Goal: Task Accomplishment & Management: Complete application form

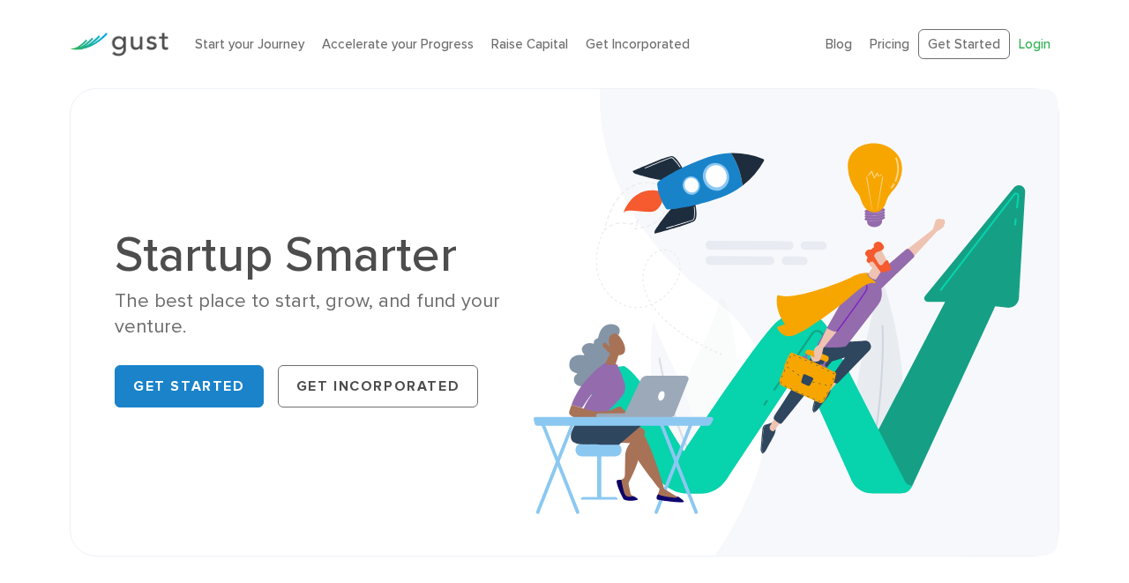
click at [1033, 48] on link "Login" at bounding box center [1035, 44] width 32 height 16
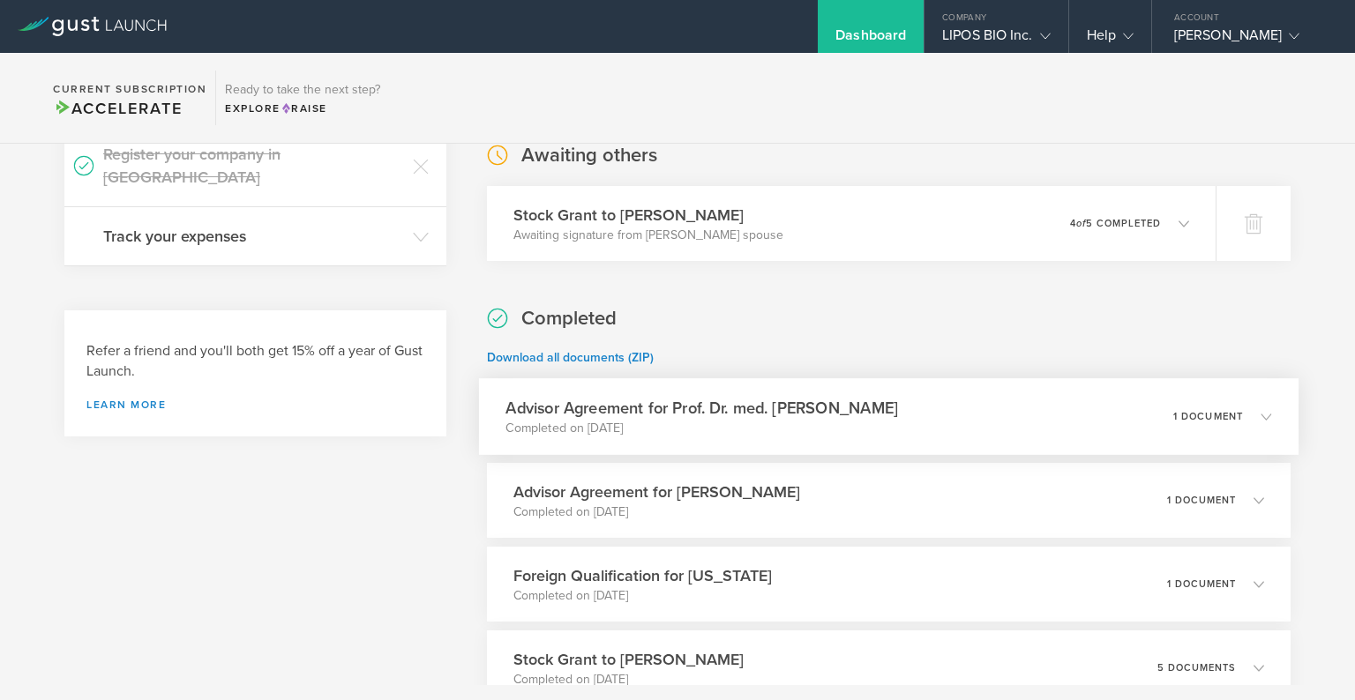
scroll to position [337, 0]
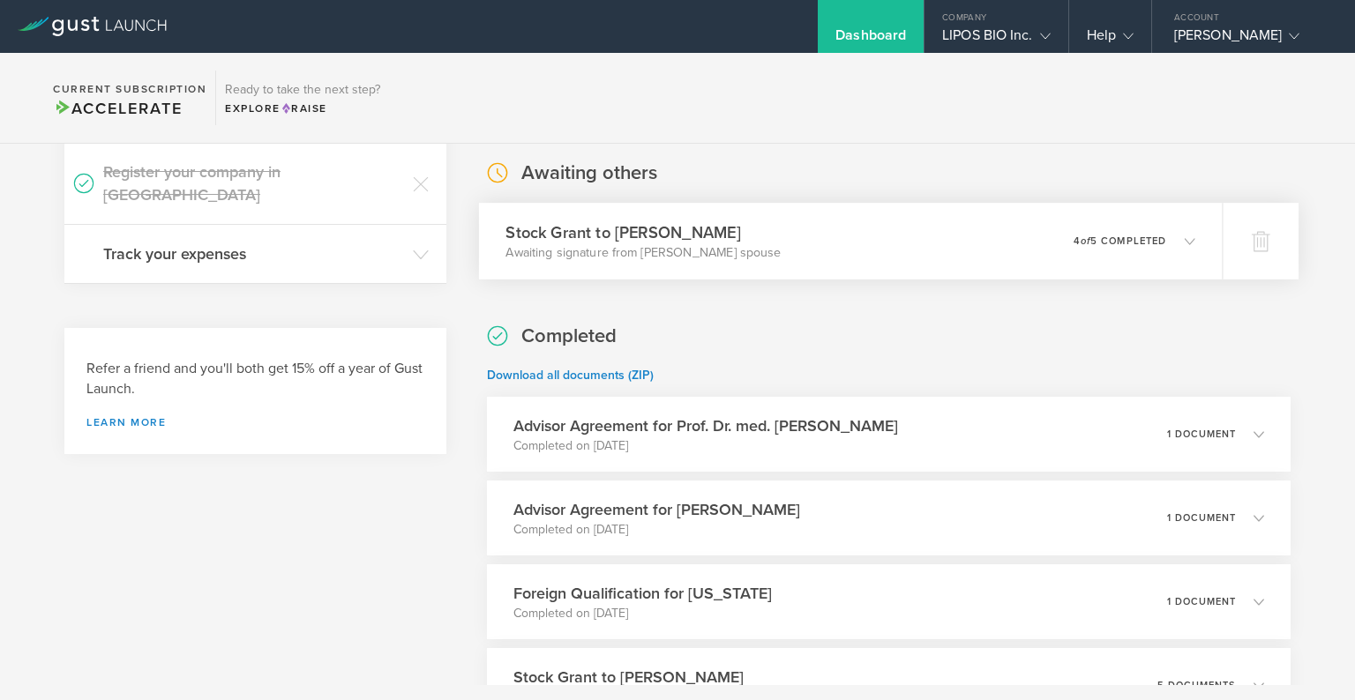
click at [649, 254] on p "Awaiting signature from [PERSON_NAME] spouse" at bounding box center [642, 253] width 275 height 18
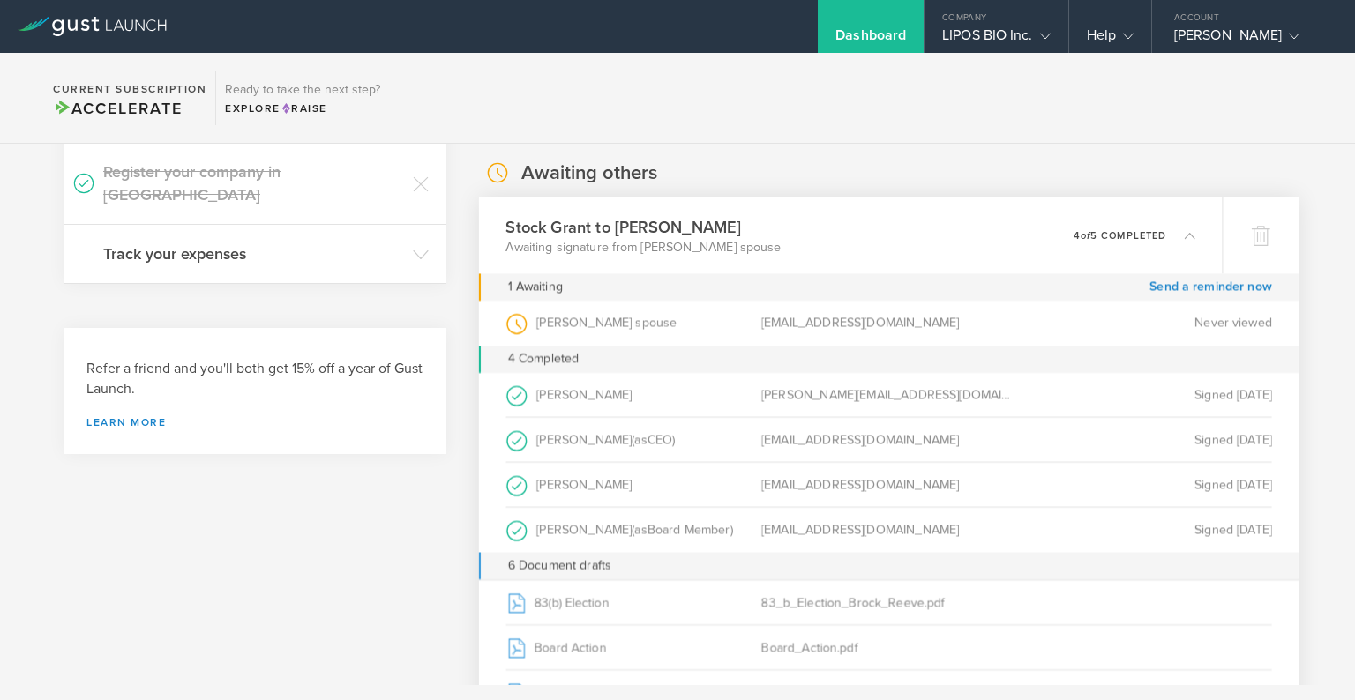
click at [590, 530] on div "Amar Sahay (as Board Member )" at bounding box center [632, 530] width 255 height 45
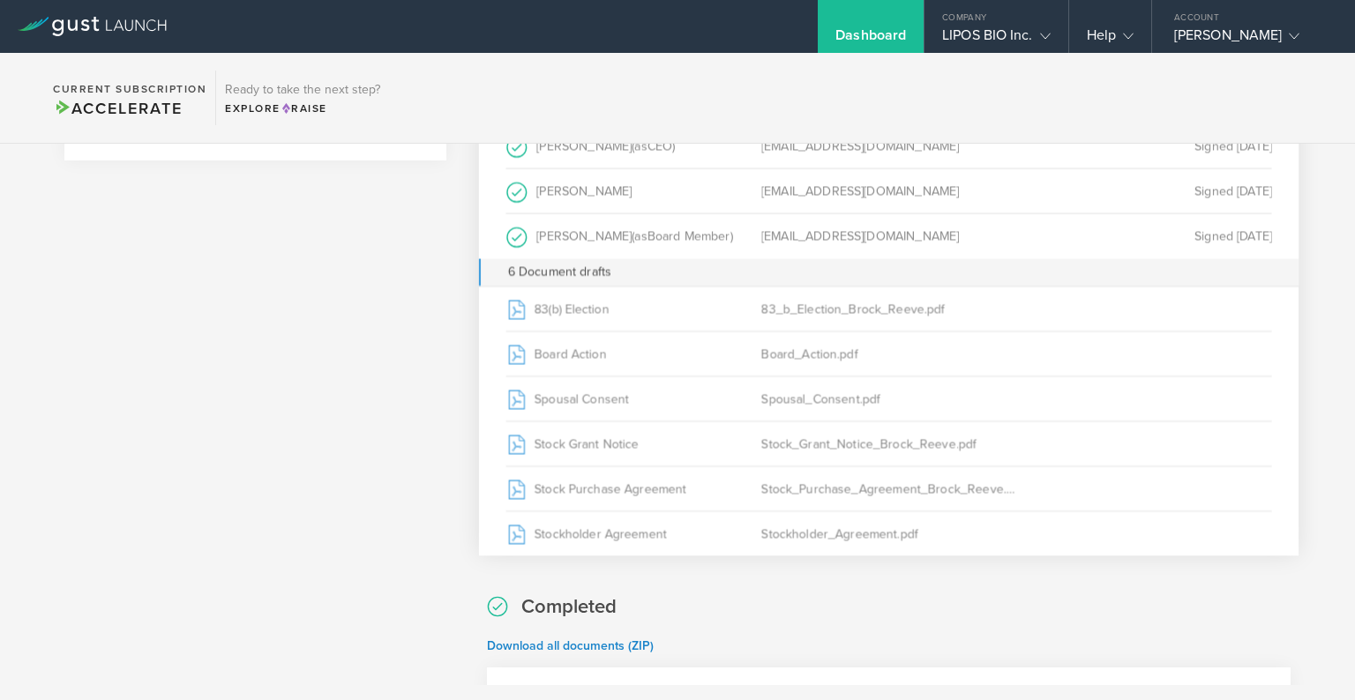
scroll to position [643, 0]
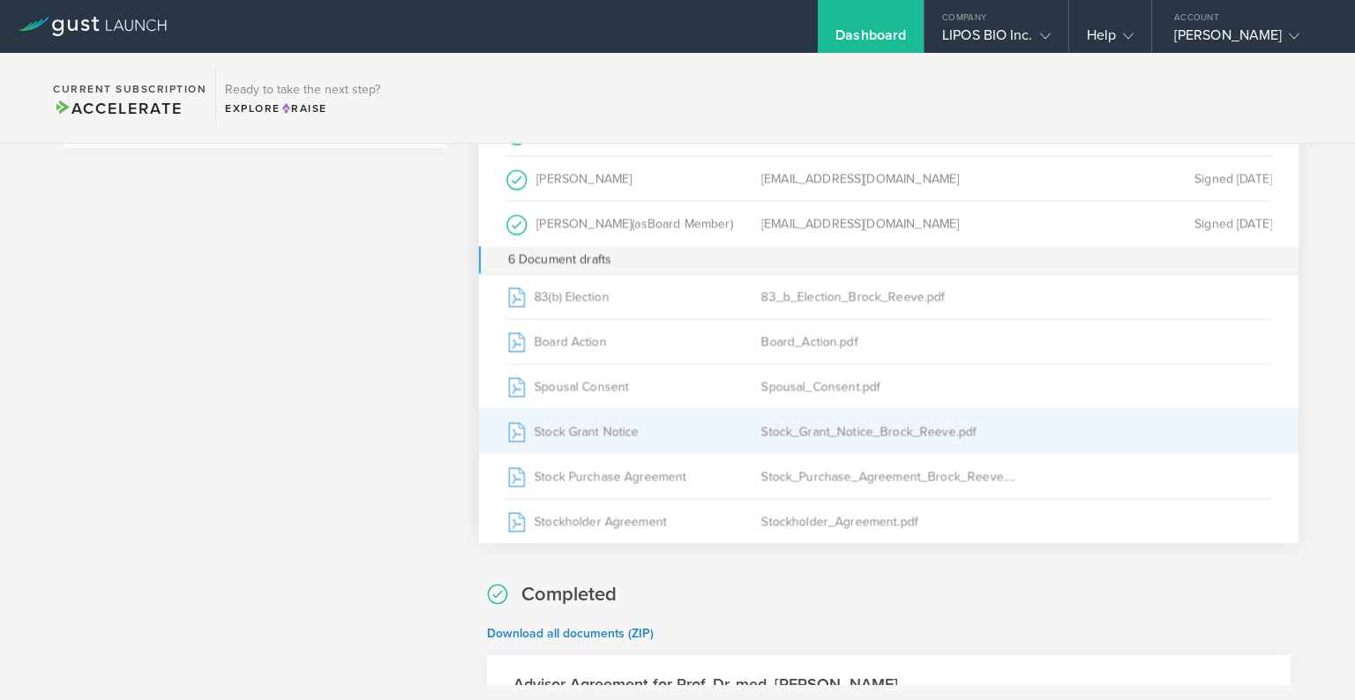
click at [585, 428] on div "Stock Grant Notice" at bounding box center [632, 431] width 255 height 44
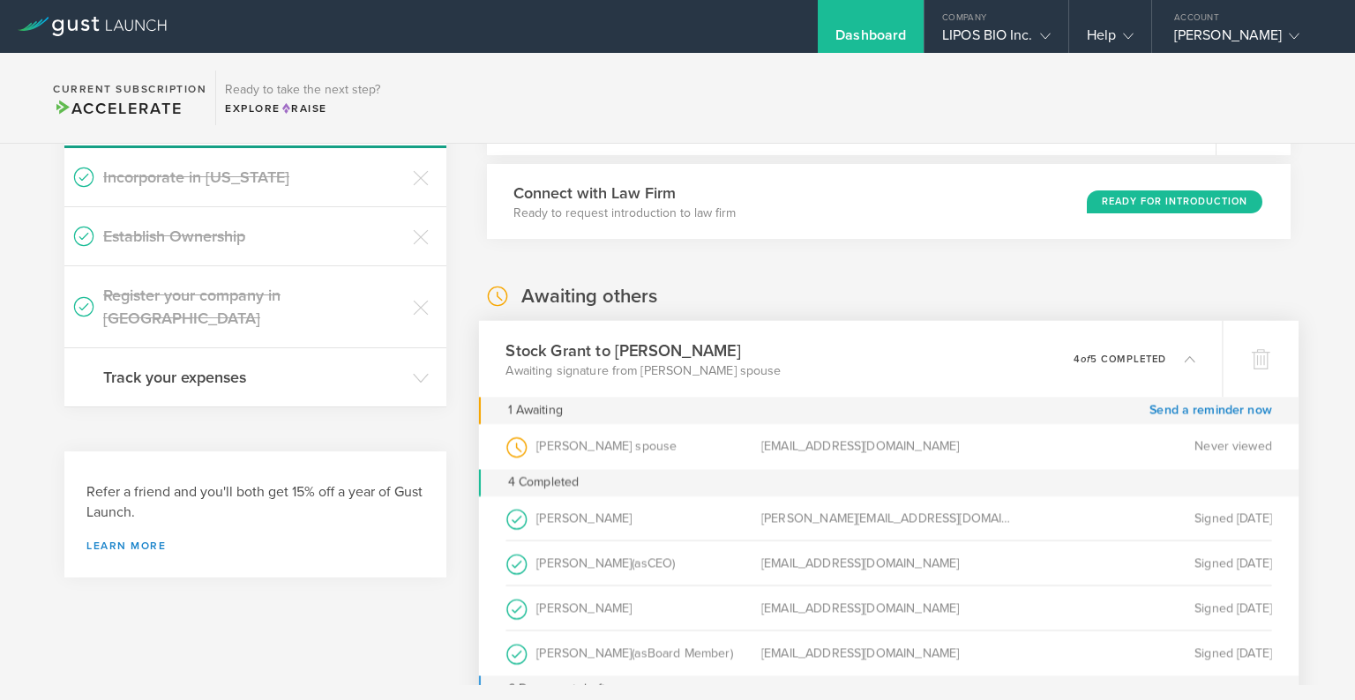
scroll to position [176, 0]
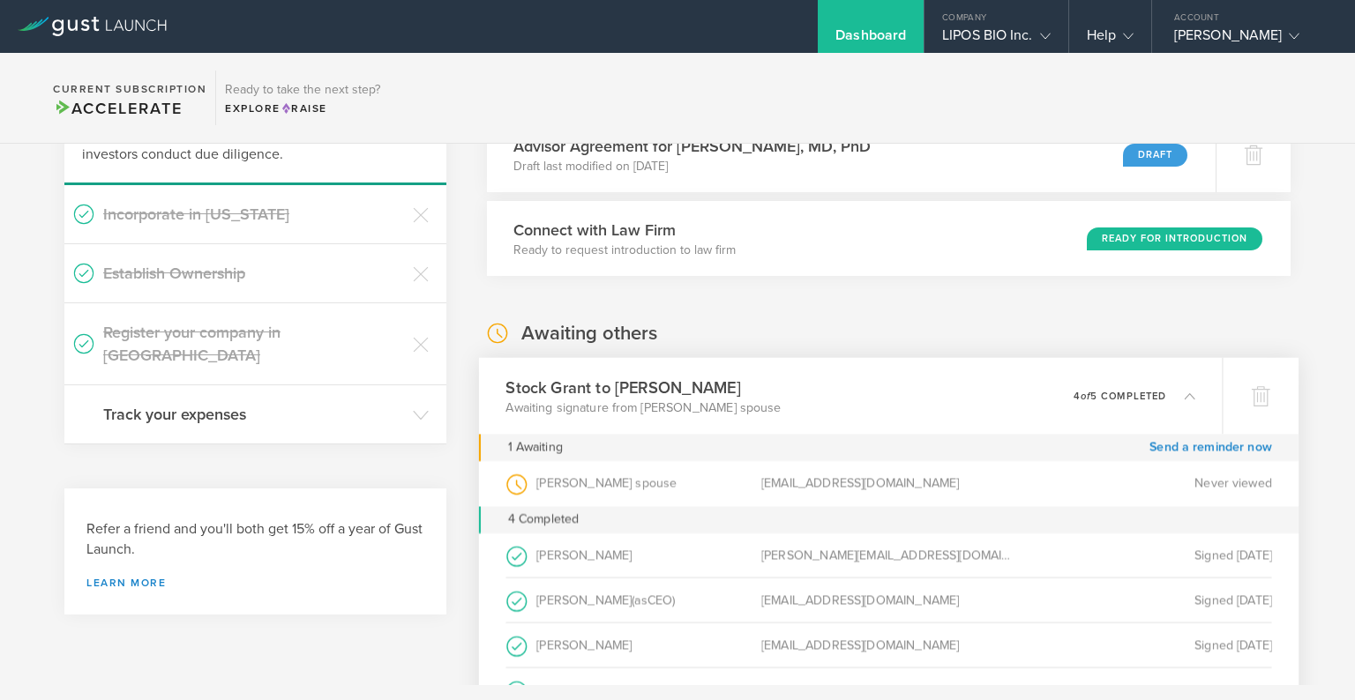
click at [1182, 392] on icon at bounding box center [1180, 396] width 29 height 16
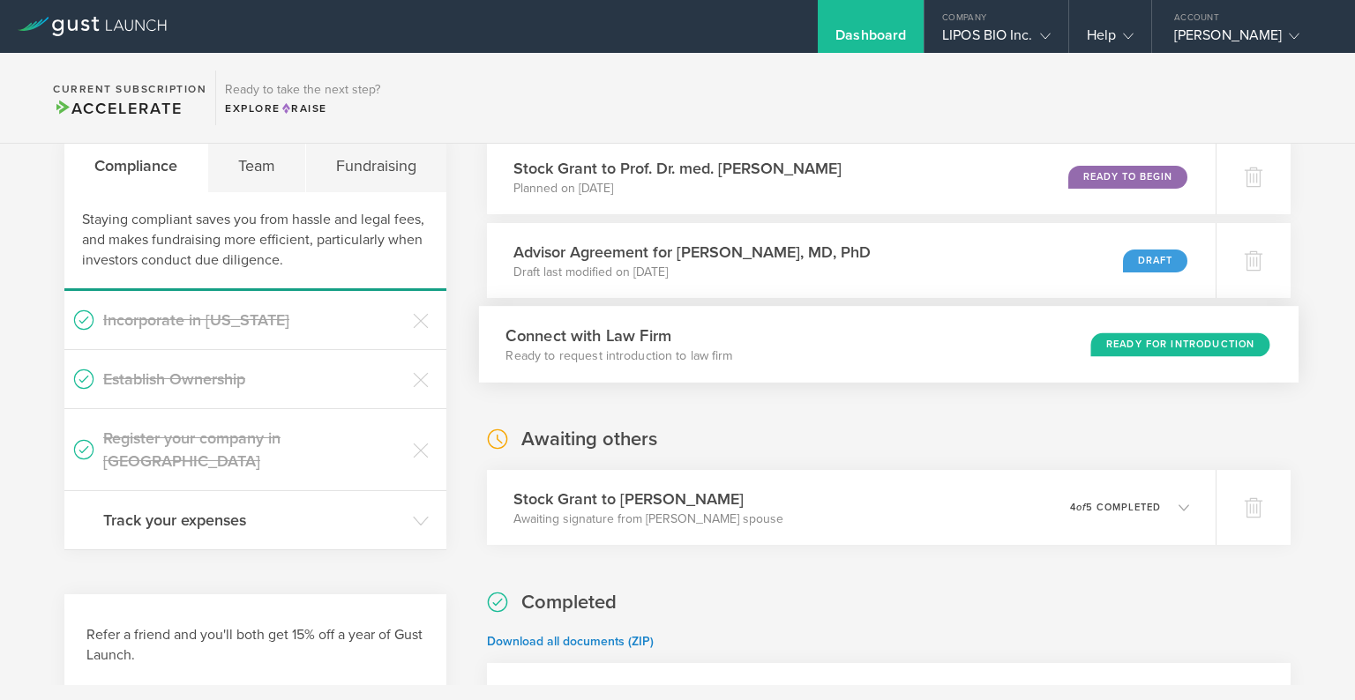
scroll to position [0, 0]
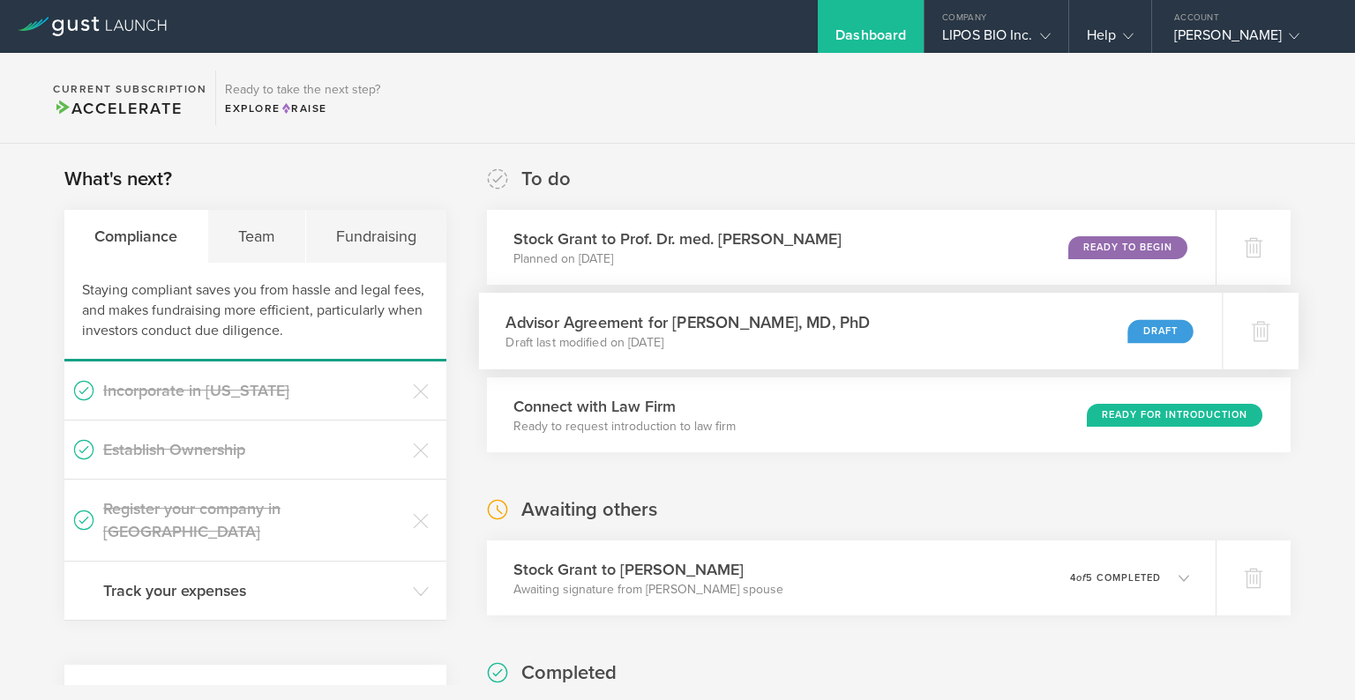
click at [781, 327] on h3 "Advisor Agreement for Bradley T. Hyman, MD, PhD" at bounding box center [687, 322] width 364 height 24
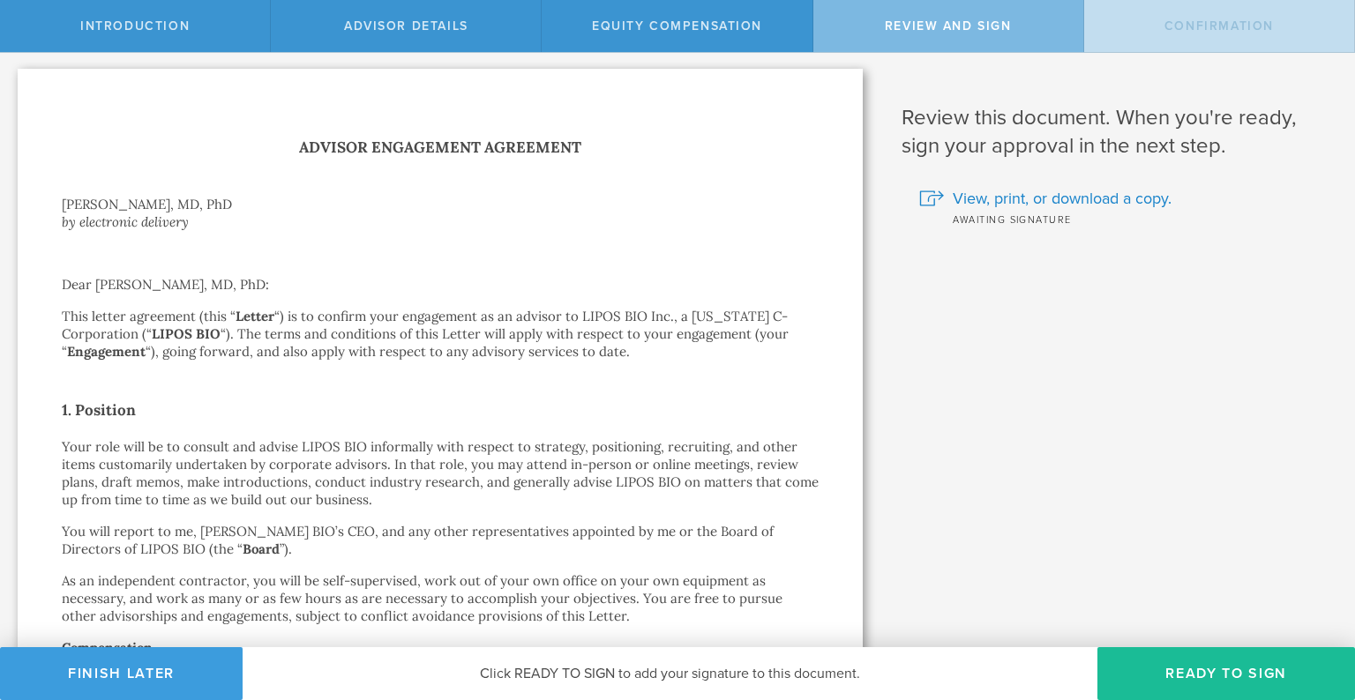
scroll to position [4, 0]
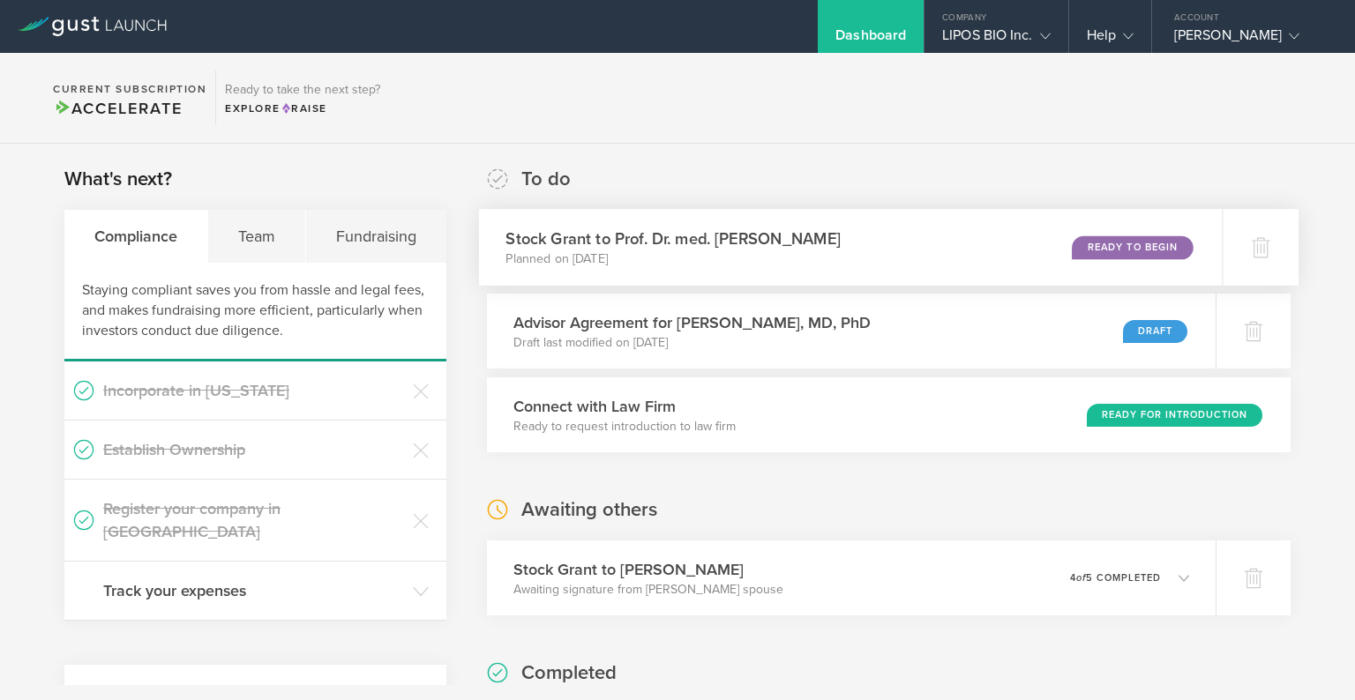
click at [751, 233] on h3 "Stock Grant to Prof. Dr. med. Adriano Aguzzi" at bounding box center [672, 239] width 334 height 24
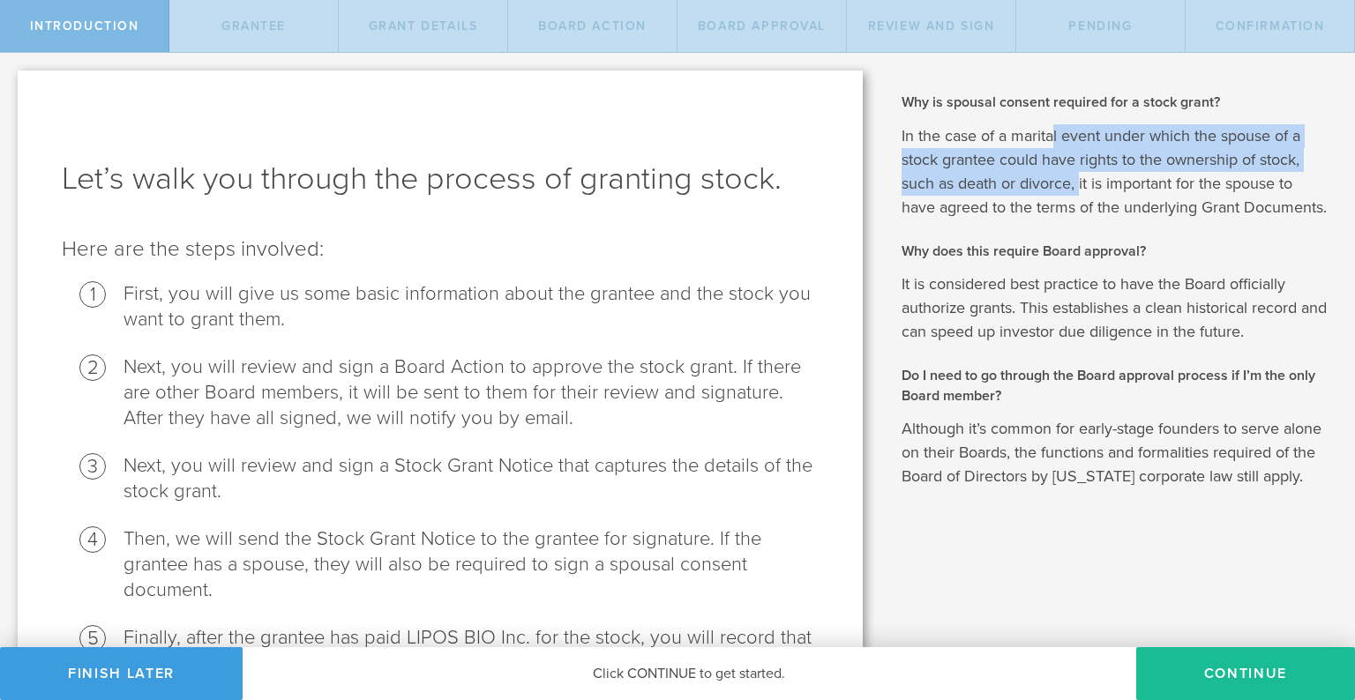
drag, startPoint x: 1053, startPoint y: 141, endPoint x: 1080, endPoint y: 193, distance: 58.4
click at [1080, 193] on p "In the case of a marital event under which the spouse of a stock grantee could …" at bounding box center [1114, 171] width 427 height 95
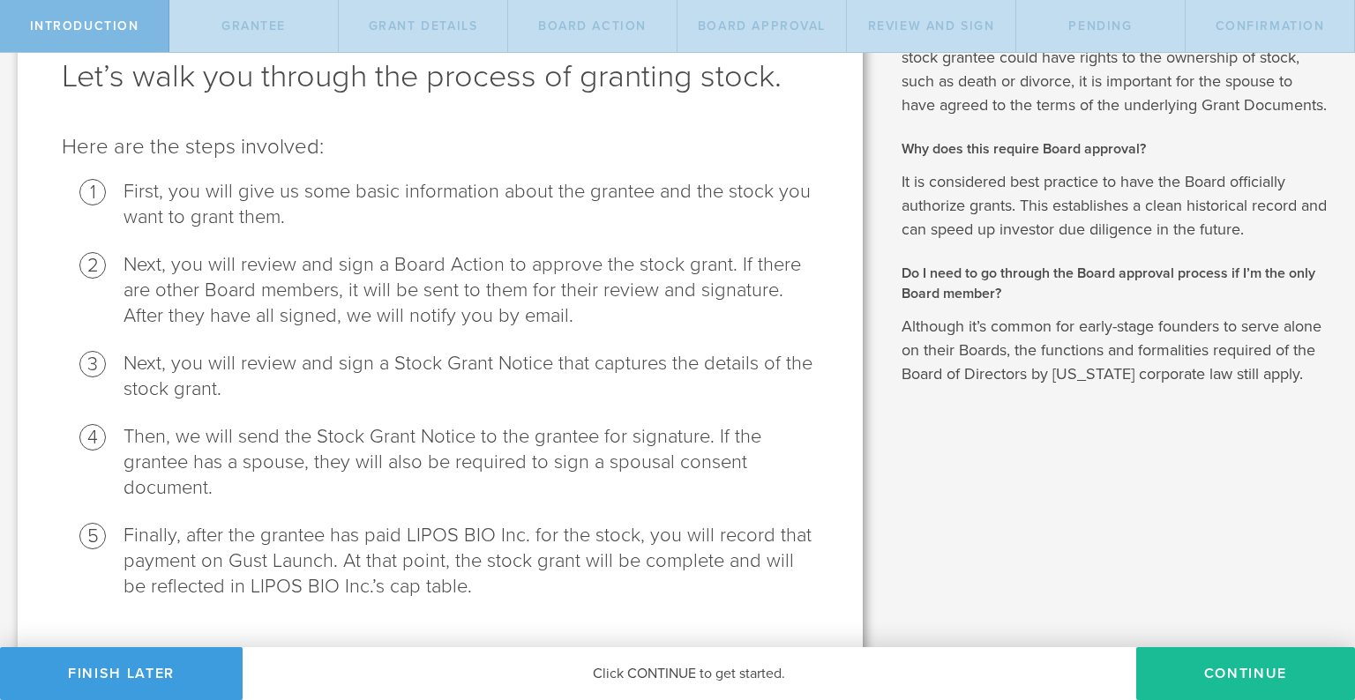
scroll to position [104, 0]
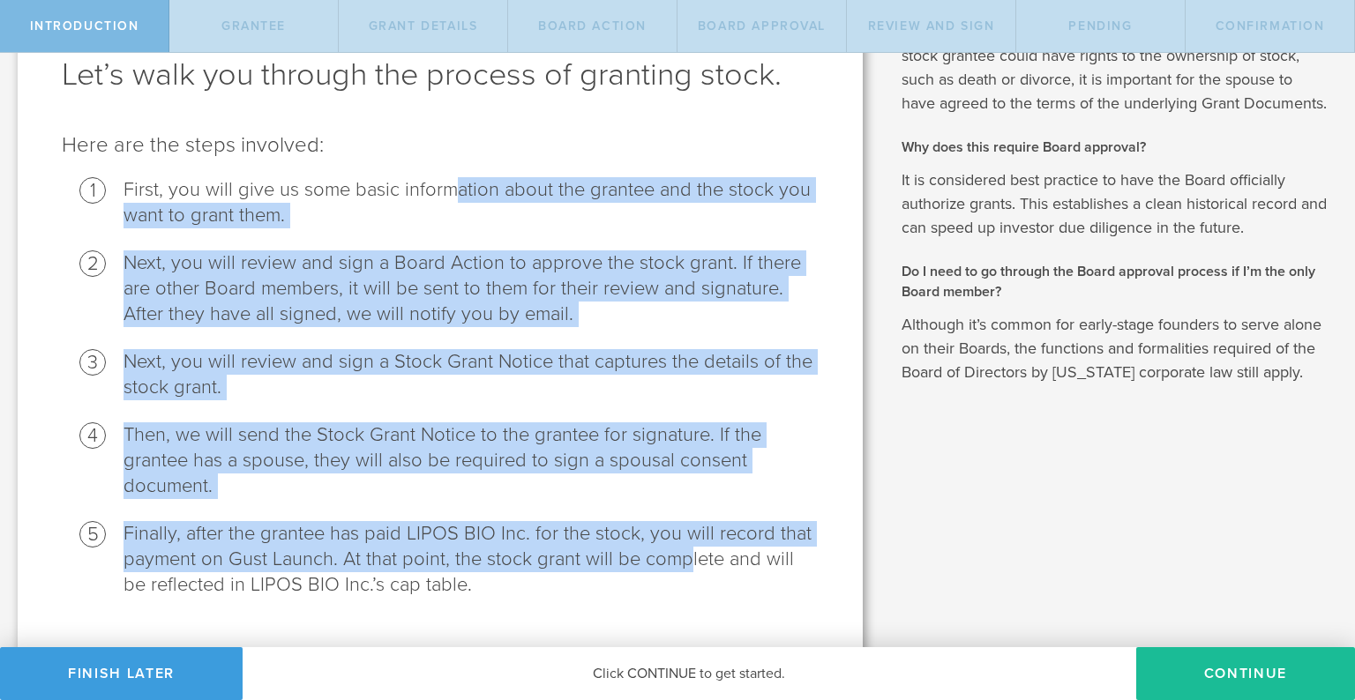
drag, startPoint x: 452, startPoint y: 182, endPoint x: 684, endPoint y: 555, distance: 439.8
click at [684, 555] on ol "First, you will give us some basic information about the grantee and the stock …" at bounding box center [440, 387] width 757 height 421
click at [684, 555] on li "Finally, after the grantee has paid LIPOS BIO Inc. for the stock, you will reco…" at bounding box center [470, 559] width 695 height 77
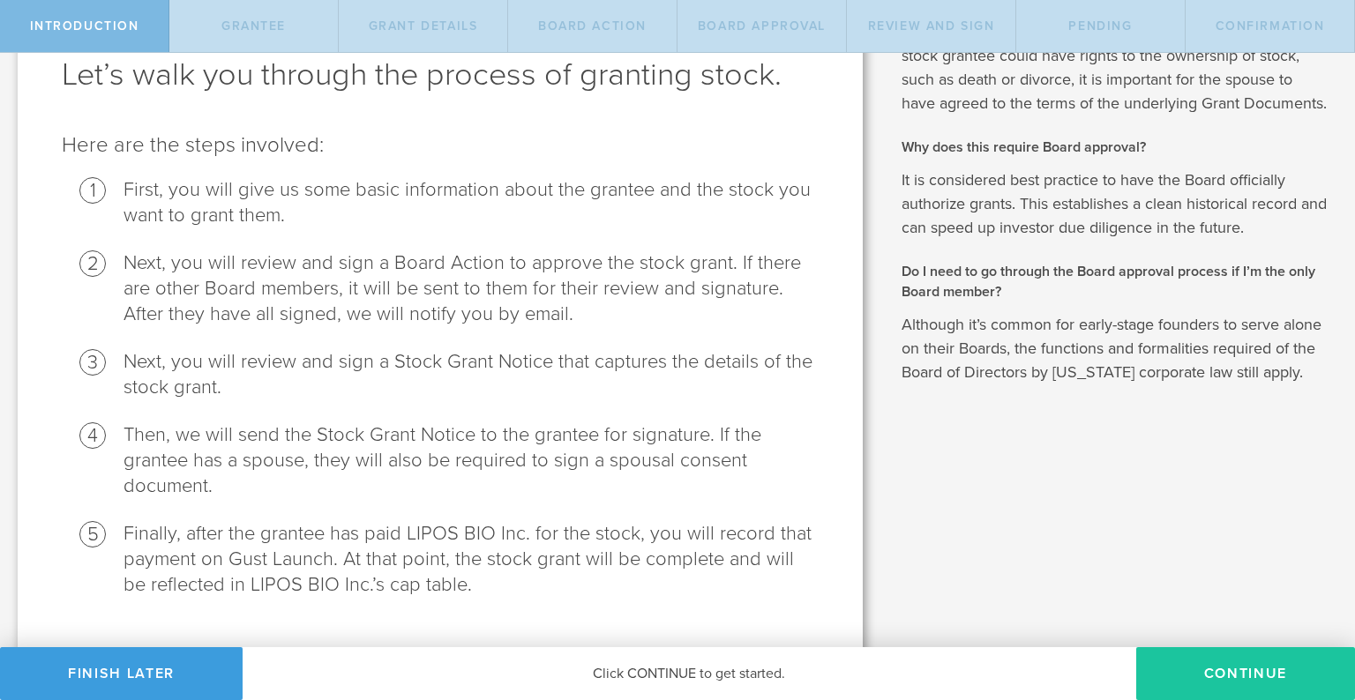
click at [1212, 672] on button "Continue" at bounding box center [1245, 673] width 219 height 53
radio input "true"
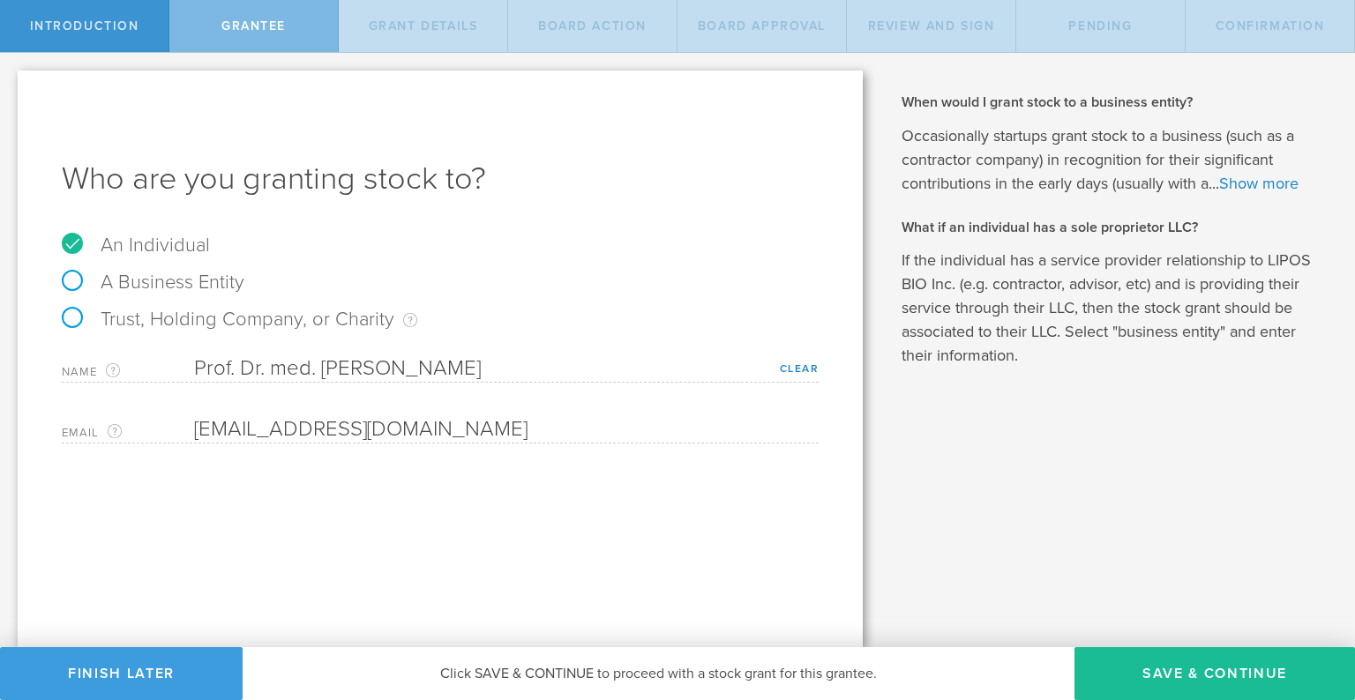
scroll to position [0, 0]
click at [121, 26] on span "Introduction" at bounding box center [84, 26] width 109 height 15
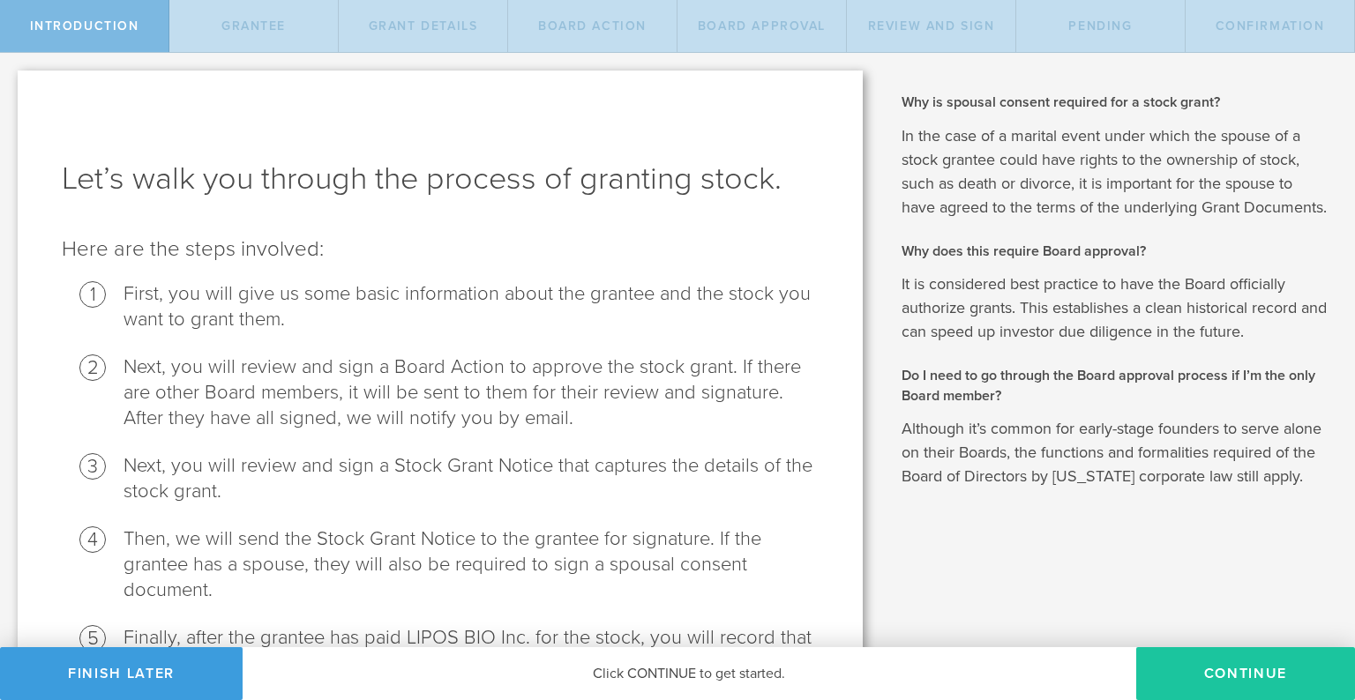
click at [1228, 675] on button "Continue" at bounding box center [1245, 673] width 219 height 53
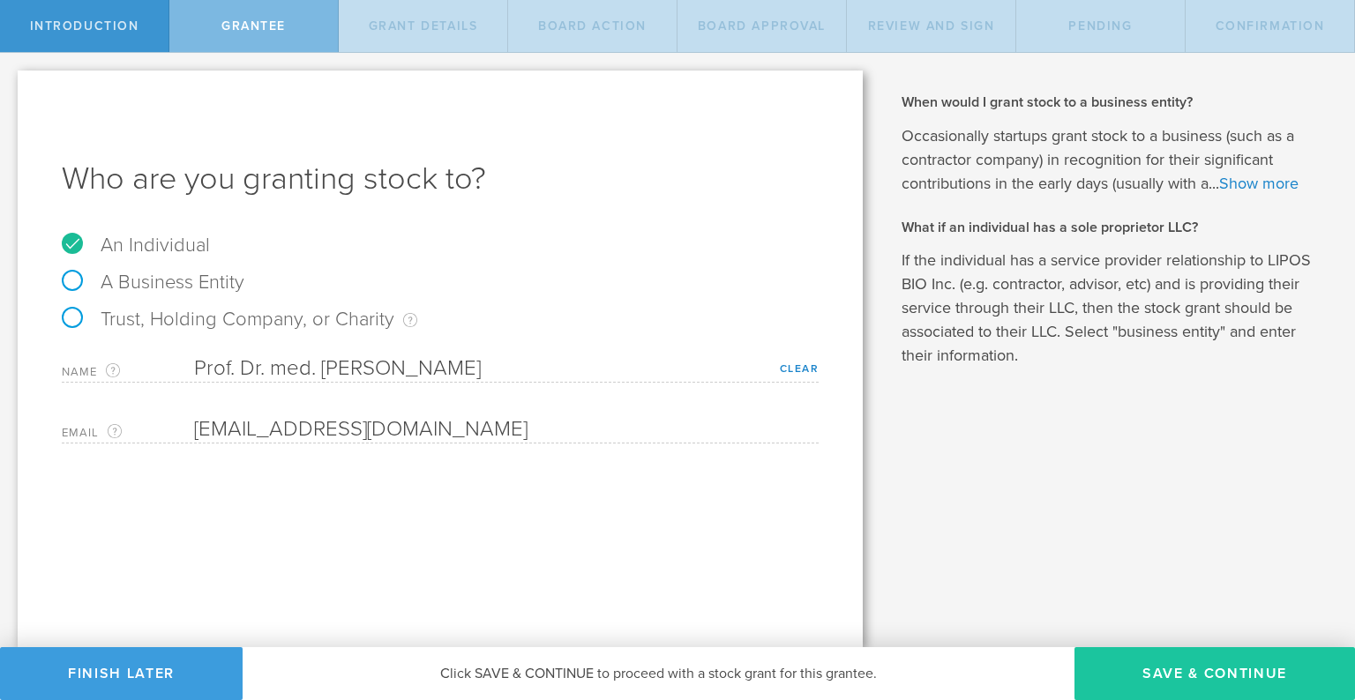
click at [1179, 683] on button "Save & Continue" at bounding box center [1214, 673] width 280 height 53
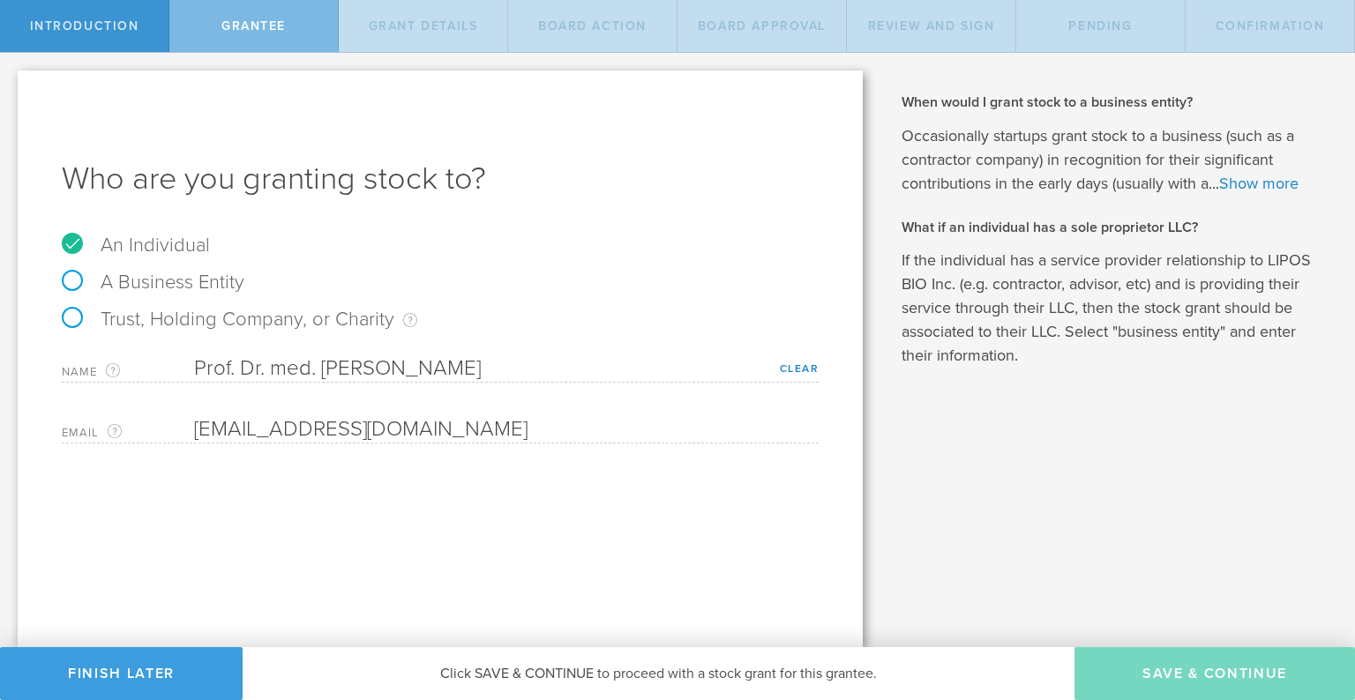
type input "24"
type input "3"
select select "single"
select select "100"
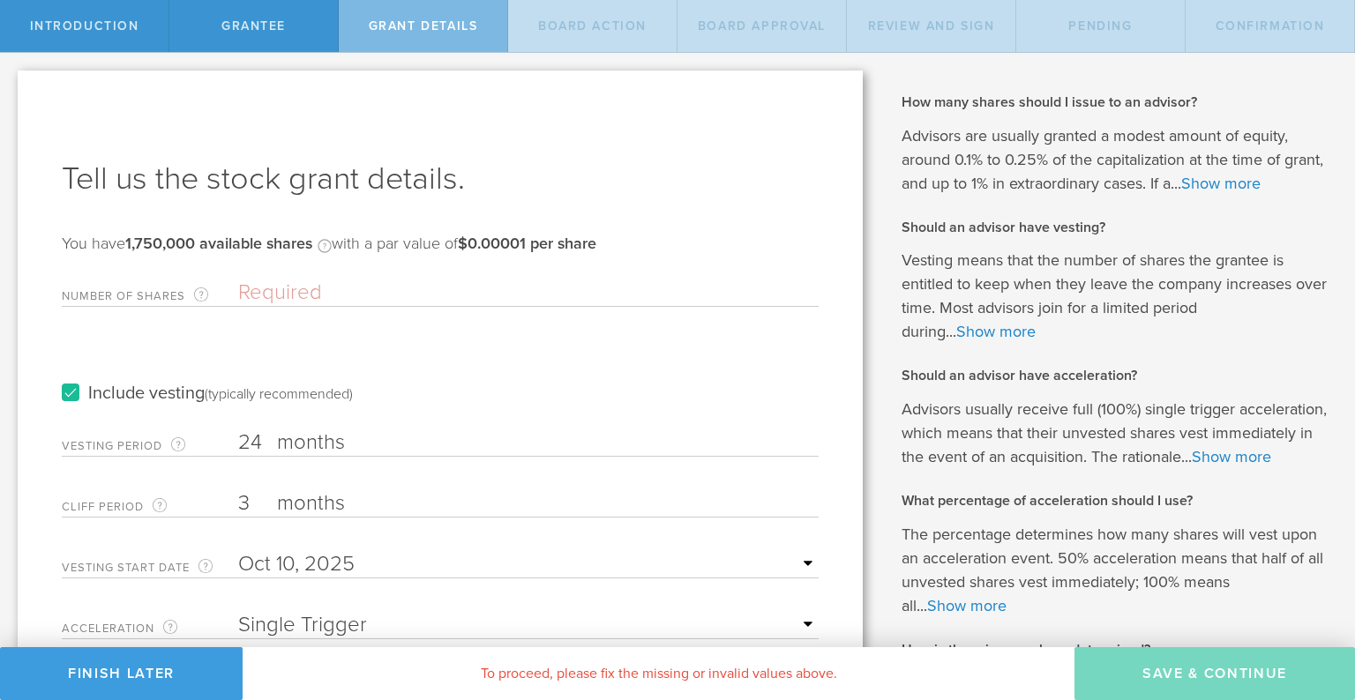
click at [279, 283] on input "Number of Shares The total amount of stock the company is granting to this reci…" at bounding box center [528, 293] width 580 height 26
type input "50,000"
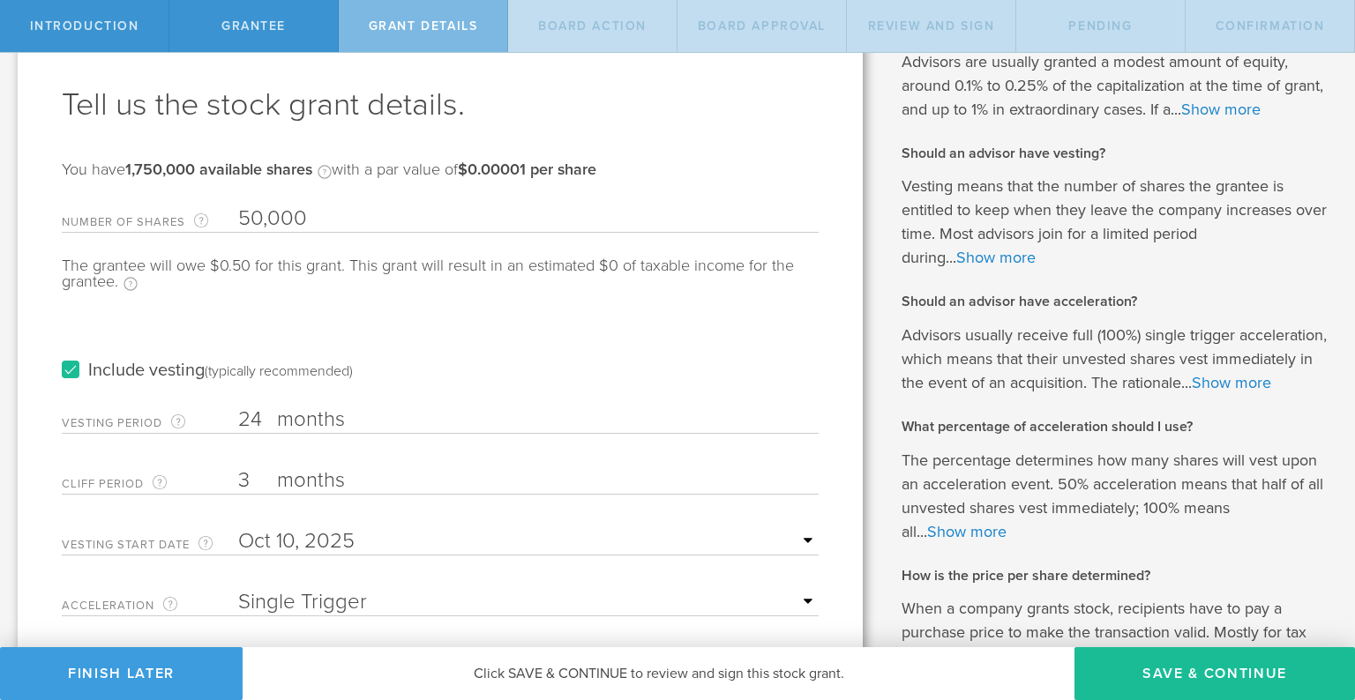
scroll to position [76, 0]
click at [370, 328] on div "Include vesting (typically recommended)" at bounding box center [440, 351] width 757 height 89
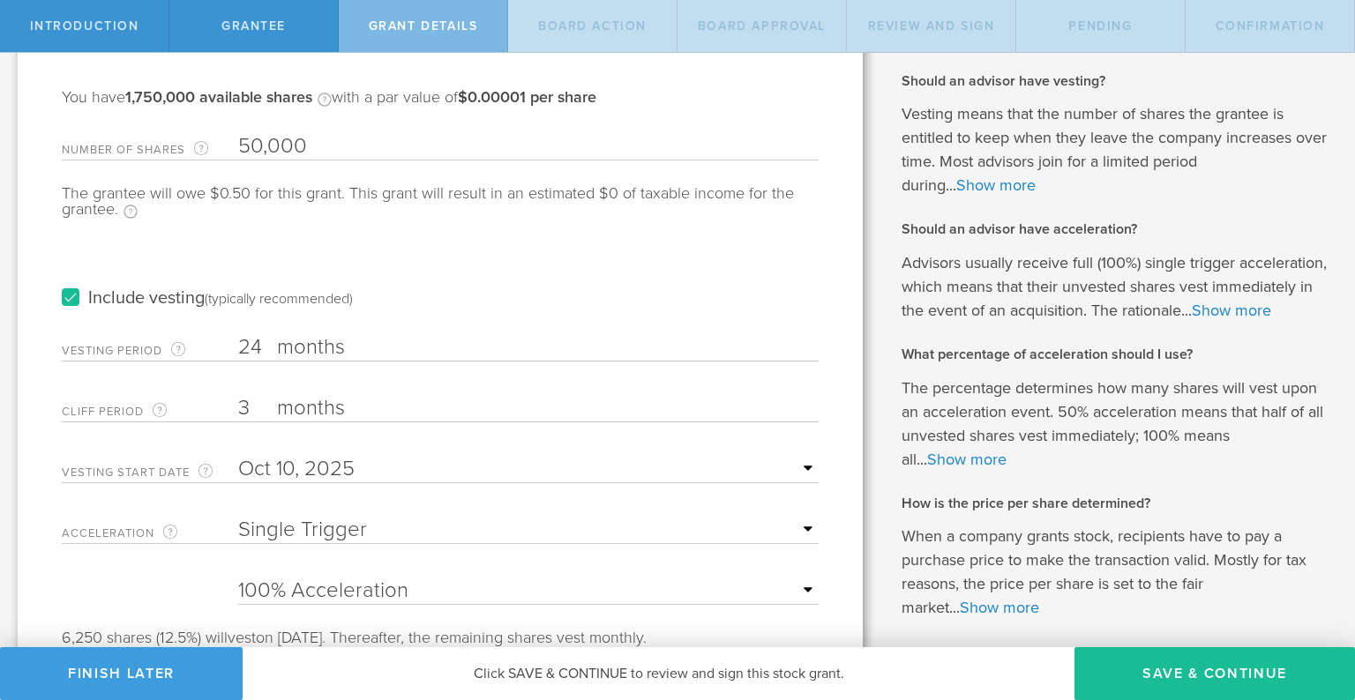
scroll to position [148, 0]
click at [252, 394] on input "3" at bounding box center [528, 406] width 580 height 26
type input "1"
click at [248, 340] on input "24" at bounding box center [528, 346] width 580 height 26
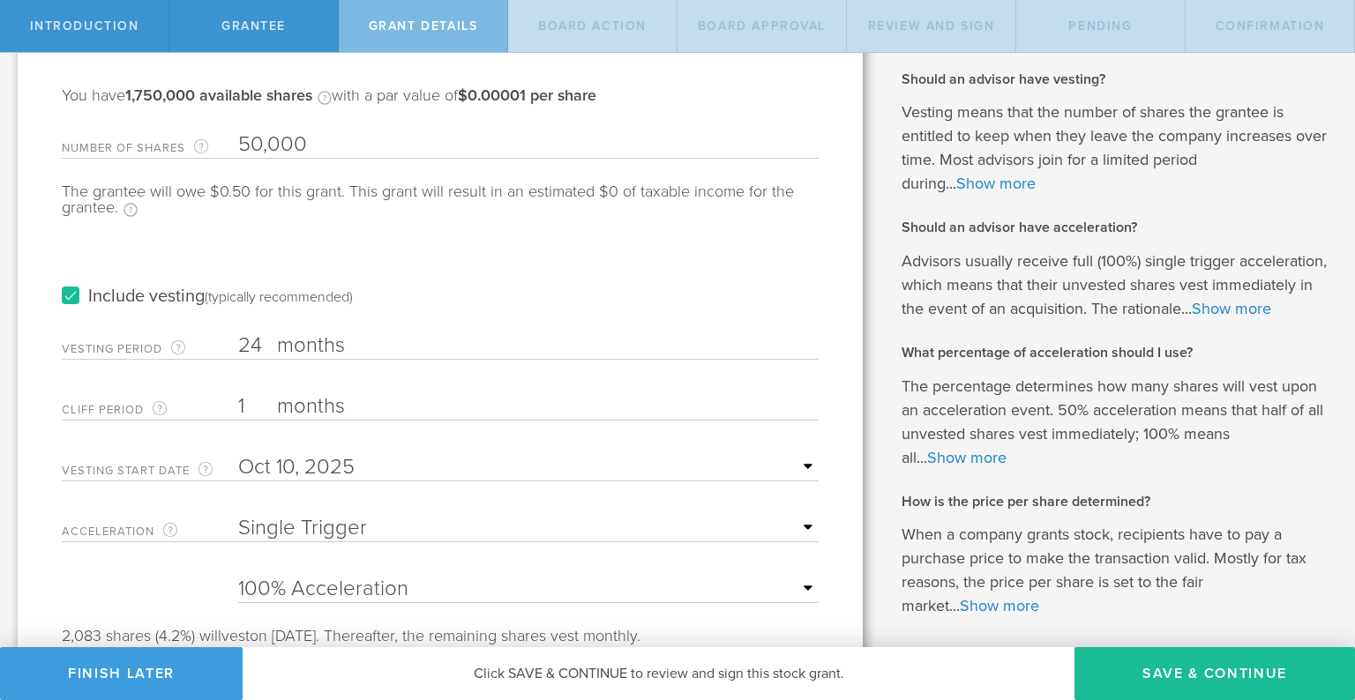
click at [248, 340] on input "24" at bounding box center [528, 346] width 580 height 26
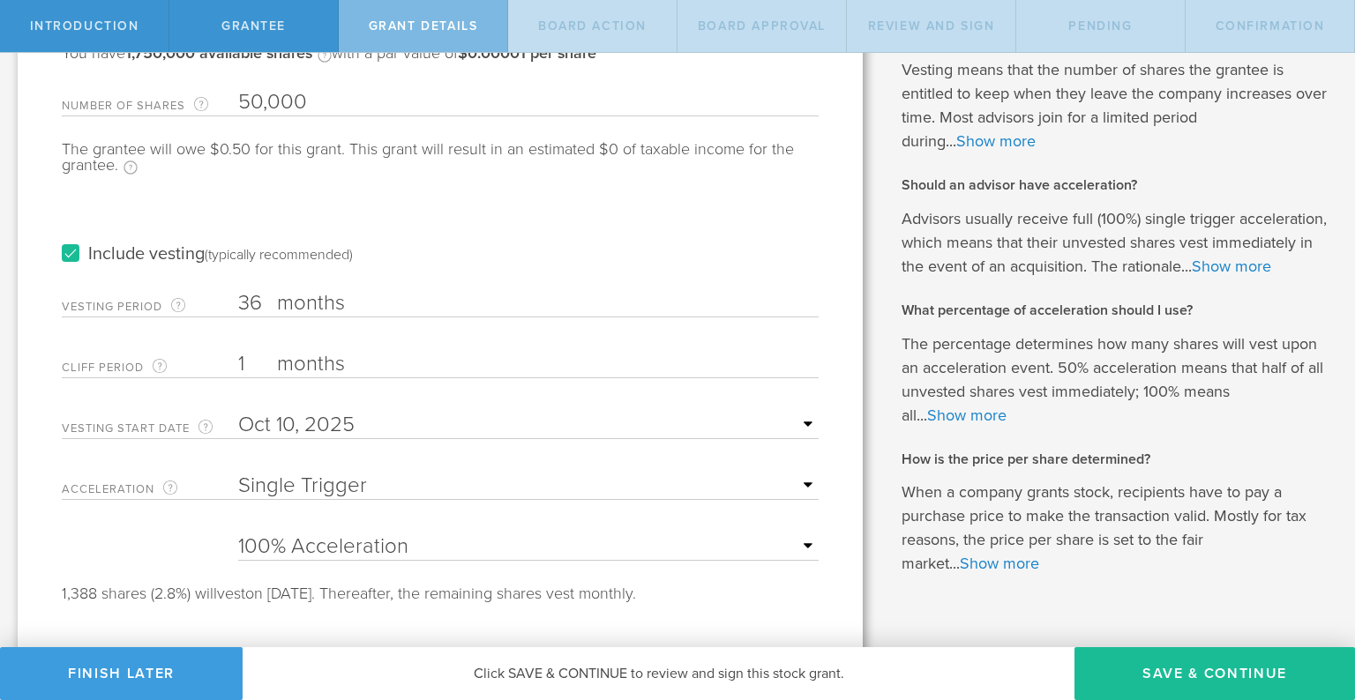
scroll to position [199, 0]
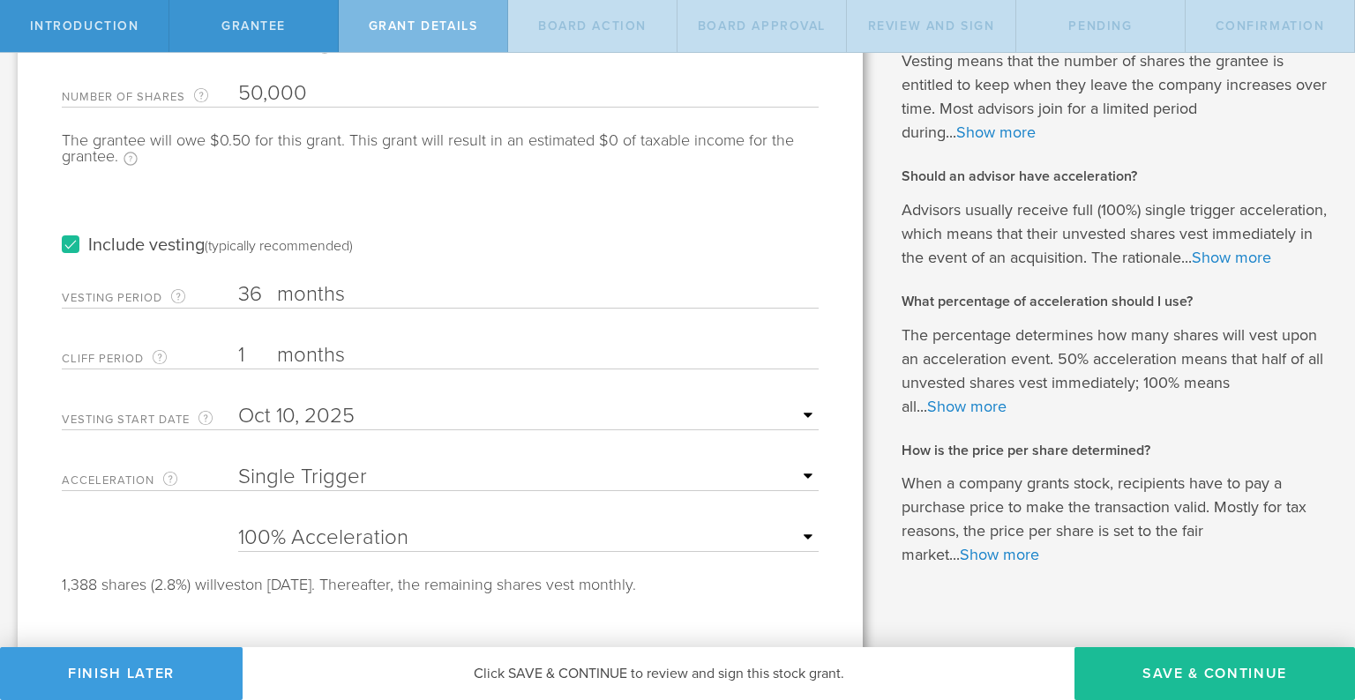
type input "36"
click at [323, 477] on select "None Single Trigger Double Trigger" at bounding box center [528, 477] width 580 height 26
select select "none"
click at [238, 464] on select "None Single Trigger Double Trigger" at bounding box center [528, 477] width 580 height 26
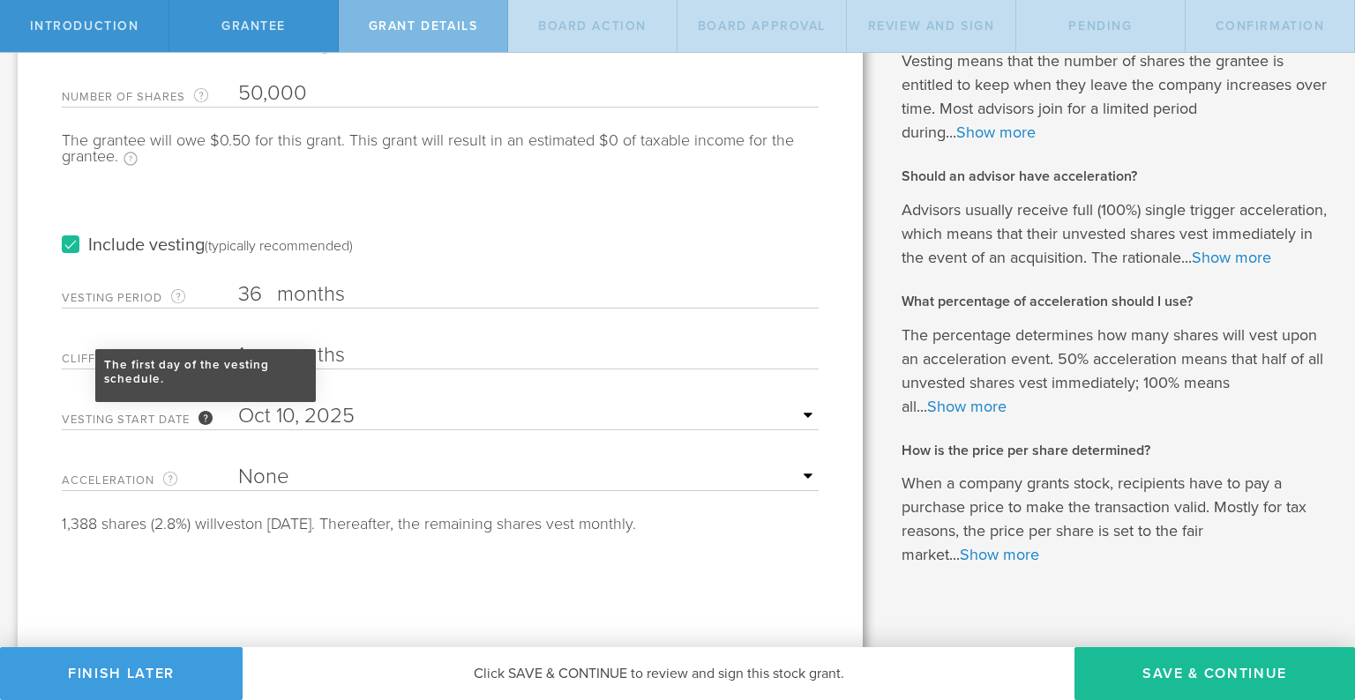
click at [206, 418] on div "The first day of the vesting schedule." at bounding box center [205, 418] width 14 height 14
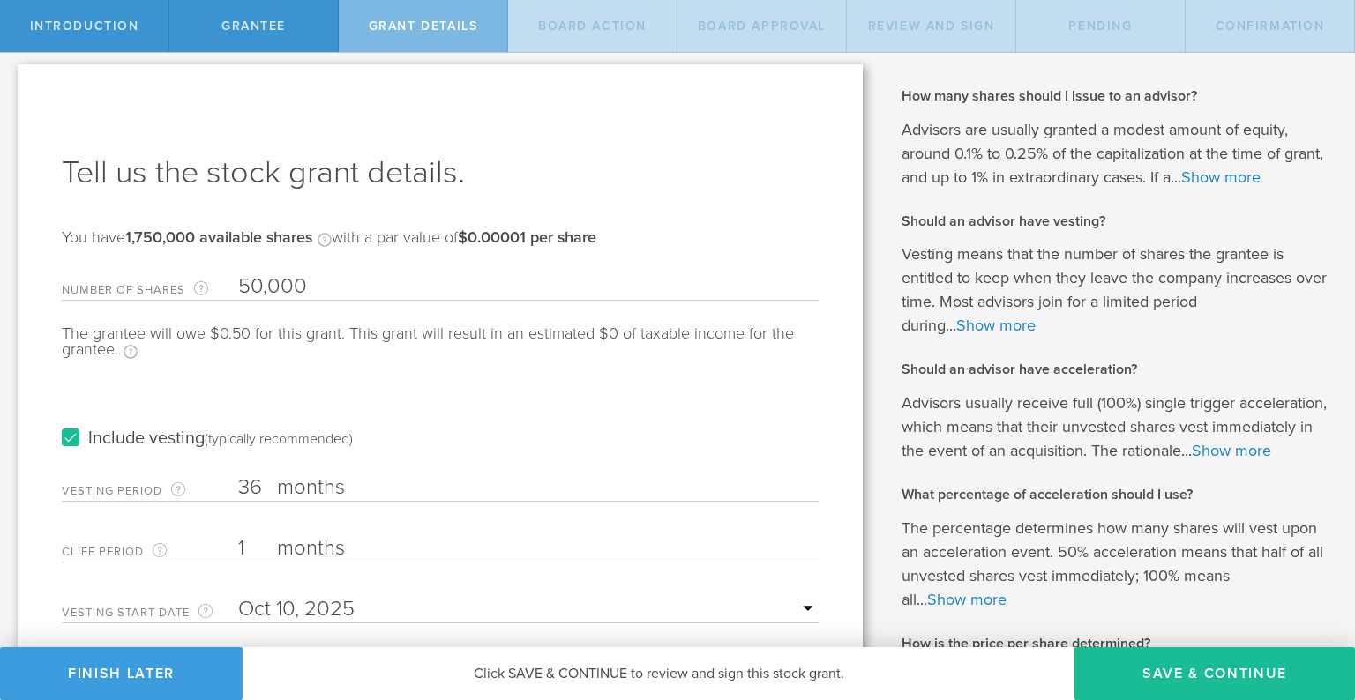
scroll to position [8, 0]
click at [1225, 180] on link "Show more" at bounding box center [1220, 175] width 79 height 19
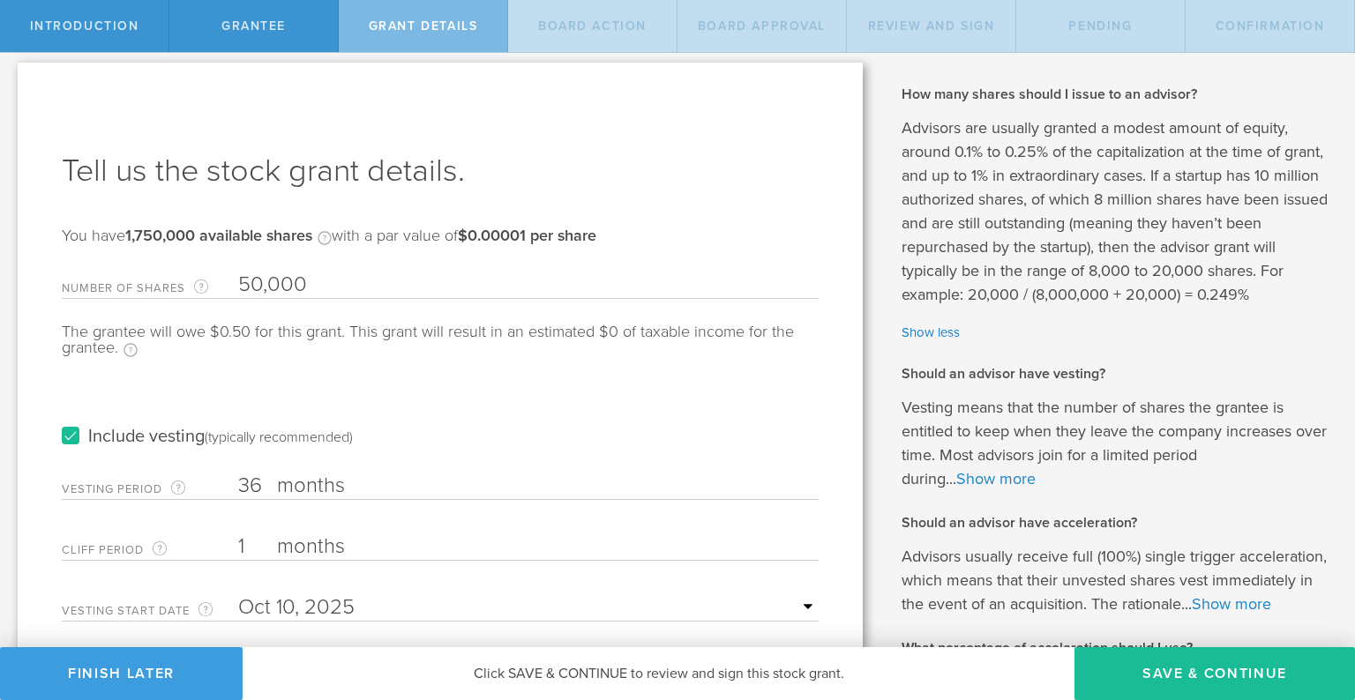
click at [238, 550] on input "1" at bounding box center [528, 547] width 580 height 26
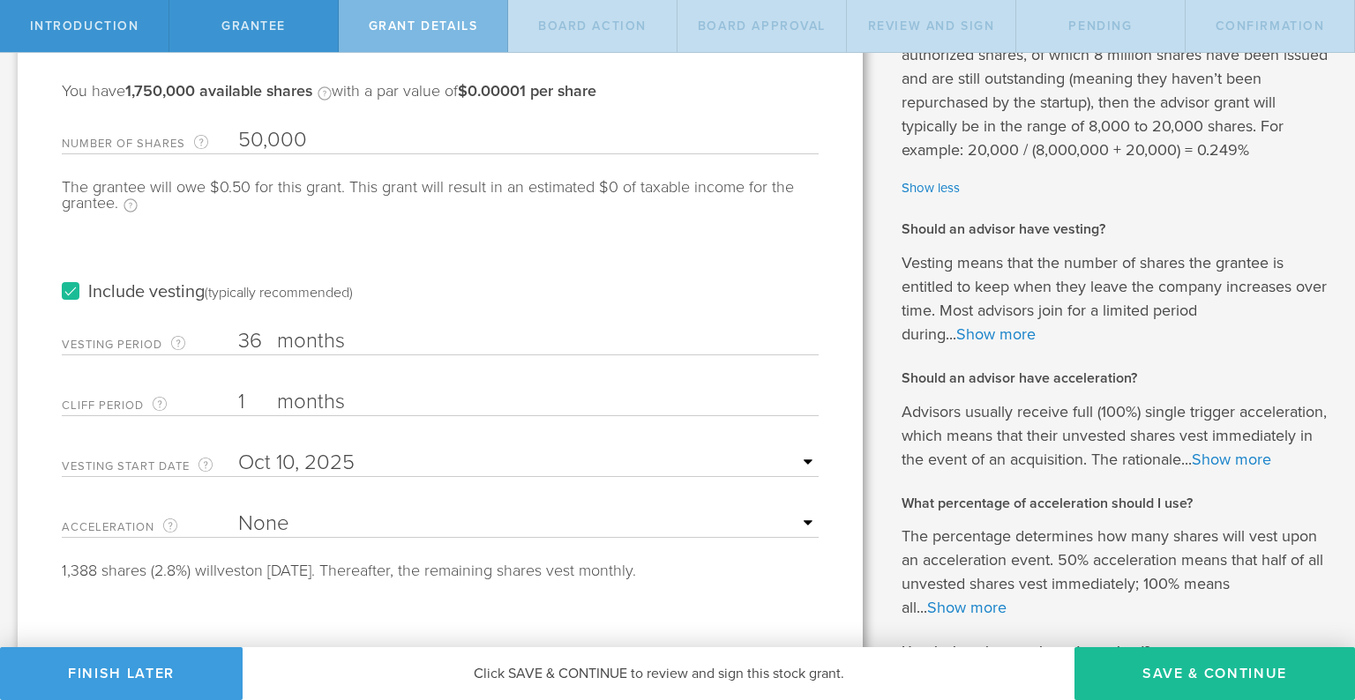
scroll to position [163, 0]
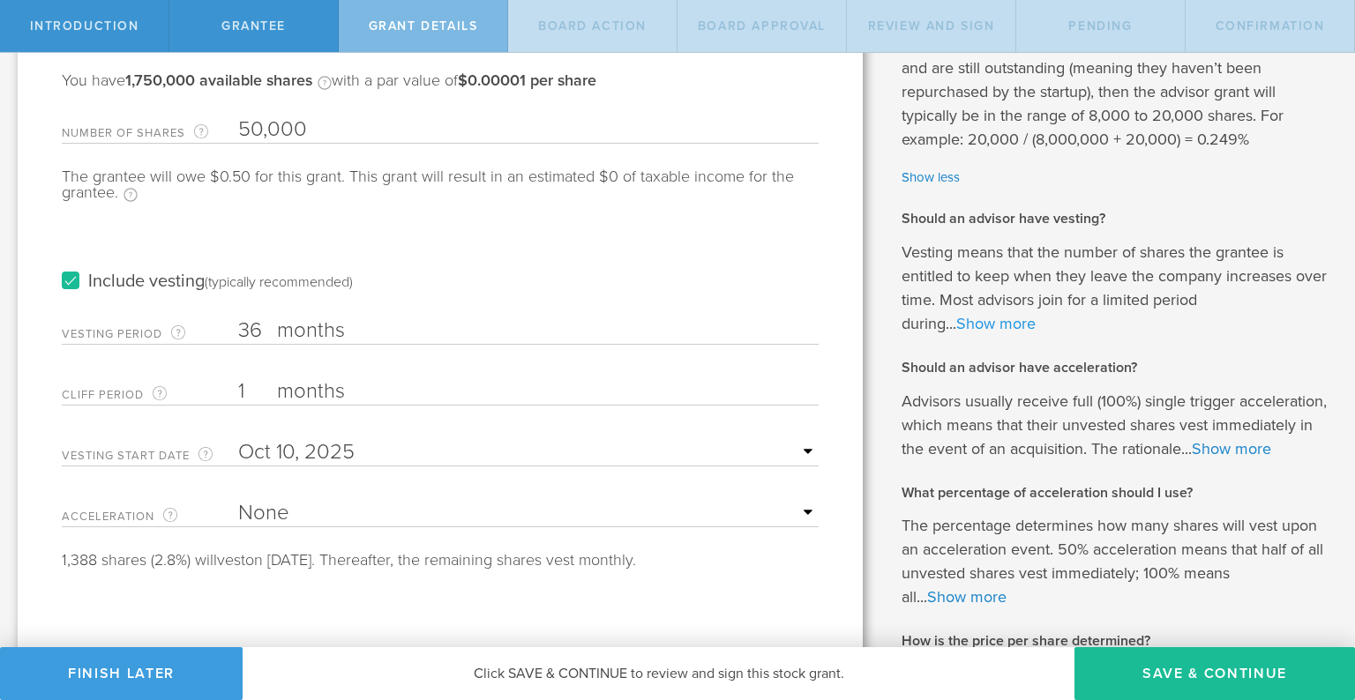
click at [993, 323] on link "Show more" at bounding box center [995, 323] width 79 height 19
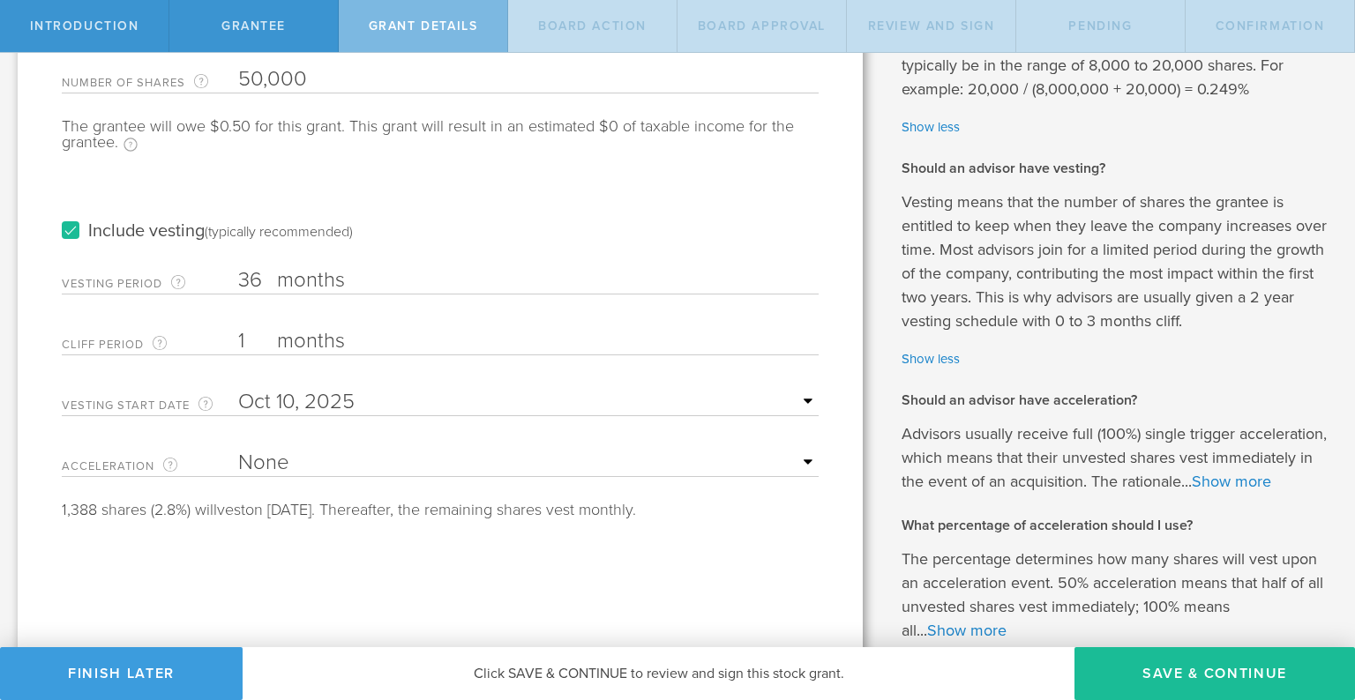
scroll to position [215, 0]
click at [1192, 489] on link "Show more" at bounding box center [1231, 479] width 79 height 19
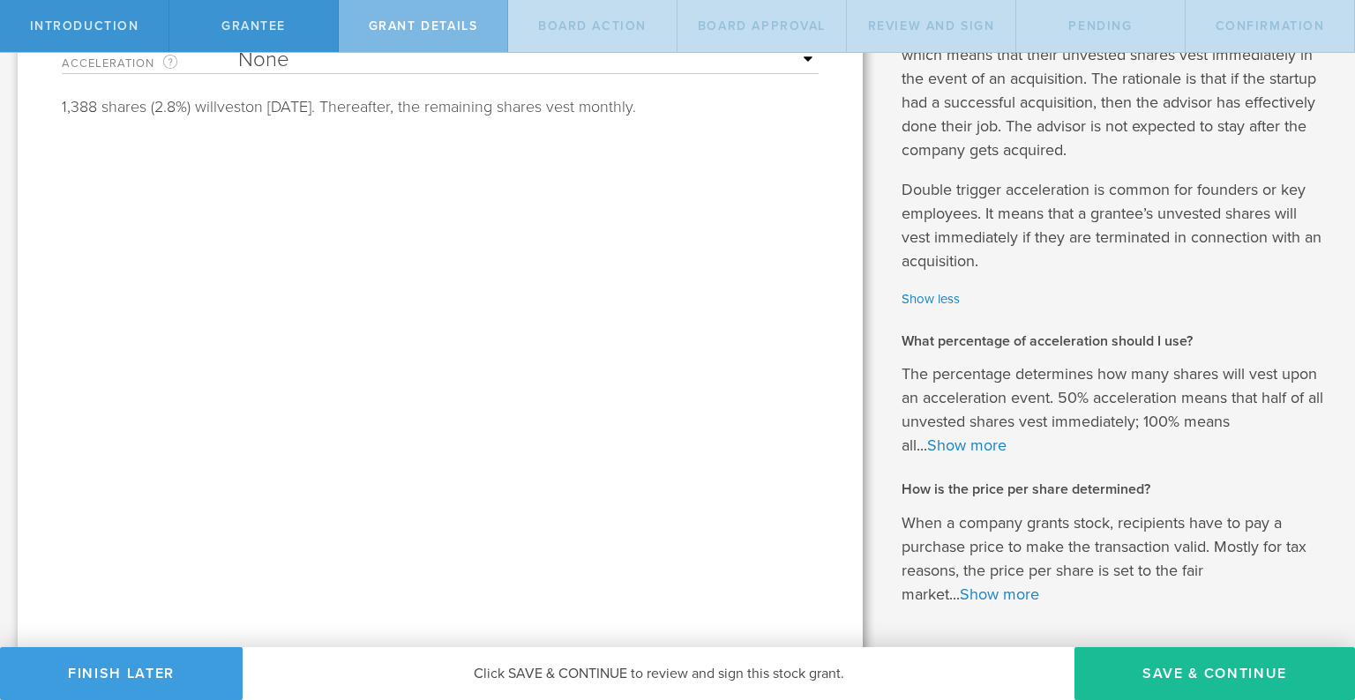
scroll to position [632, 0]
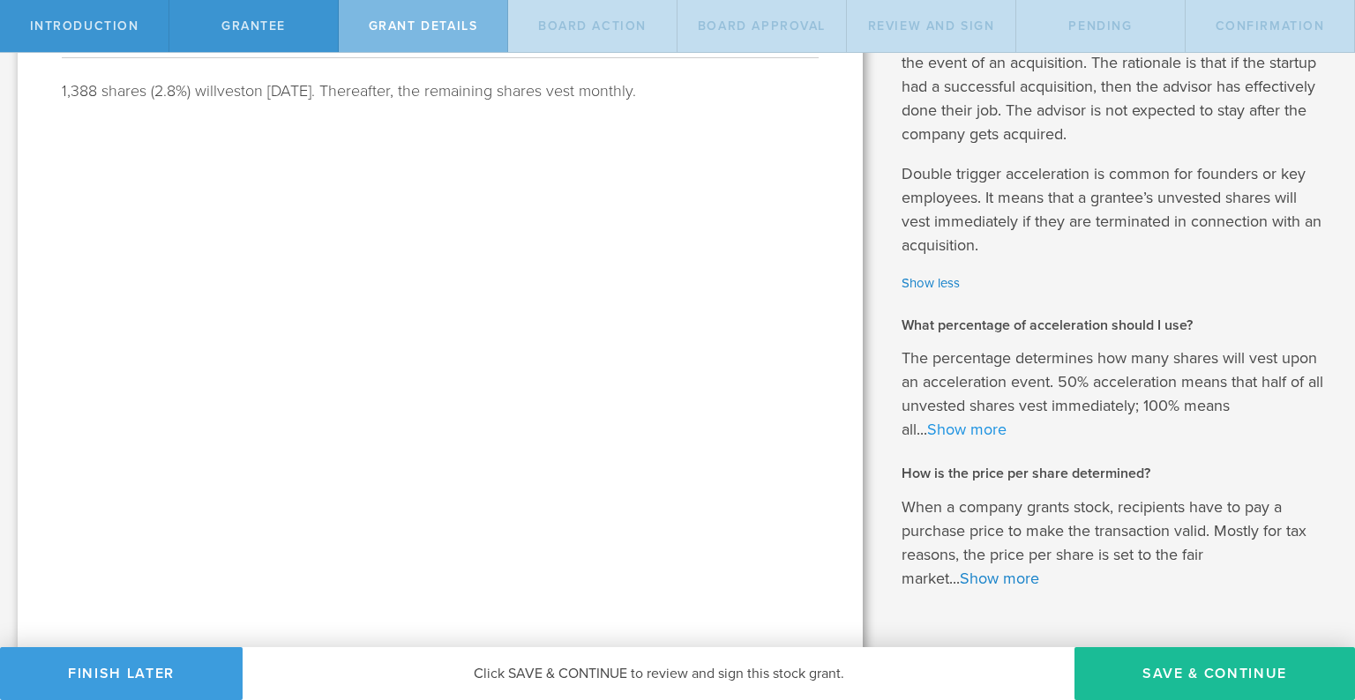
click at [997, 436] on link "Show more" at bounding box center [966, 429] width 79 height 19
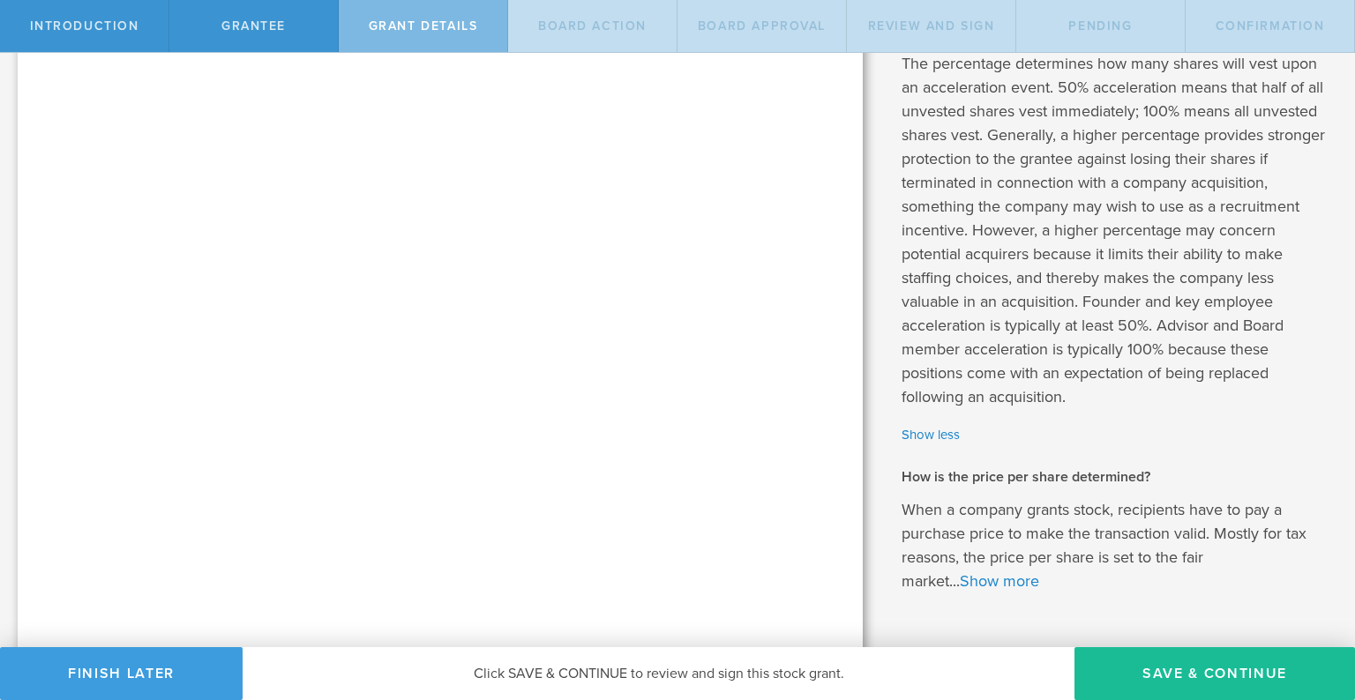
scroll to position [977, 0]
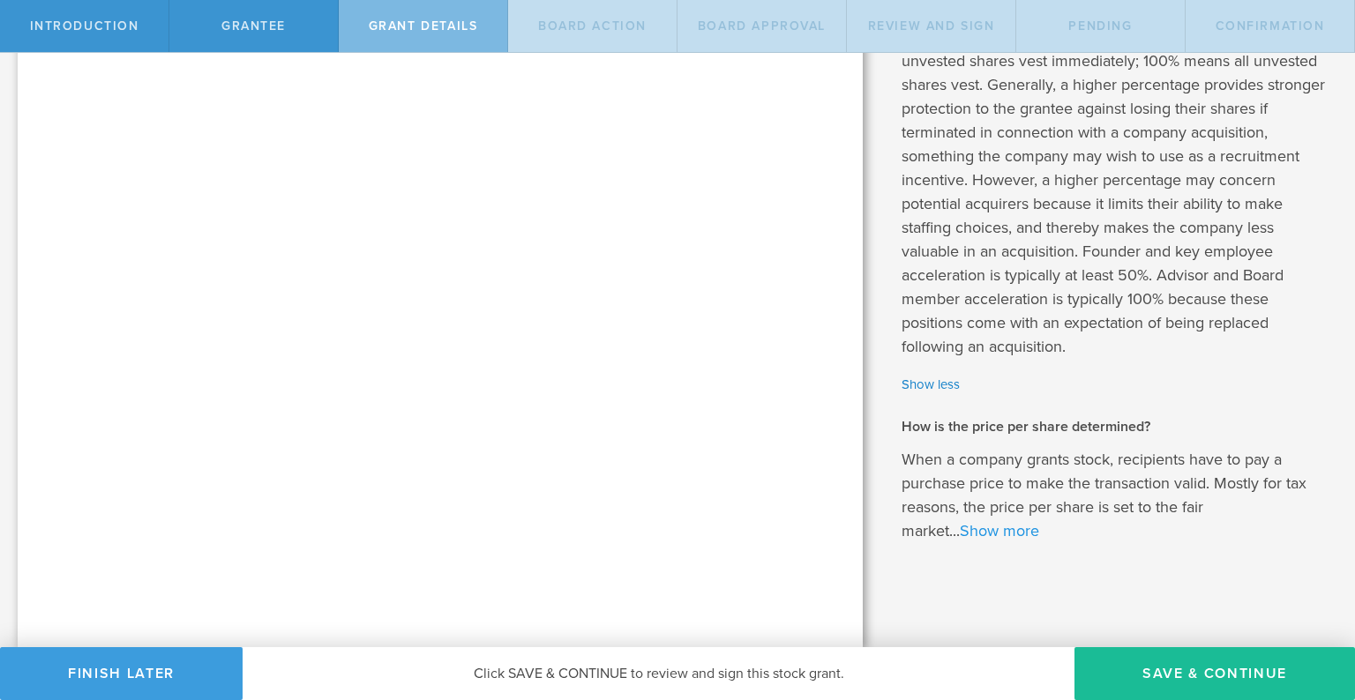
click at [1000, 537] on link "Show more" at bounding box center [999, 530] width 79 height 19
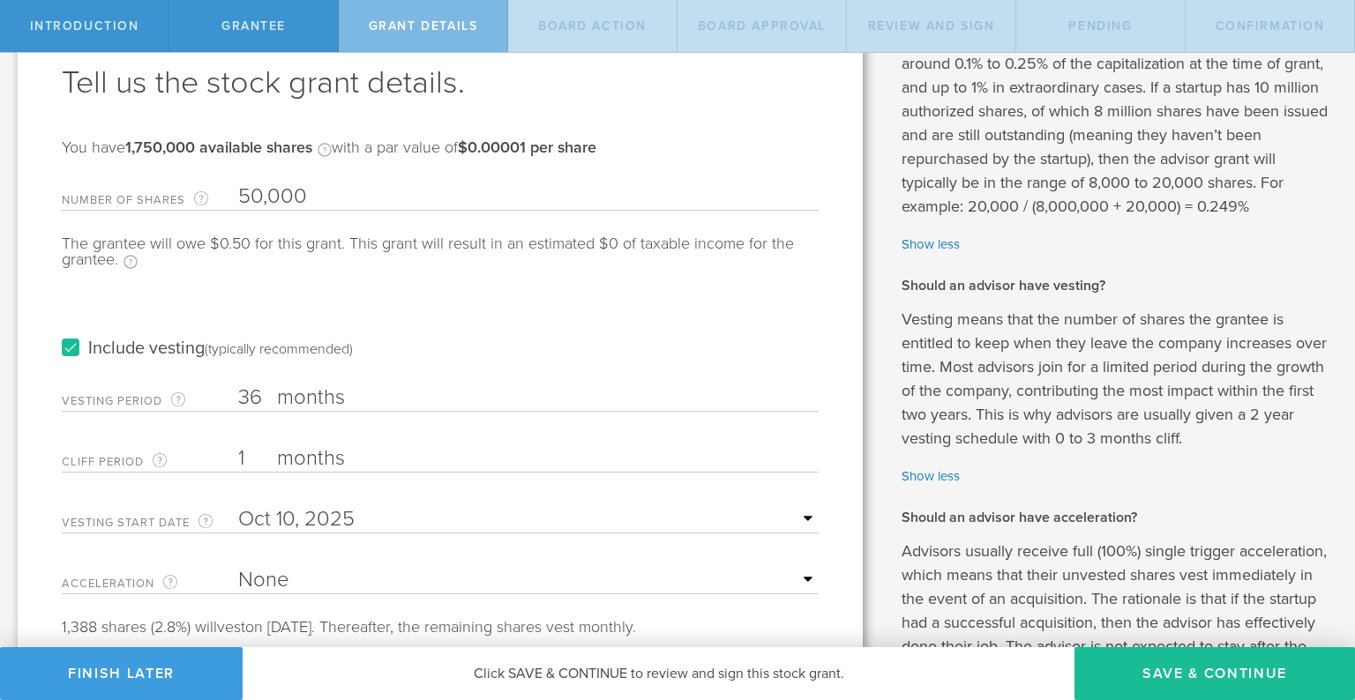
scroll to position [0, 0]
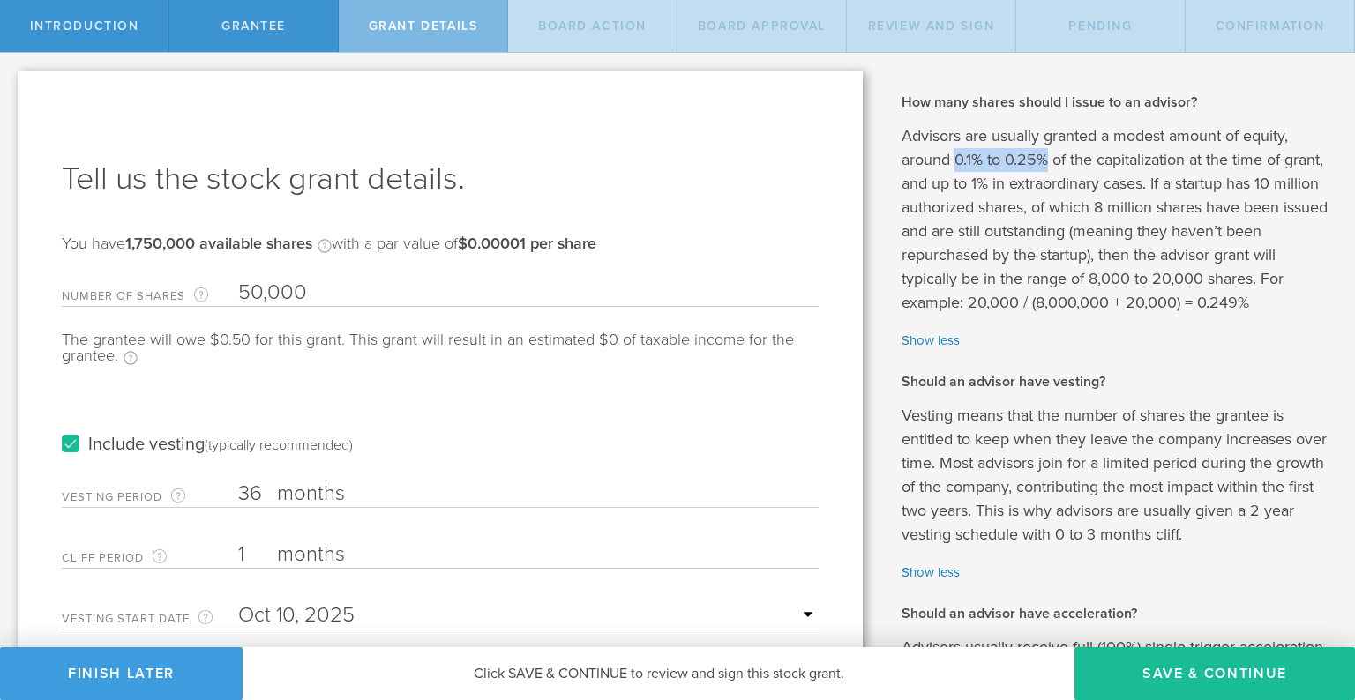
drag, startPoint x: 955, startPoint y: 156, endPoint x: 1045, endPoint y: 158, distance: 90.0
click at [1045, 158] on p "Advisors are usually granted a modest amount of equity, around 0.1% to 0.25% of…" at bounding box center [1114, 219] width 427 height 191
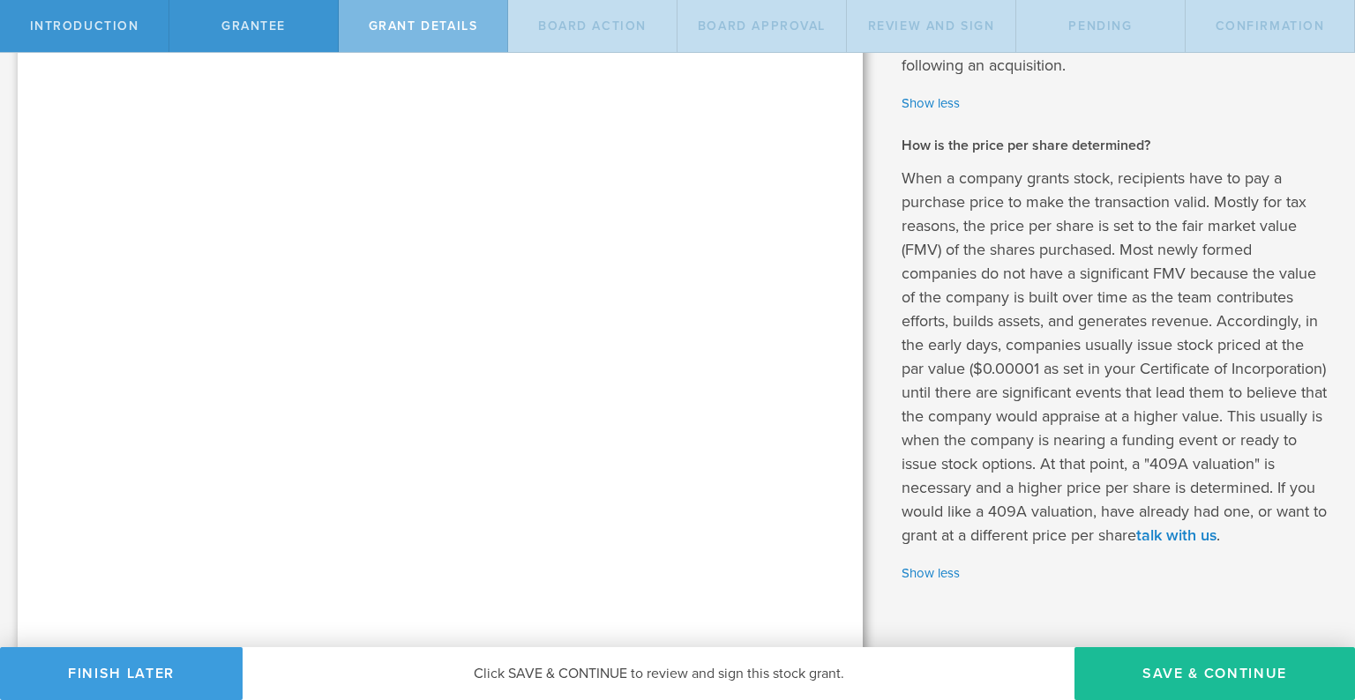
scroll to position [1307, 0]
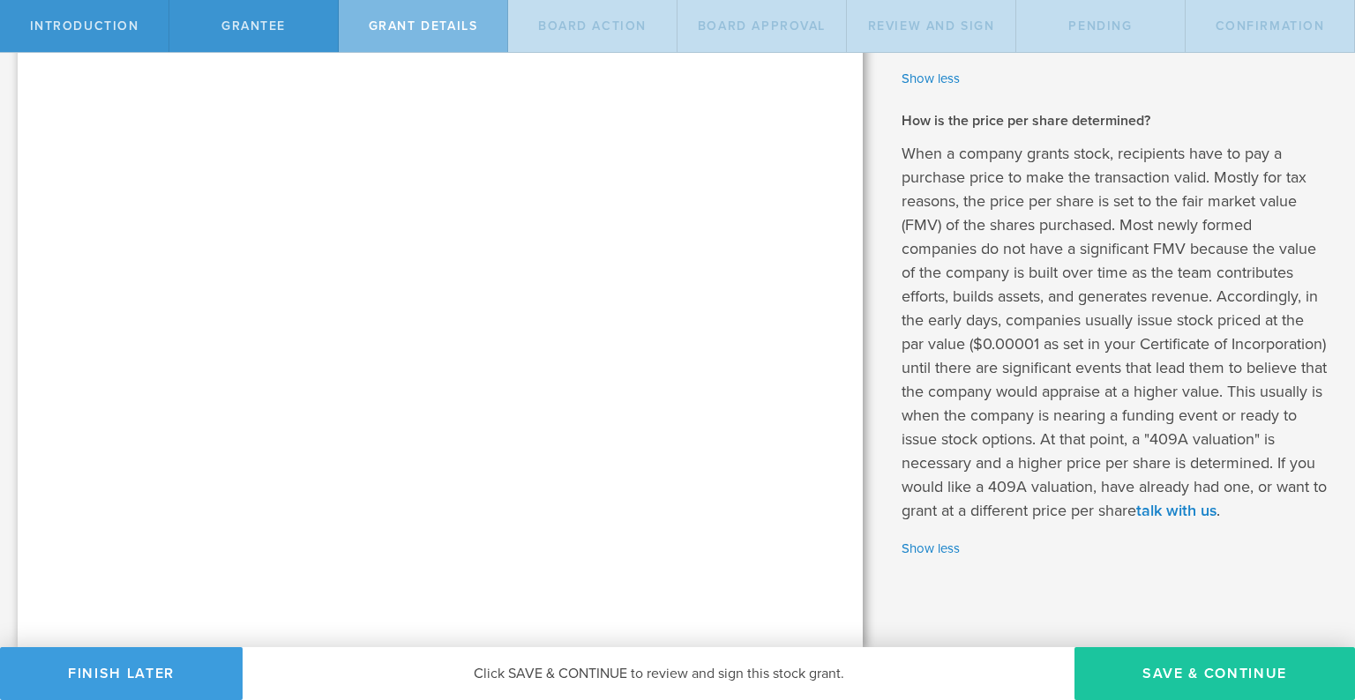
click at [1168, 681] on button "Save & Continue" at bounding box center [1214, 673] width 280 height 53
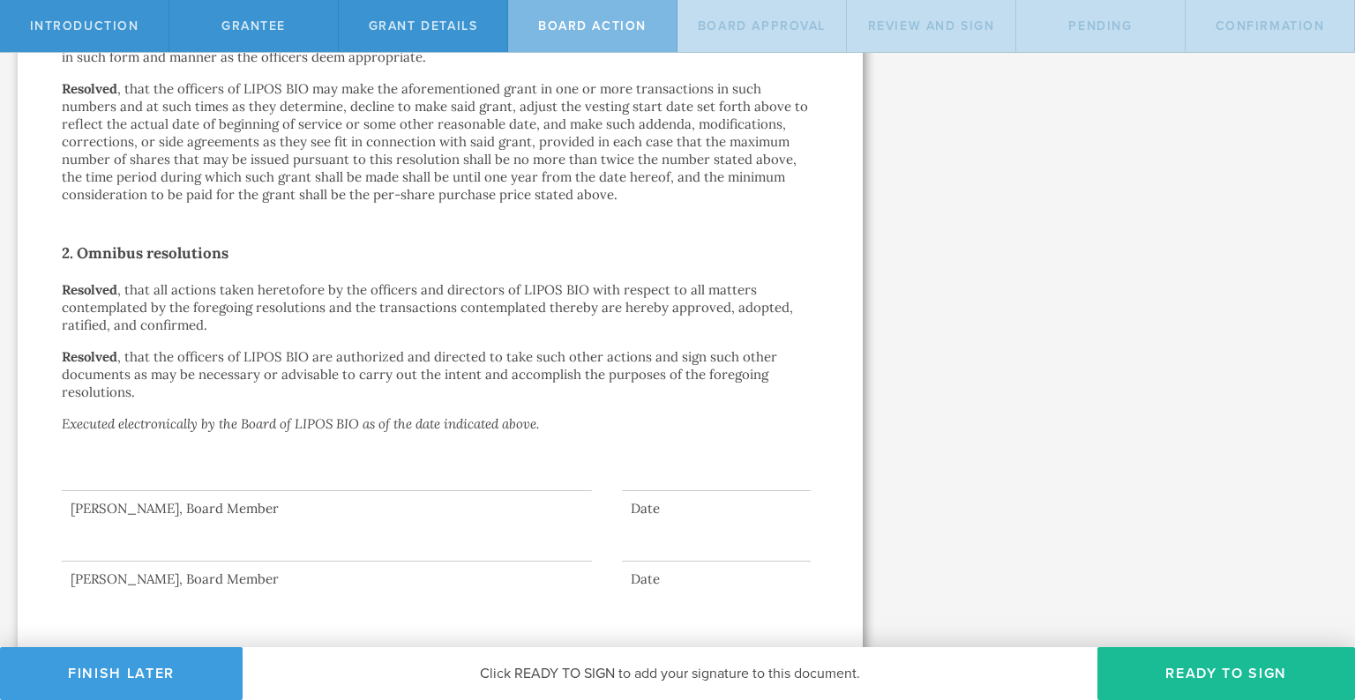
scroll to position [1106, 0]
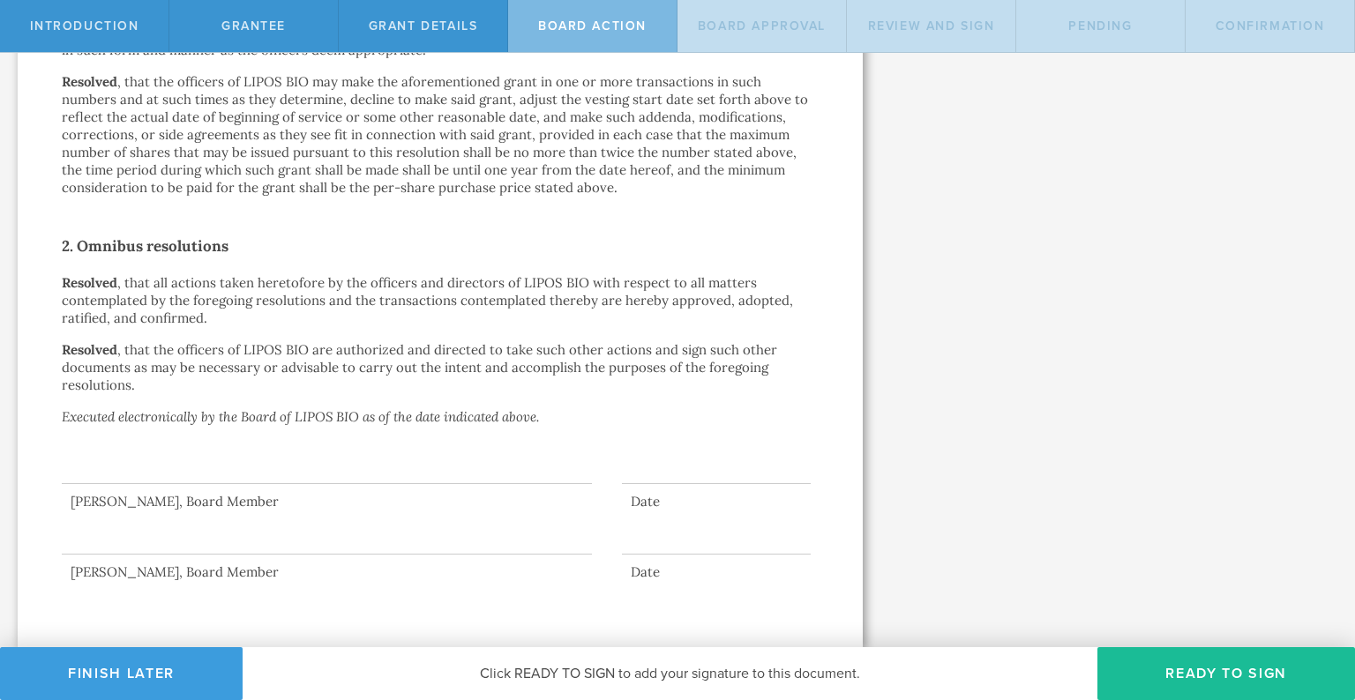
drag, startPoint x: 1201, startPoint y: 664, endPoint x: 1196, endPoint y: 619, distance: 45.3
click at [1196, 53] on div "Introduction Grantee Grant Details Board Action Board Approval Review and Sign …" at bounding box center [677, 26] width 1355 height 53
click at [1172, 667] on button "Ready to Sign" at bounding box center [1226, 673] width 258 height 53
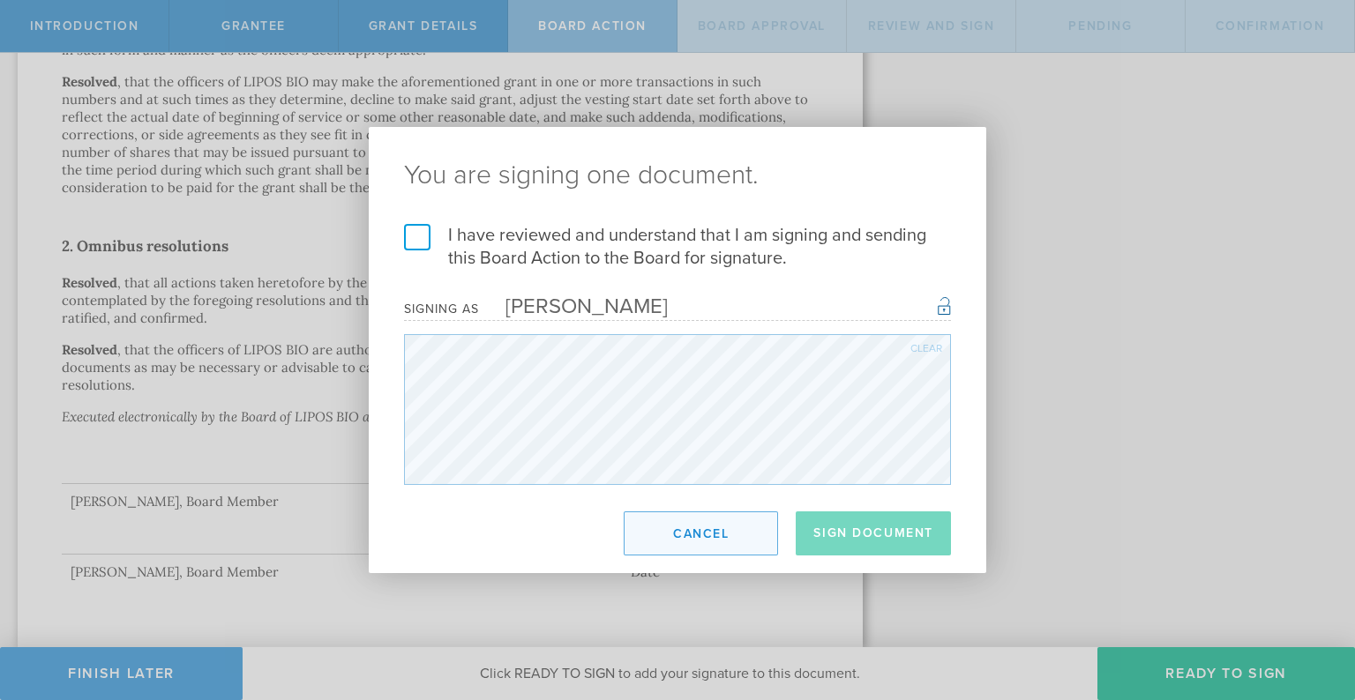
click at [699, 546] on button "Cancel" at bounding box center [701, 534] width 154 height 44
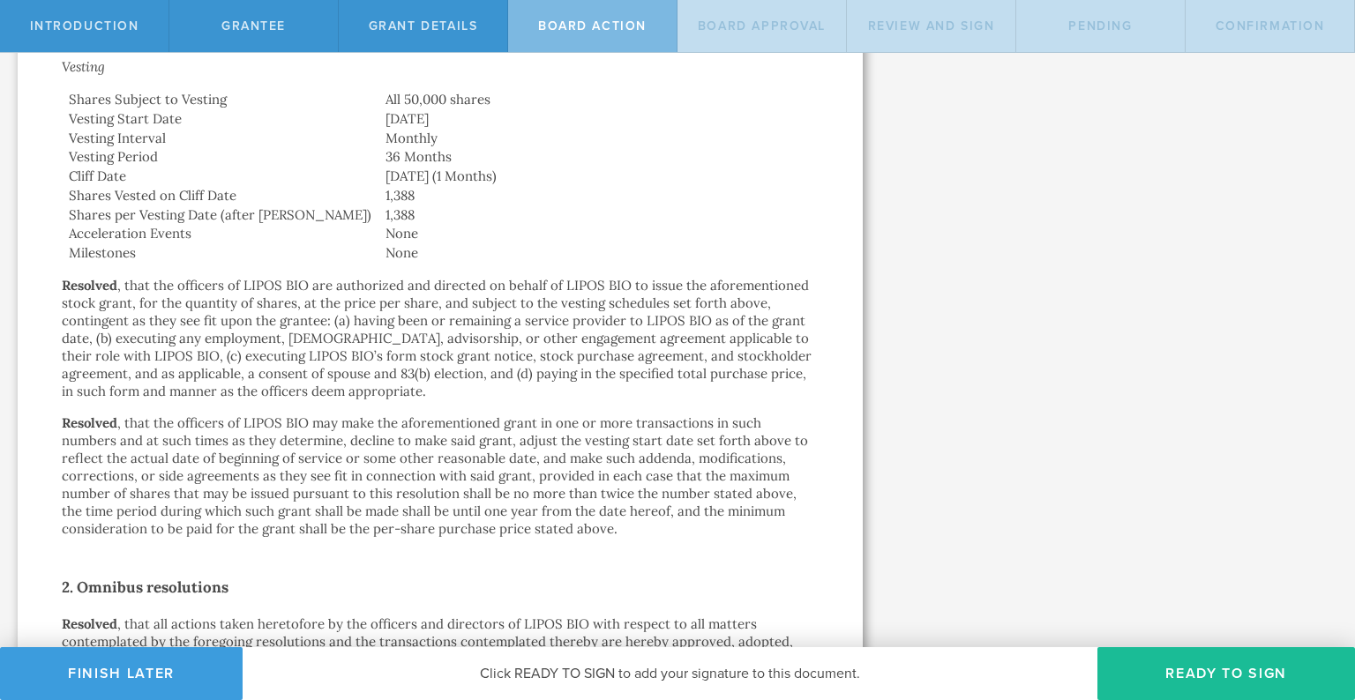
scroll to position [788, 0]
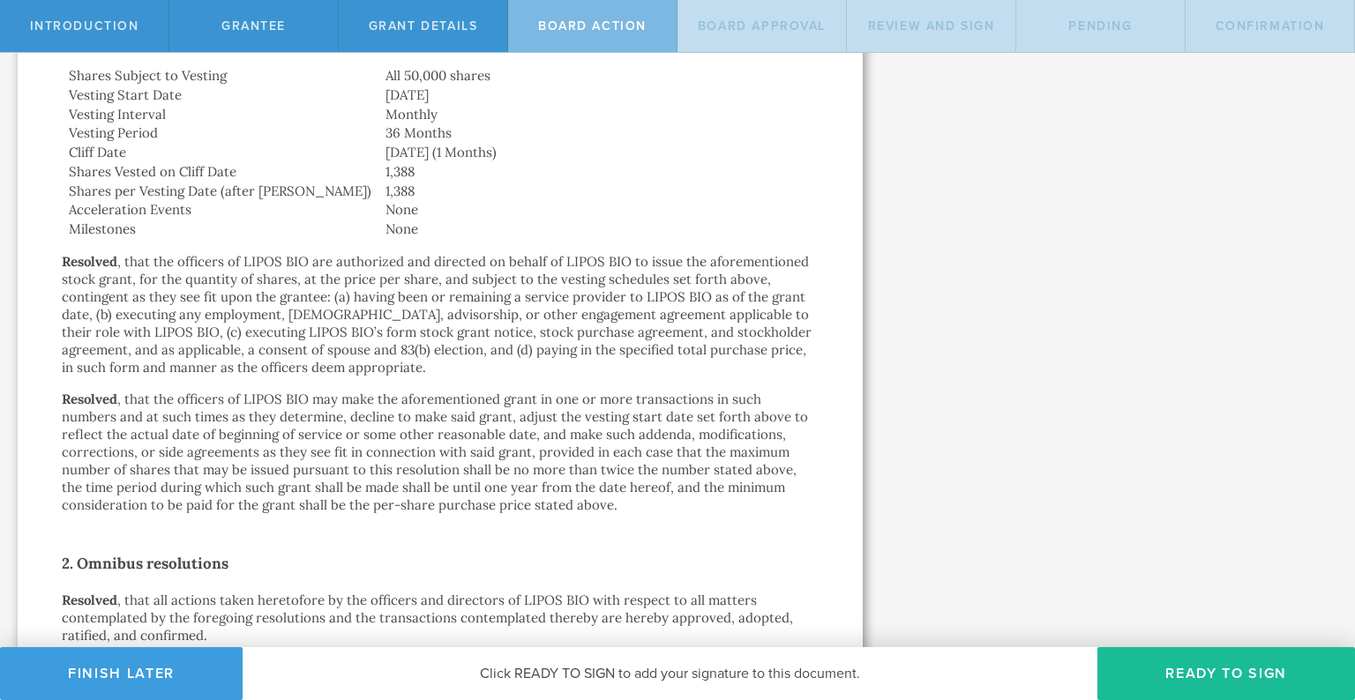
drag, startPoint x: 371, startPoint y: 265, endPoint x: 403, endPoint y: 342, distance: 83.9
click at [403, 342] on p "Resolved , that the officers of LIPOS BIO are authorized and directed on behalf…" at bounding box center [440, 314] width 757 height 123
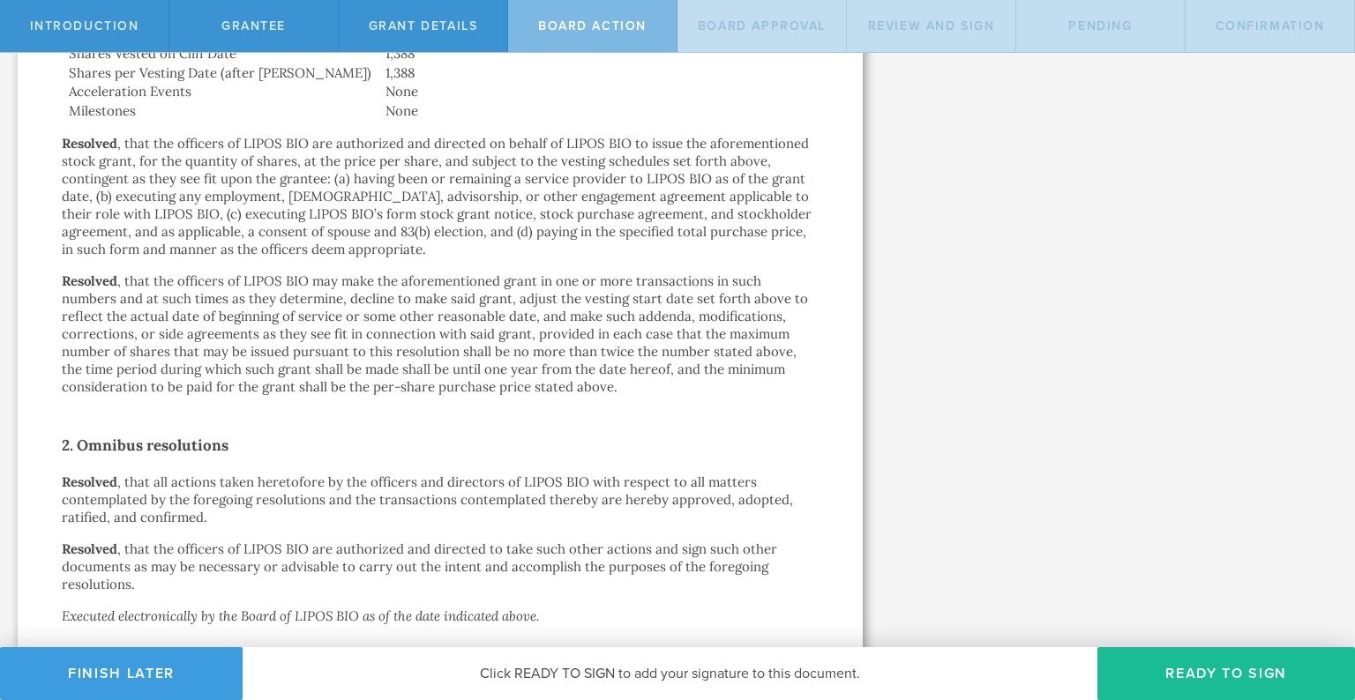
scroll to position [910, 0]
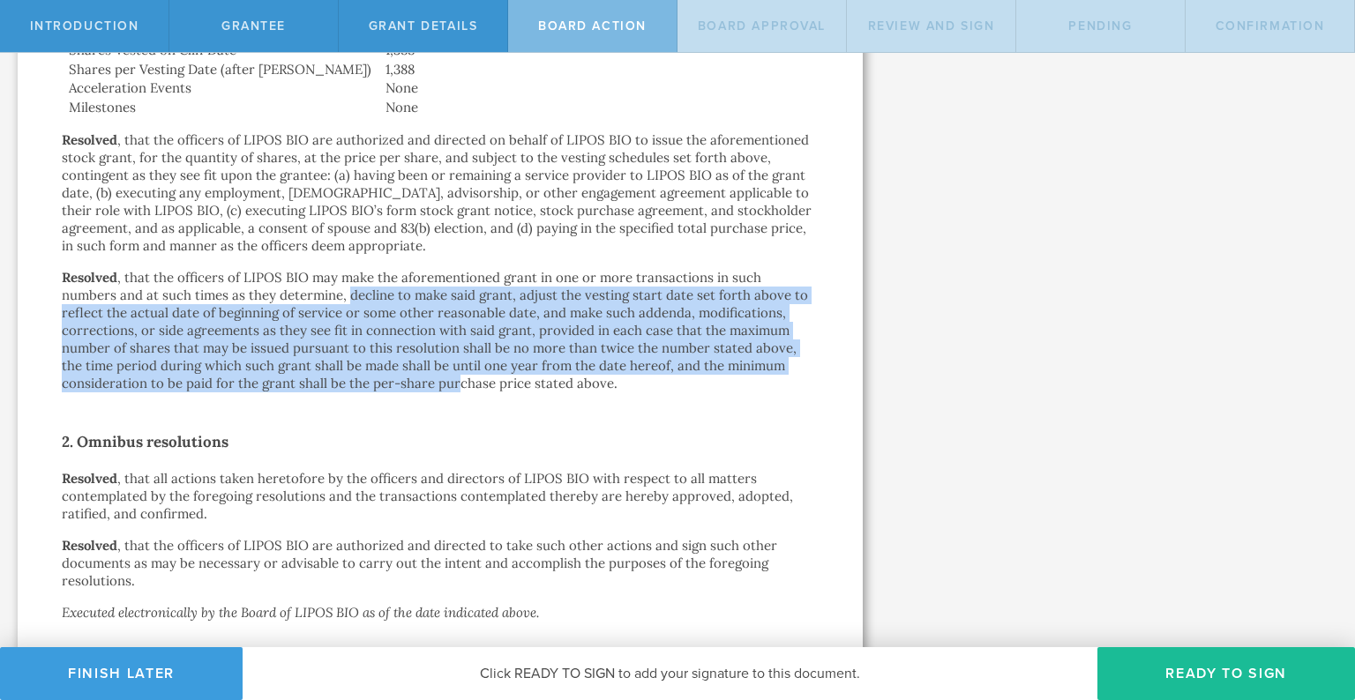
drag, startPoint x: 291, startPoint y: 291, endPoint x: 332, endPoint y: 376, distance: 93.9
click at [332, 376] on p "Resolved , that the officers of LIPOS BIO may make the aforementioned grant in …" at bounding box center [440, 330] width 757 height 123
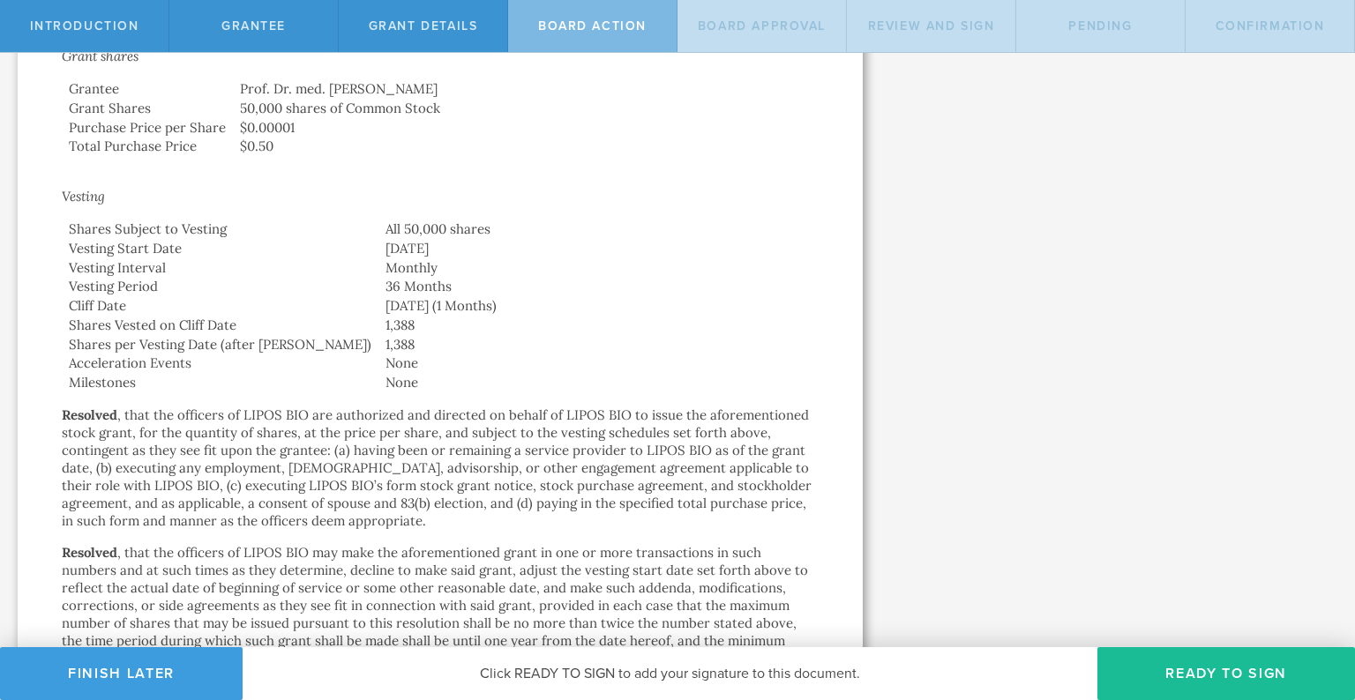
scroll to position [1106, 0]
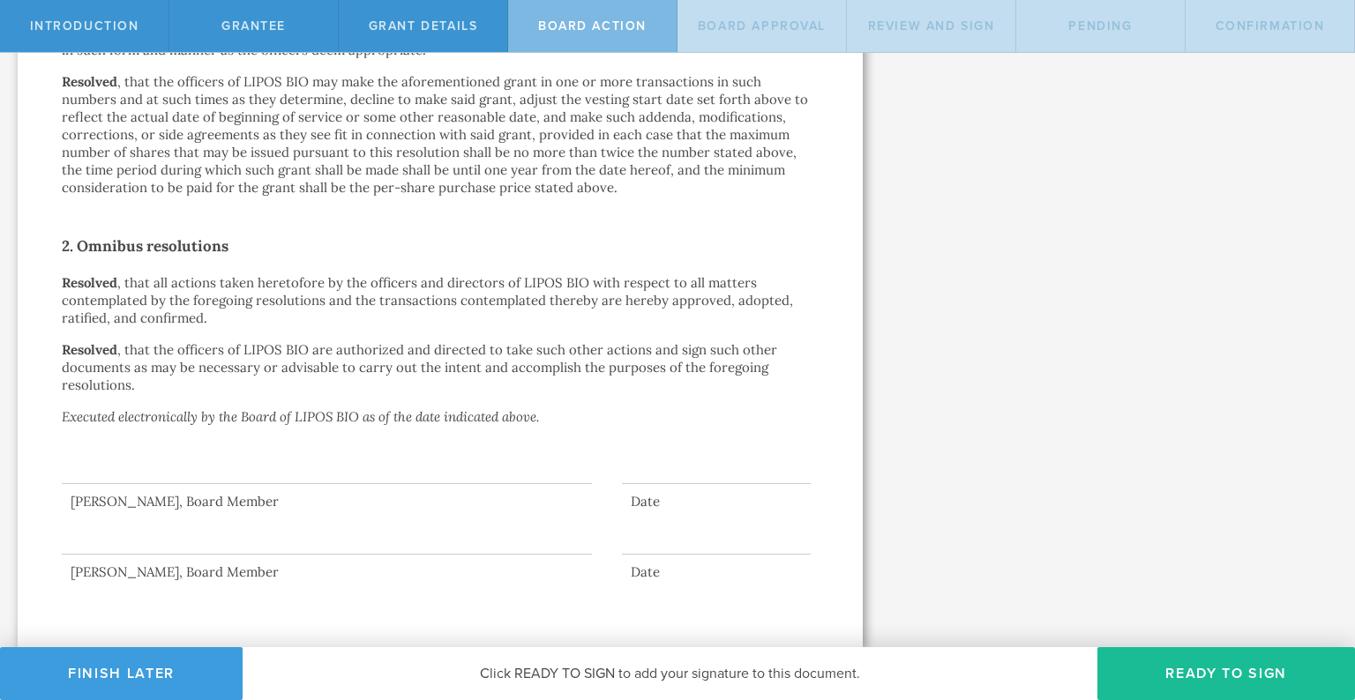
drag, startPoint x: 1180, startPoint y: 669, endPoint x: 1182, endPoint y: 482, distance: 187.0
click at [1182, 53] on div "Introduction Grantee Grant Details Board Action Board Approval Review and Sign …" at bounding box center [677, 26] width 1355 height 53
click at [87, 665] on button "Finish Later" at bounding box center [121, 673] width 243 height 53
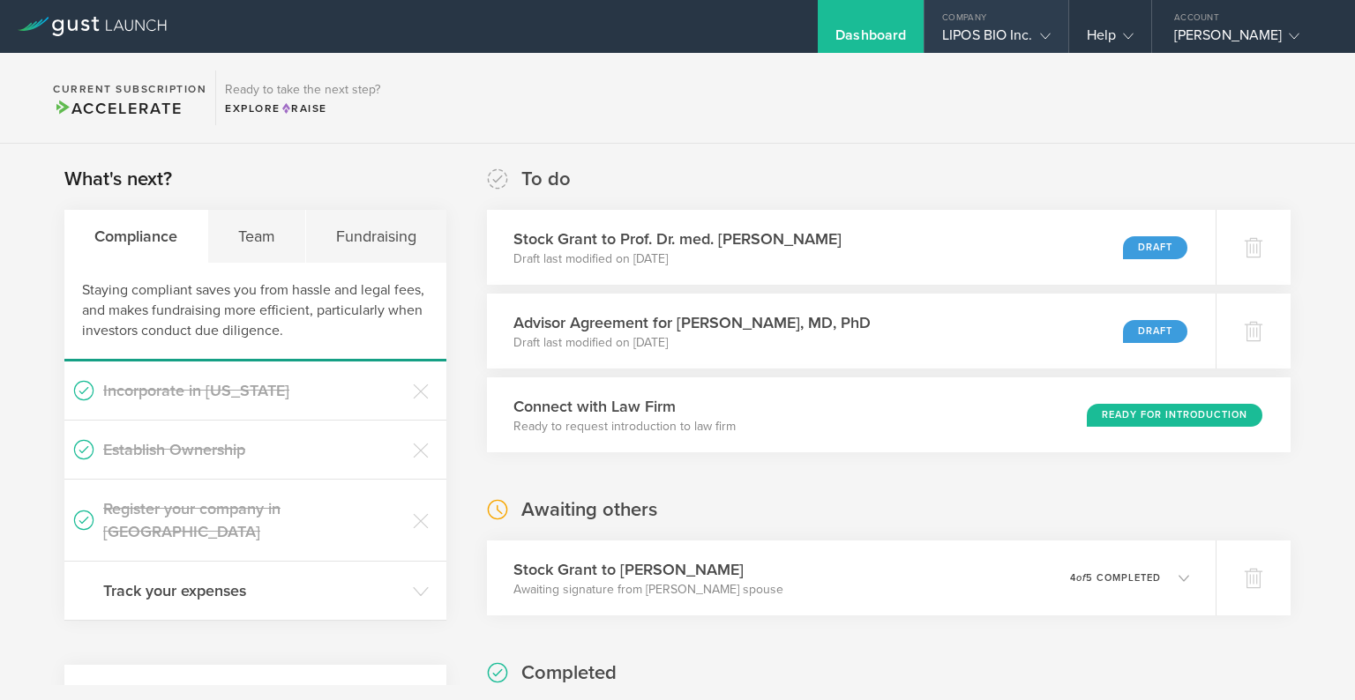
click at [1018, 36] on div "LIPOS BIO Inc." at bounding box center [996, 39] width 108 height 26
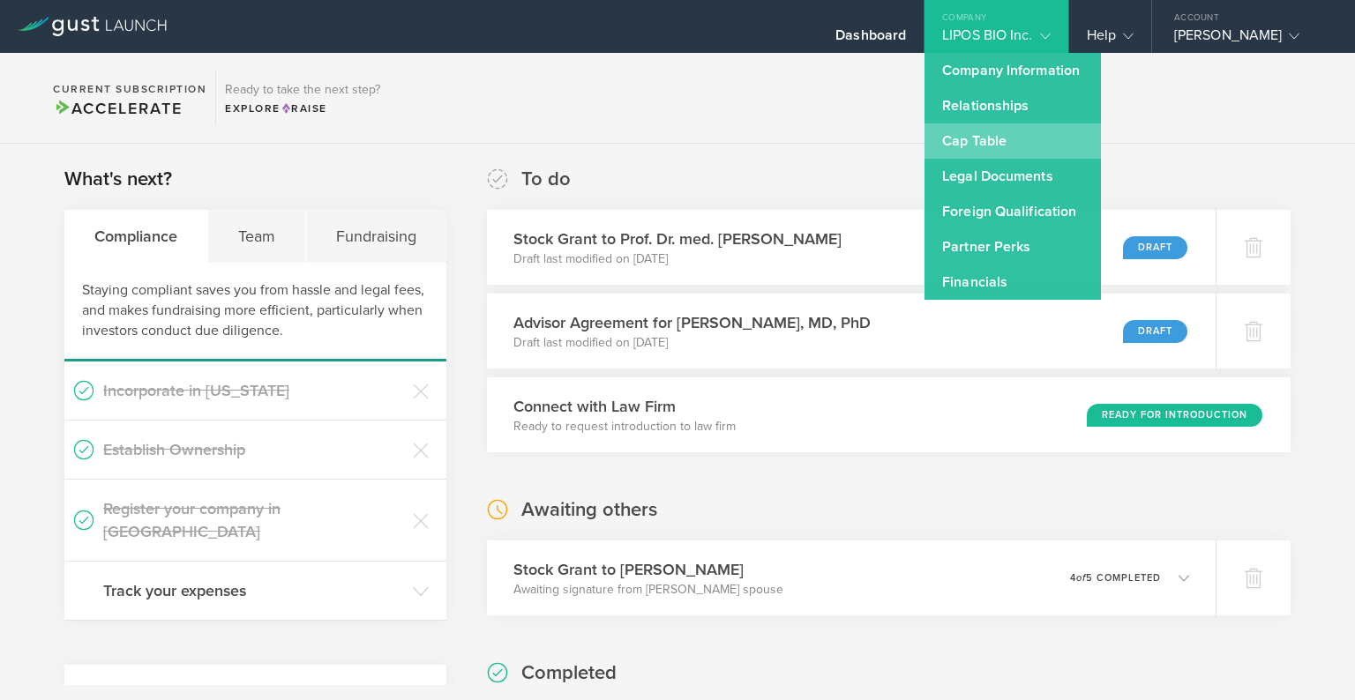
click at [994, 137] on link "Cap Table" at bounding box center [1012, 140] width 176 height 35
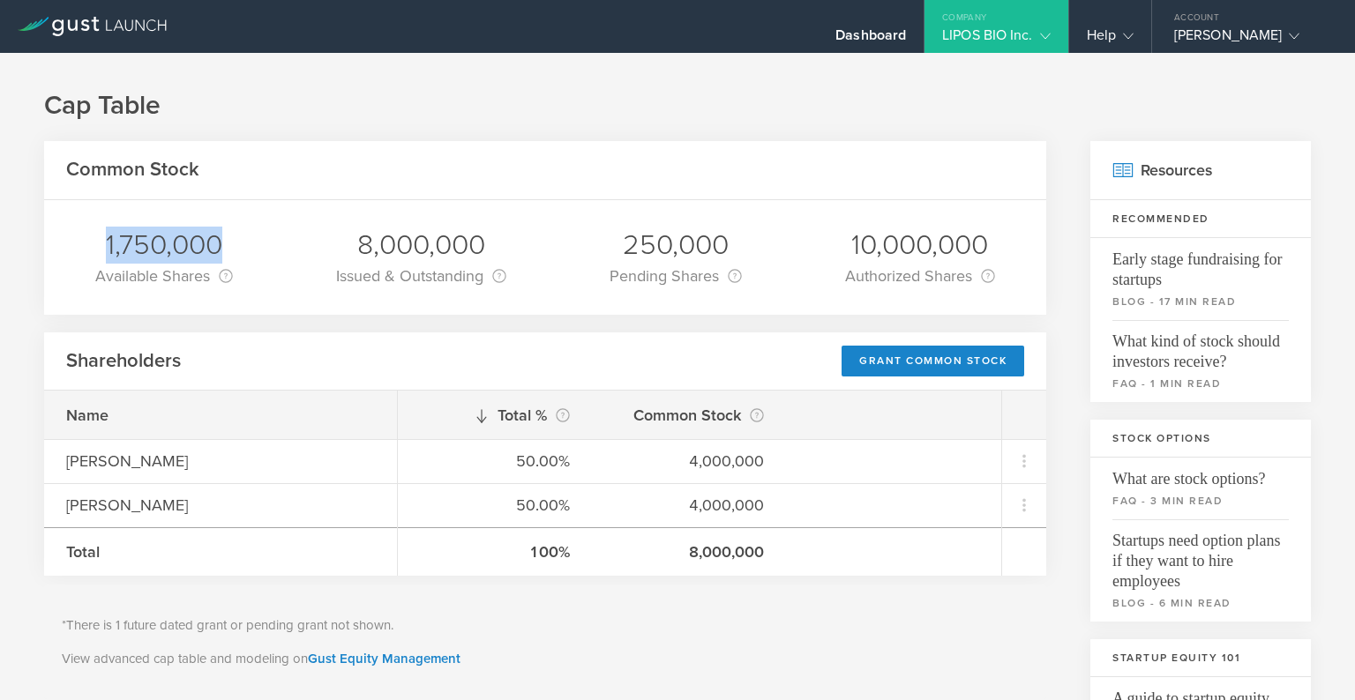
drag, startPoint x: 109, startPoint y: 248, endPoint x: 232, endPoint y: 248, distance: 122.6
click at [232, 248] on div "1,750,000" at bounding box center [164, 245] width 138 height 37
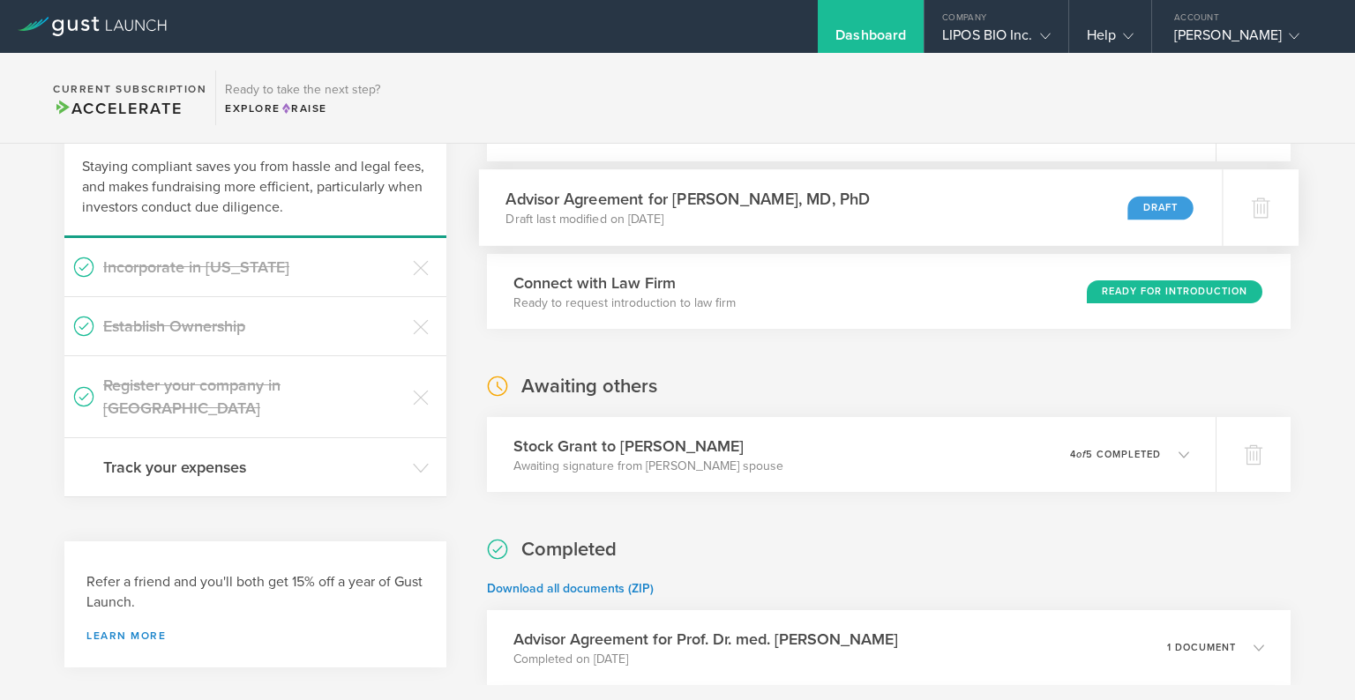
scroll to position [334, 0]
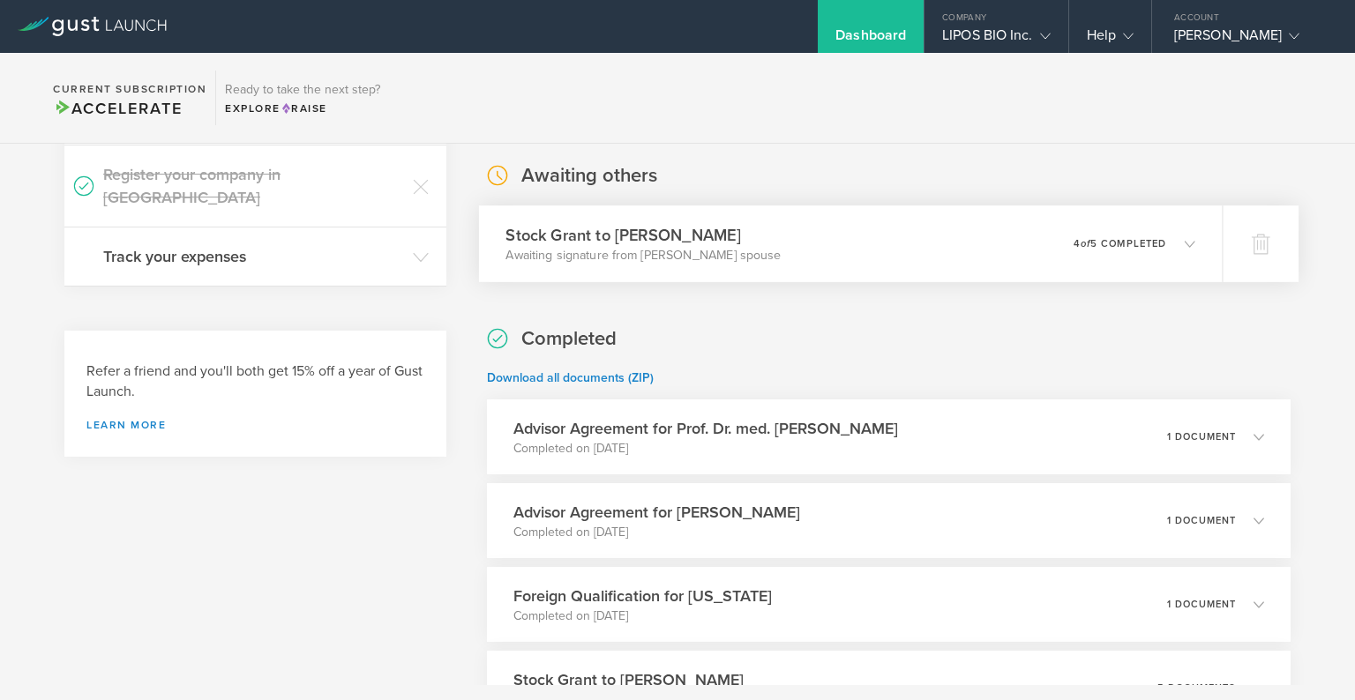
click at [1156, 247] on p "4 of 5 completed" at bounding box center [1119, 244] width 93 height 10
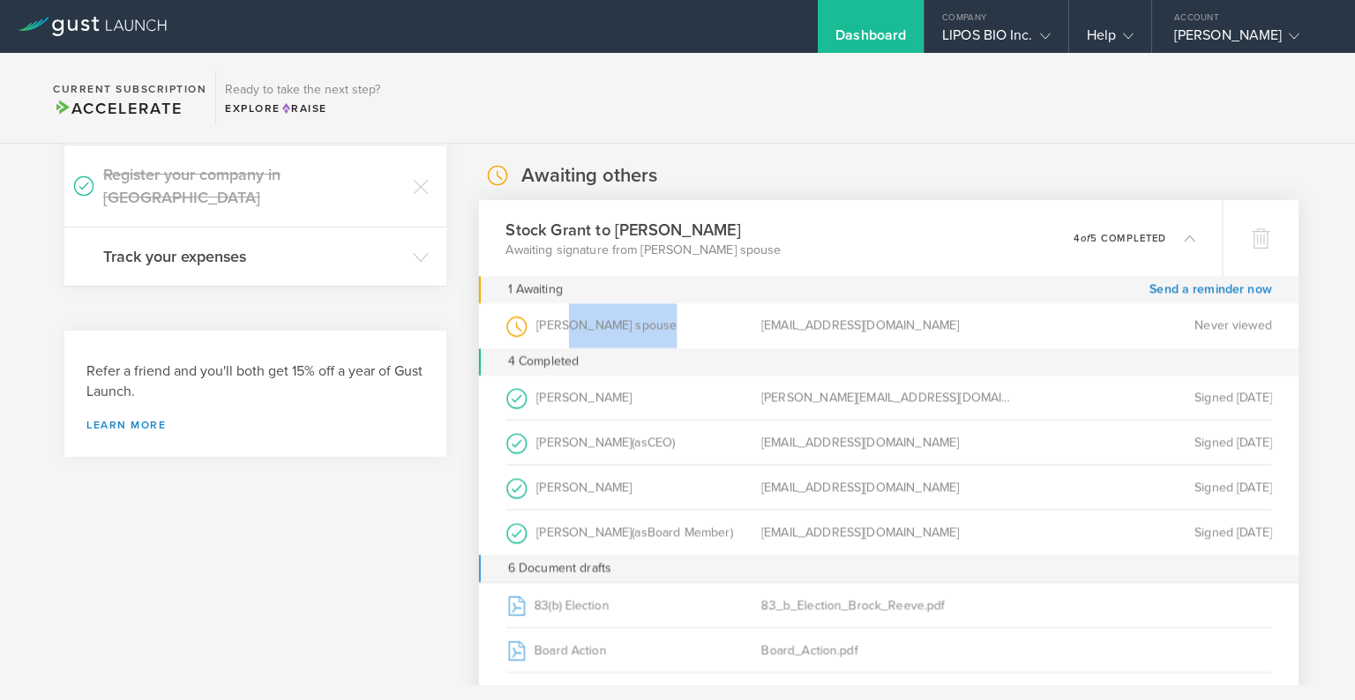
drag, startPoint x: 568, startPoint y: 328, endPoint x: 655, endPoint y: 328, distance: 87.3
click at [655, 328] on div "Brock Reeve’s spouse (as Spouse of Grantee )" at bounding box center [632, 325] width 255 height 45
click at [621, 222] on h3 "Stock Grant to [PERSON_NAME]" at bounding box center [642, 230] width 275 height 24
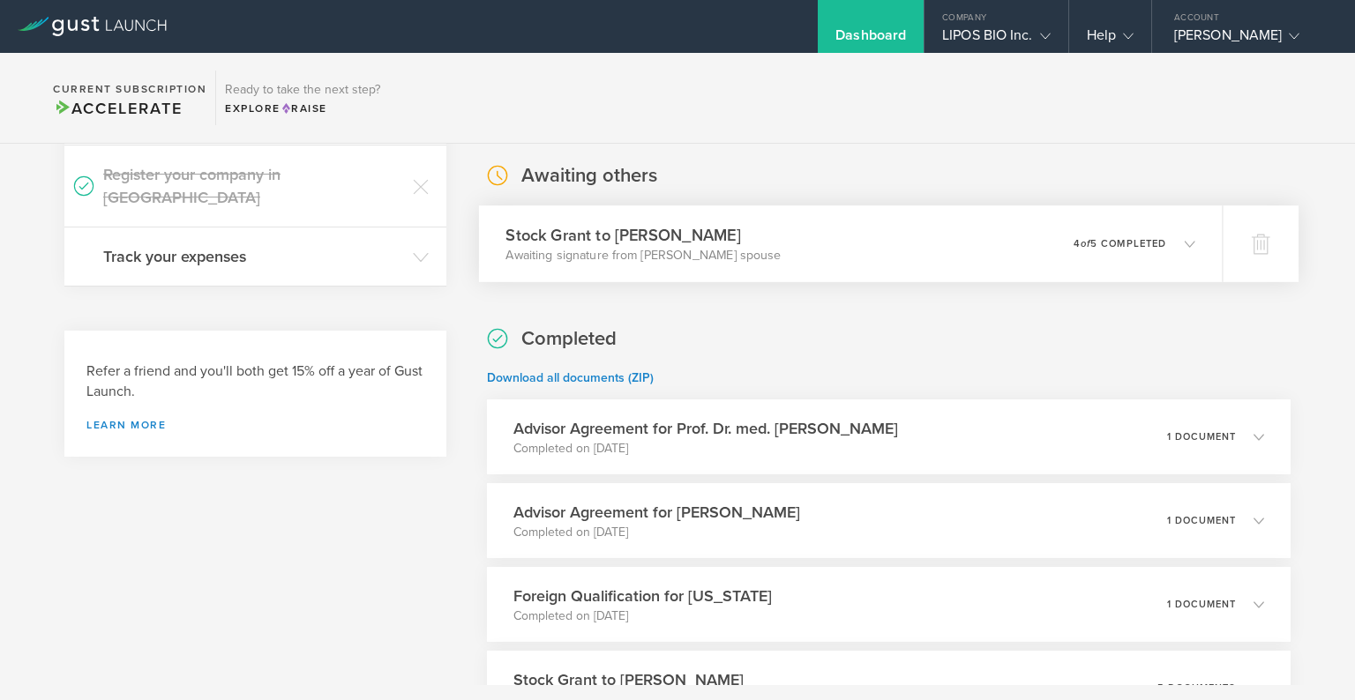
click at [621, 223] on h3 "Stock Grant to [PERSON_NAME]" at bounding box center [642, 235] width 275 height 24
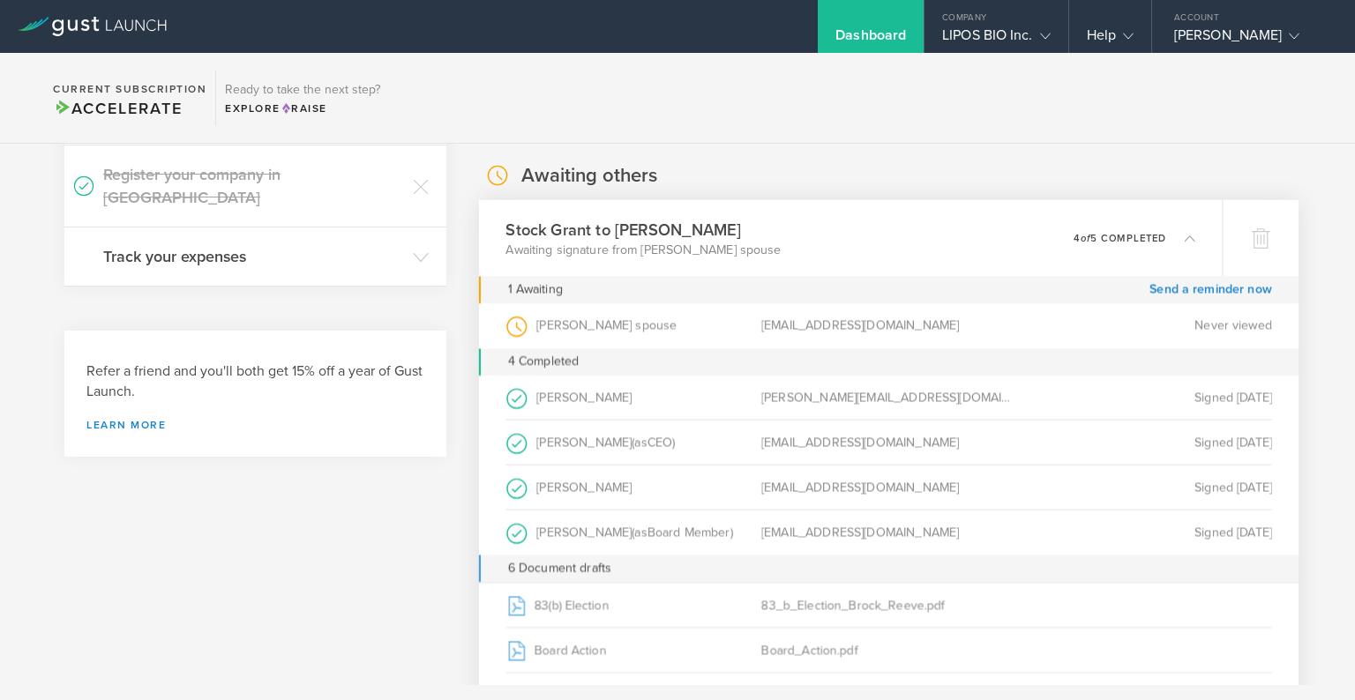
click at [621, 222] on h3 "Stock Grant to [PERSON_NAME]" at bounding box center [642, 230] width 275 height 24
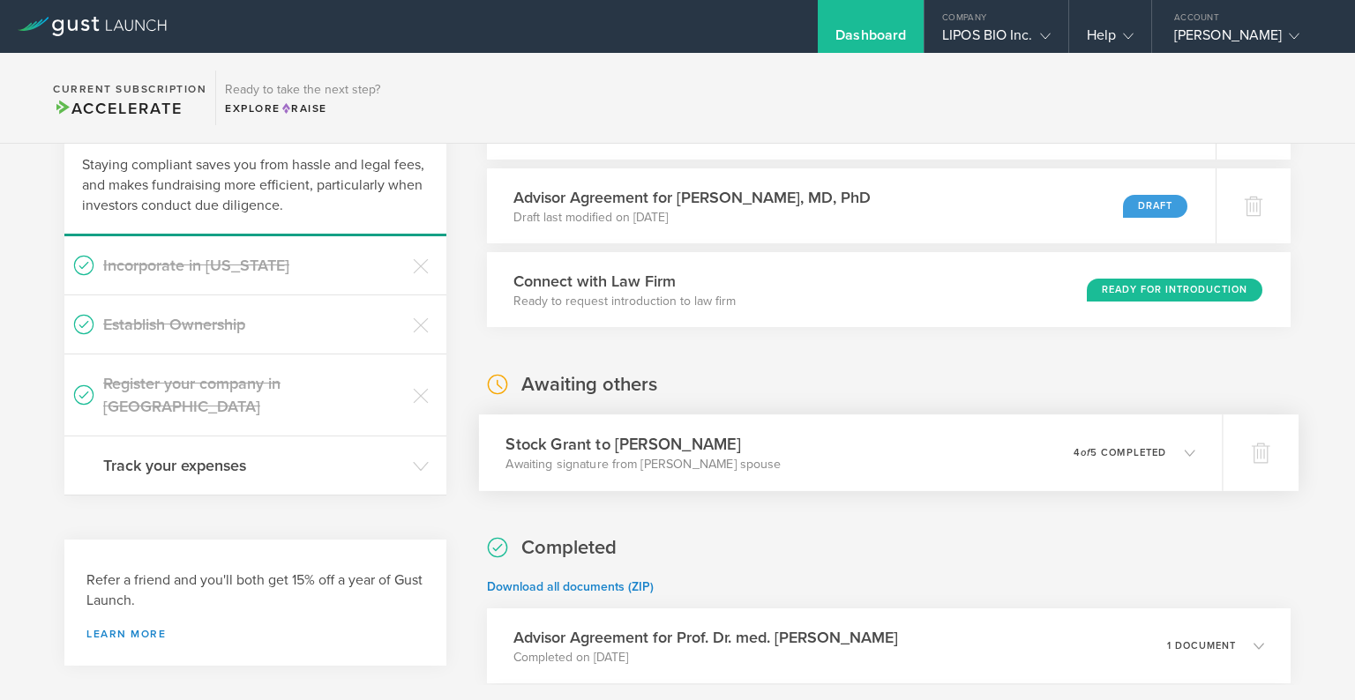
scroll to position [113, 0]
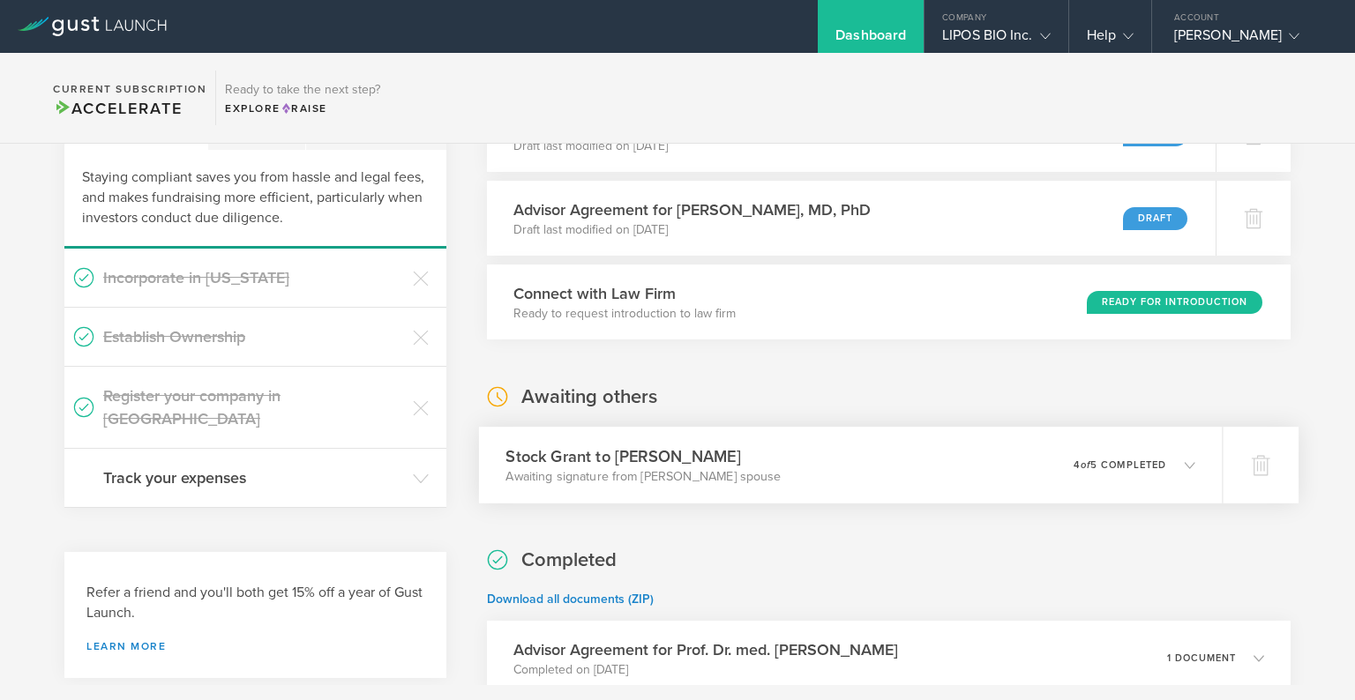
click at [646, 486] on div "Stock Grant to Brock Reeve Awaiting signature from Brock Reeve’s spouse 0 undel…" at bounding box center [851, 465] width 744 height 77
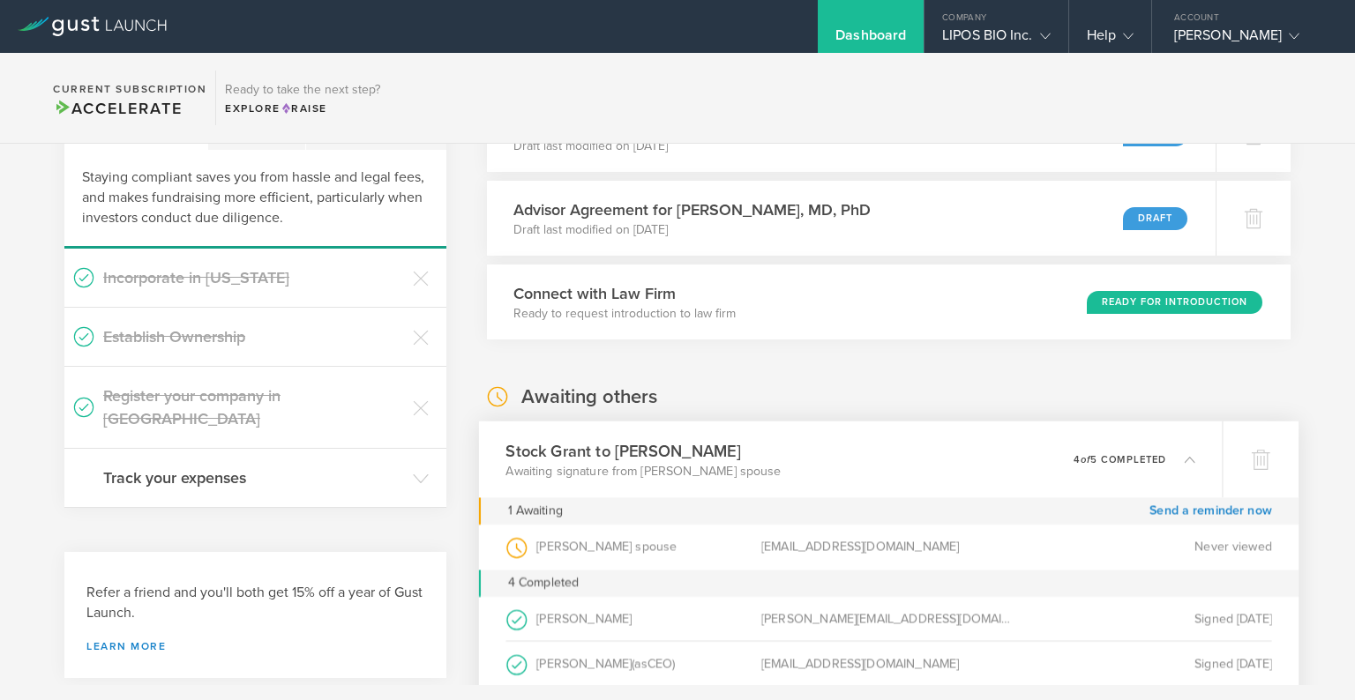
click at [673, 467] on p "Awaiting signature from [PERSON_NAME] spouse" at bounding box center [642, 471] width 275 height 18
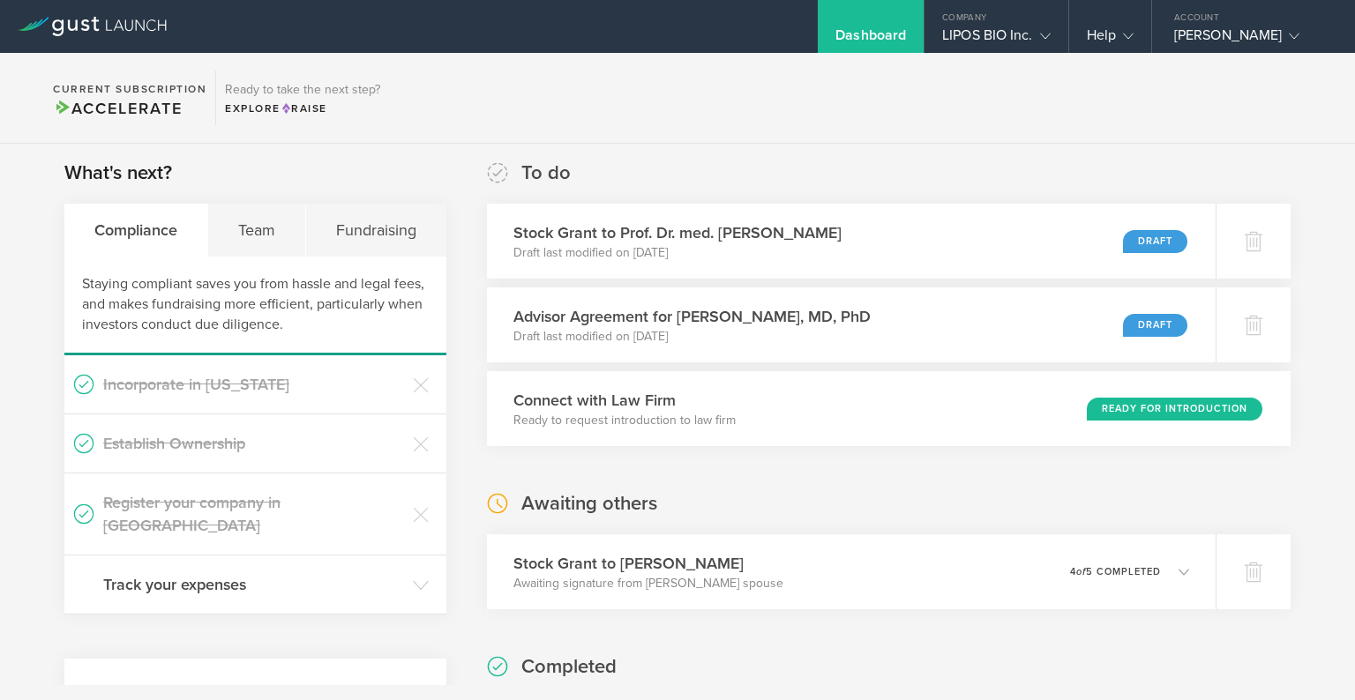
scroll to position [0, 0]
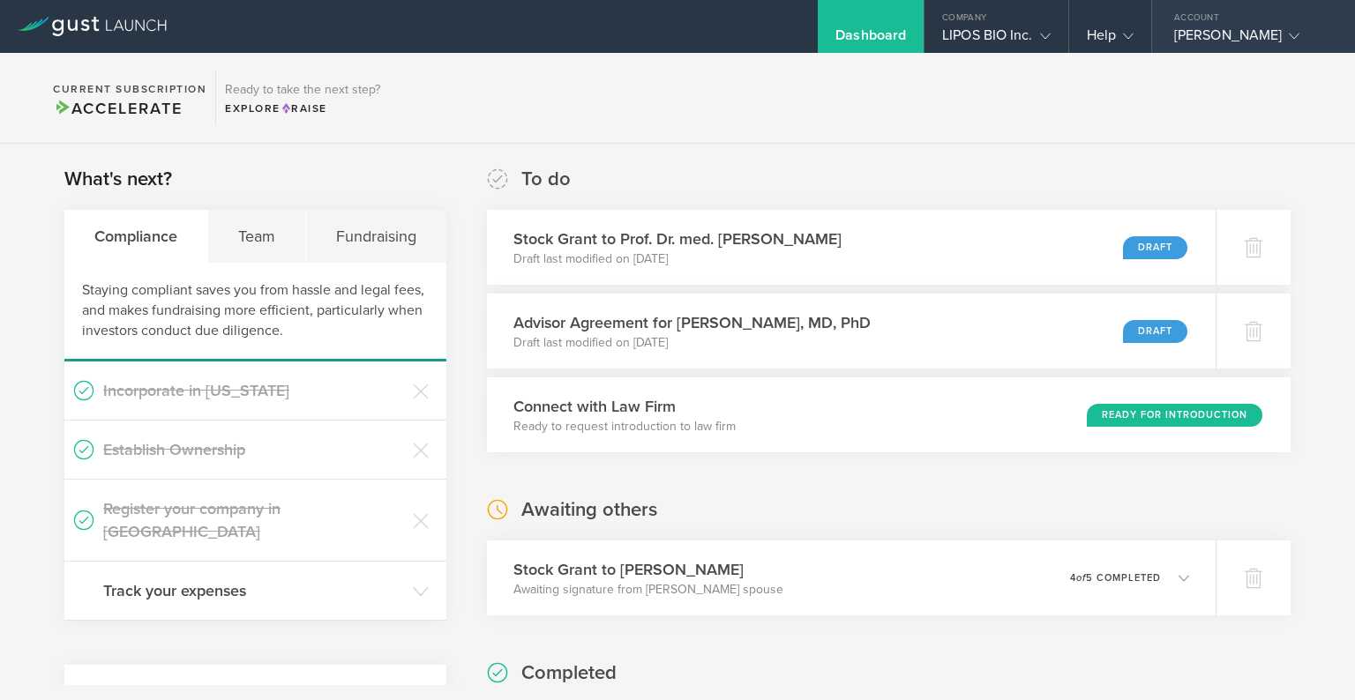
click at [1199, 42] on div "[PERSON_NAME]" at bounding box center [1249, 39] width 150 height 26
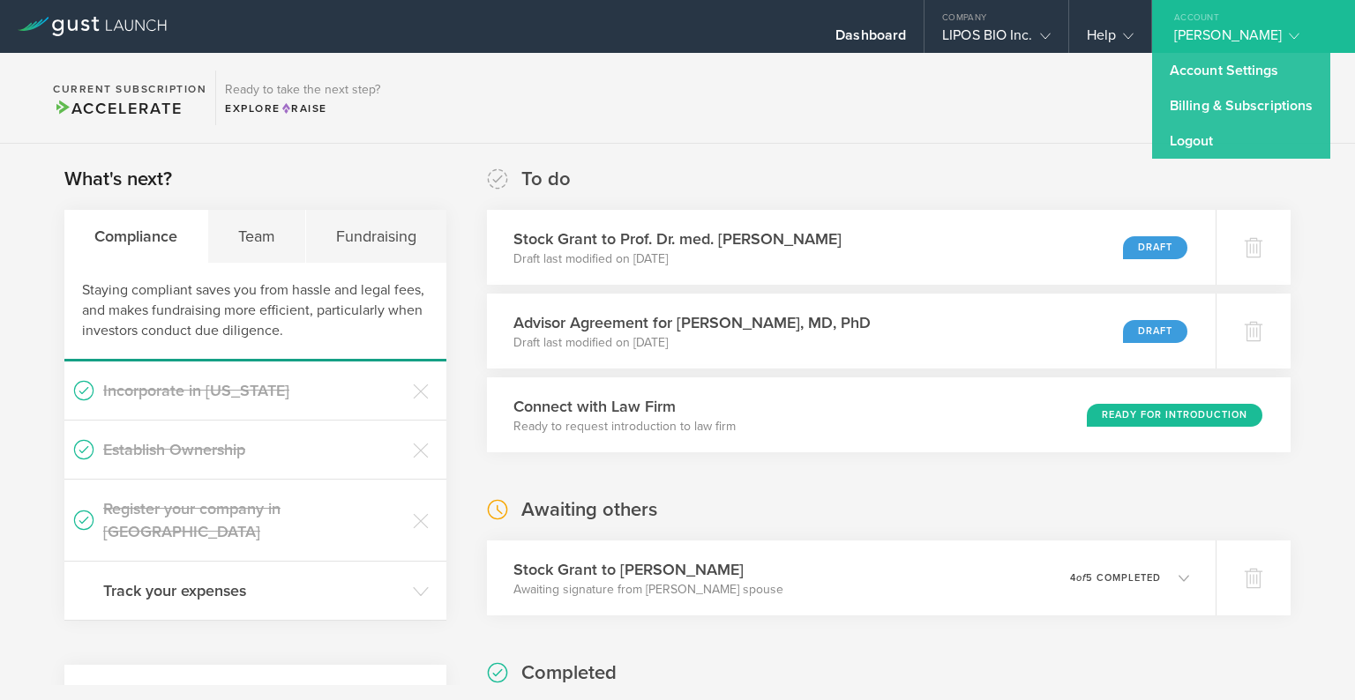
click at [1065, 116] on section "Current Subscription Accelerate Ready to take the next step? Explore Raise" at bounding box center [677, 98] width 1355 height 91
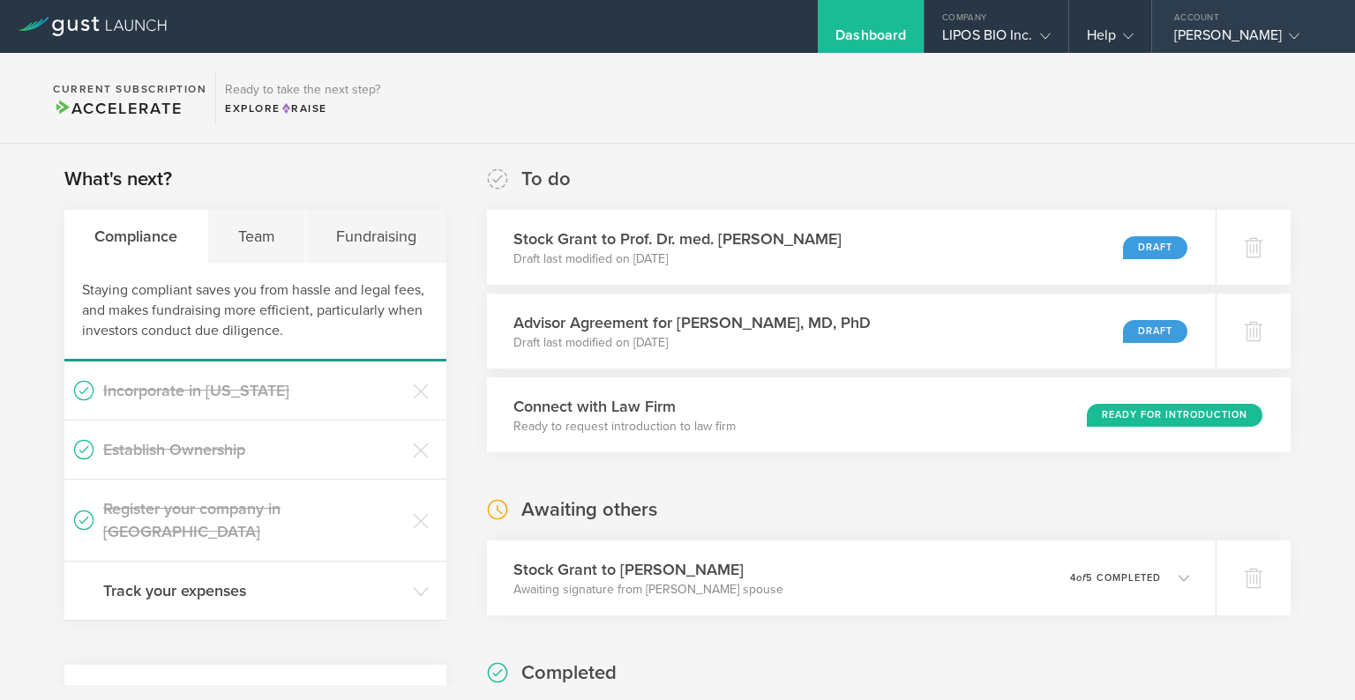
click at [1217, 38] on div "[PERSON_NAME]" at bounding box center [1249, 39] width 150 height 26
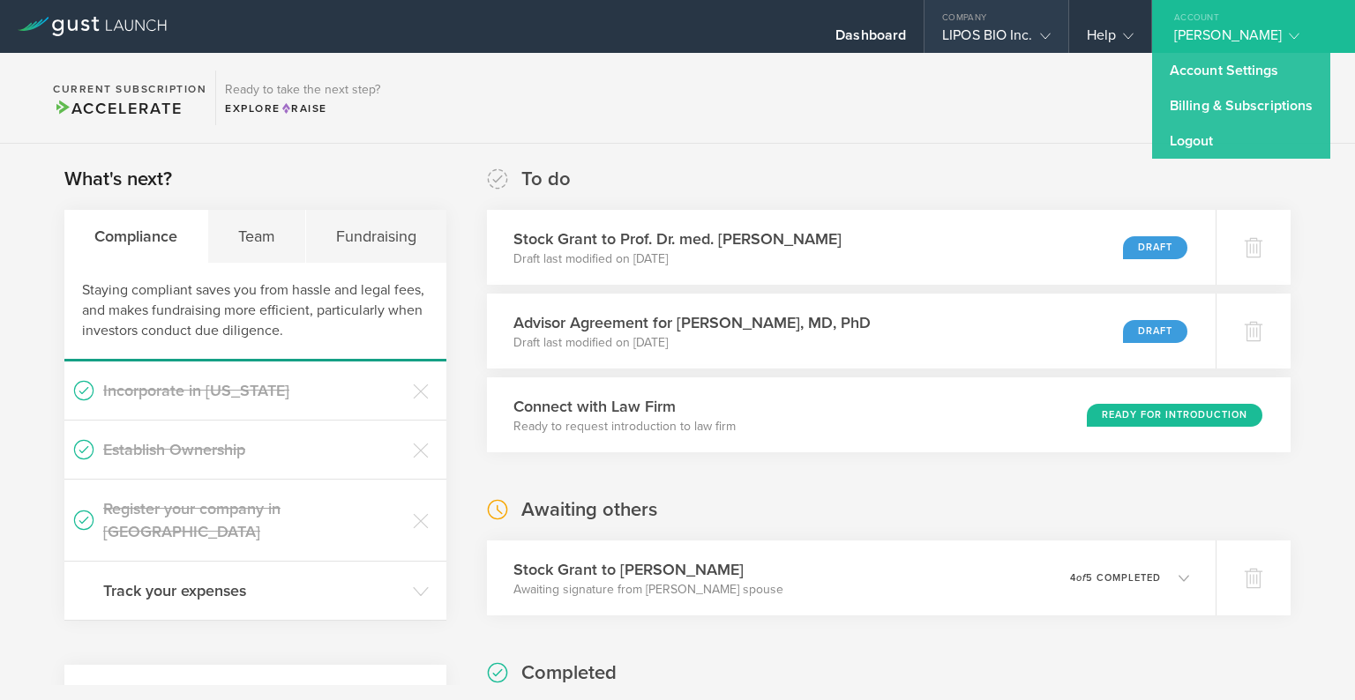
click at [947, 24] on div "Company" at bounding box center [995, 13] width 143 height 26
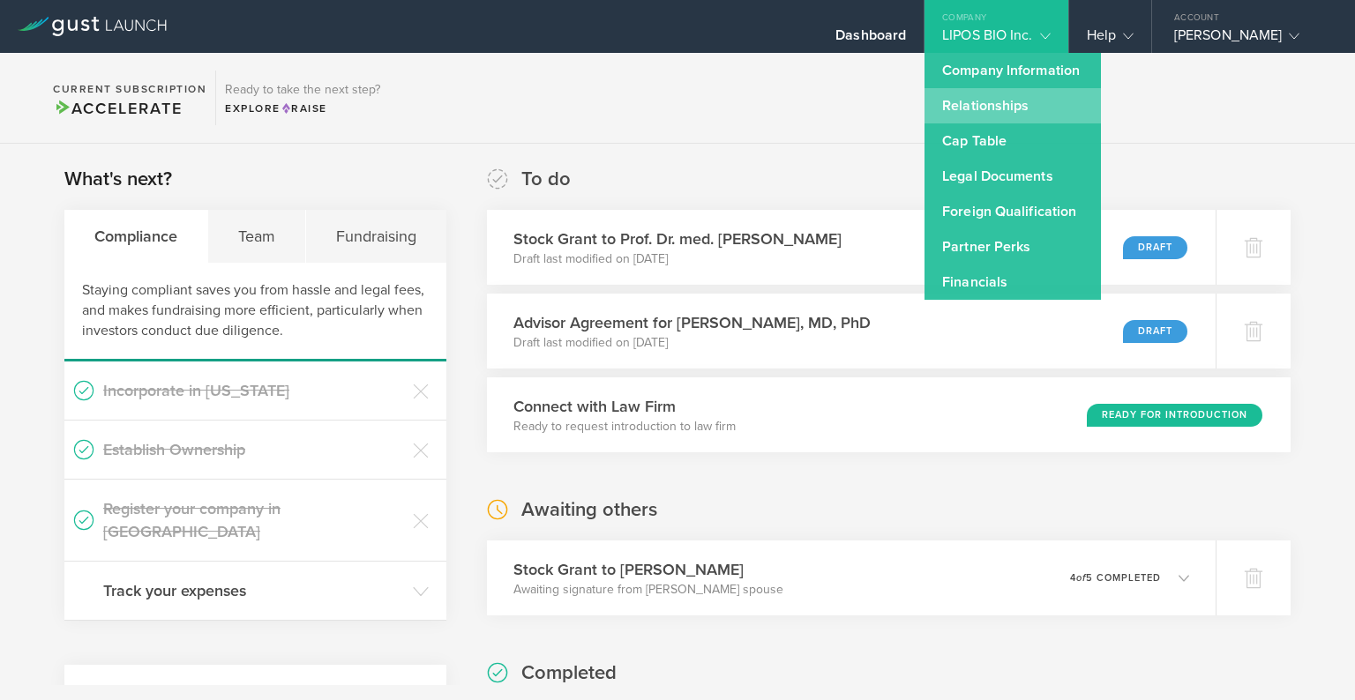
click at [1018, 112] on link "Relationships" at bounding box center [1012, 105] width 176 height 35
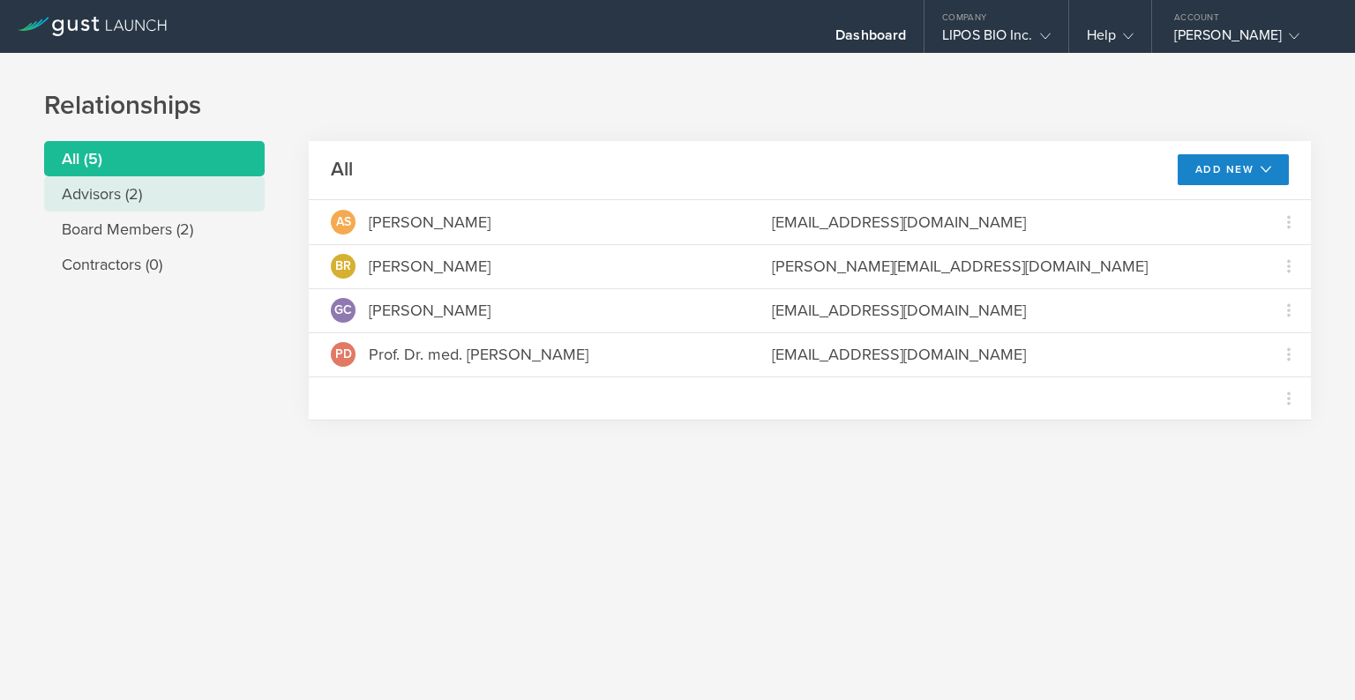
click at [81, 206] on li "Advisors (2)" at bounding box center [154, 193] width 220 height 35
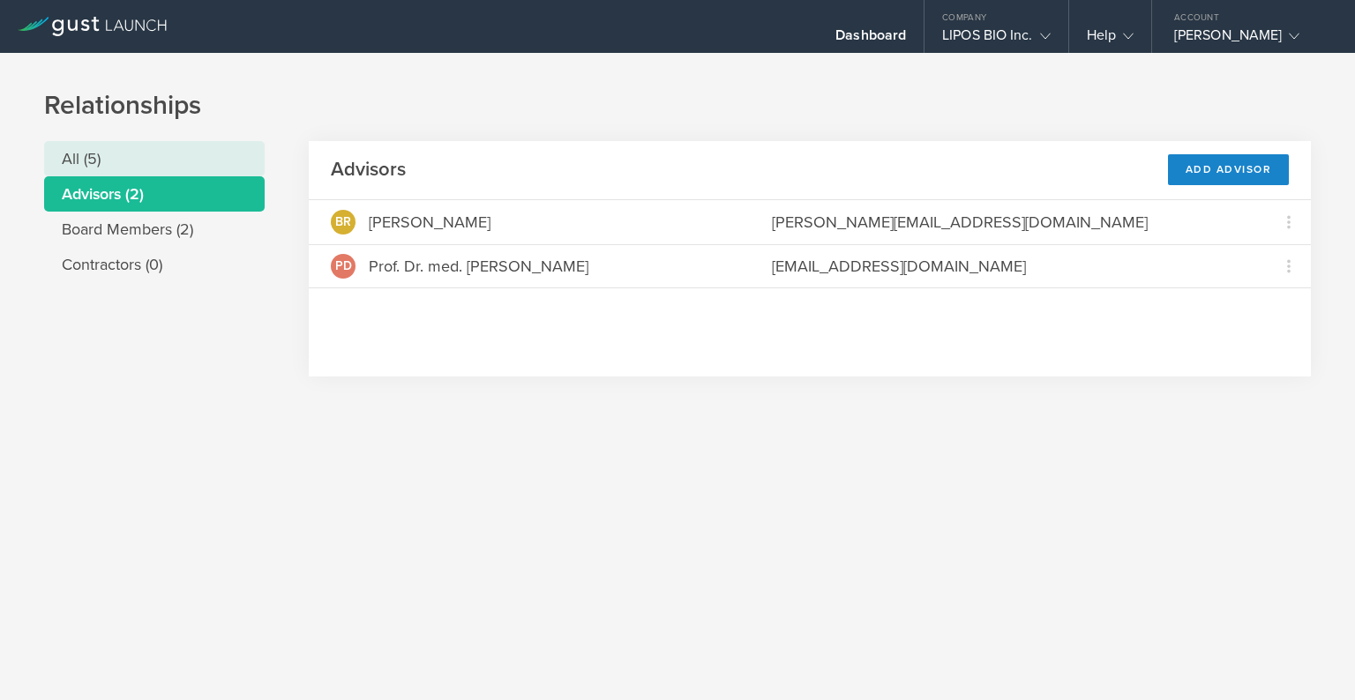
click at [83, 163] on li "All (5)" at bounding box center [154, 158] width 220 height 35
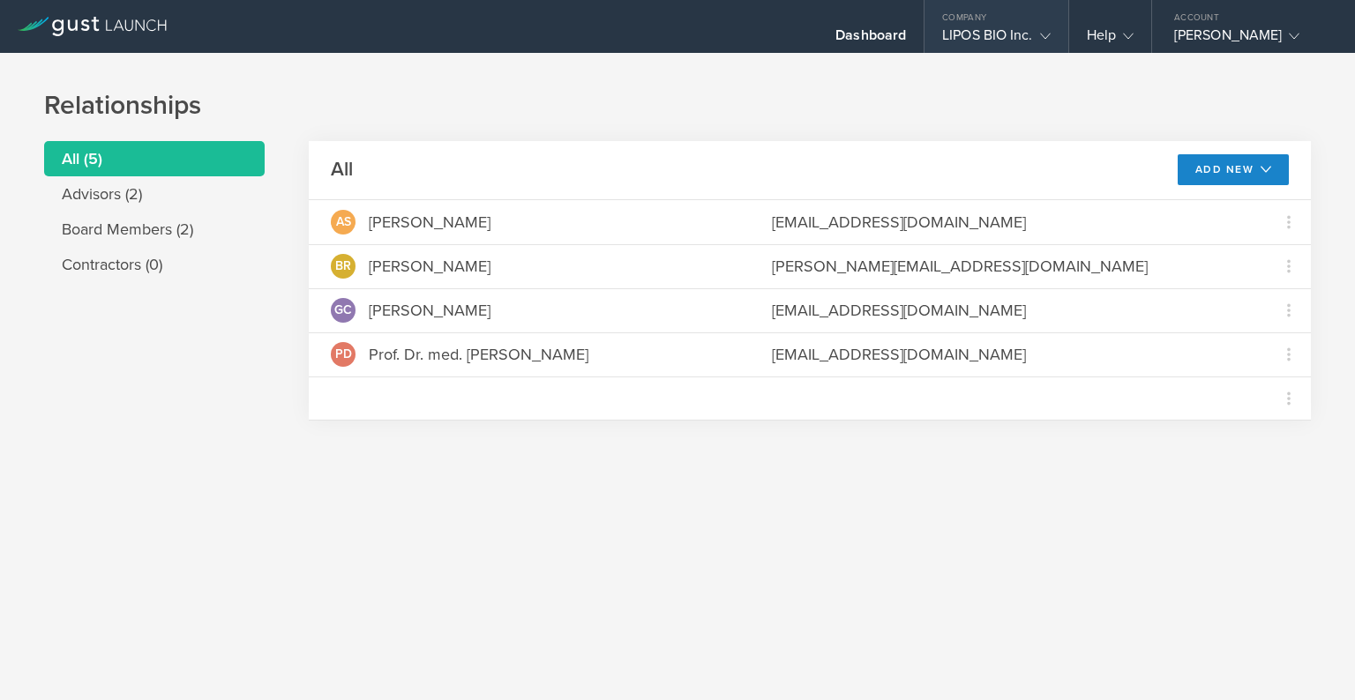
click at [1032, 33] on div "LIPOS BIO Inc." at bounding box center [996, 39] width 108 height 26
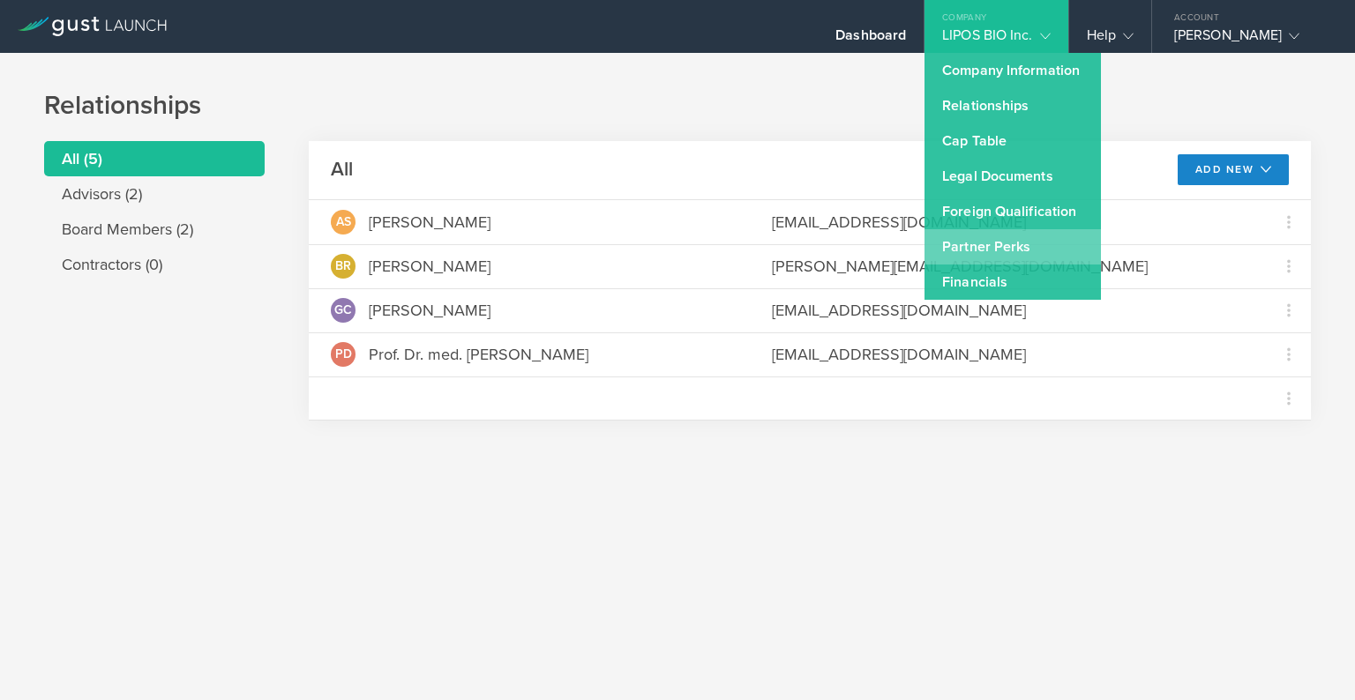
click at [1017, 235] on link "Partner Perks" at bounding box center [1012, 246] width 176 height 35
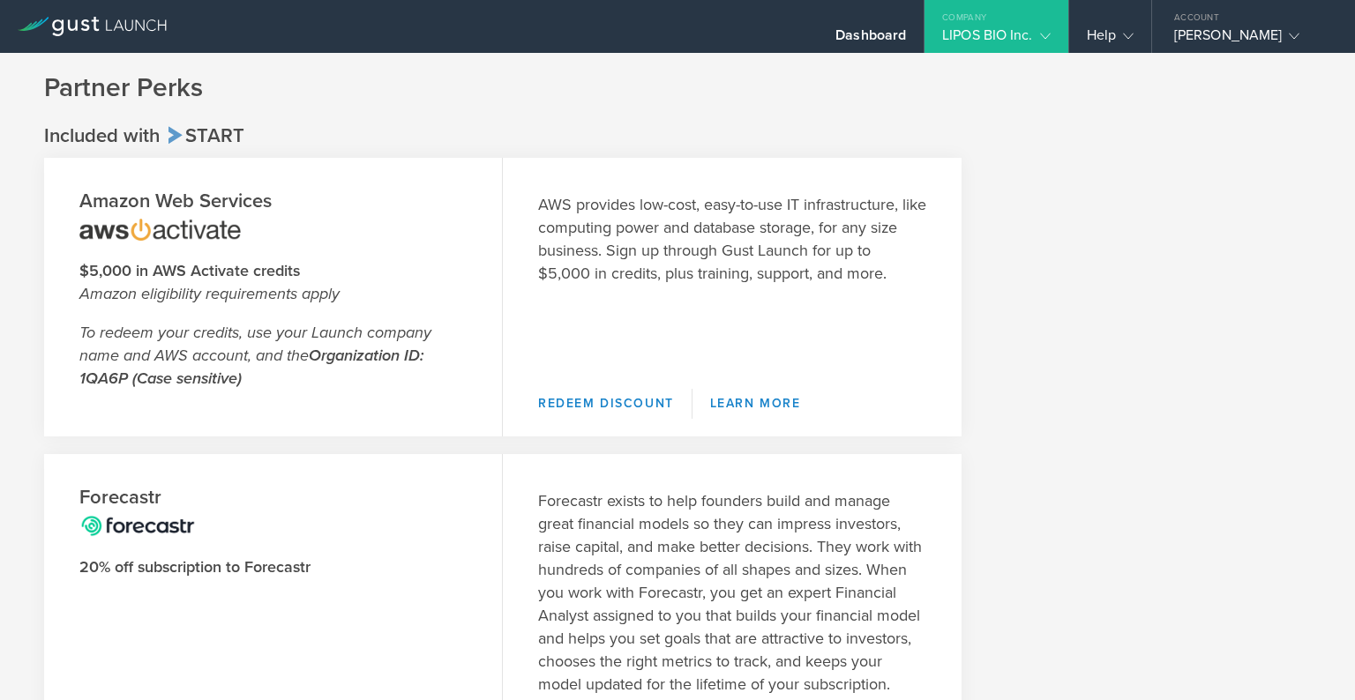
click at [968, 34] on div "LIPOS BIO Inc." at bounding box center [996, 39] width 108 height 26
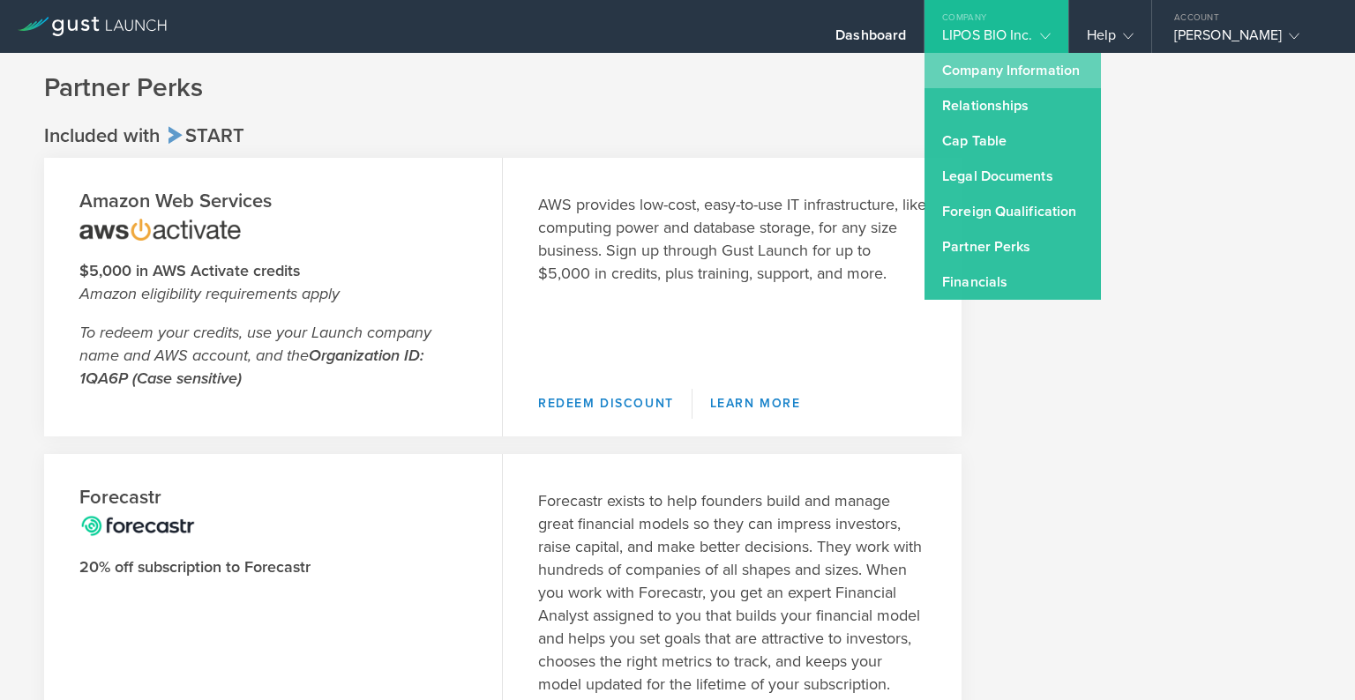
click at [971, 77] on link "Company Information" at bounding box center [1012, 70] width 176 height 35
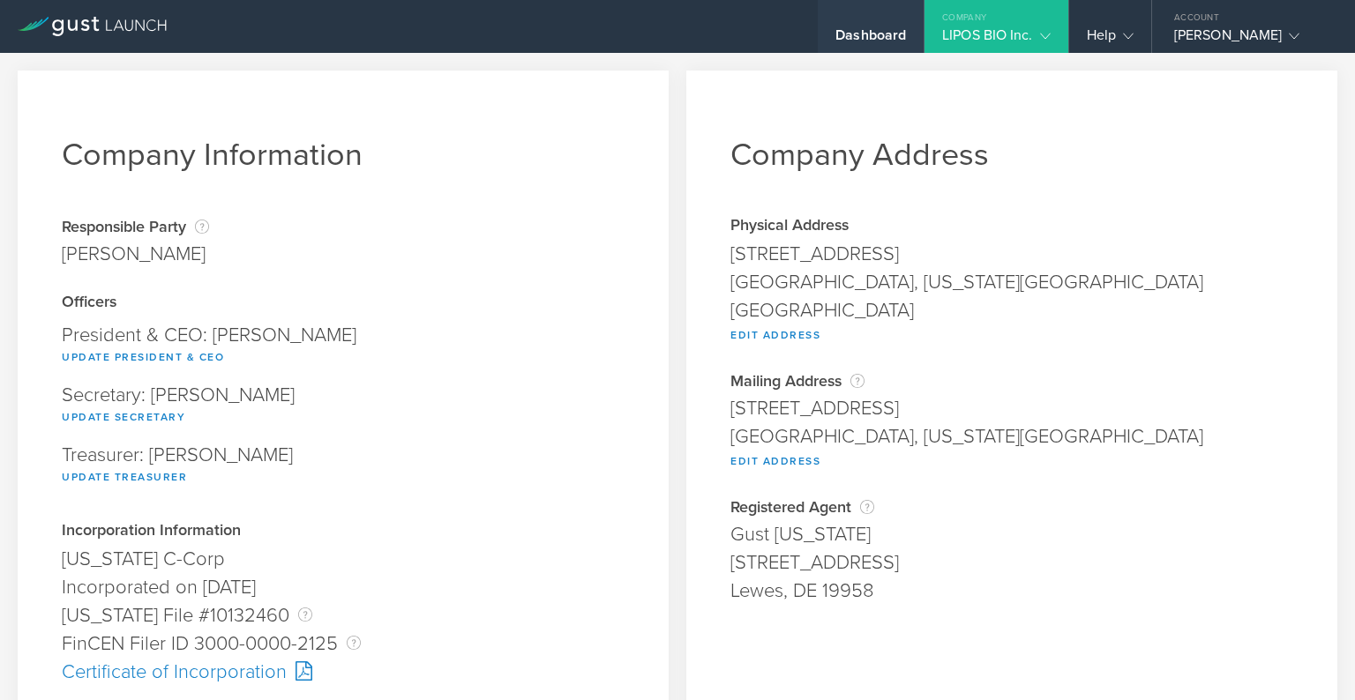
click at [858, 37] on div "Dashboard" at bounding box center [870, 39] width 71 height 26
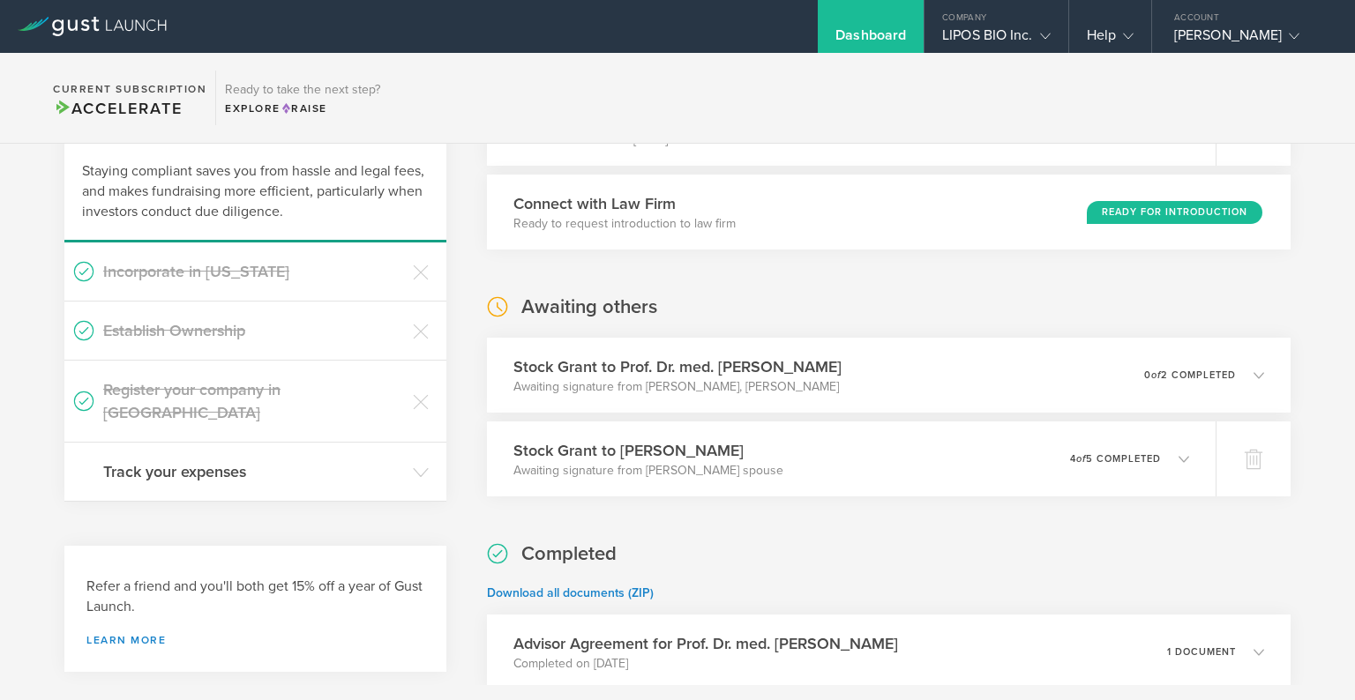
scroll to position [126, 0]
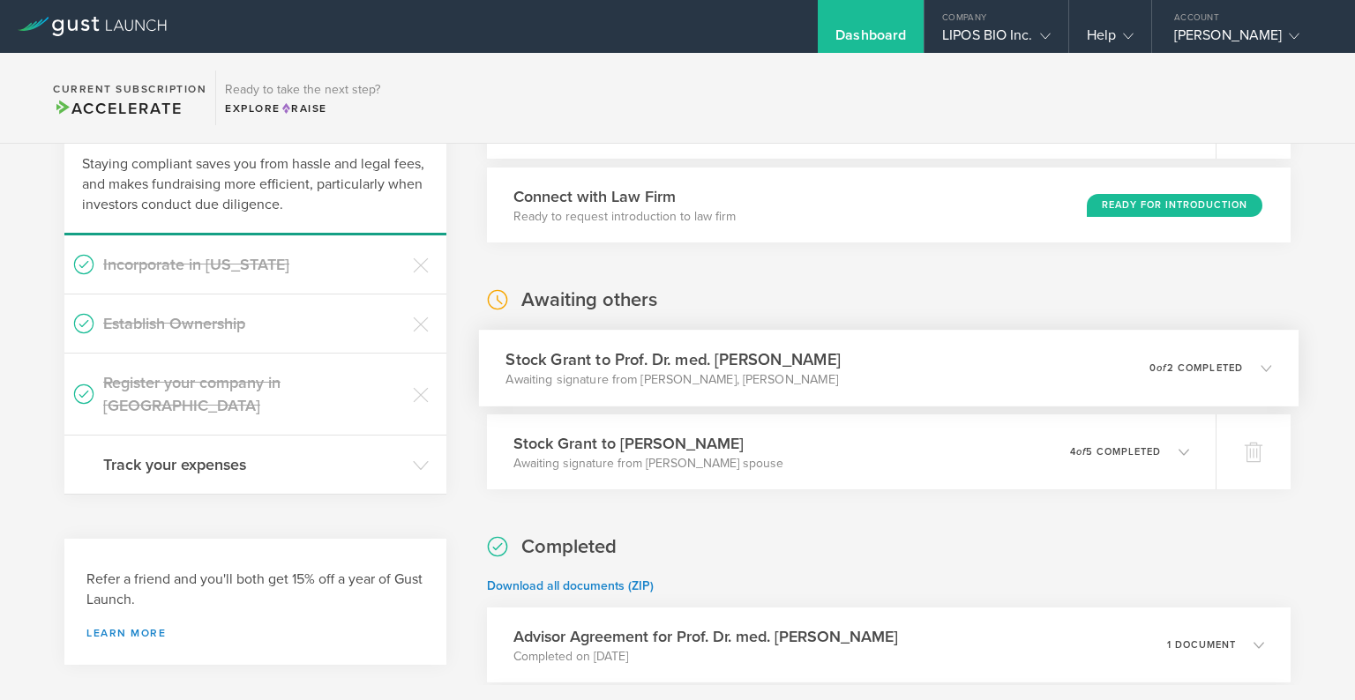
click at [729, 368] on h3 "Stock Grant to Prof. Dr. med. [PERSON_NAME]" at bounding box center [672, 359] width 334 height 24
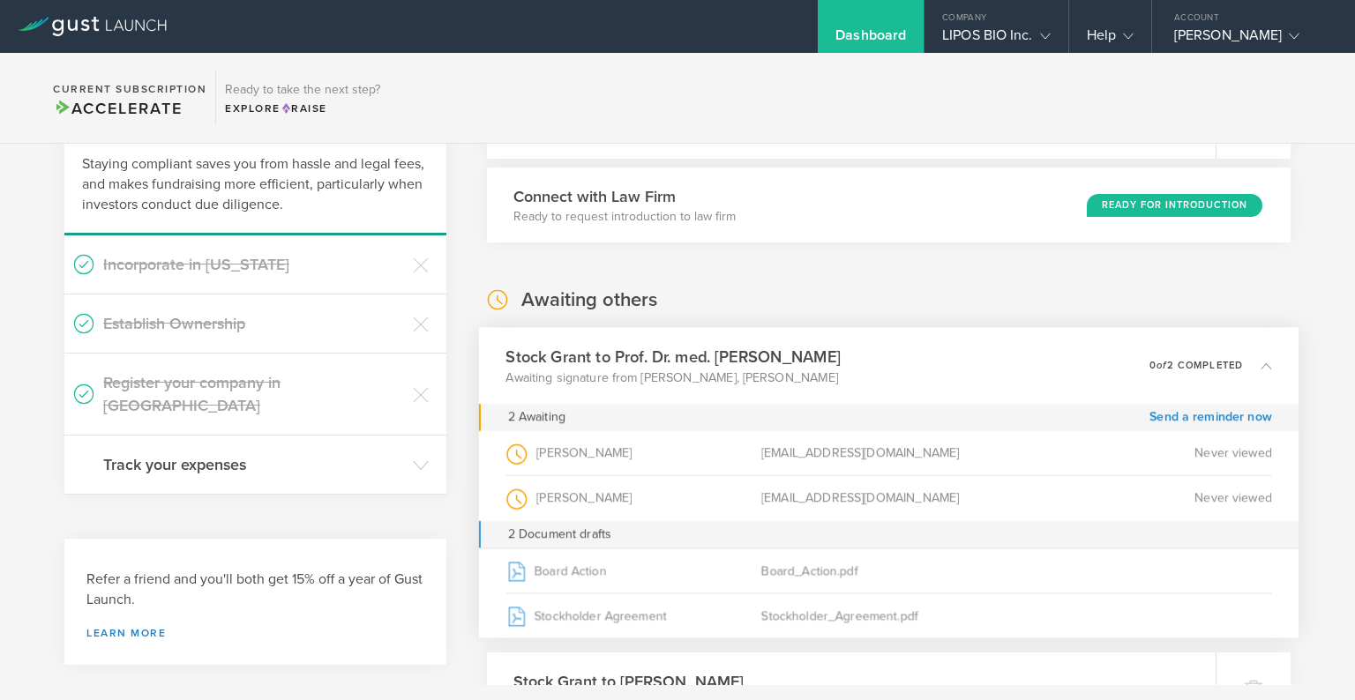
click at [729, 364] on h3 "Stock Grant to Prof. Dr. med. [PERSON_NAME]" at bounding box center [672, 357] width 334 height 24
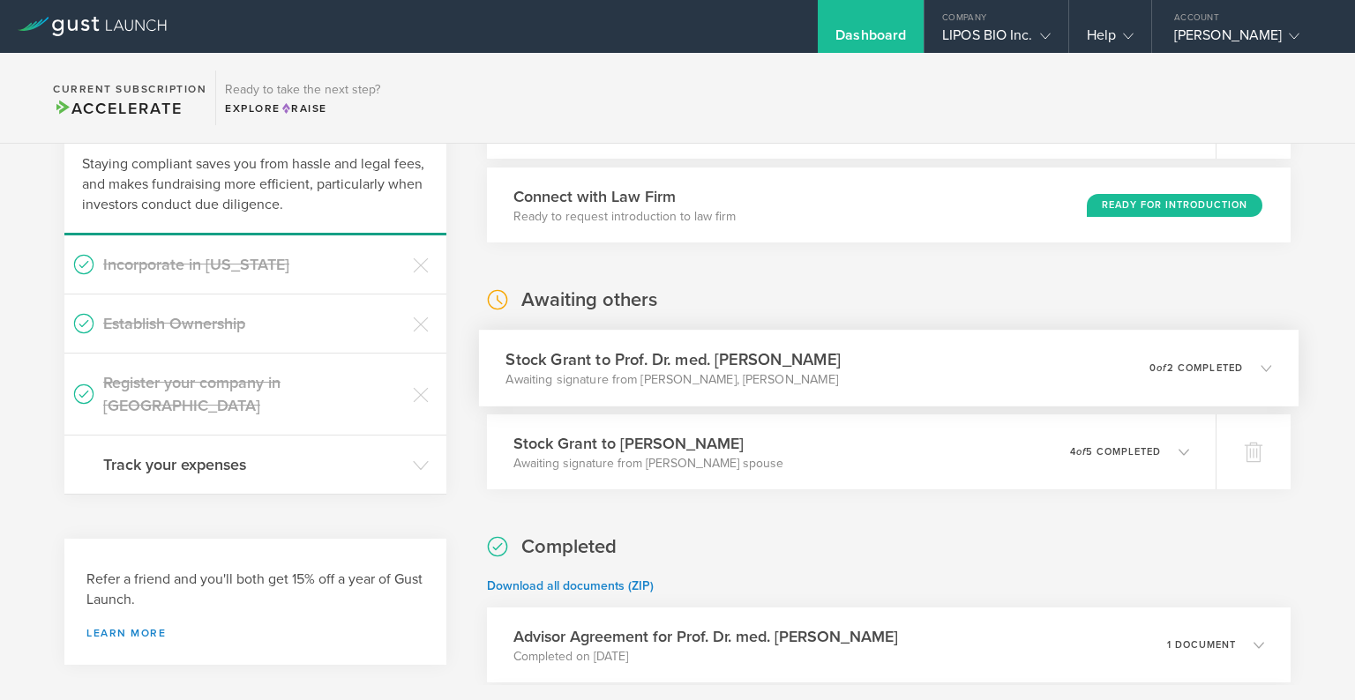
click at [729, 364] on h3 "Stock Grant to Prof. Dr. med. [PERSON_NAME]" at bounding box center [672, 359] width 334 height 24
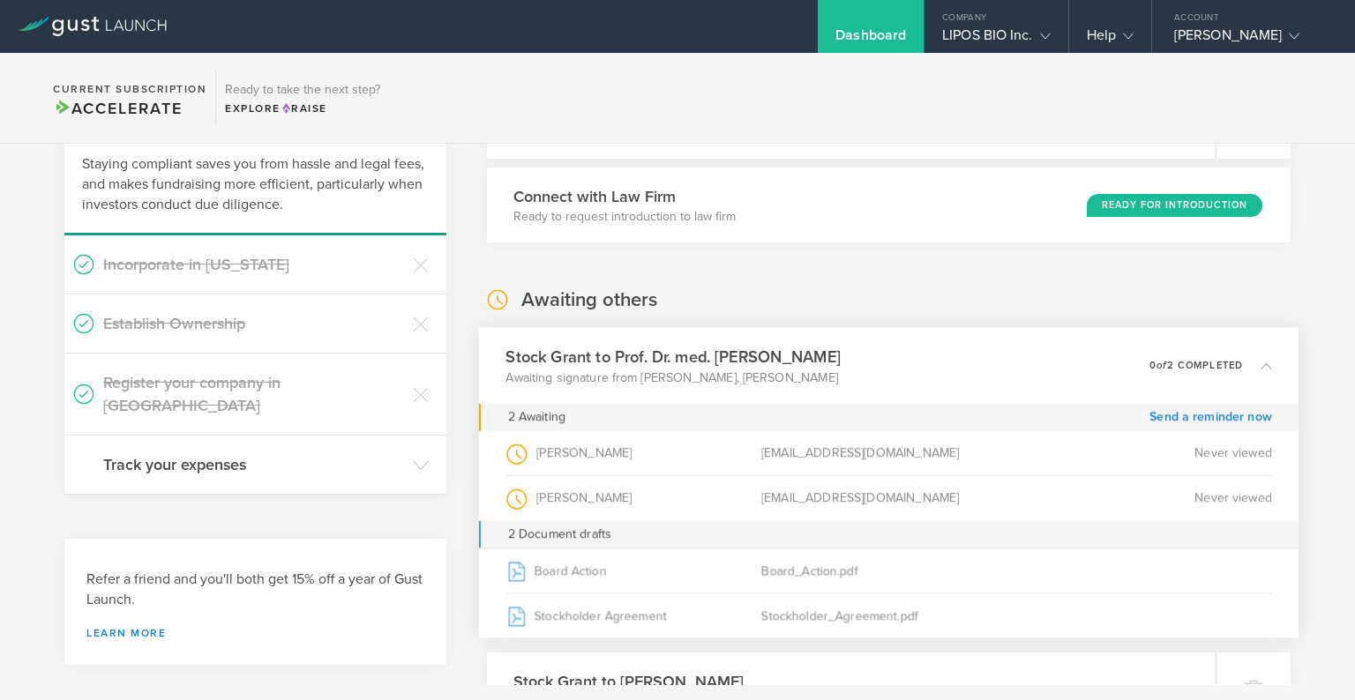
click at [729, 364] on h3 "Stock Grant to Prof. Dr. med. [PERSON_NAME]" at bounding box center [672, 357] width 334 height 24
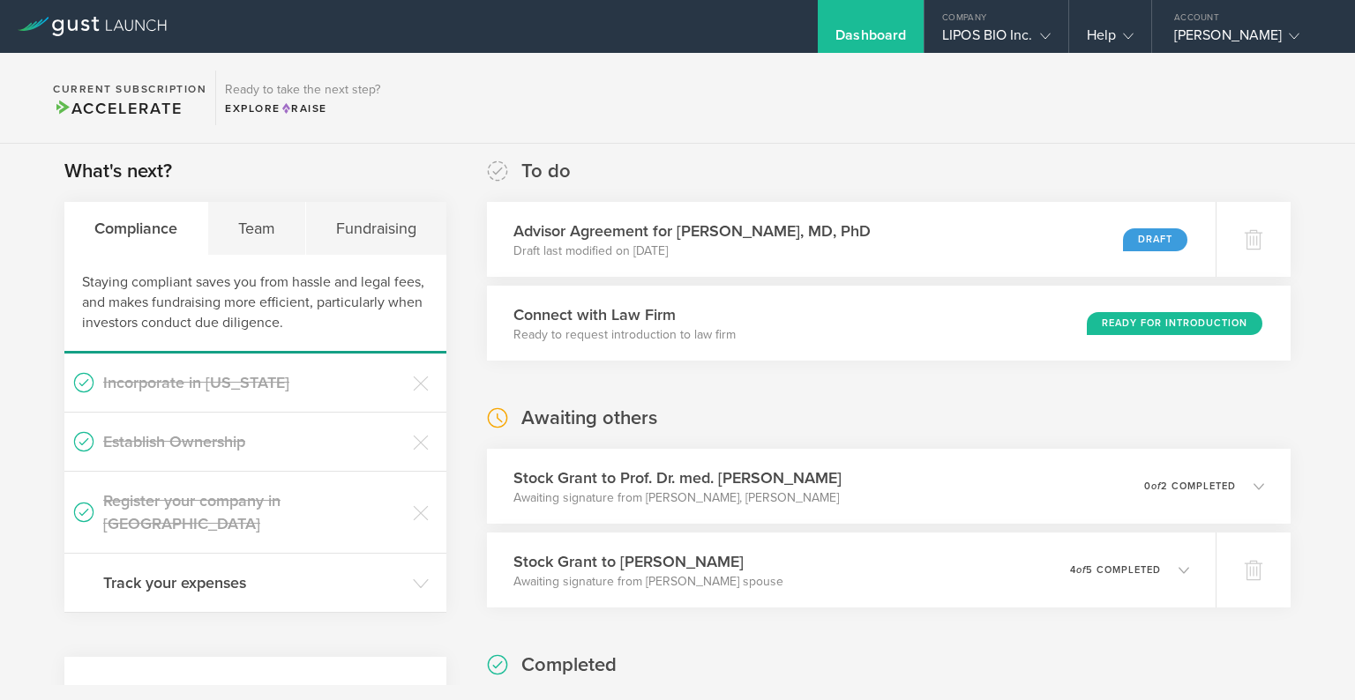
scroll to position [0, 0]
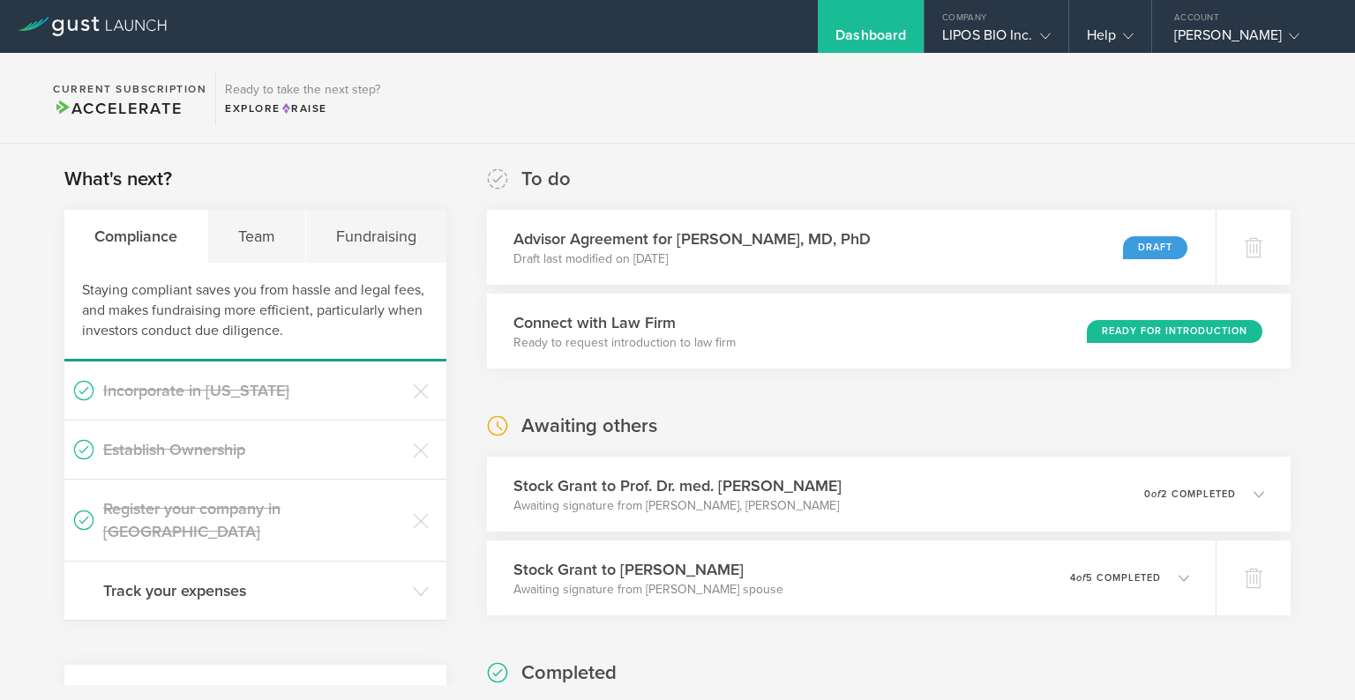
click at [871, 115] on section "Current Subscription Accelerate Ready to take the next step? Explore Raise" at bounding box center [677, 98] width 1355 height 91
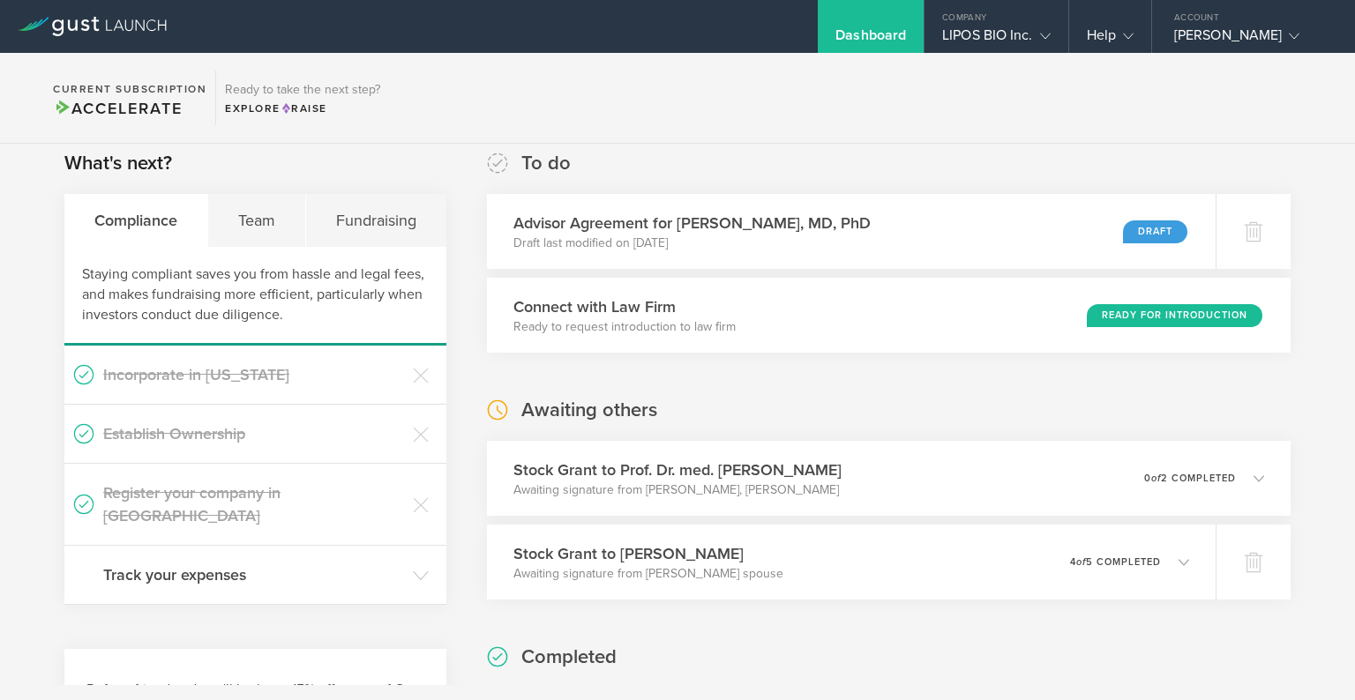
scroll to position [19, 0]
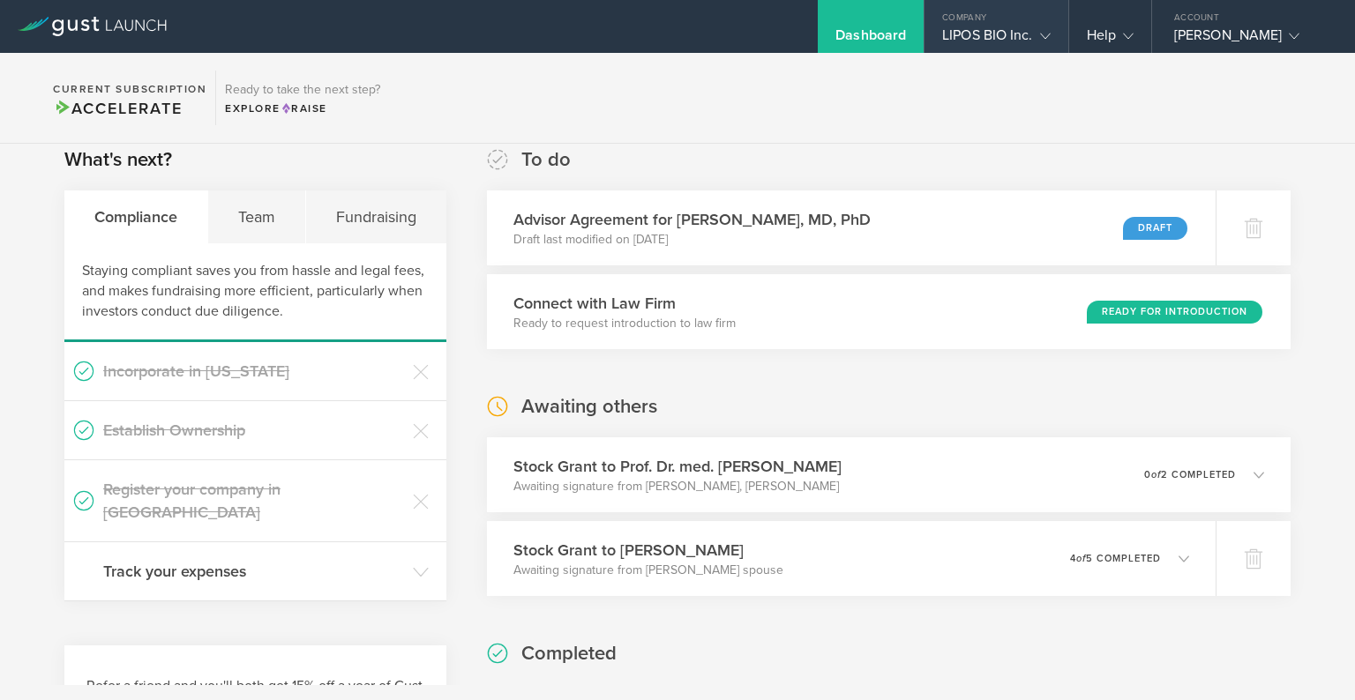
click at [1013, 38] on div "LIPOS BIO Inc." at bounding box center [996, 39] width 108 height 26
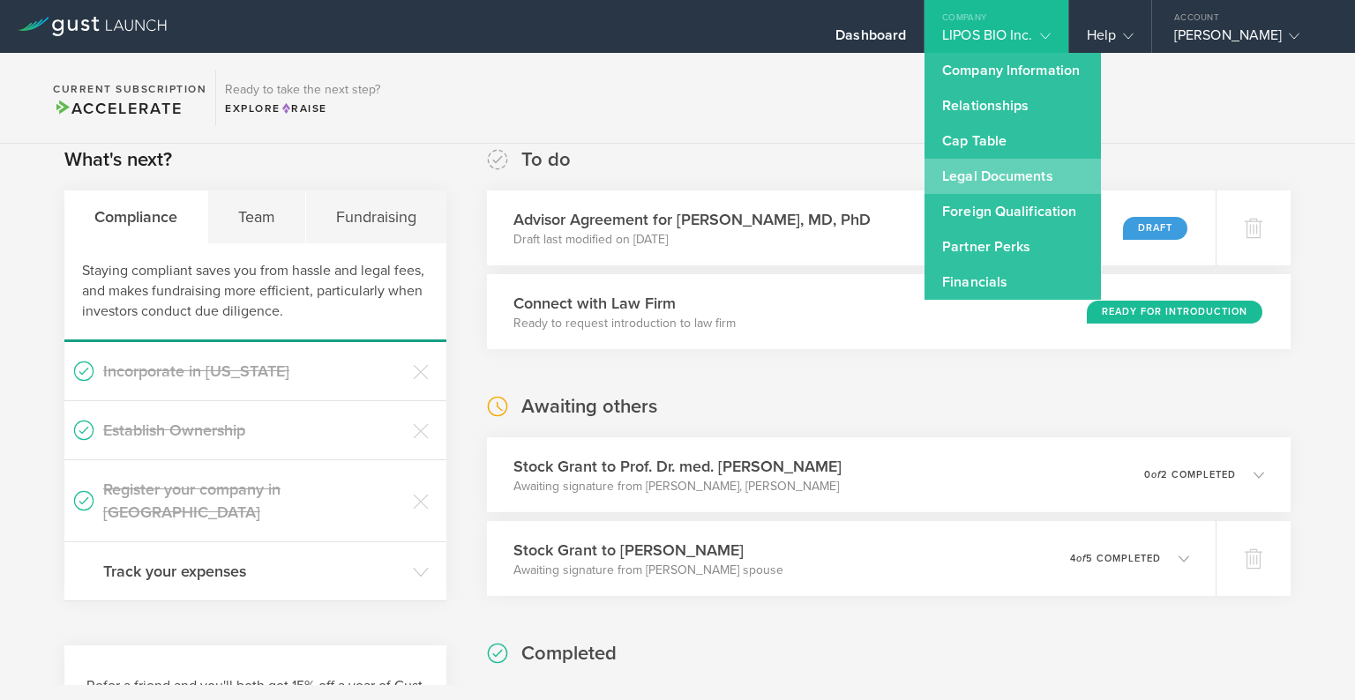
click at [1011, 178] on link "Legal Documents" at bounding box center [1012, 176] width 176 height 35
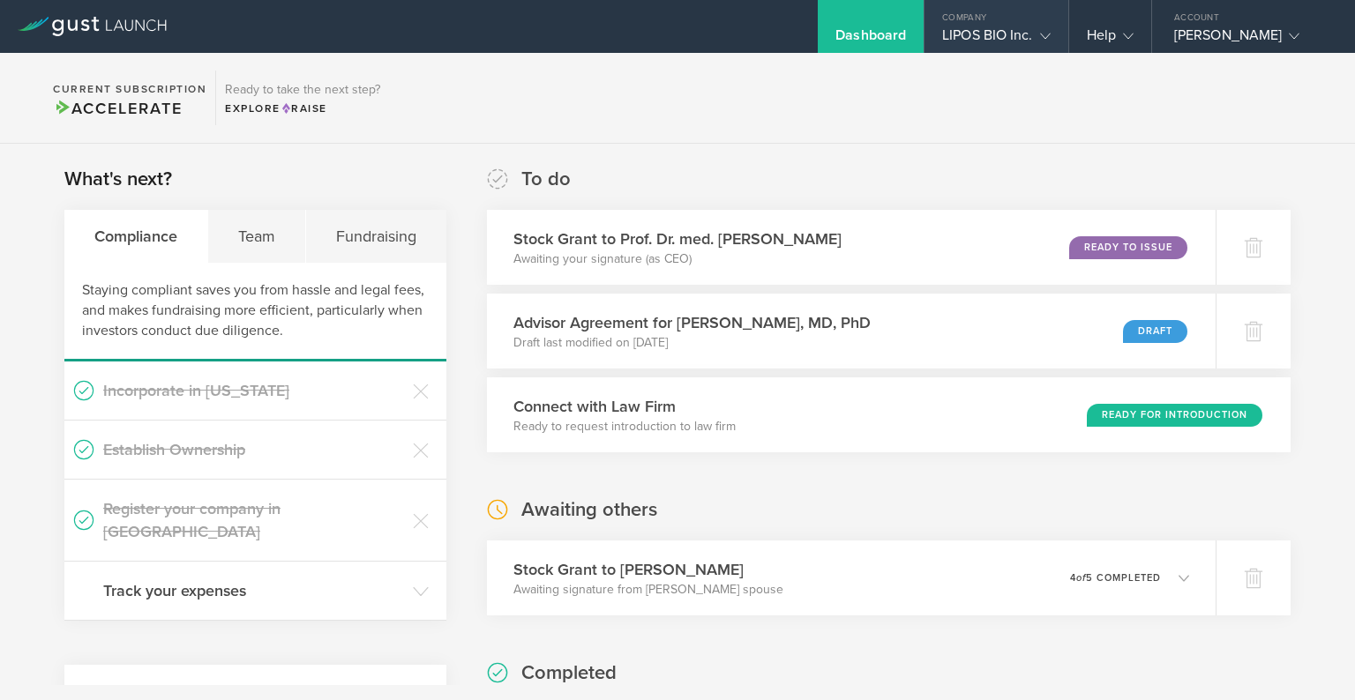
click at [984, 26] on div "LIPOS BIO Inc." at bounding box center [996, 39] width 108 height 26
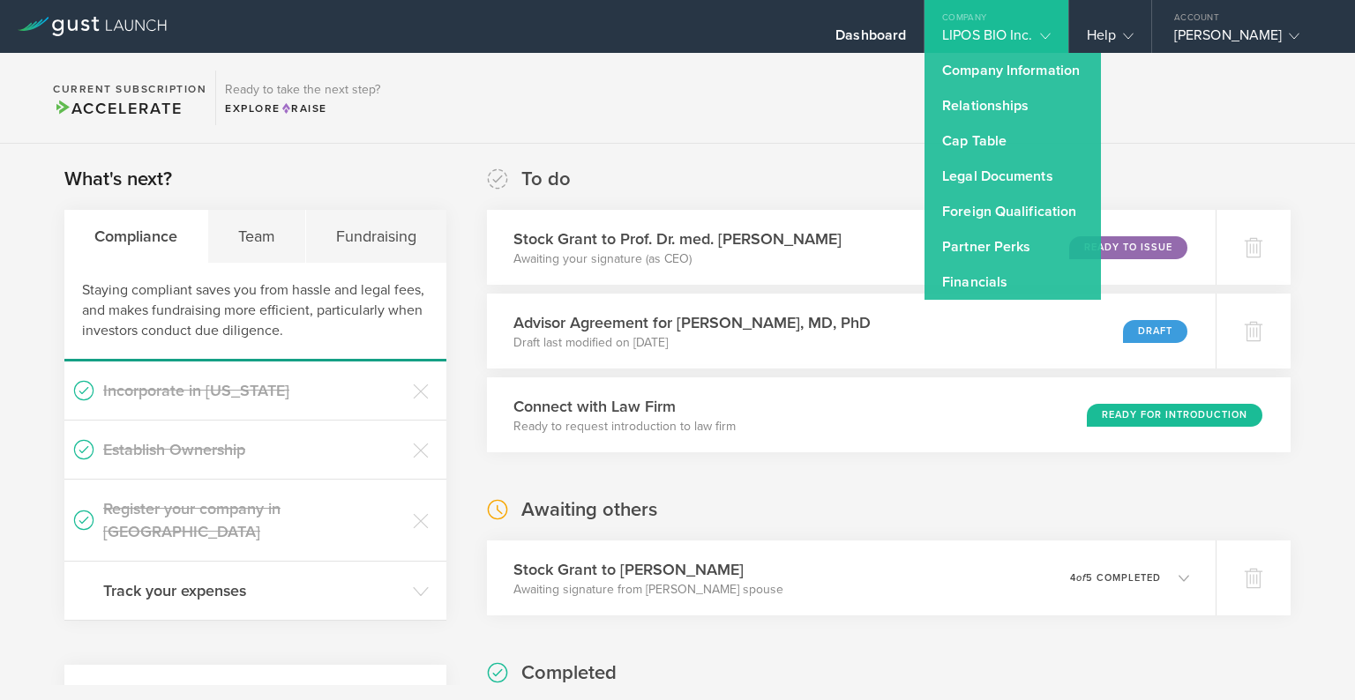
click at [778, 117] on section "Current Subscription Accelerate Ready to take the next step? Explore Raise" at bounding box center [677, 98] width 1355 height 91
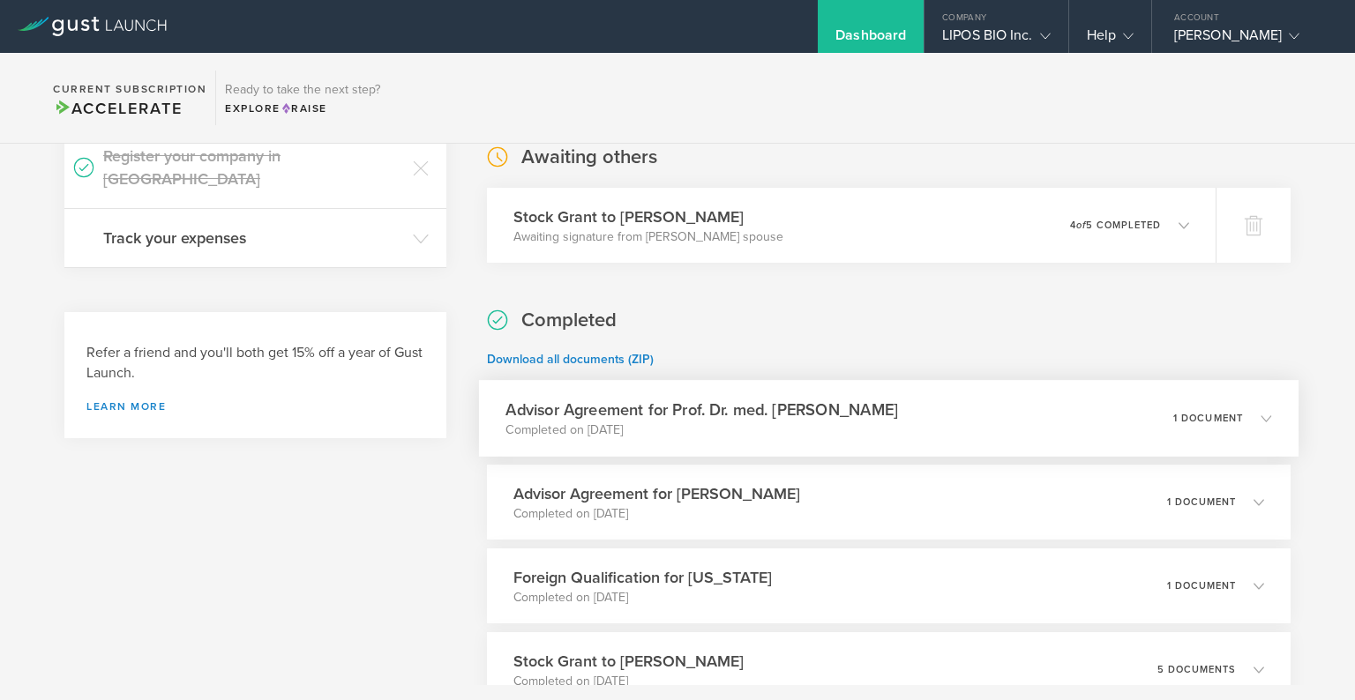
scroll to position [354, 0]
click at [667, 397] on h3 "Advisor Agreement for Prof. Dr. med. [PERSON_NAME]" at bounding box center [701, 409] width 392 height 24
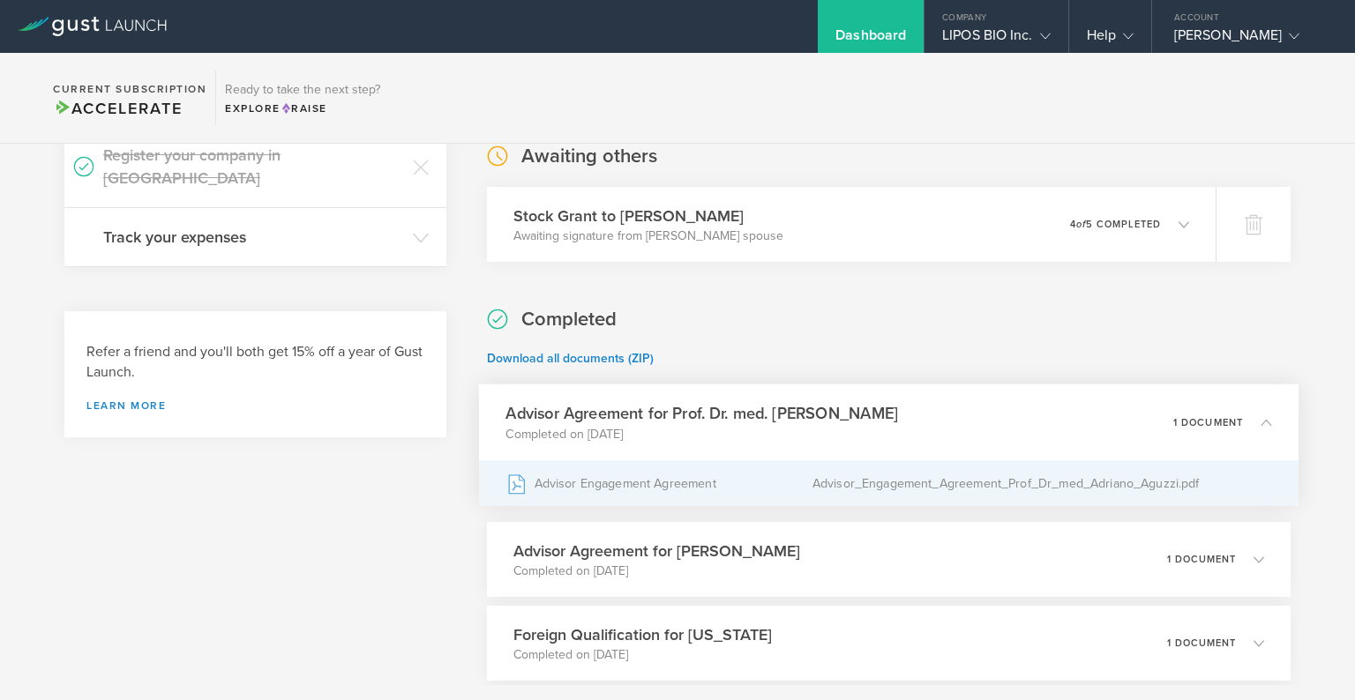
click at [639, 491] on div "Advisor Engagement Agreement" at bounding box center [658, 483] width 306 height 44
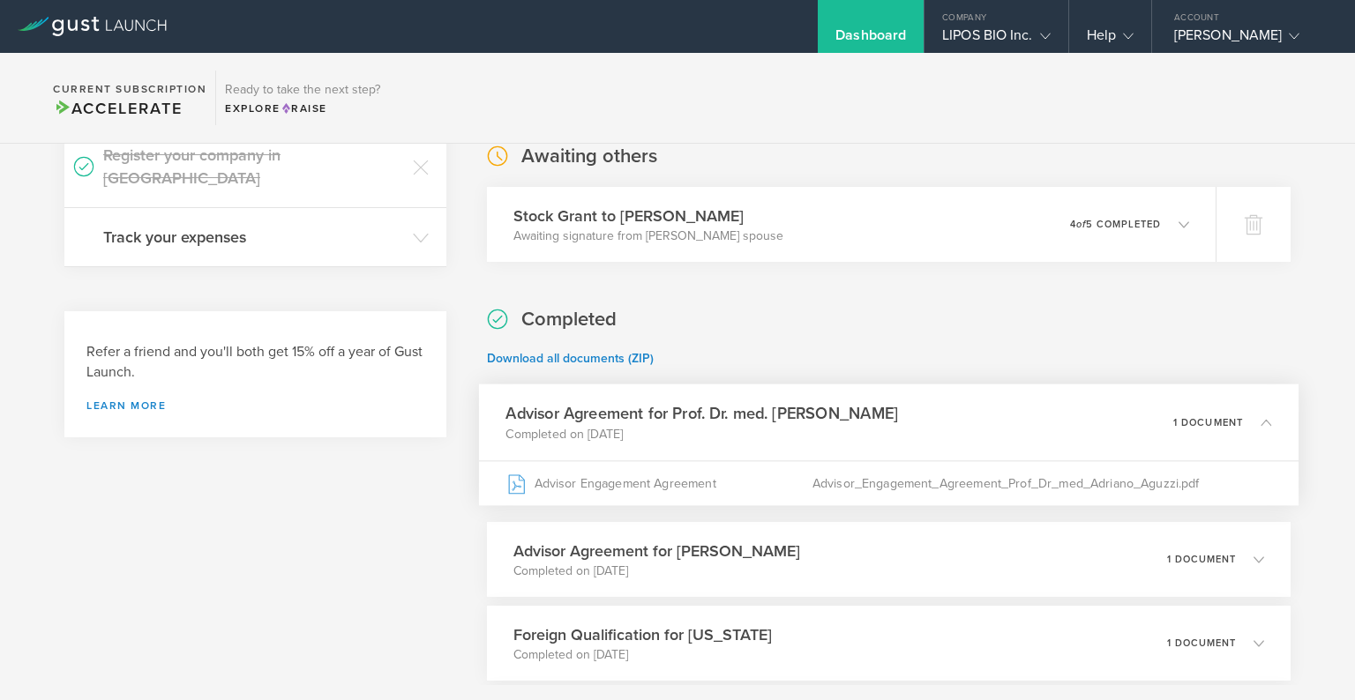
click at [620, 425] on p "Completed on [DATE]" at bounding box center [701, 434] width 392 height 18
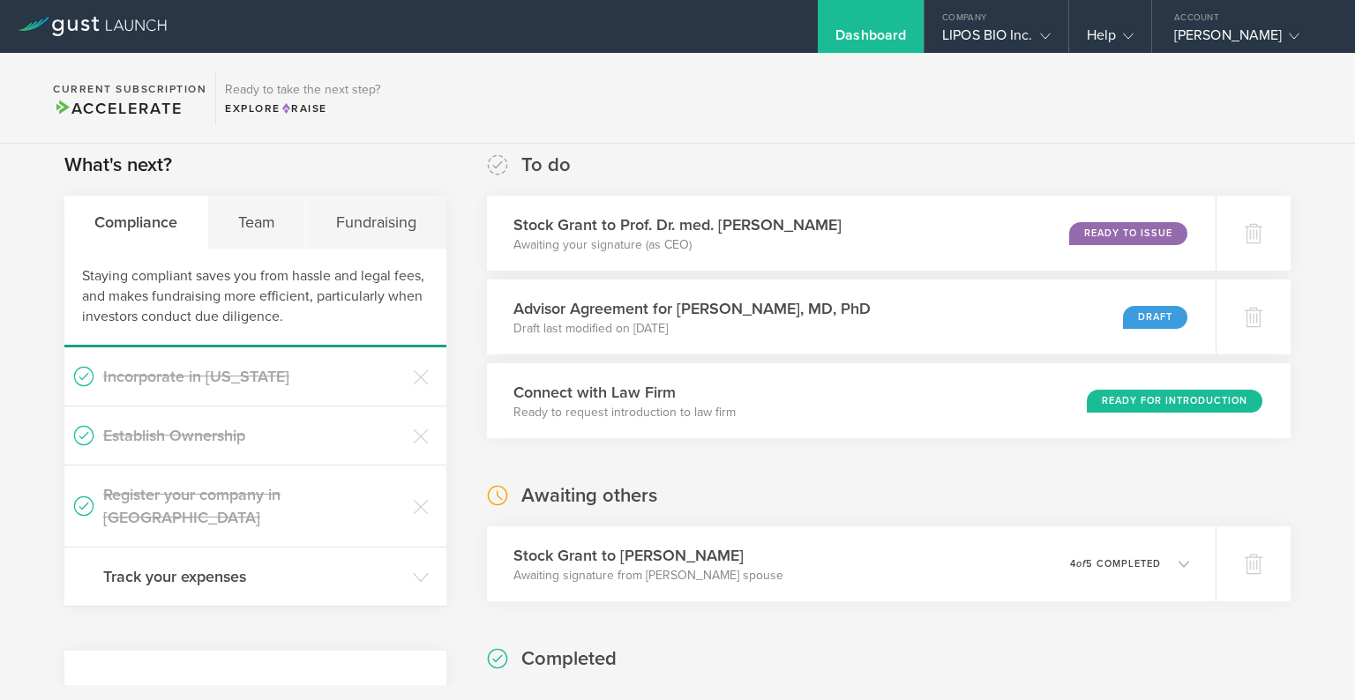
scroll to position [0, 0]
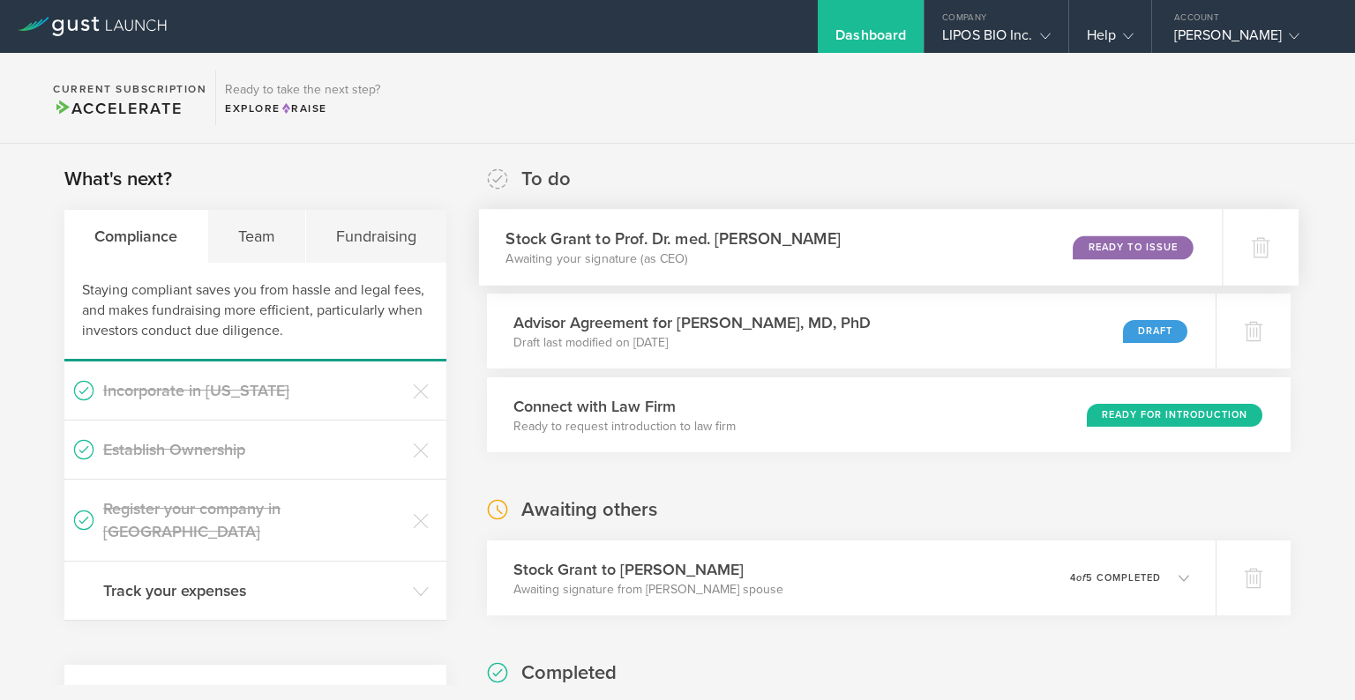
click at [667, 250] on p "Awaiting your signature (as CEO)" at bounding box center [672, 259] width 334 height 18
click at [686, 235] on h3 "Stock Grant to Prof. Dr. med. Adriano Aguzzi" at bounding box center [672, 239] width 334 height 24
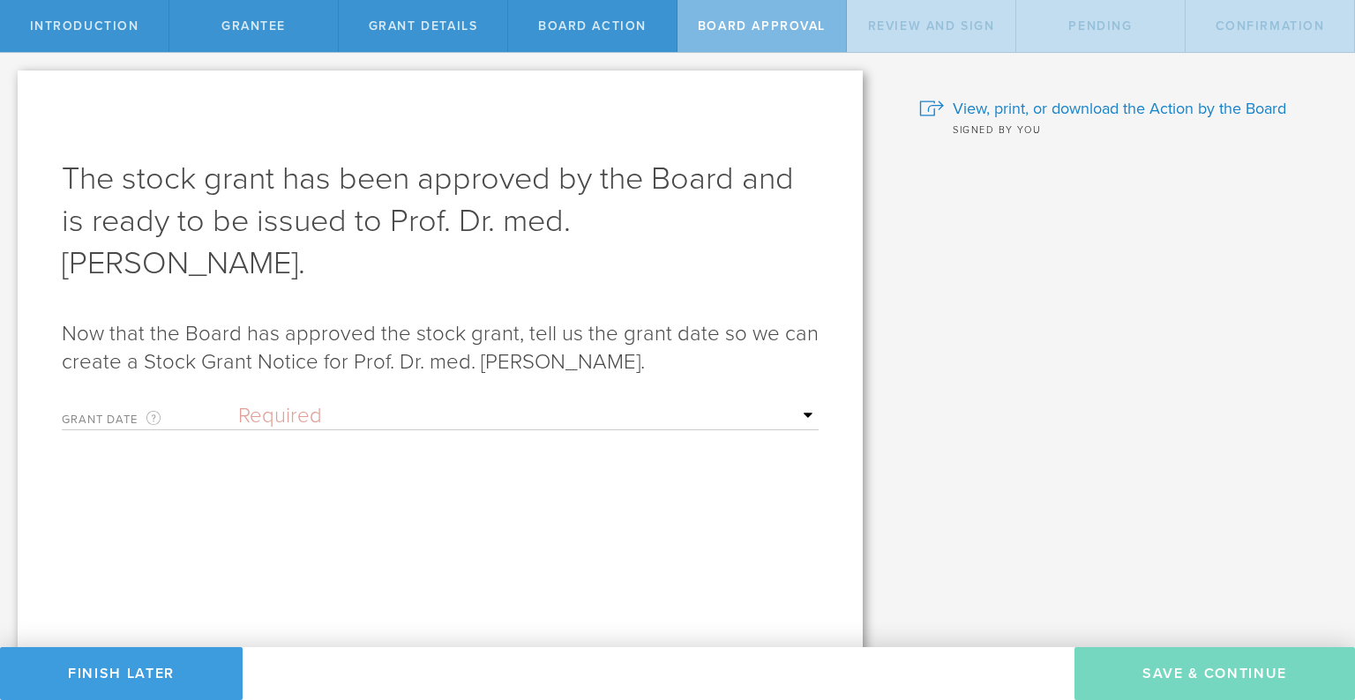
click at [274, 403] on select "Required Upon [PERSON_NAME]'s signature A specific date" at bounding box center [528, 416] width 580 height 26
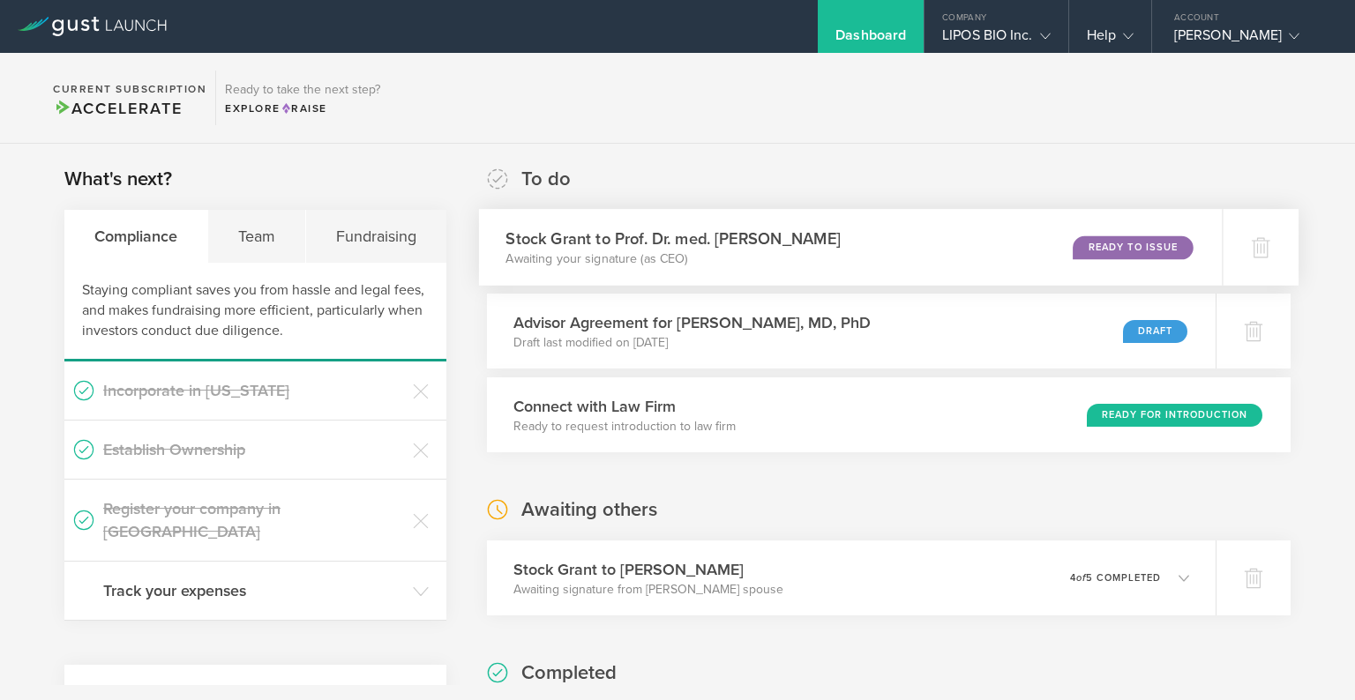
click at [621, 240] on h3 "Stock Grant to Prof. Dr. med. [PERSON_NAME]" at bounding box center [672, 239] width 334 height 24
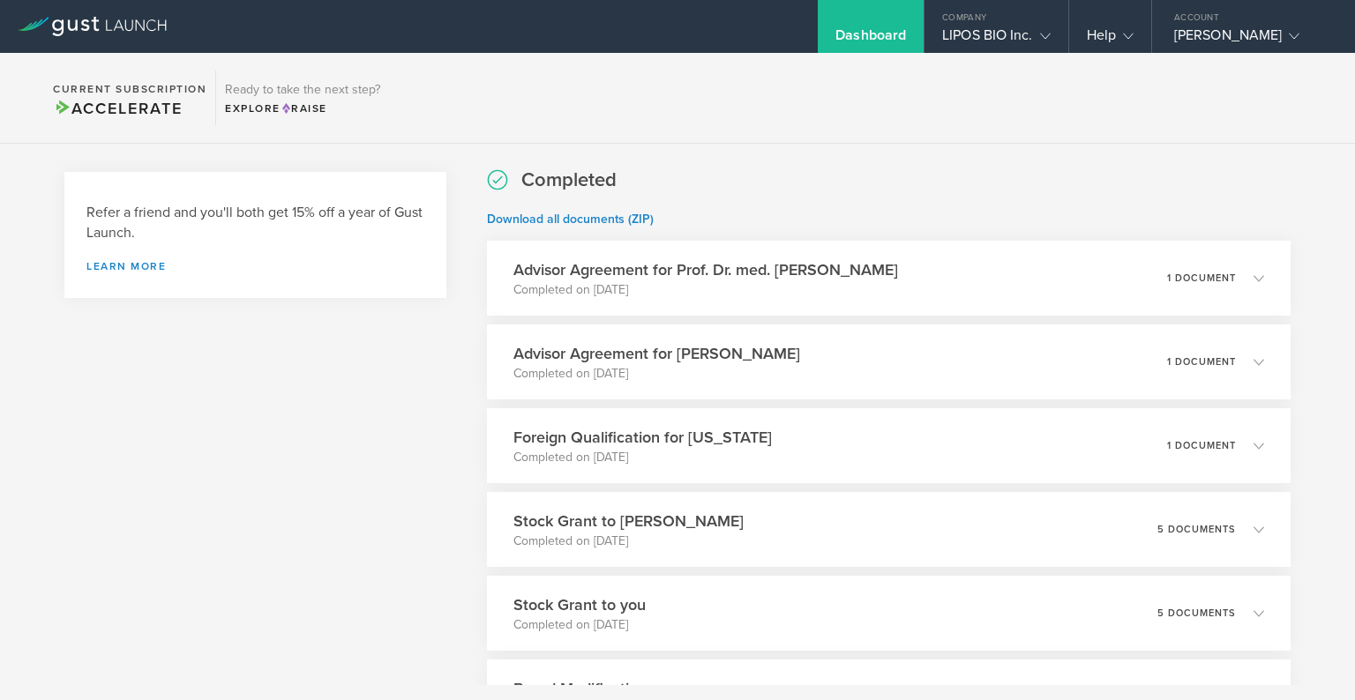
scroll to position [504, 0]
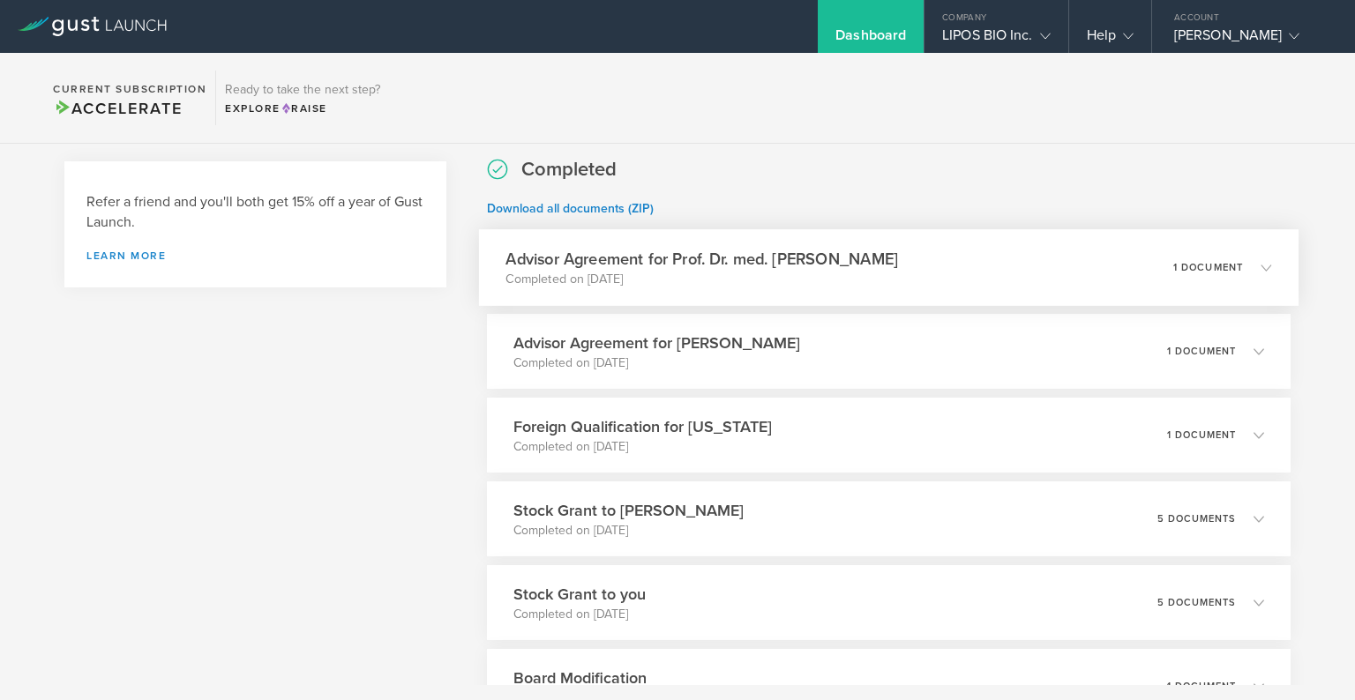
click at [555, 277] on p "Completed on [DATE]" at bounding box center [701, 280] width 392 height 18
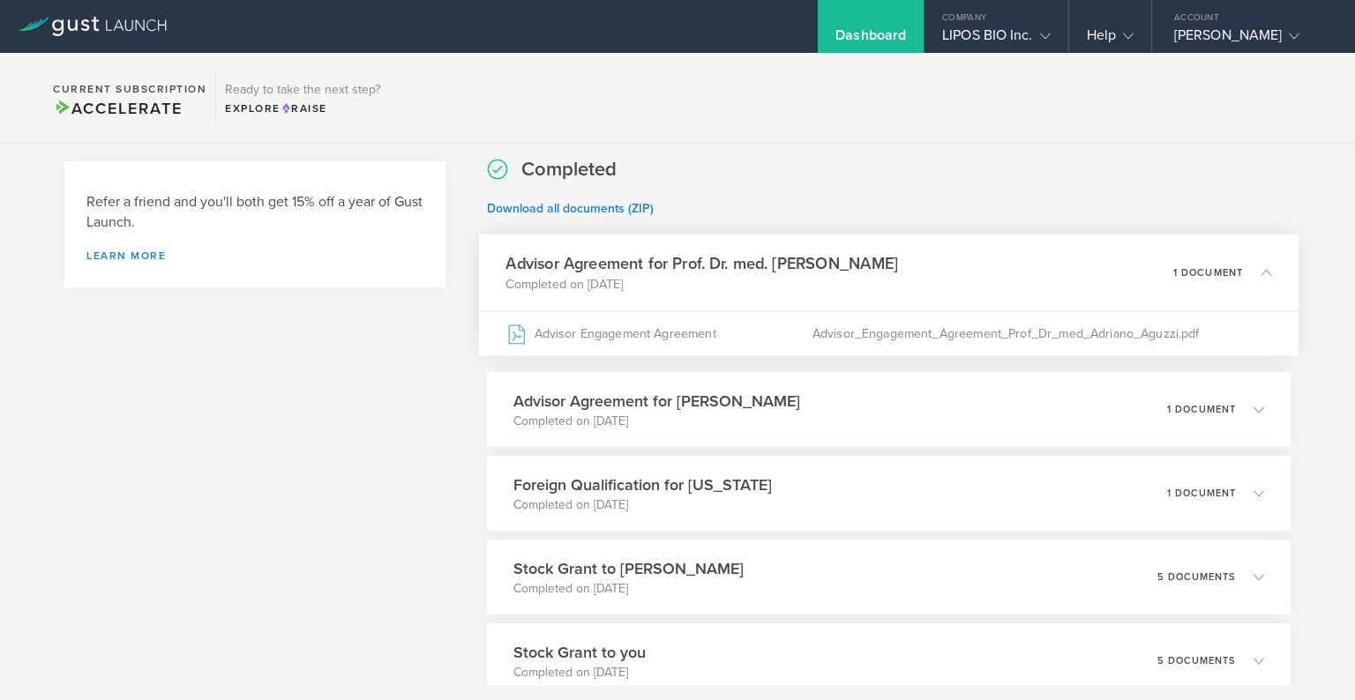
click at [555, 277] on p "Completed on [DATE]" at bounding box center [701, 284] width 392 height 18
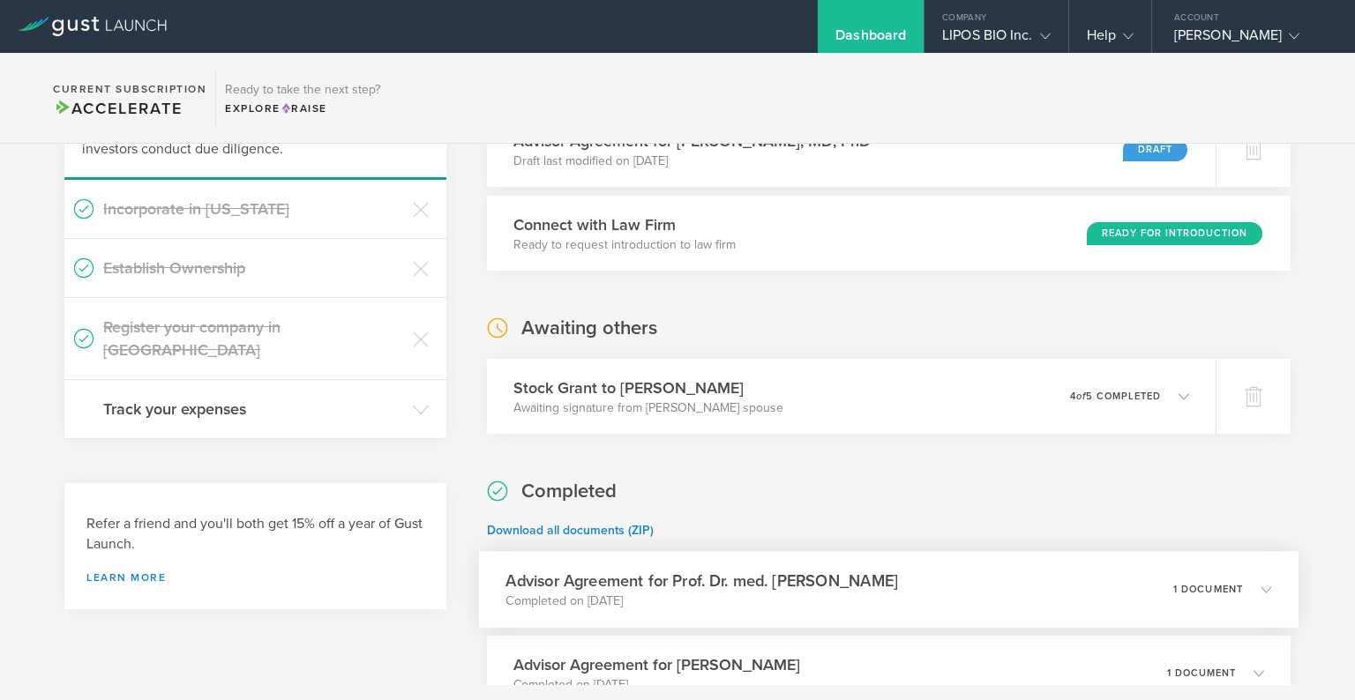
scroll to position [134, 0]
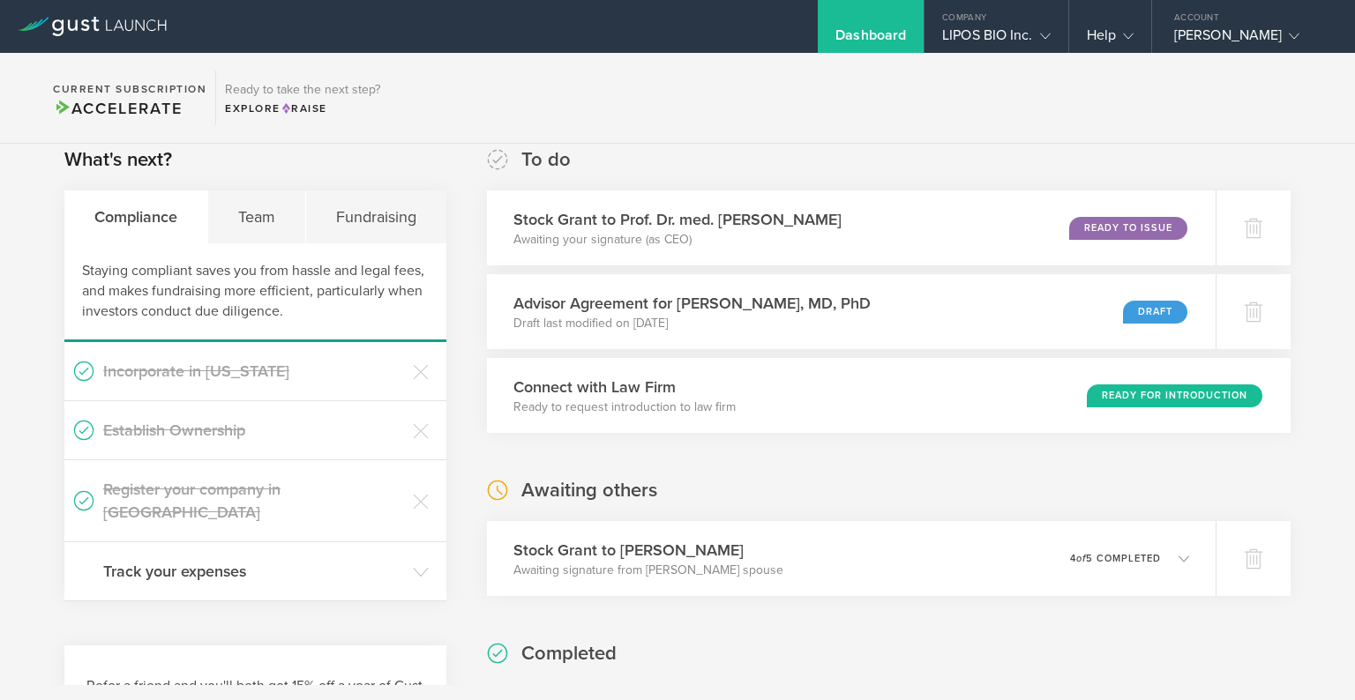
scroll to position [7, 0]
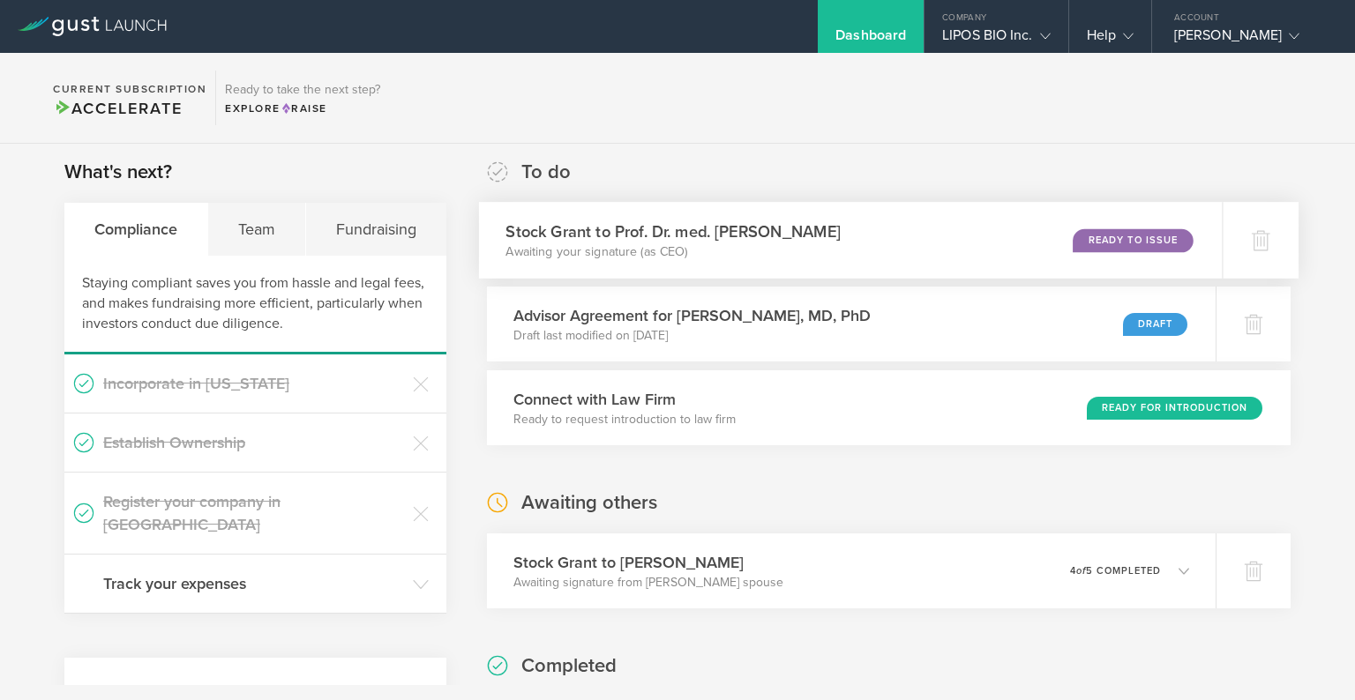
click at [624, 238] on h3 "Stock Grant to Prof. Dr. med. Adriano Aguzzi" at bounding box center [672, 232] width 334 height 24
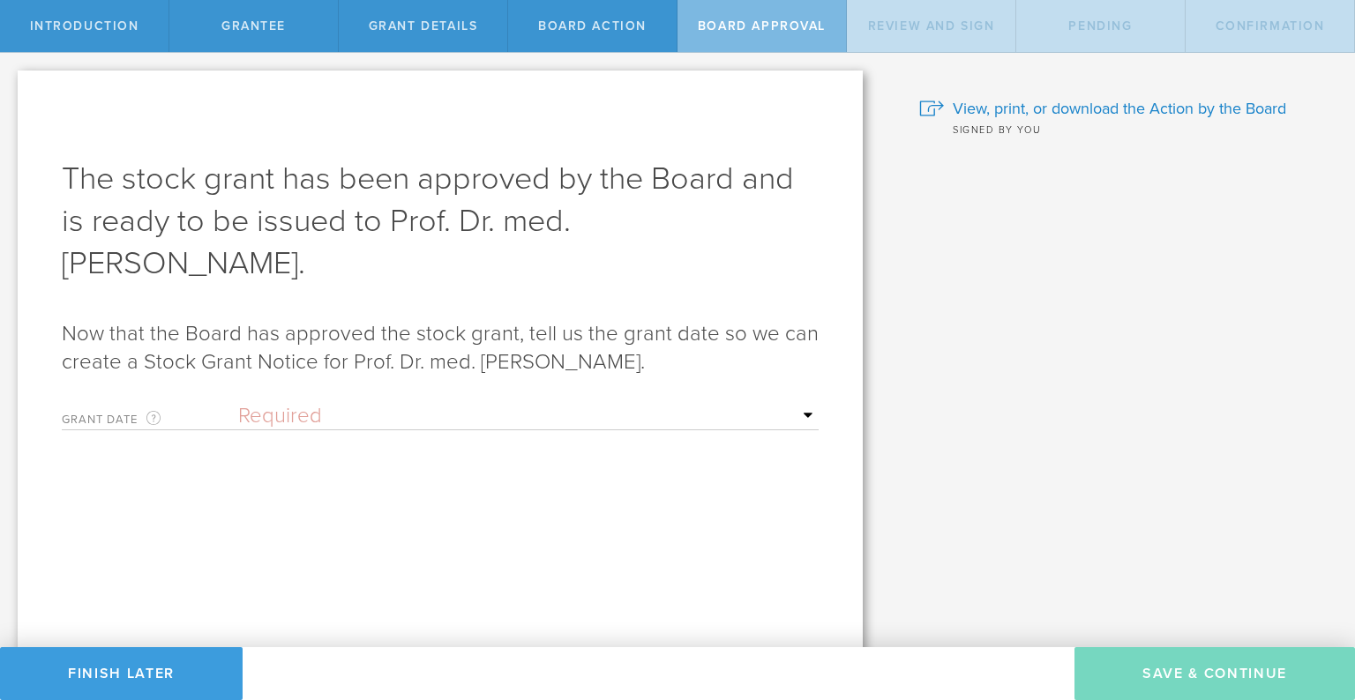
click at [303, 403] on select "Required Upon grantee's signature A specific date" at bounding box center [528, 416] width 580 height 26
select select "setByFounder"
click at [238, 403] on select "Required Upon grantee's signature A specific date" at bounding box center [528, 416] width 580 height 26
click at [296, 464] on input "text" at bounding box center [528, 477] width 580 height 26
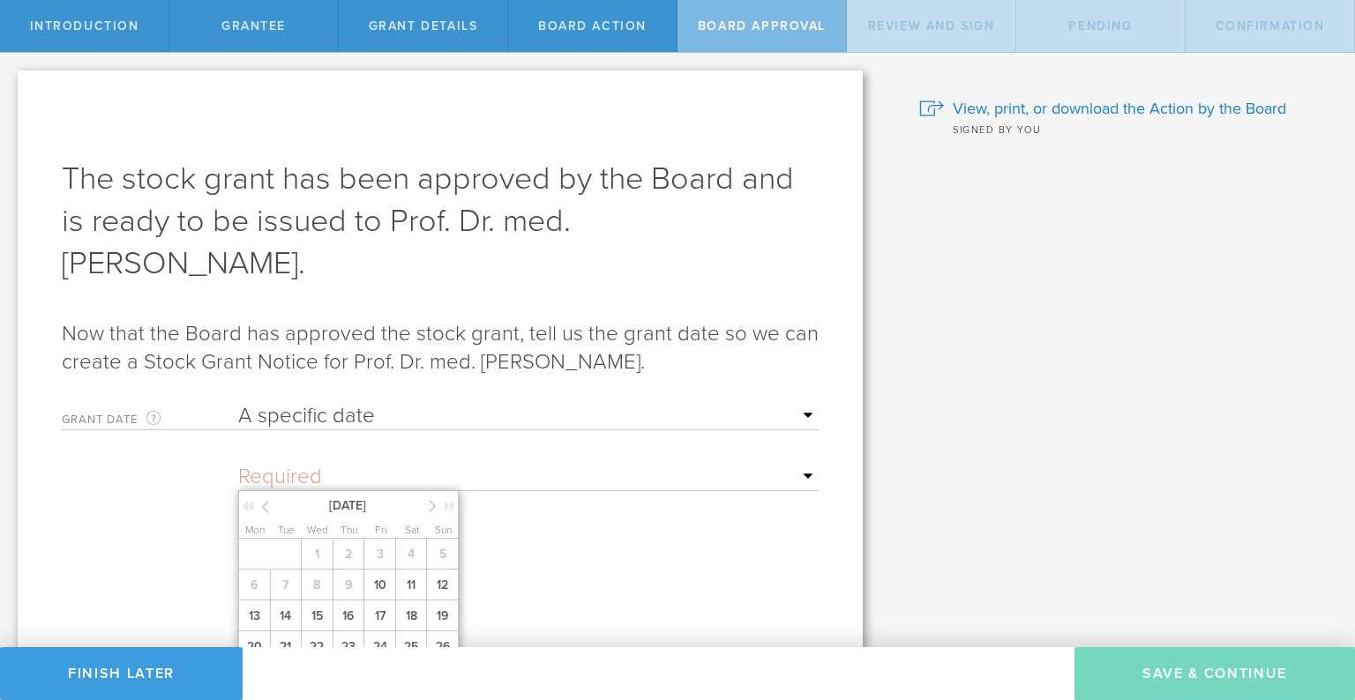
click at [216, 434] on form "Grant Date This is the date on which the recipient is granted the stock. This d…" at bounding box center [440, 543] width 757 height 298
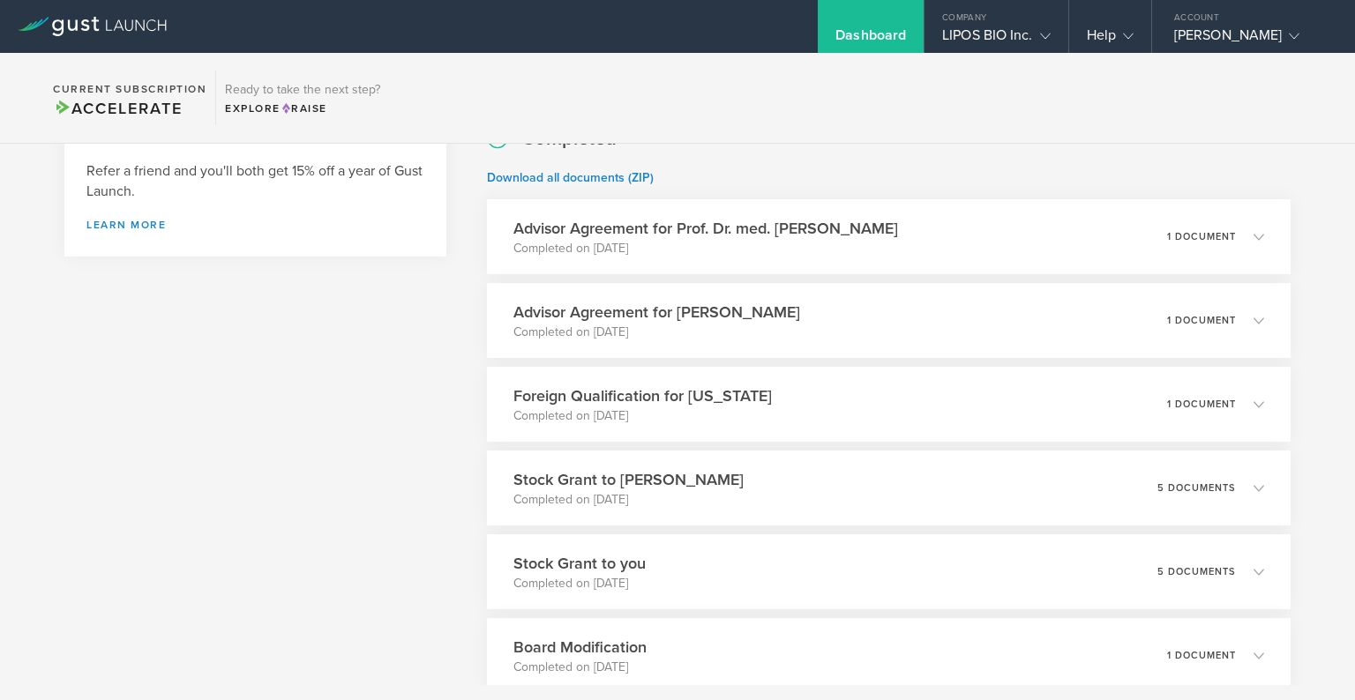
scroll to position [537, 0]
click at [691, 230] on h3 "Advisor Agreement for Prof. Dr. med. [PERSON_NAME]" at bounding box center [701, 225] width 392 height 24
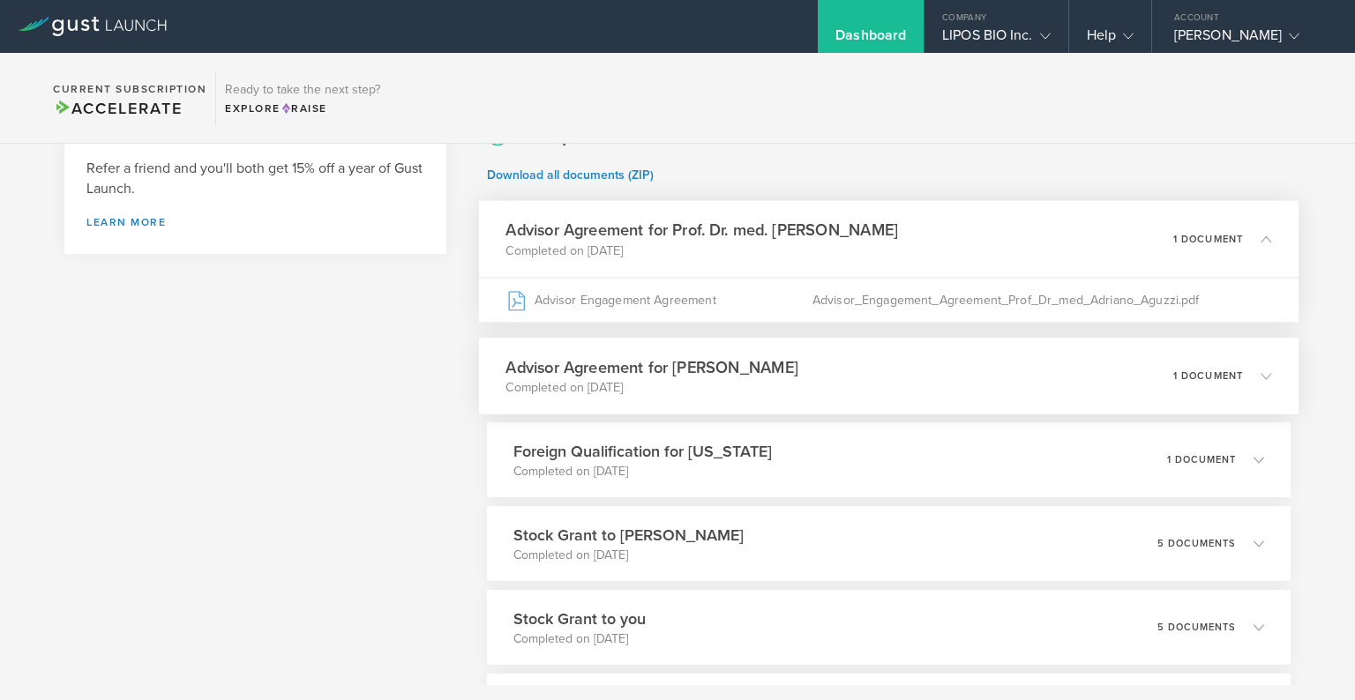
click at [678, 394] on p "Completed on May 14, 2025" at bounding box center [651, 388] width 293 height 18
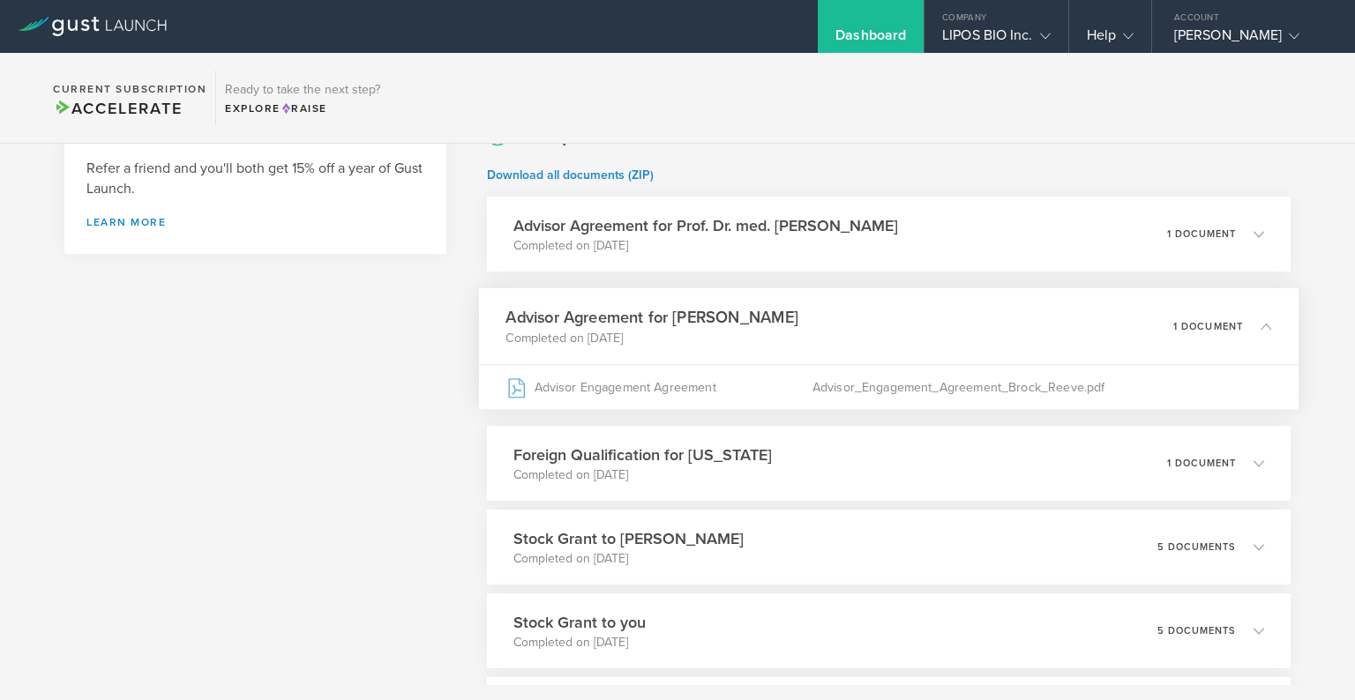
click at [669, 331] on p "Completed on May 14, 2025" at bounding box center [651, 338] width 293 height 18
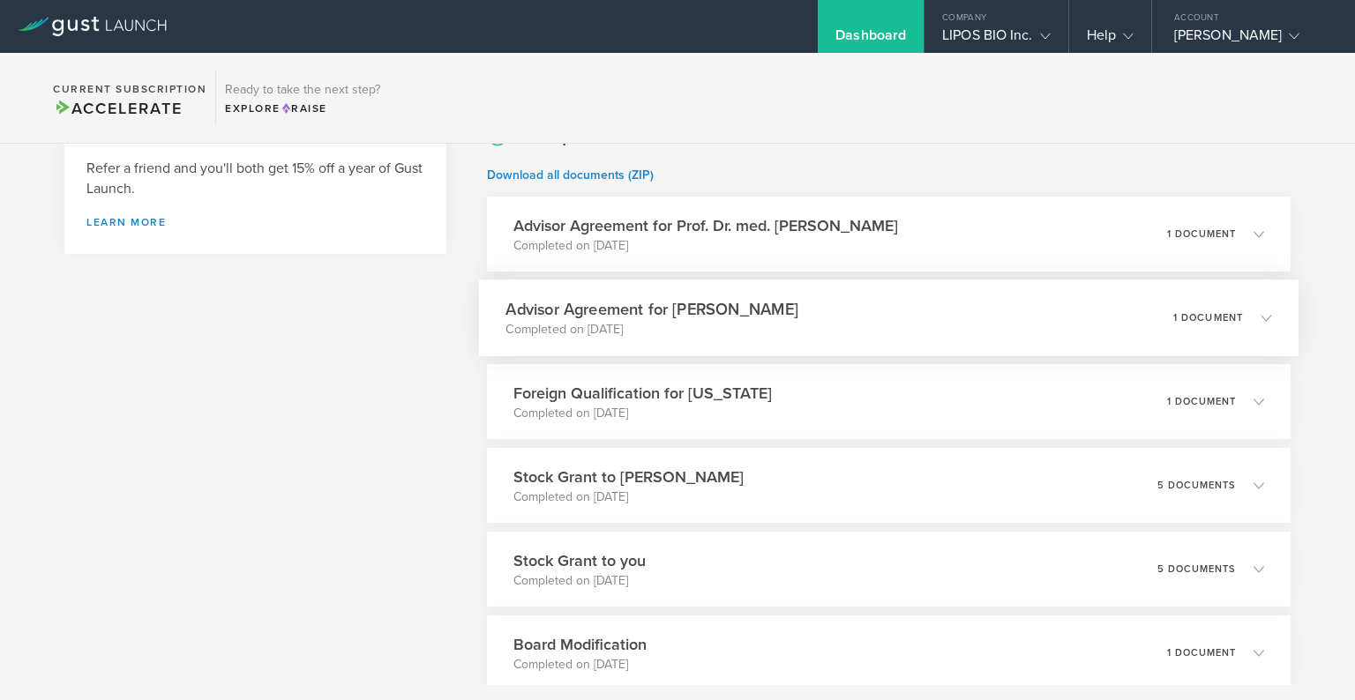
click at [669, 331] on p "Completed on [DATE]" at bounding box center [651, 330] width 293 height 18
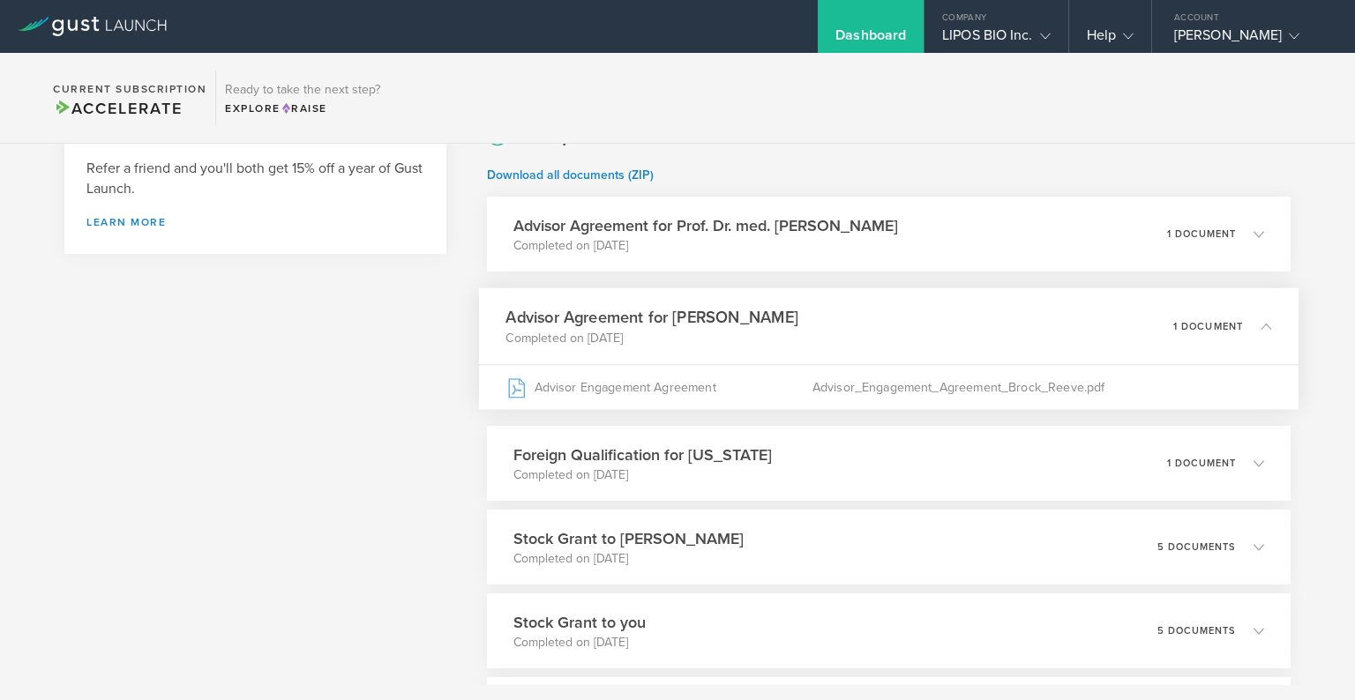
click at [669, 331] on p "Completed on May 14, 2025" at bounding box center [651, 338] width 293 height 18
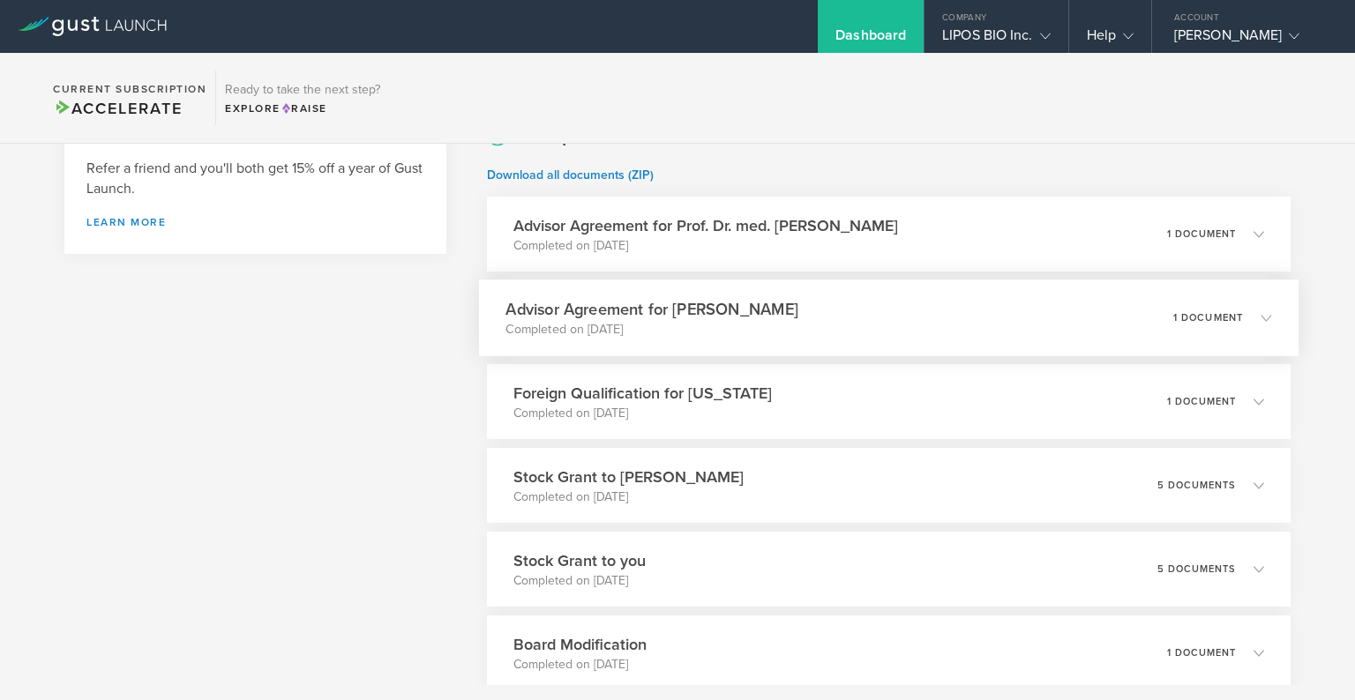
click at [655, 321] on p "Completed on May 14, 2025" at bounding box center [651, 330] width 293 height 18
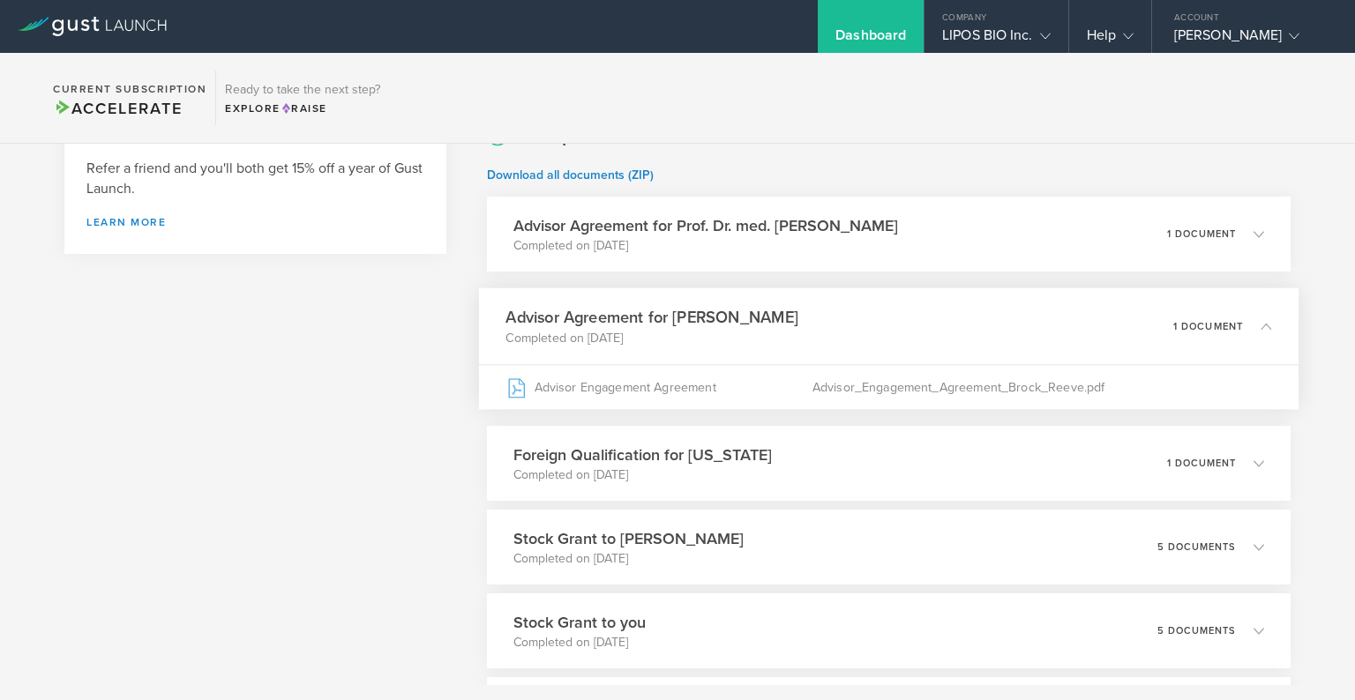
click at [655, 320] on h3 "Advisor Agreement for [PERSON_NAME]" at bounding box center [651, 318] width 293 height 24
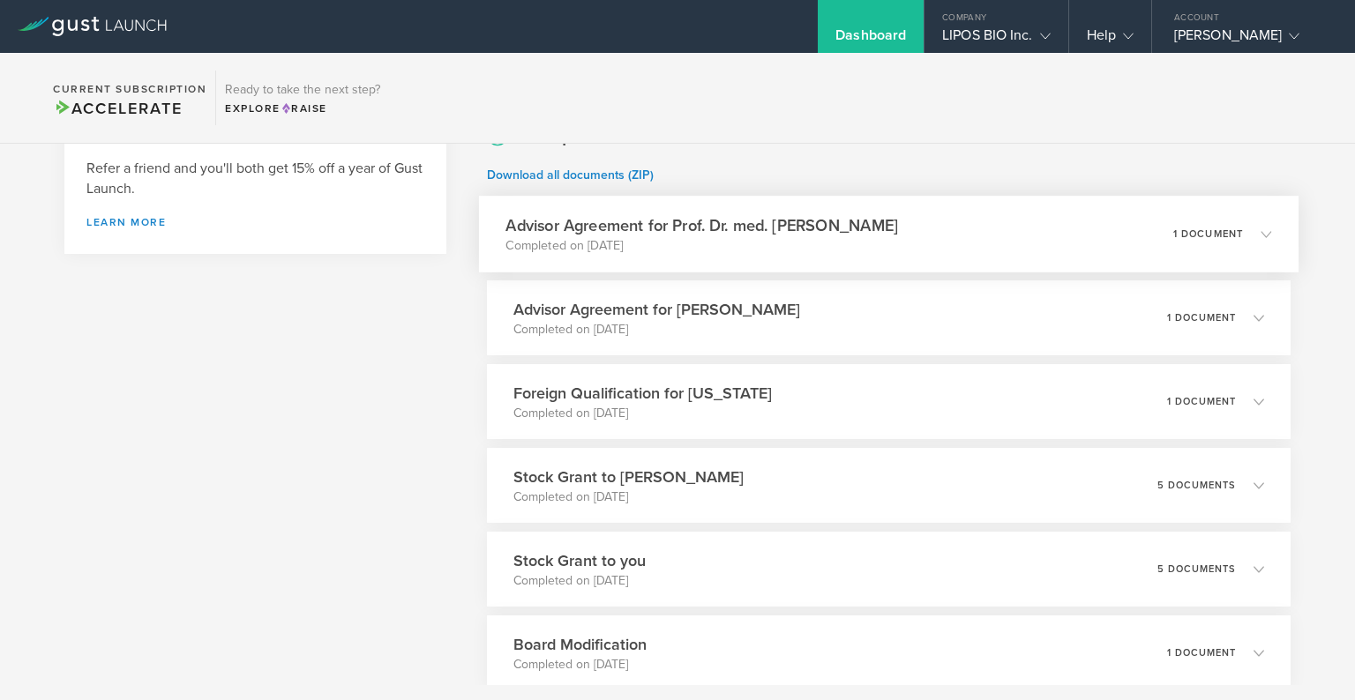
click at [679, 235] on h3 "Advisor Agreement for Prof. Dr. med. [PERSON_NAME]" at bounding box center [701, 225] width 392 height 24
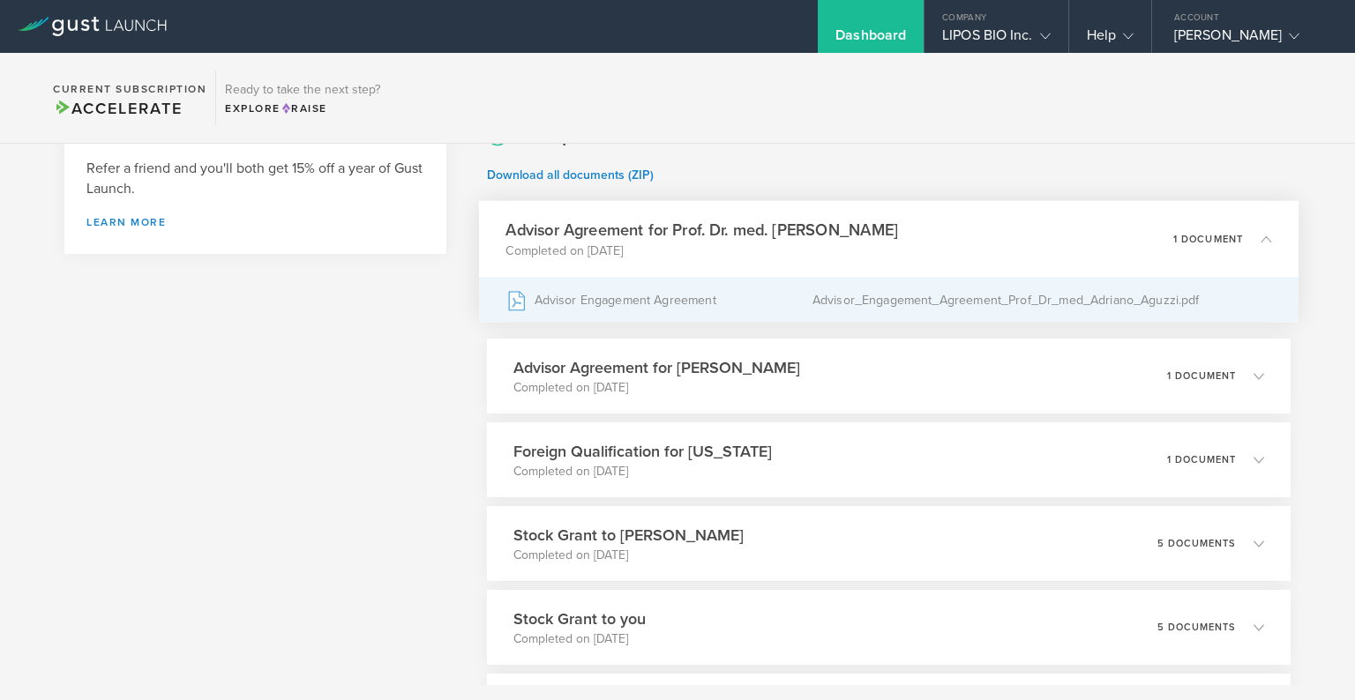
click at [674, 299] on div "Advisor Engagement Agreement" at bounding box center [658, 300] width 306 height 44
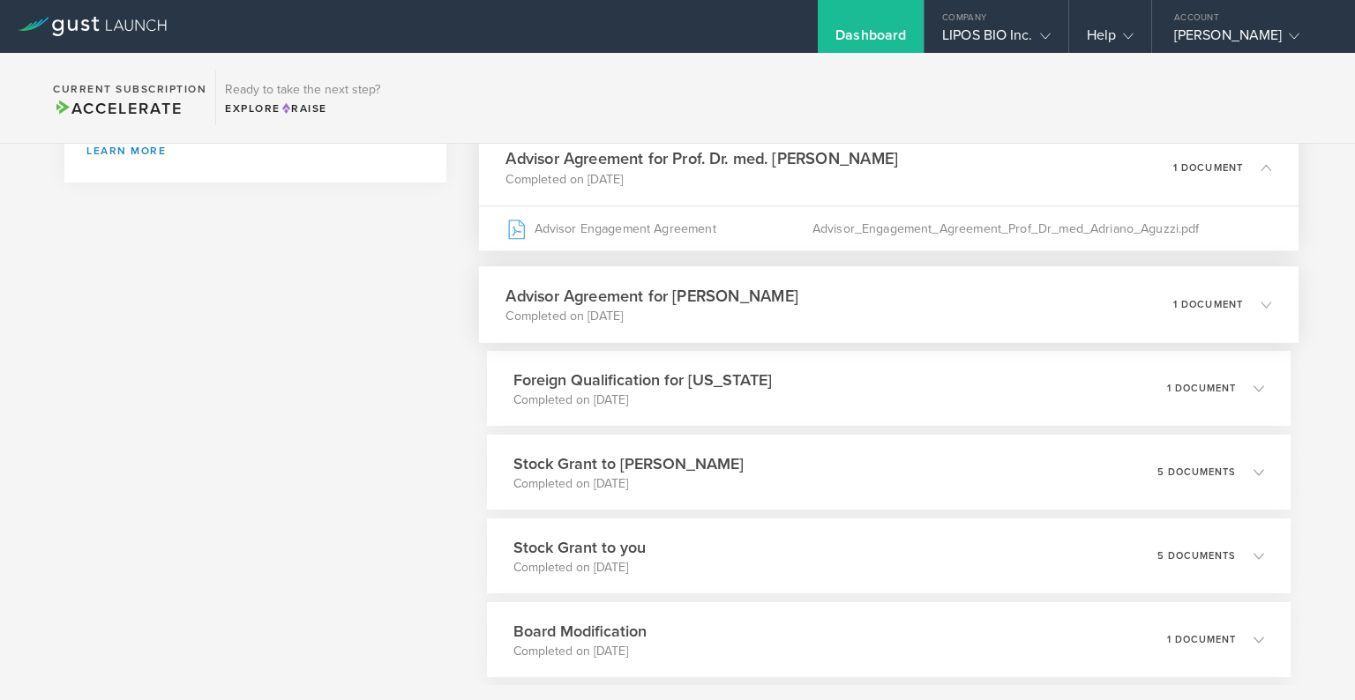
scroll to position [828, 0]
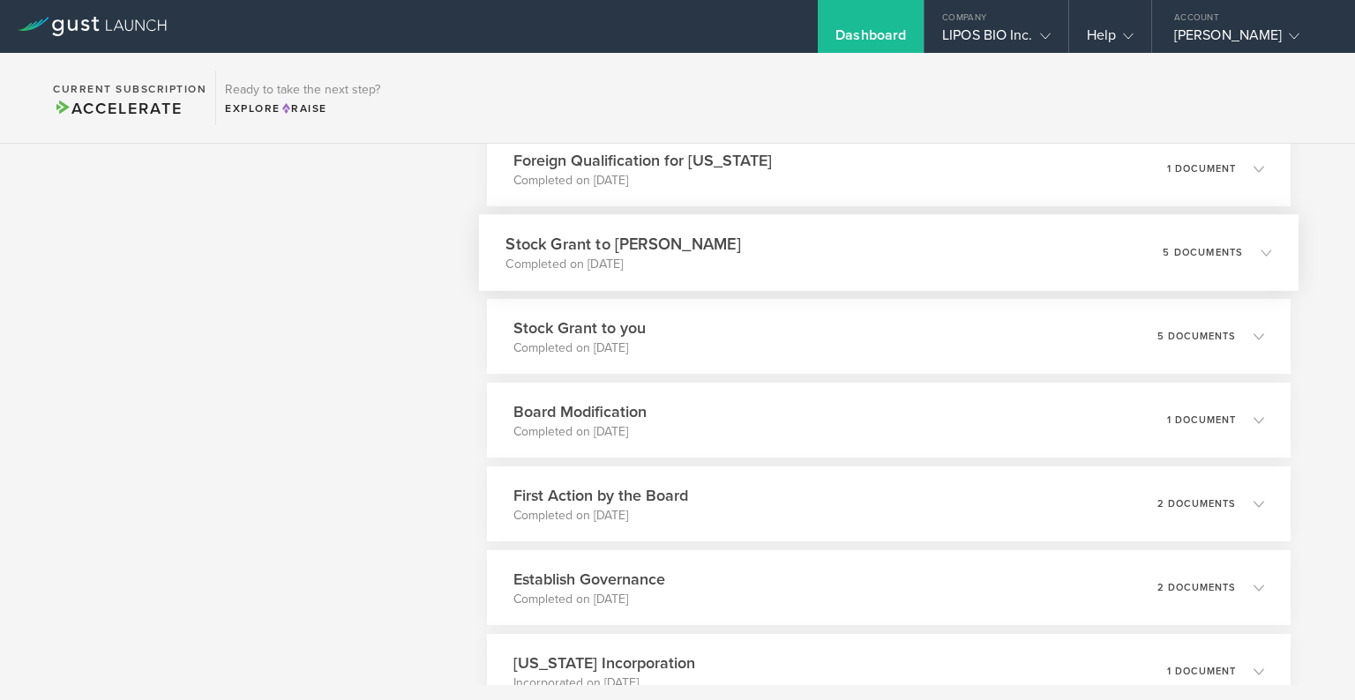
click at [660, 253] on h3 "Stock Grant to Gaurav Chopra" at bounding box center [622, 244] width 235 height 24
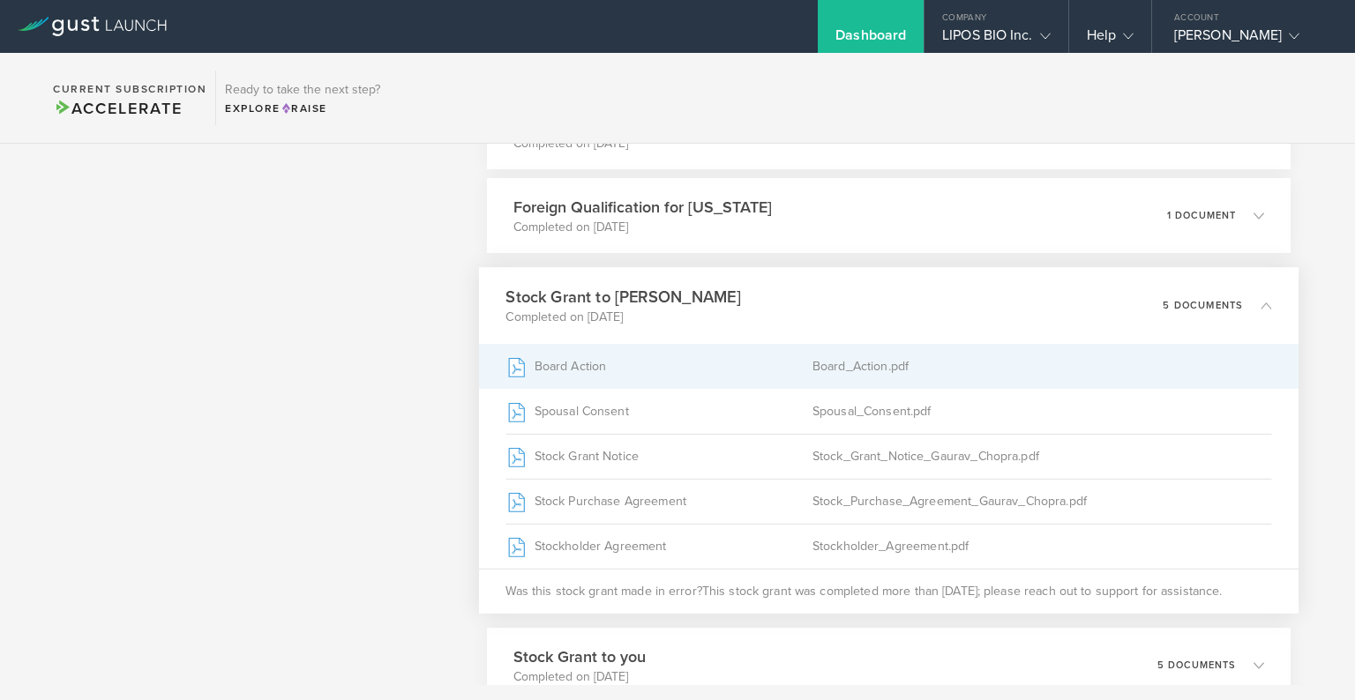
scroll to position [694, 0]
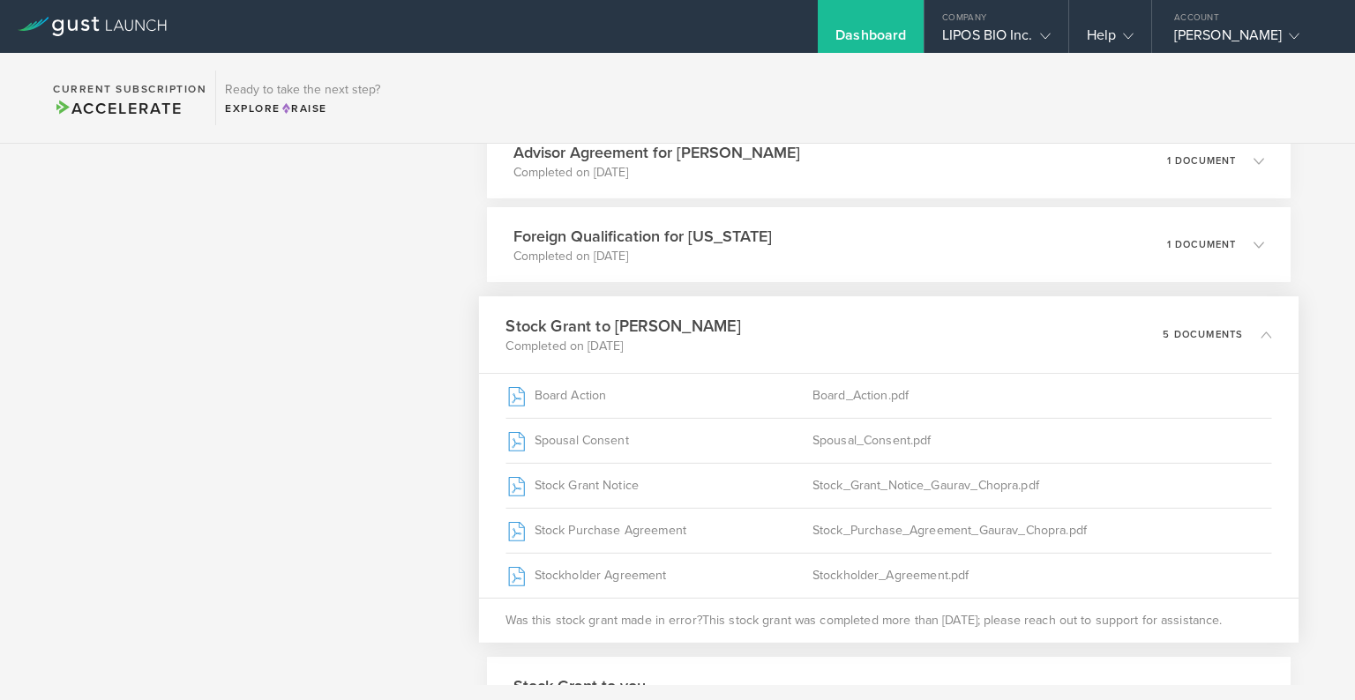
click at [654, 325] on h3 "Stock Grant to Gaurav Chopra" at bounding box center [622, 326] width 235 height 24
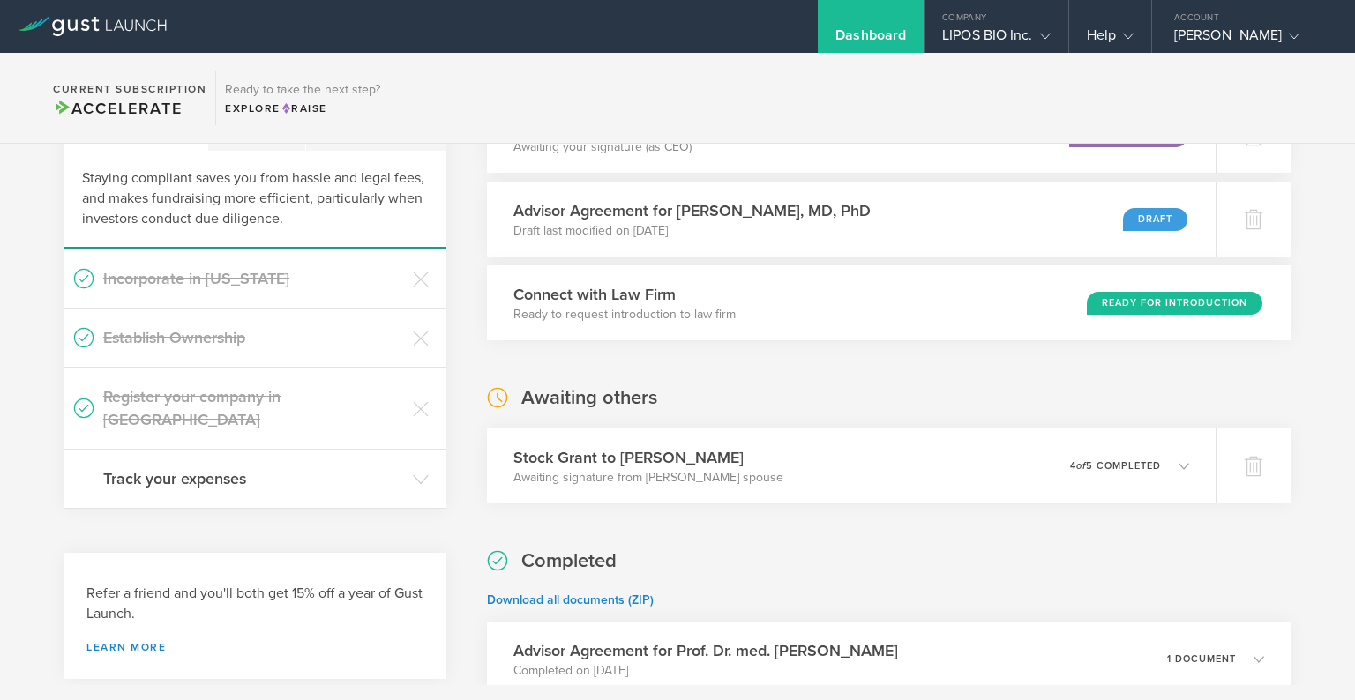
scroll to position [0, 0]
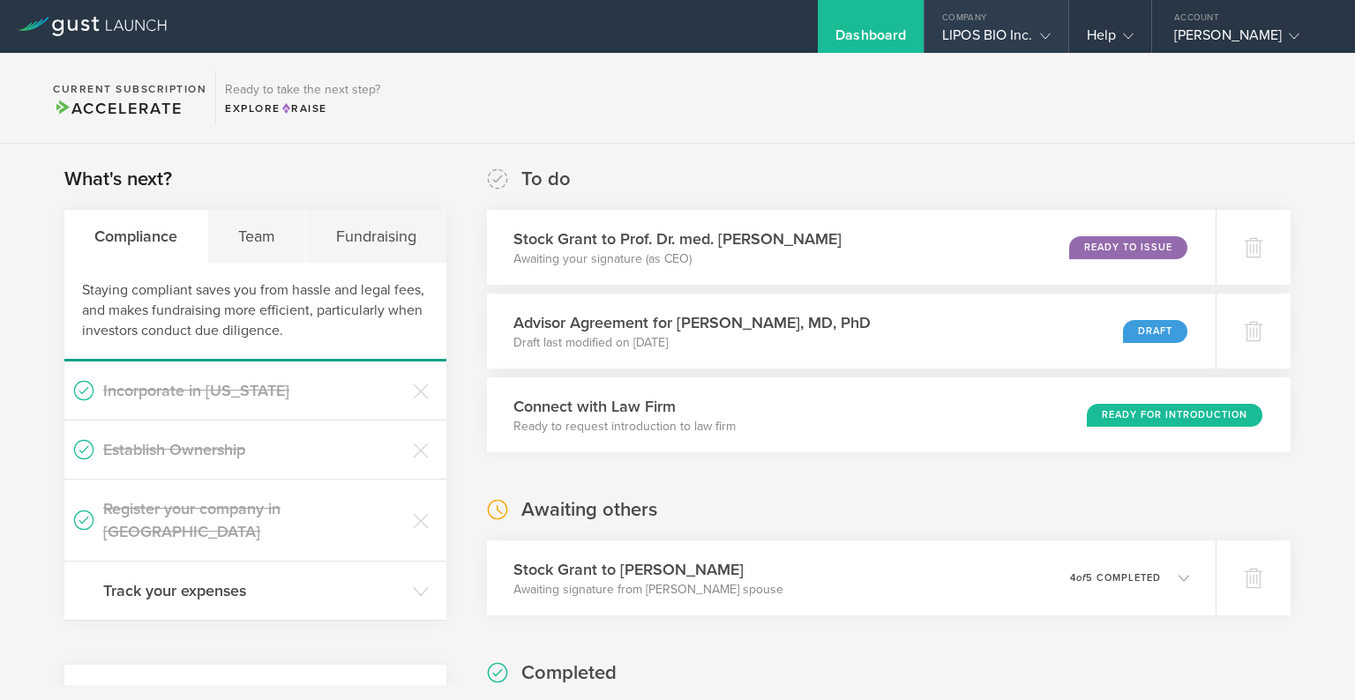
click at [1019, 49] on div "LIPOS BIO Inc." at bounding box center [996, 39] width 108 height 26
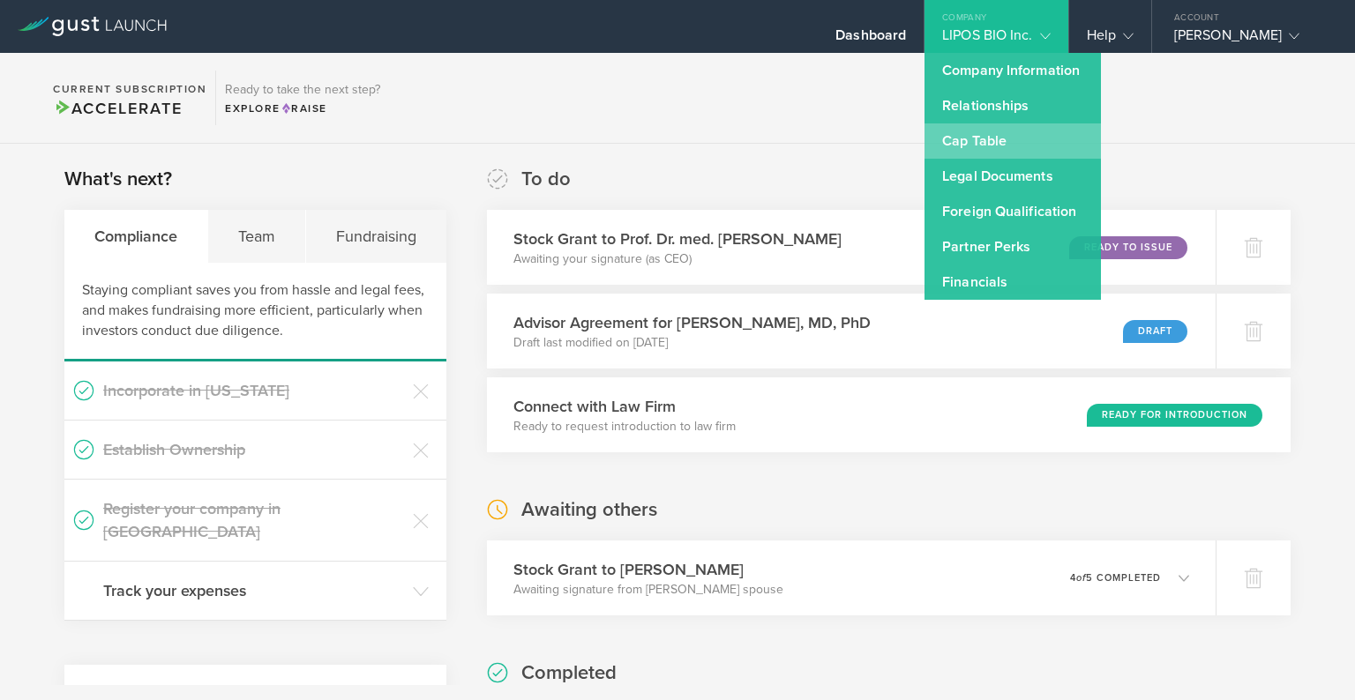
click at [992, 154] on link "Cap Table" at bounding box center [1012, 140] width 176 height 35
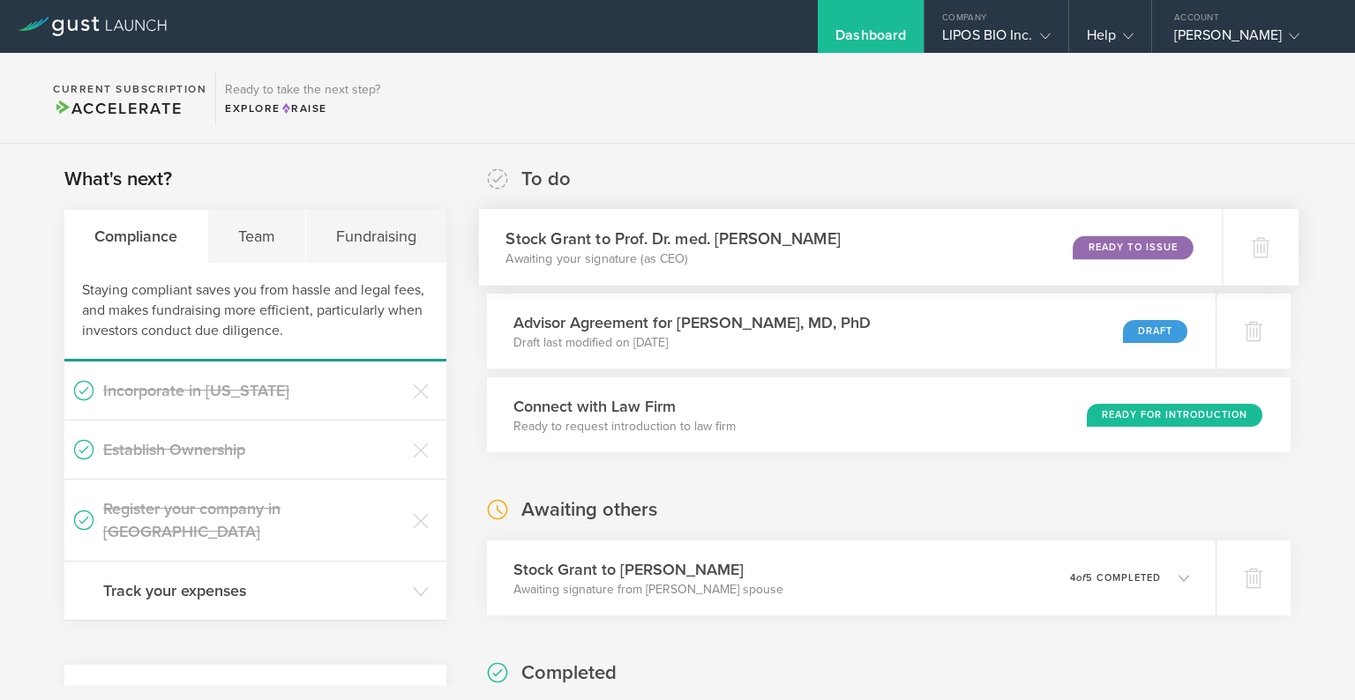
click at [699, 273] on div "Stock Grant to Prof. Dr. med. Adriano Aguzzi Awaiting your signature (as CEO) R…" at bounding box center [851, 247] width 744 height 77
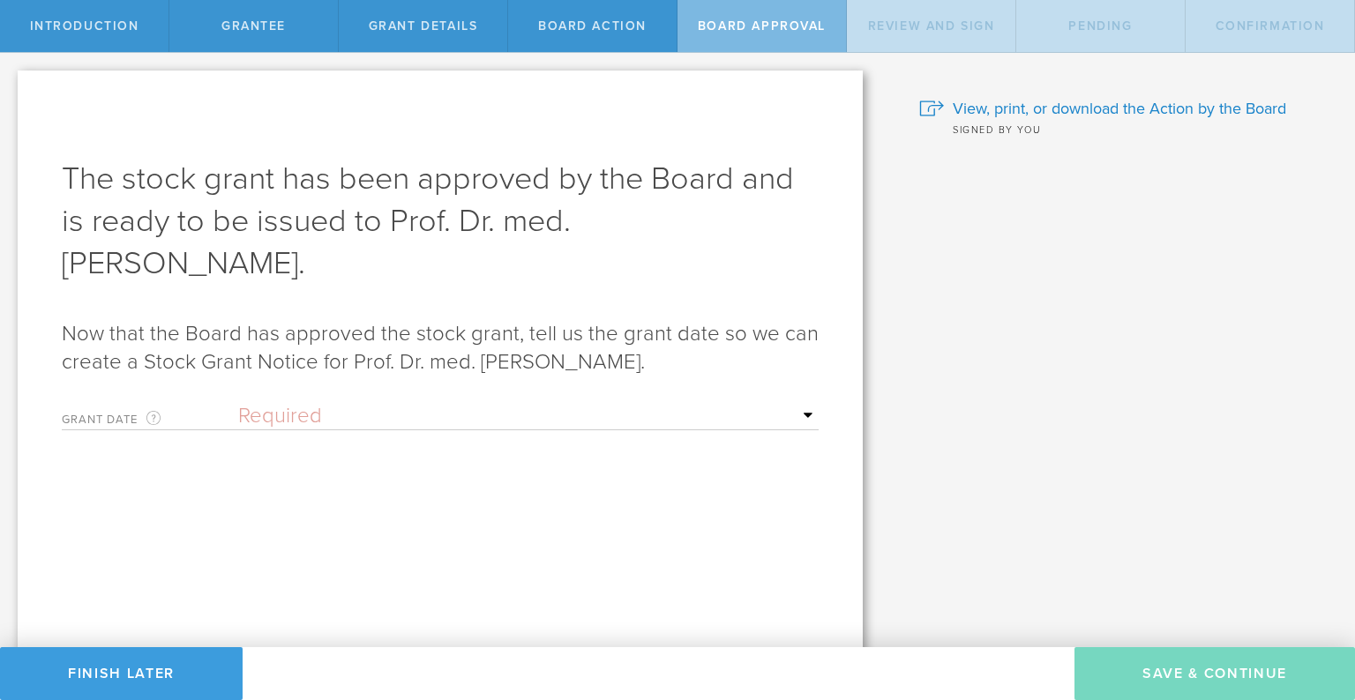
click at [288, 403] on select "Required Upon [PERSON_NAME]'s signature A specific date" at bounding box center [528, 416] width 580 height 26
select select "uponGranteeSignature"
click at [238, 403] on select "Required Upon grantee's signature A specific date" at bounding box center [528, 416] width 580 height 26
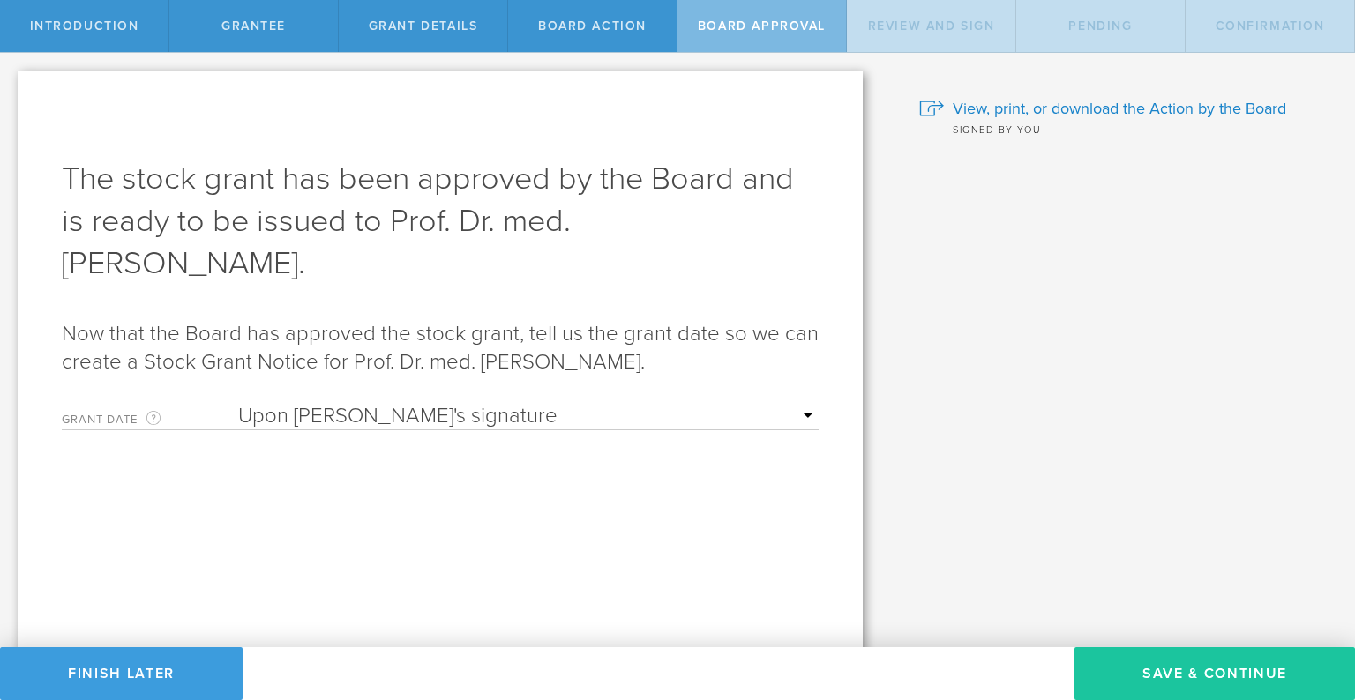
click at [1194, 679] on button "Save & Continue" at bounding box center [1214, 673] width 280 height 53
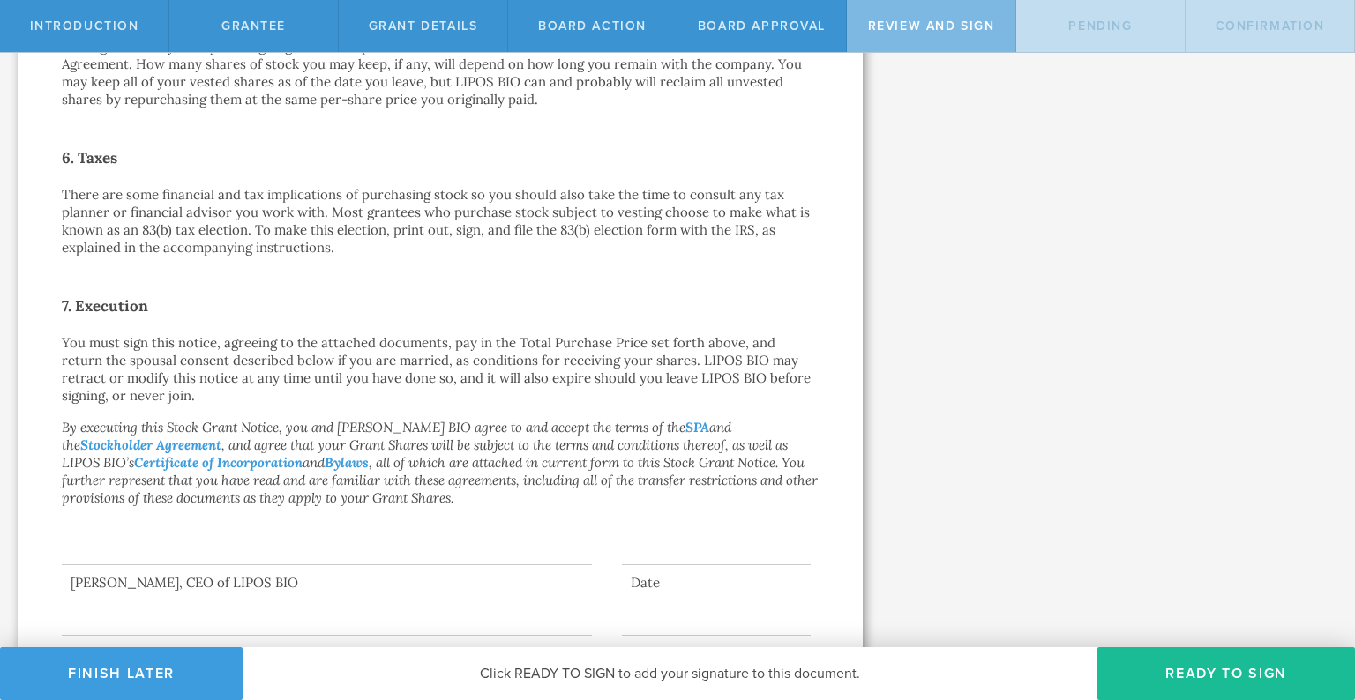
scroll to position [1214, 0]
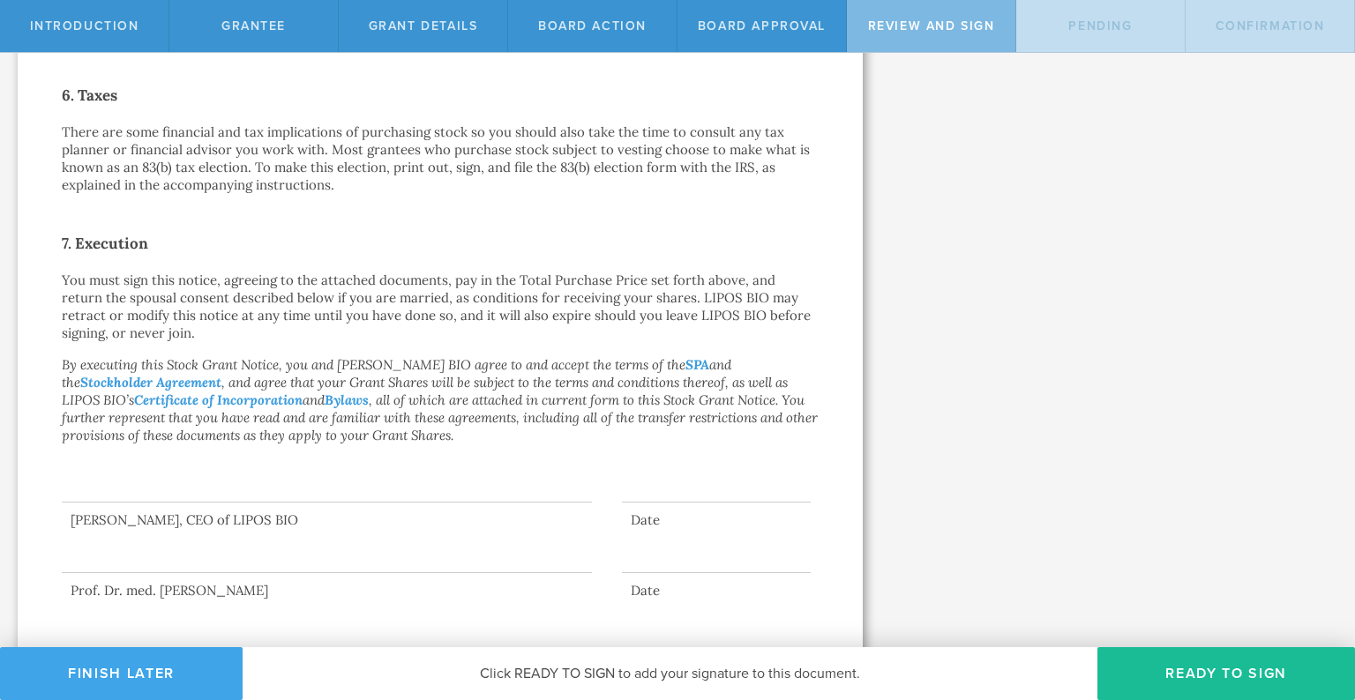
click at [126, 672] on button "Finish Later" at bounding box center [121, 673] width 243 height 53
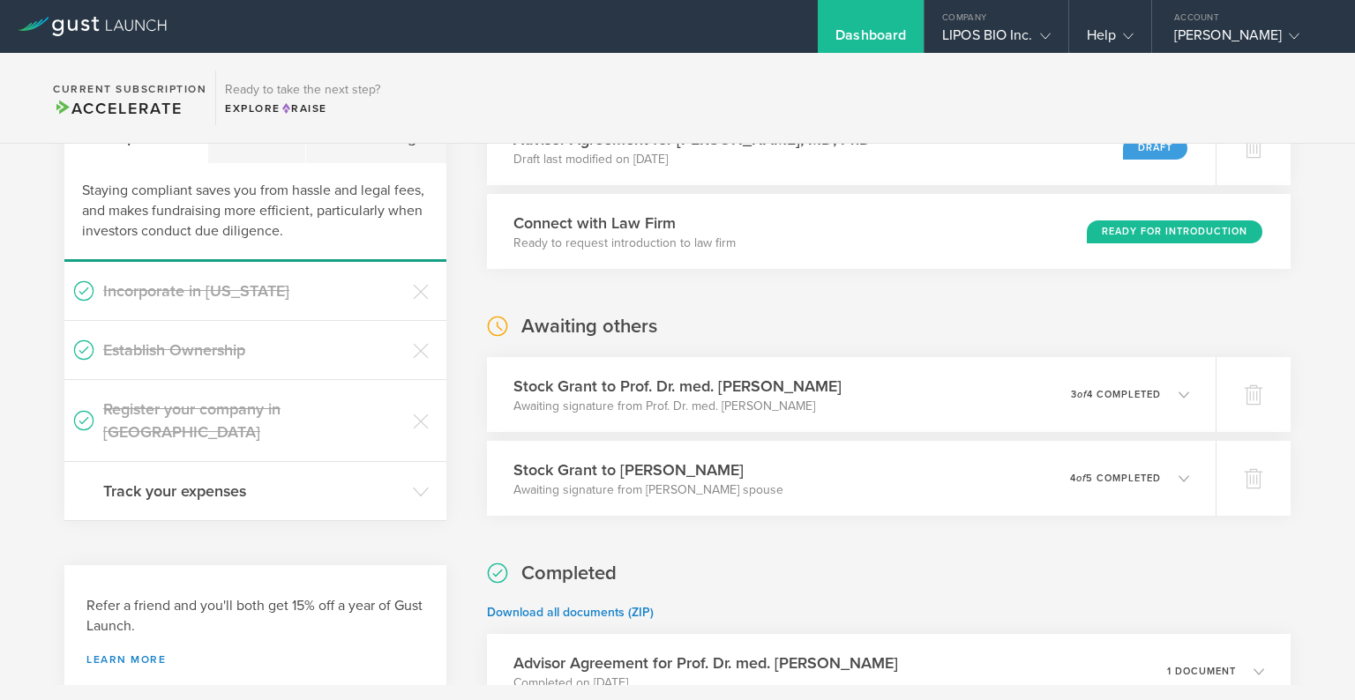
scroll to position [239, 0]
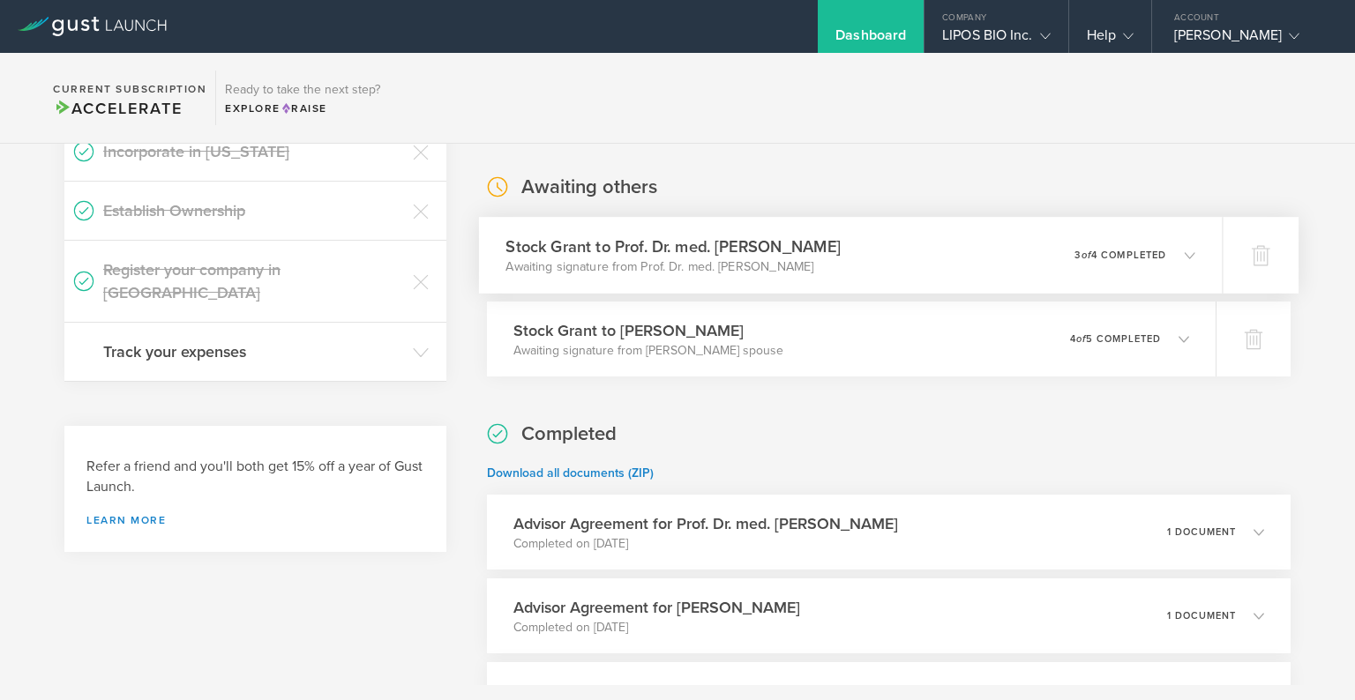
click at [519, 264] on p "Awaiting signature from Prof. Dr. med. Adriano Aguzzi" at bounding box center [672, 267] width 334 height 18
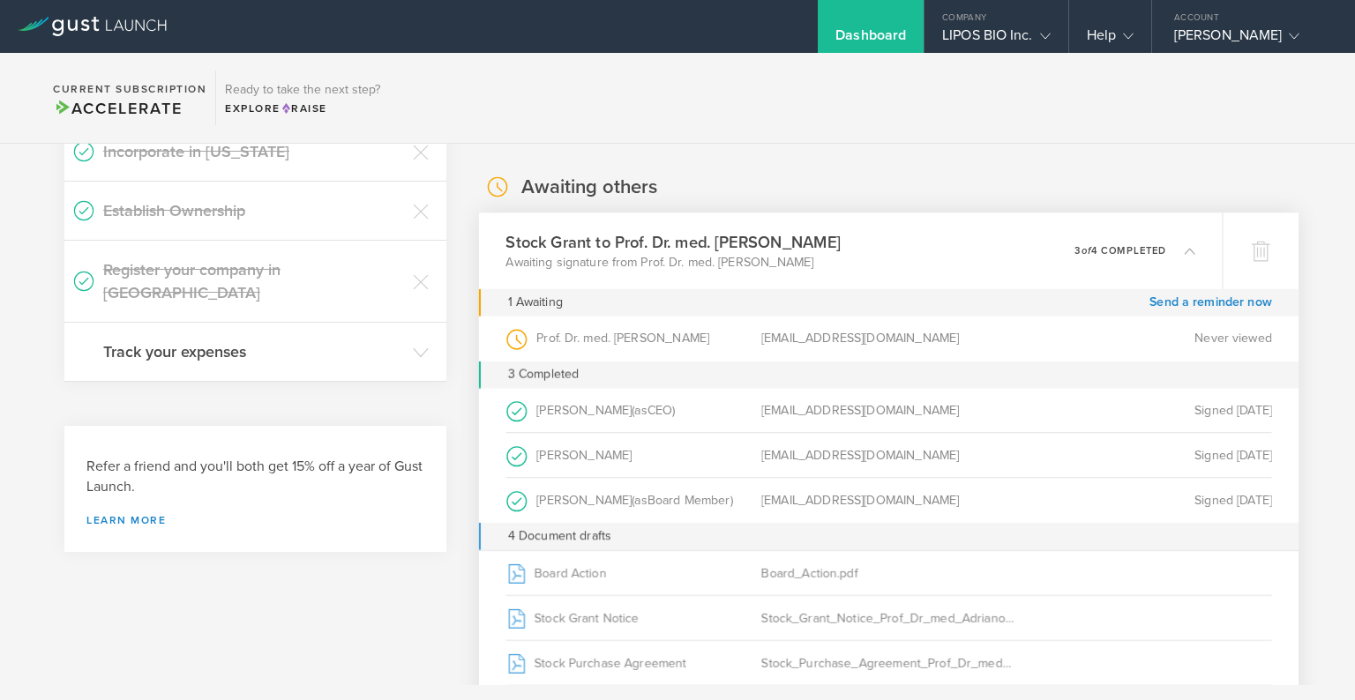
click at [598, 340] on div "Prof. Dr. med. Adriano Aguzzi (as Grantee )" at bounding box center [632, 339] width 255 height 45
click at [596, 267] on p "Awaiting signature from Prof. Dr. med. Adriano Aguzzi" at bounding box center [672, 263] width 334 height 18
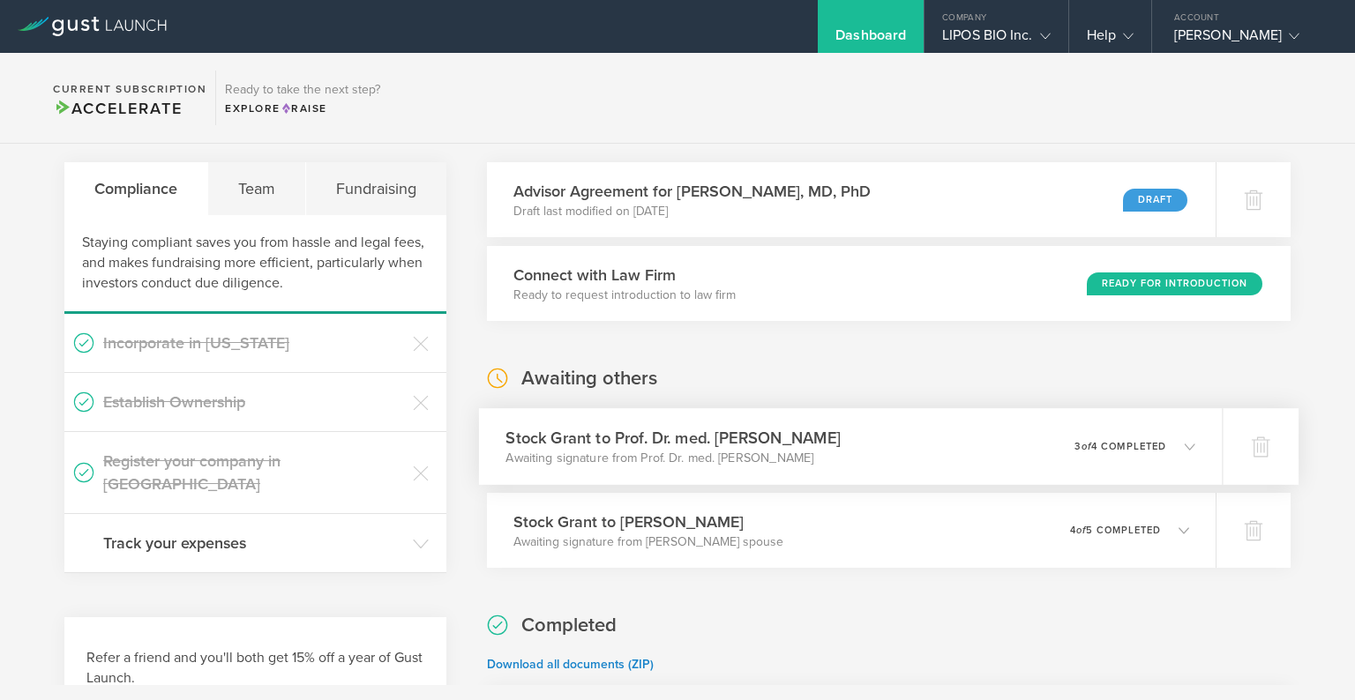
scroll to position [0, 0]
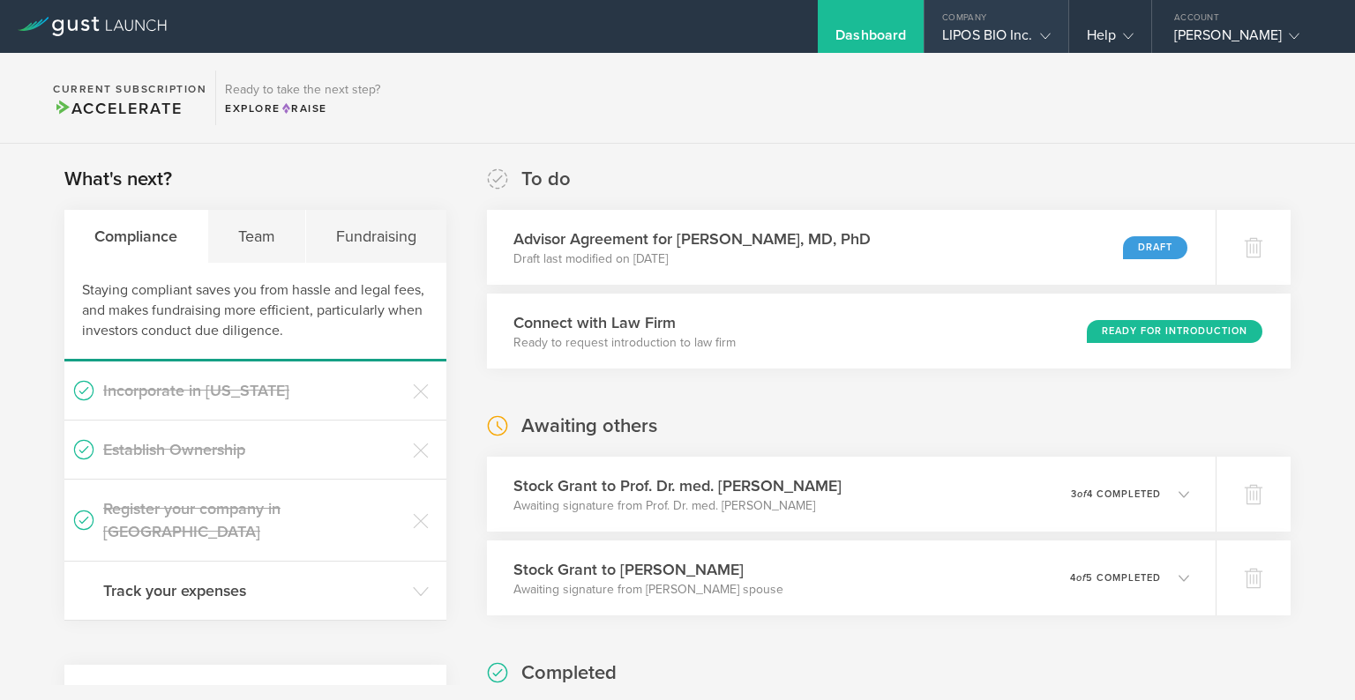
click at [990, 13] on div "Company" at bounding box center [995, 13] width 143 height 26
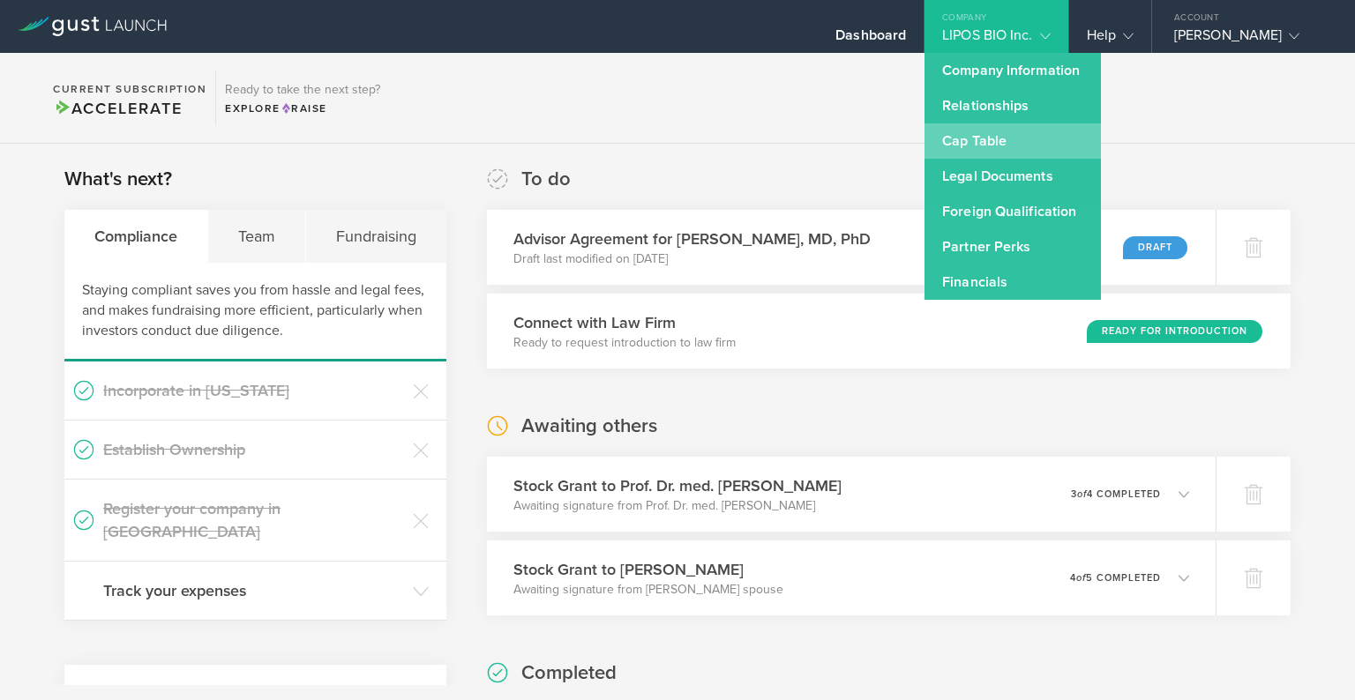
click at [984, 143] on link "Cap Table" at bounding box center [1012, 140] width 176 height 35
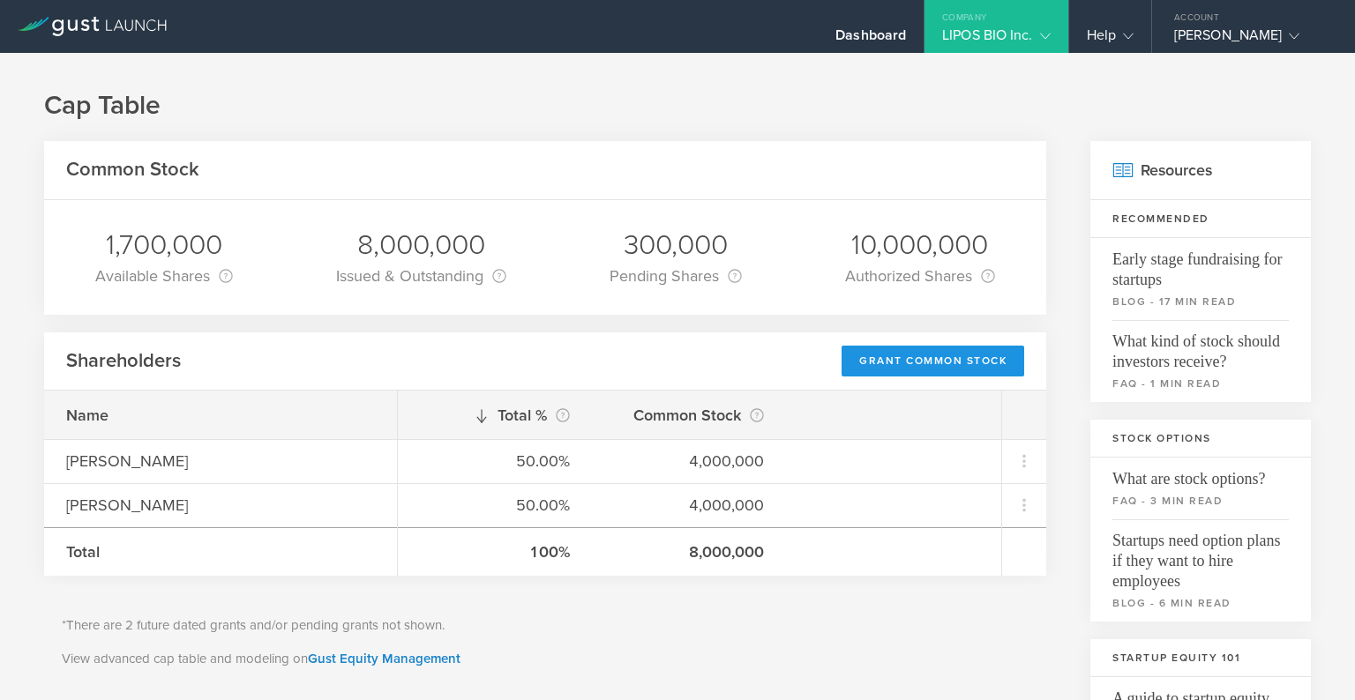
click at [872, 362] on div "Grant Common Stock" at bounding box center [932, 361] width 183 height 31
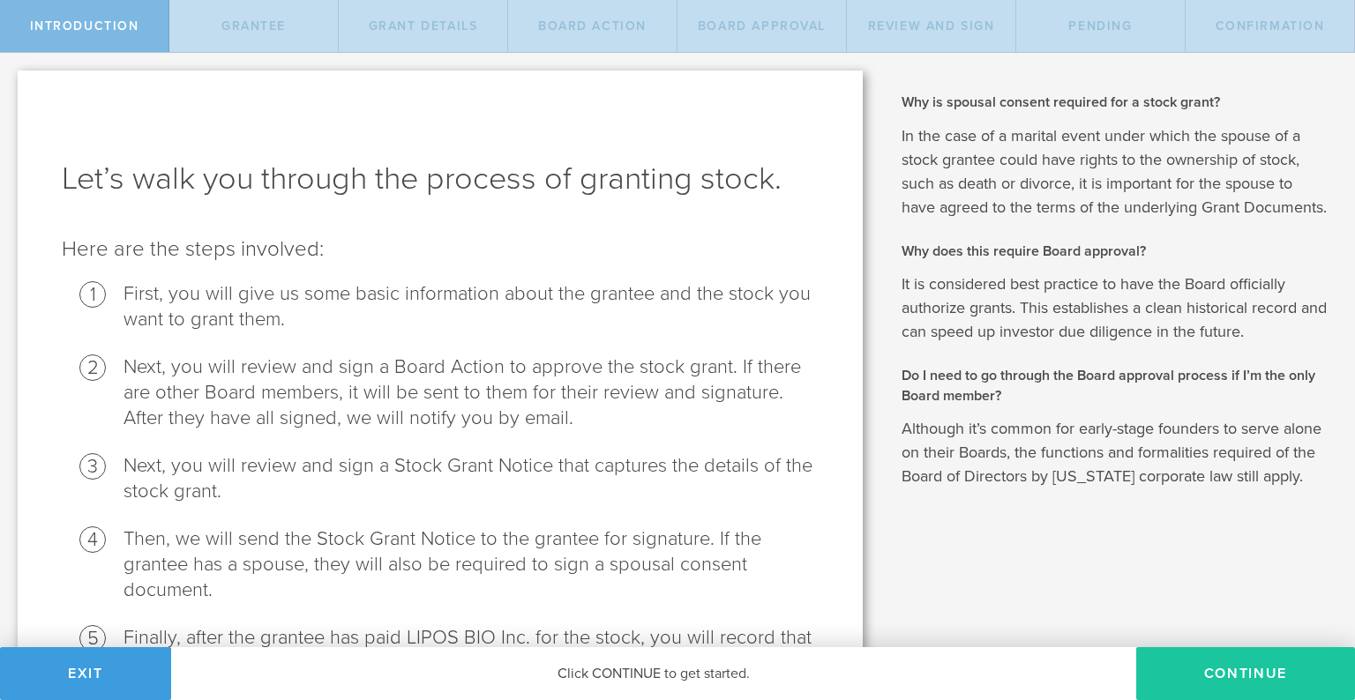
click at [1230, 676] on button "Continue" at bounding box center [1245, 673] width 219 height 53
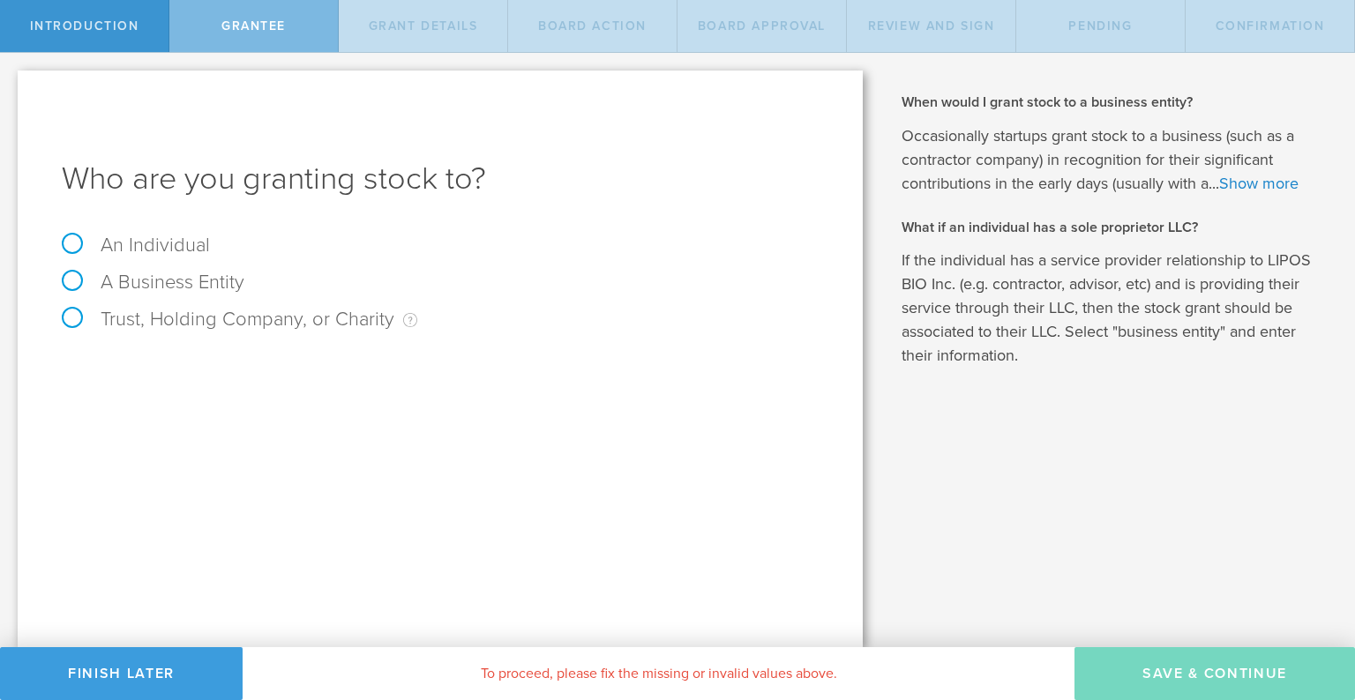
click at [160, 242] on label "An Individual" at bounding box center [136, 245] width 148 height 23
click at [11, 81] on input "An Individual" at bounding box center [5, 67] width 11 height 28
radio input "true"
click at [222, 370] on input "text" at bounding box center [506, 368] width 624 height 26
type input "sdsd"
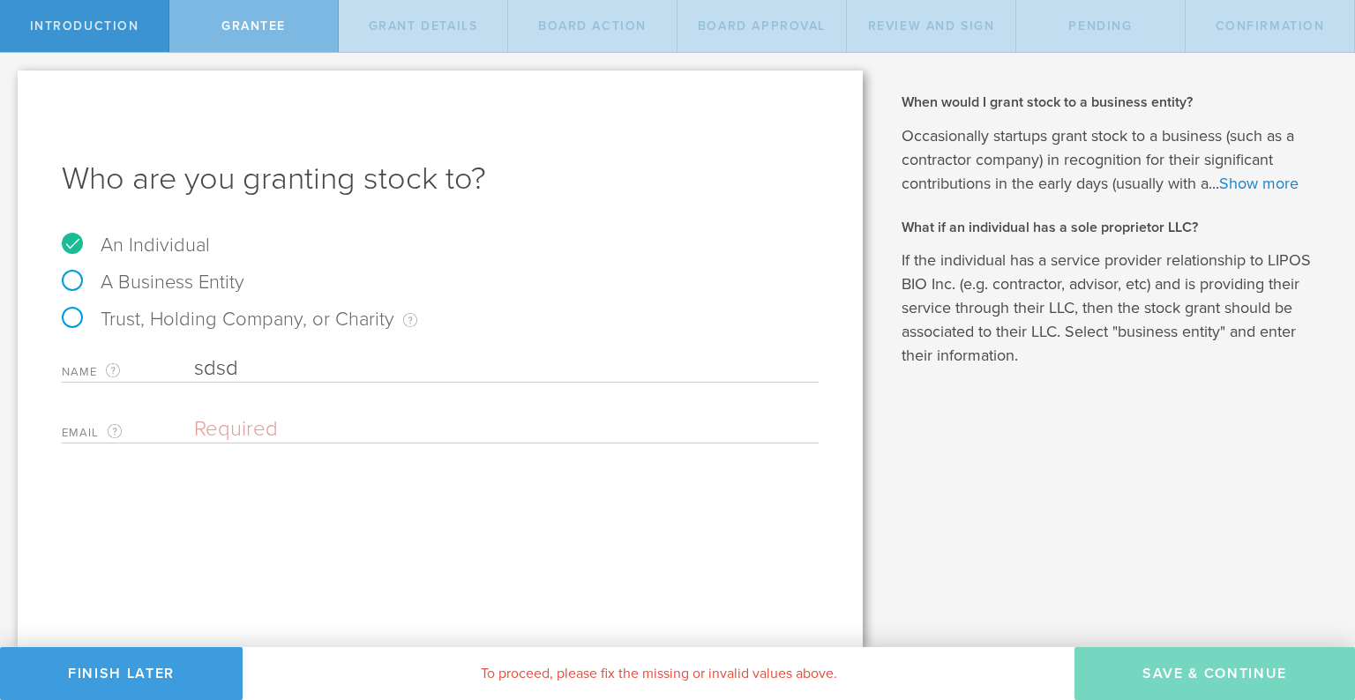
click at [210, 403] on div "Name The first and last name of the person that you are granting stock to. sdsd…" at bounding box center [440, 395] width 757 height 97
click at [205, 416] on input "email" at bounding box center [502, 429] width 616 height 26
type input "[EMAIL_ADDRESS][DOMAIN_NAME]"
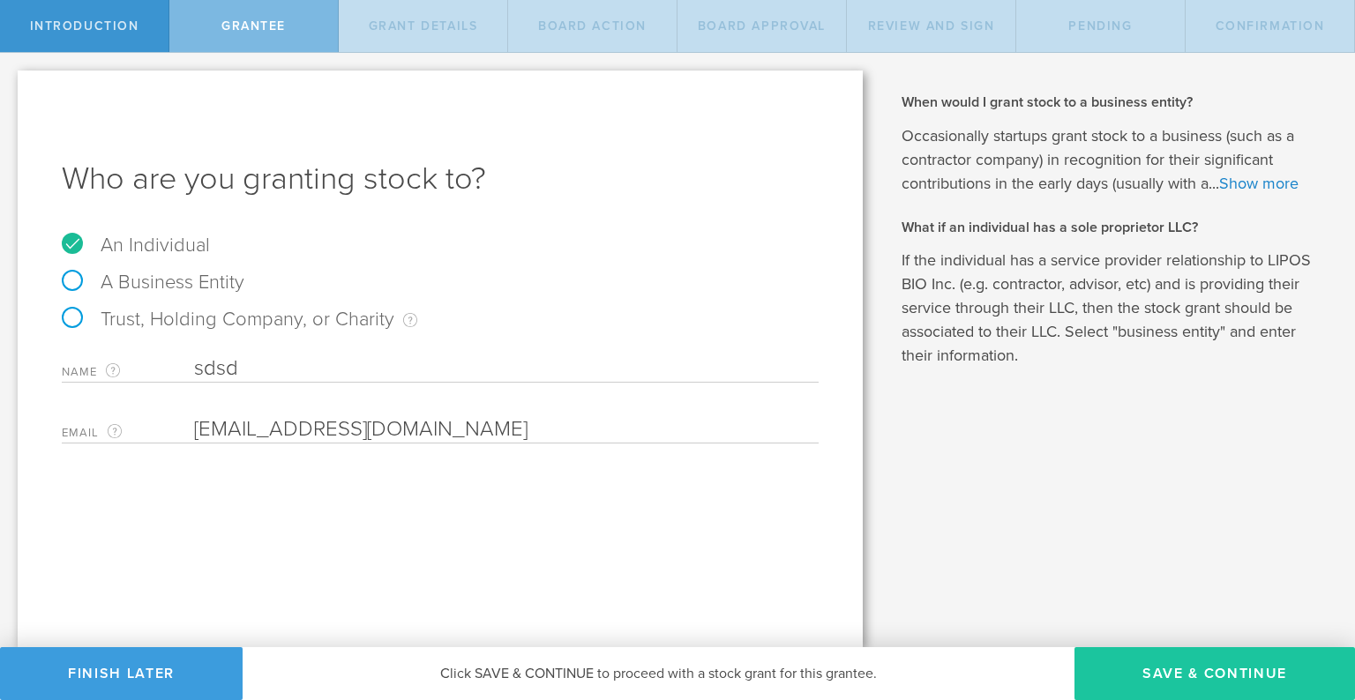
click at [1172, 677] on button "Save & Continue" at bounding box center [1214, 673] width 280 height 53
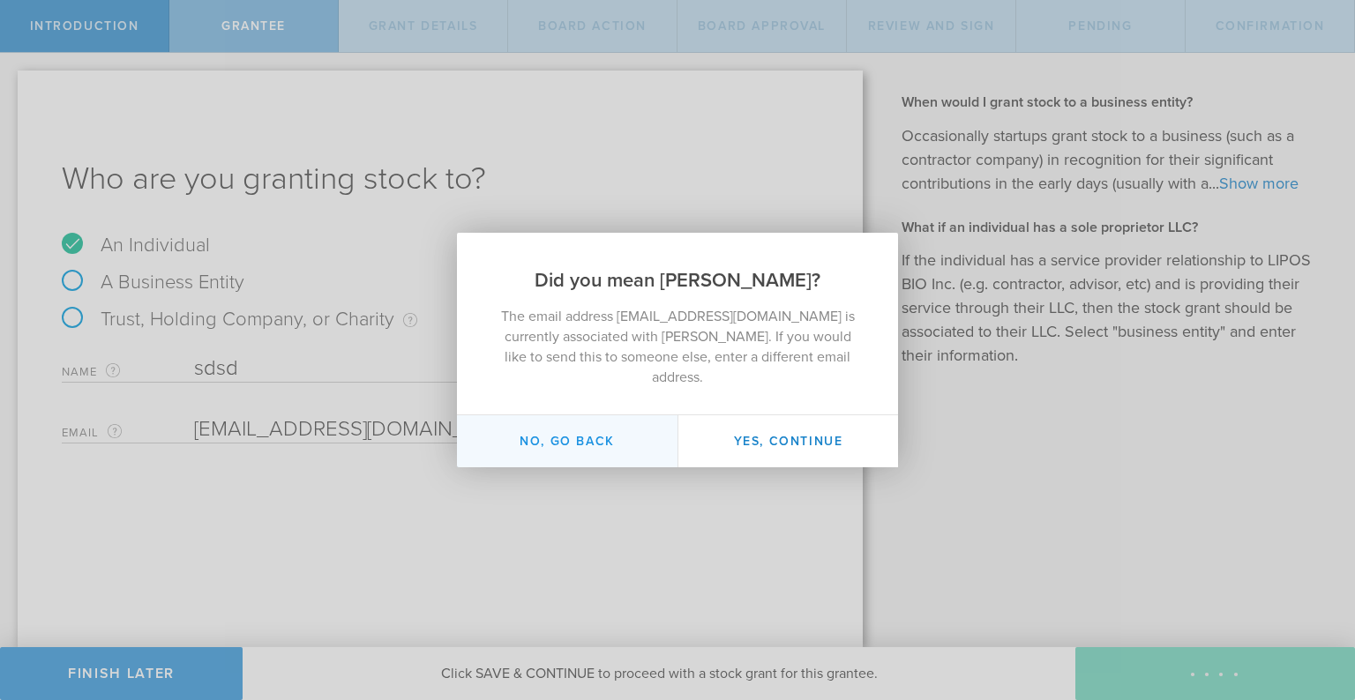
click at [607, 439] on button "No, go back" at bounding box center [567, 441] width 220 height 52
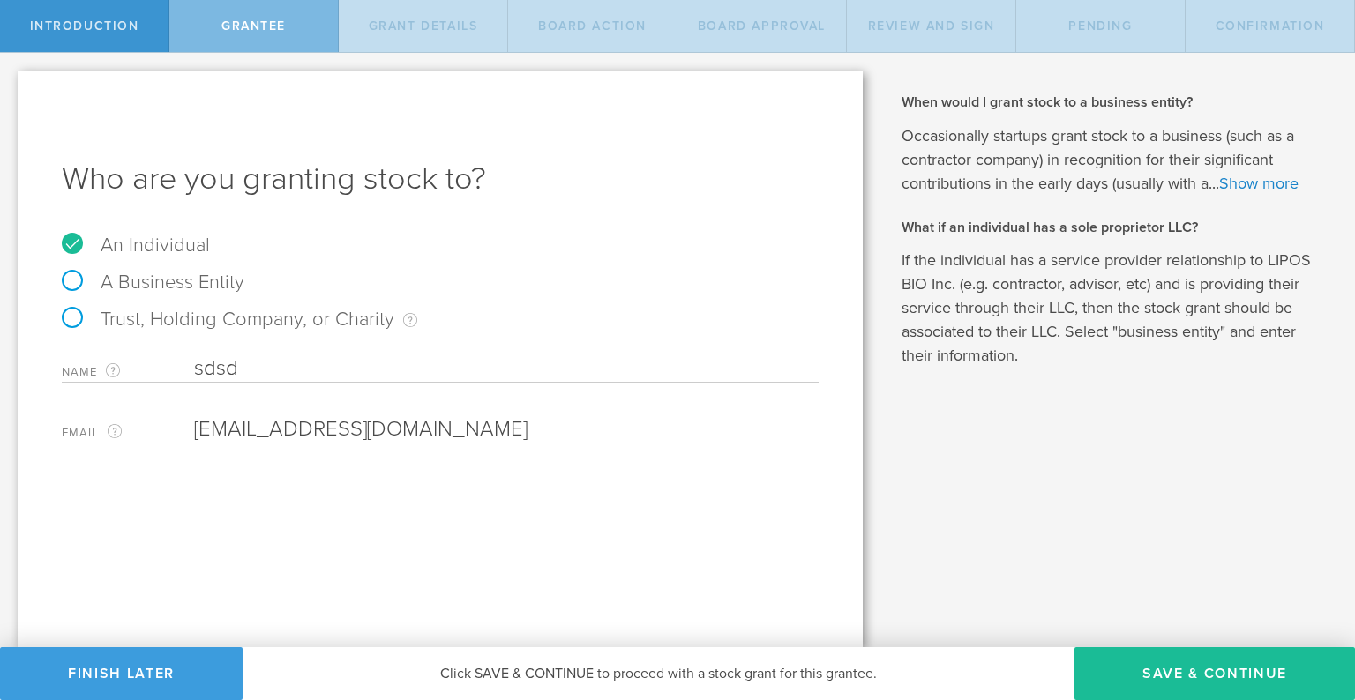
click at [254, 366] on input "sdsd" at bounding box center [506, 368] width 624 height 26
click at [229, 431] on input "email" at bounding box center [502, 429] width 616 height 26
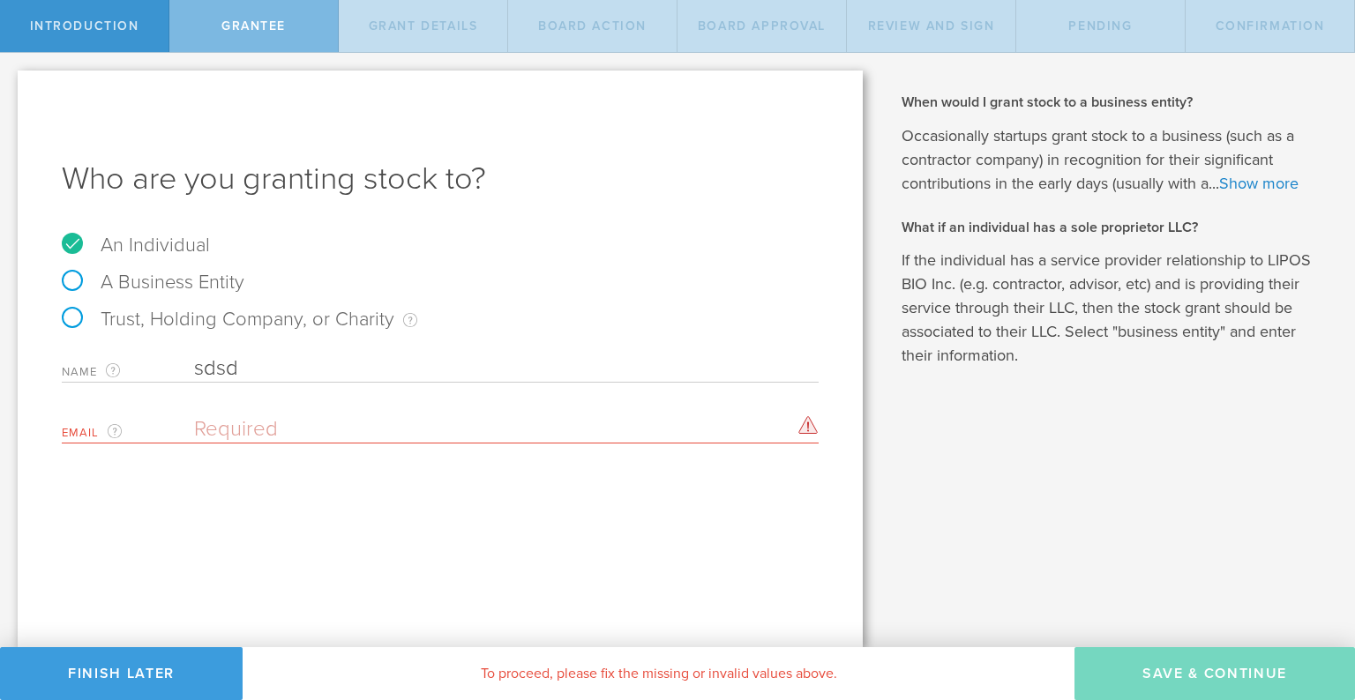
click at [229, 431] on input "email" at bounding box center [502, 429] width 616 height 26
click at [1259, 186] on link "Show more" at bounding box center [1258, 183] width 79 height 19
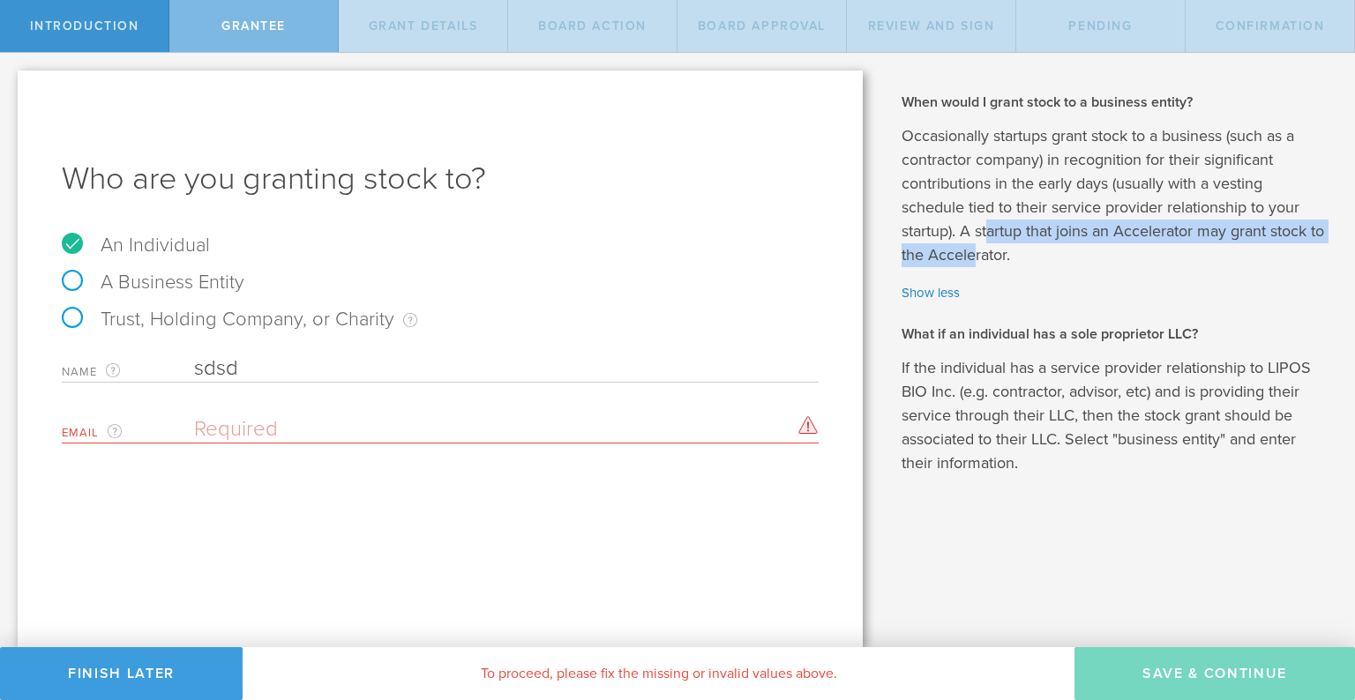
drag, startPoint x: 990, startPoint y: 245, endPoint x: 989, endPoint y: 226, distance: 19.4
click at [989, 226] on p "Occasionally startups grant stock to a business (such as a contractor company) …" at bounding box center [1114, 195] width 427 height 143
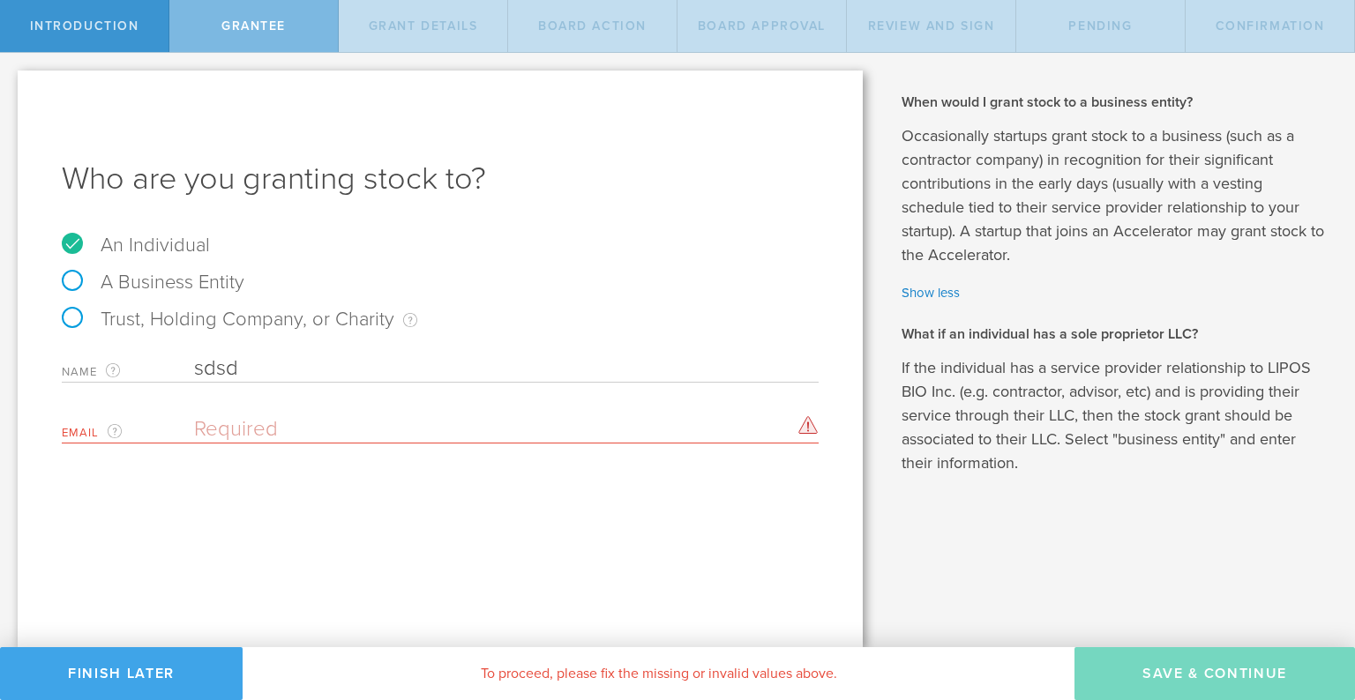
click at [107, 679] on button "Finish Later" at bounding box center [121, 673] width 243 height 53
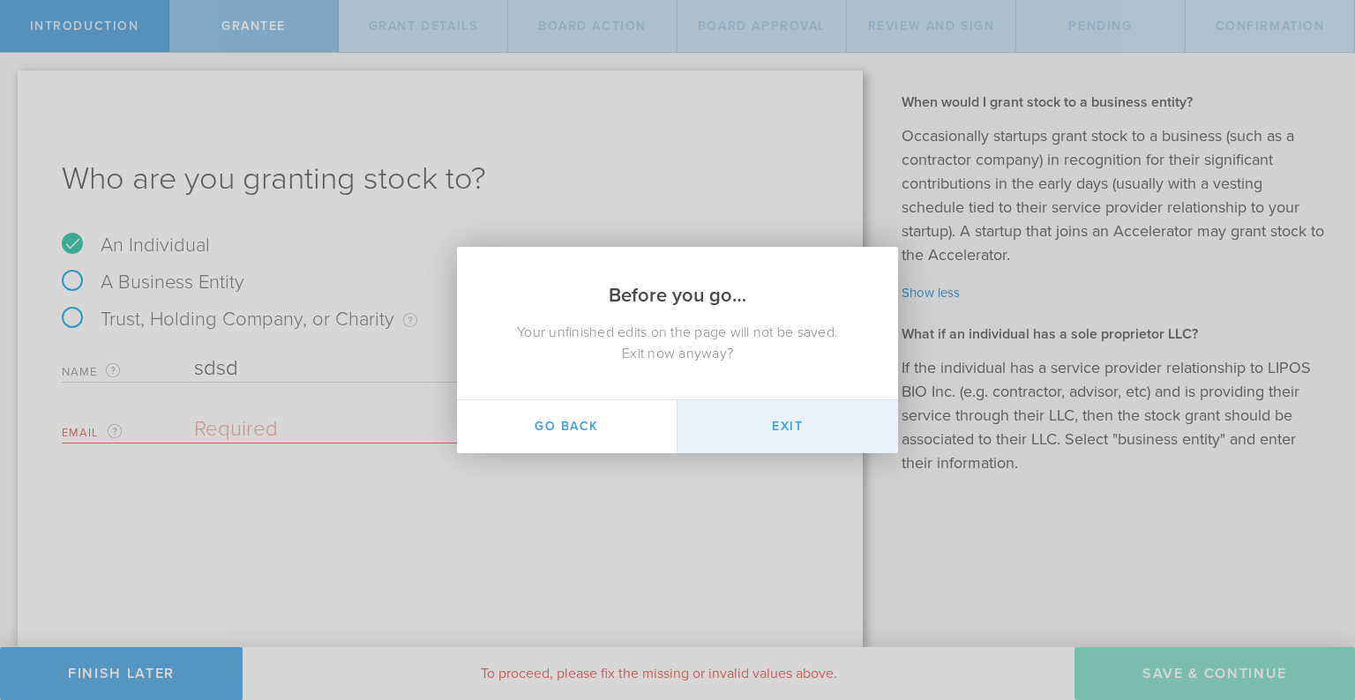
click at [739, 432] on button "Exit" at bounding box center [787, 426] width 220 height 53
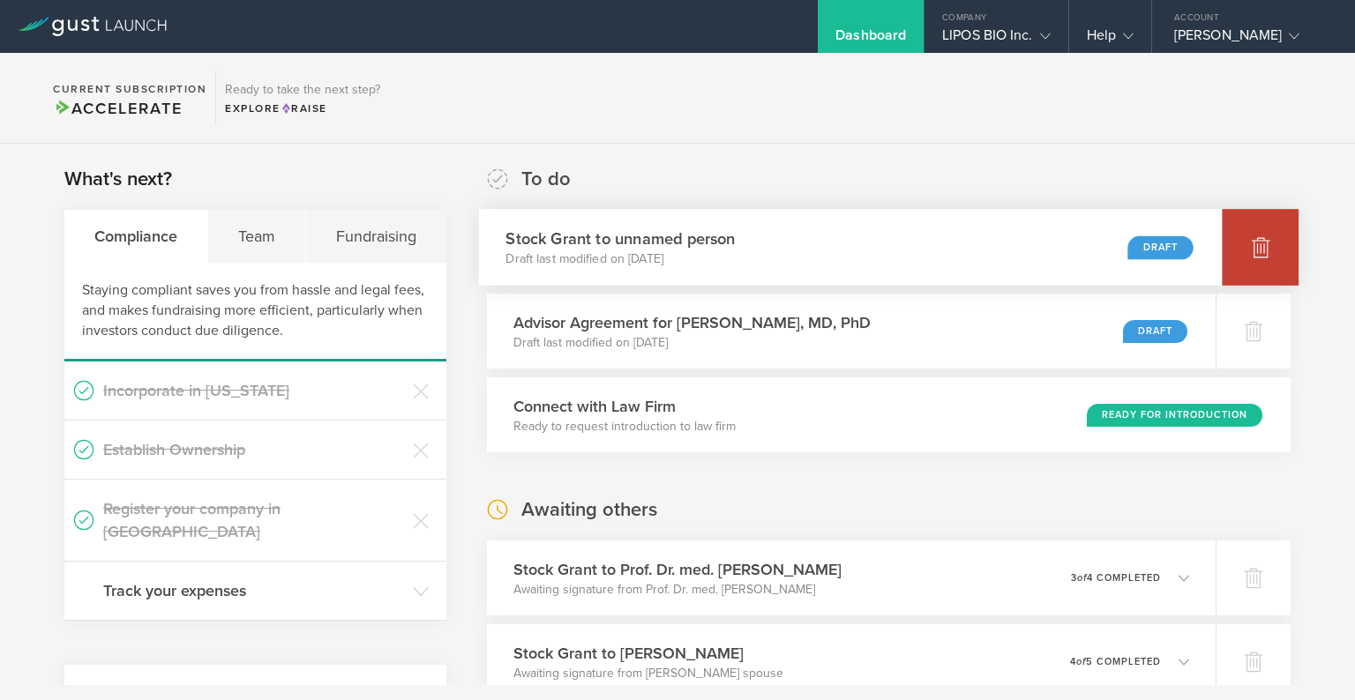
click at [1273, 248] on div at bounding box center [1260, 247] width 77 height 77
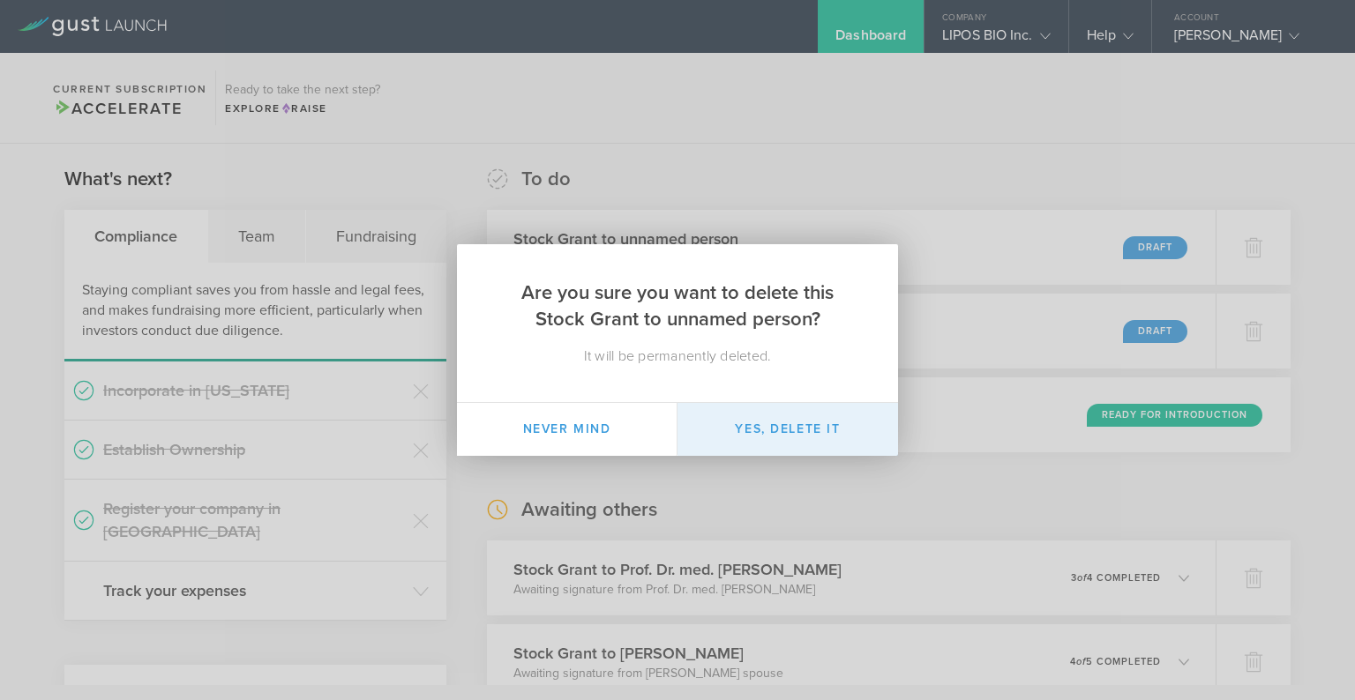
click at [781, 432] on button "Yes, delete it" at bounding box center [787, 429] width 220 height 53
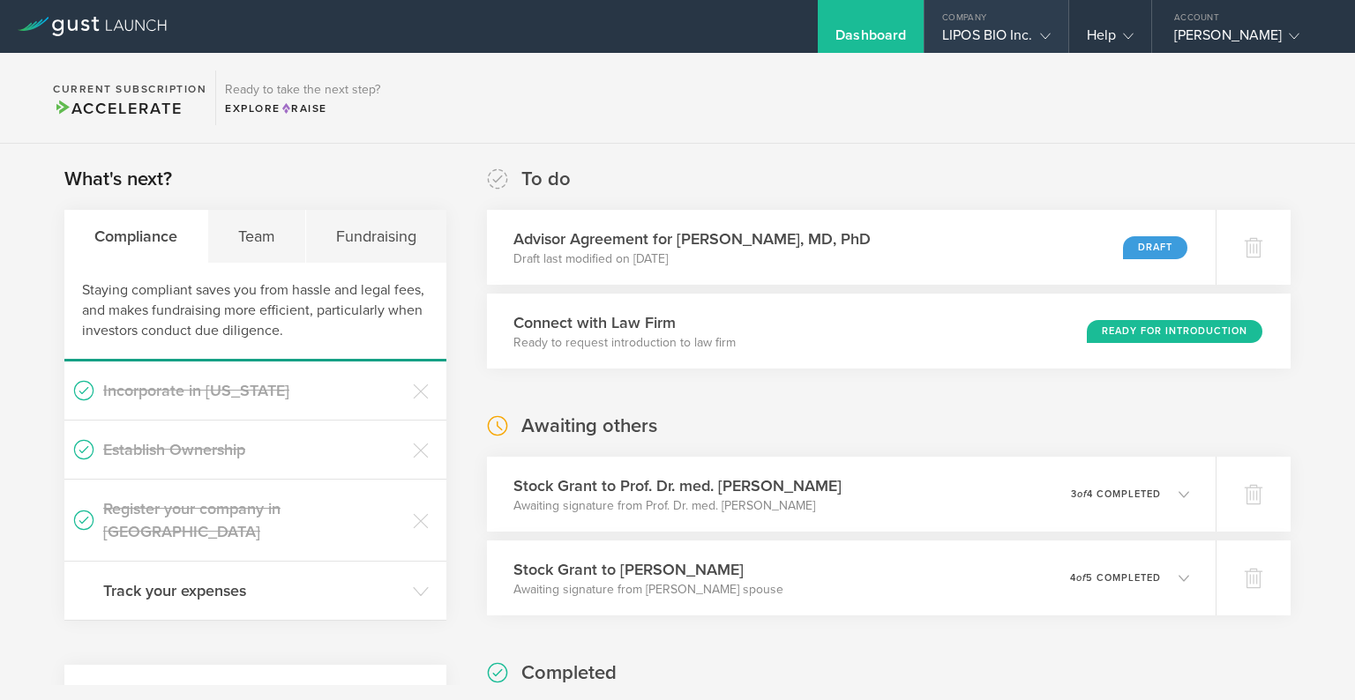
click at [1011, 47] on div "LIPOS BIO Inc." at bounding box center [996, 39] width 108 height 26
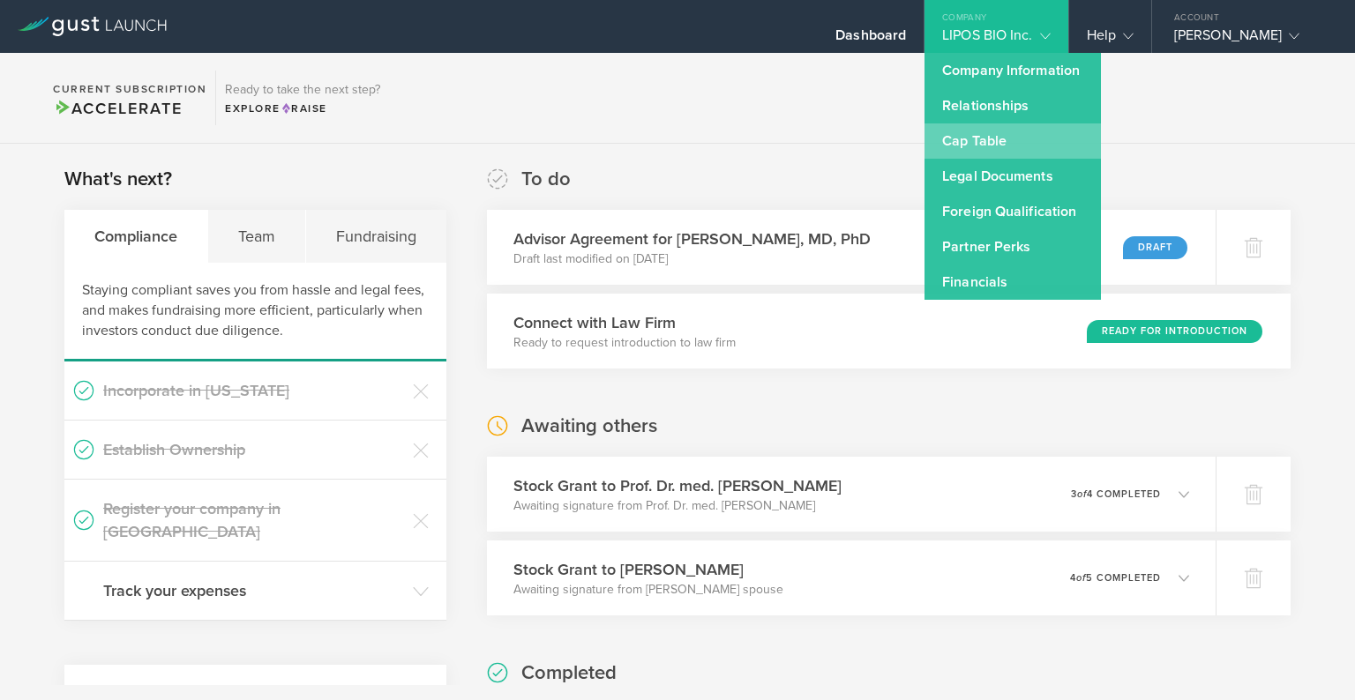
click at [983, 138] on link "Cap Table" at bounding box center [1012, 140] width 176 height 35
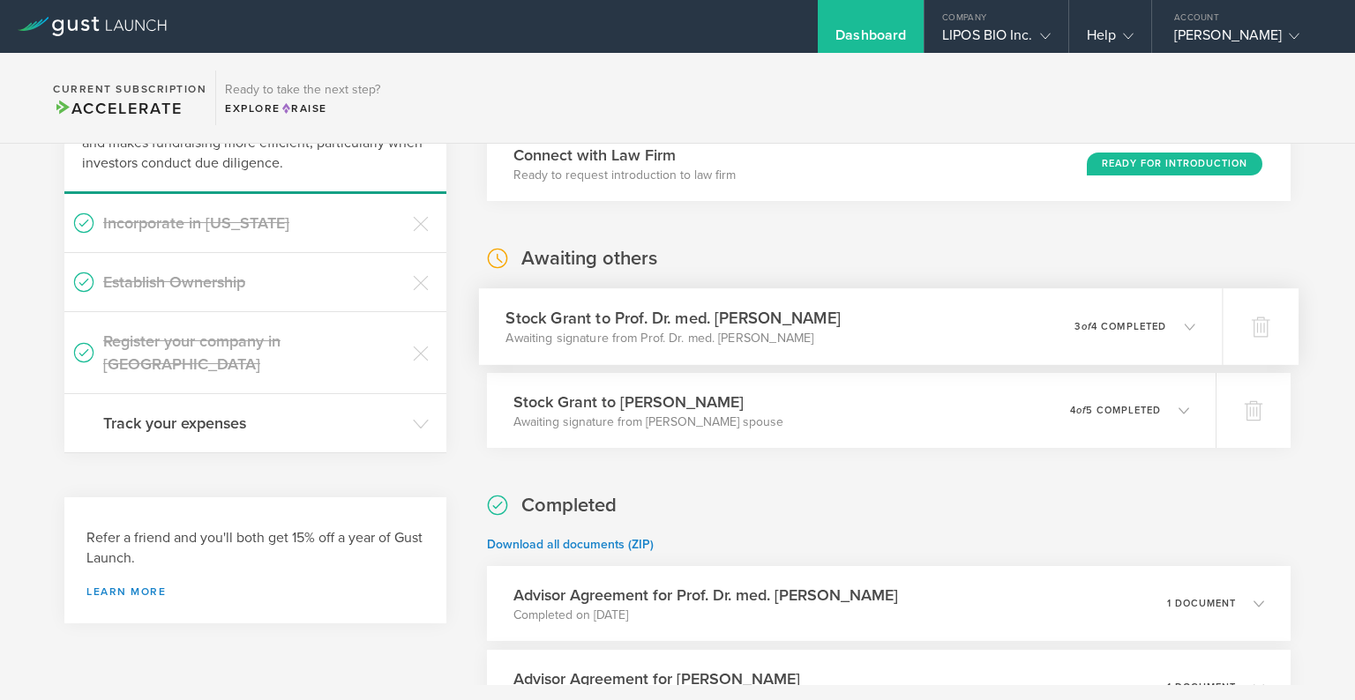
scroll to position [253, 0]
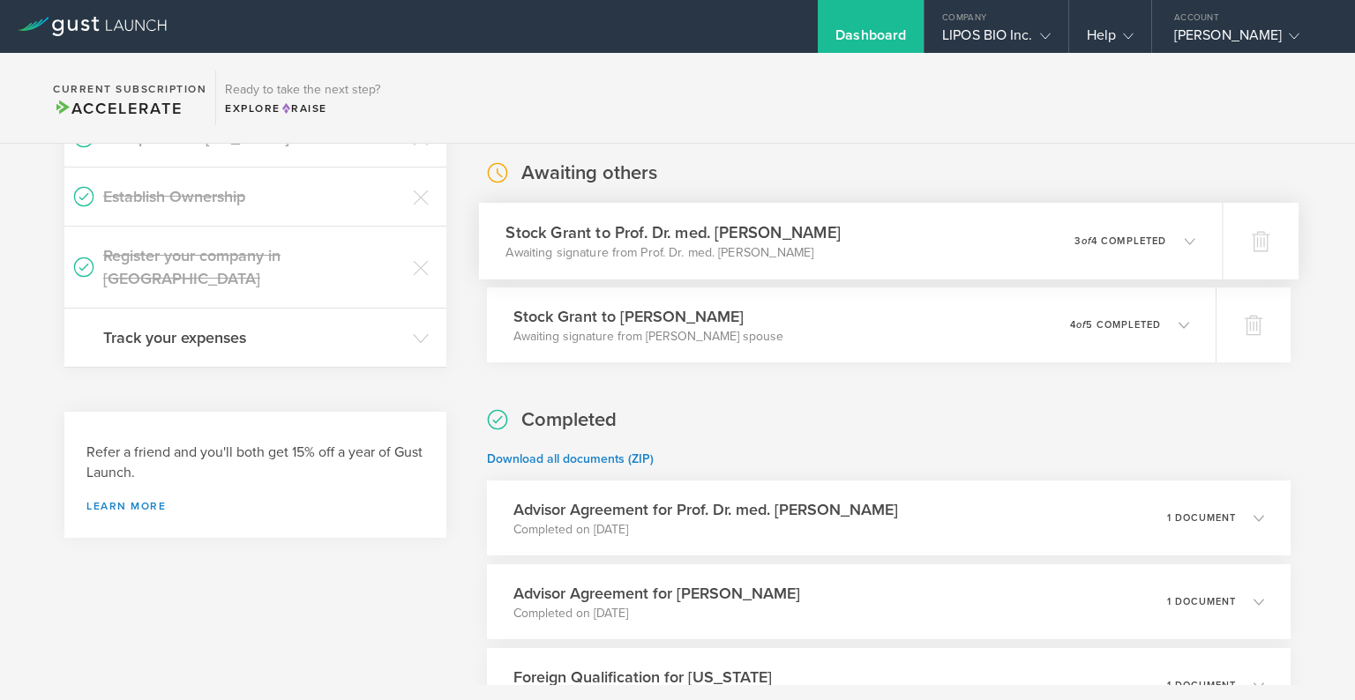
click at [788, 223] on h3 "Stock Grant to Prof. Dr. med. [PERSON_NAME]" at bounding box center [672, 232] width 334 height 24
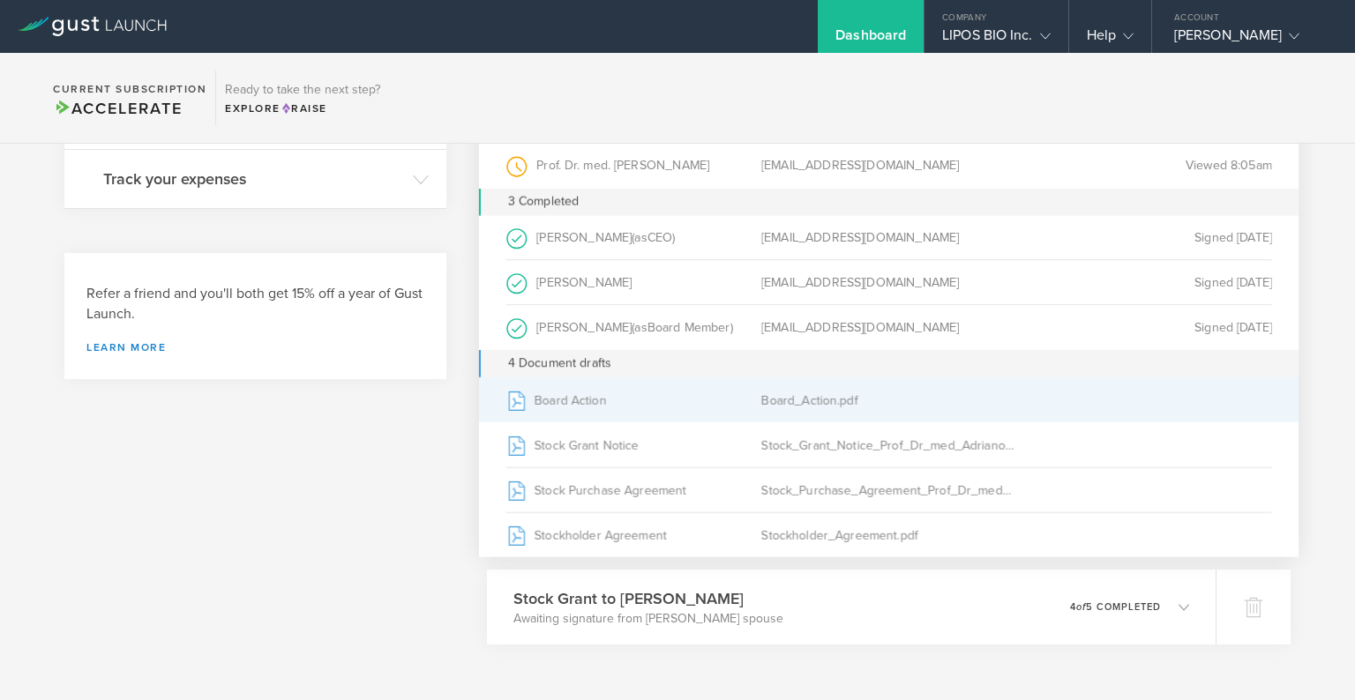
scroll to position [430, 0]
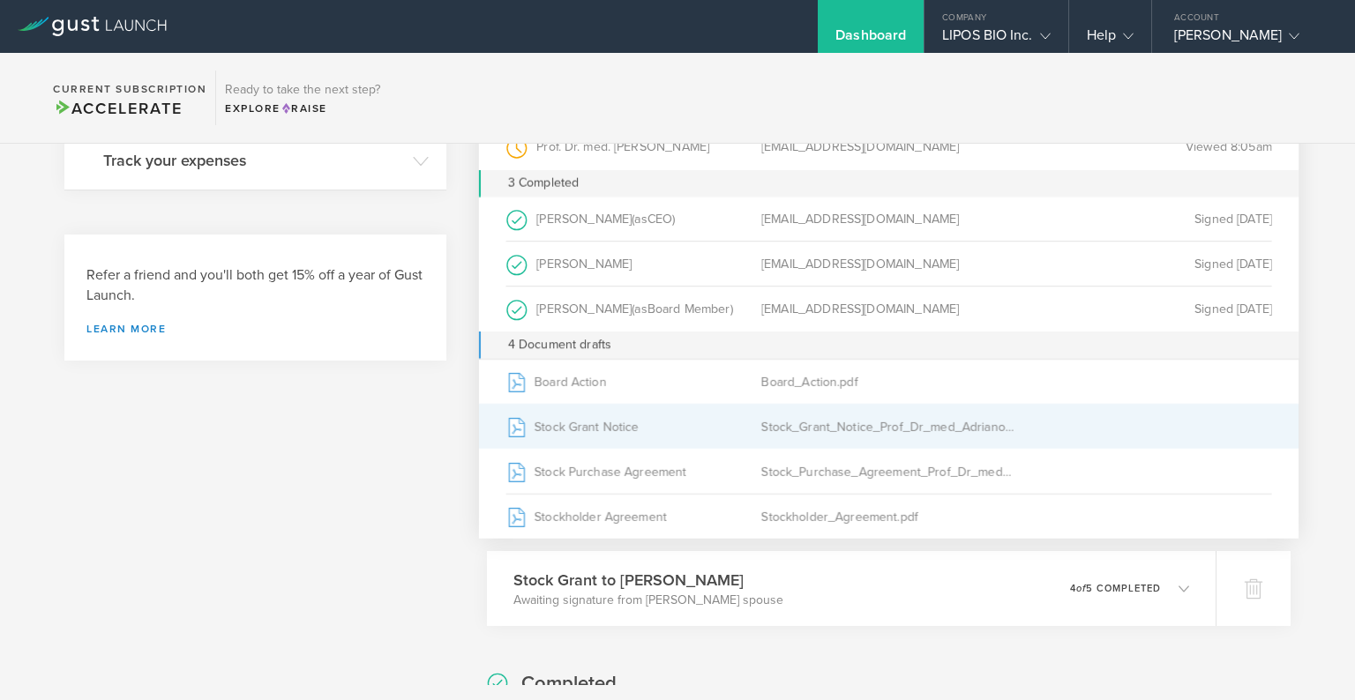
click at [631, 419] on div "Stock Grant Notice" at bounding box center [632, 427] width 255 height 44
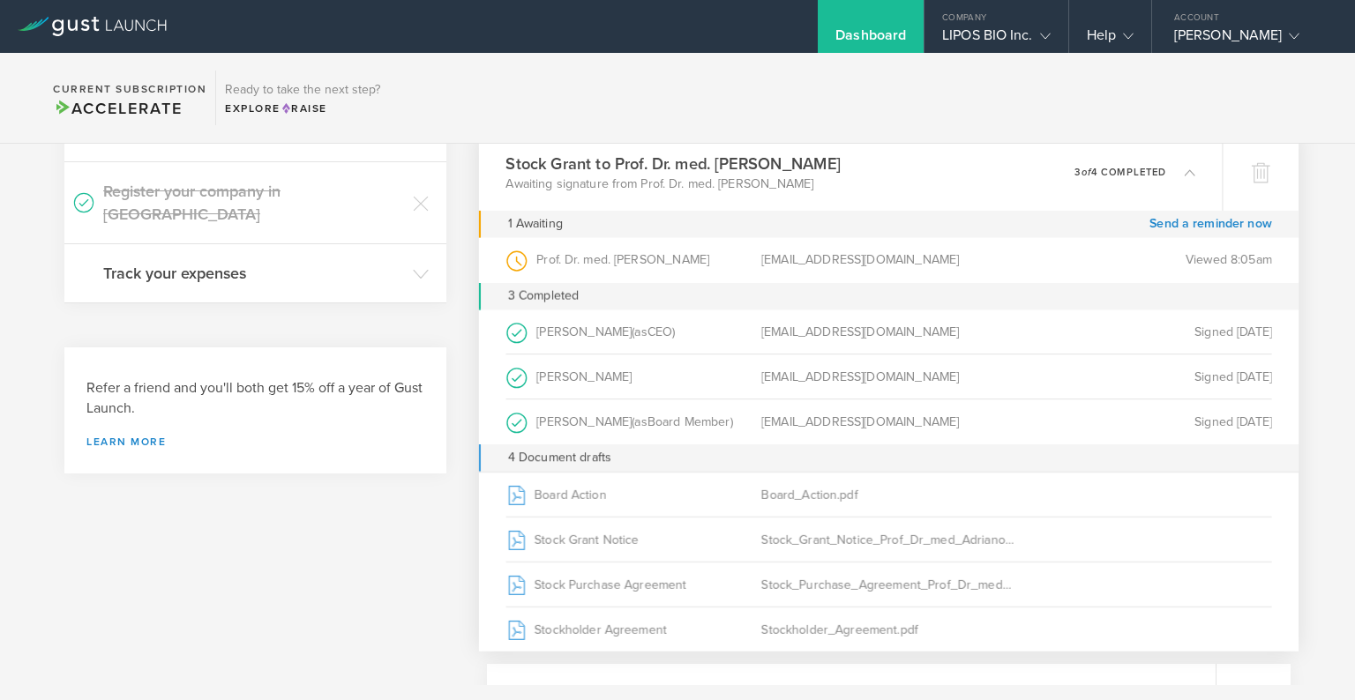
scroll to position [0, 0]
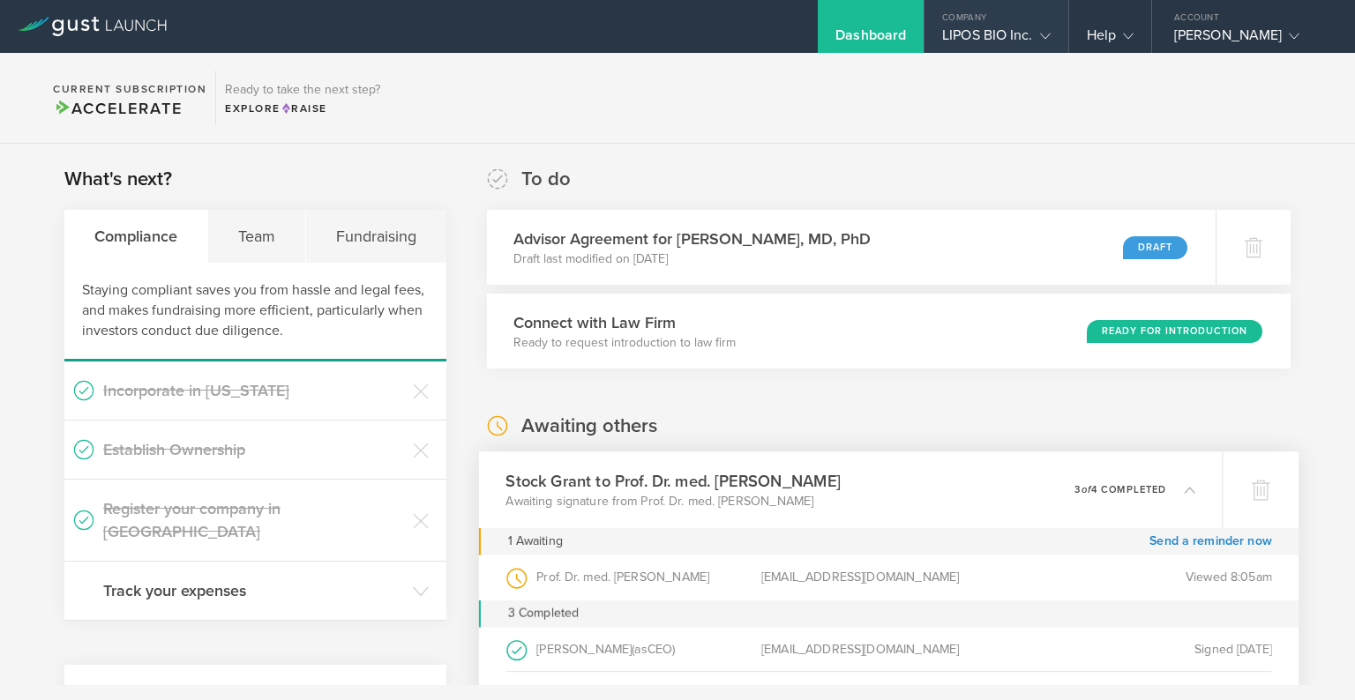
click at [989, 21] on div "Company" at bounding box center [995, 13] width 143 height 26
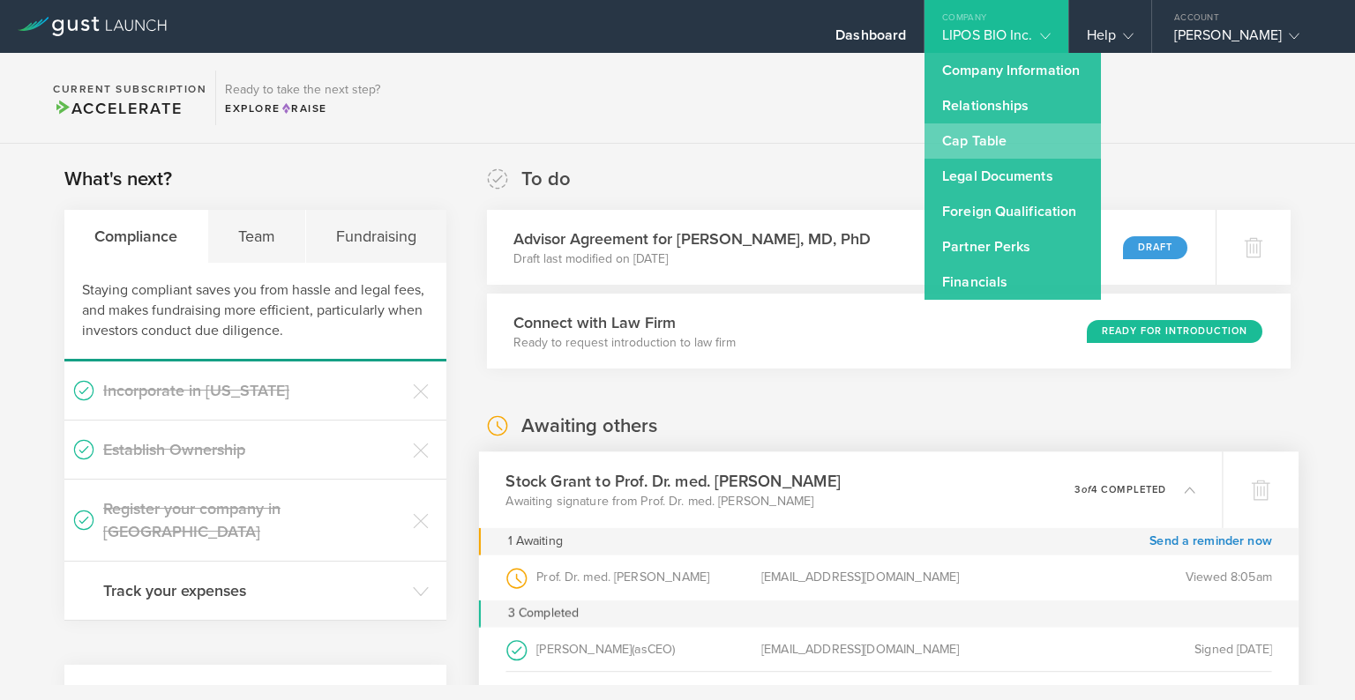
click at [989, 137] on link "Cap Table" at bounding box center [1012, 140] width 176 height 35
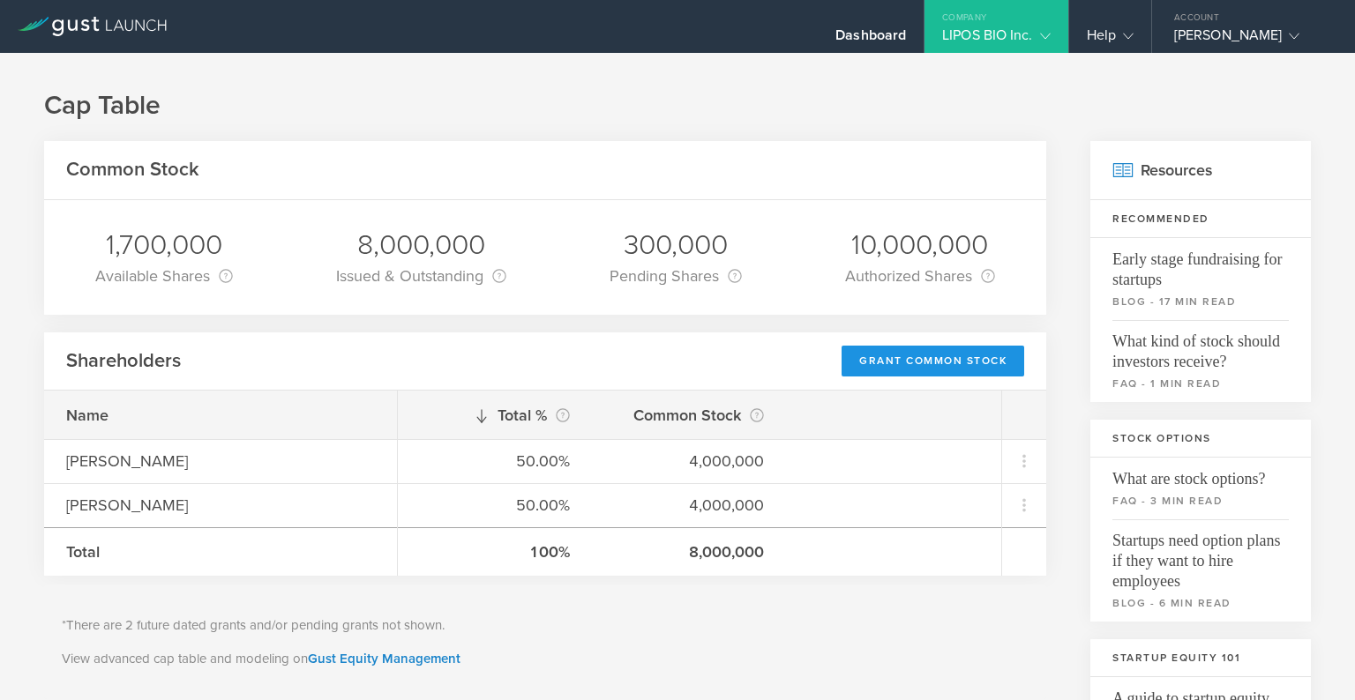
click at [969, 372] on div "Grant Common Stock" at bounding box center [932, 361] width 183 height 31
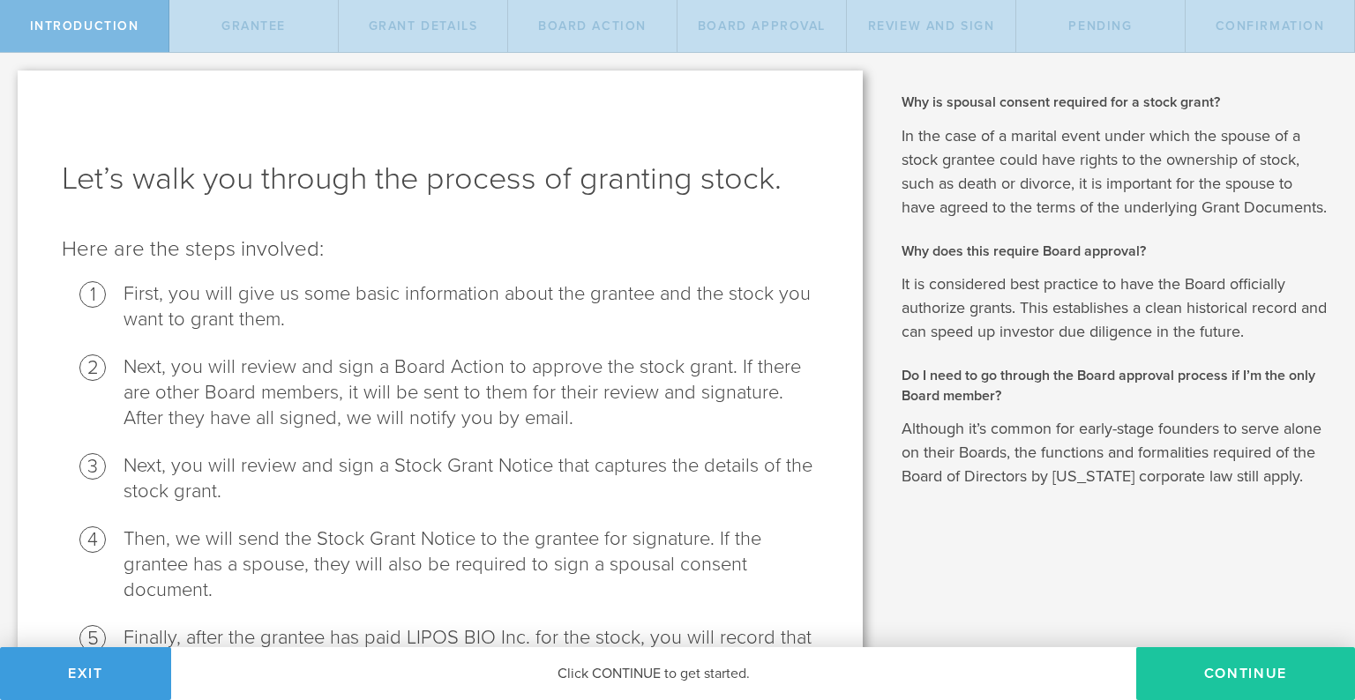
click at [1195, 667] on button "Continue" at bounding box center [1245, 673] width 219 height 53
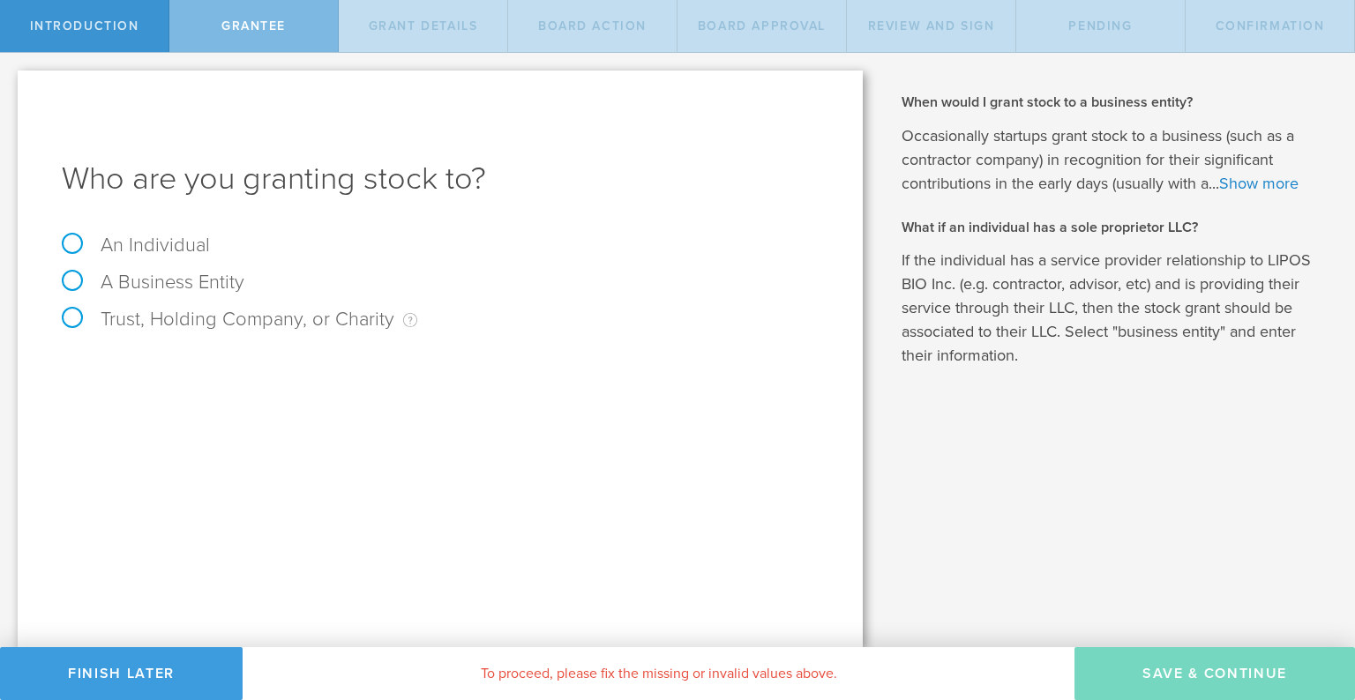
click at [165, 243] on label "An Individual" at bounding box center [136, 245] width 148 height 23
click at [11, 81] on input "An Individual" at bounding box center [5, 67] width 11 height 28
radio input "true"
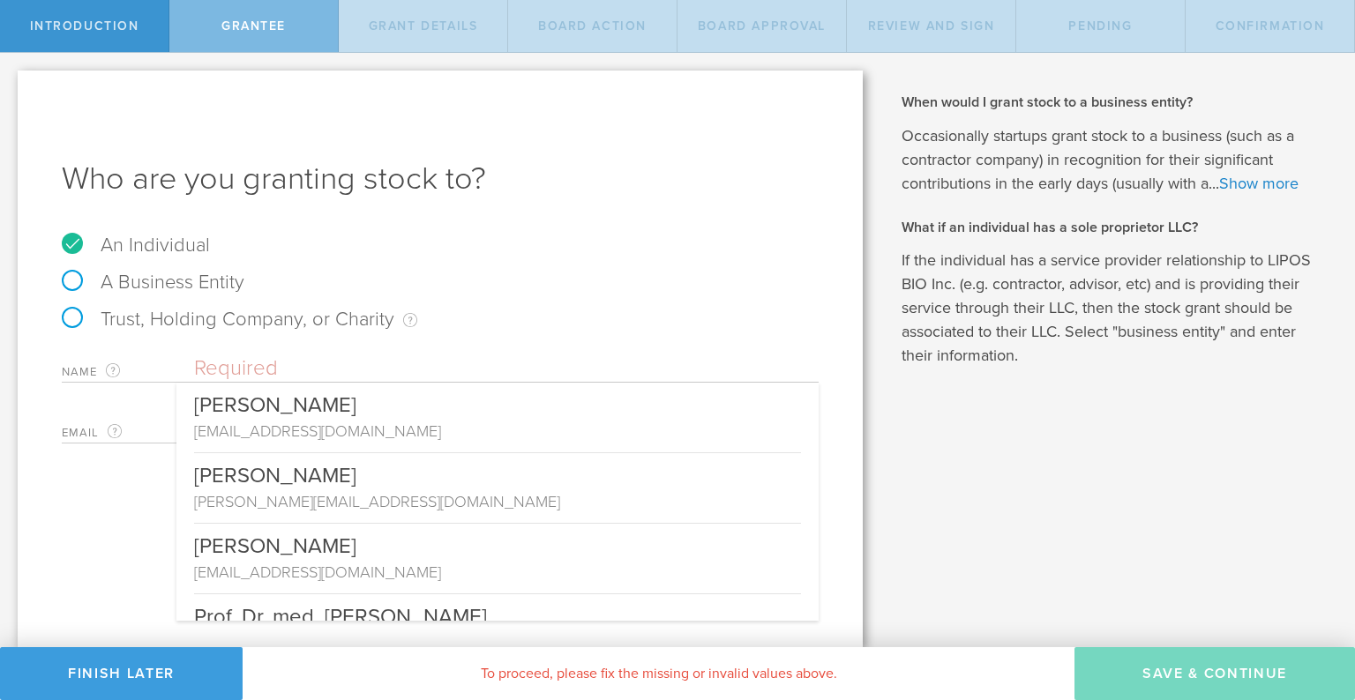
click at [228, 373] on input "text" at bounding box center [506, 368] width 624 height 26
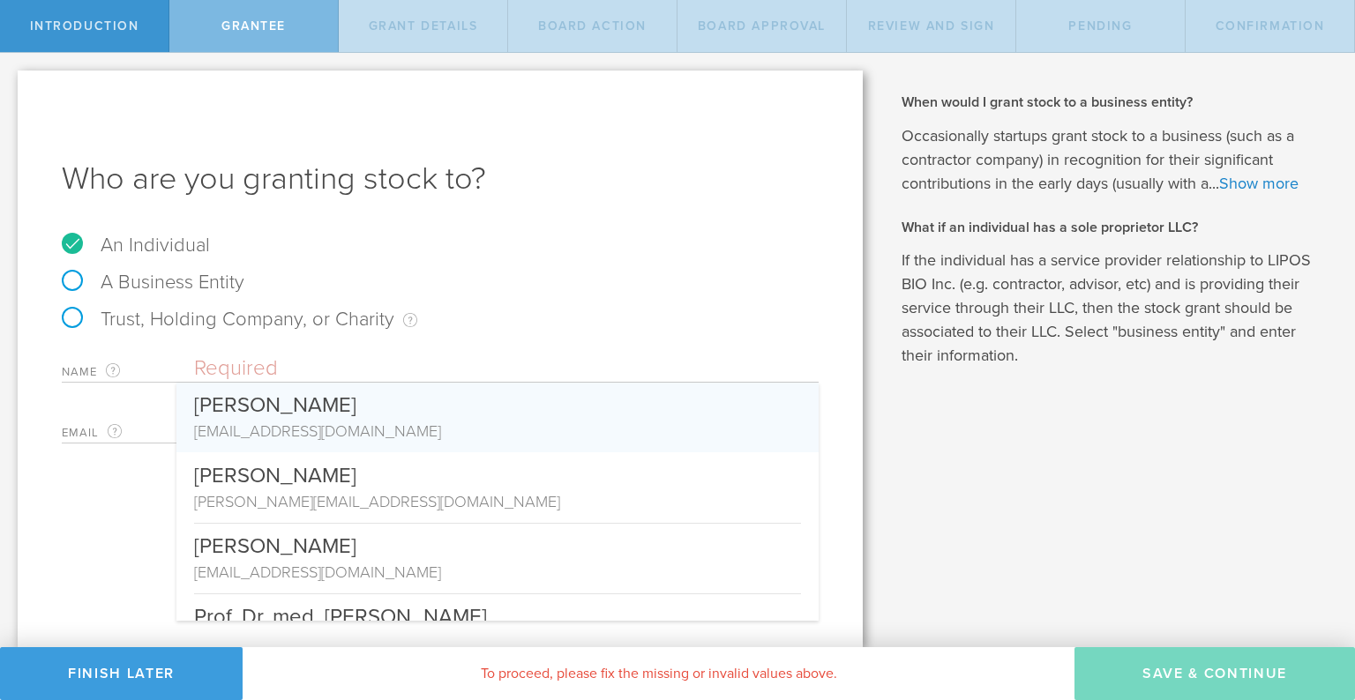
click at [229, 406] on div "Amar Sahay" at bounding box center [497, 401] width 607 height 37
type input "Amar Sahay"
type input "lipos@liposbio.com"
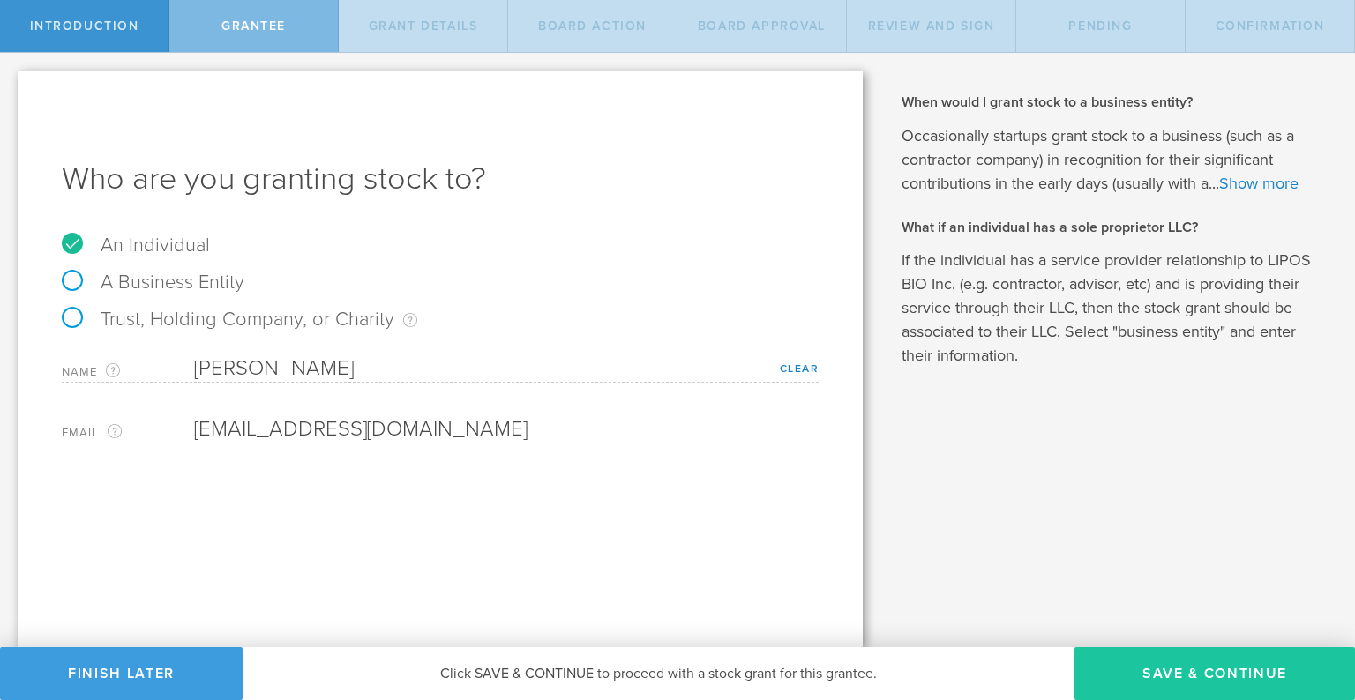
click at [1193, 672] on button "Save & Continue" at bounding box center [1214, 673] width 280 height 53
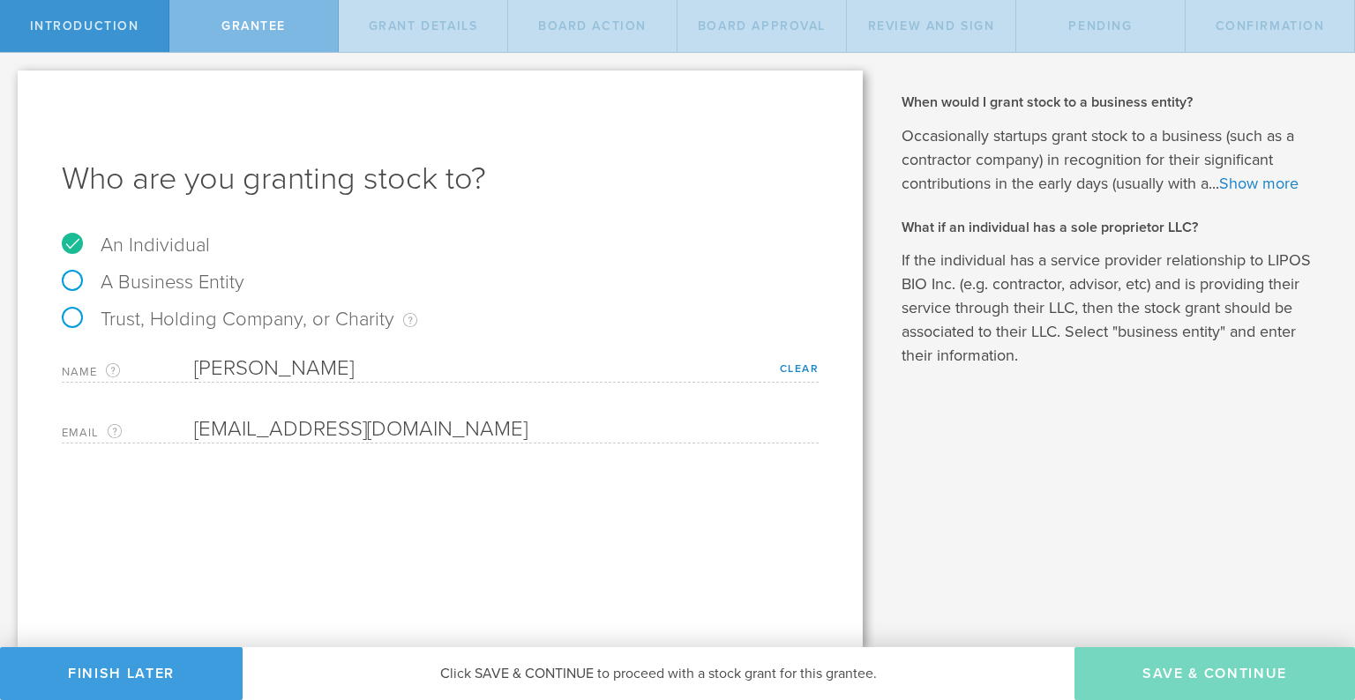
type input "48"
type input "12"
select select "none"
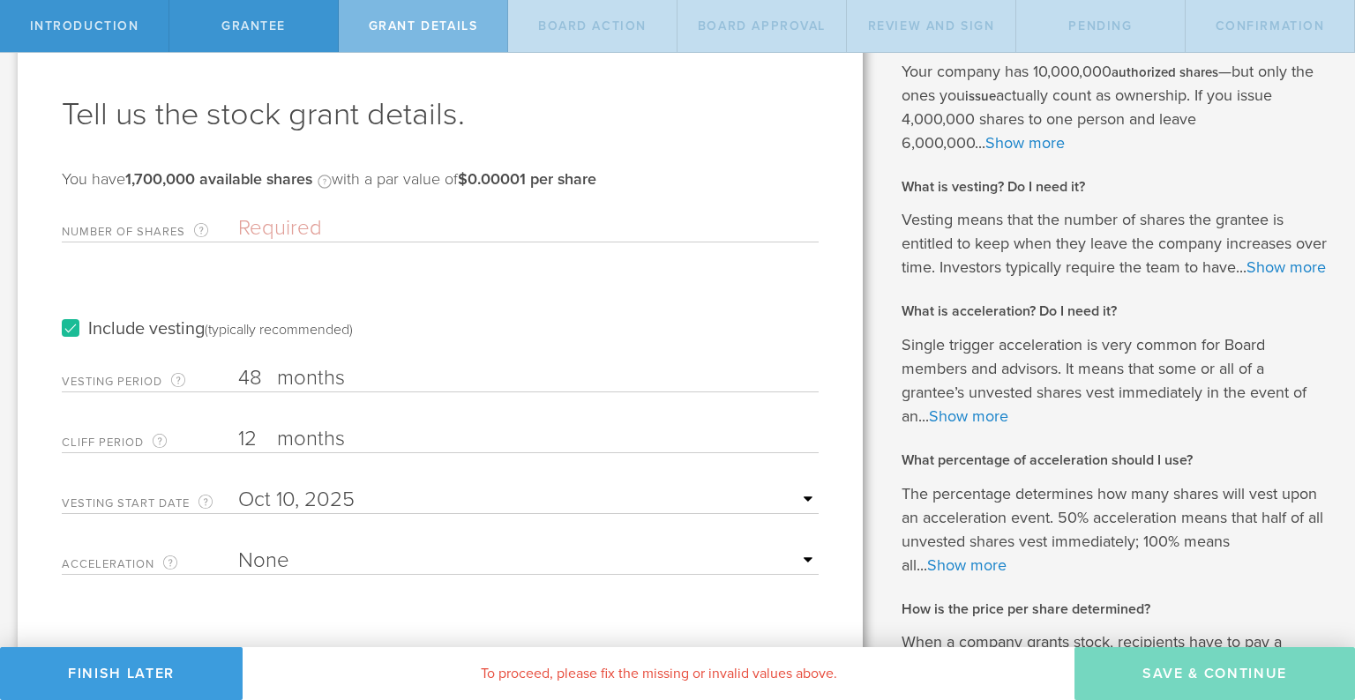
scroll to position [65, 0]
click at [268, 227] on input "Number of Shares The total amount of stock the company is granting to this reci…" at bounding box center [528, 227] width 580 height 26
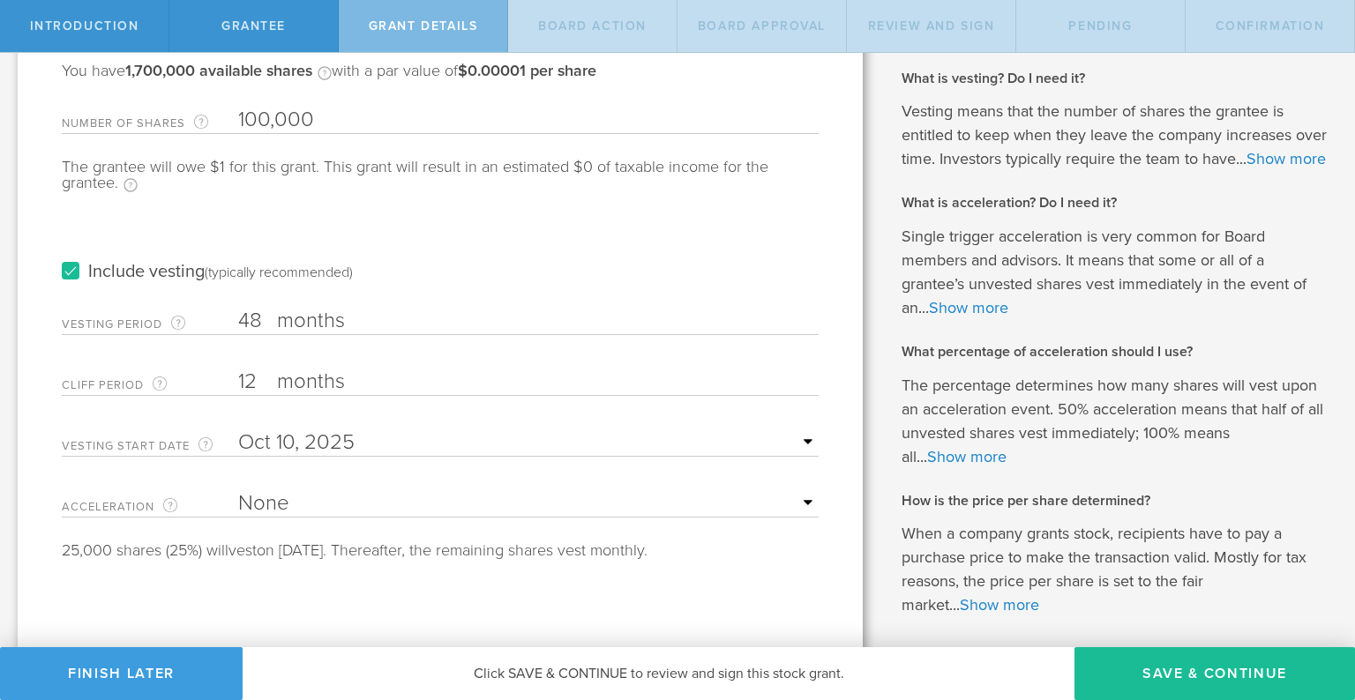
scroll to position [177, 0]
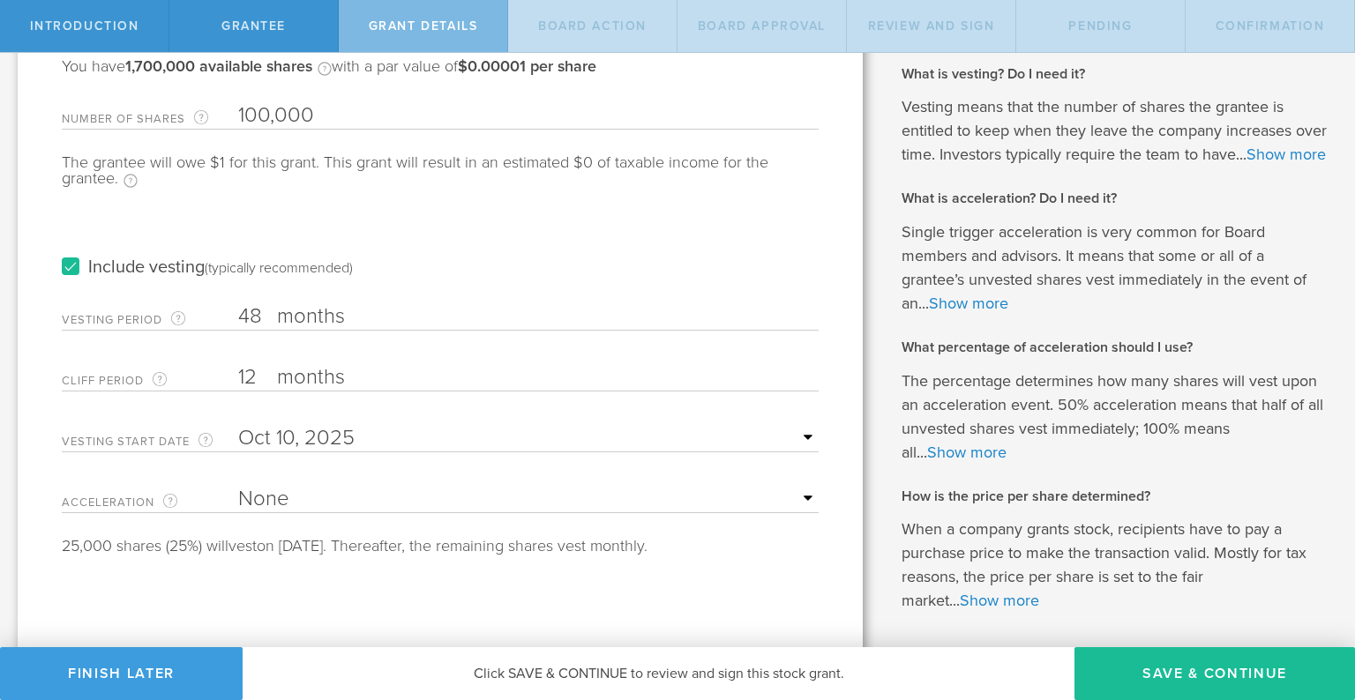
type input "100,000"
click at [249, 312] on input "48" at bounding box center [528, 316] width 580 height 26
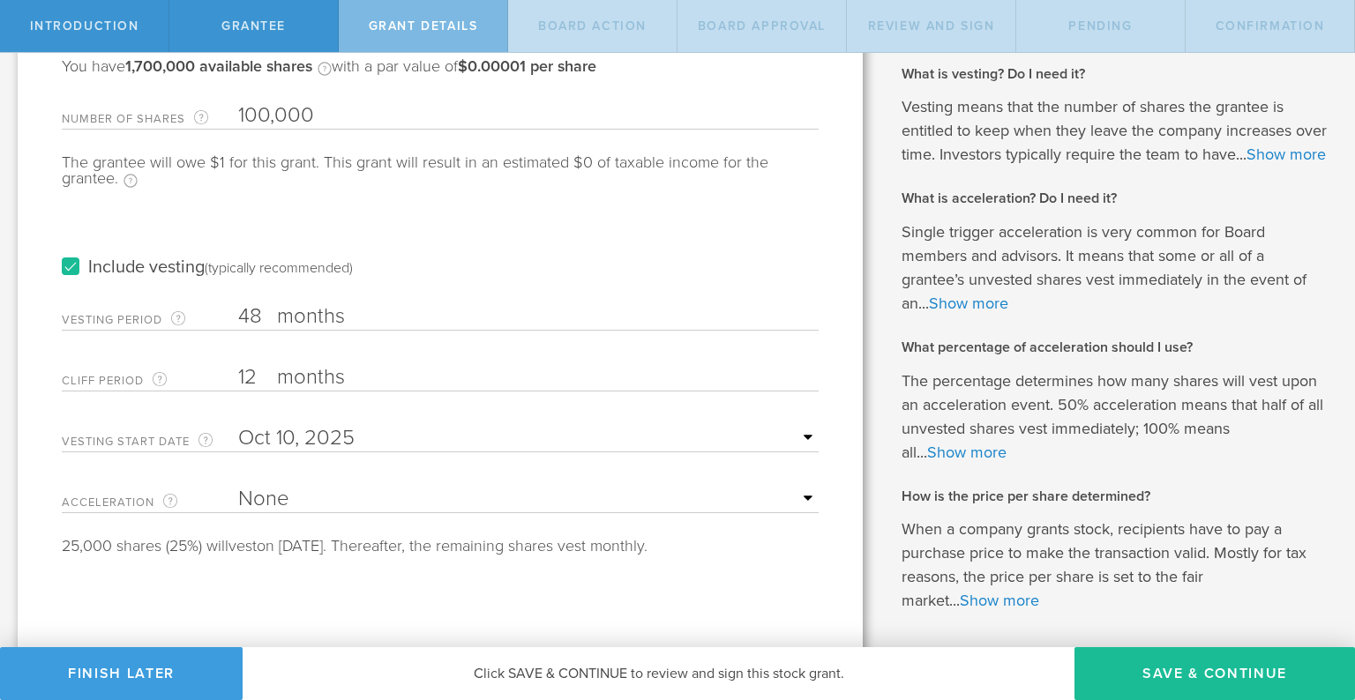
click at [341, 271] on div "(typically recommended)" at bounding box center [279, 268] width 148 height 18
click at [0, 0] on input "Include vesting (typically recommended)" at bounding box center [0, 0] width 0 height 0
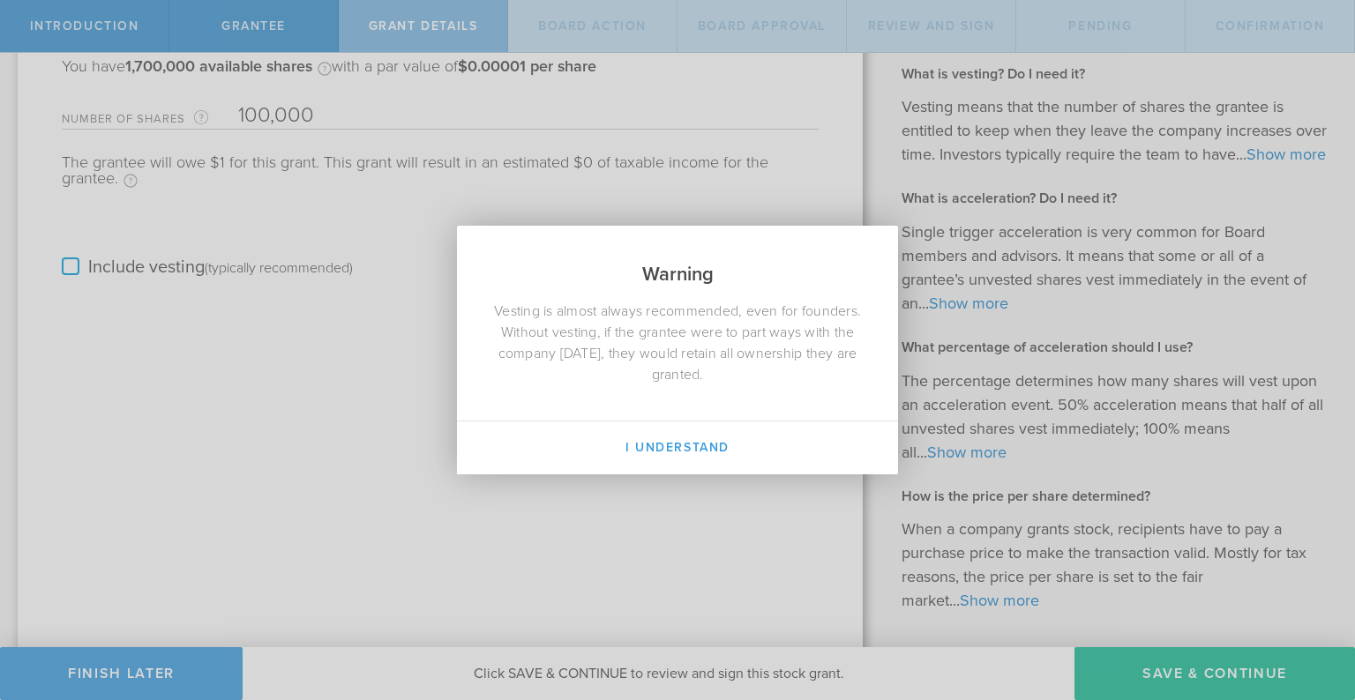
click at [341, 271] on div "Warning Vesting is almost always recommended, even for founders. Without vestin…" at bounding box center [677, 350] width 1355 height 700
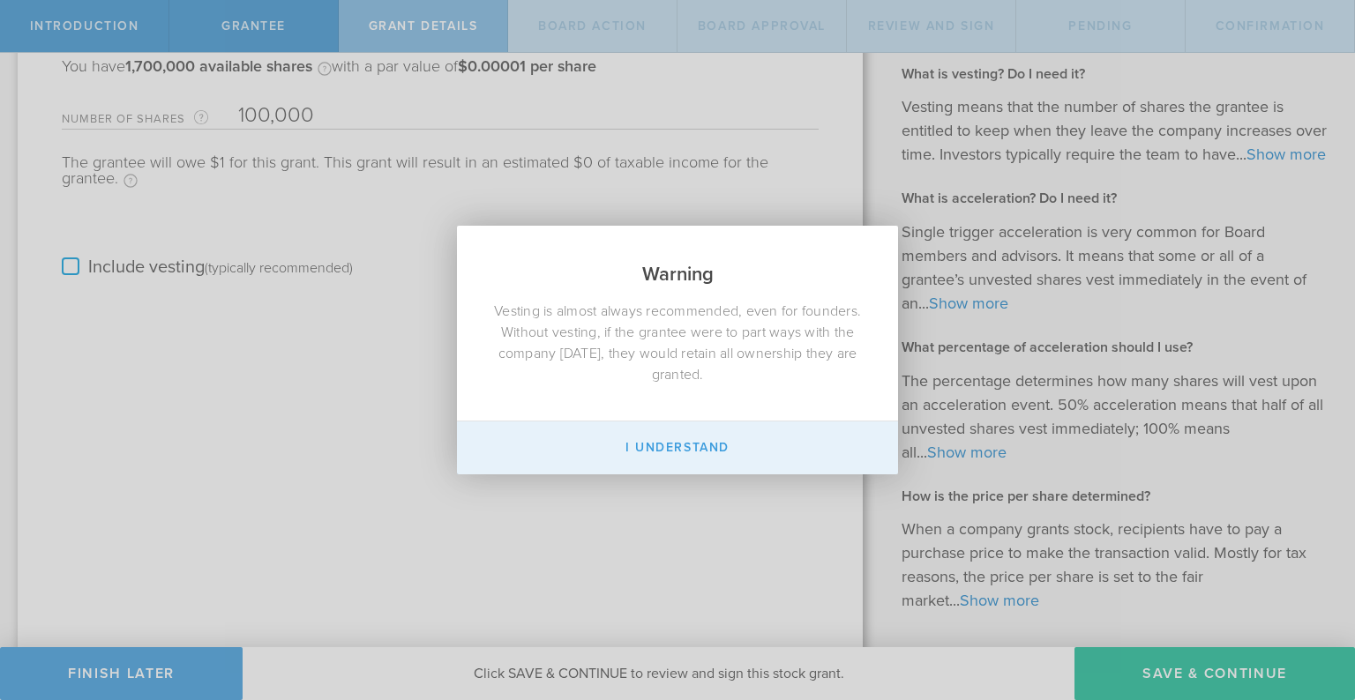
click at [617, 462] on button "I Understand" at bounding box center [677, 448] width 441 height 53
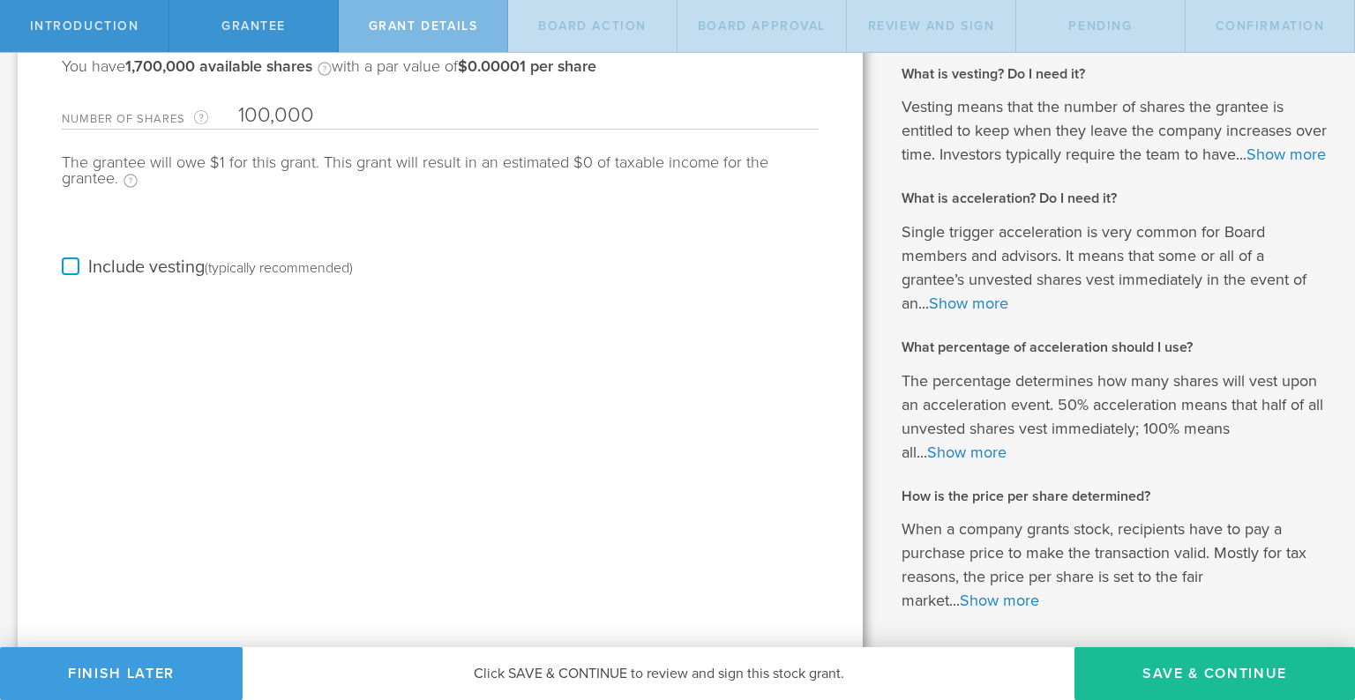
click at [202, 271] on label "Include vesting (typically recommended)" at bounding box center [207, 267] width 291 height 19
click at [0, 0] on input "Include vesting (typically recommended)" at bounding box center [0, 0] width 0 height 0
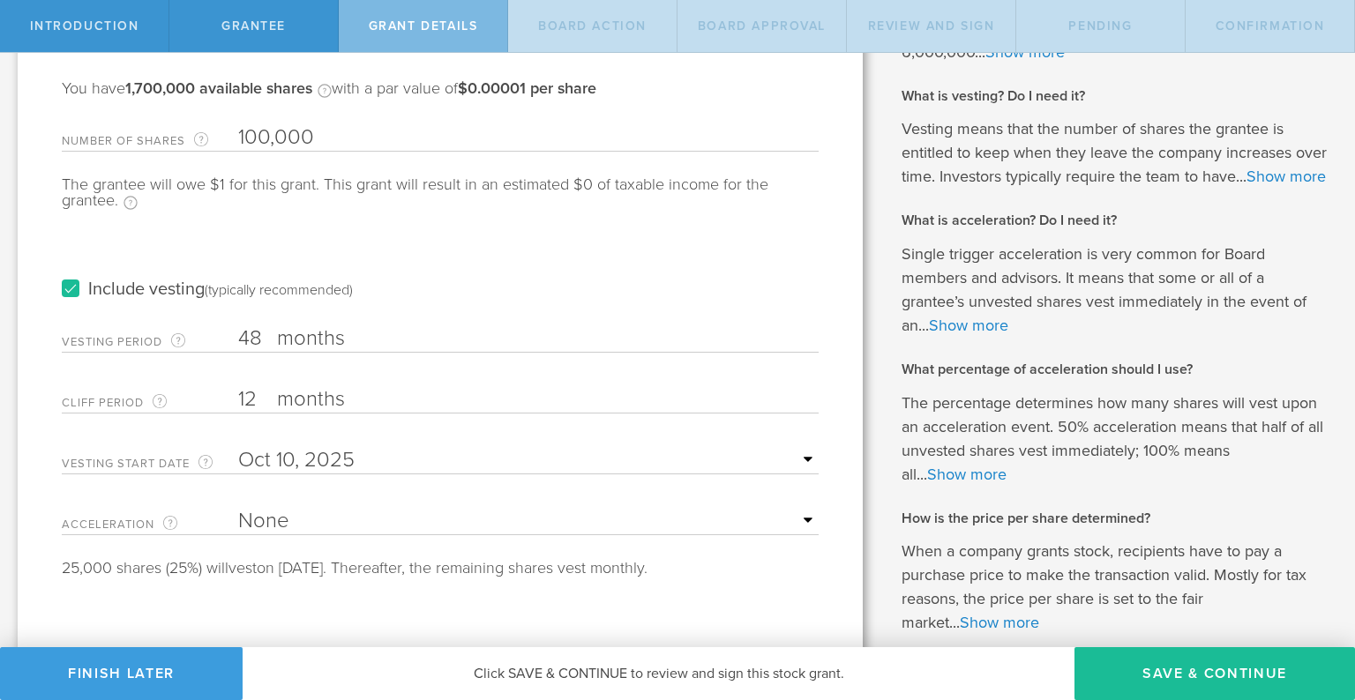
scroll to position [162, 0]
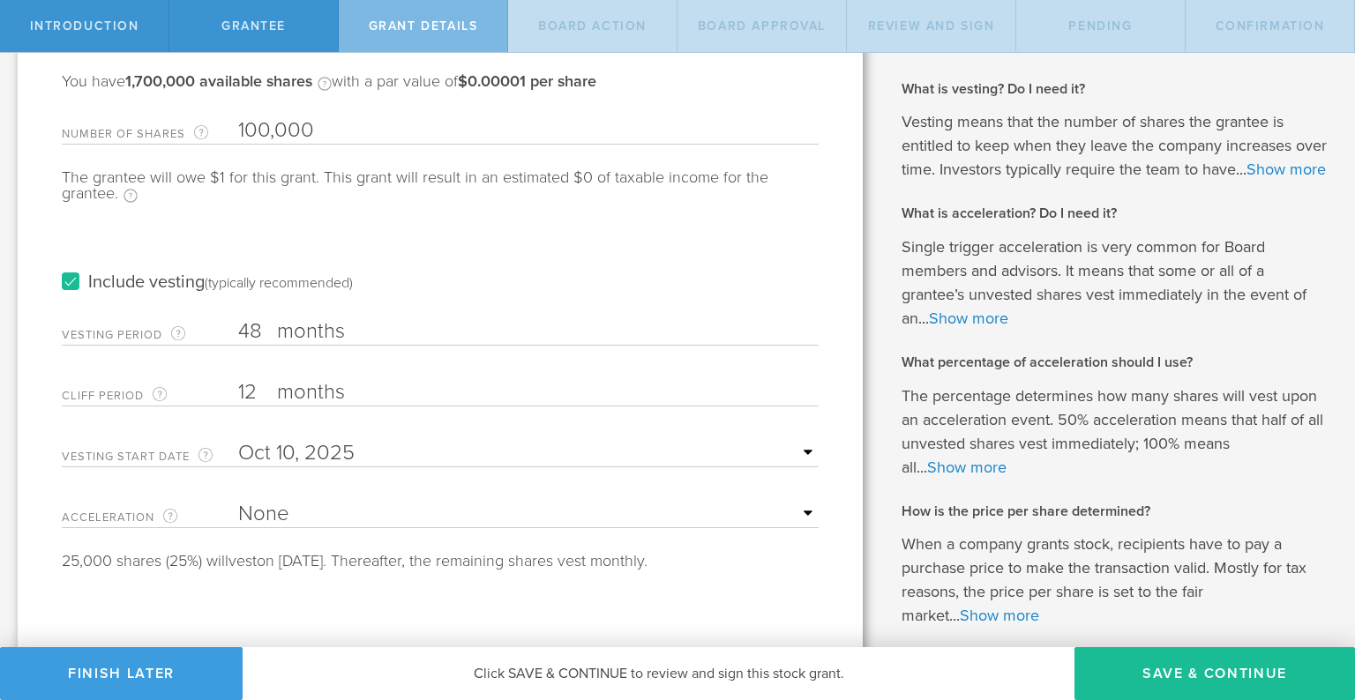
click at [255, 331] on input "48" at bounding box center [528, 331] width 580 height 26
click at [1246, 179] on link "Show more" at bounding box center [1285, 169] width 79 height 19
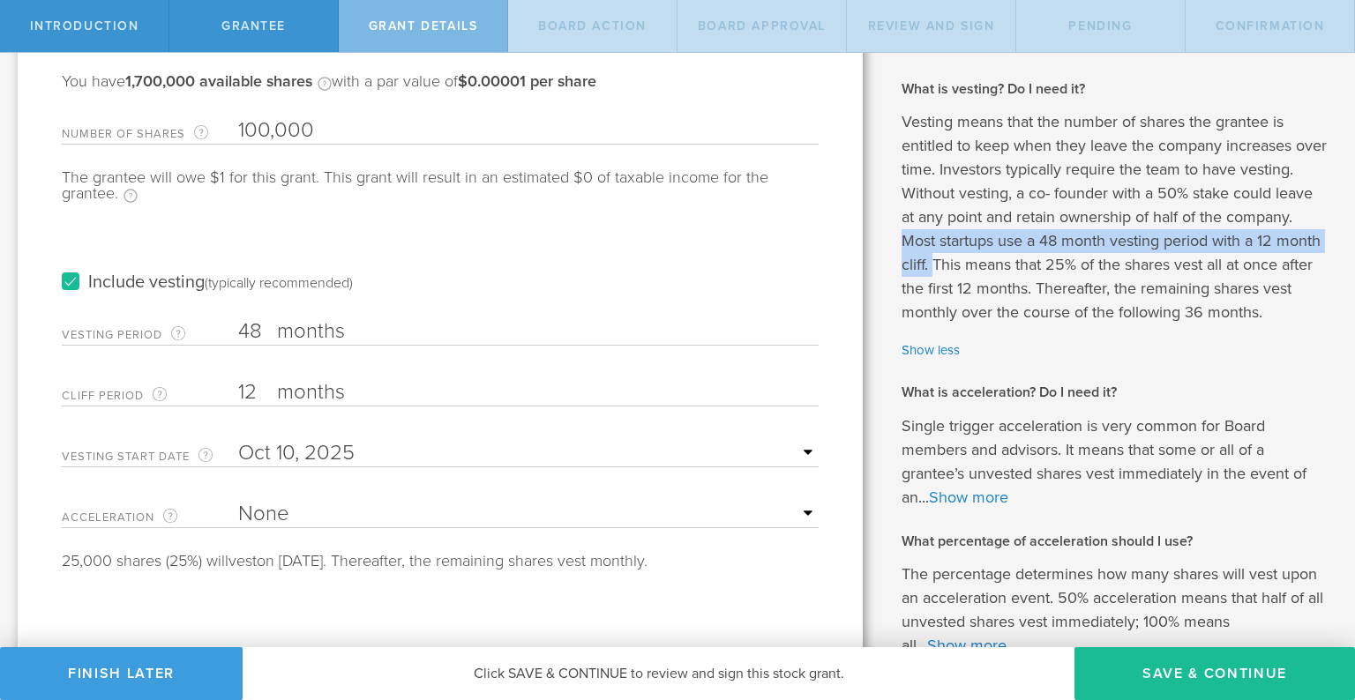
drag, startPoint x: 973, startPoint y: 241, endPoint x: 1000, endPoint y: 265, distance: 36.8
click at [1000, 265] on p "Vesting means that the number of shares the grantee is entitled to keep when th…" at bounding box center [1114, 217] width 427 height 214
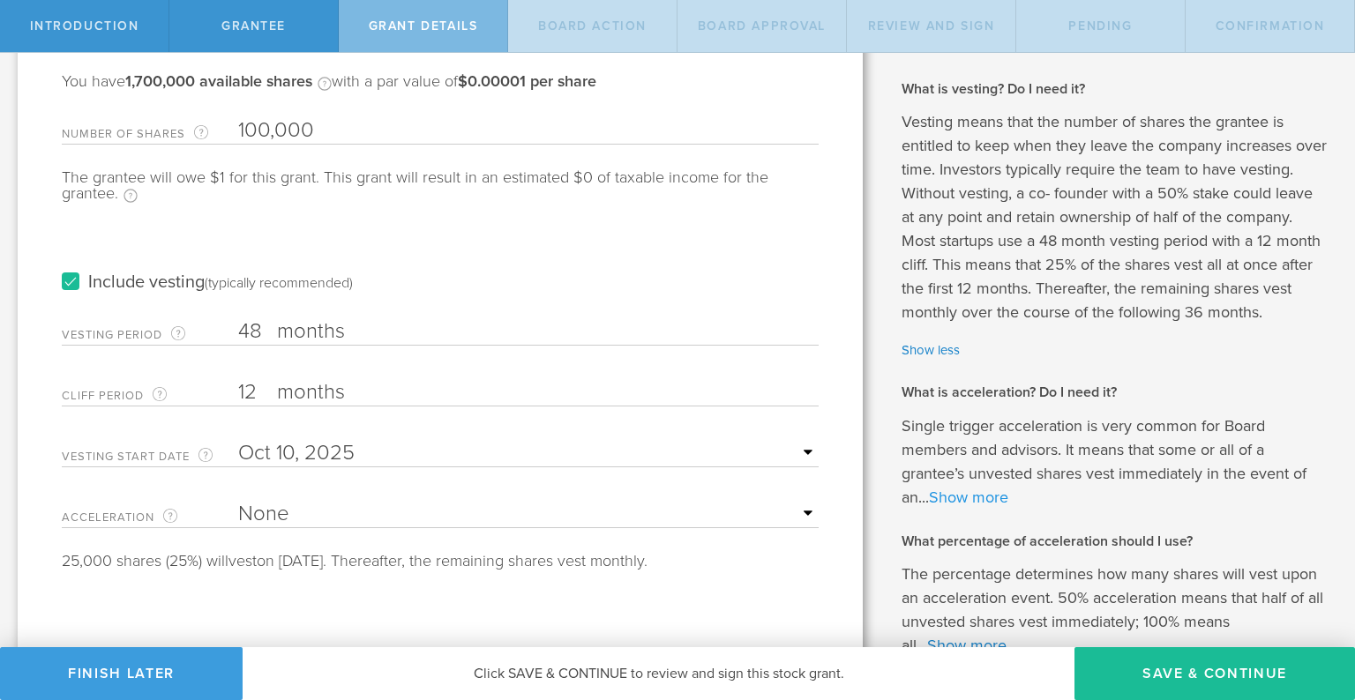
click at [980, 507] on link "Show more" at bounding box center [968, 497] width 79 height 19
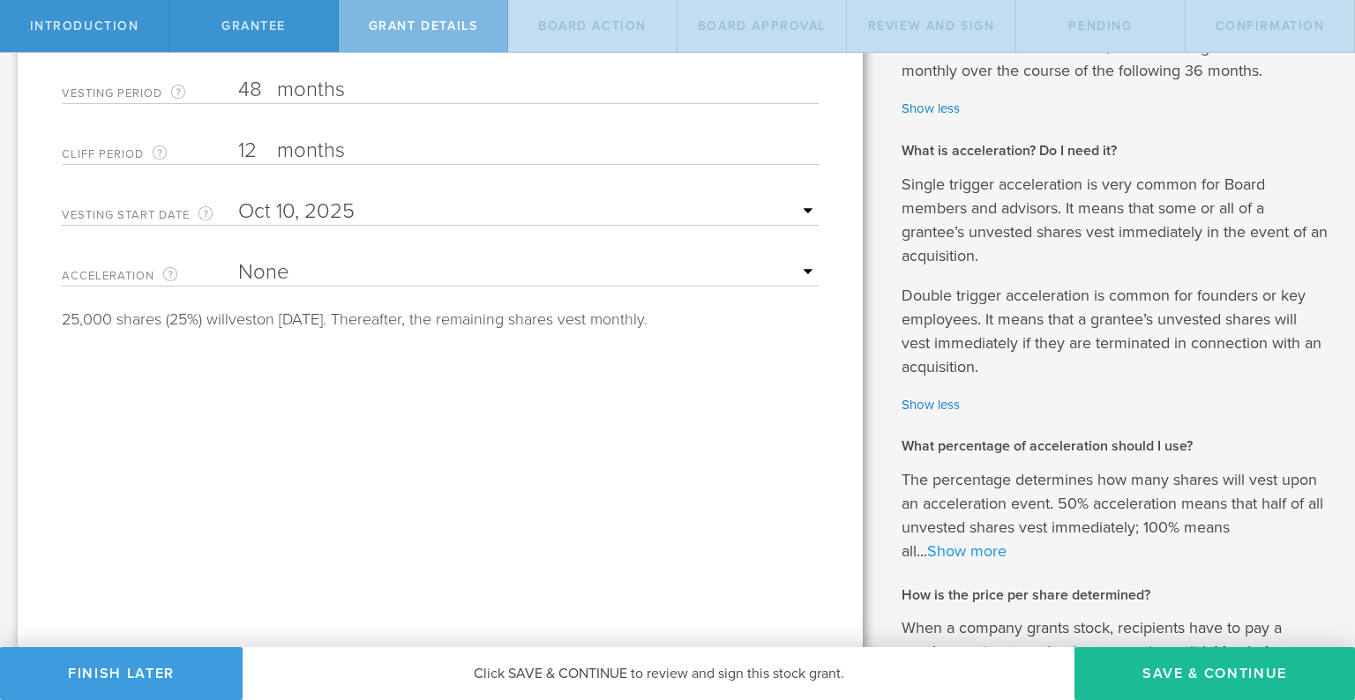
click at [987, 561] on link "Show more" at bounding box center [966, 551] width 79 height 19
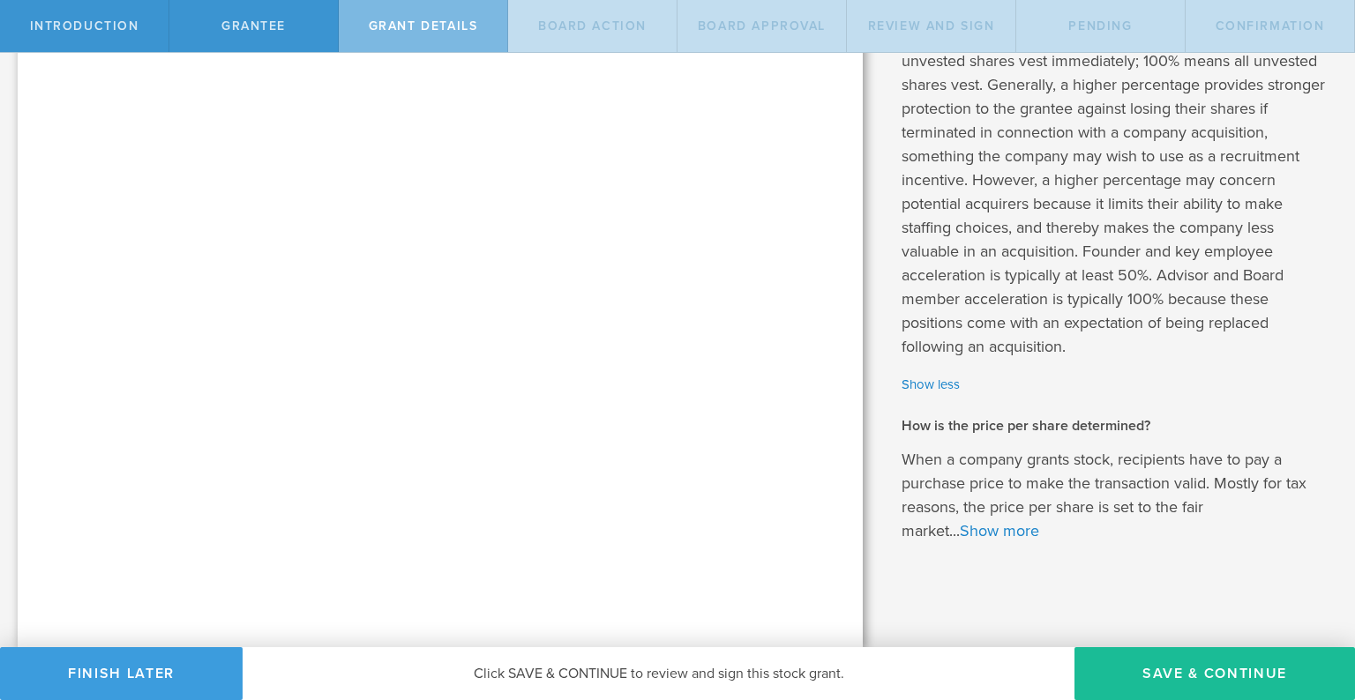
scroll to position [894, 0]
click at [1018, 528] on link "Show more" at bounding box center [999, 530] width 79 height 19
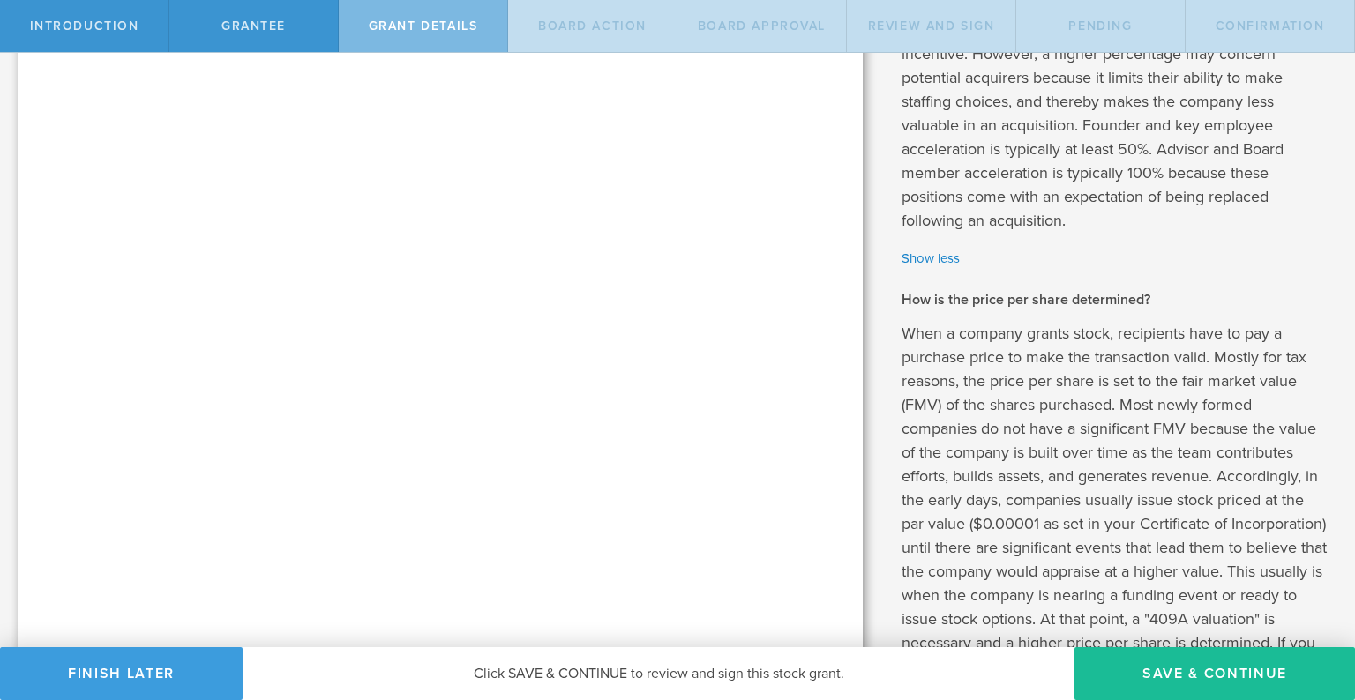
scroll to position [1097, 0]
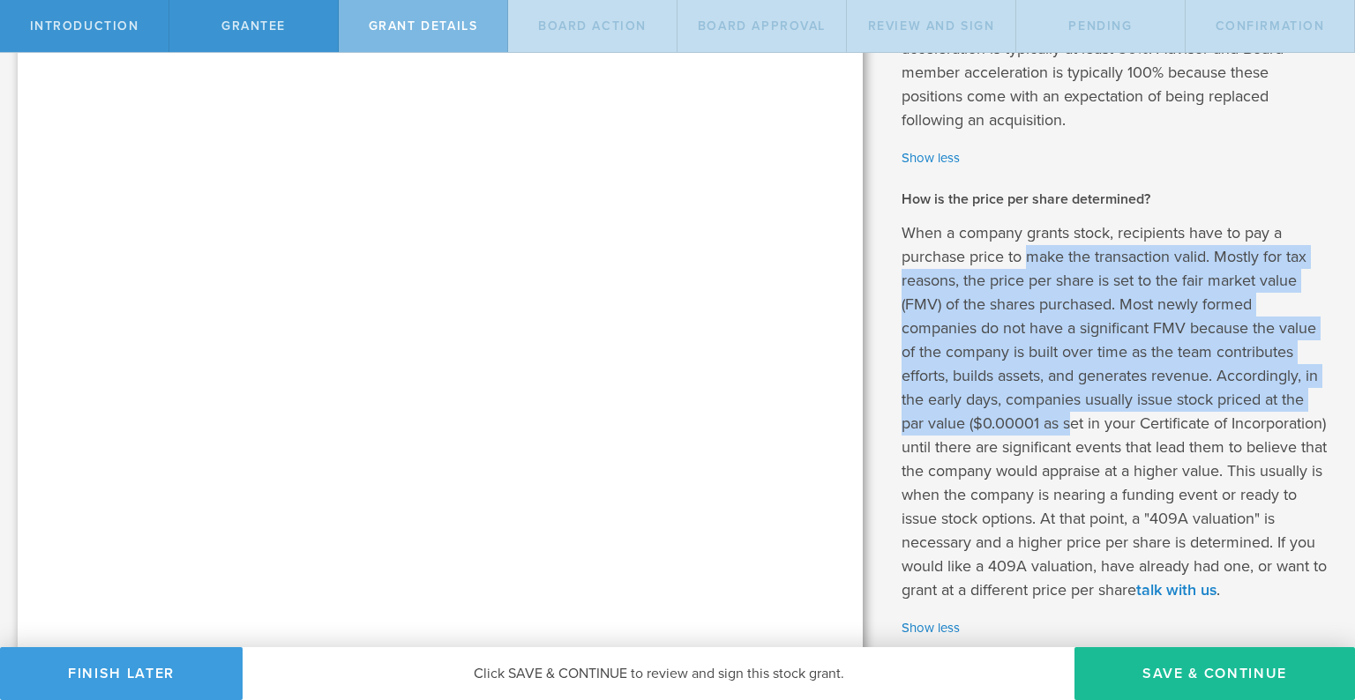
drag, startPoint x: 1025, startPoint y: 291, endPoint x: 1075, endPoint y: 444, distance: 160.7
click at [1075, 444] on p "When a company grants stock, recipients have to pay a purchase price to make th…" at bounding box center [1114, 411] width 427 height 381
click at [1075, 445] on p "When a company grants stock, recipients have to pay a purchase price to make th…" at bounding box center [1114, 411] width 427 height 381
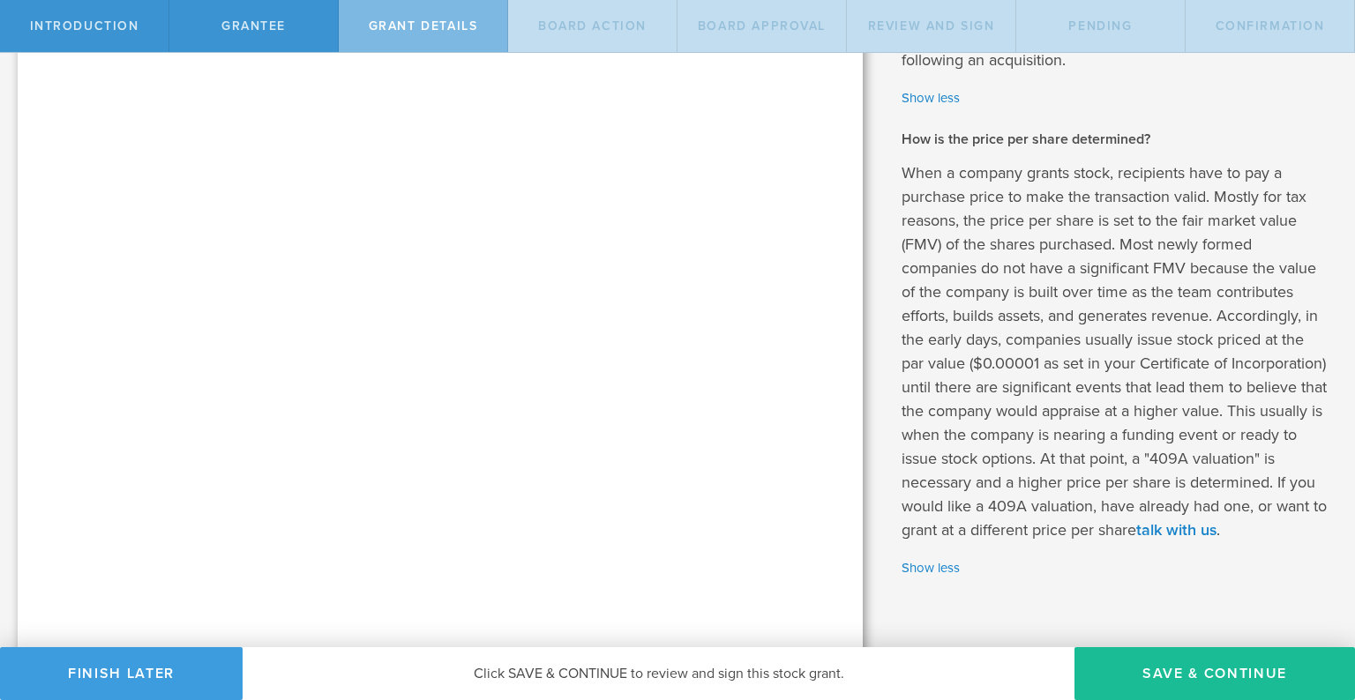
scroll to position [1161, 0]
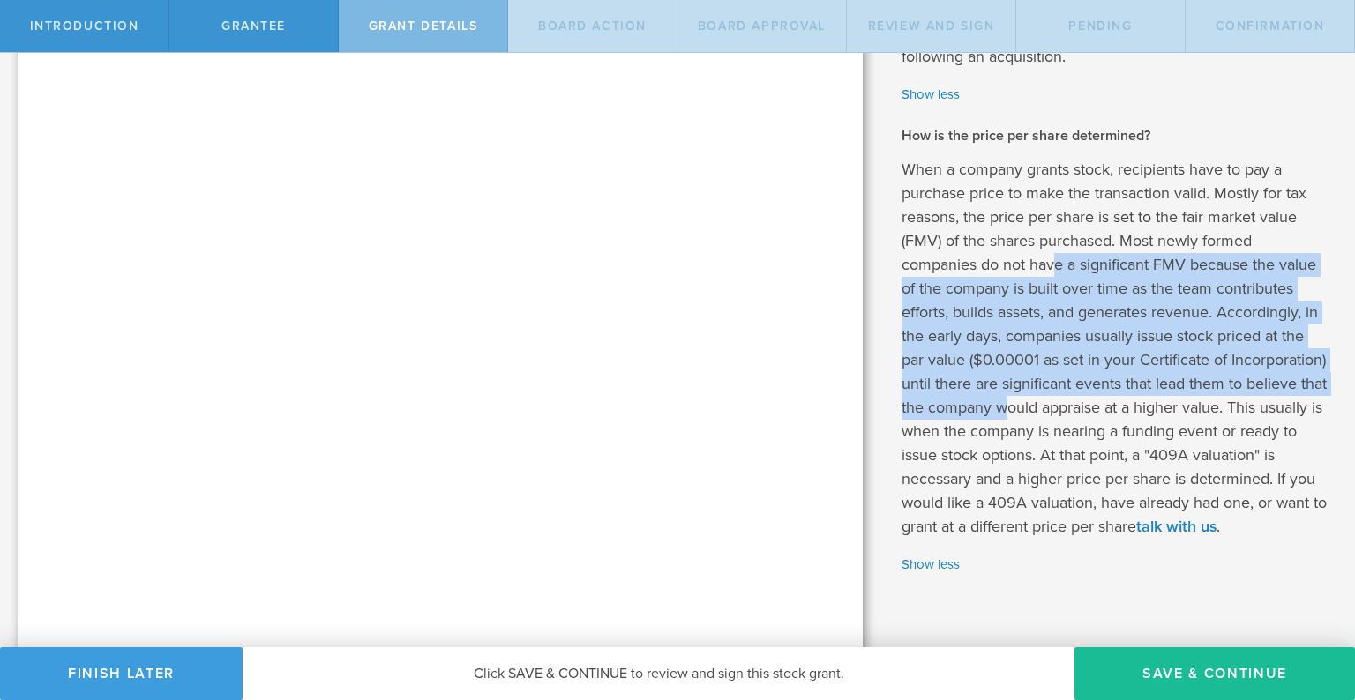
drag, startPoint x: 1055, startPoint y: 294, endPoint x: 1110, endPoint y: 436, distance: 152.2
click at [1110, 436] on p "When a company grants stock, recipients have to pay a purchase price to make th…" at bounding box center [1114, 348] width 427 height 381
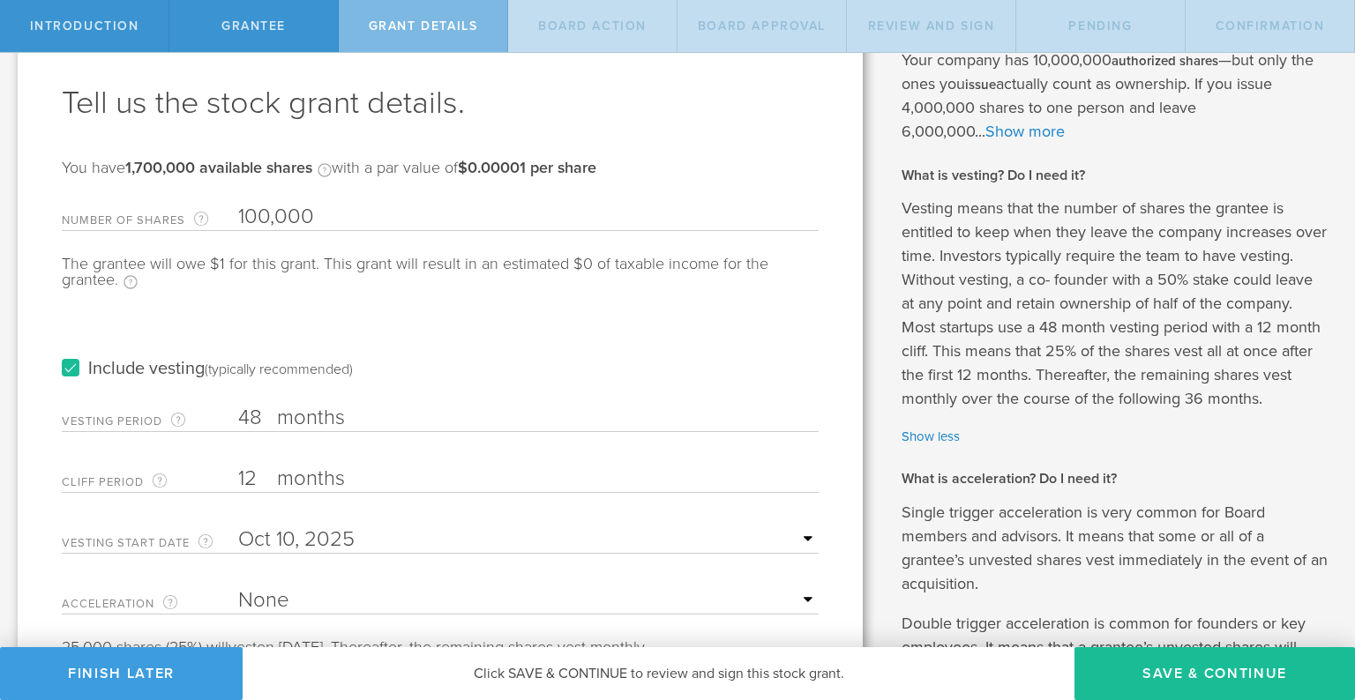
scroll to position [80, 0]
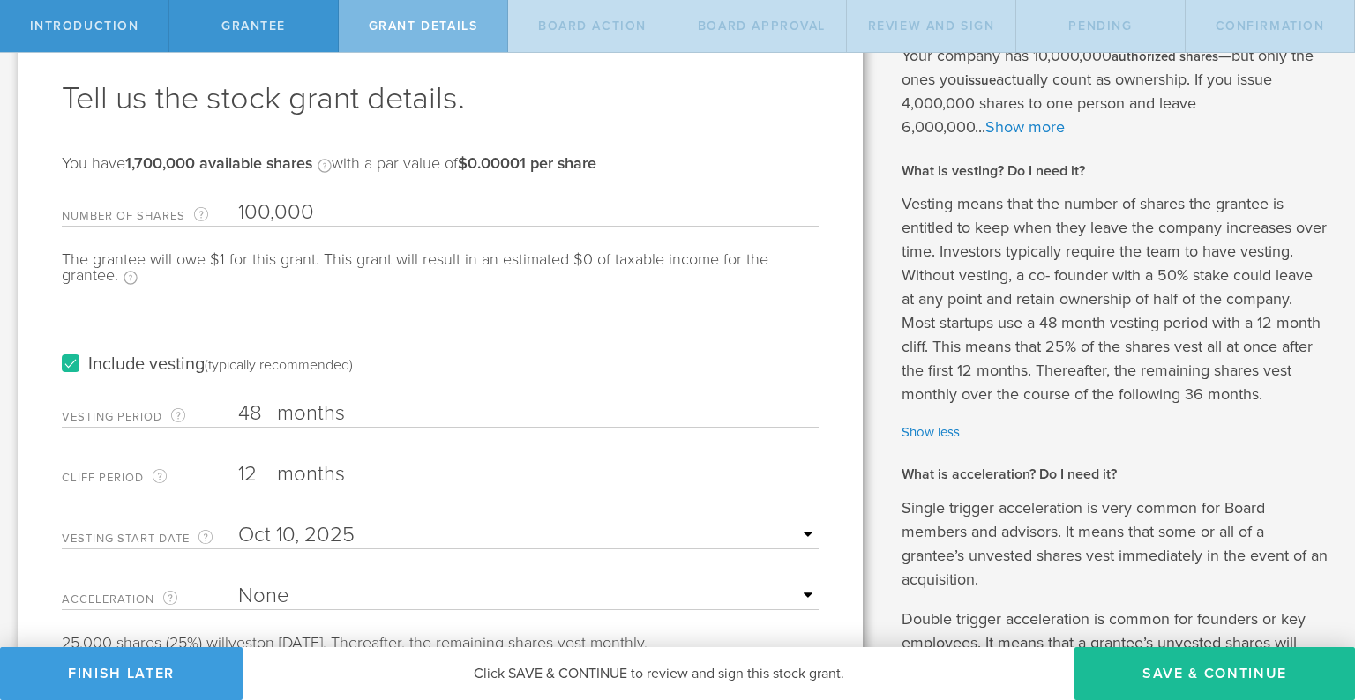
click at [246, 477] on input "12" at bounding box center [528, 474] width 580 height 26
click at [362, 397] on div "Vesting Period The total number of months until vesting is complete. 48 months …" at bounding box center [440, 410] width 757 height 36
click at [243, 467] on input "1" at bounding box center [528, 474] width 580 height 26
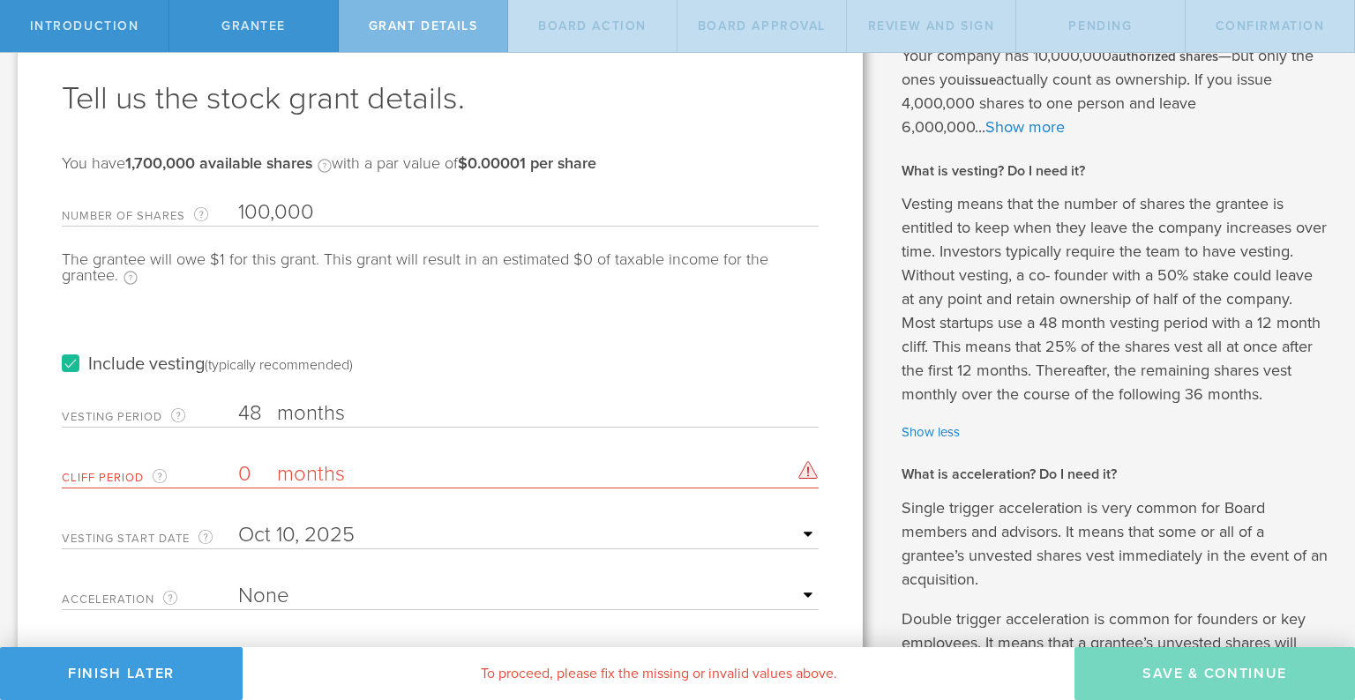
click at [243, 467] on input "0" at bounding box center [528, 474] width 580 height 26
type input "1"
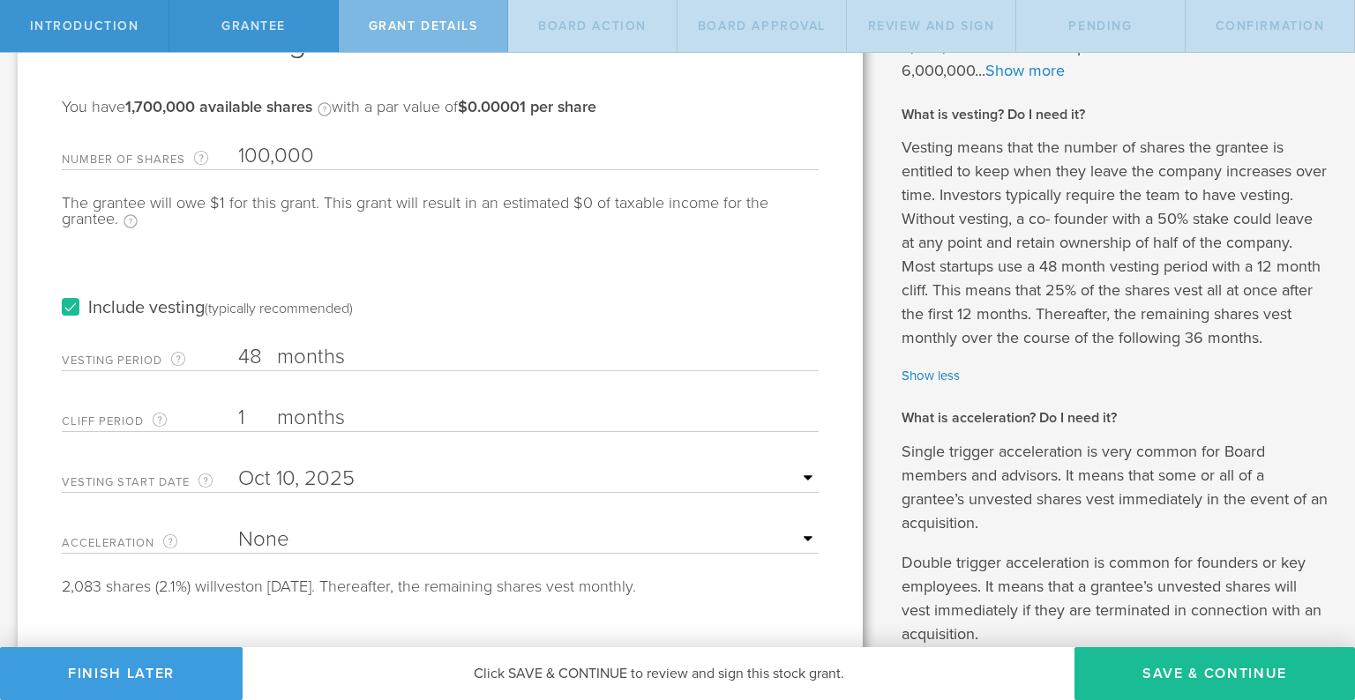
scroll to position [141, 0]
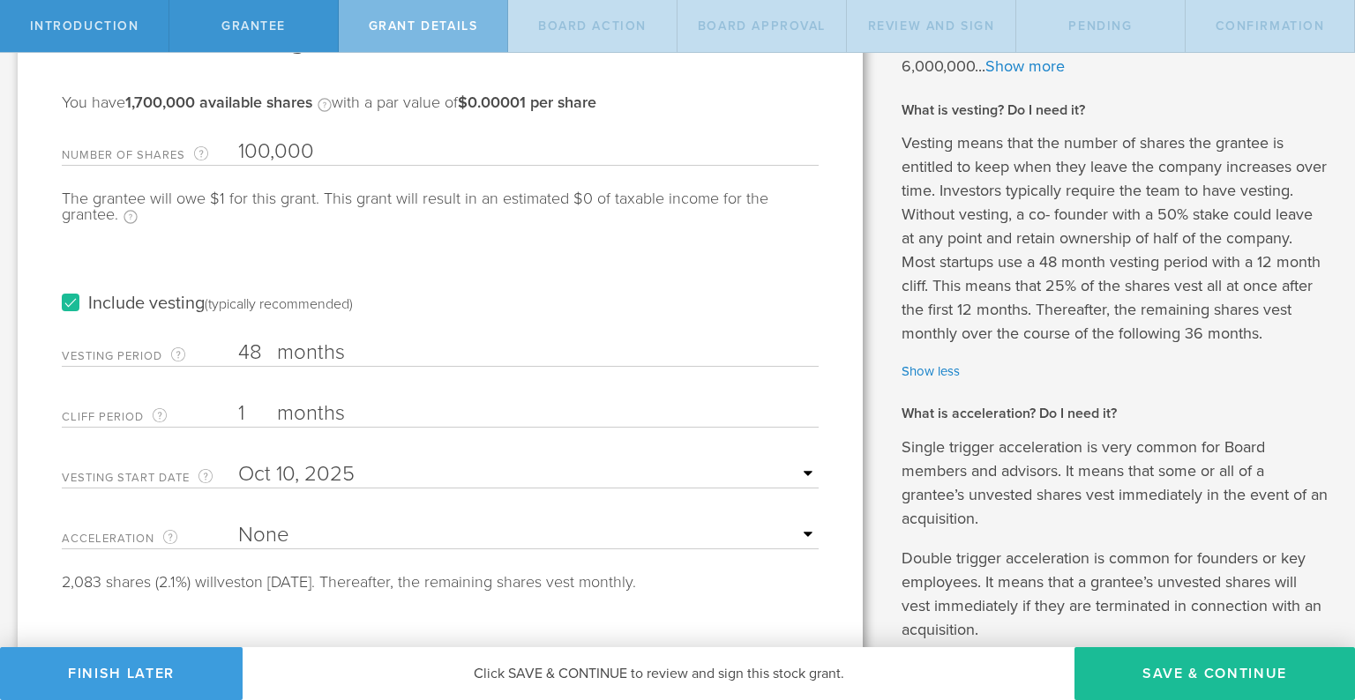
click at [498, 291] on div "Include vesting (typically recommended)" at bounding box center [440, 286] width 757 height 89
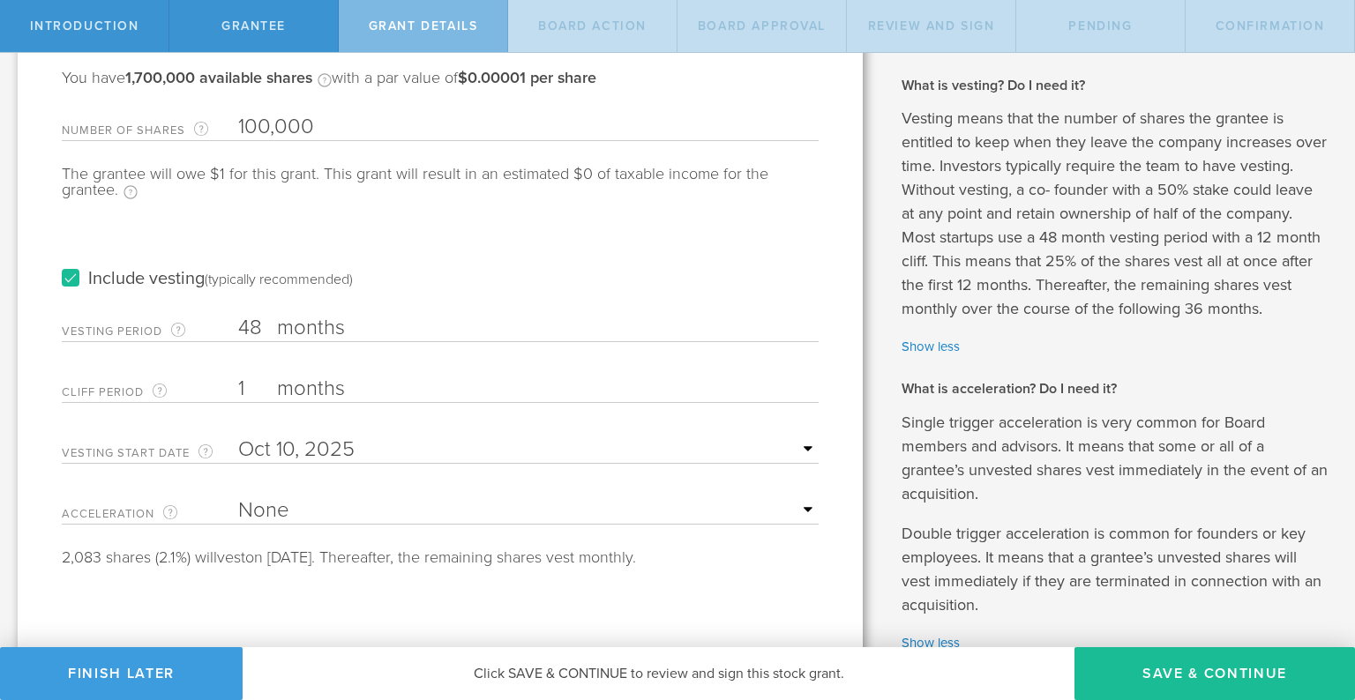
scroll to position [167, 0]
click at [250, 509] on select "None Single Trigger Double Trigger" at bounding box center [528, 510] width 580 height 26
click at [238, 497] on select "None Single Trigger Double Trigger" at bounding box center [528, 510] width 580 height 26
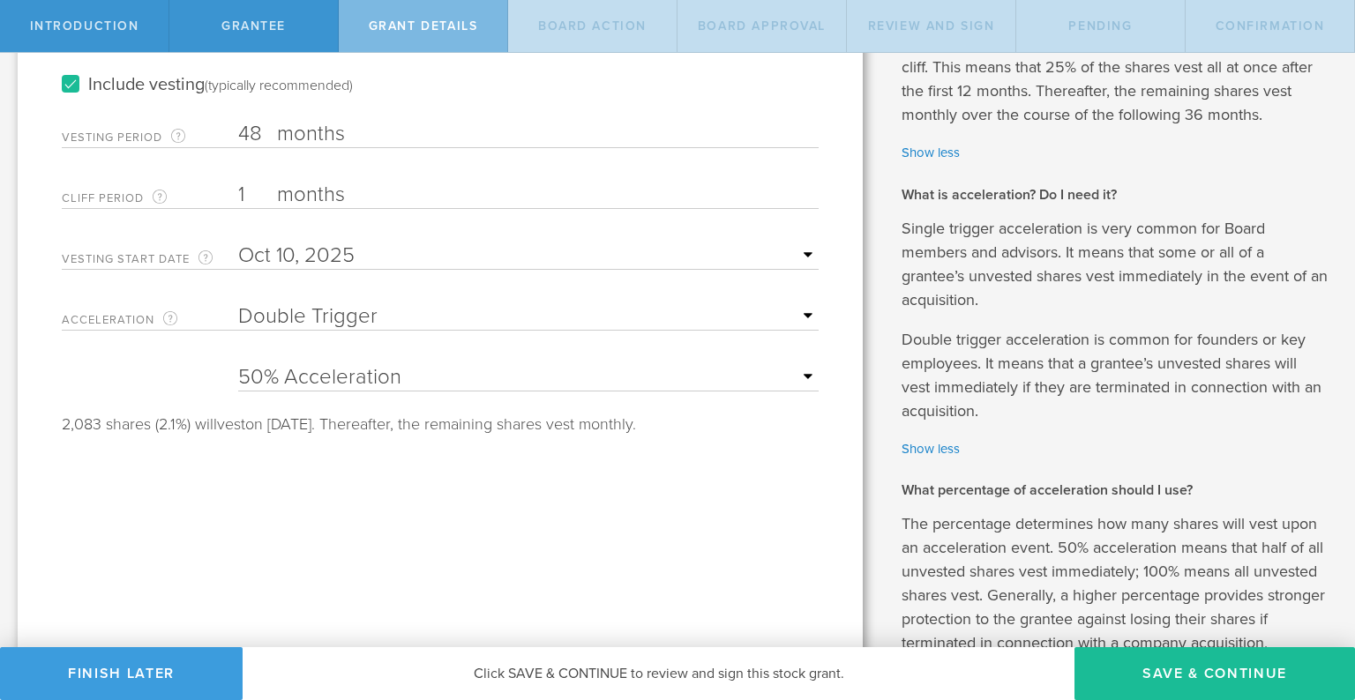
scroll to position [385, 0]
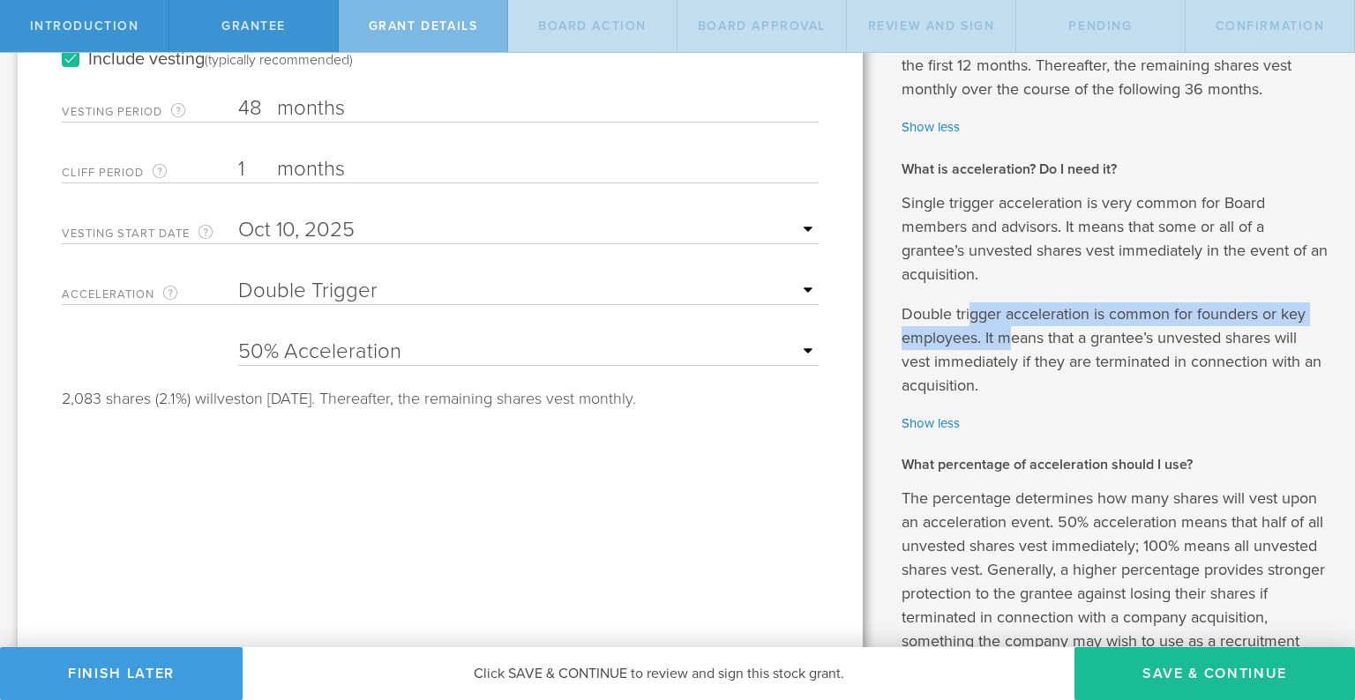
drag, startPoint x: 974, startPoint y: 337, endPoint x: 1008, endPoint y: 370, distance: 47.4
click at [1008, 370] on p "Double trigger acceleration is common for founders or key employees. It means t…" at bounding box center [1114, 350] width 427 height 95
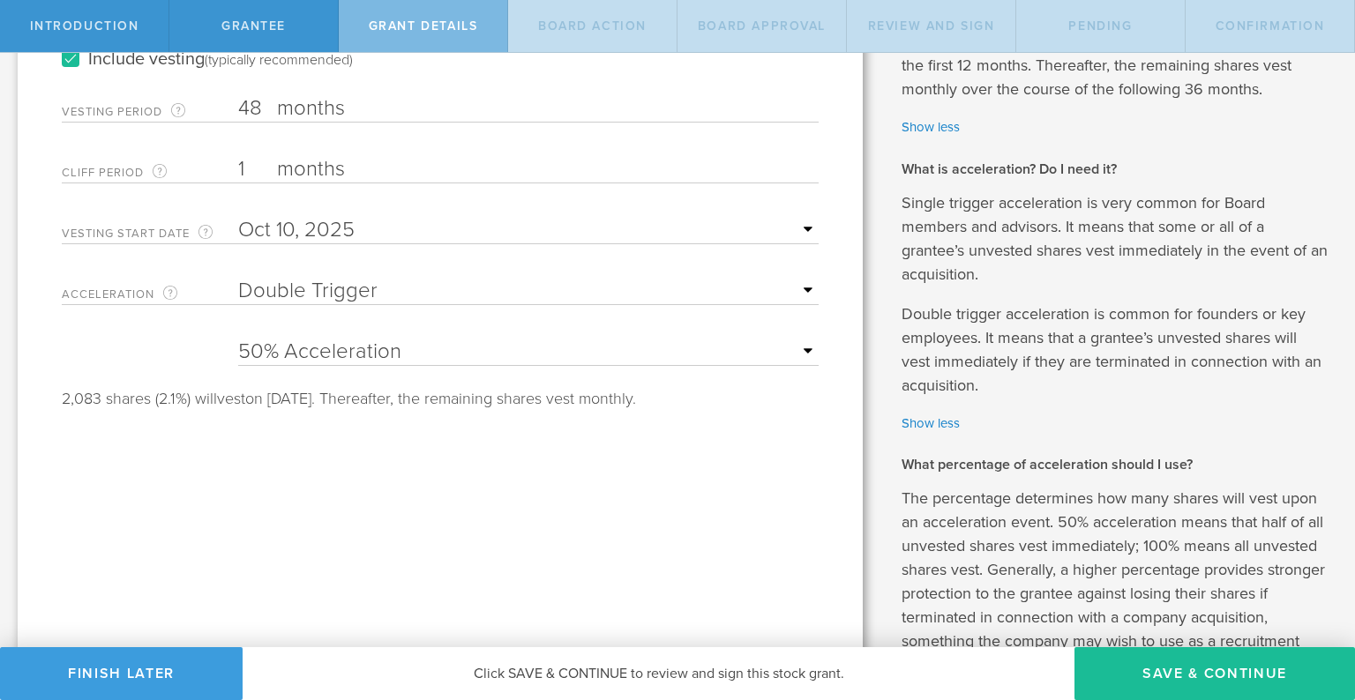
drag, startPoint x: 866, startPoint y: 333, endPoint x: 893, endPoint y: 332, distance: 26.5
click at [889, 332] on div "Let’s walk you through the process of granting stock. Here are the steps involv…" at bounding box center [677, 552] width 1355 height 1770
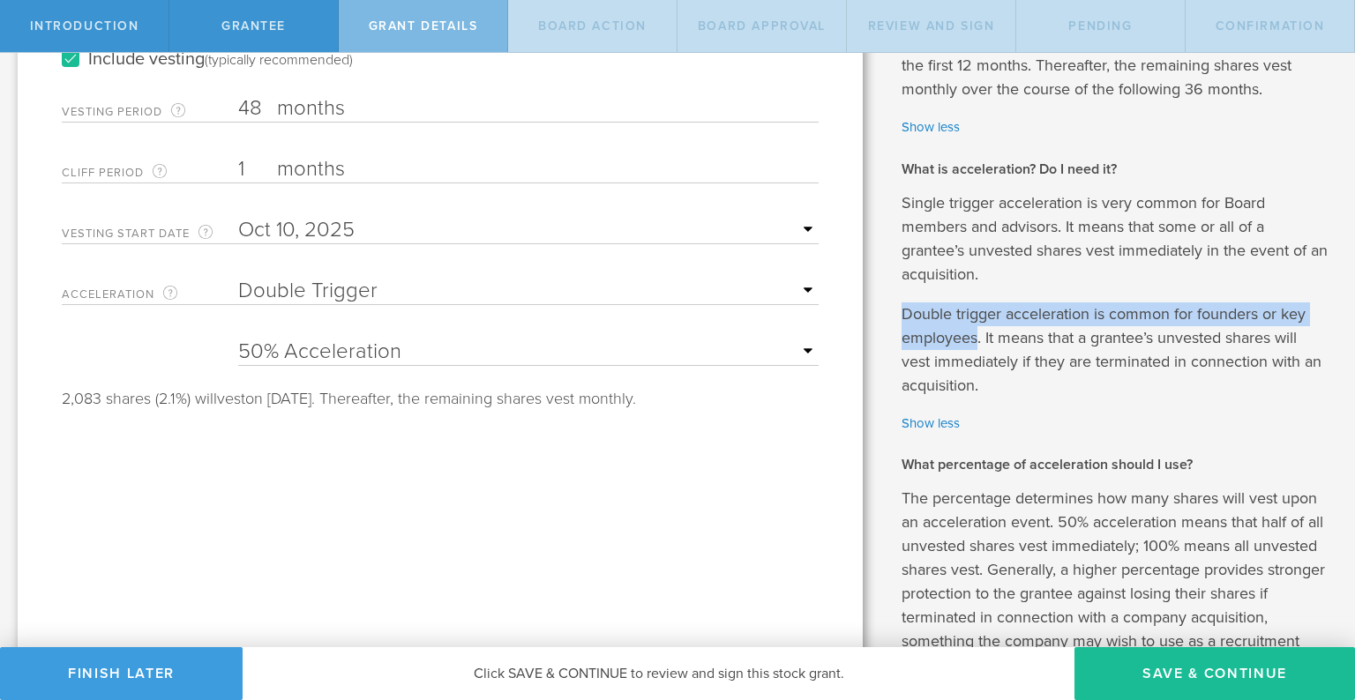
drag, startPoint x: 907, startPoint y: 334, endPoint x: 980, endPoint y: 354, distance: 75.7
click at [980, 354] on p "Double trigger acceleration is common for founders or key employees. It means t…" at bounding box center [1114, 350] width 427 height 95
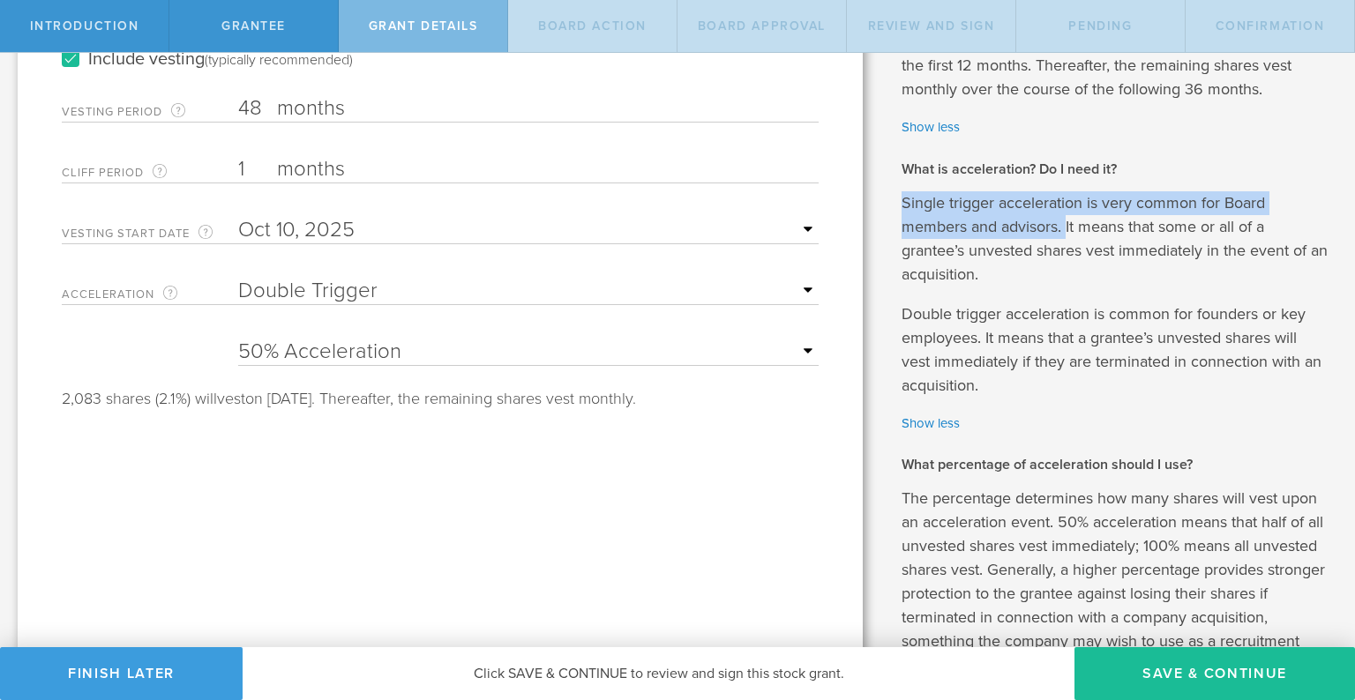
drag, startPoint x: 899, startPoint y: 224, endPoint x: 1067, endPoint y: 249, distance: 170.3
click at [1067, 249] on div "Why is spousal consent required for a stock grant? In the case of a marital eve…" at bounding box center [1117, 552] width 475 height 1770
click at [1067, 249] on p "Single trigger acceleration is very common for Board members and advisors. It m…" at bounding box center [1114, 238] width 427 height 95
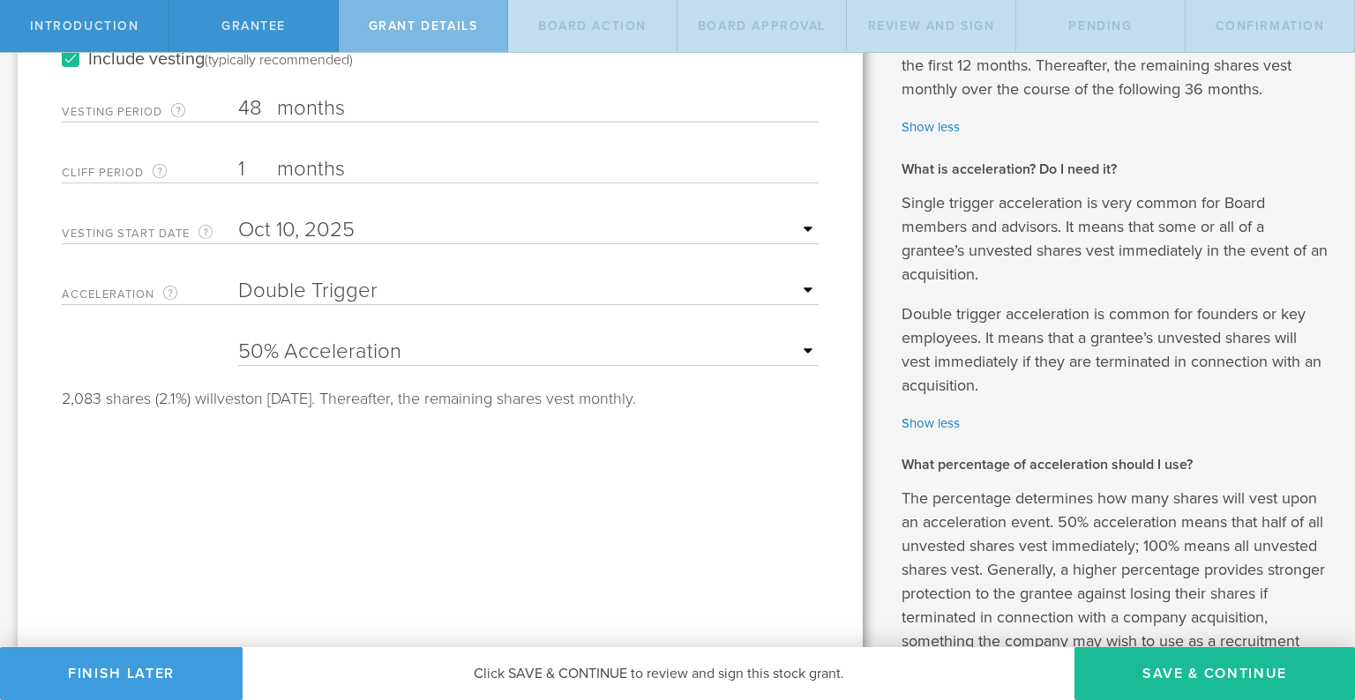
click at [949, 274] on p "Single trigger acceleration is very common for Board members and advisors. It m…" at bounding box center [1114, 238] width 427 height 95
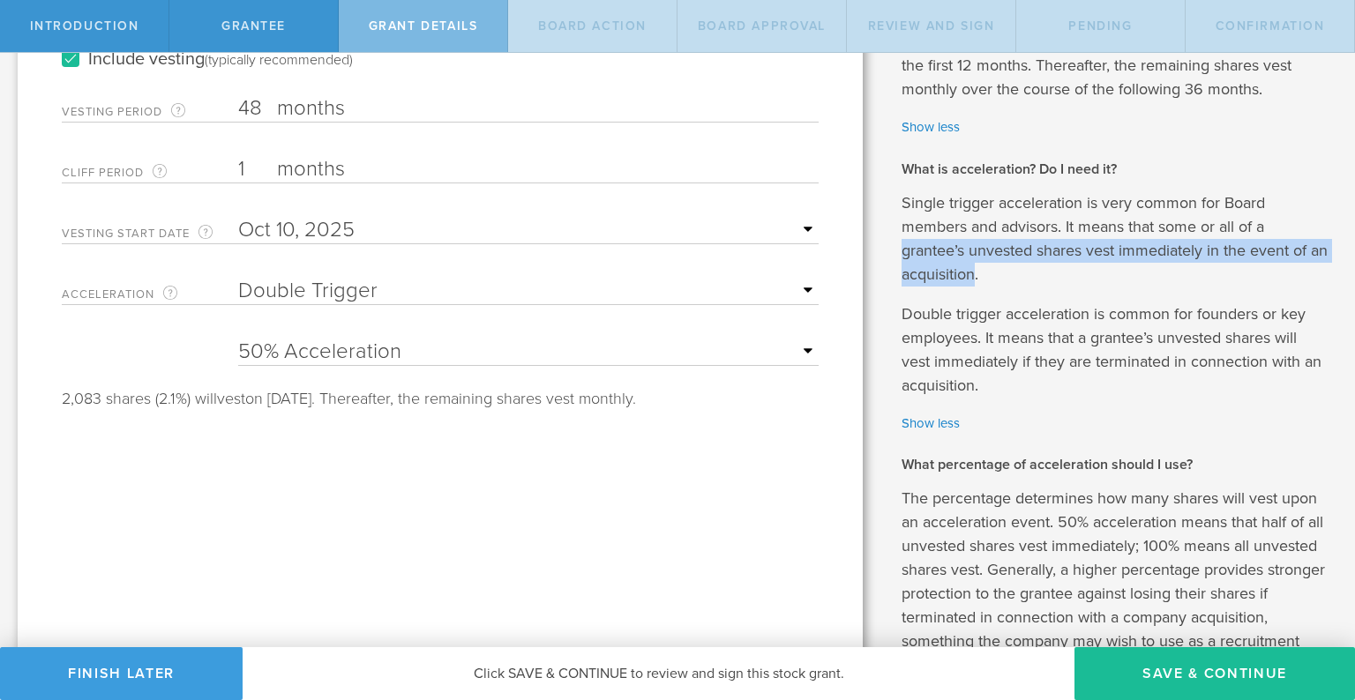
drag, startPoint x: 949, startPoint y: 274, endPoint x: 951, endPoint y: 295, distance: 21.2
click at [951, 287] on p "Single trigger acceleration is very common for Board members and advisors. It m…" at bounding box center [1114, 238] width 427 height 95
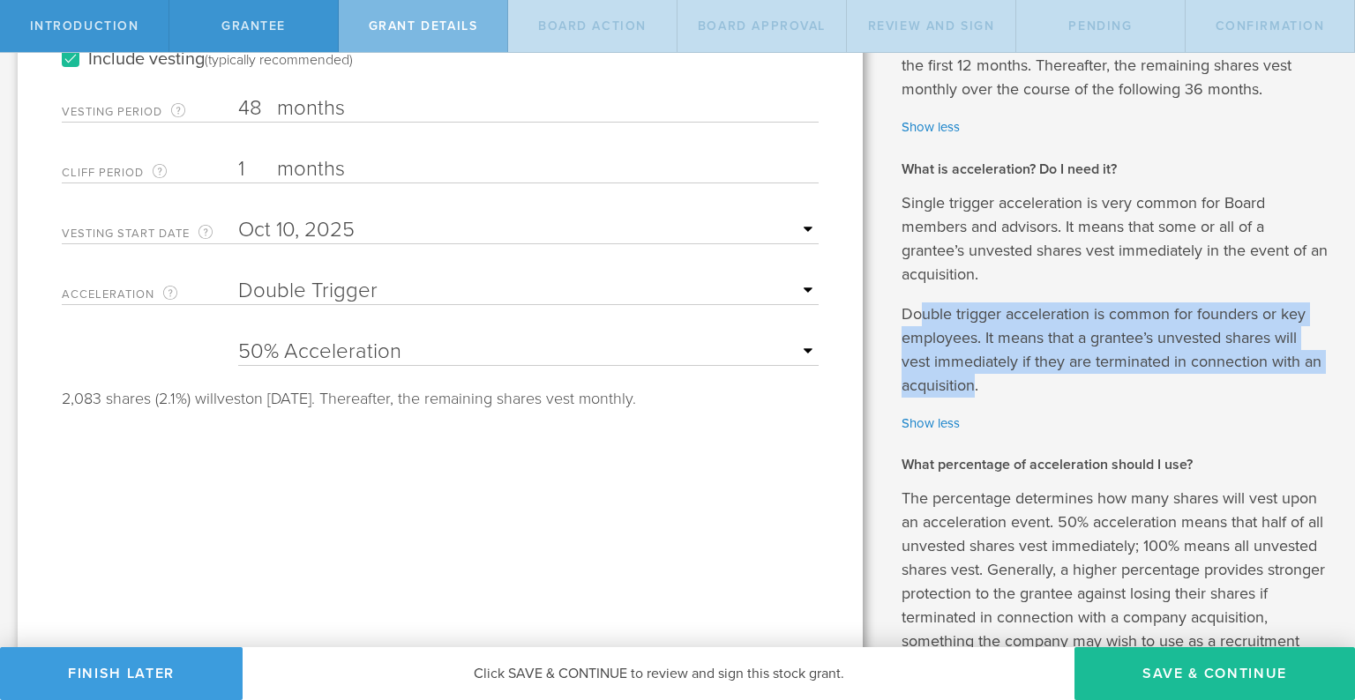
drag, startPoint x: 923, startPoint y: 343, endPoint x: 974, endPoint y: 408, distance: 82.4
click at [974, 398] on p "Double trigger acceleration is common for founders or key employees. It means t…" at bounding box center [1114, 350] width 427 height 95
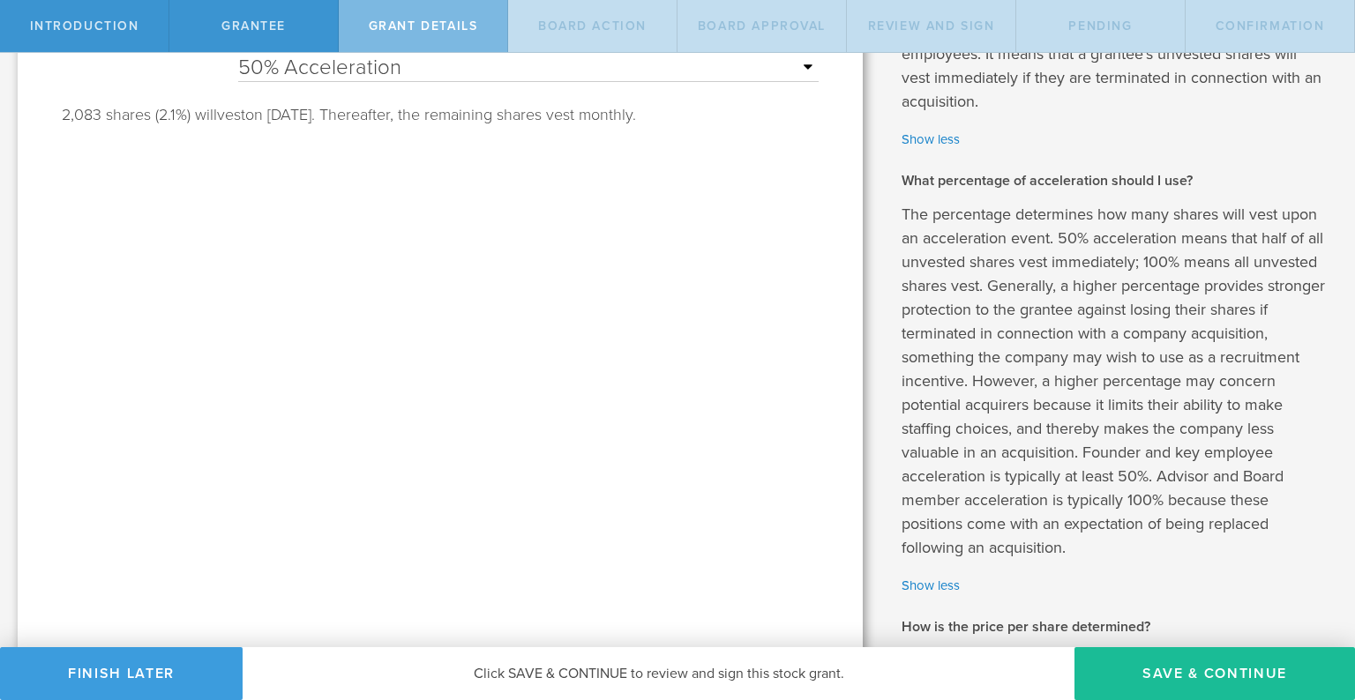
scroll to position [670, 0]
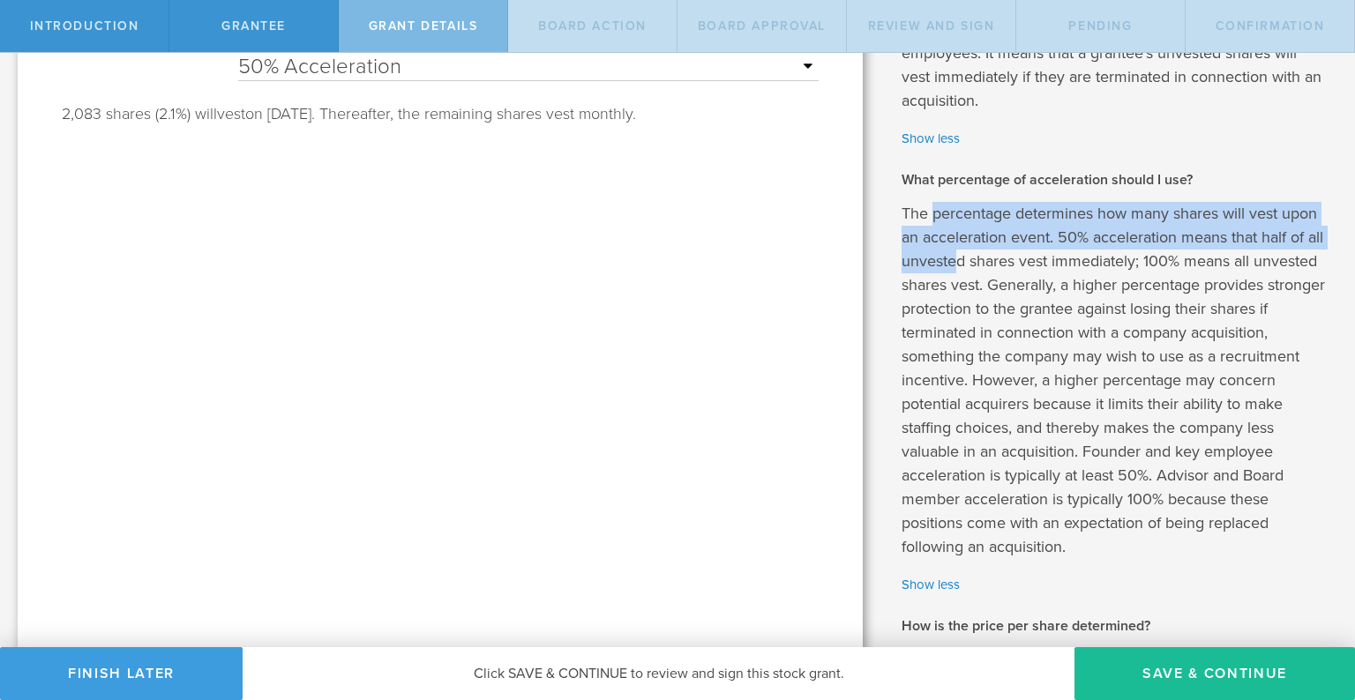
drag, startPoint x: 936, startPoint y: 242, endPoint x: 956, endPoint y: 279, distance: 42.2
click at [956, 279] on p "The percentage determines how many shares will vest upon an acceleration event.…" at bounding box center [1114, 380] width 427 height 357
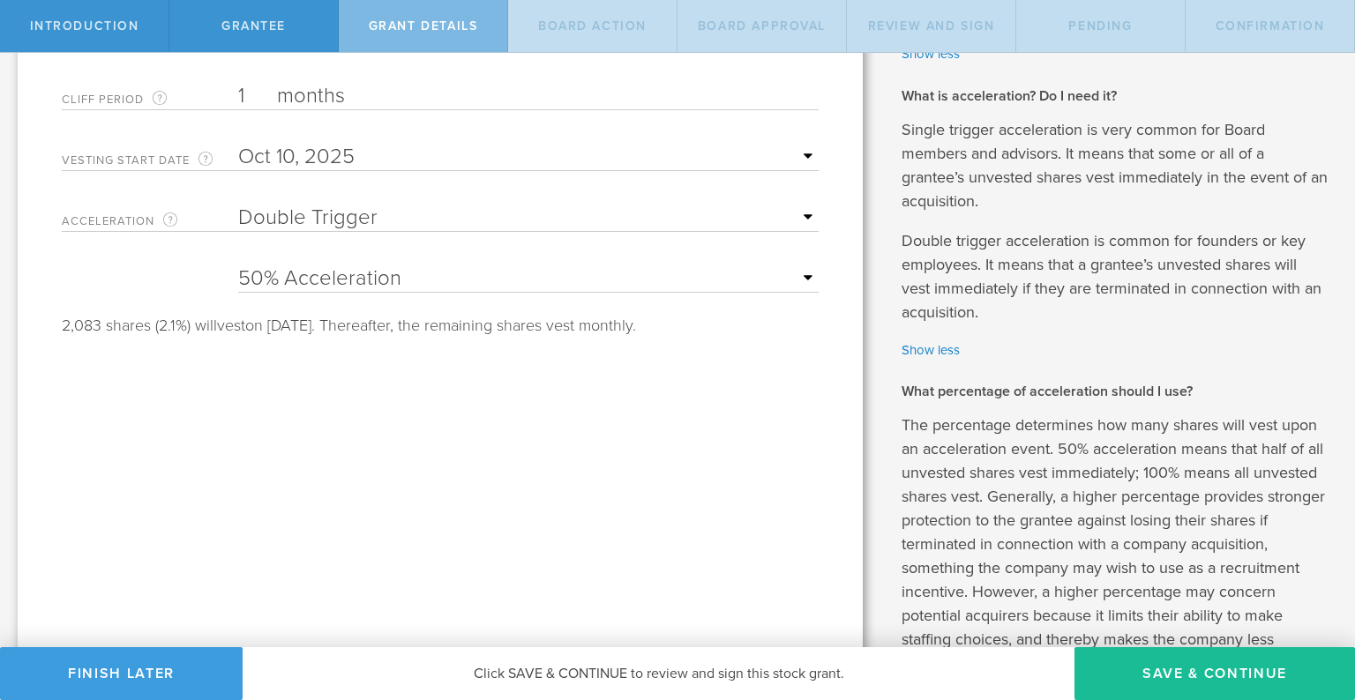
scroll to position [444, 0]
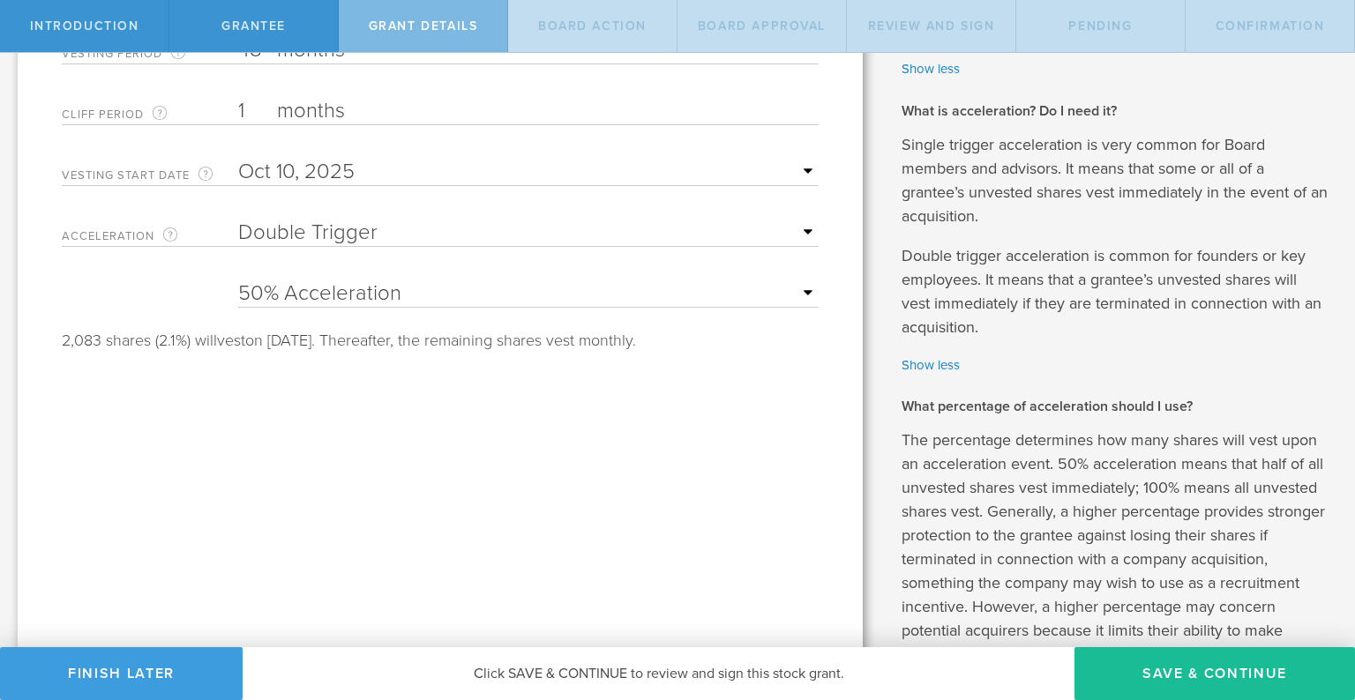
click at [470, 238] on select "None Single Trigger Double Trigger" at bounding box center [528, 233] width 580 height 26
select select "single"
click at [238, 220] on select "None Single Trigger Double Trigger" at bounding box center [528, 233] width 580 height 26
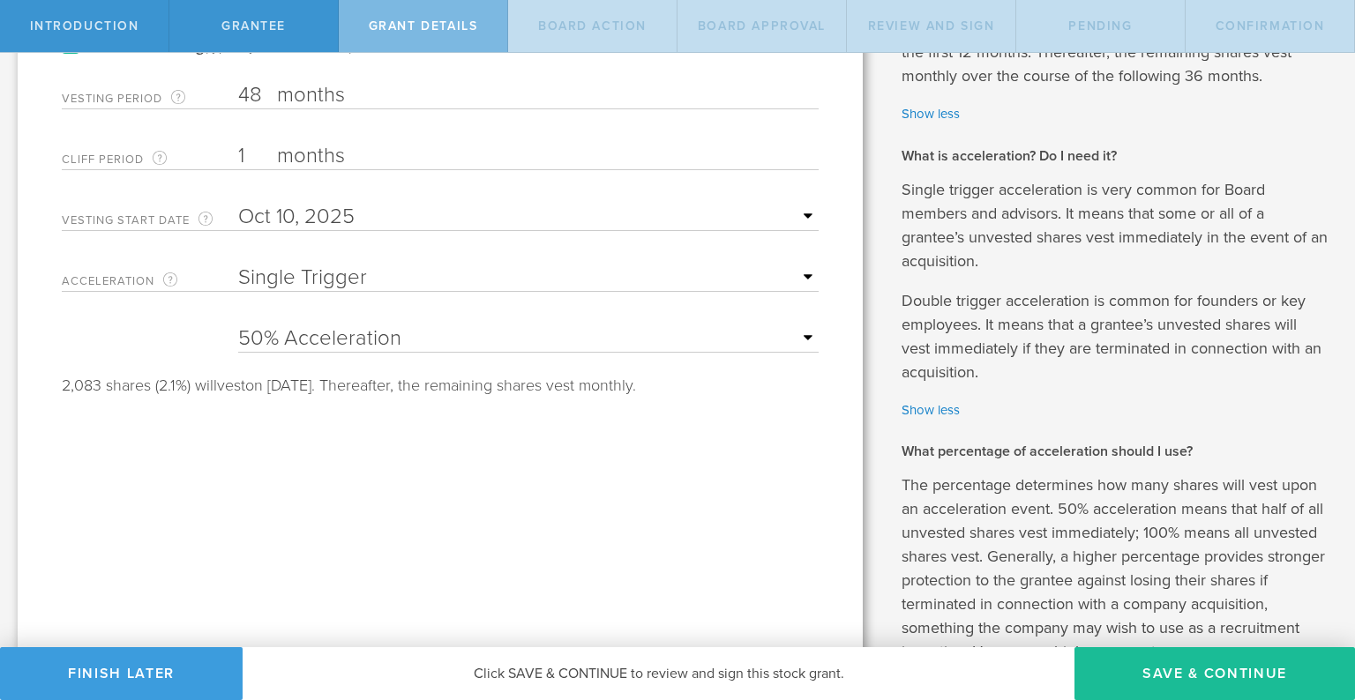
scroll to position [397, 0]
click at [945, 232] on p "Single trigger acceleration is very common for Board members and advisors. It m…" at bounding box center [1114, 227] width 427 height 95
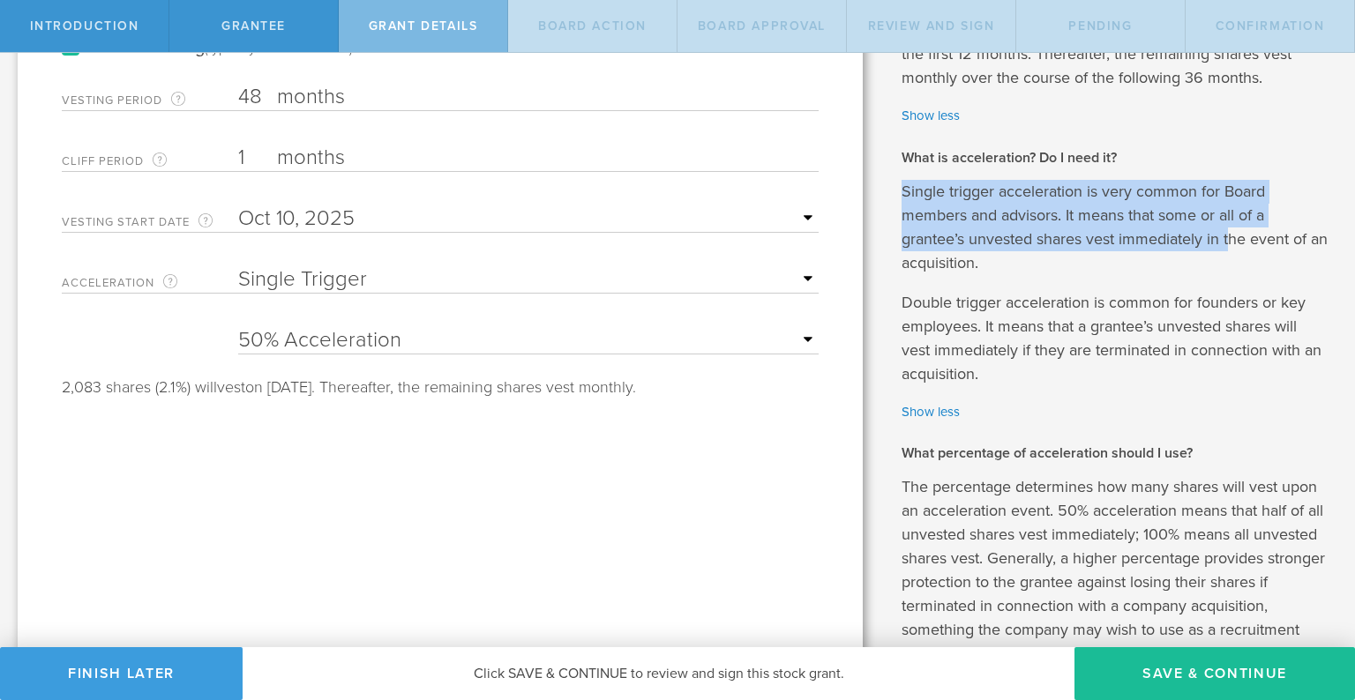
drag, startPoint x: 900, startPoint y: 216, endPoint x: 1234, endPoint y: 262, distance: 336.5
click at [1234, 262] on p "Single trigger acceleration is very common for Board members and advisors. It m…" at bounding box center [1114, 227] width 427 height 95
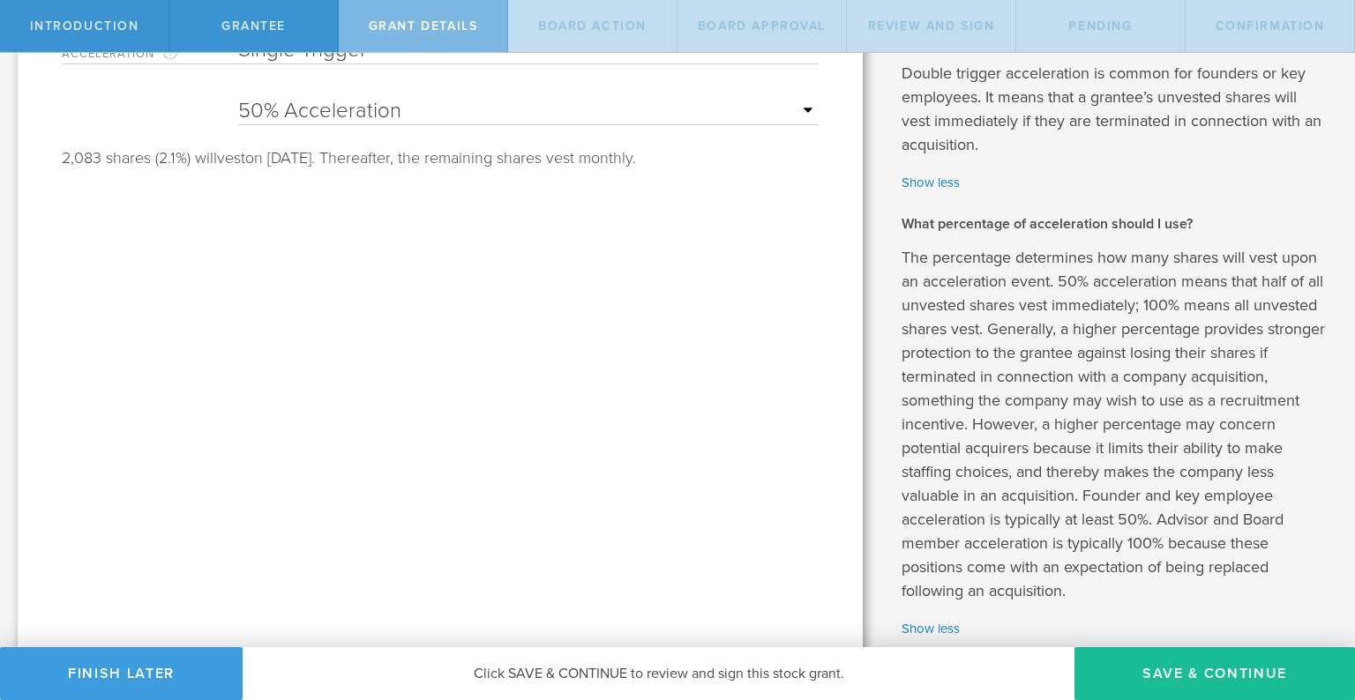
scroll to position [649, 0]
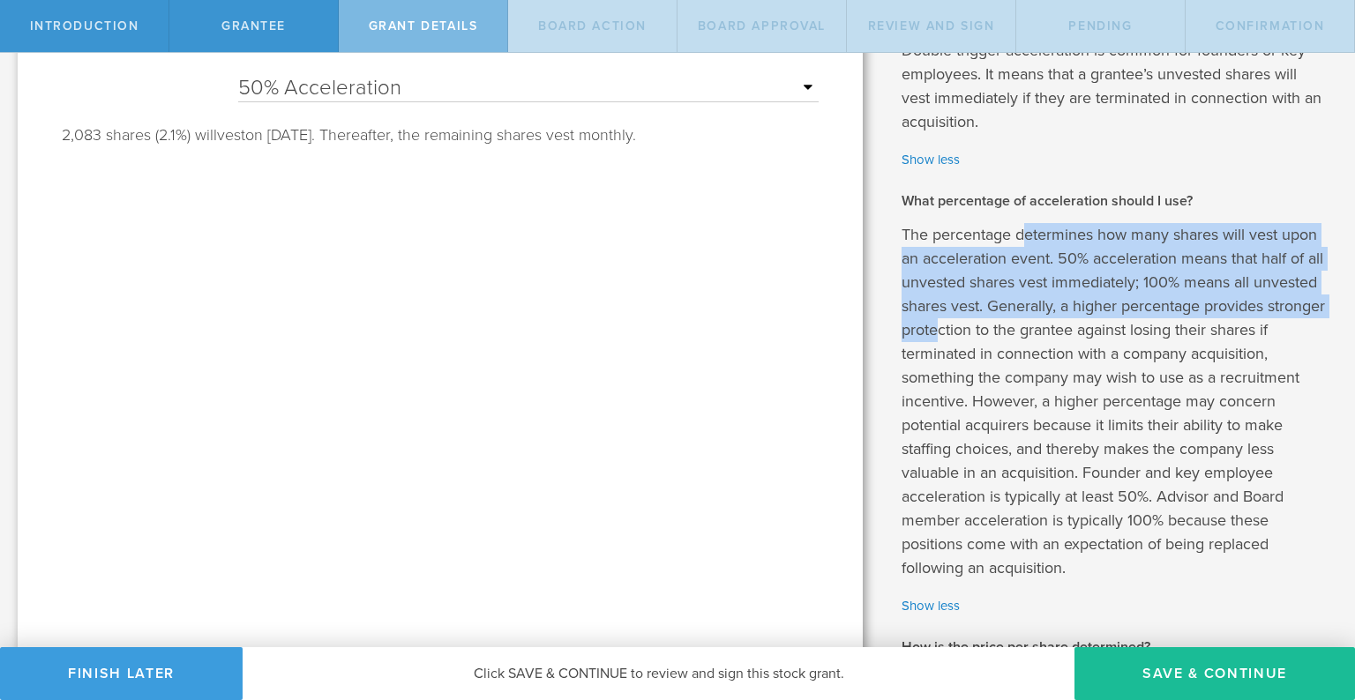
drag, startPoint x: 1028, startPoint y: 255, endPoint x: 1002, endPoint y: 342, distance: 91.2
click at [1002, 342] on p "The percentage determines how many shares will vest upon an acceleration event.…" at bounding box center [1114, 401] width 427 height 357
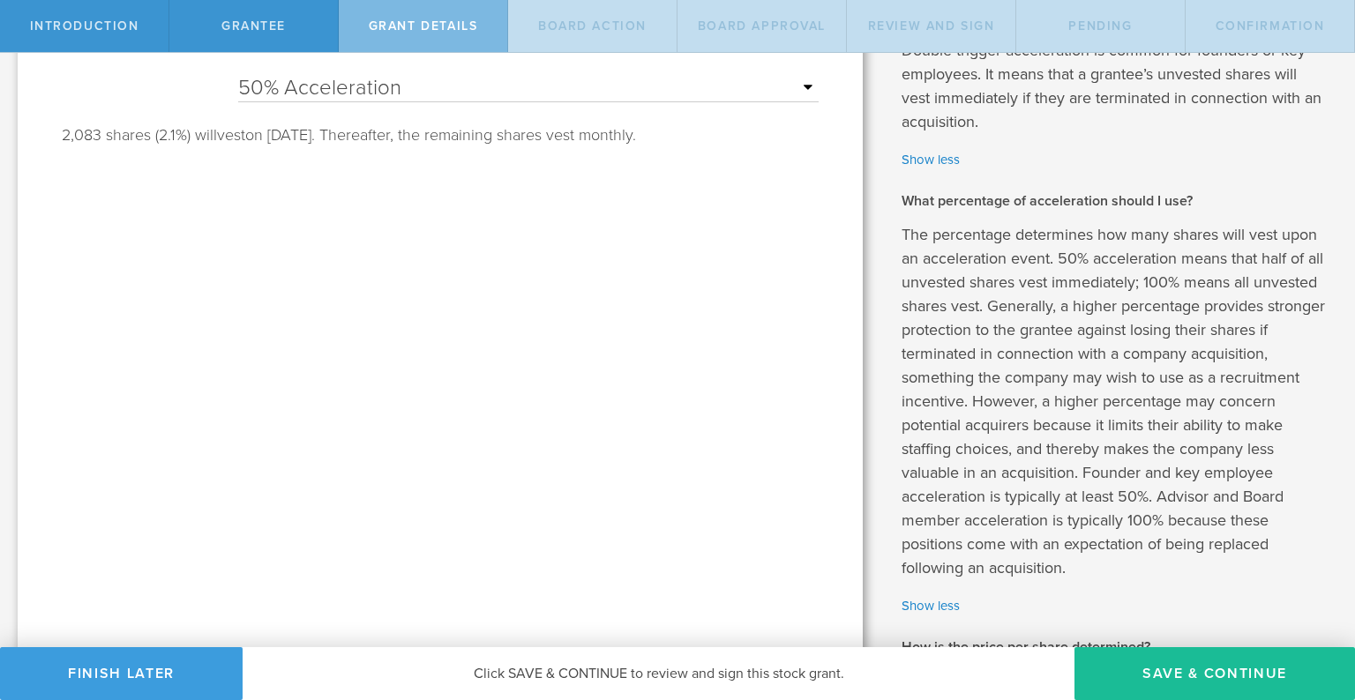
click at [375, 89] on select "25% Acceleration 50% Acceleration 75% Acceleration 100% Acceleration" at bounding box center [528, 88] width 580 height 26
select select "100"
click at [238, 75] on select "25% Acceleration 50% Acceleration 75% Acceleration 100% Acceleration" at bounding box center [528, 88] width 580 height 26
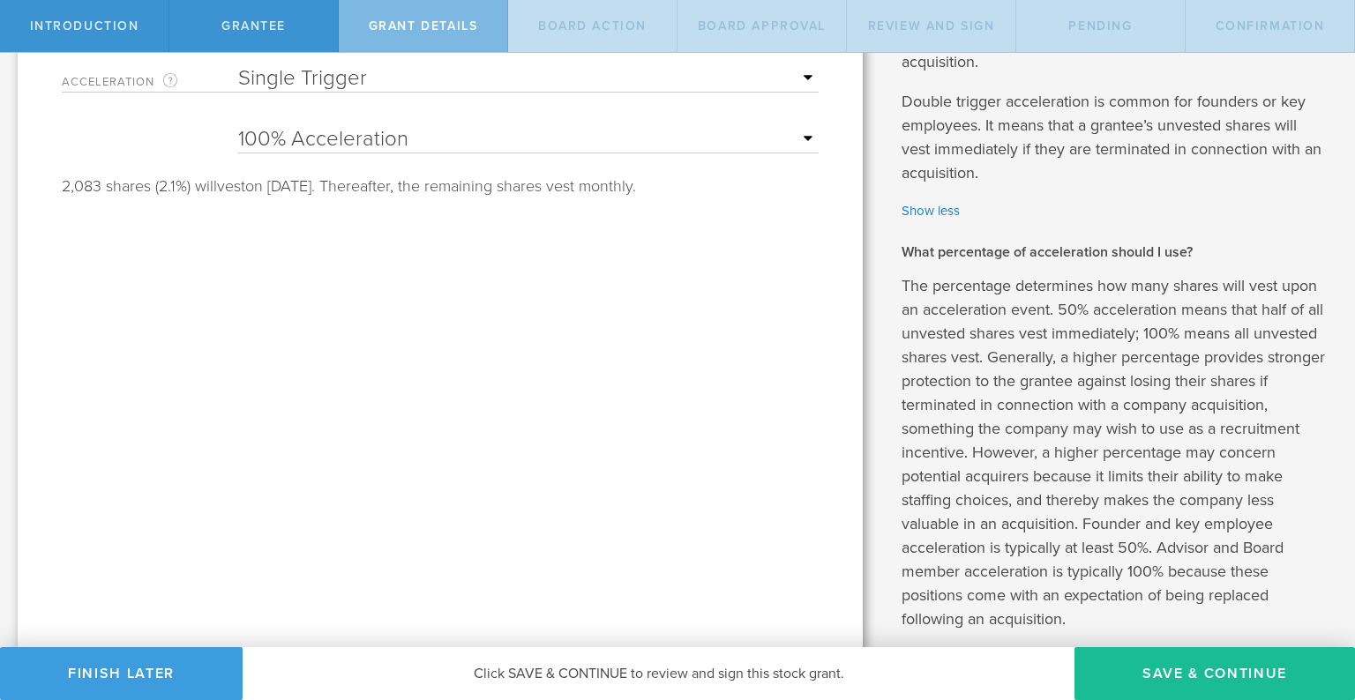
scroll to position [612, 0]
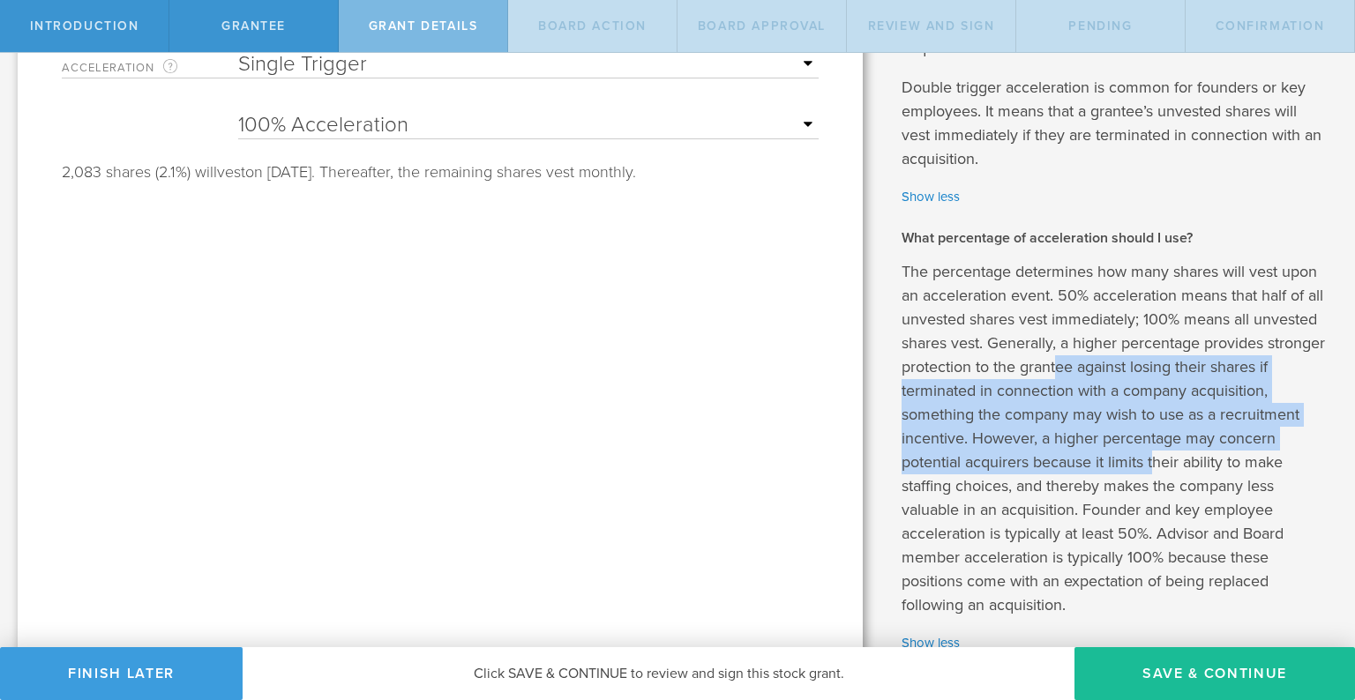
drag, startPoint x: 1123, startPoint y: 389, endPoint x: 1156, endPoint y: 482, distance: 99.3
click at [1156, 482] on p "The percentage determines how many shares will vest upon an acceleration event.…" at bounding box center [1114, 438] width 427 height 357
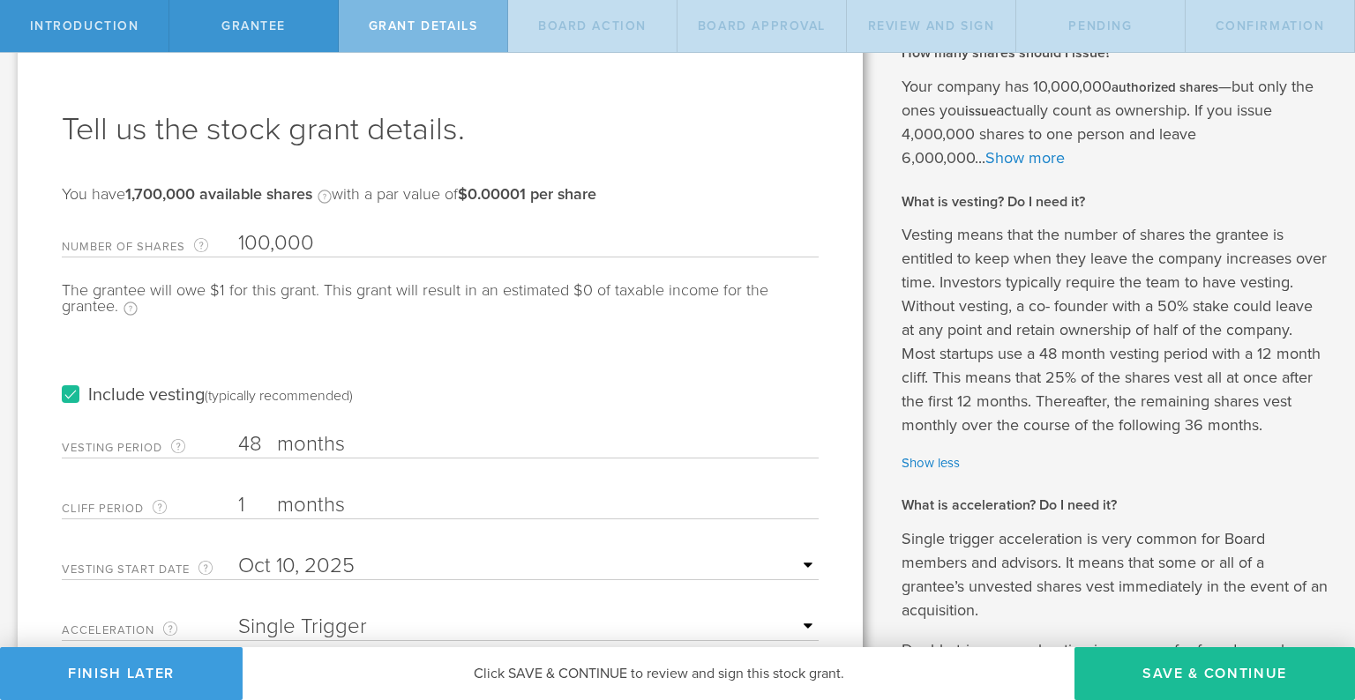
scroll to position [0, 0]
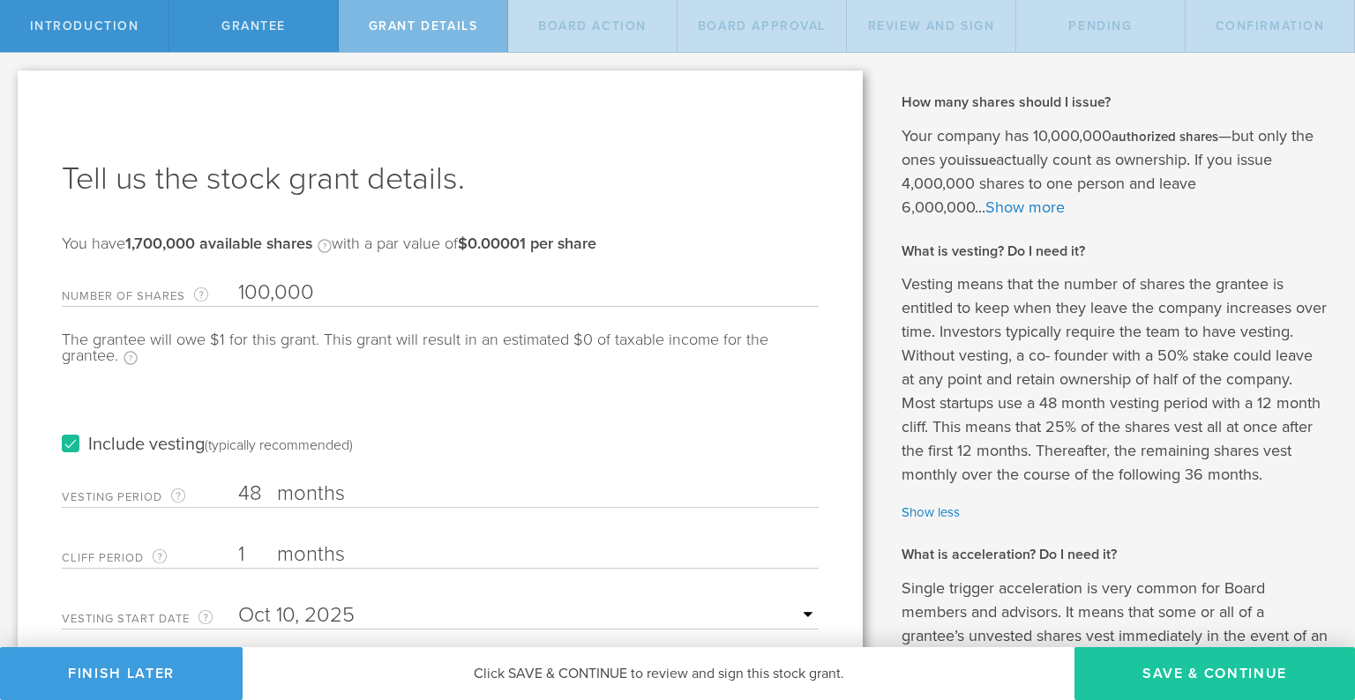
click at [1149, 668] on button "Save & Continue" at bounding box center [1214, 673] width 280 height 53
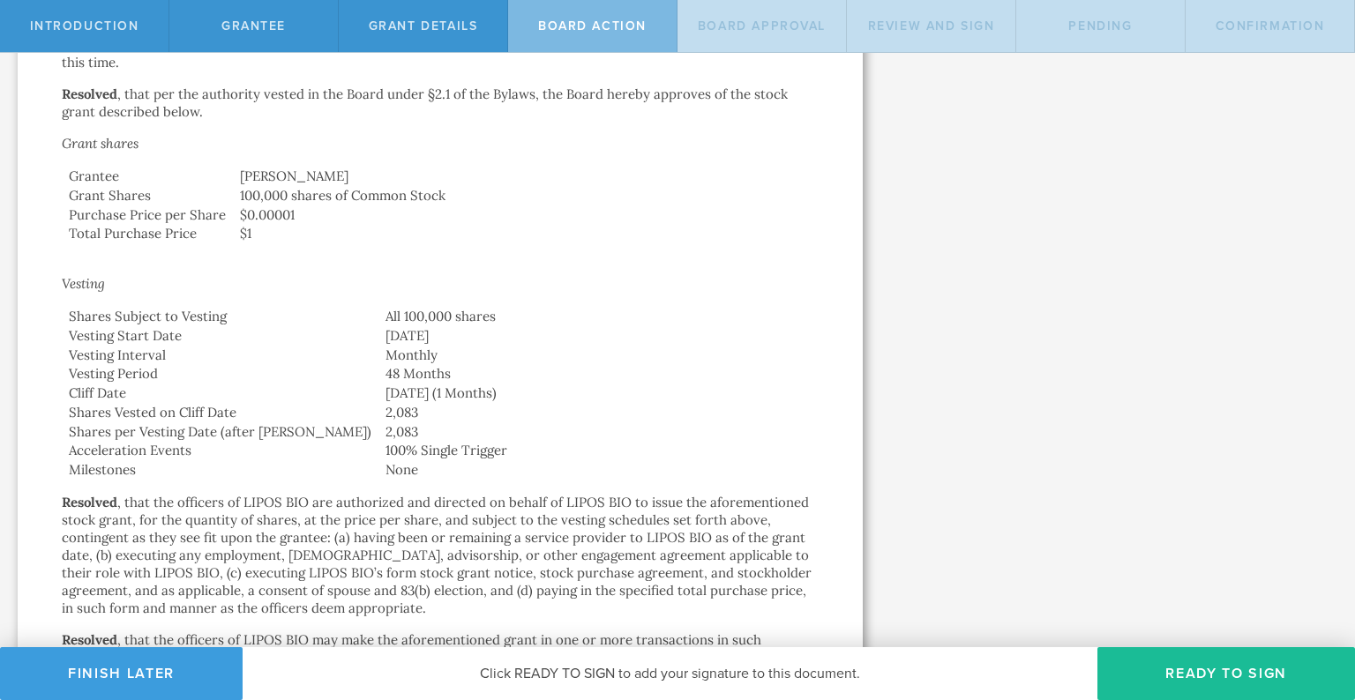
scroll to position [544, 0]
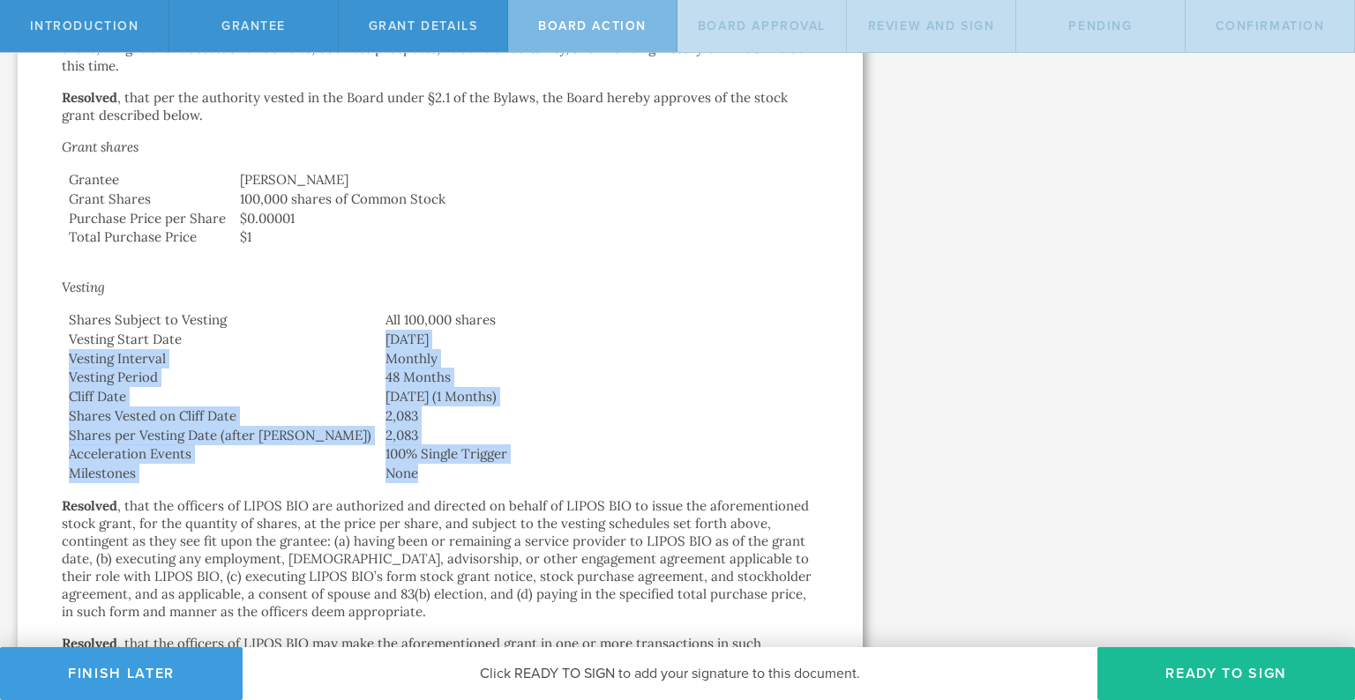
drag, startPoint x: 344, startPoint y: 477, endPoint x: 253, endPoint y: 341, distance: 163.4
click at [253, 341] on tbody "Shares Subject to Vesting All 100,000 shares Vesting Start Date October 10, 202…" at bounding box center [440, 396] width 757 height 173
click at [253, 341] on td "Vesting Start Date" at bounding box center [220, 339] width 317 height 19
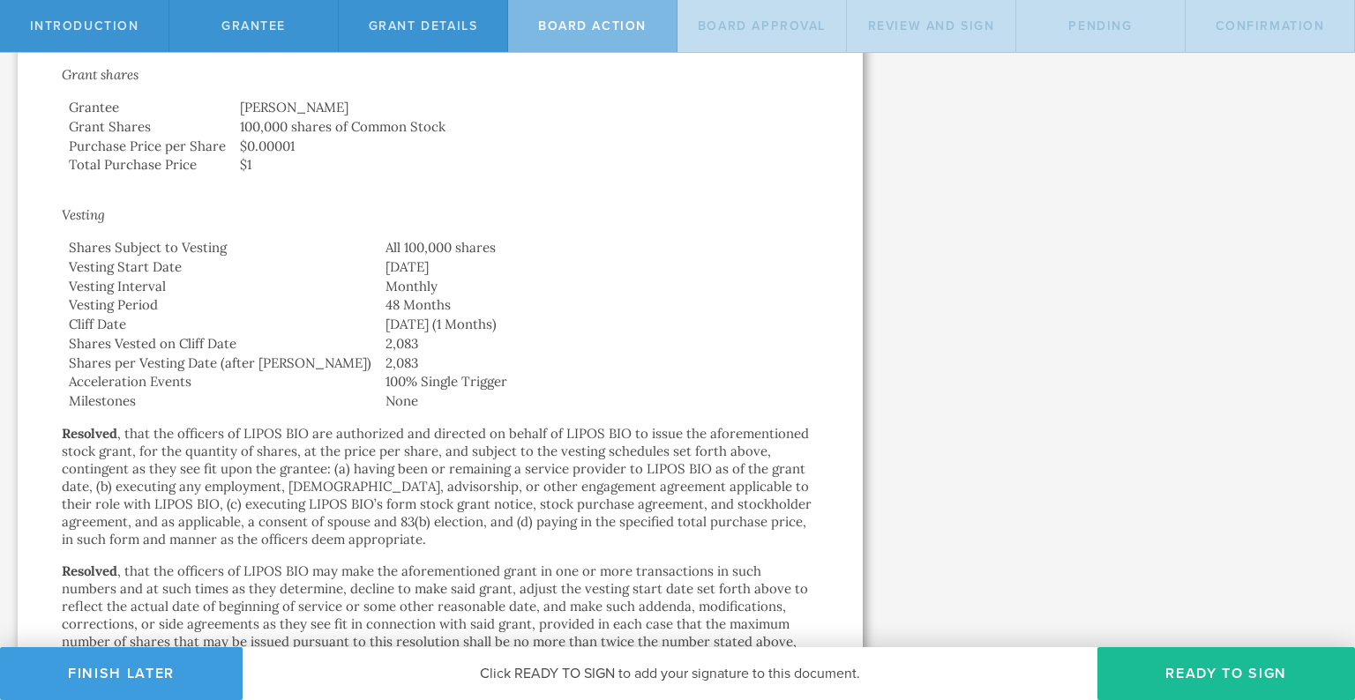
scroll to position [617, 0]
drag, startPoint x: 298, startPoint y: 307, endPoint x: 338, endPoint y: 318, distance: 41.3
click at [338, 318] on tbody "Shares Subject to Vesting All 100,000 shares Vesting Start Date October 10, 202…" at bounding box center [440, 323] width 757 height 173
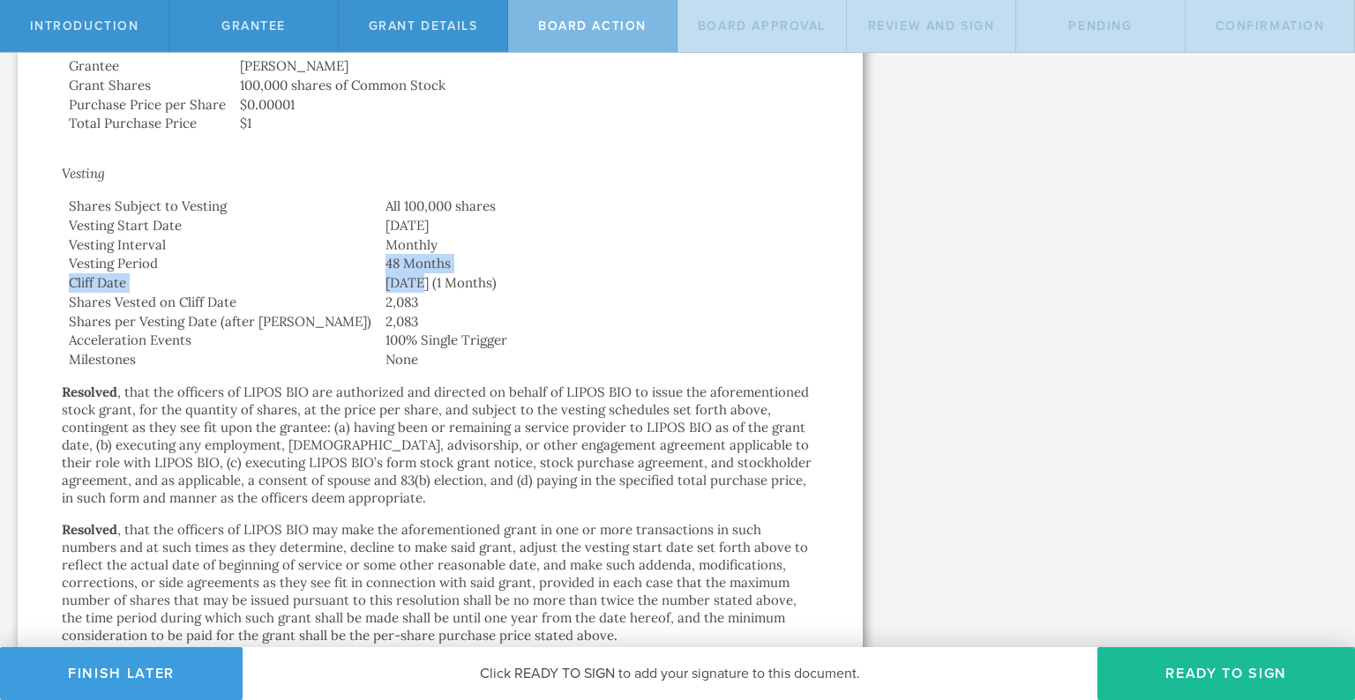
scroll to position [662, 0]
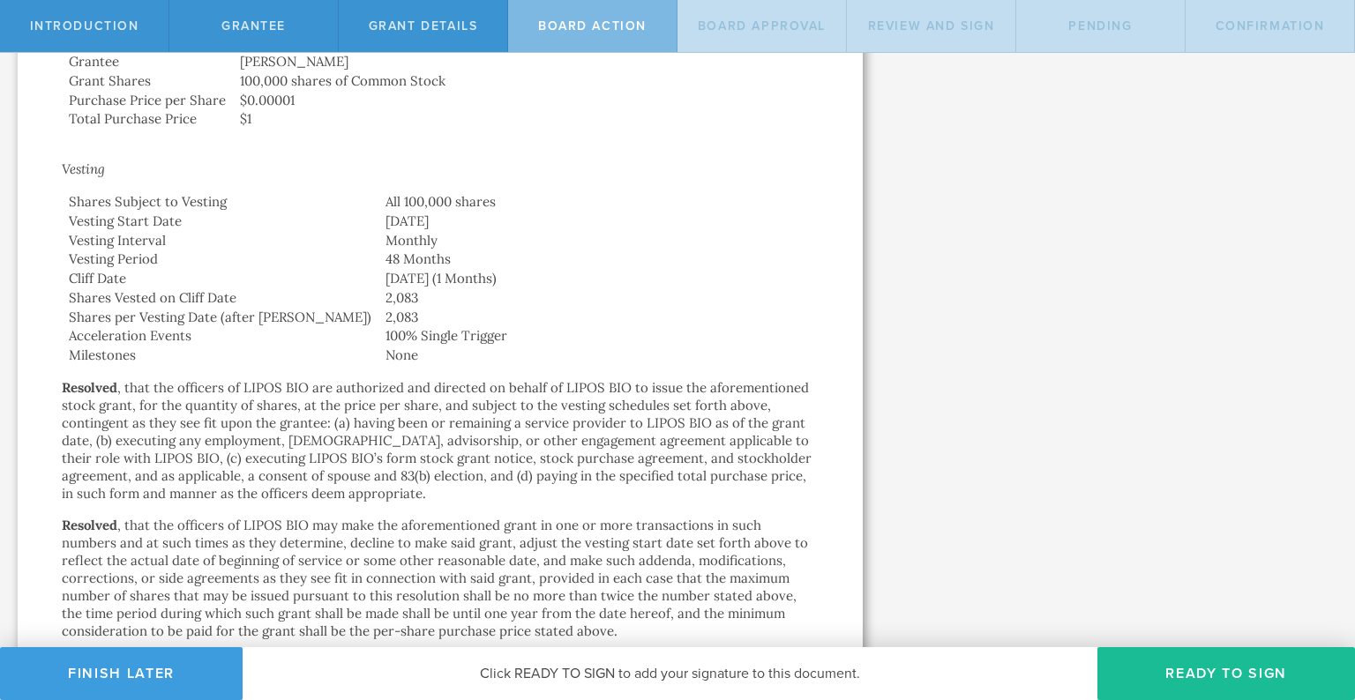
click at [378, 364] on td "None" at bounding box center [598, 355] width 440 height 19
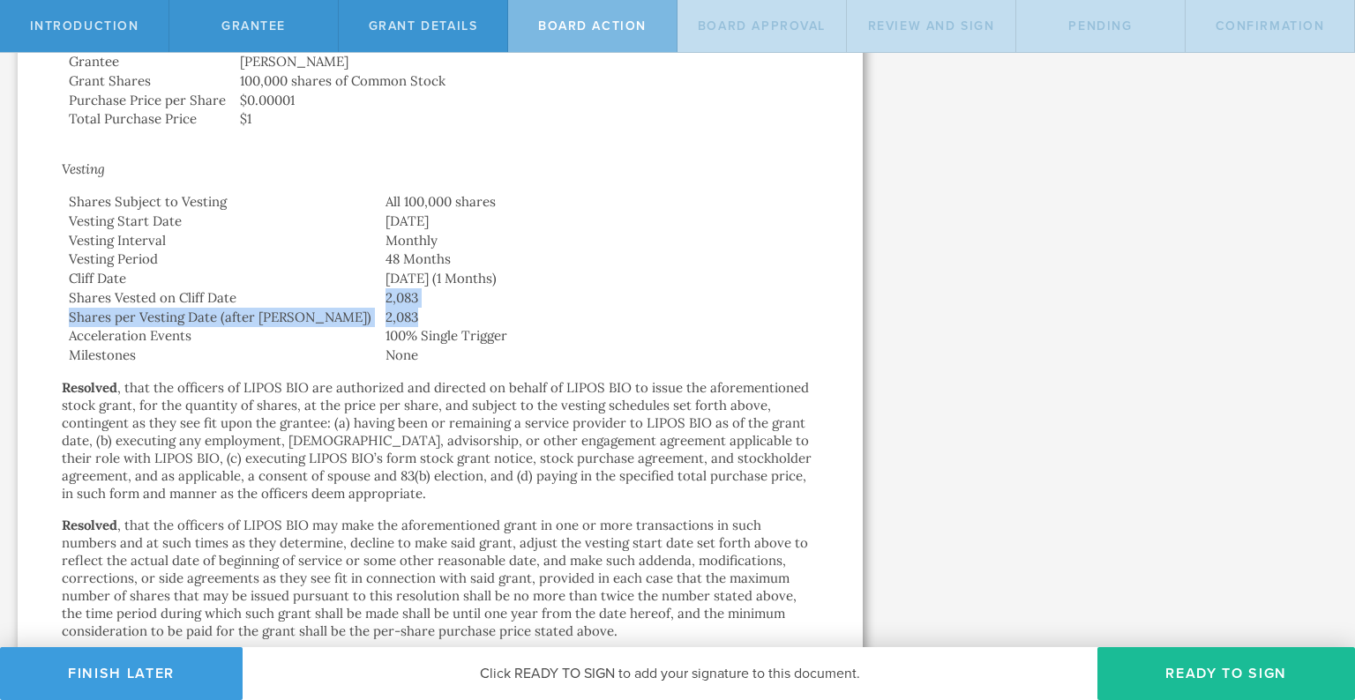
drag, startPoint x: 302, startPoint y: 301, endPoint x: 343, endPoint y: 317, distance: 44.4
click at [343, 317] on tbody "Shares Subject to Vesting All 100,000 shares Vesting Start Date October 10, 202…" at bounding box center [440, 278] width 757 height 173
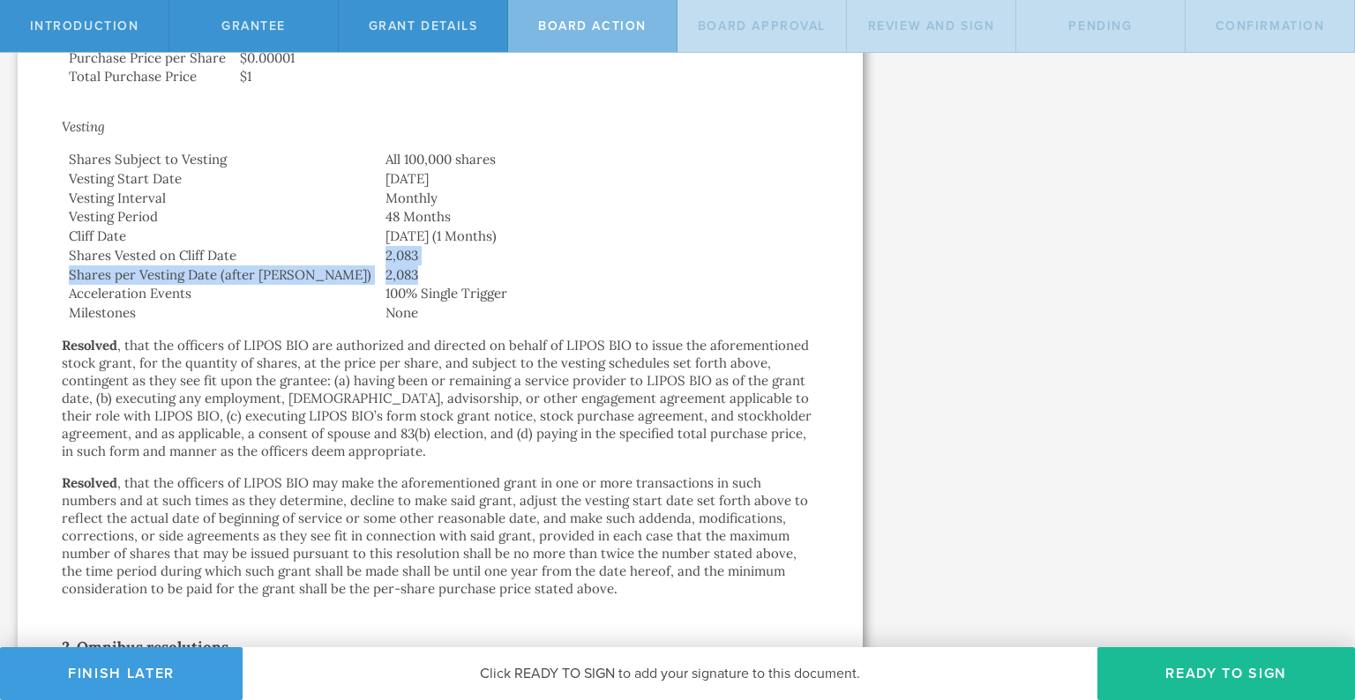
scroll to position [708, 0]
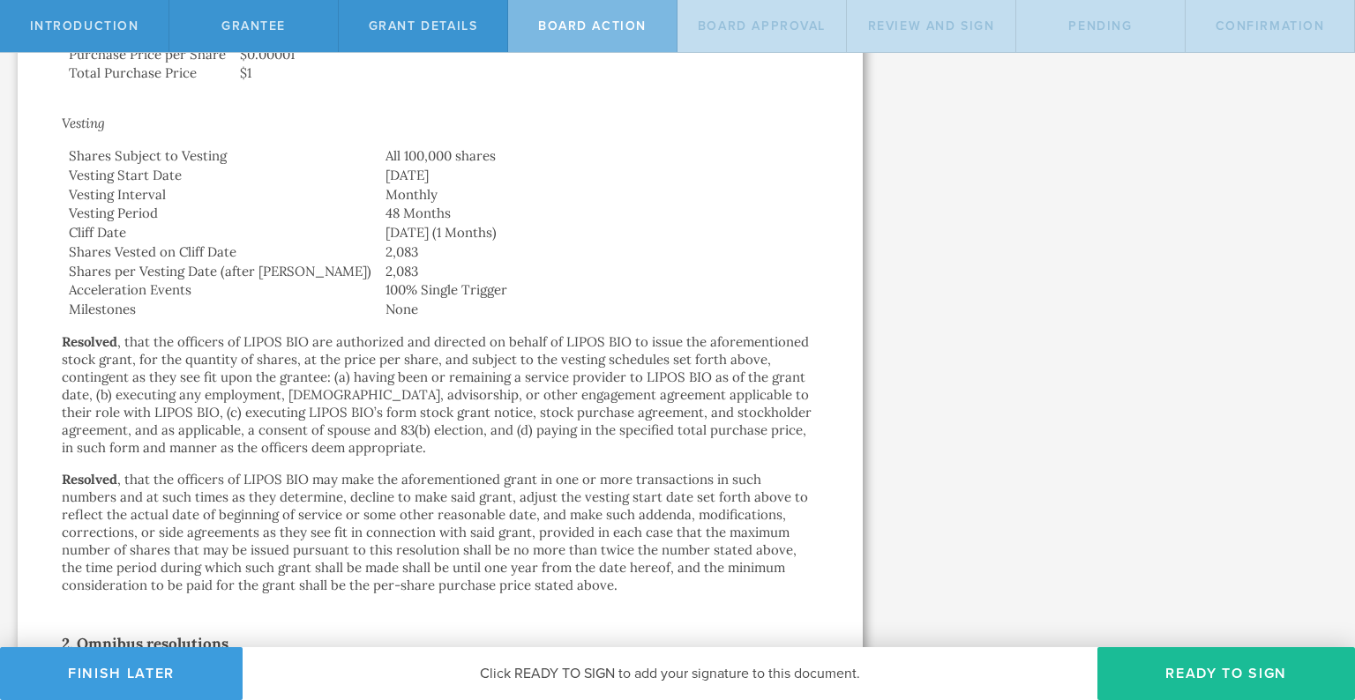
click at [378, 317] on td "None" at bounding box center [598, 309] width 440 height 19
drag, startPoint x: 302, startPoint y: 285, endPoint x: 487, endPoint y: 288, distance: 185.2
click at [487, 288] on td "100% Single Trigger" at bounding box center [598, 289] width 440 height 19
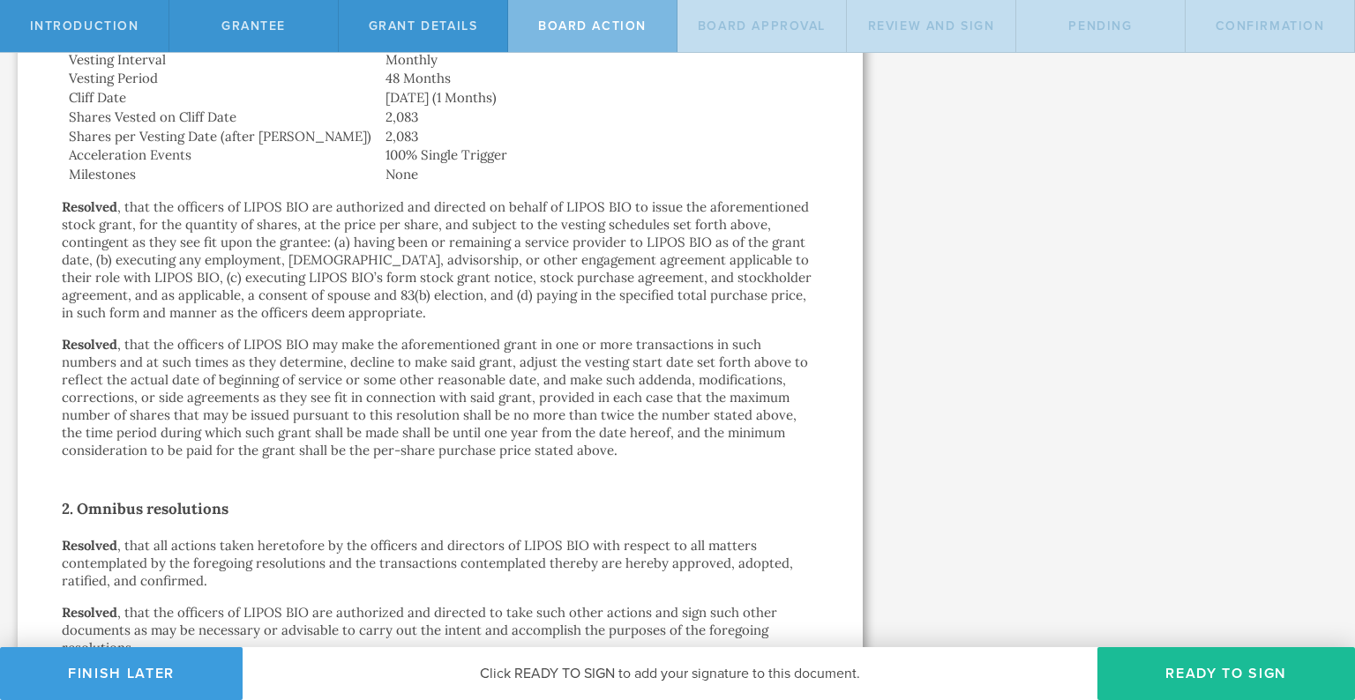
scroll to position [845, 0]
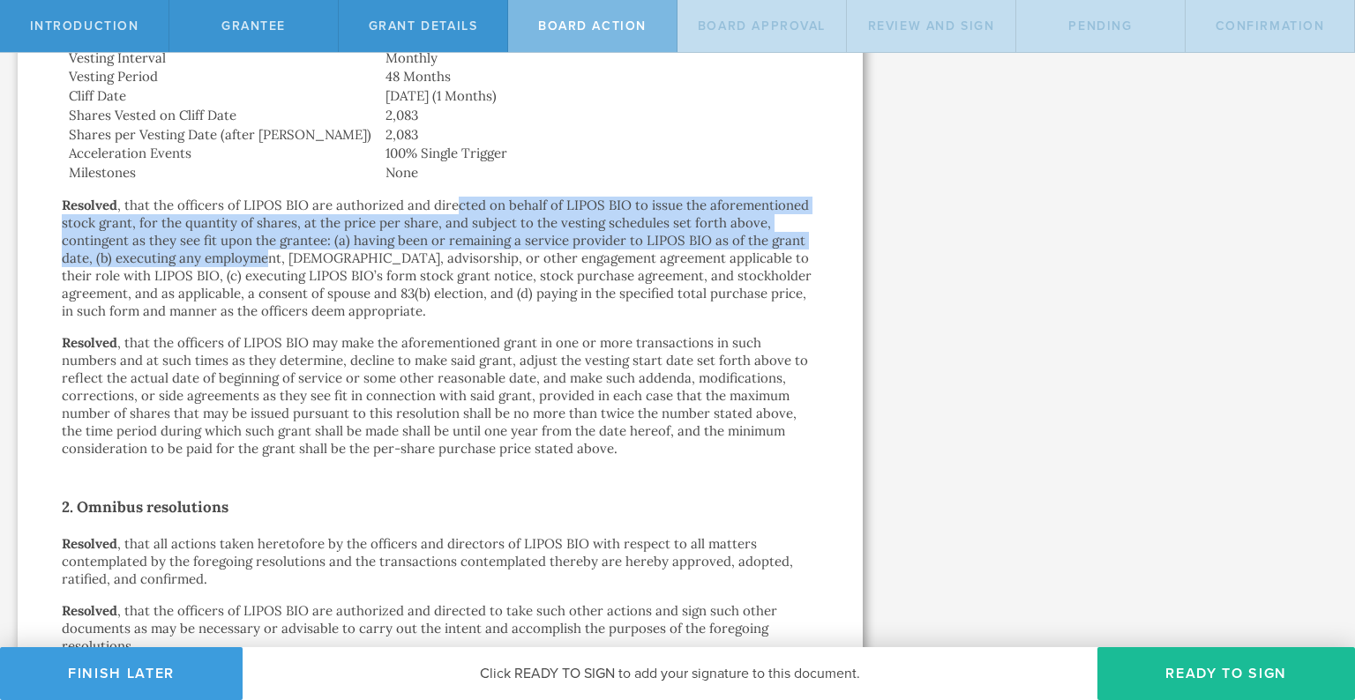
drag, startPoint x: 455, startPoint y: 212, endPoint x: 265, endPoint y: 264, distance: 197.5
click at [265, 264] on p "Resolved , that the officers of LIPOS BIO are authorized and directed on behalf…" at bounding box center [440, 258] width 757 height 123
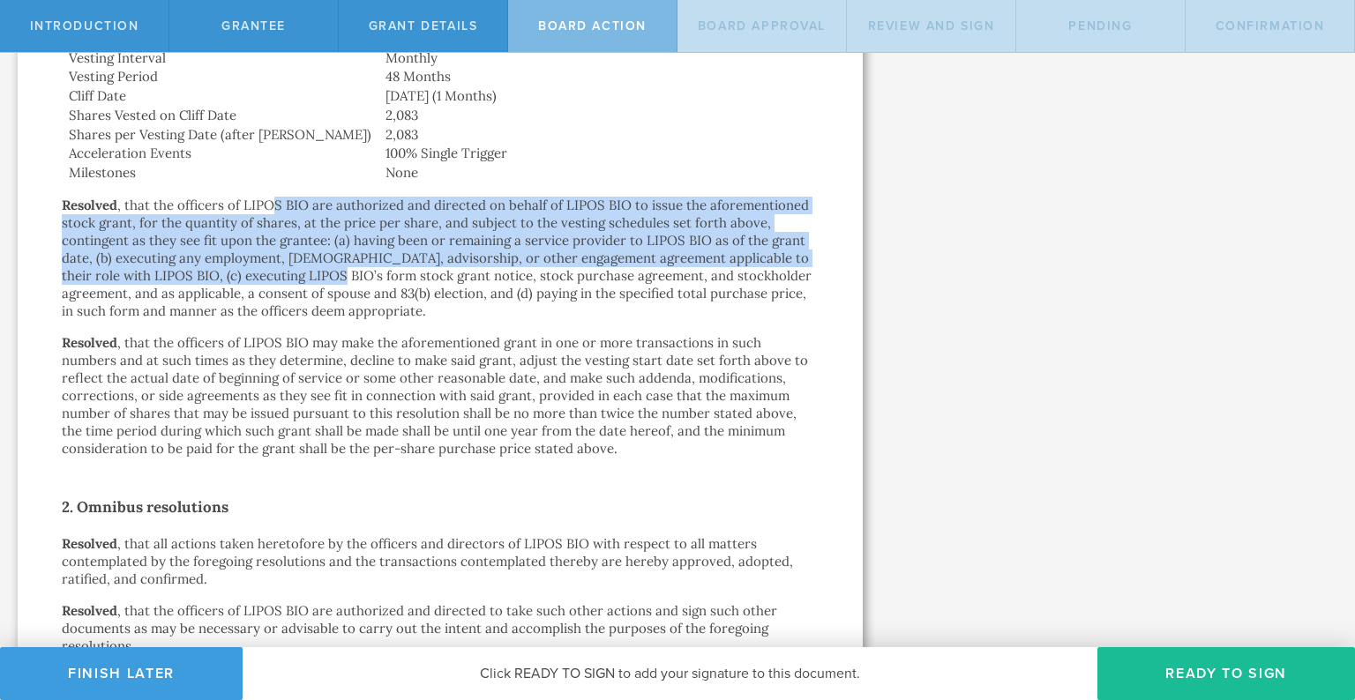
drag, startPoint x: 272, startPoint y: 209, endPoint x: 295, endPoint y: 272, distance: 66.7
click at [295, 272] on p "Resolved , that the officers of LIPOS BIO are authorized and directed on behalf…" at bounding box center [440, 258] width 757 height 123
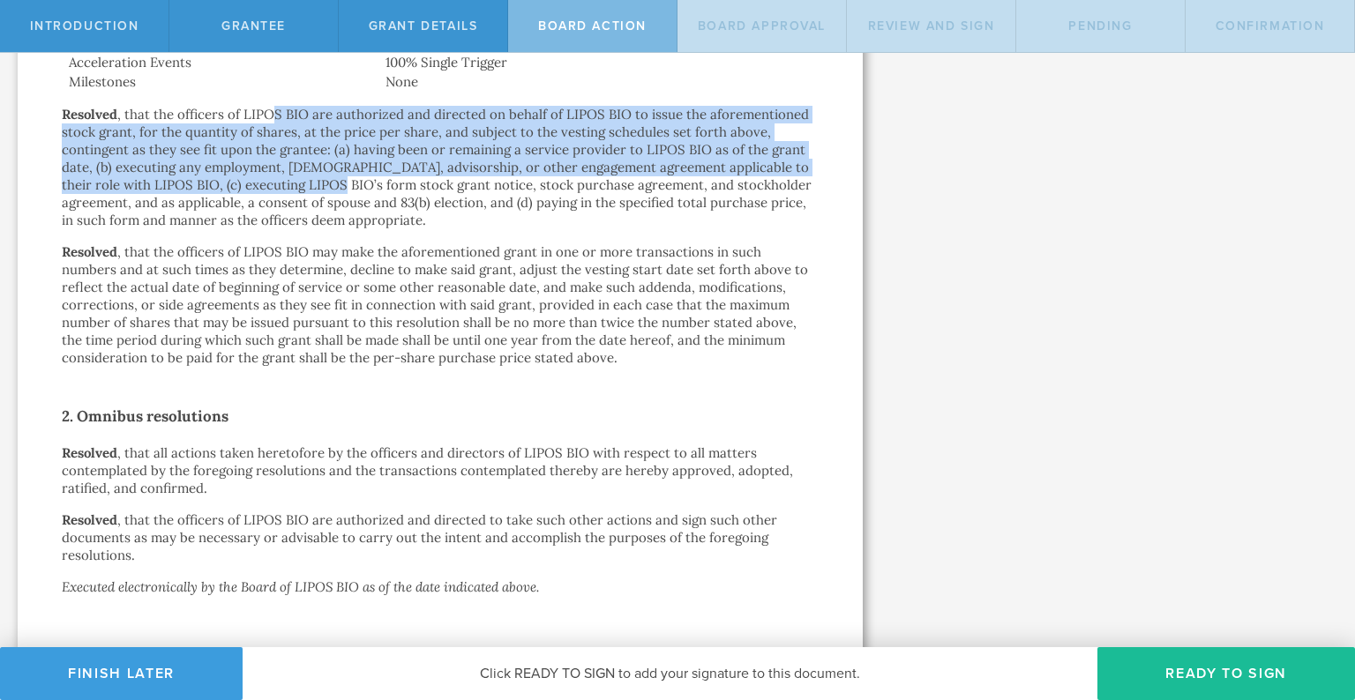
scroll to position [946, 0]
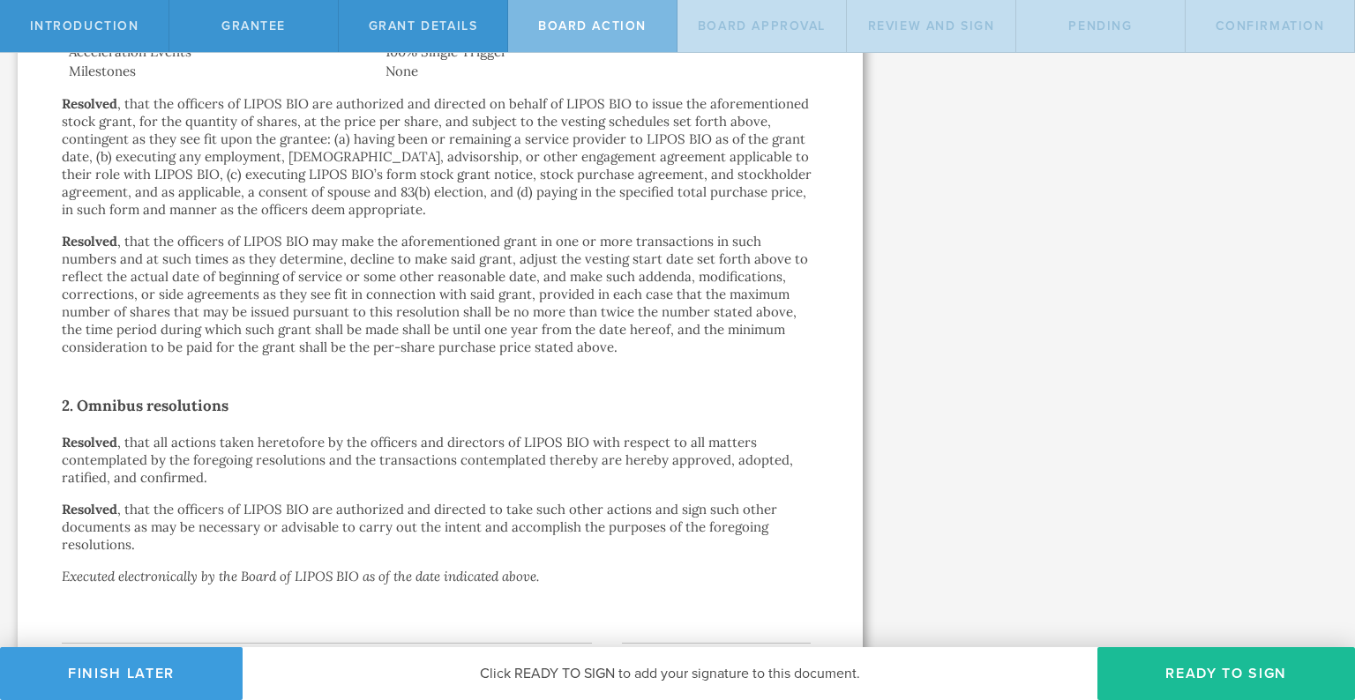
click at [281, 252] on p "Resolved , that the officers of LIPOS BIO may make the aforementioned grant in …" at bounding box center [440, 294] width 757 height 123
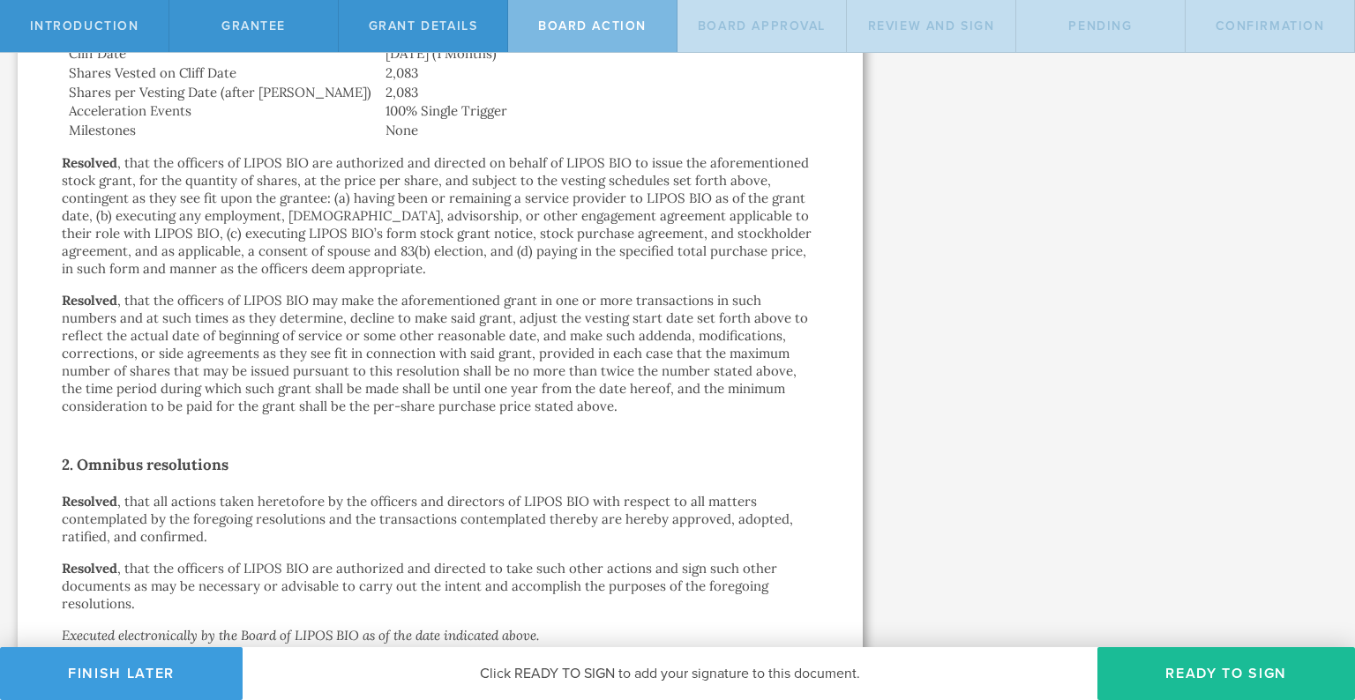
scroll to position [881, 0]
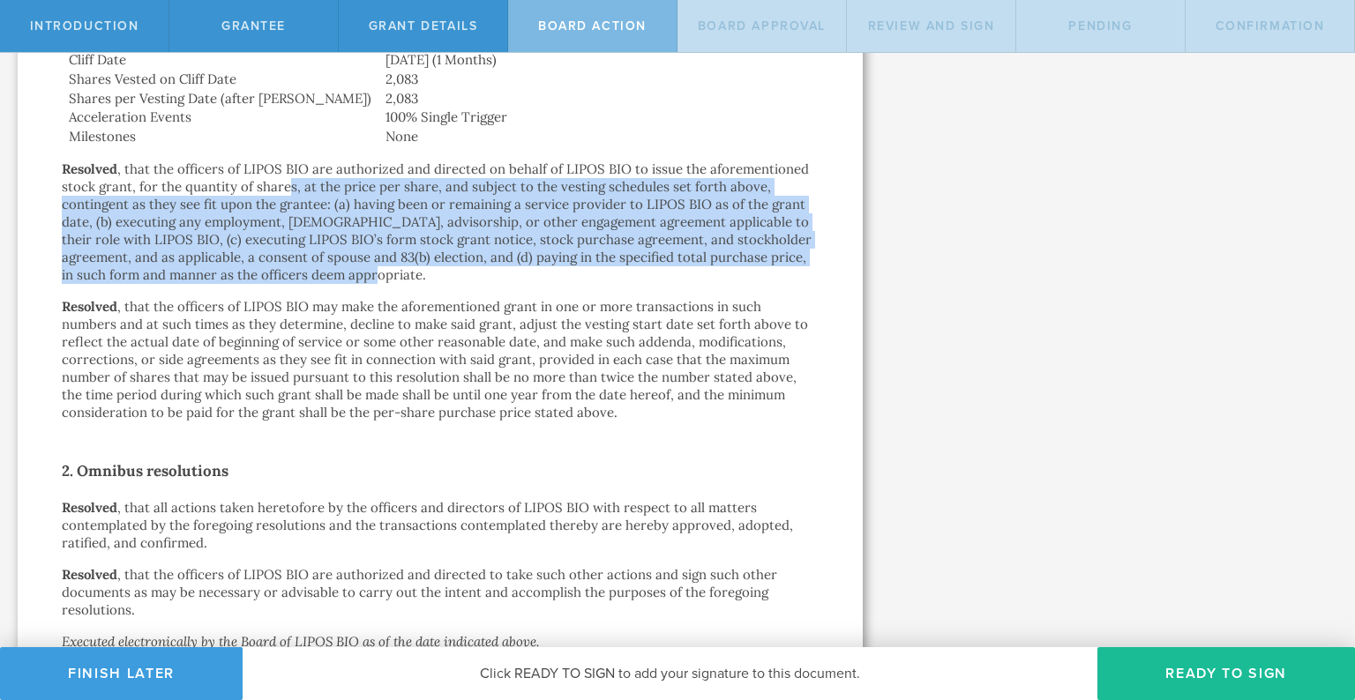
drag, startPoint x: 288, startPoint y: 193, endPoint x: 343, endPoint y: 268, distance: 92.8
click at [343, 268] on p "Resolved , that the officers of LIPOS BIO are authorized and directed on behalf…" at bounding box center [440, 222] width 757 height 123
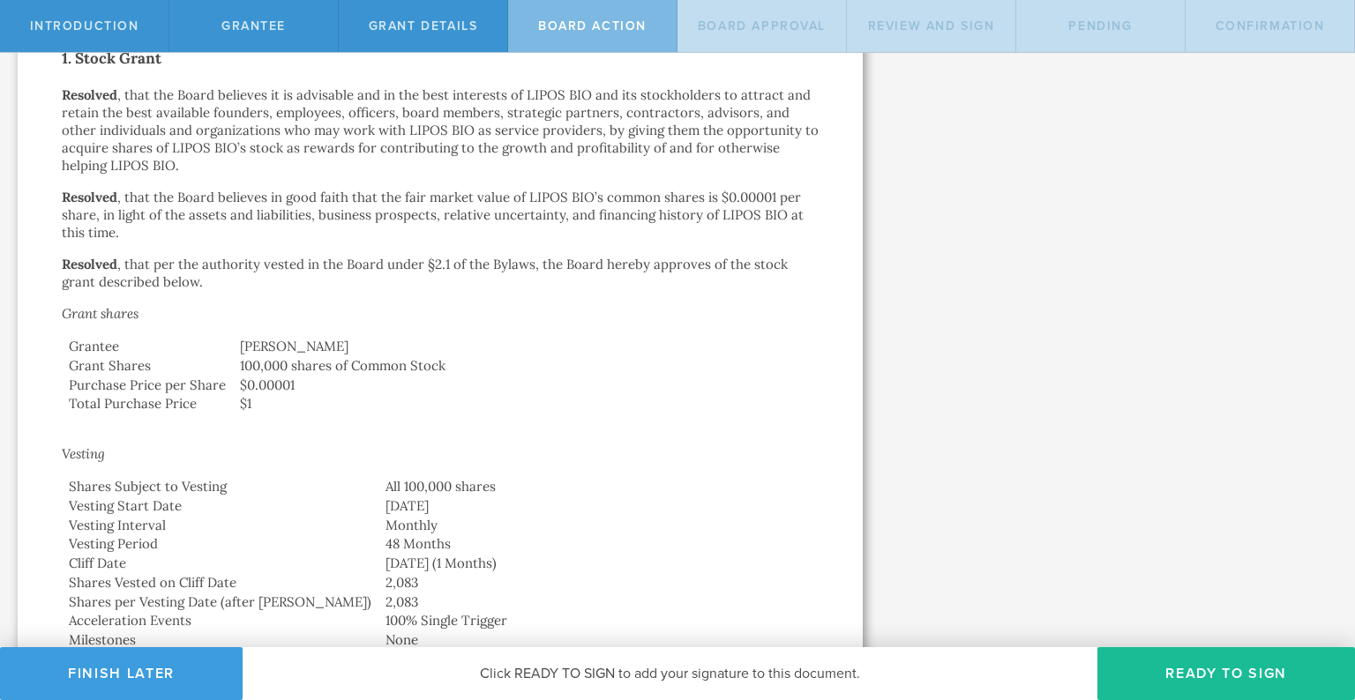
scroll to position [375, 0]
click at [340, 220] on p "Resolved , that the Board believes in good faith that the fair market value of …" at bounding box center [440, 217] width 757 height 53
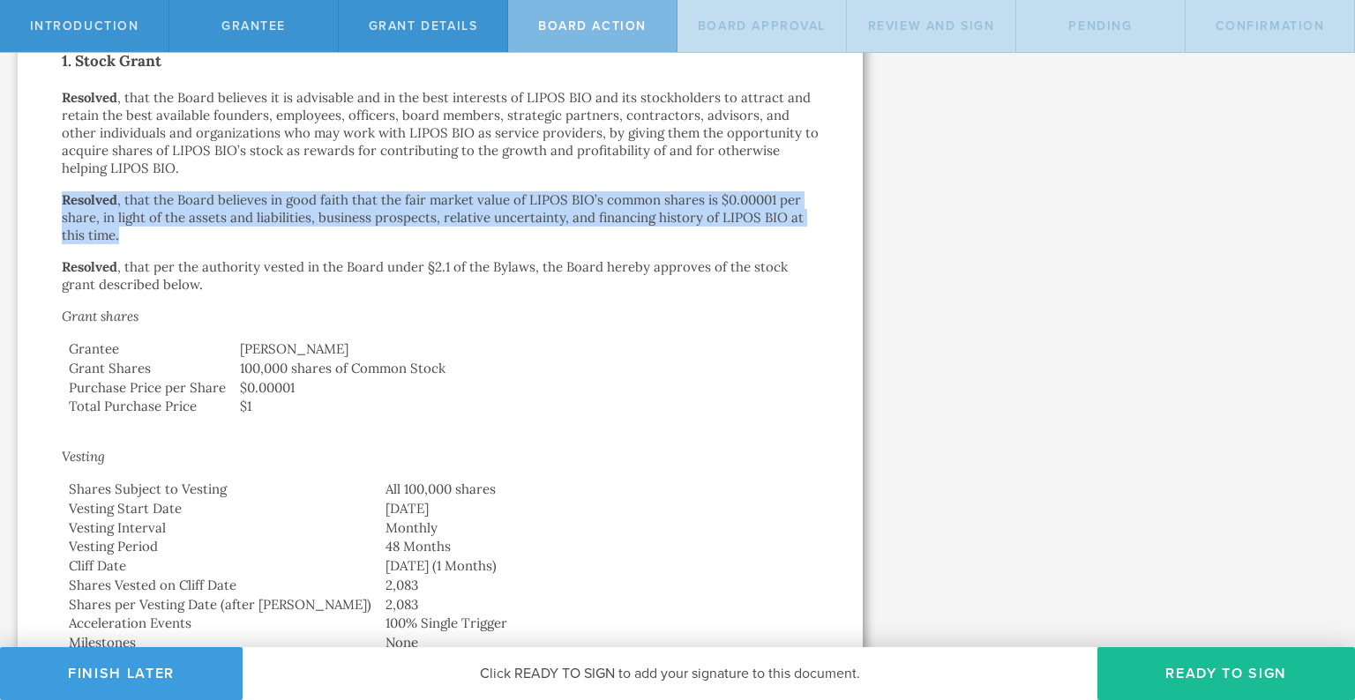
drag, startPoint x: 253, startPoint y: 189, endPoint x: 295, endPoint y: 244, distance: 69.3
click at [295, 244] on div "Action by the Board of Directors of LIPOS BIO Inc. October 10, 2025 In accordan…" at bounding box center [440, 537] width 757 height 1551
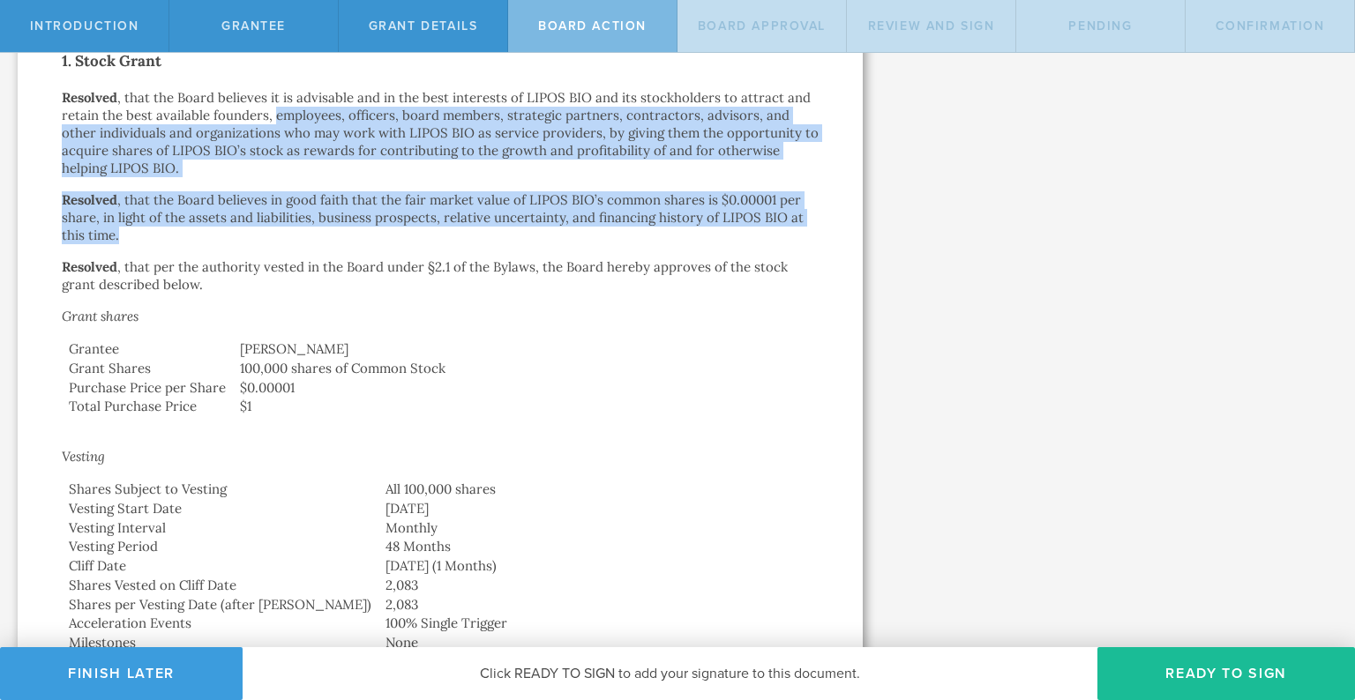
drag, startPoint x: 295, startPoint y: 244, endPoint x: 274, endPoint y: 109, distance: 136.5
click at [274, 109] on div "Action by the Board of Directors of LIPOS BIO Inc. October 10, 2025 In accordan…" at bounding box center [440, 537] width 757 height 1551
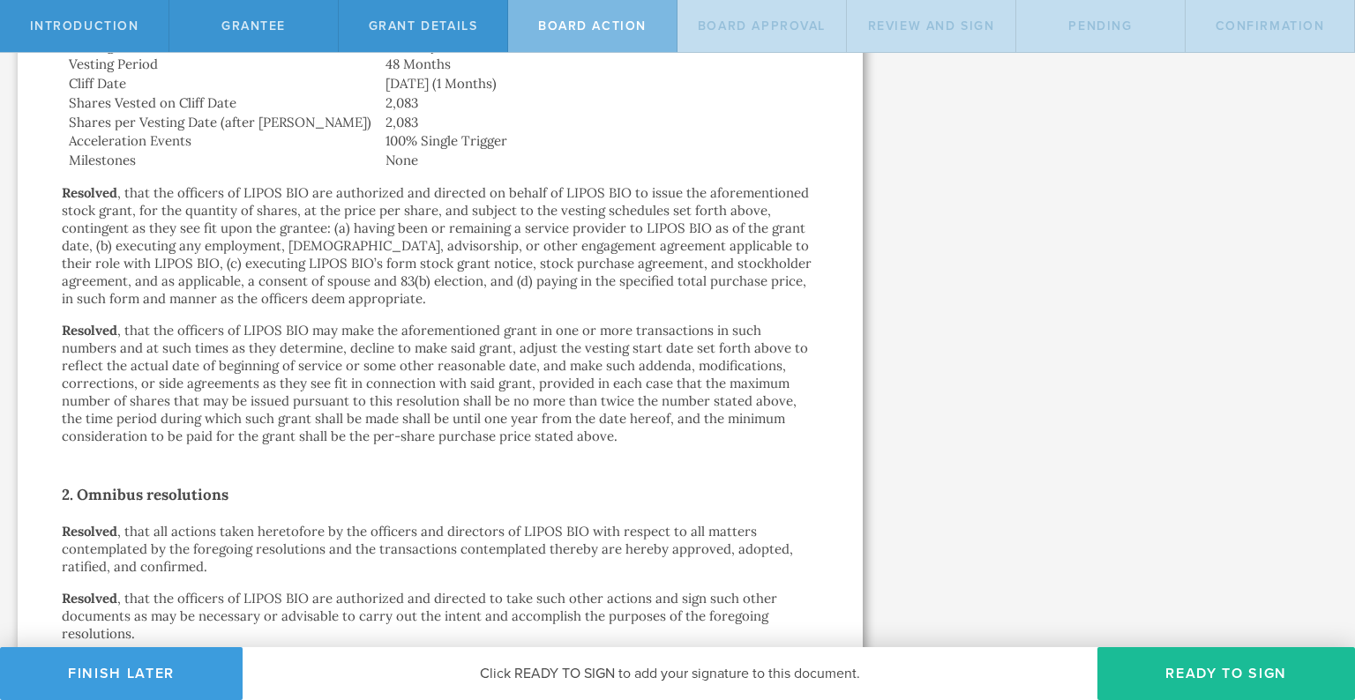
scroll to position [881, 0]
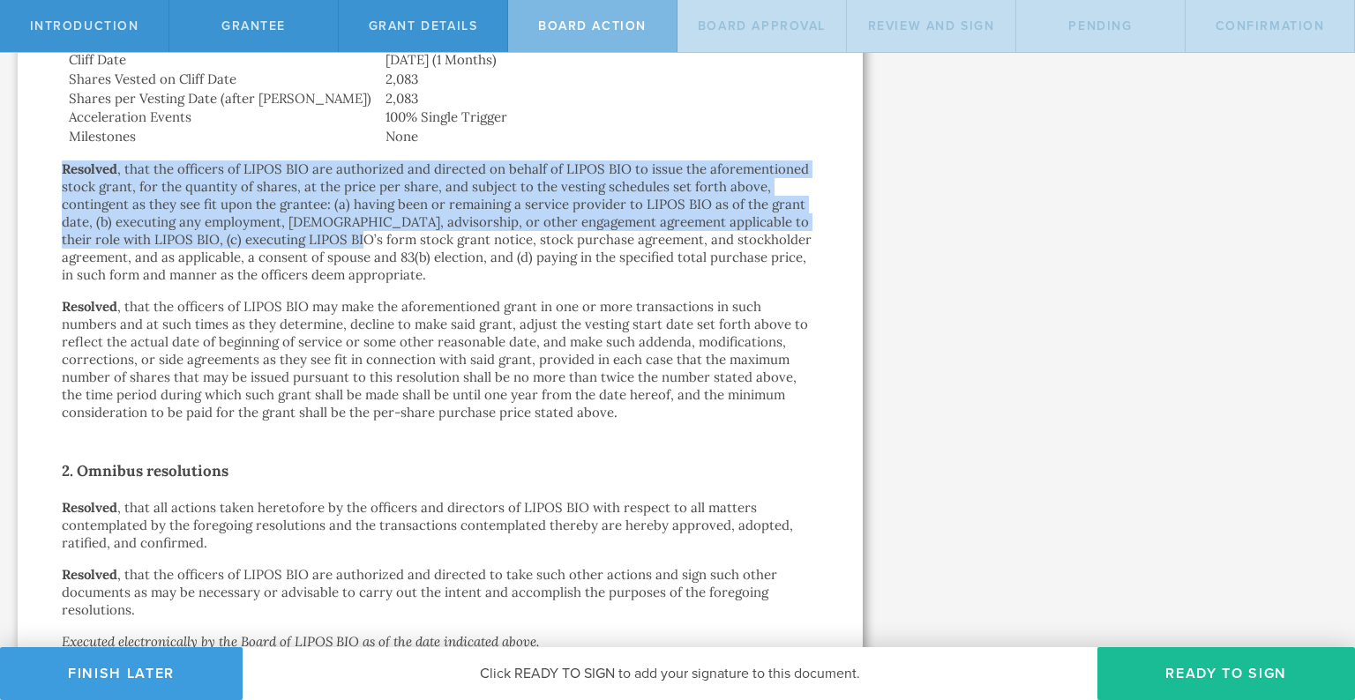
drag, startPoint x: 282, startPoint y: 159, endPoint x: 320, endPoint y: 232, distance: 82.4
click at [320, 232] on div "Action by the Board of Directors of LIPOS BIO Inc. October 10, 2025 In accordan…" at bounding box center [440, 31] width 757 height 1551
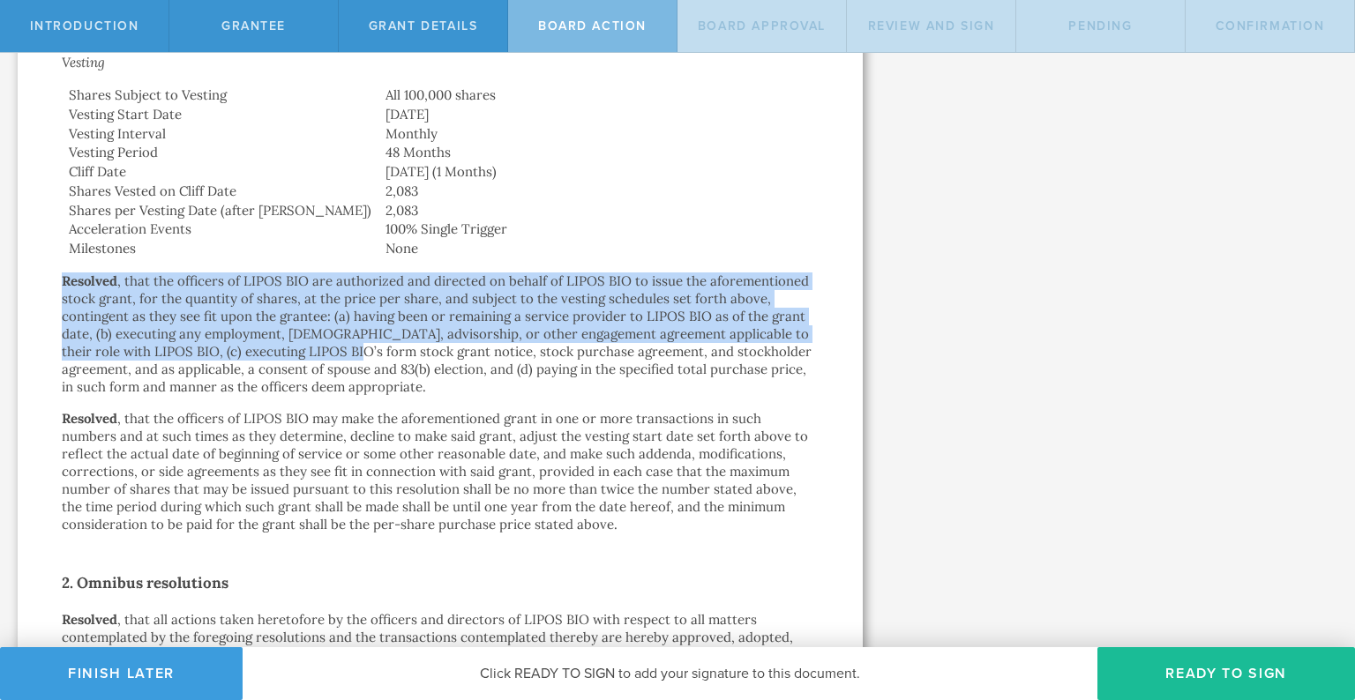
scroll to position [752, 0]
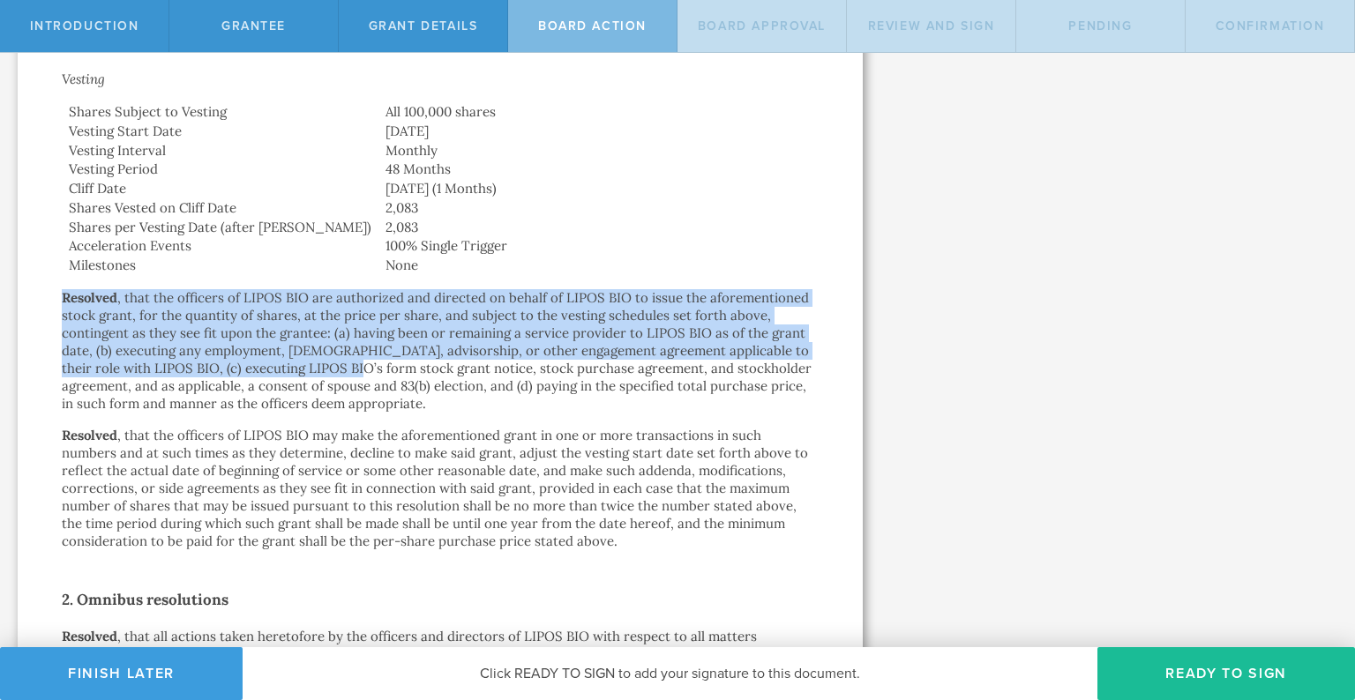
click at [538, 299] on p "Resolved , that the officers of LIPOS BIO are authorized and directed on behalf…" at bounding box center [440, 350] width 757 height 123
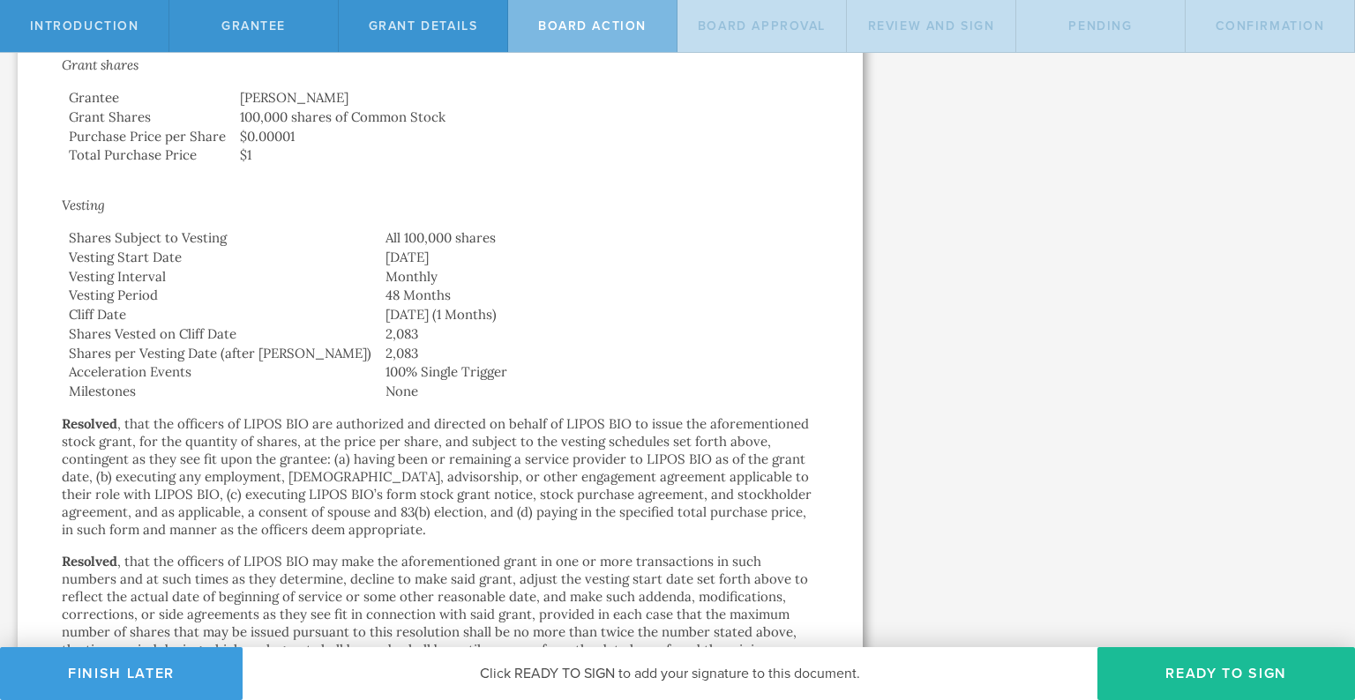
scroll to position [547, 0]
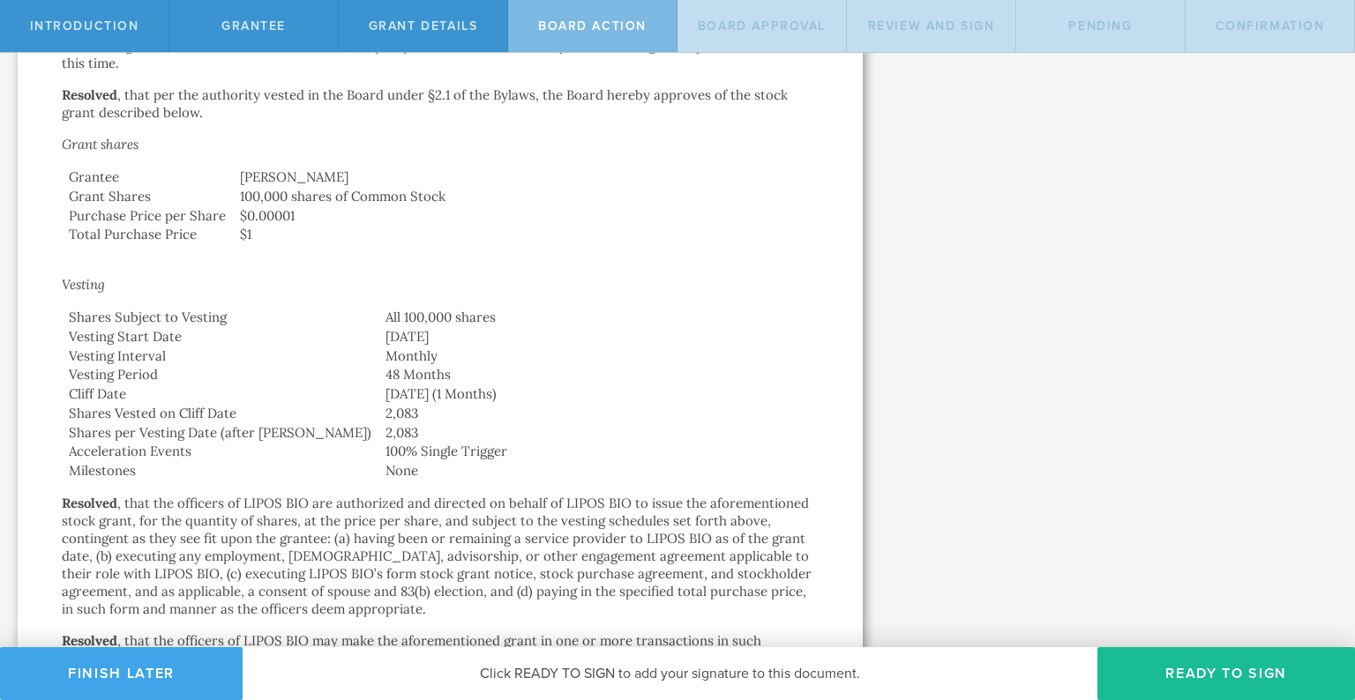
click at [118, 661] on button "Finish Later" at bounding box center [121, 673] width 243 height 53
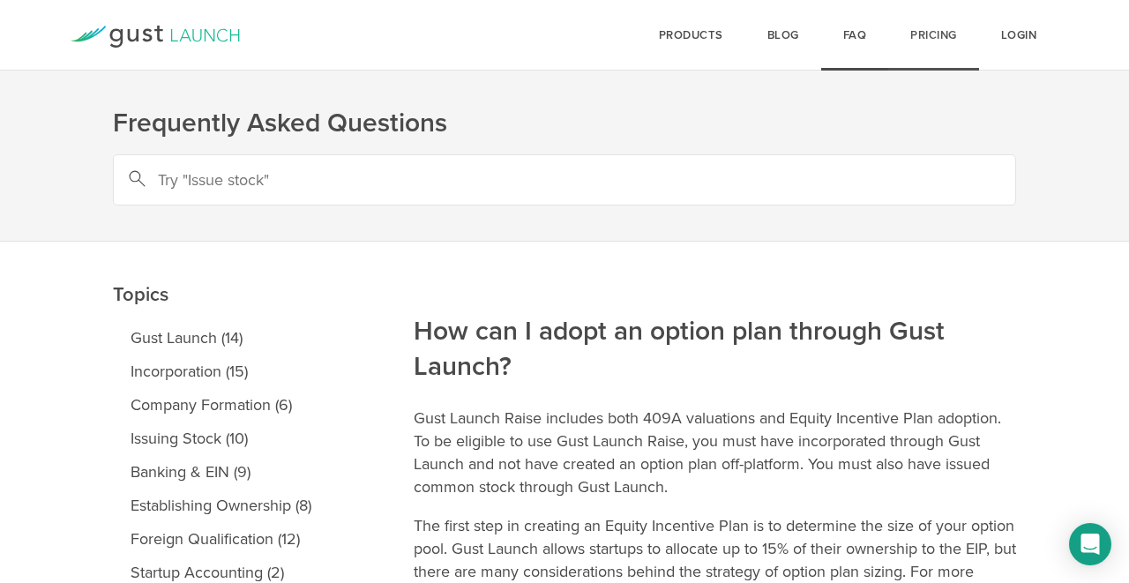
click at [929, 53] on link "Pricing" at bounding box center [933, 35] width 91 height 71
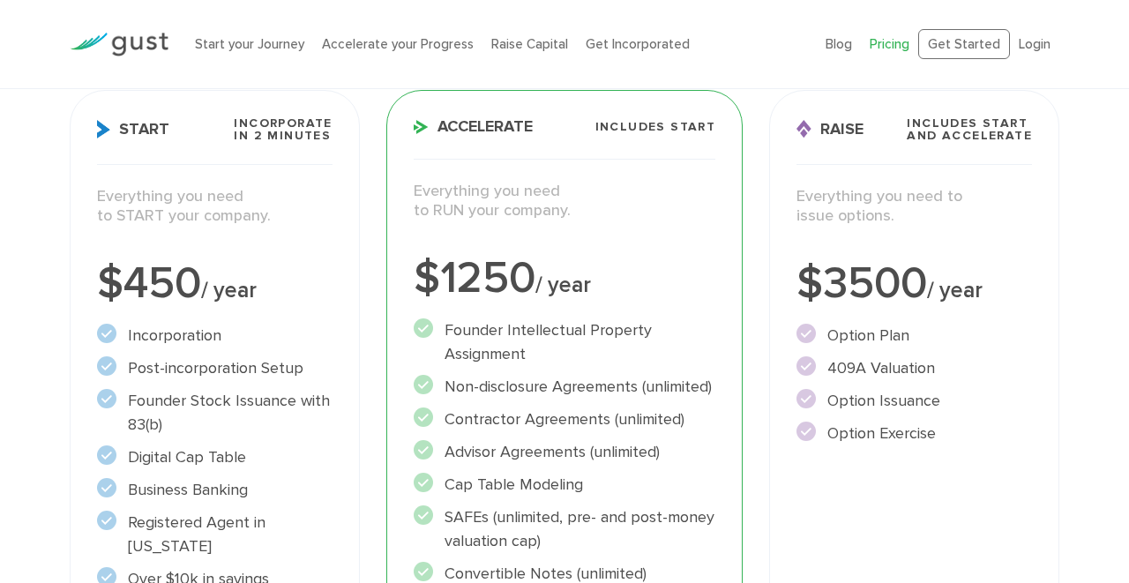
scroll to position [243, 0]
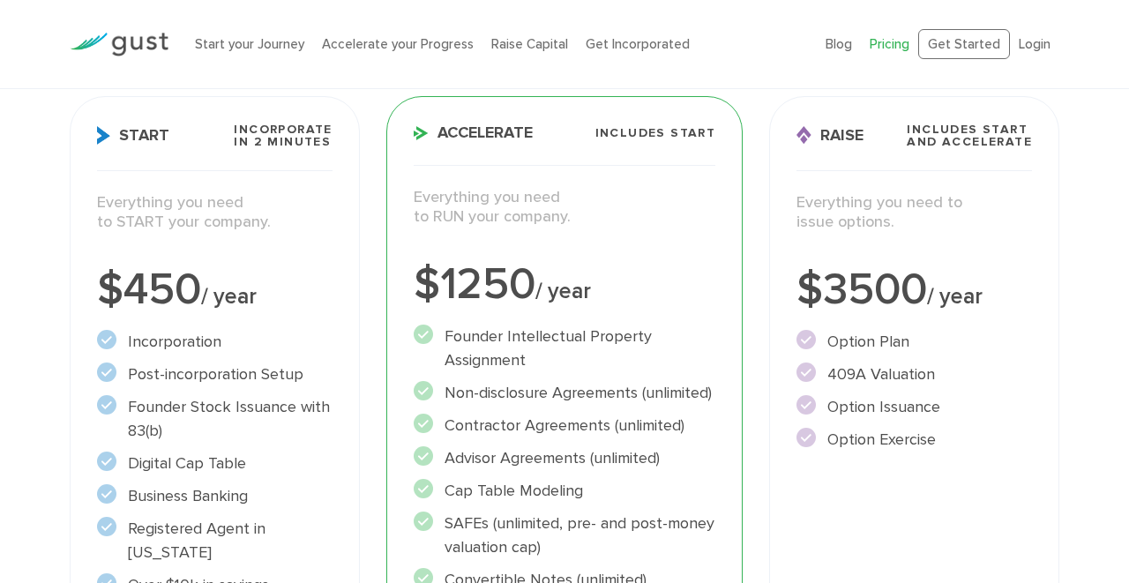
drag, startPoint x: 829, startPoint y: 340, endPoint x: 932, endPoint y: 340, distance: 103.2
click at [932, 340] on li "Option Plan" at bounding box center [913, 342] width 235 height 24
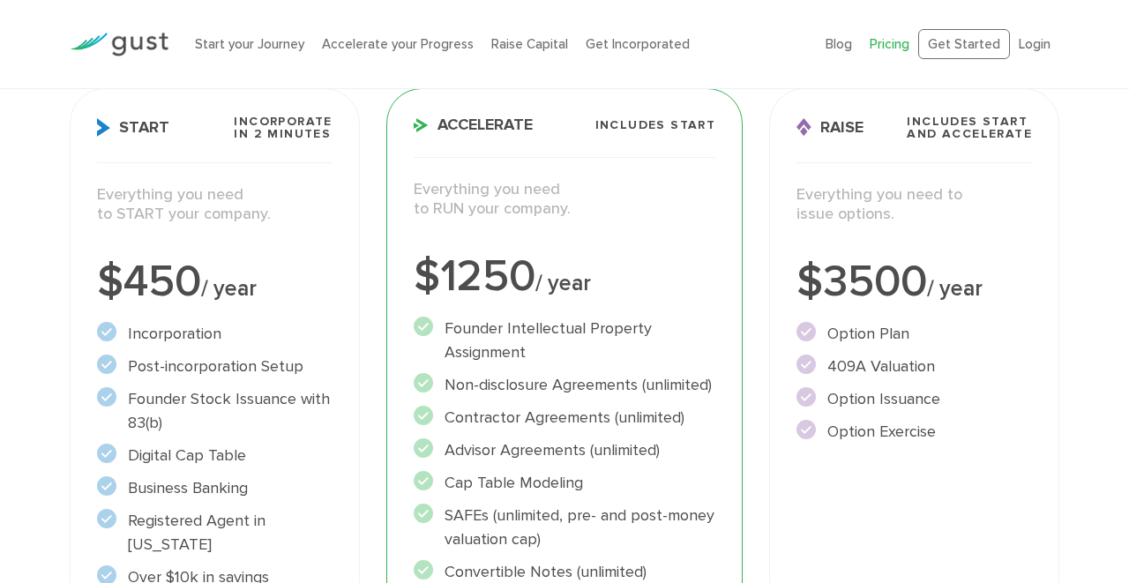
scroll to position [244, 0]
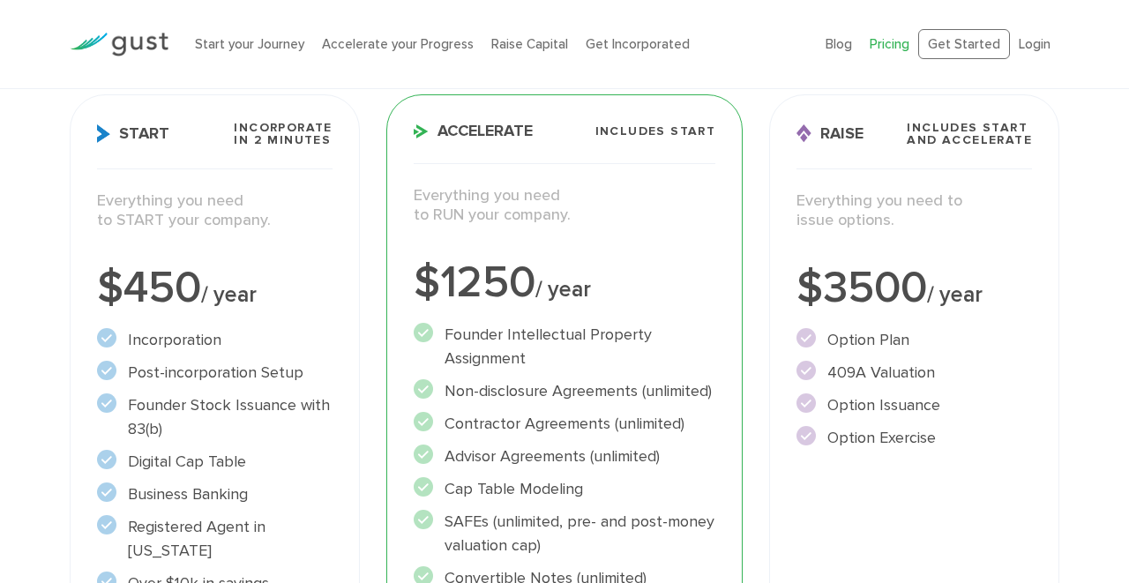
drag, startPoint x: 827, startPoint y: 334, endPoint x: 944, endPoint y: 436, distance: 154.4
click at [944, 436] on ul "Option Plan" at bounding box center [913, 389] width 235 height 122
click at [944, 436] on li "Option Exercise" at bounding box center [913, 438] width 235 height 24
click at [855, 354] on ul "Option Plan" at bounding box center [913, 389] width 235 height 122
drag, startPoint x: 826, startPoint y: 340, endPoint x: 904, endPoint y: 330, distance: 78.3
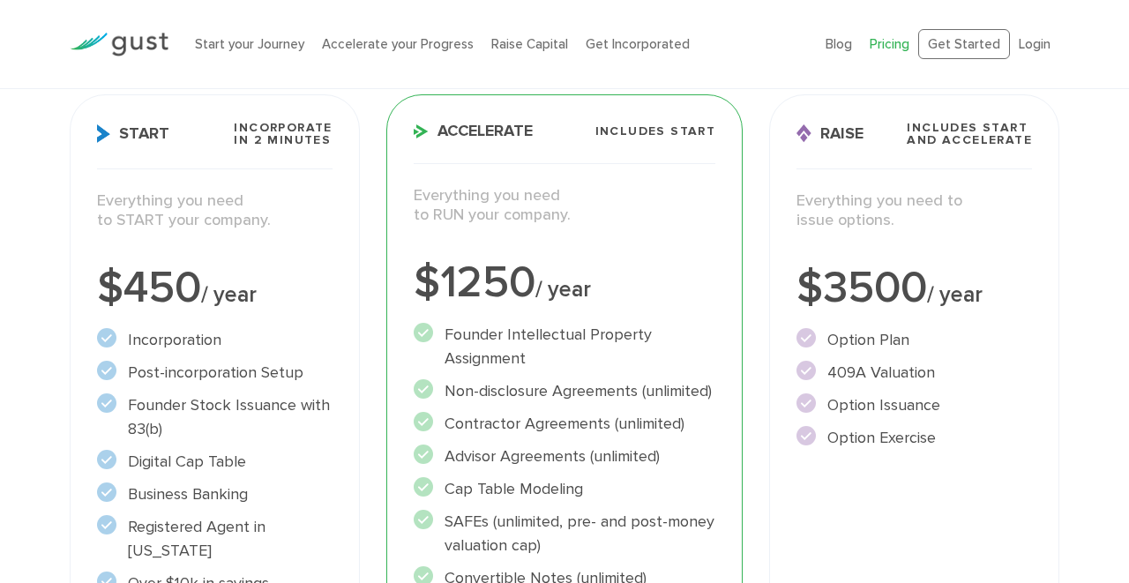
click at [904, 330] on li "Option Plan" at bounding box center [913, 340] width 235 height 24
click at [868, 399] on li "Option Issuance" at bounding box center [913, 405] width 235 height 24
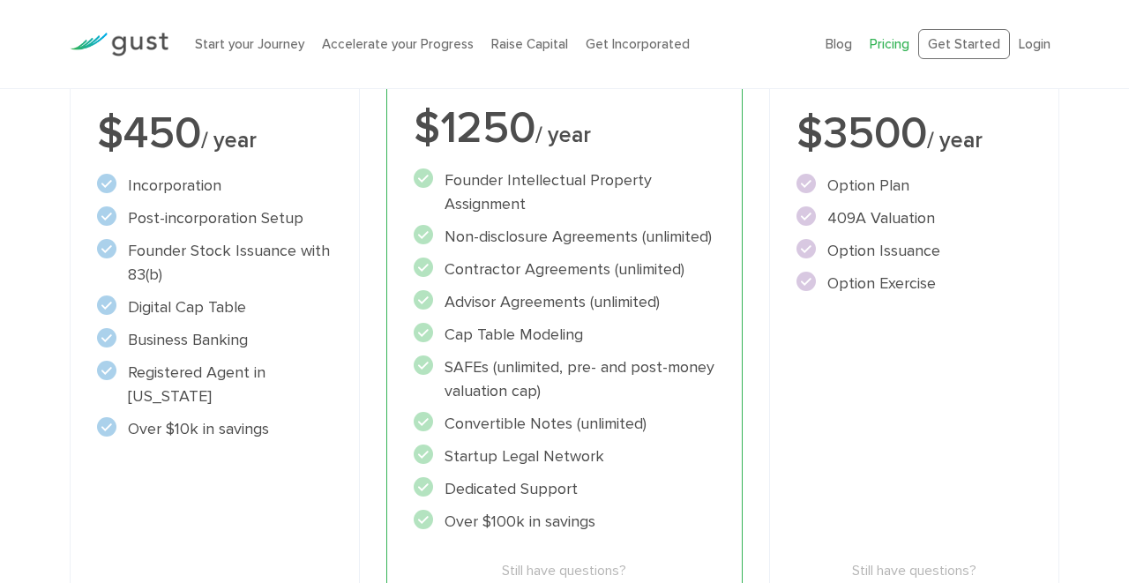
scroll to position [400, 0]
drag, startPoint x: 826, startPoint y: 172, endPoint x: 933, endPoint y: 221, distance: 118.4
click at [933, 221] on ul "Option Plan" at bounding box center [913, 234] width 235 height 122
click at [933, 221] on li "409A Valuation" at bounding box center [913, 218] width 235 height 24
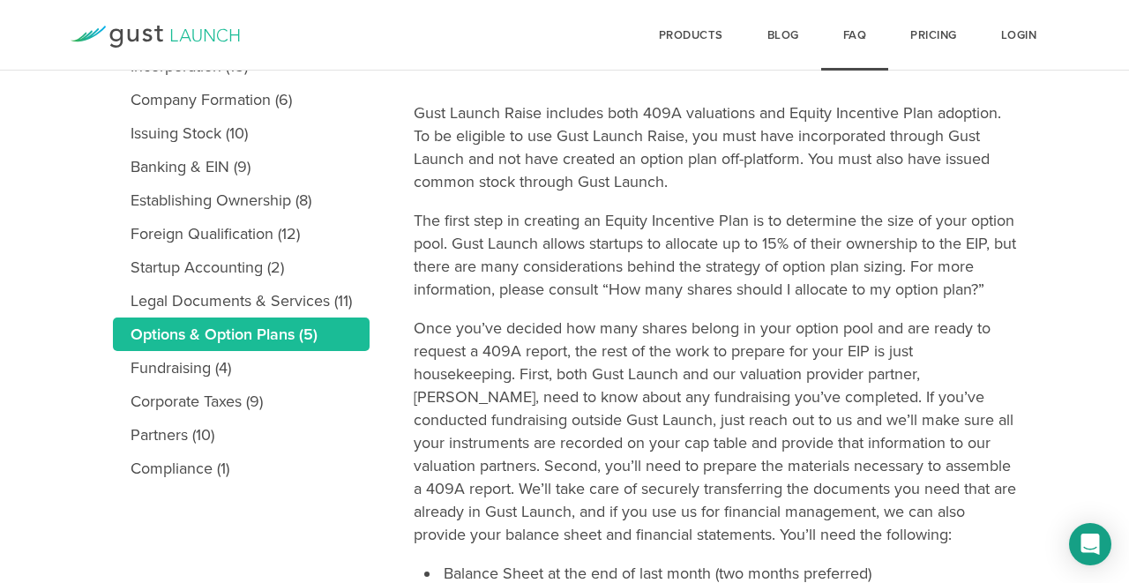
scroll to position [305, 0]
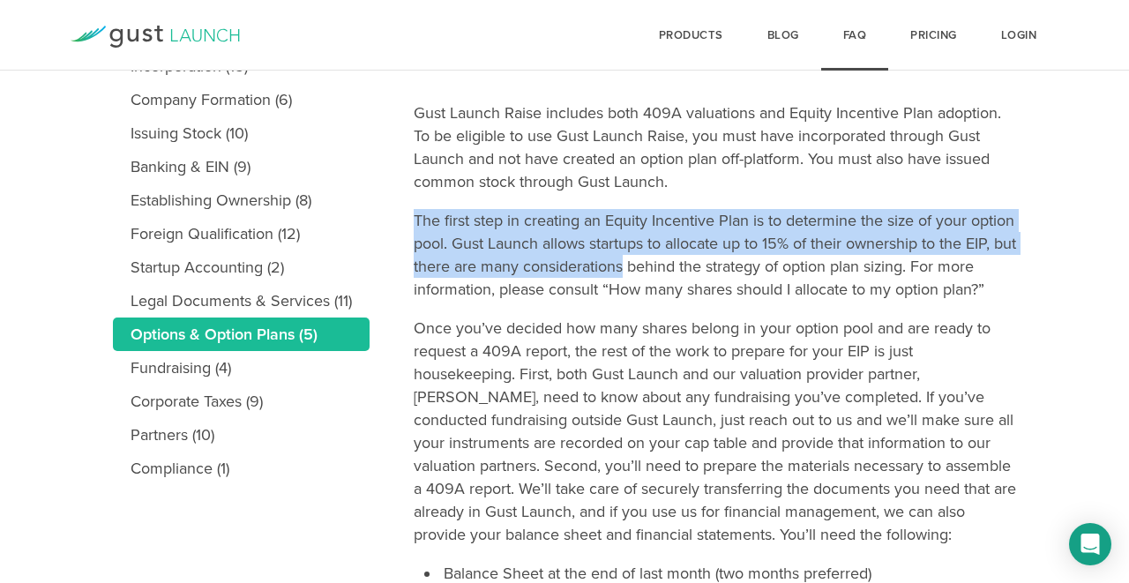
drag, startPoint x: 648, startPoint y: 197, endPoint x: 676, endPoint y: 266, distance: 75.2
click at [676, 266] on article "How can I adopt an option plan through Gust Launch? Gust Launch Raise includes …" at bounding box center [715, 446] width 602 height 1021
click at [676, 266] on p "The first step in creating an Equity Incentive Plan is to determine the size of…" at bounding box center [715, 255] width 602 height 92
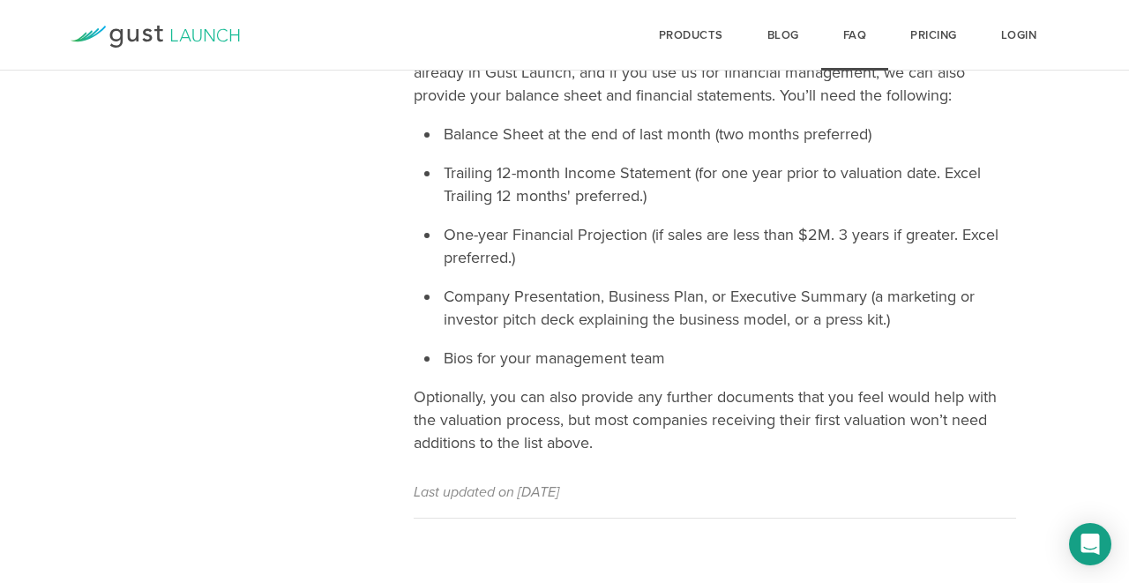
scroll to position [750, 0]
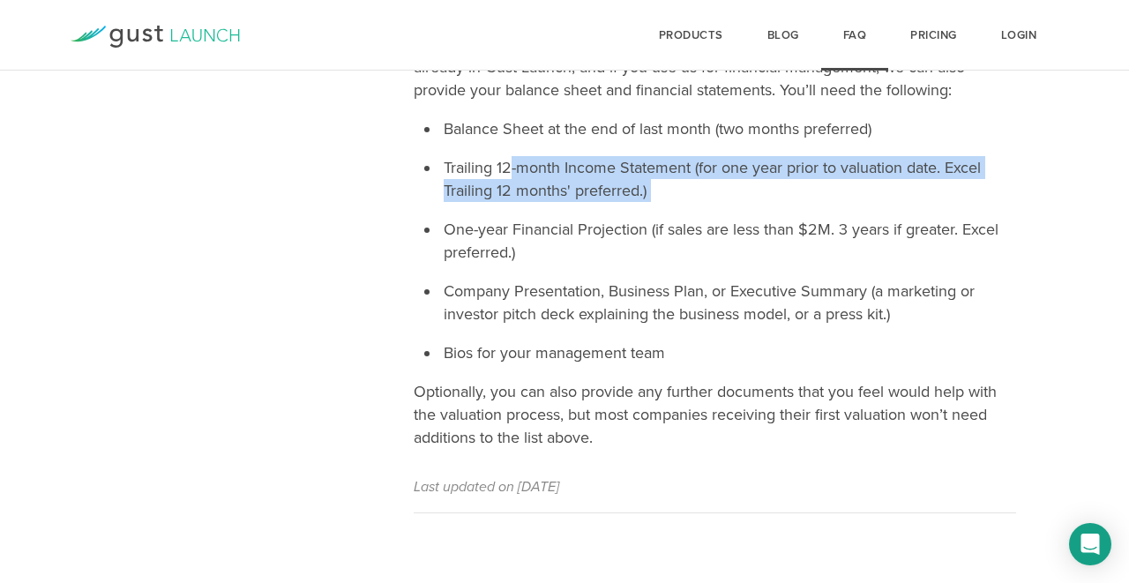
drag, startPoint x: 512, startPoint y: 194, endPoint x: 533, endPoint y: 233, distance: 44.2
click at [533, 233] on ul "Balance Sheet at the end of last month (two months preferred) Trailing 12-month…" at bounding box center [728, 240] width 576 height 247
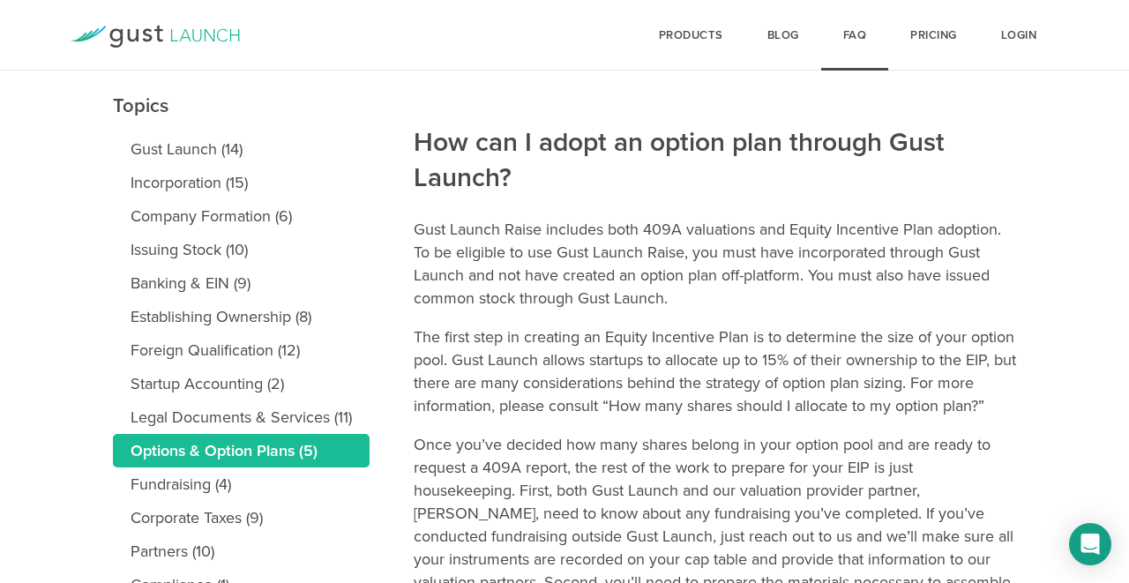
scroll to position [188, 0]
click at [981, 32] on link "Login" at bounding box center [1019, 35] width 80 height 71
click at [939, 34] on link "Pricing" at bounding box center [933, 35] width 91 height 71
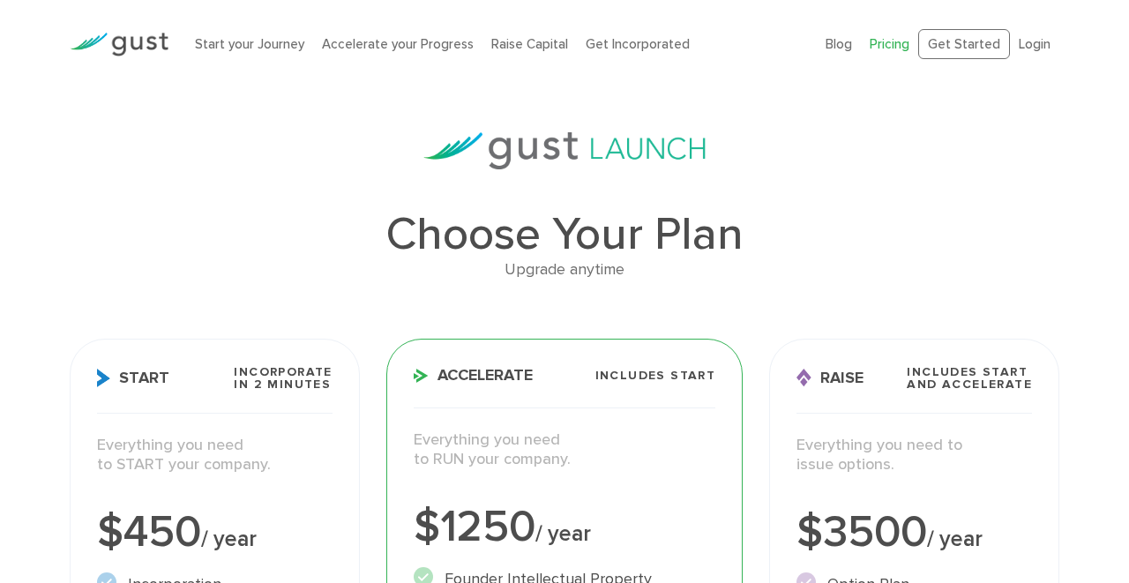
click at [901, 39] on link "Pricing" at bounding box center [890, 44] width 40 height 16
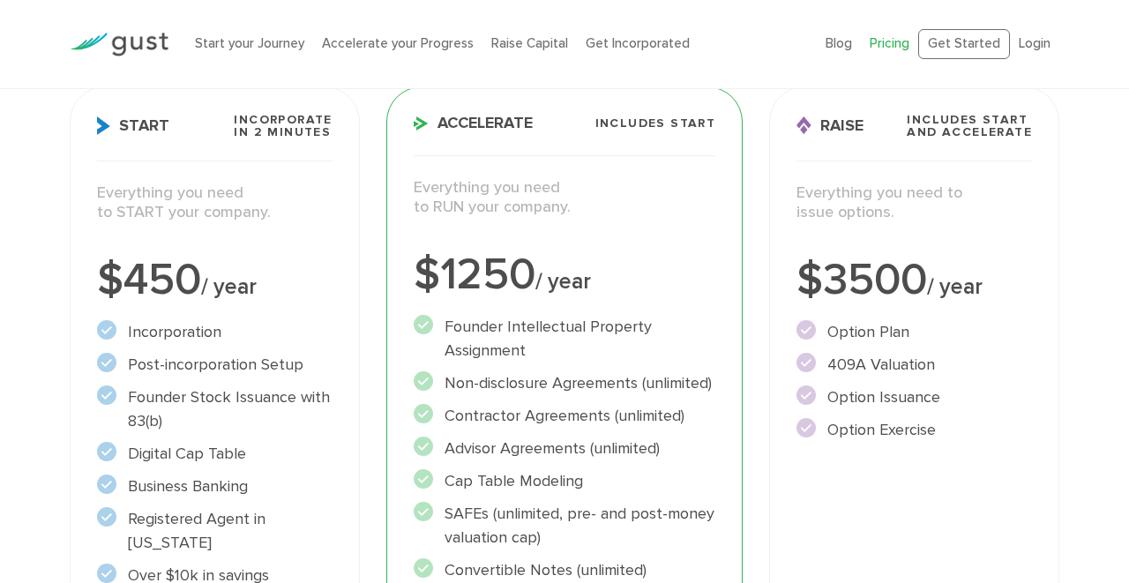
scroll to position [248, 0]
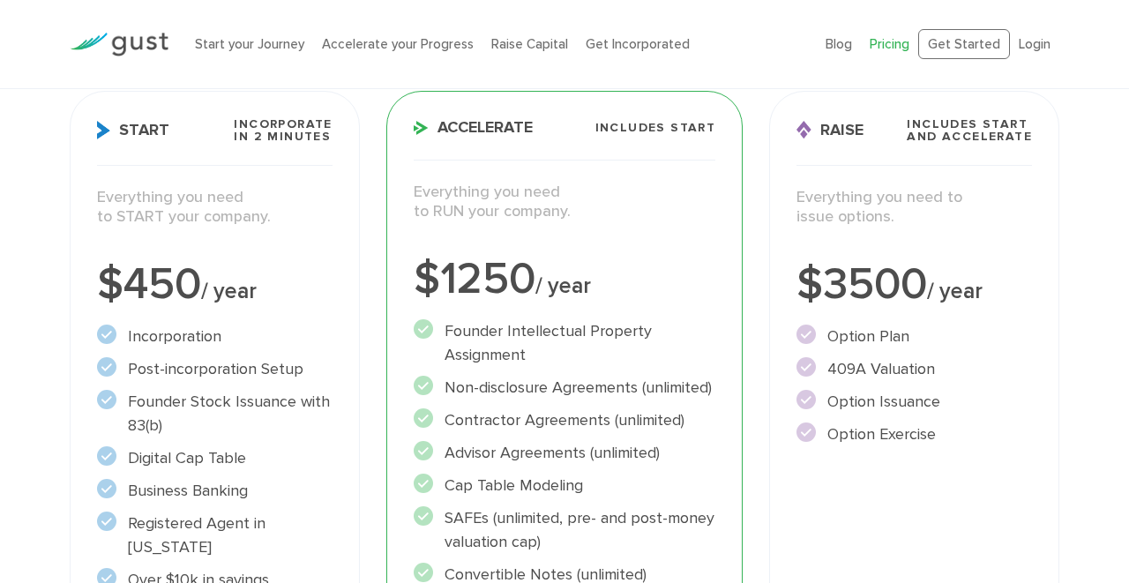
drag, startPoint x: 826, startPoint y: 340, endPoint x: 915, endPoint y: 340, distance: 89.1
click at [915, 340] on li "Option Plan" at bounding box center [913, 337] width 235 height 24
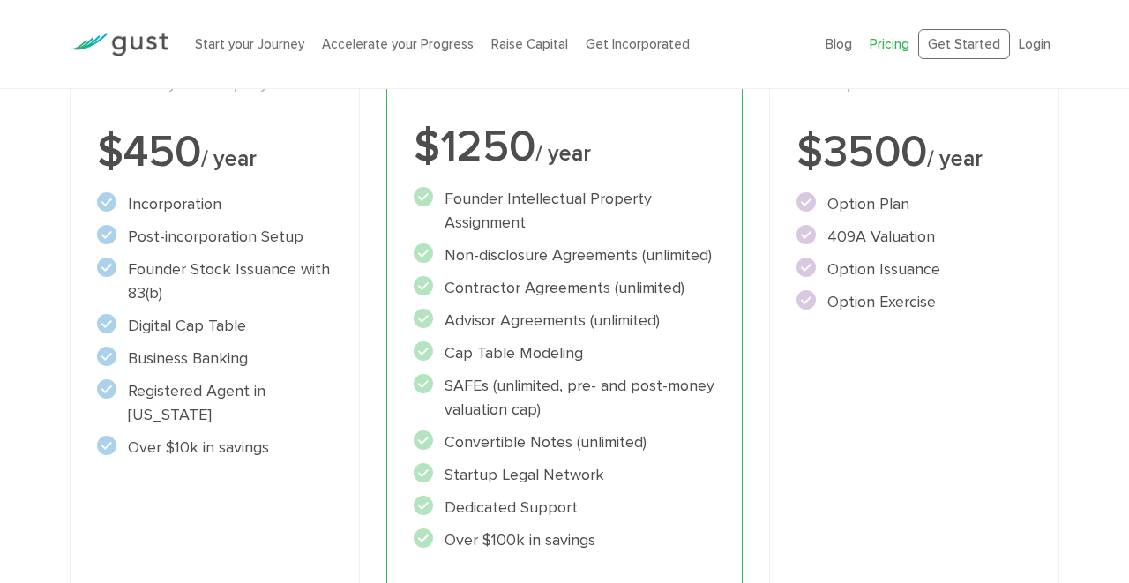
scroll to position [385, 0]
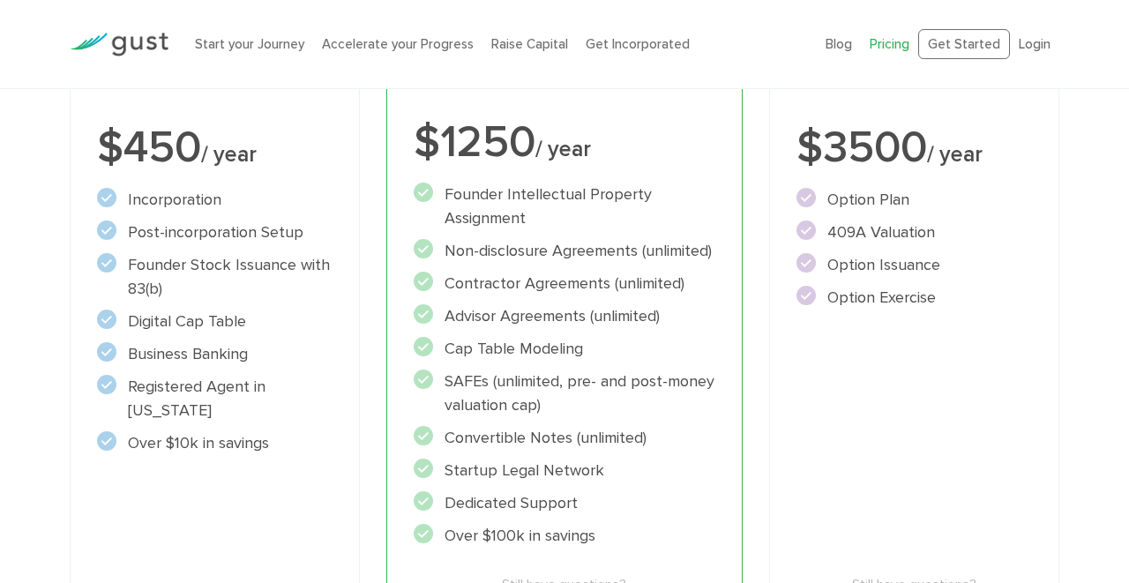
drag, startPoint x: 806, startPoint y: 153, endPoint x: 932, endPoint y: 326, distance: 214.7
click at [932, 326] on div "Raise Includes START and ACCELERATE Everything you need to issue options. $3500…" at bounding box center [914, 327] width 290 height 746
click at [877, 286] on li "Option Exercise" at bounding box center [913, 298] width 235 height 24
drag, startPoint x: 830, startPoint y: 233, endPoint x: 938, endPoint y: 235, distance: 107.6
click at [938, 235] on li "409A Valuation" at bounding box center [913, 232] width 235 height 24
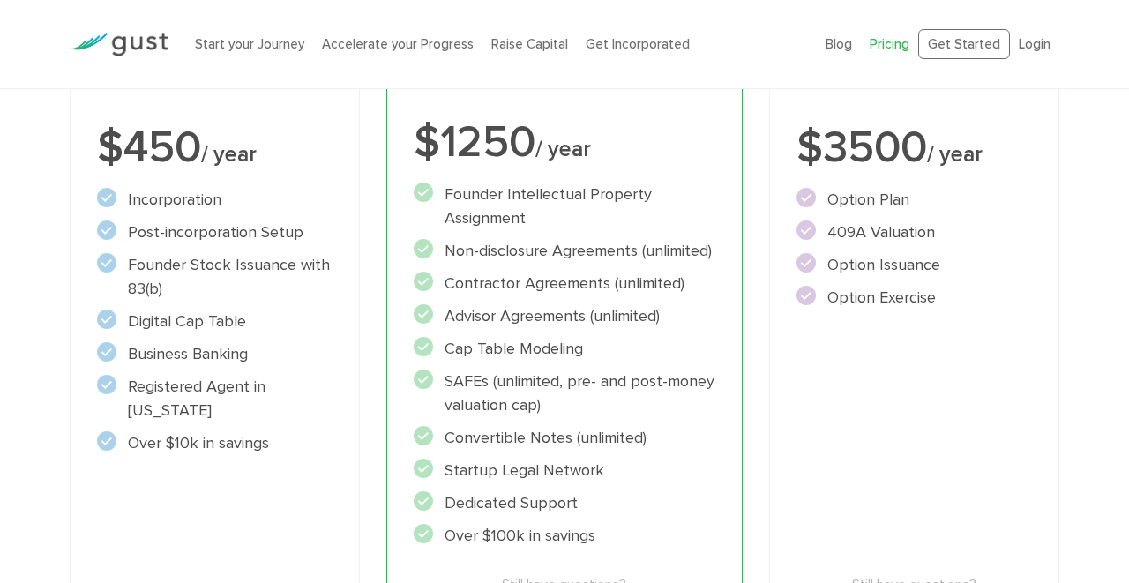
click at [852, 258] on li "Option Issuance" at bounding box center [913, 265] width 235 height 24
drag, startPoint x: 829, startPoint y: 263, endPoint x: 894, endPoint y: 288, distance: 69.8
click at [911, 282] on ul "Option Plan" at bounding box center [913, 249] width 235 height 122
drag, startPoint x: 851, startPoint y: 291, endPoint x: 943, endPoint y: 290, distance: 91.7
click at [943, 290] on li "Option Exercise" at bounding box center [913, 298] width 235 height 24
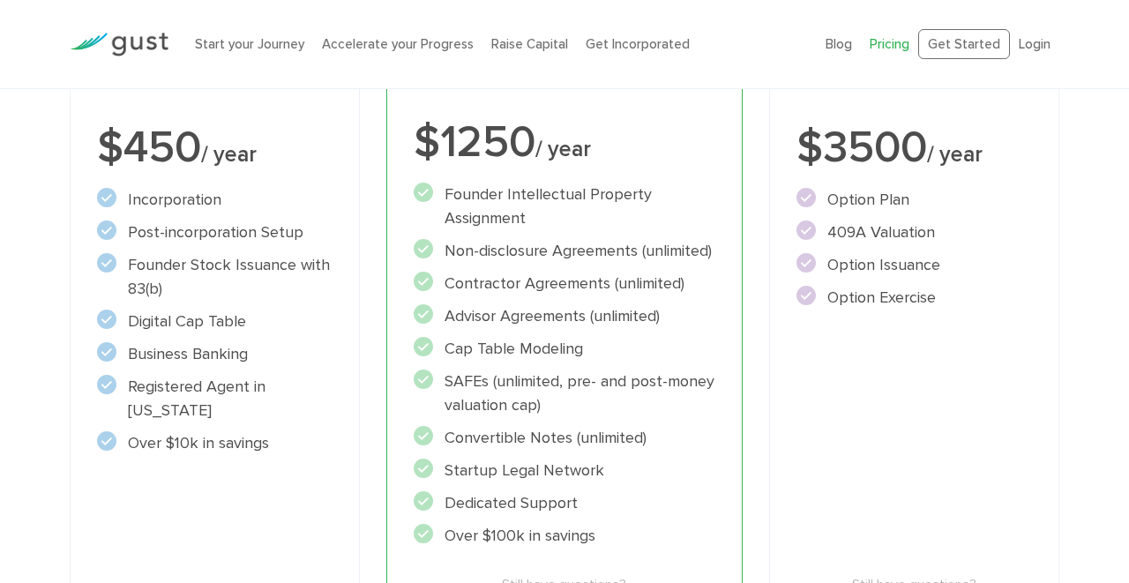
drag, startPoint x: 843, startPoint y: 212, endPoint x: 885, endPoint y: 212, distance: 41.5
click at [885, 212] on ul "Option Plan" at bounding box center [913, 249] width 235 height 122
drag, startPoint x: 844, startPoint y: 203, endPoint x: 886, endPoint y: 203, distance: 41.5
click at [886, 203] on li "Option Plan" at bounding box center [913, 200] width 235 height 24
click at [886, 204] on li "Option Plan" at bounding box center [913, 200] width 235 height 24
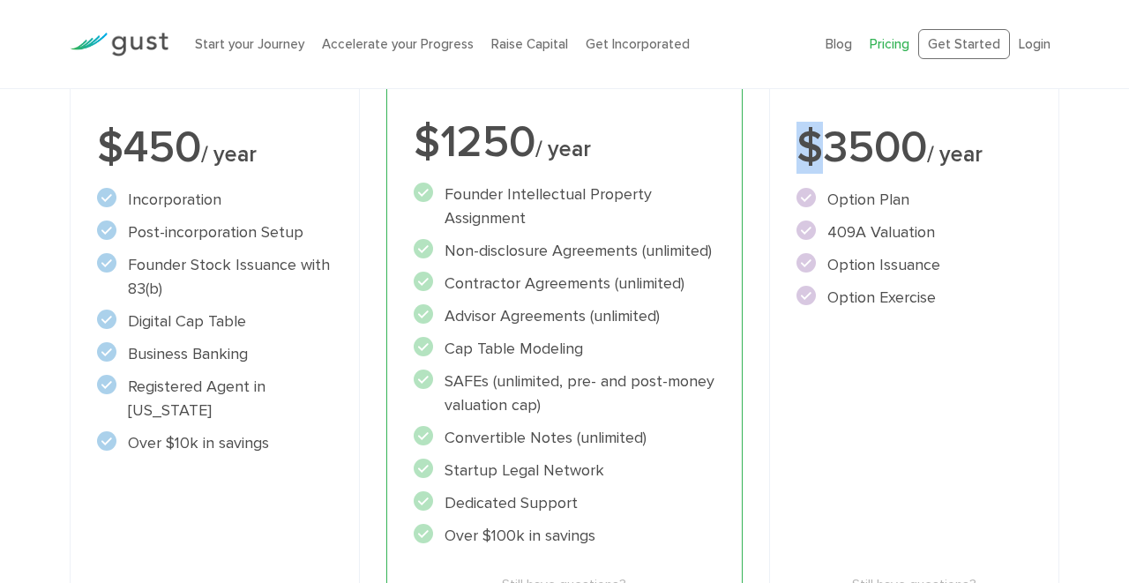
drag, startPoint x: 801, startPoint y: 143, endPoint x: 812, endPoint y: 152, distance: 14.5
click at [812, 152] on div "$3500 / year" at bounding box center [913, 148] width 235 height 44
drag, startPoint x: 826, startPoint y: 200, endPoint x: 908, endPoint y: 191, distance: 81.7
click at [908, 191] on li "Option Plan" at bounding box center [913, 200] width 235 height 24
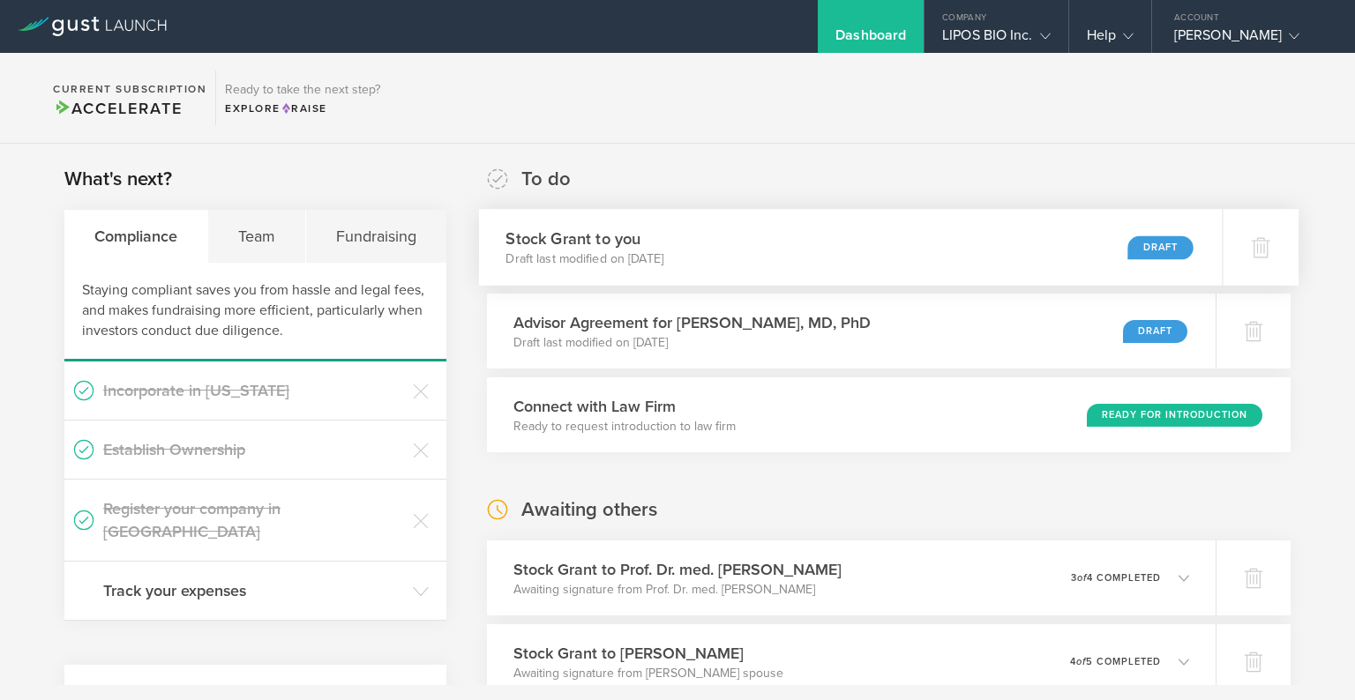
click at [663, 243] on h3 "Stock Grant to you" at bounding box center [584, 239] width 158 height 24
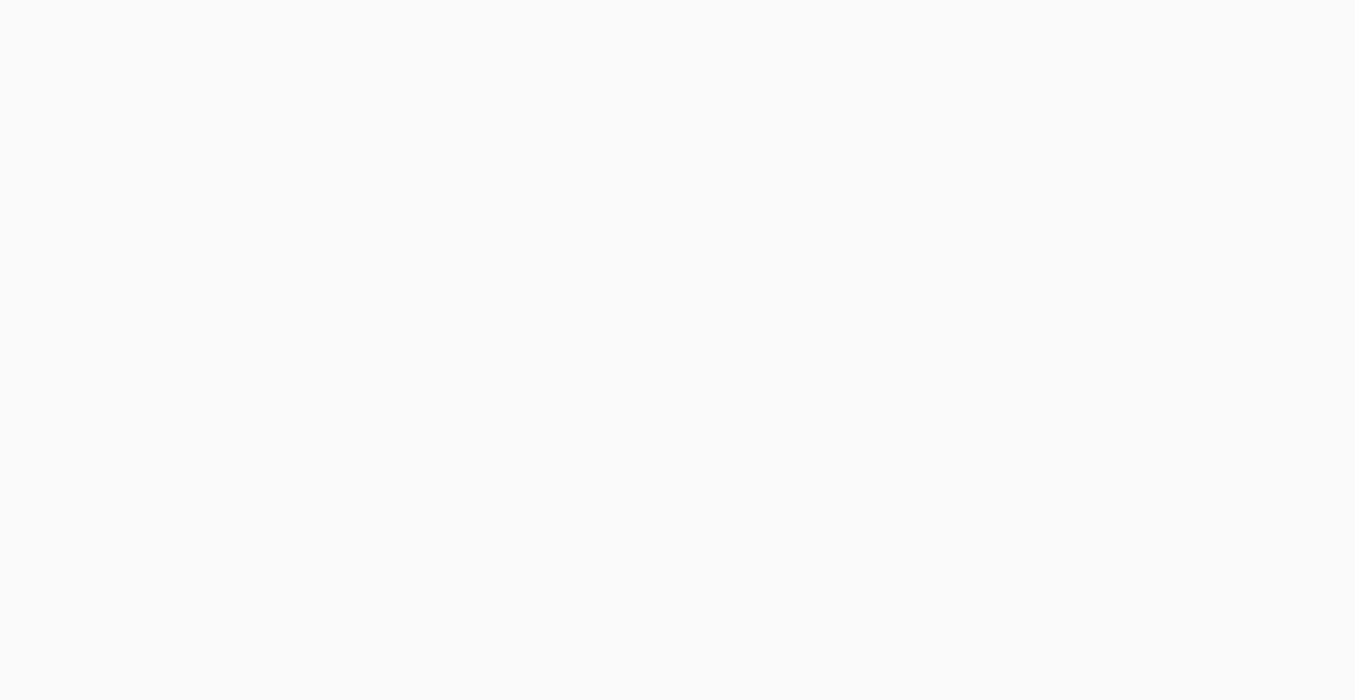
select select "single"
select select "100"
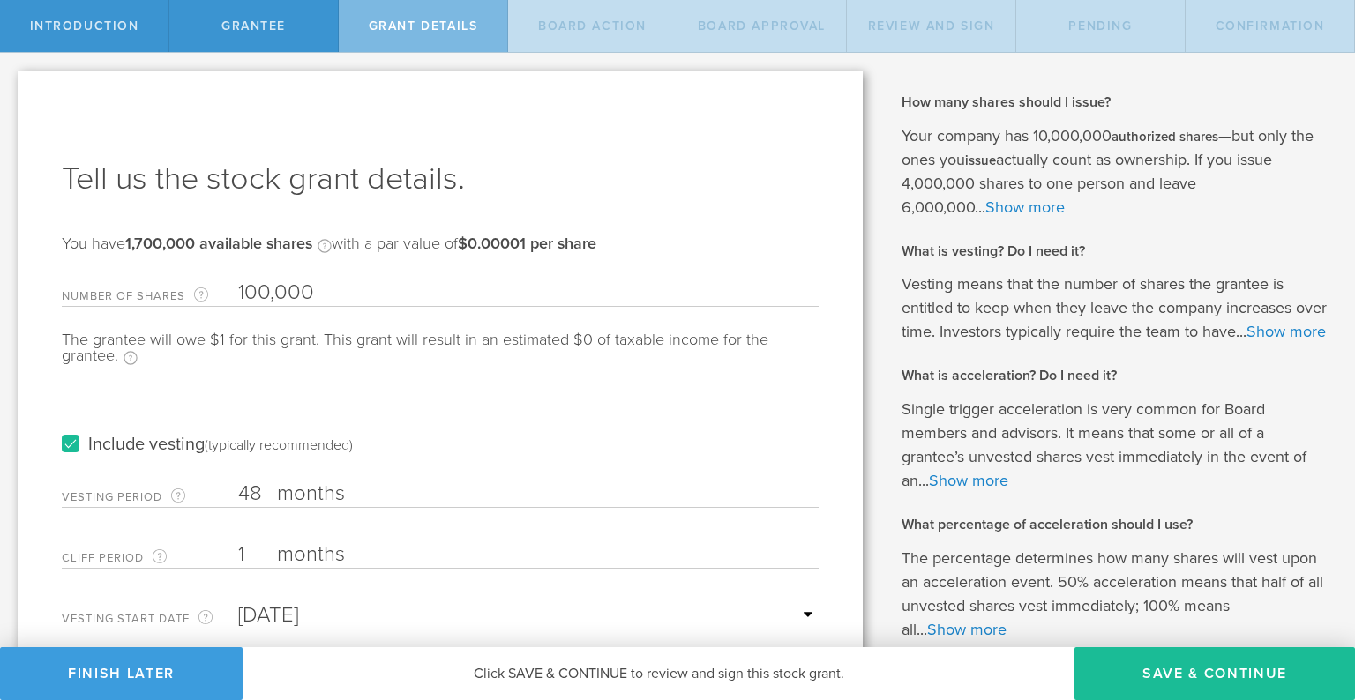
click at [262, 55] on div "Let’s walk you through the process of granting stock. Here are the steps involv…" at bounding box center [440, 473] width 880 height 841
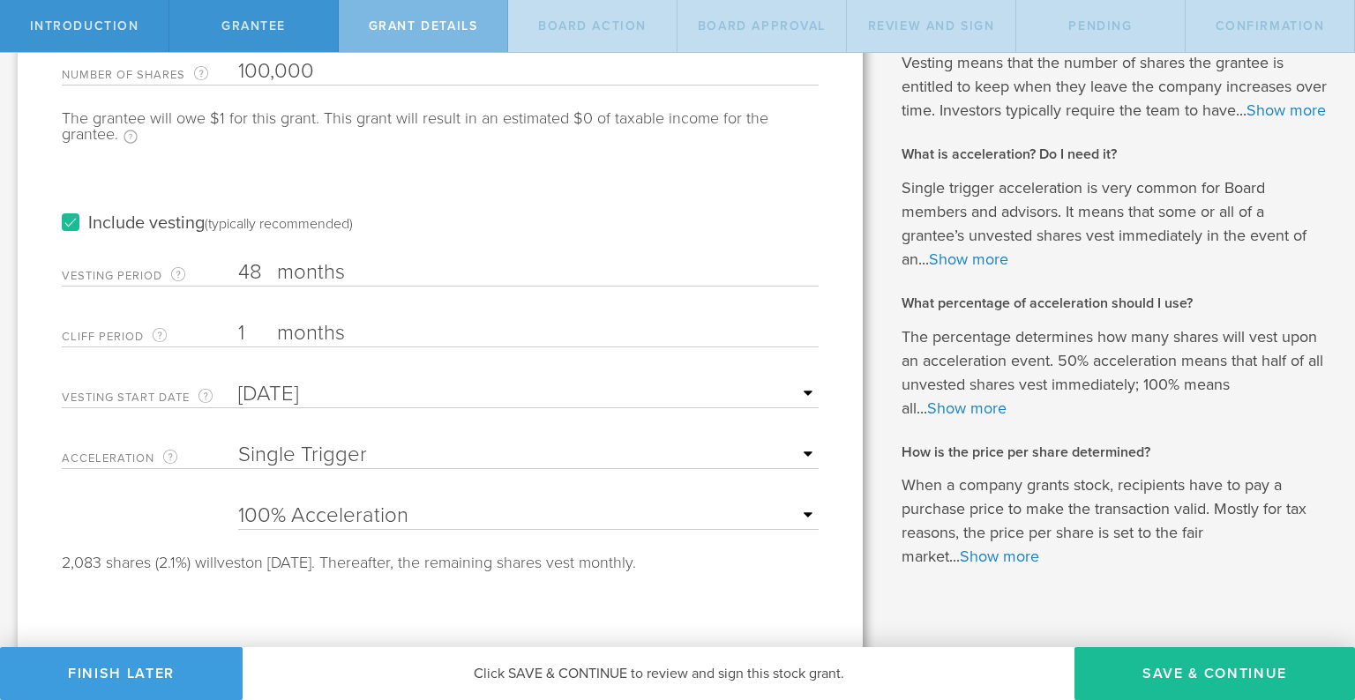
scroll to position [222, 0]
click at [69, 222] on label "Include vesting (typically recommended)" at bounding box center [207, 222] width 291 height 19
click at [0, 0] on input "Include vesting (typically recommended)" at bounding box center [0, 0] width 0 height 0
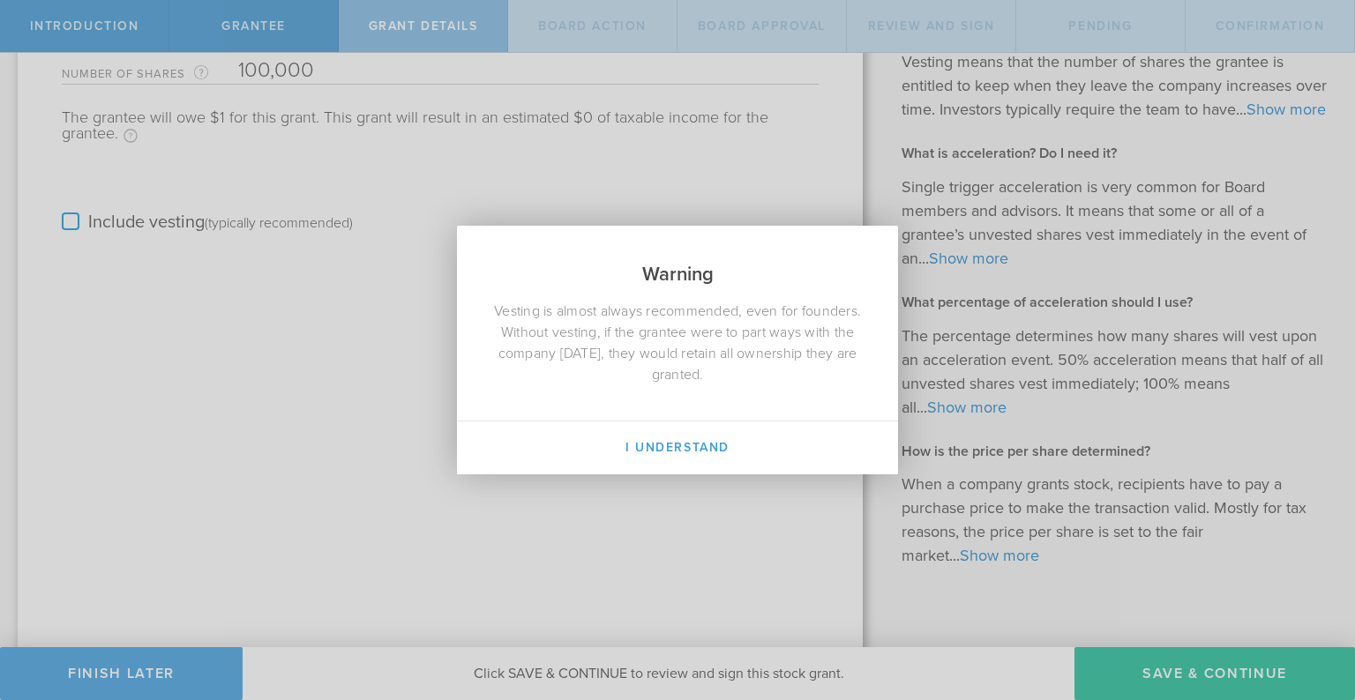
click at [69, 222] on div "Warning Vesting is almost always recommended, even for founders. Without vestin…" at bounding box center [677, 350] width 1355 height 700
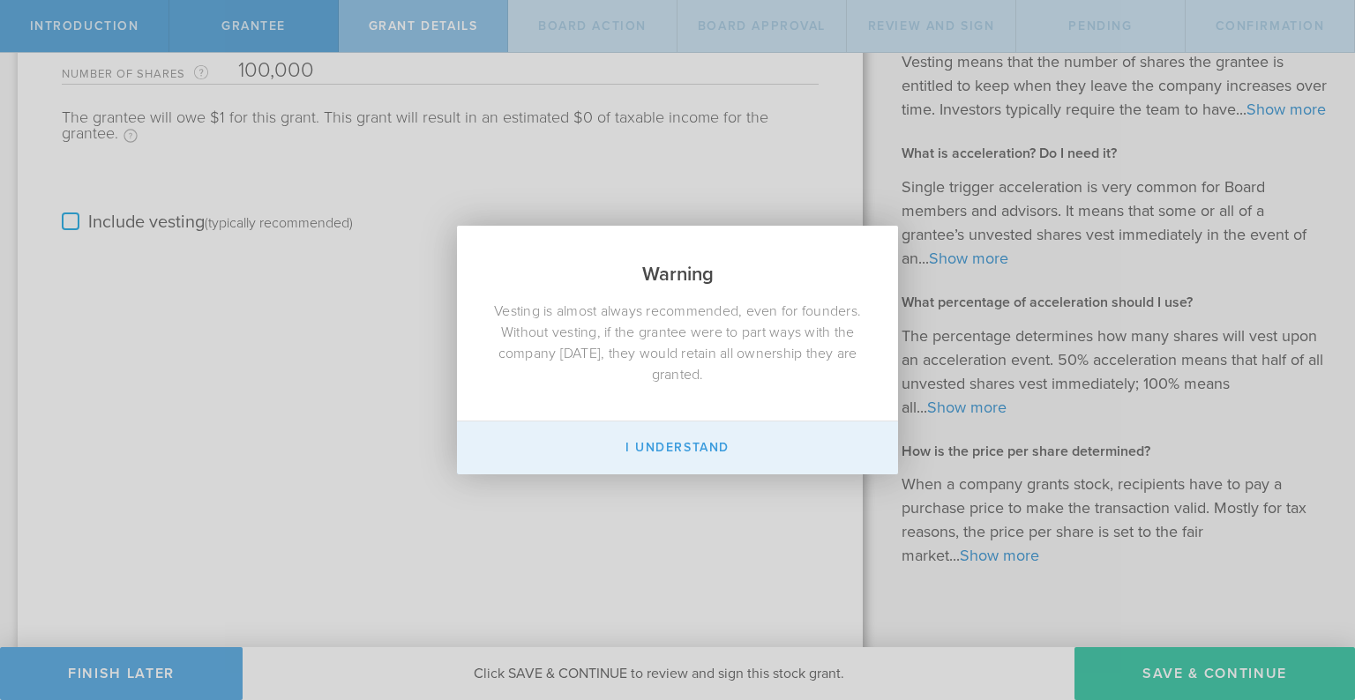
click at [630, 445] on button "I Understand" at bounding box center [677, 448] width 441 height 53
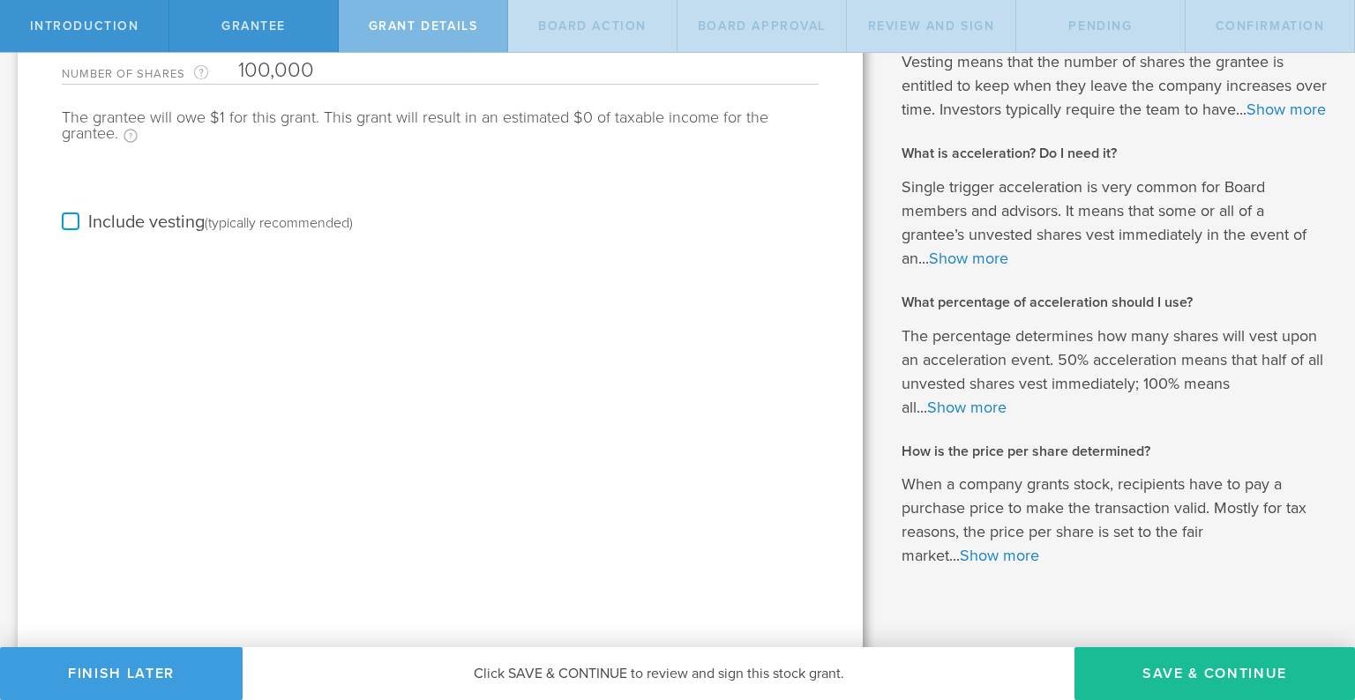
click at [258, 71] on input "100,000" at bounding box center [528, 70] width 580 height 26
type input "50,000"
click at [321, 437] on div "Tell us the stock grant details. You have 1,700,000 available shares Available …" at bounding box center [440, 260] width 845 height 824
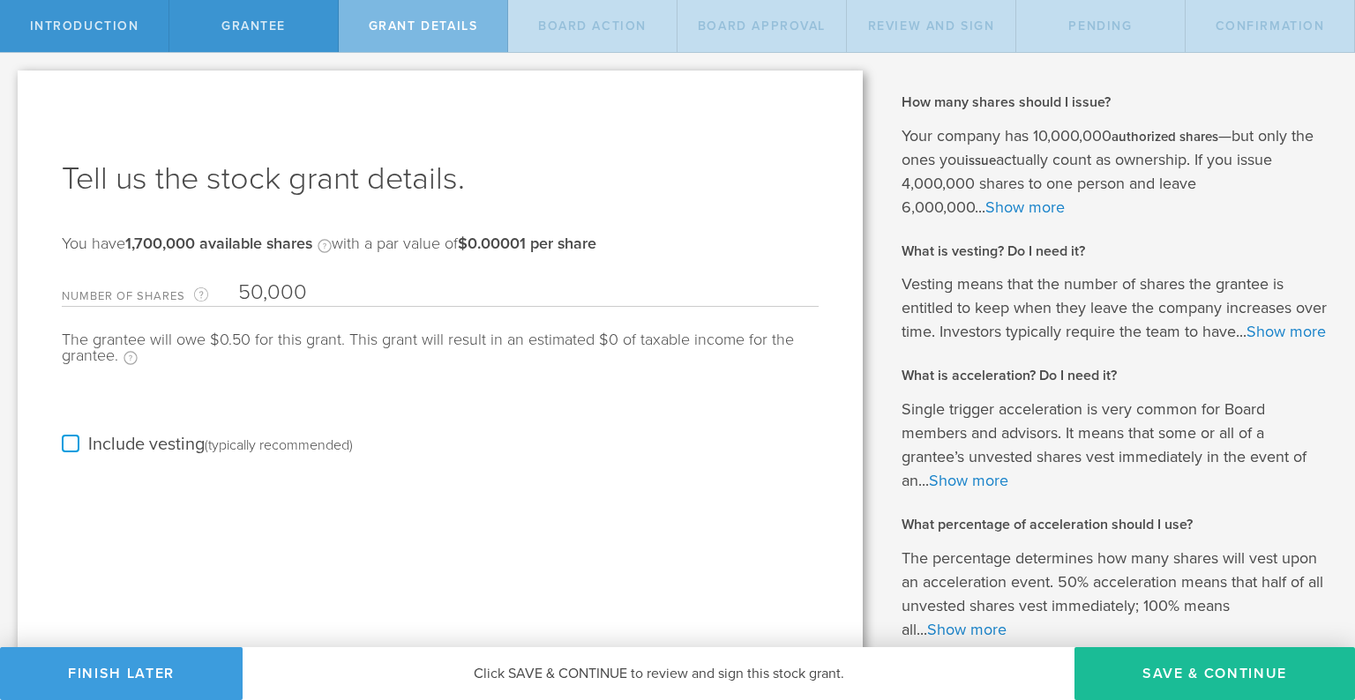
scroll to position [18, 0]
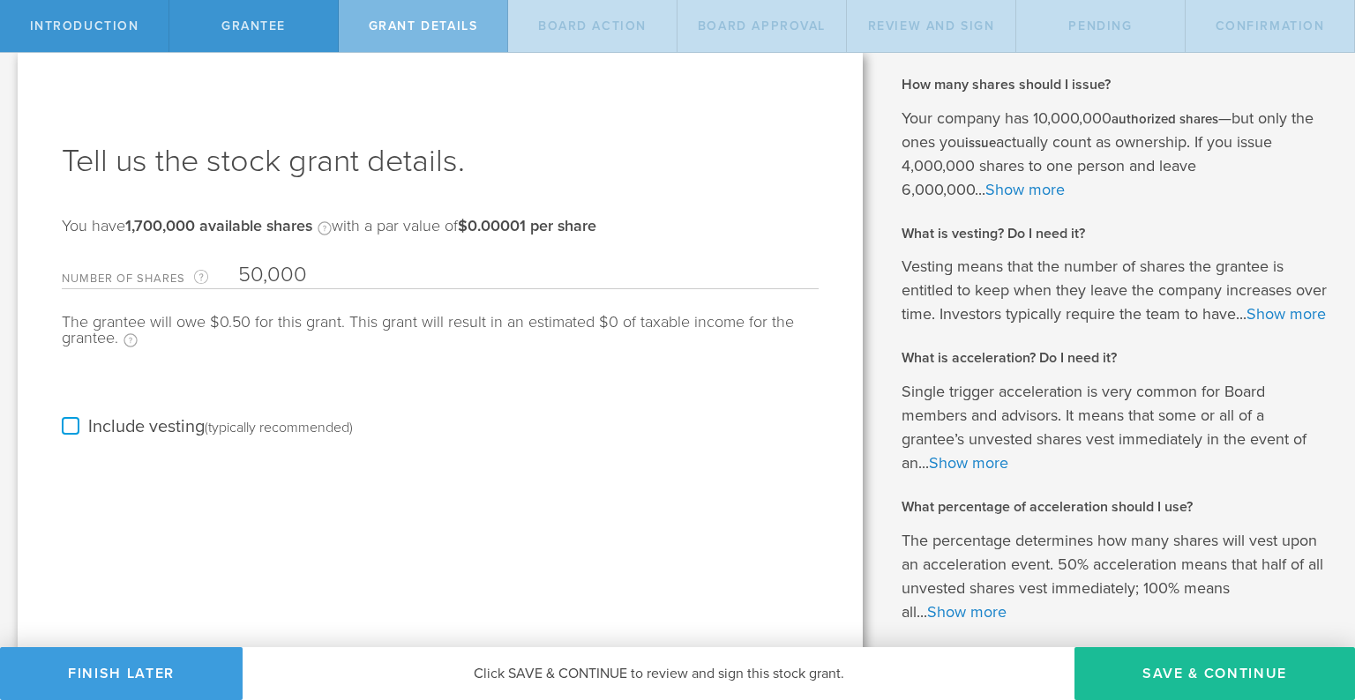
click at [67, 433] on label "Include vesting (typically recommended)" at bounding box center [207, 427] width 291 height 19
click at [0, 0] on input "Include vesting (typically recommended)" at bounding box center [0, 0] width 0 height 0
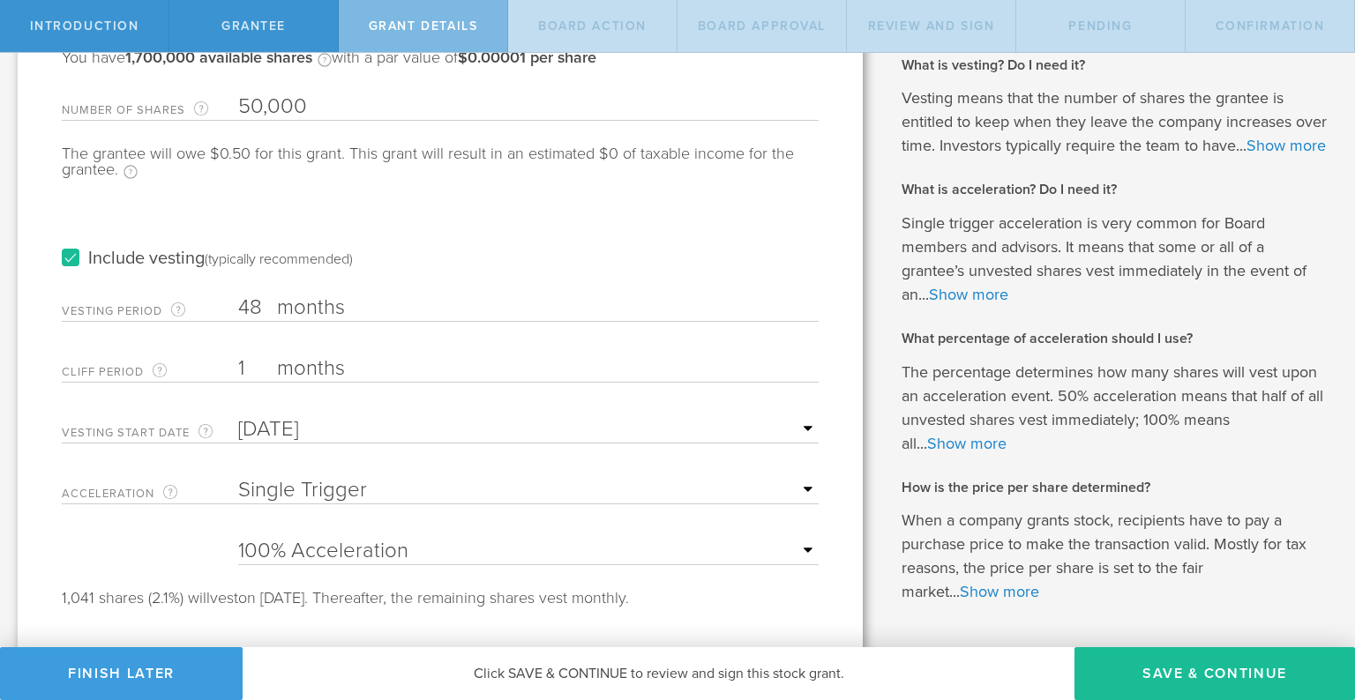
scroll to position [213, 0]
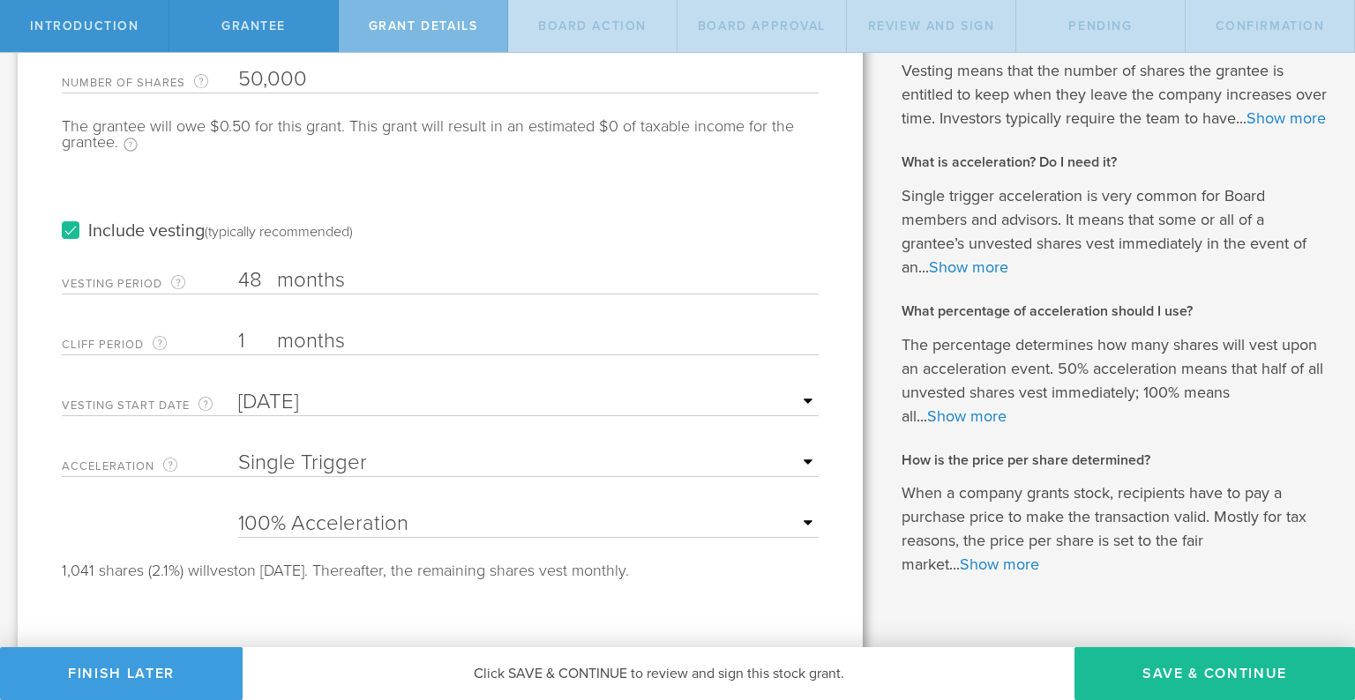
click at [233, 191] on div "Include vesting (typically recommended)" at bounding box center [440, 213] width 757 height 89
click at [250, 336] on input "1" at bounding box center [528, 341] width 580 height 26
click at [243, 340] on input "1" at bounding box center [528, 341] width 580 height 26
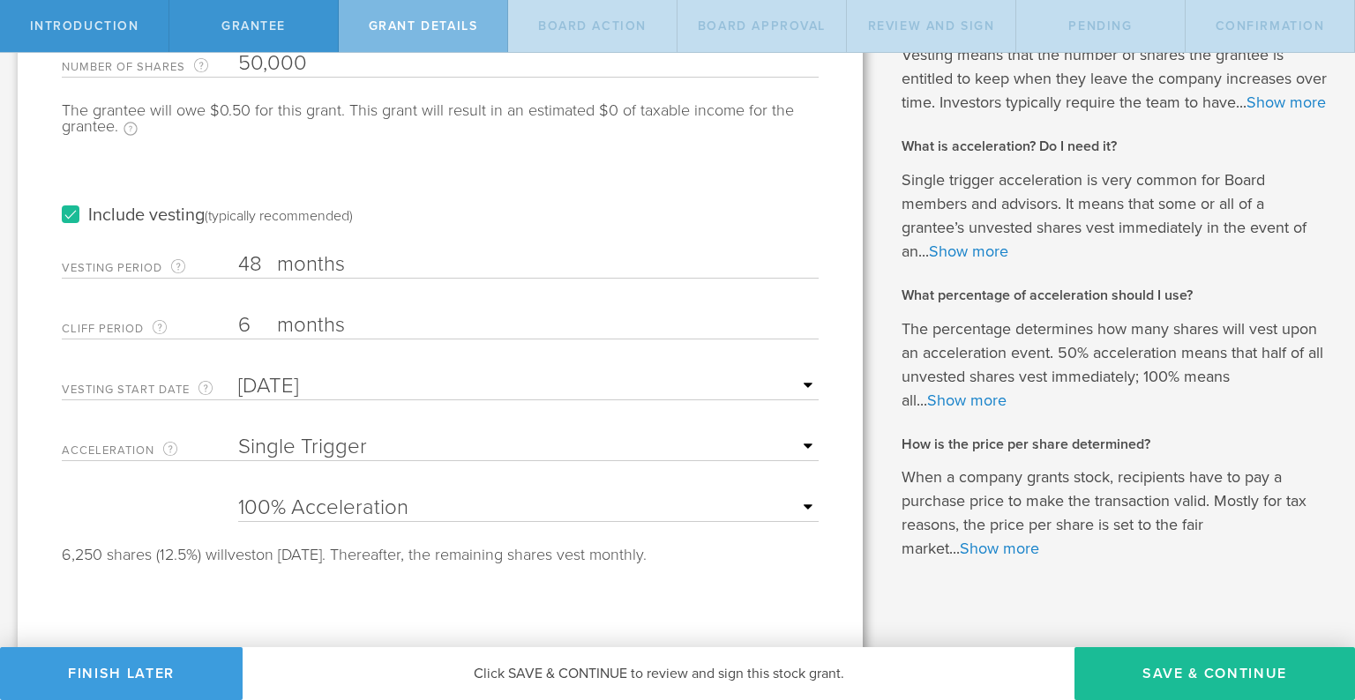
scroll to position [220, 0]
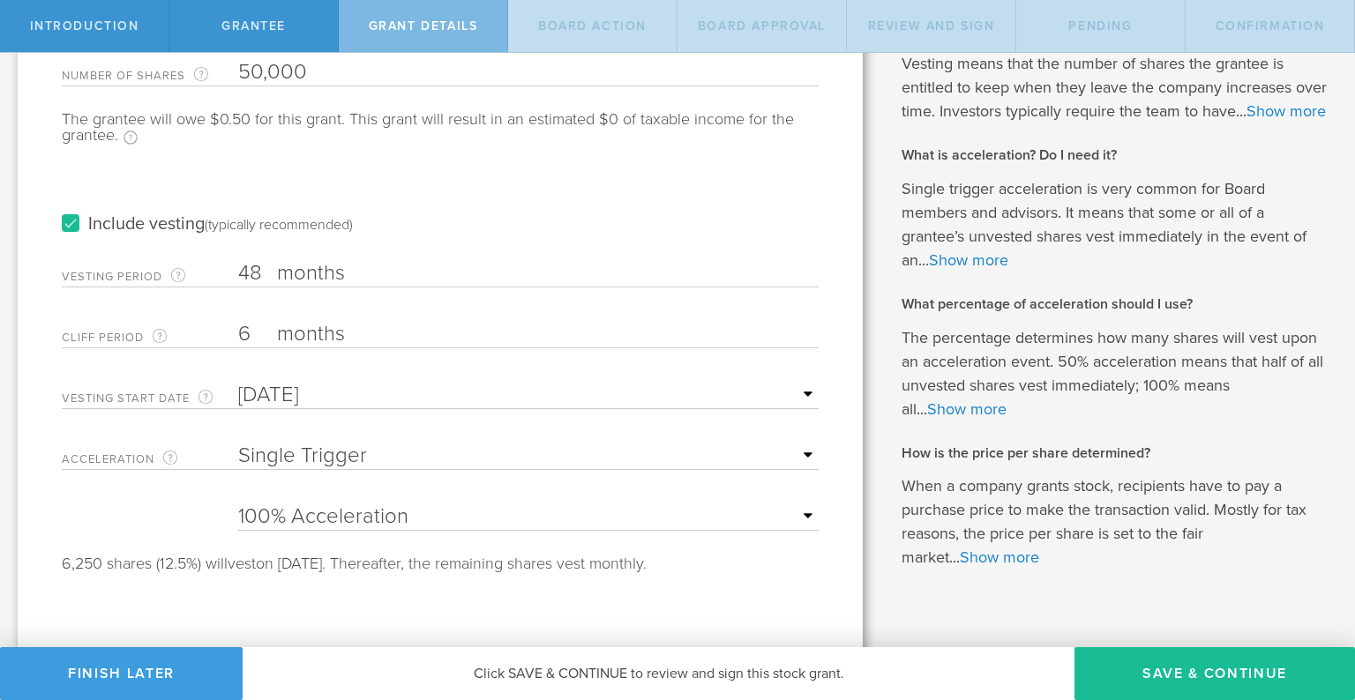
type input "6"
click at [255, 265] on input "48" at bounding box center [528, 273] width 580 height 26
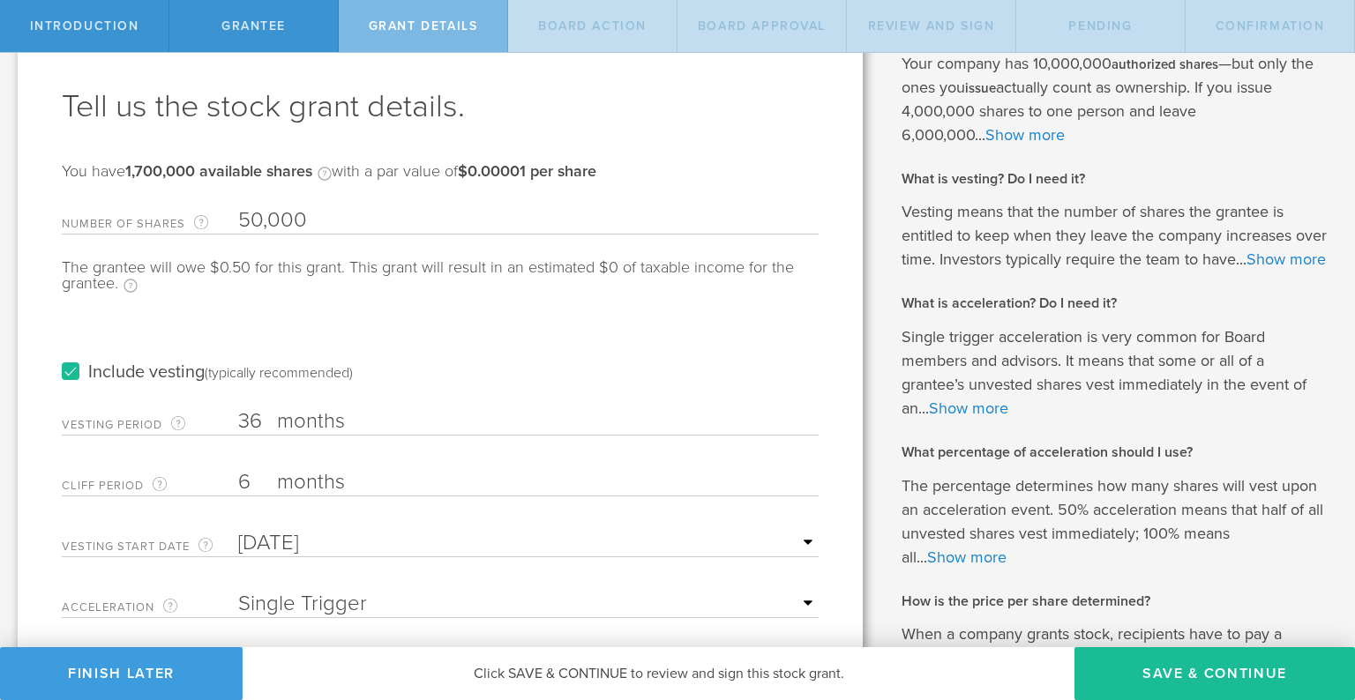
scroll to position [51, 0]
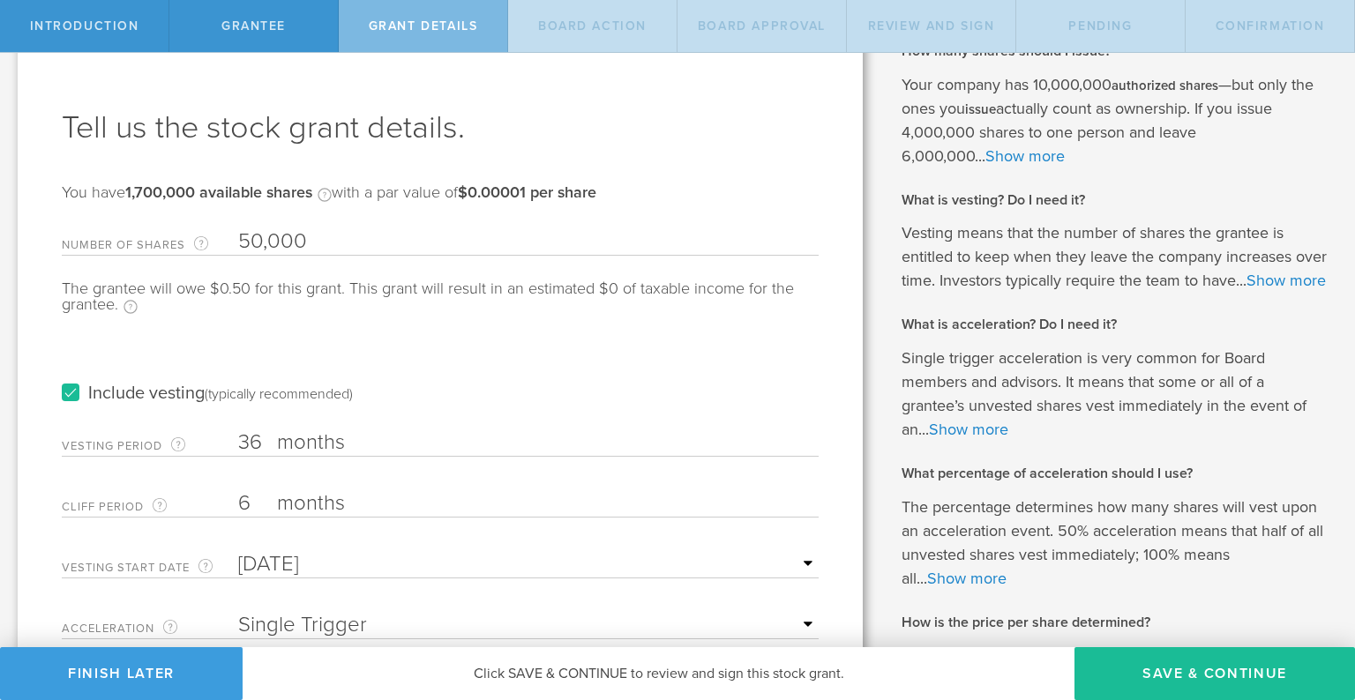
type input "36"
click at [71, 391] on label "Include vesting (typically recommended)" at bounding box center [207, 394] width 291 height 19
click at [0, 0] on input "Include vesting (typically recommended)" at bounding box center [0, 0] width 0 height 0
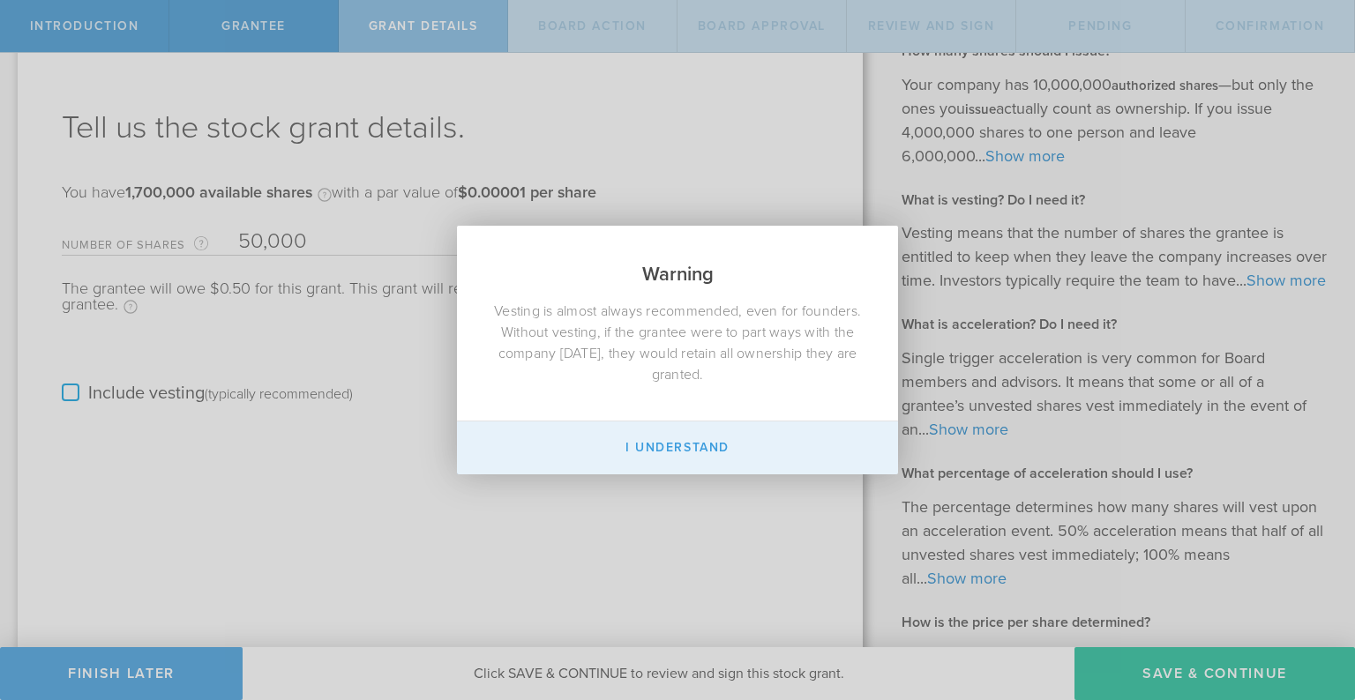
click at [634, 445] on button "I Understand" at bounding box center [677, 448] width 441 height 53
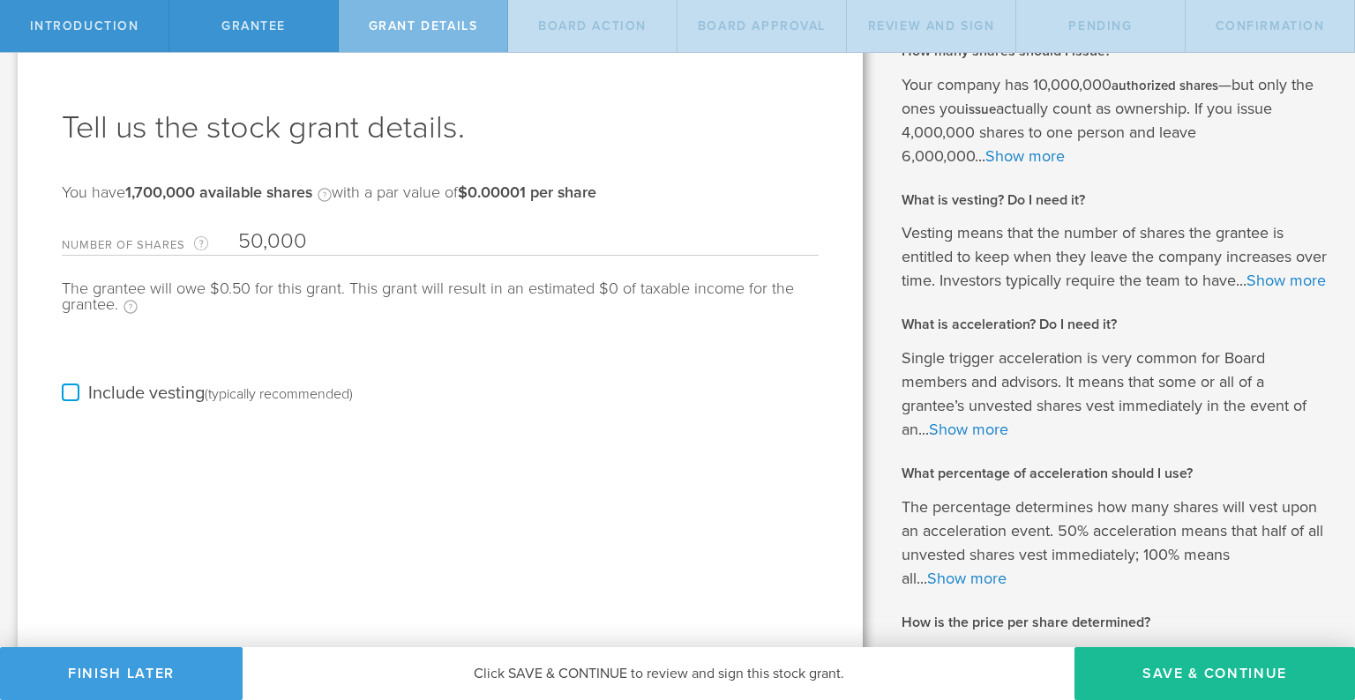
click at [73, 394] on label "Include vesting (typically recommended)" at bounding box center [207, 394] width 291 height 19
click at [0, 0] on input "Include vesting (typically recommended)" at bounding box center [0, 0] width 0 height 0
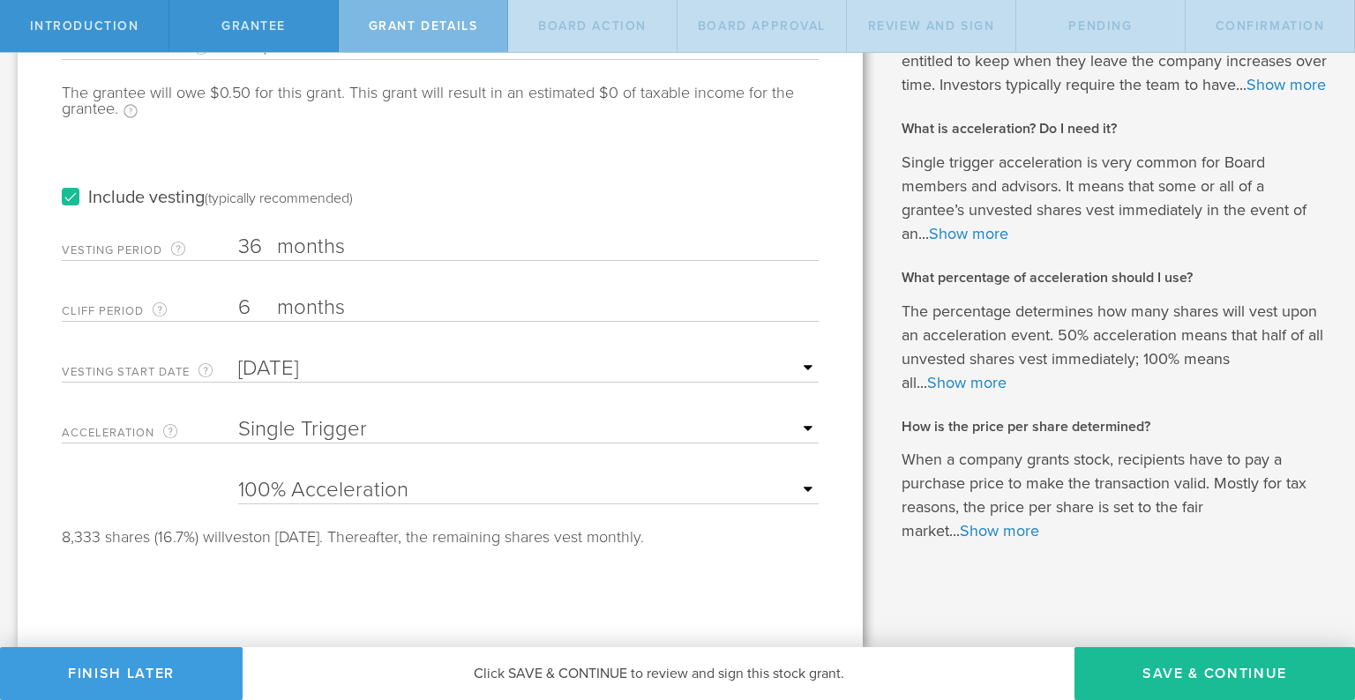
scroll to position [247, 0]
click at [1059, 187] on p "Single trigger acceleration is very common for Board members and advisors. It m…" at bounding box center [1114, 198] width 427 height 95
click at [987, 243] on link "Show more" at bounding box center [968, 233] width 79 height 19
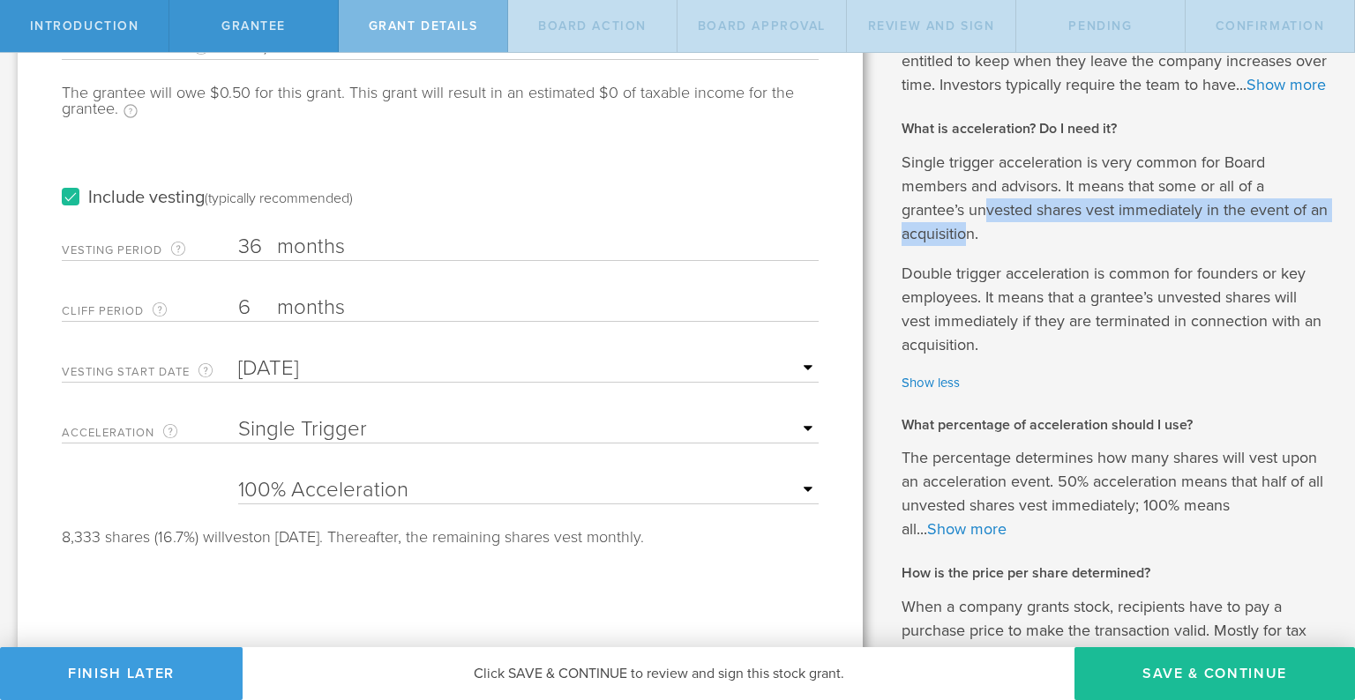
drag, startPoint x: 990, startPoint y: 235, endPoint x: 990, endPoint y: 256, distance: 21.2
click at [990, 246] on p "Single trigger acceleration is very common for Board members and advisors. It m…" at bounding box center [1114, 198] width 427 height 95
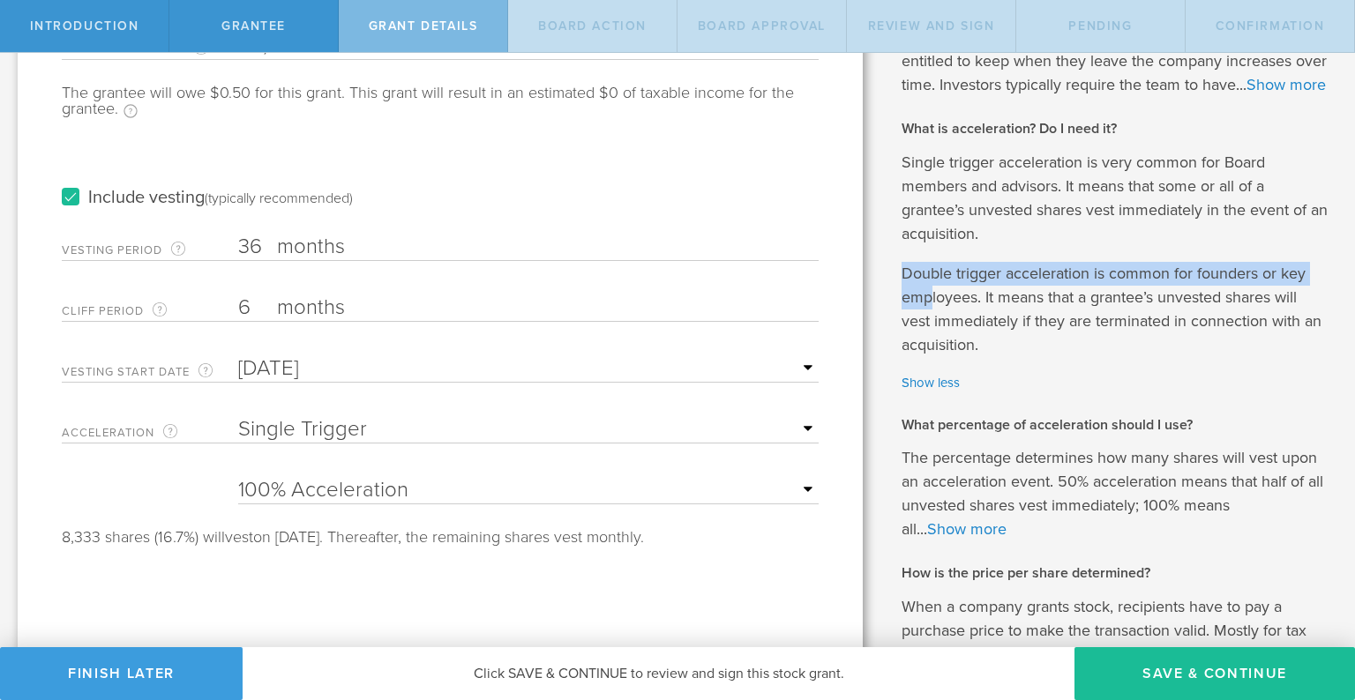
drag, startPoint x: 905, startPoint y: 295, endPoint x: 933, endPoint y: 324, distance: 39.9
click at [933, 324] on p "Double trigger acceleration is common for founders or key employees. It means t…" at bounding box center [1114, 309] width 427 height 95
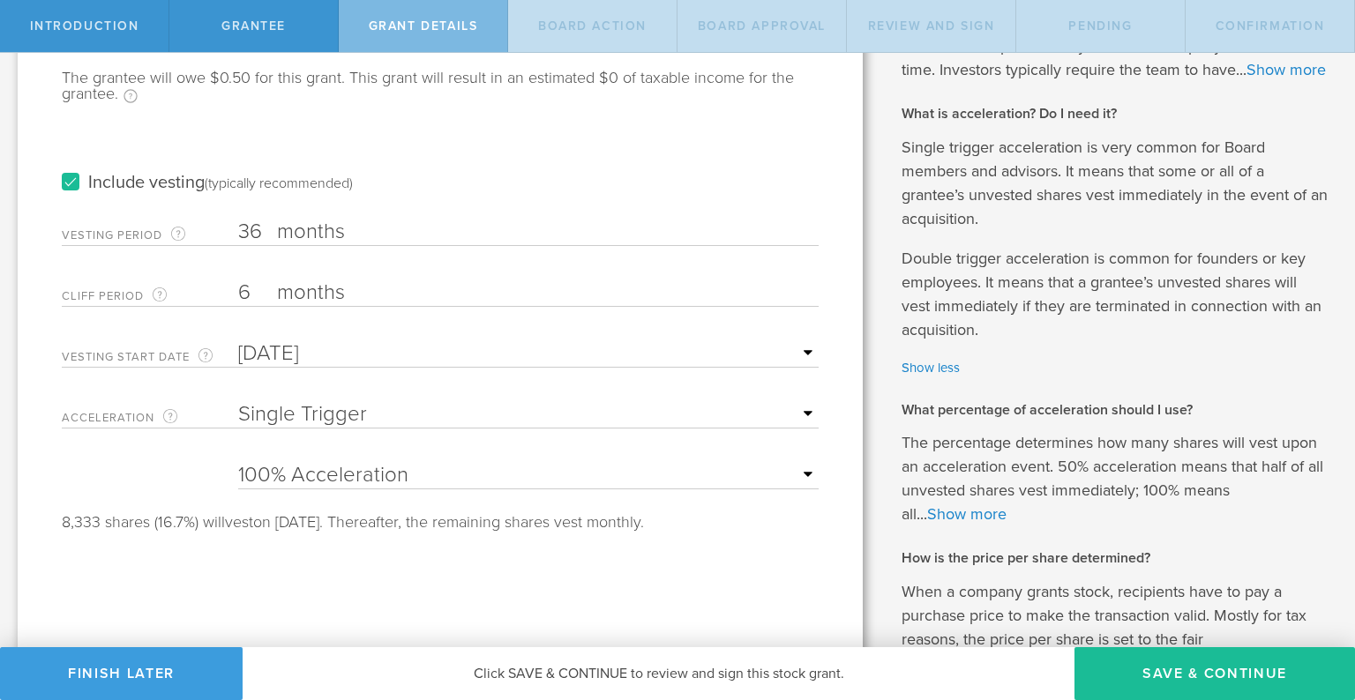
scroll to position [264, 0]
click at [121, 669] on button "Finish Later" at bounding box center [121, 673] width 243 height 53
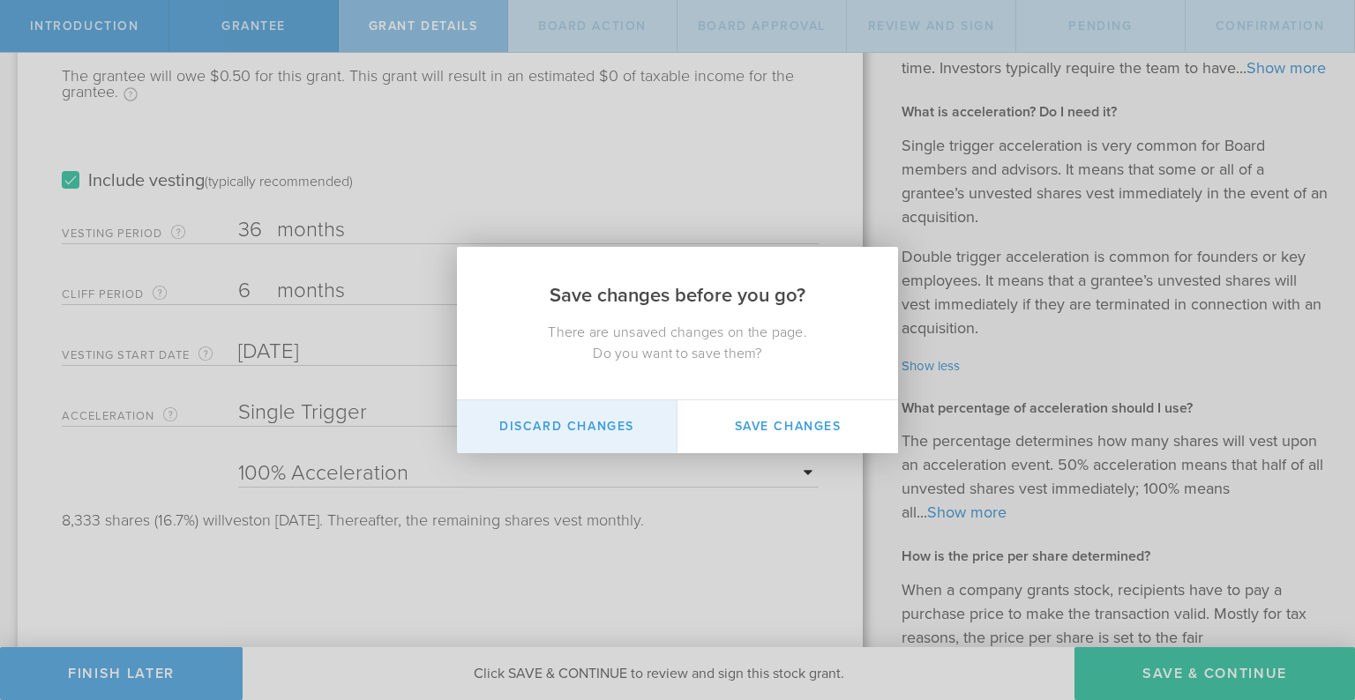
click at [617, 423] on button "Discard Changes" at bounding box center [567, 426] width 220 height 53
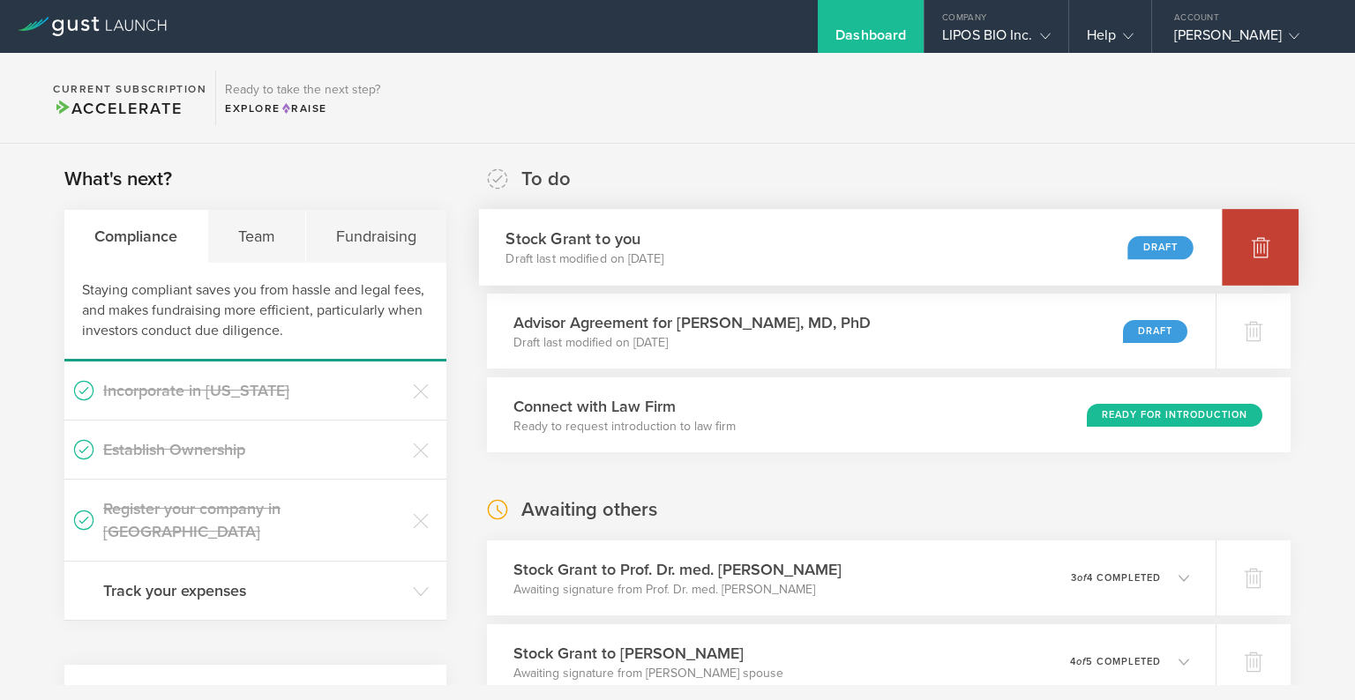
click at [1248, 241] on div at bounding box center [1260, 247] width 77 height 77
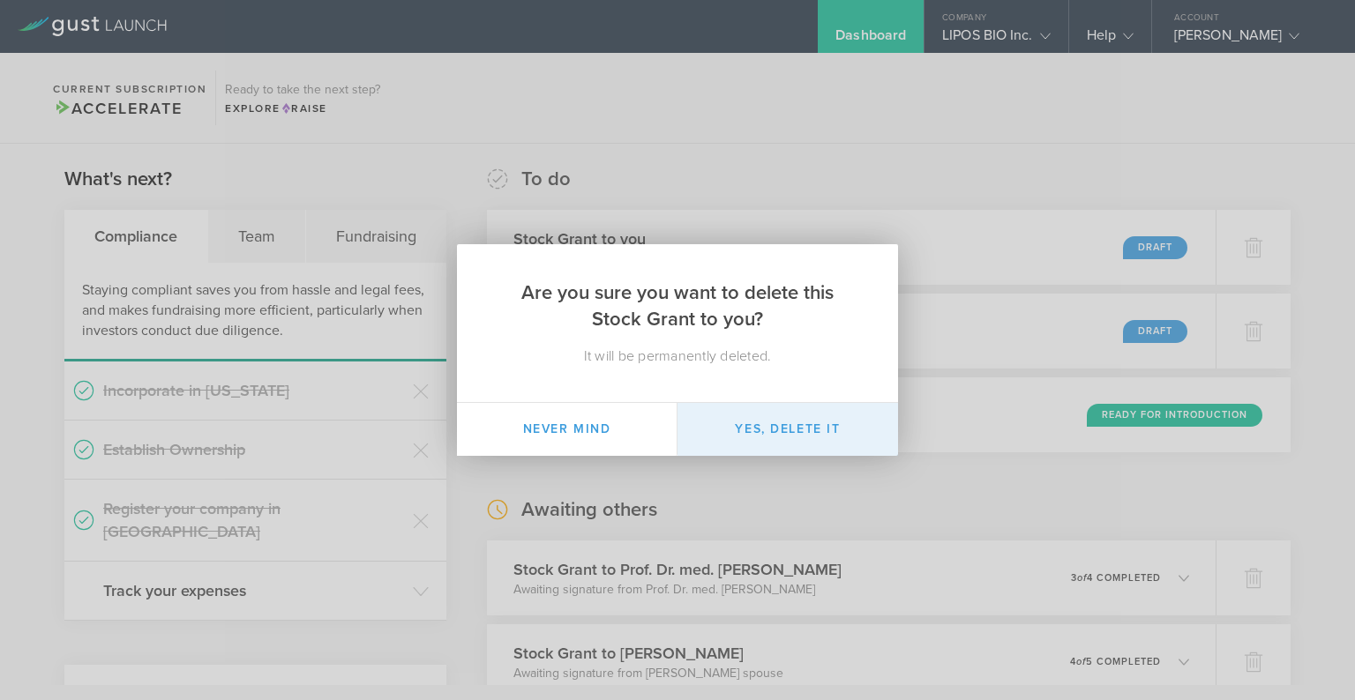
click at [795, 429] on button "Yes, delete it" at bounding box center [787, 429] width 220 height 53
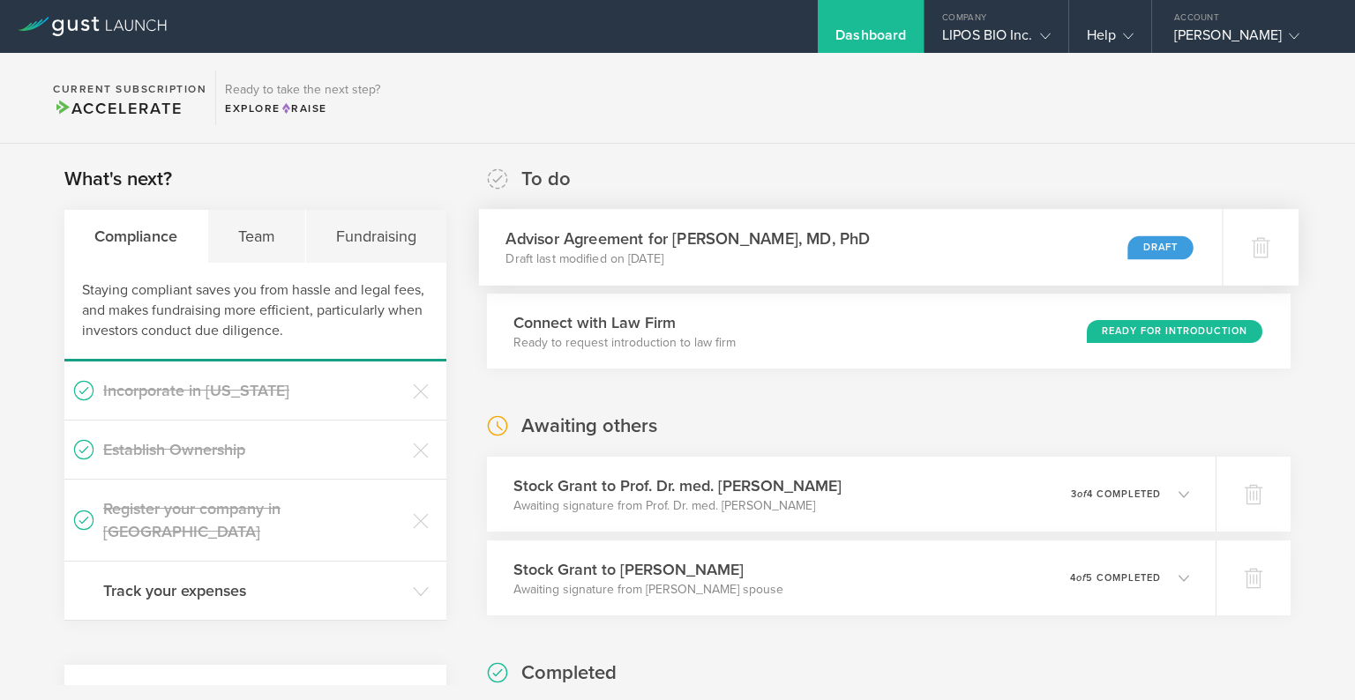
click at [598, 227] on h3 "Advisor Agreement for Bradley T. Hyman, MD, PhD" at bounding box center [687, 239] width 364 height 24
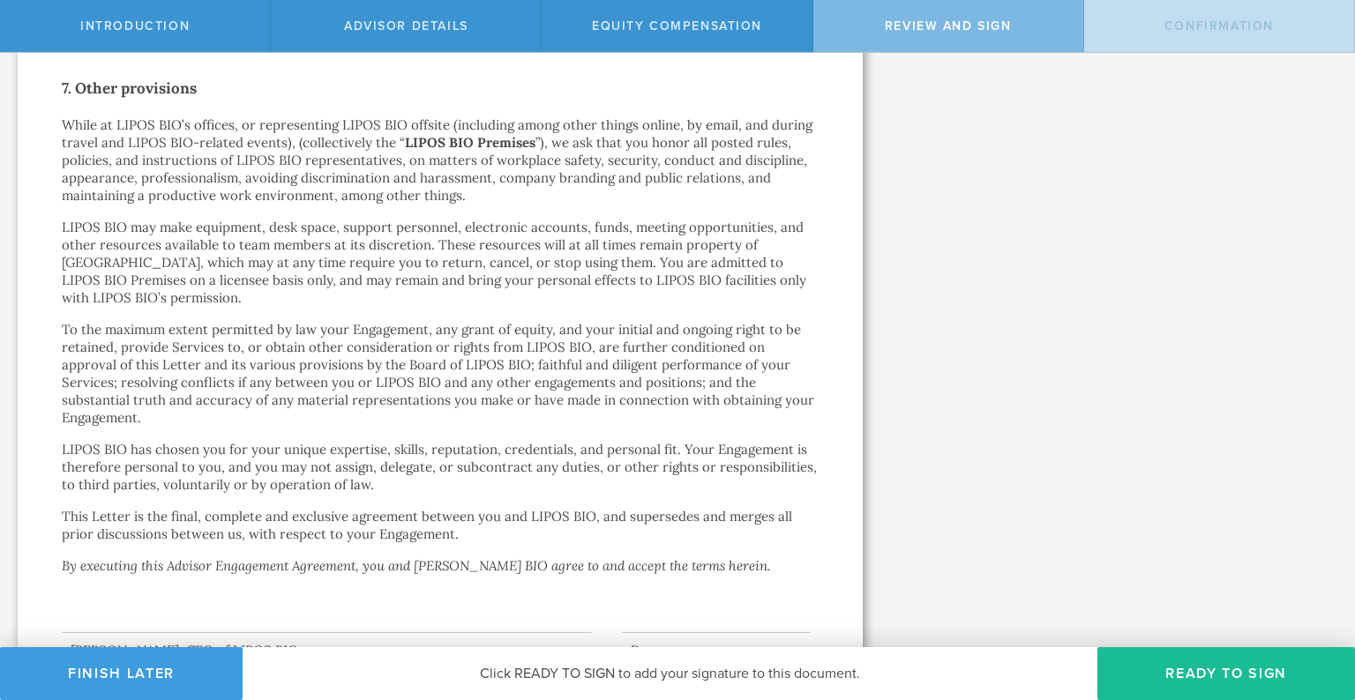
scroll to position [2776, 0]
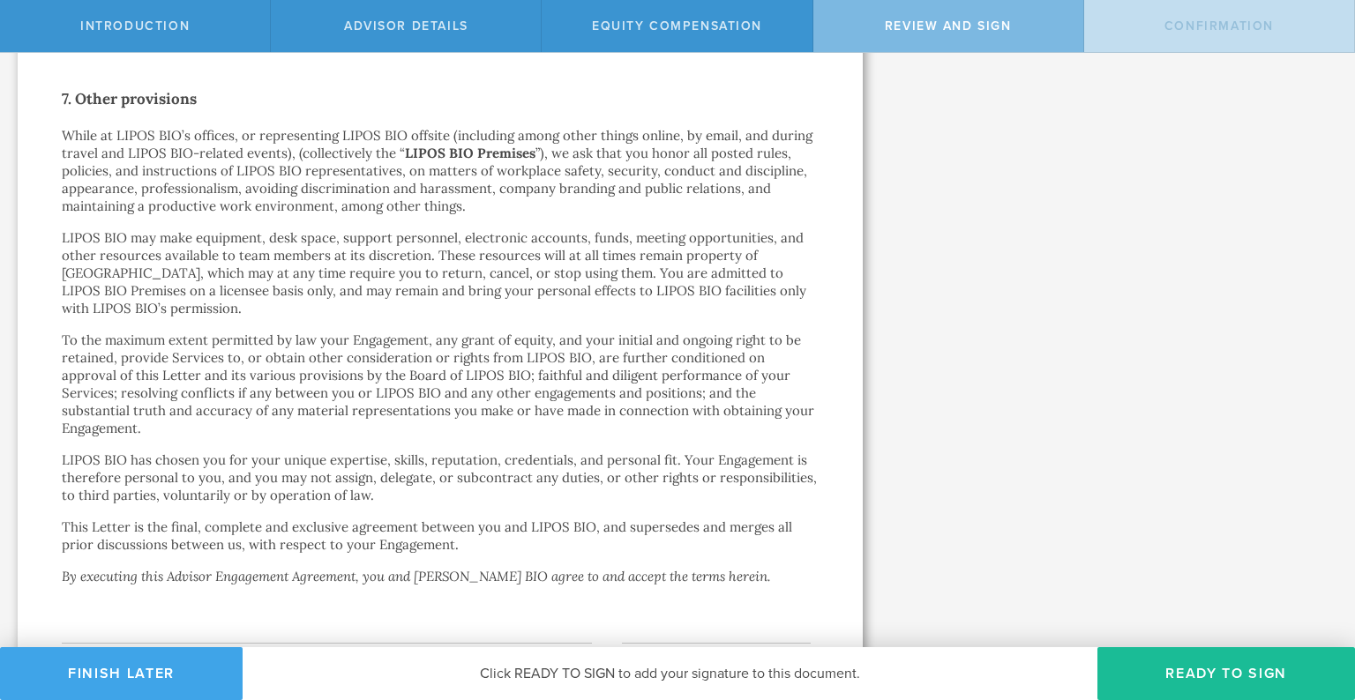
click at [117, 666] on button "Finish Later" at bounding box center [121, 673] width 243 height 53
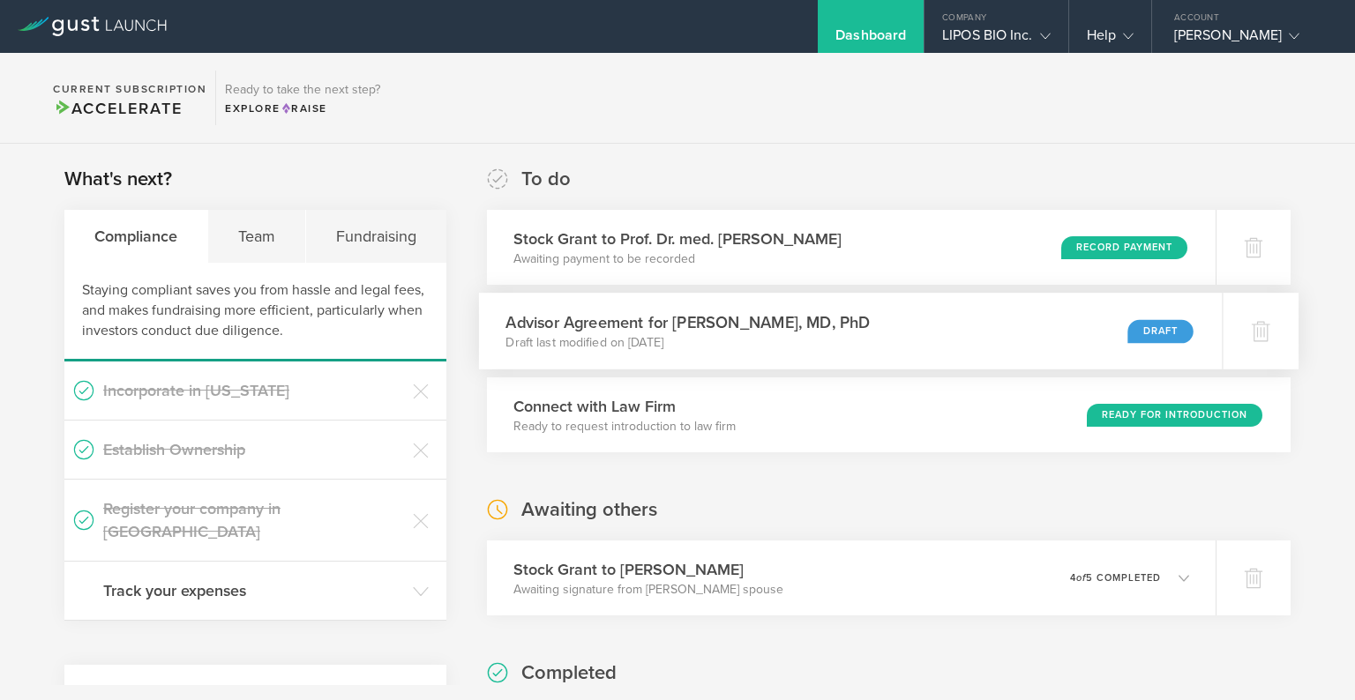
click at [858, 332] on h3 "Advisor Agreement for Bradley T. Hyman, MD, PhD" at bounding box center [687, 322] width 364 height 24
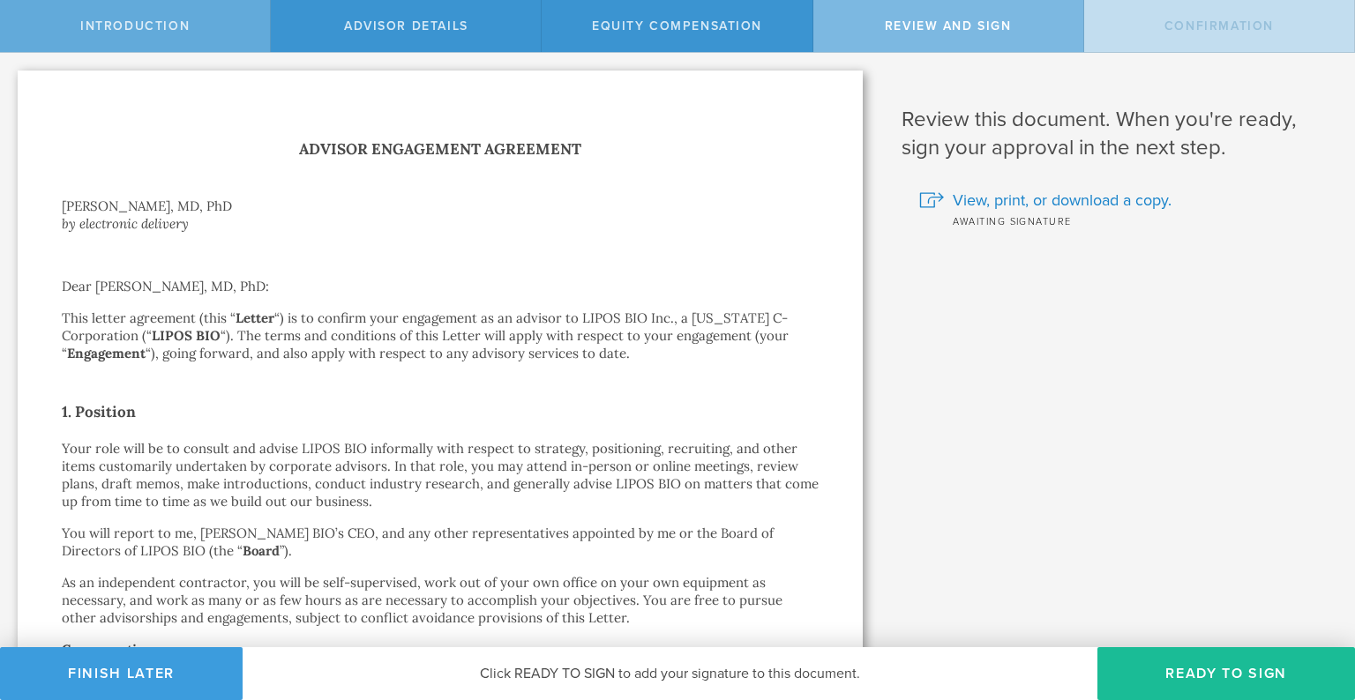
click at [156, 32] on span "Introduction" at bounding box center [134, 26] width 109 height 15
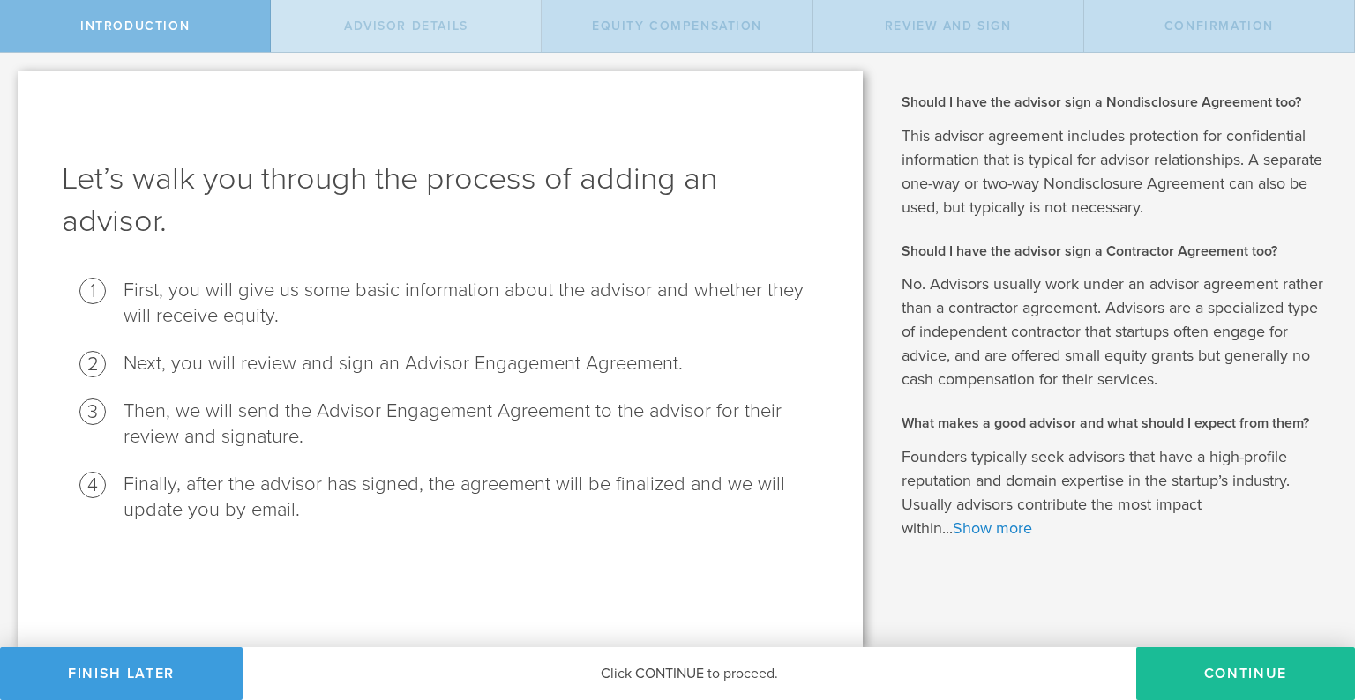
click at [320, 40] on div "Advisor Details" at bounding box center [406, 26] width 271 height 52
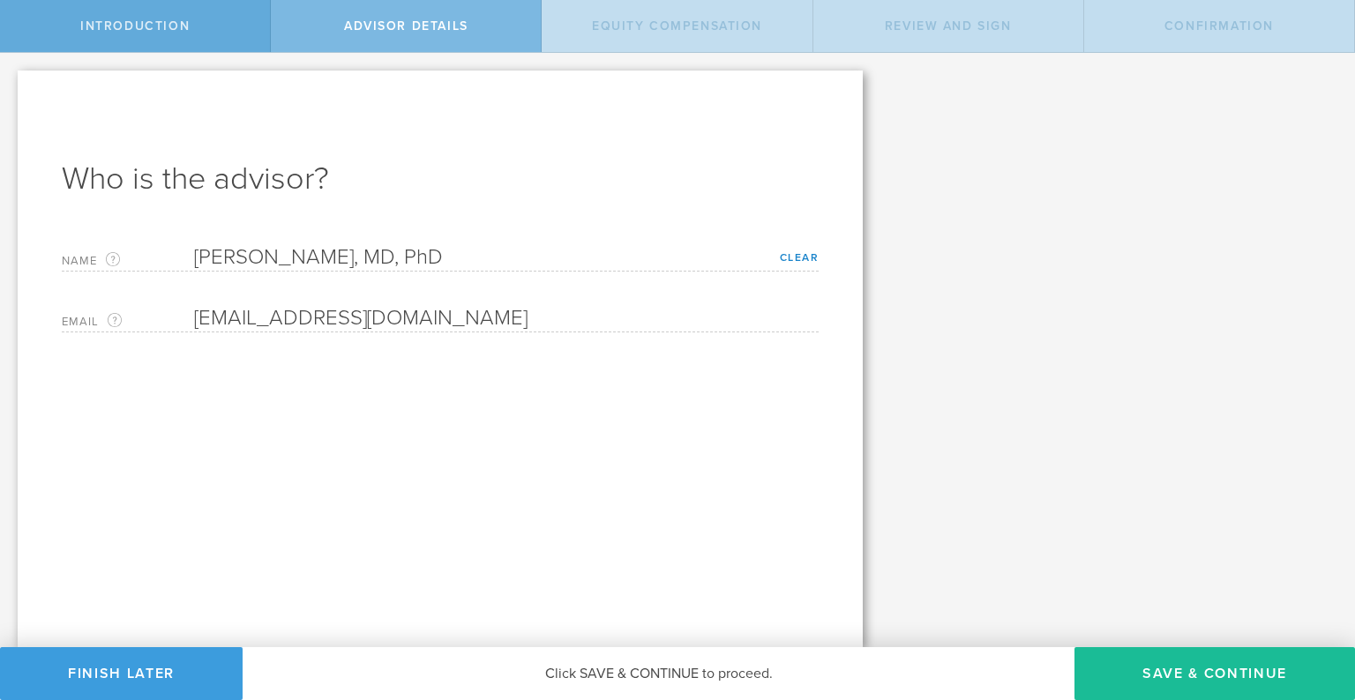
click at [238, 29] on div "Introduction" at bounding box center [135, 26] width 271 height 52
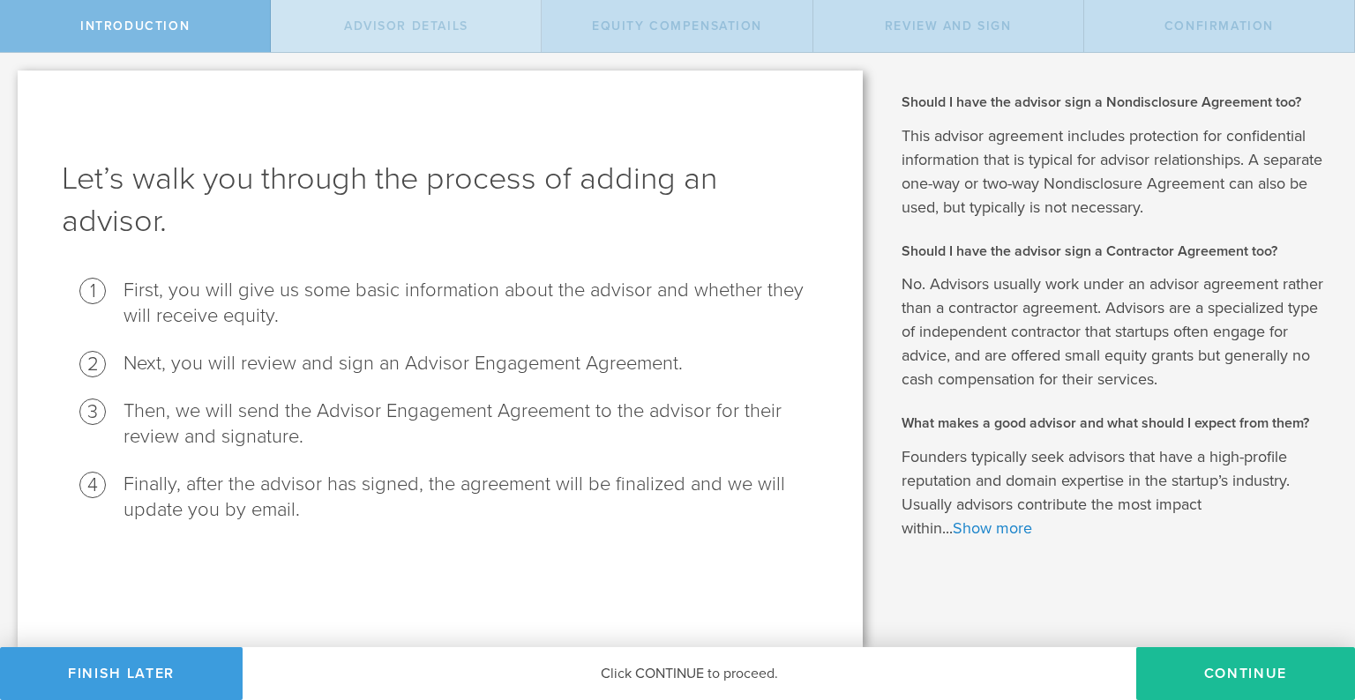
click at [310, 27] on div "Advisor Details" at bounding box center [406, 26] width 271 height 52
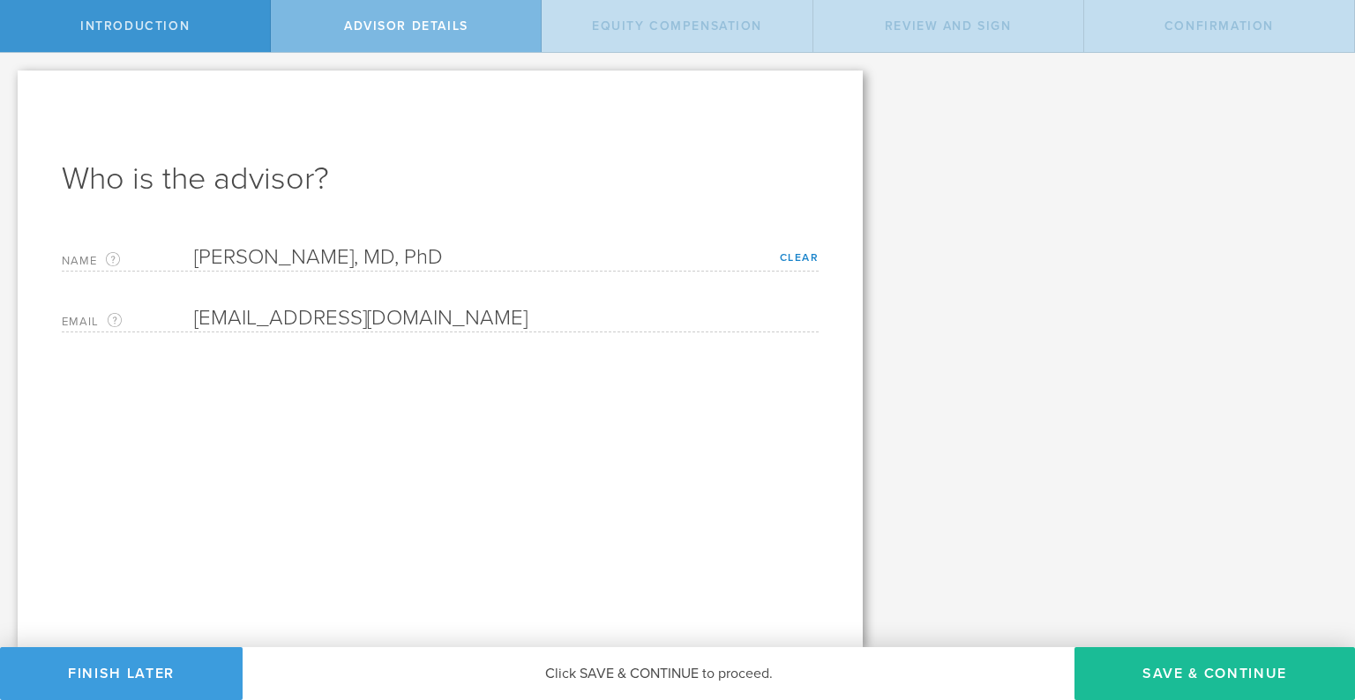
click at [993, 406] on div "Let’s walk you through the process of adding an advisor. First, you will give u…" at bounding box center [677, 350] width 1355 height 594
click at [424, 19] on span "Advisor Details" at bounding box center [406, 26] width 124 height 15
click at [596, 36] on div "Equity Compensation" at bounding box center [677, 26] width 271 height 52
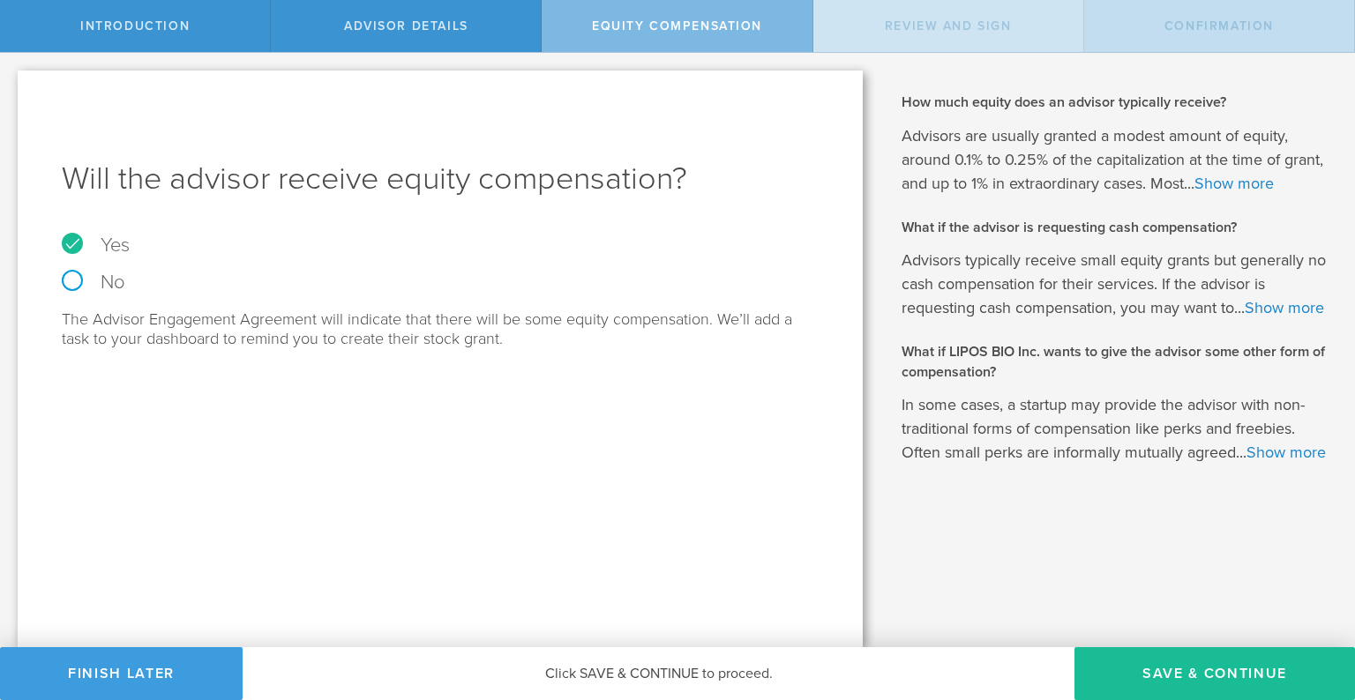
click at [917, 40] on div "Review and Sign" at bounding box center [948, 26] width 271 height 52
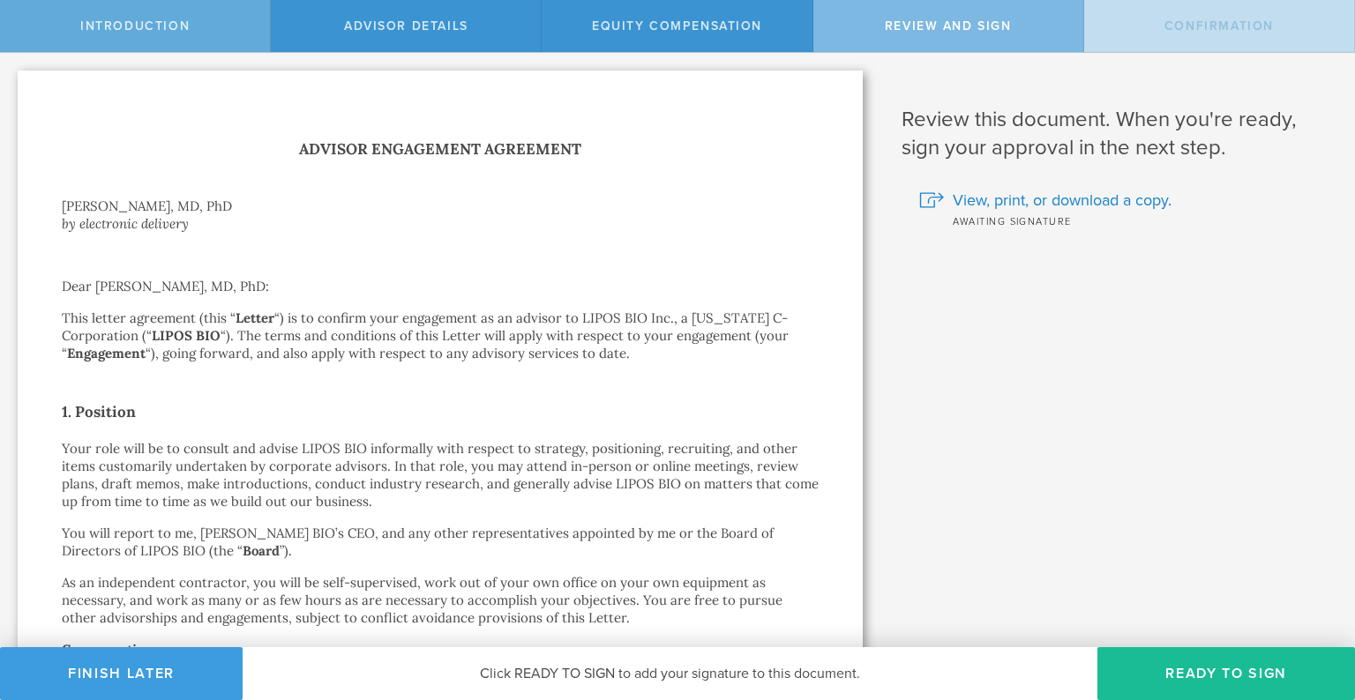
click at [189, 33] on div "Introduction" at bounding box center [135, 26] width 271 height 52
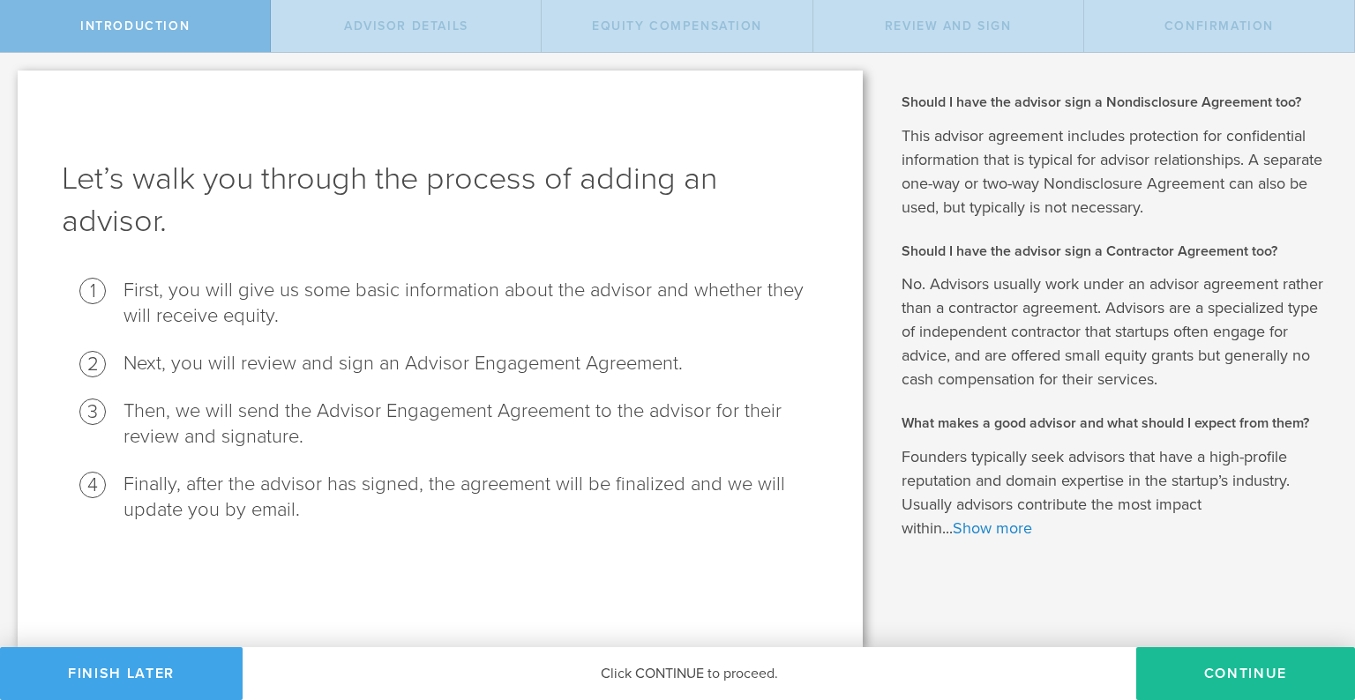
click at [108, 676] on button "Finish Later" at bounding box center [121, 673] width 243 height 53
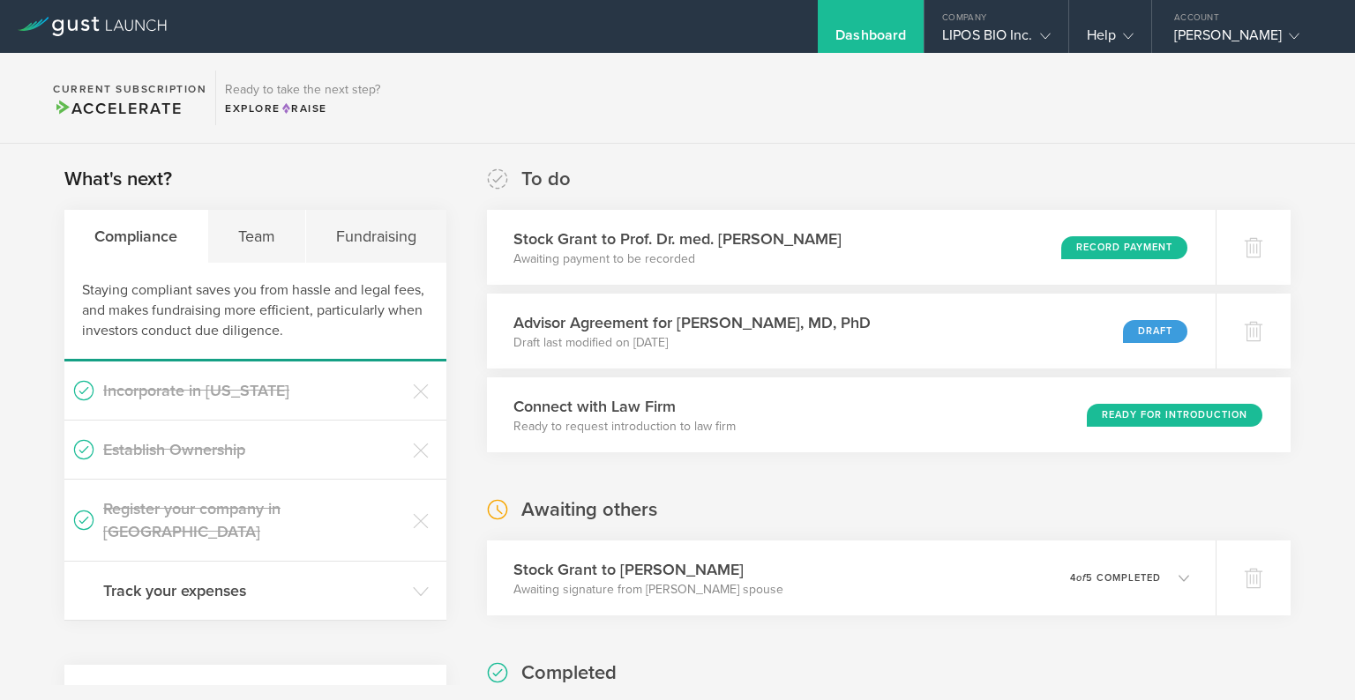
click at [874, 32] on div "Dashboard" at bounding box center [870, 39] width 71 height 26
click at [806, 122] on section "Current Subscription Accelerate Ready to take the next step? Explore Raise" at bounding box center [677, 98] width 1355 height 91
click at [972, 32] on div "LIPOS BIO Inc." at bounding box center [996, 39] width 108 height 26
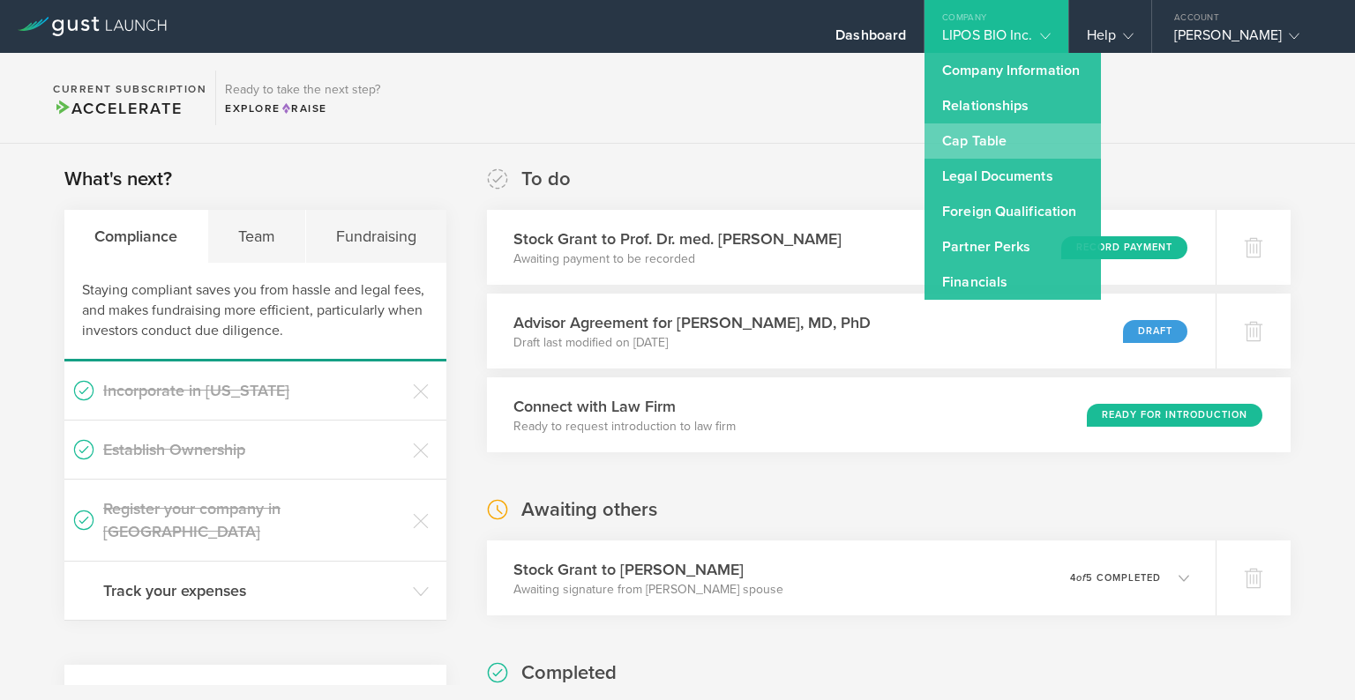
click at [975, 143] on link "Cap Table" at bounding box center [1012, 140] width 176 height 35
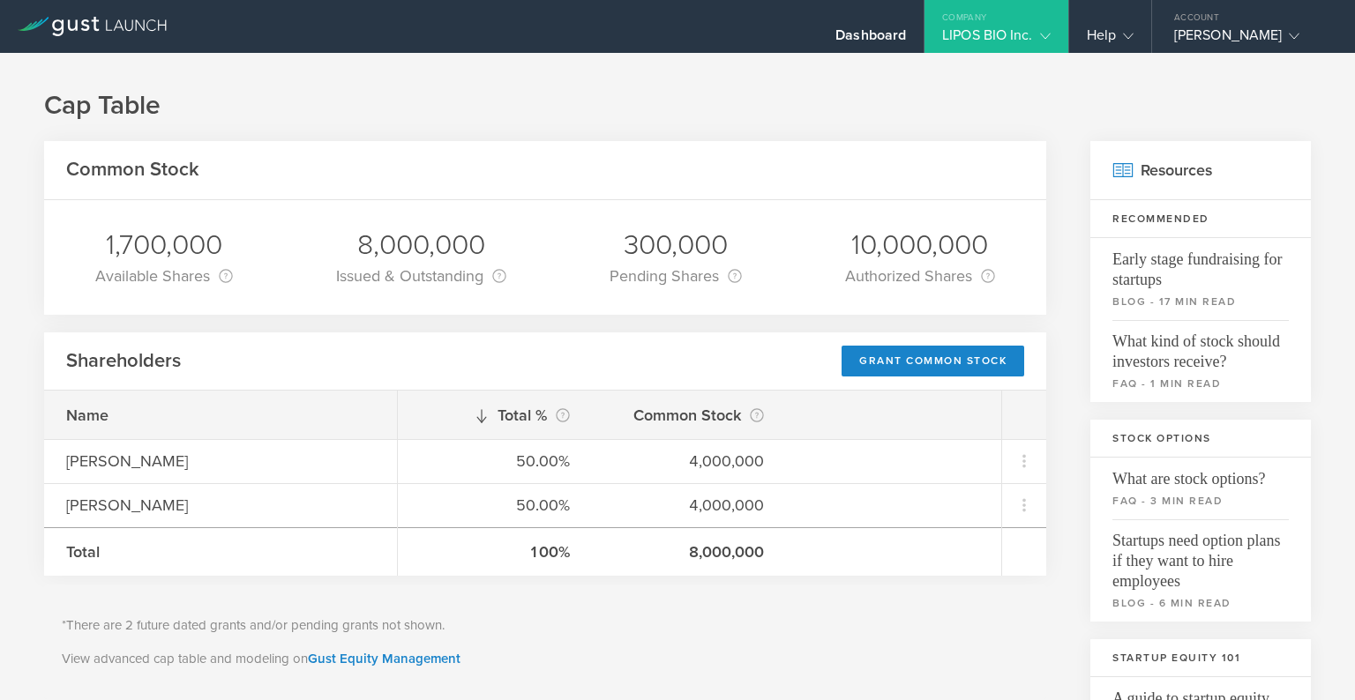
click at [689, 109] on h1 "Cap Table" at bounding box center [677, 105] width 1267 height 35
click at [408, 102] on h1 "Cap Table" at bounding box center [677, 105] width 1267 height 35
click at [889, 34] on div "Dashboard" at bounding box center [870, 39] width 71 height 26
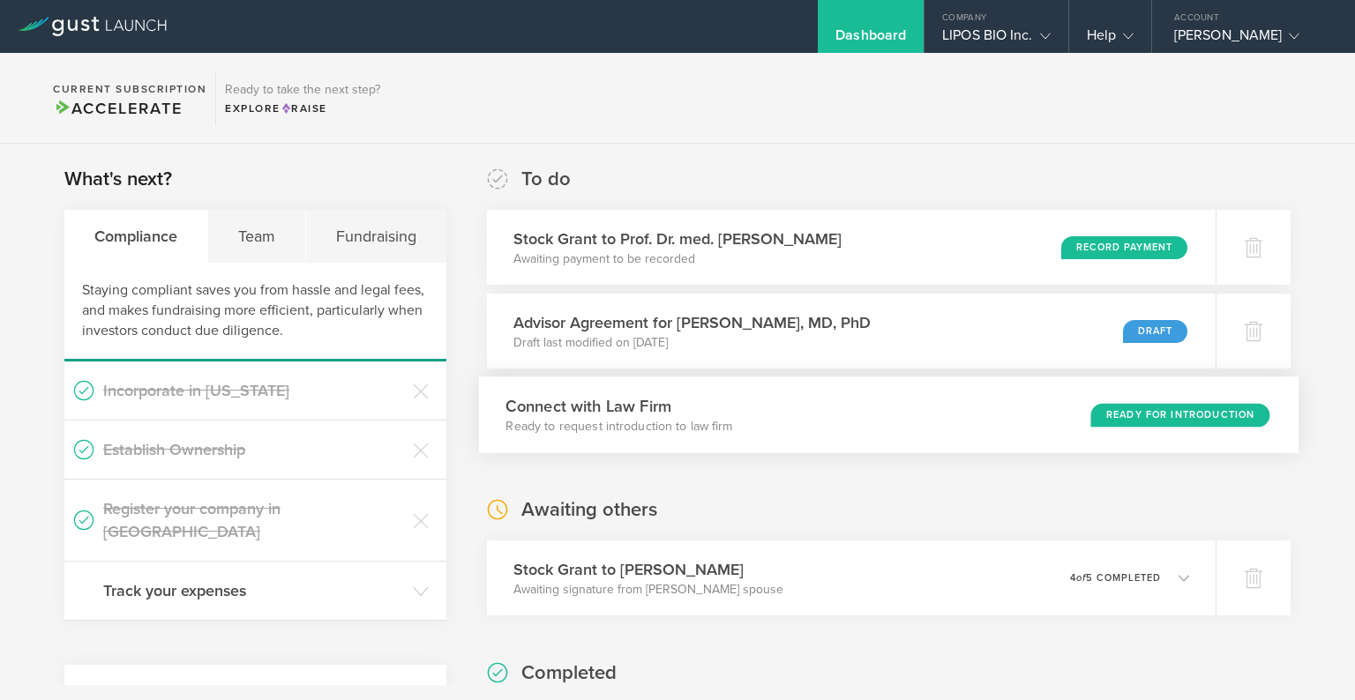
click at [706, 440] on div "Connect with Law Firm Ready to request introduction to law firm Ready for Intro…" at bounding box center [889, 415] width 820 height 77
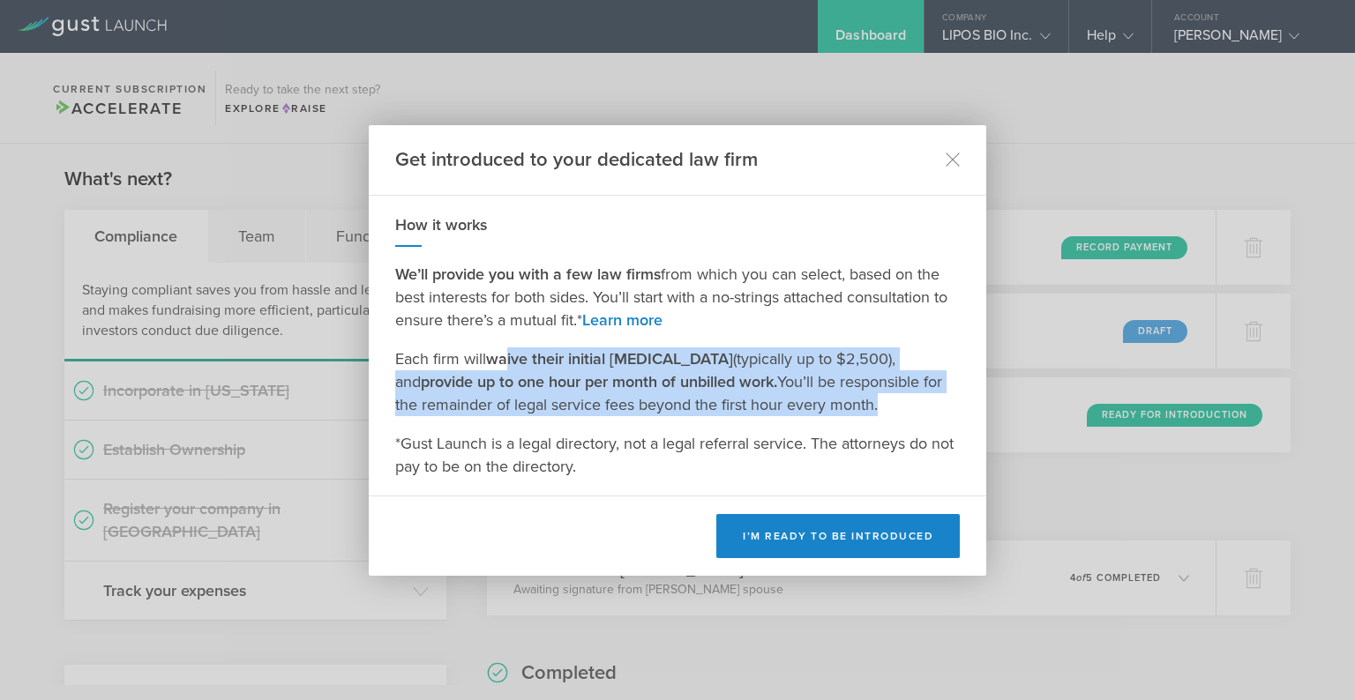
drag, startPoint x: 504, startPoint y: 357, endPoint x: 770, endPoint y: 411, distance: 271.7
click at [770, 411] on p "Each firm will waive their initial retainer (typically up to $2,500), and provi…" at bounding box center [677, 381] width 564 height 69
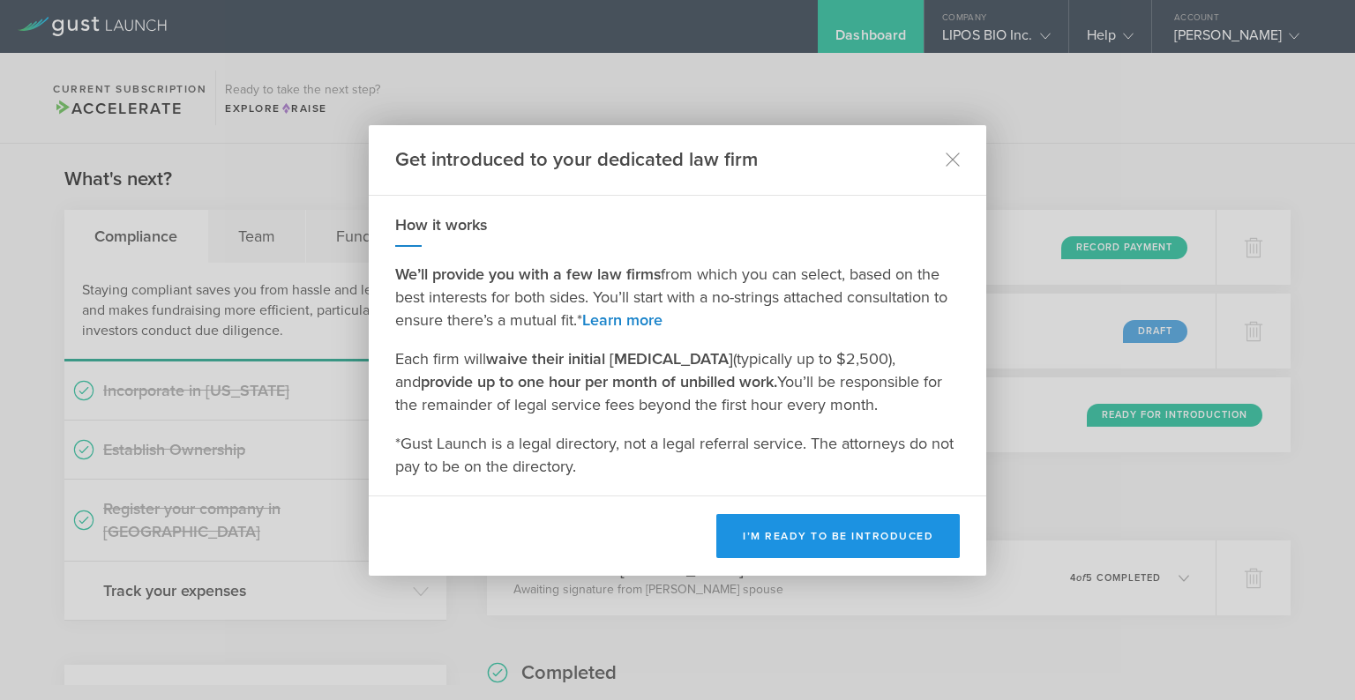
click at [754, 534] on button "I’m ready to be introduced" at bounding box center [837, 536] width 243 height 44
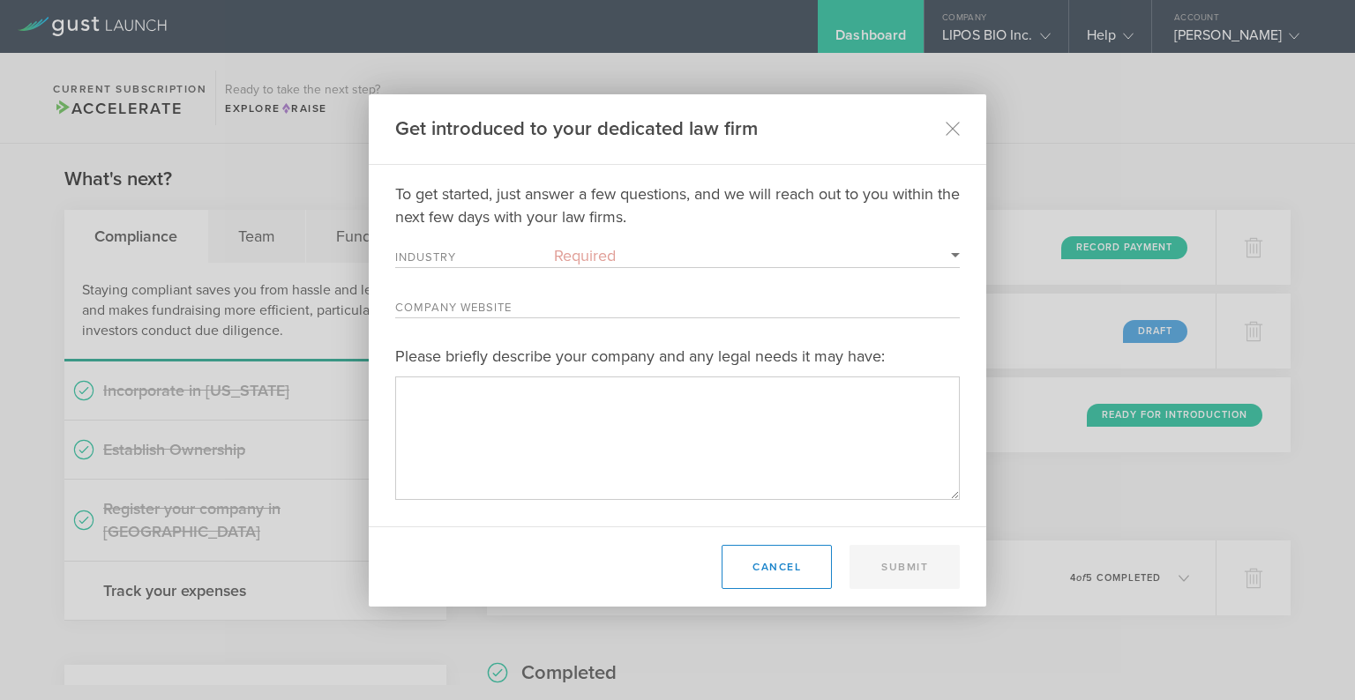
click at [587, 258] on select "Required 3D Printing Administrative Services Adtech Advanced Manufacturing Aero…" at bounding box center [757, 255] width 406 height 23
click at [554, 244] on select "Required 3D Printing Administrative Services Adtech Advanced Manufacturing Aero…" at bounding box center [757, 255] width 406 height 23
click at [610, 262] on select "Required 3D Printing Administrative Services Adtech Advanced Manufacturing Aero…" at bounding box center [757, 255] width 406 height 23
click at [554, 244] on select "Required 3D Printing Administrative Services Adtech Advanced Manufacturing Aero…" at bounding box center [757, 255] width 406 height 23
click at [609, 253] on select "Required 3D Printing Administrative Services Adtech Advanced Manufacturing Aero…" at bounding box center [757, 255] width 406 height 23
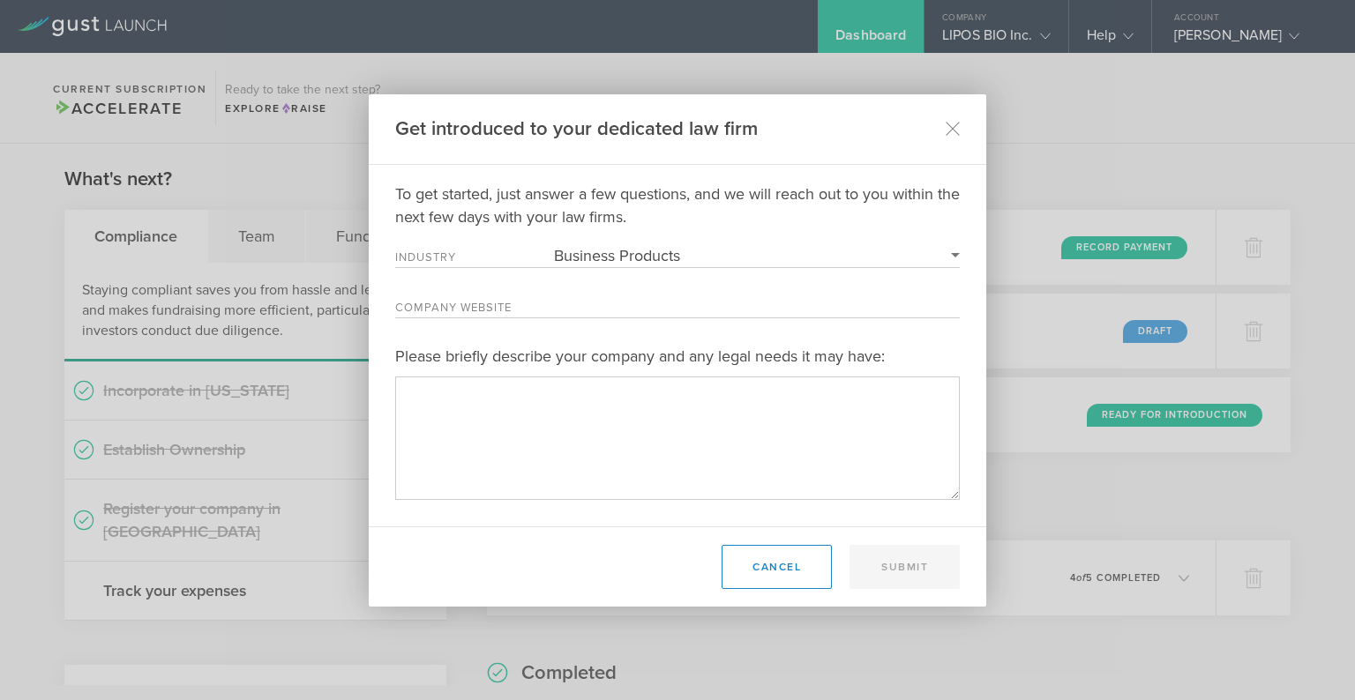
select select "biotechnology"
click at [554, 244] on select "Required 3D Printing Administrative Services Adtech Advanced Manufacturing Aero…" at bounding box center [757, 255] width 406 height 23
click at [587, 296] on input "Company Website" at bounding box center [757, 306] width 406 height 23
paste input "https://liposbio.com/"
type input "https://liposbio.com/"
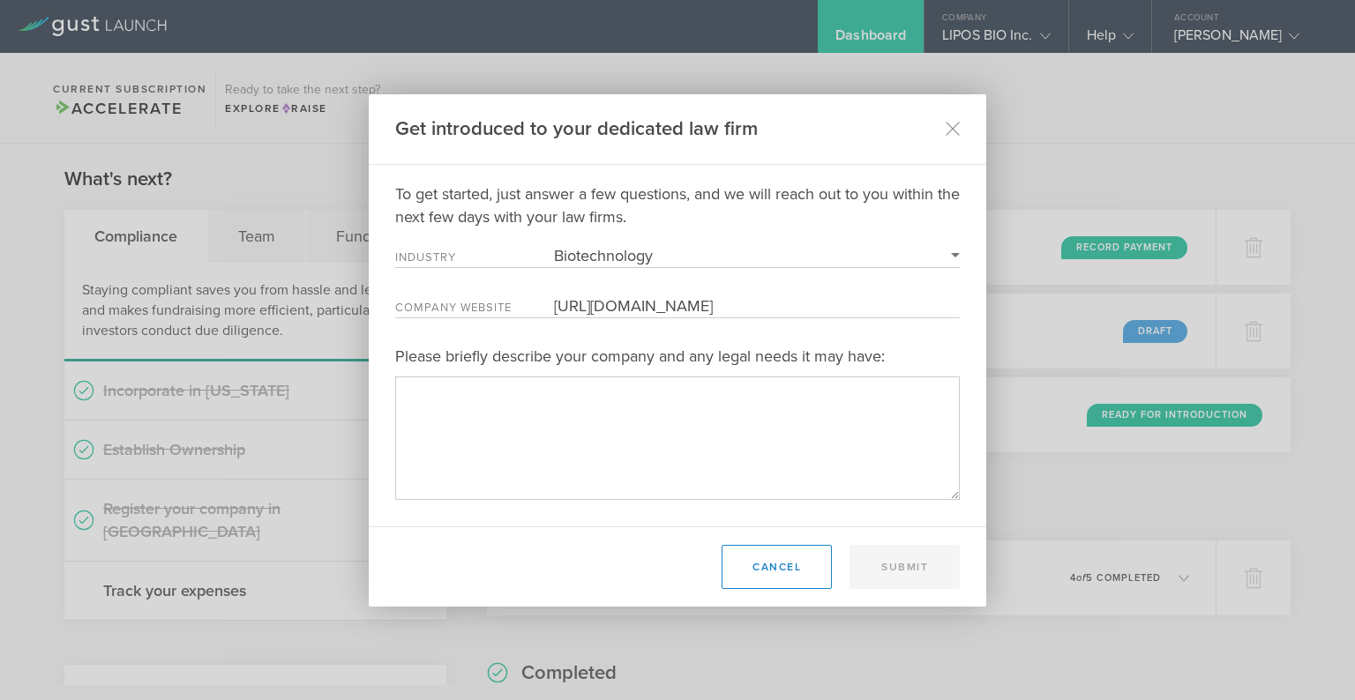
type textarea ":"
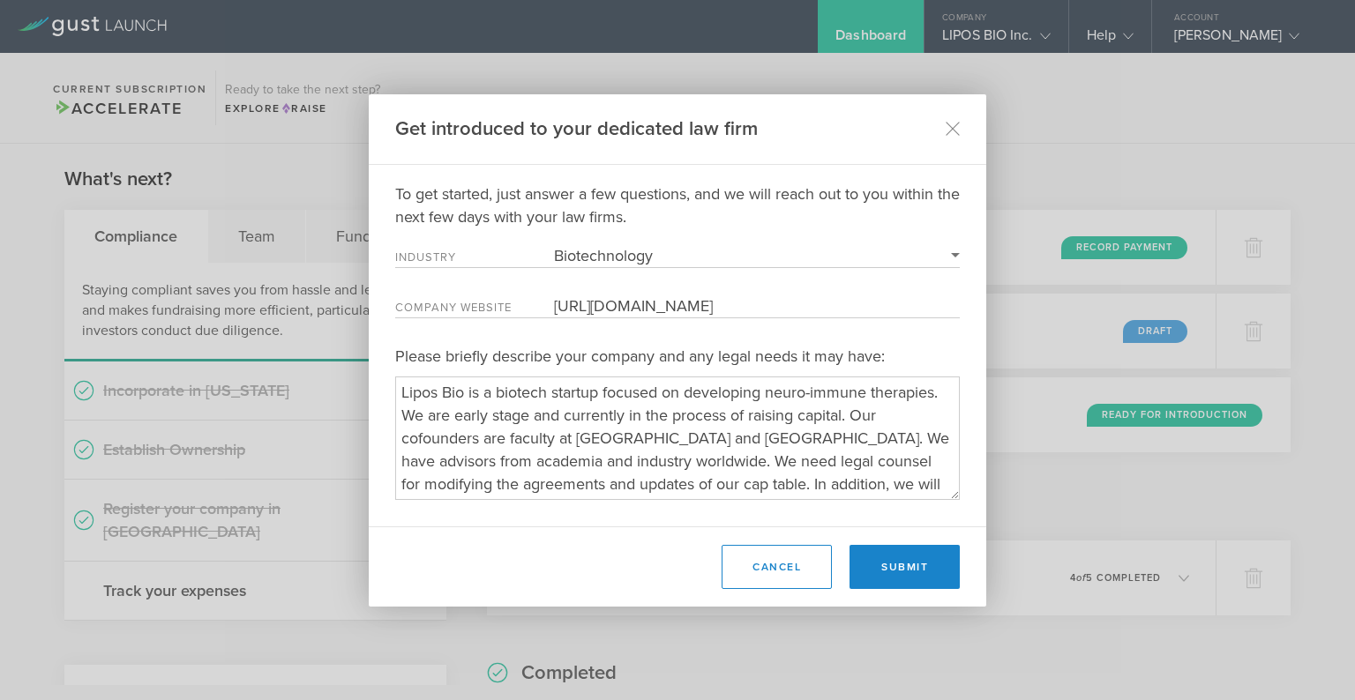
scroll to position [18, 0]
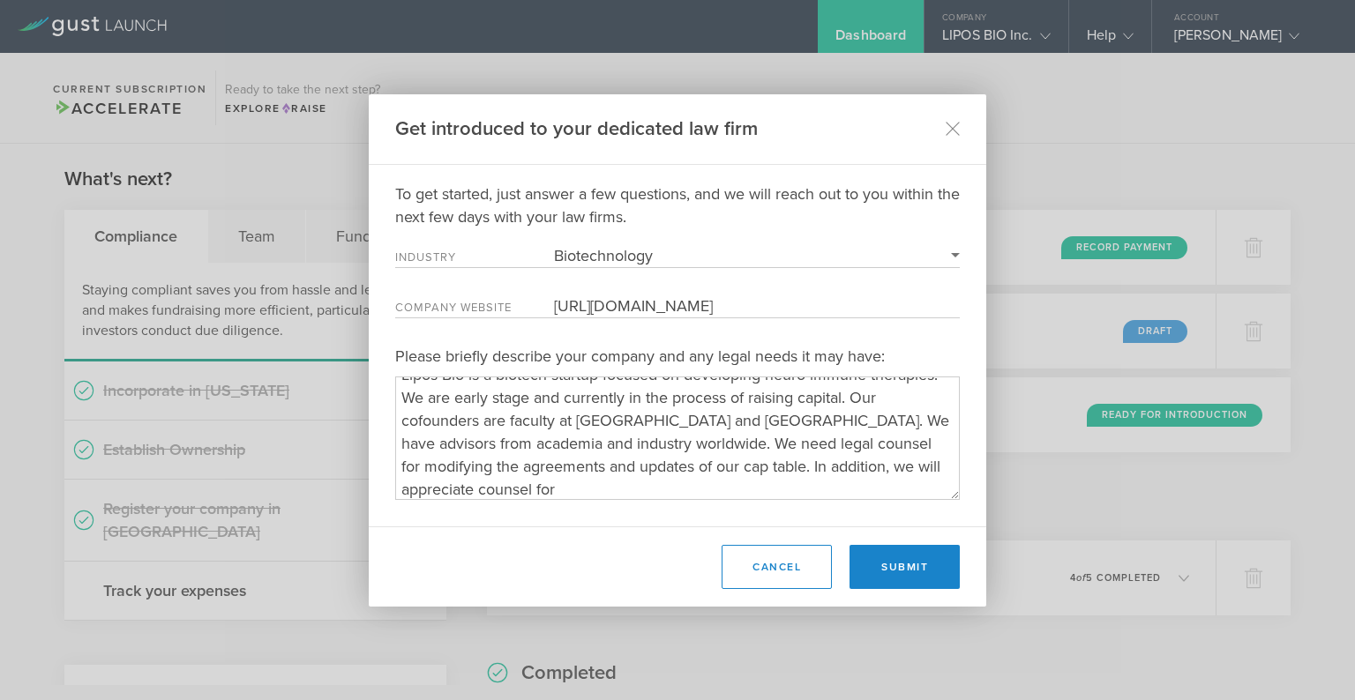
click at [723, 464] on textarea "Please briefly describe your company and any legal needs it may have:" at bounding box center [677, 438] width 564 height 123
drag, startPoint x: 804, startPoint y: 466, endPoint x: 841, endPoint y: 499, distance: 49.3
click at [841, 498] on div "Please briefly describe your company and any legal needs it may have:" at bounding box center [677, 422] width 564 height 155
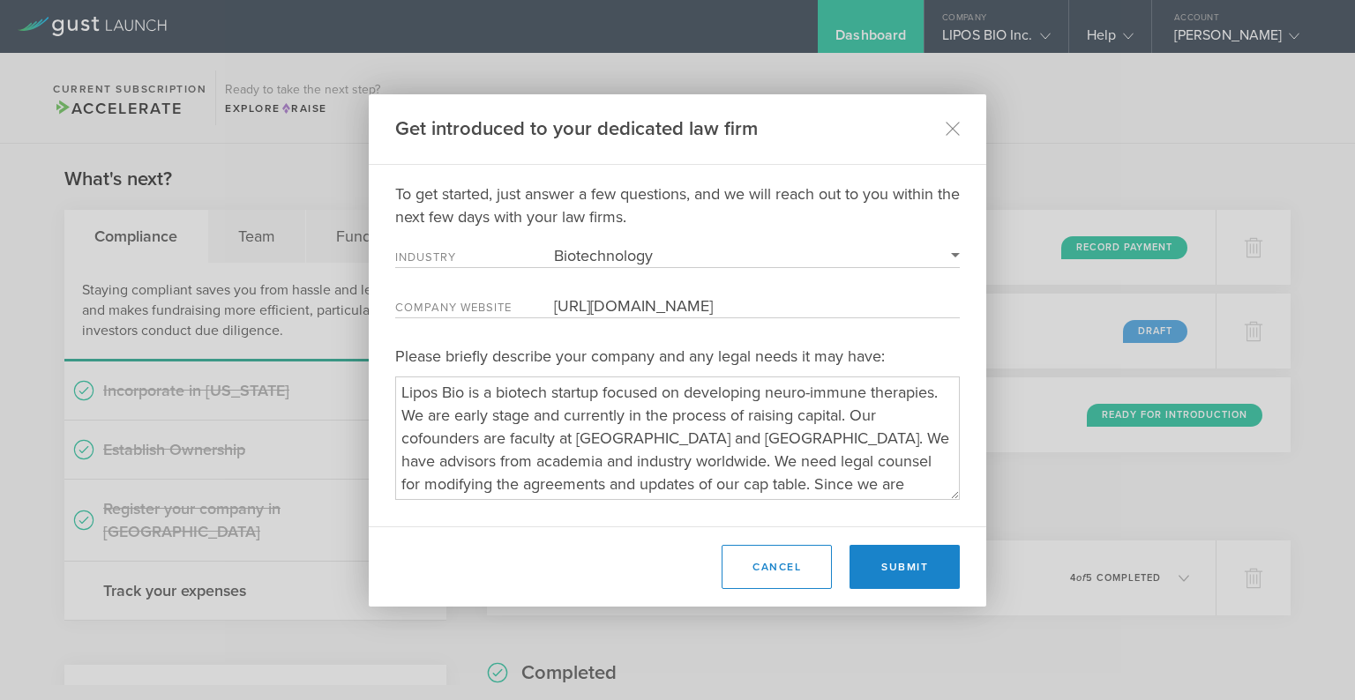
scroll to position [18, 0]
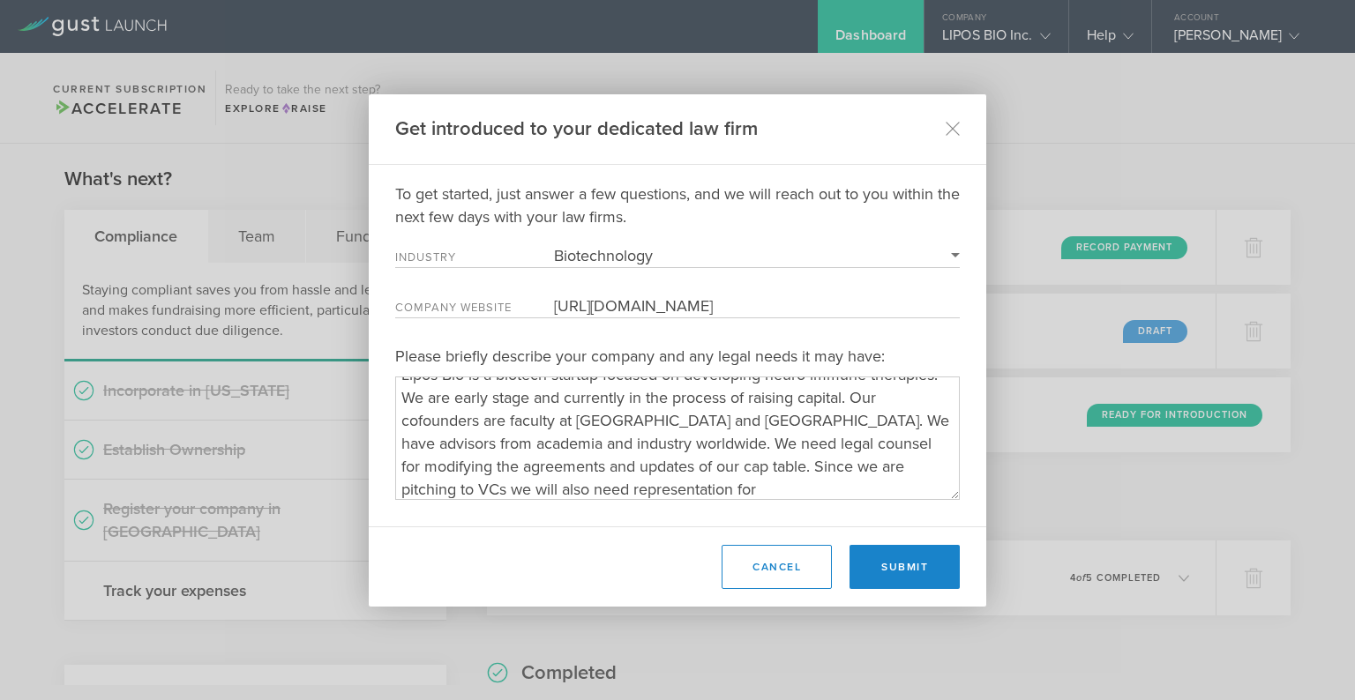
click at [729, 462] on textarea "Please briefly describe your company and any legal needs it may have:" at bounding box center [677, 438] width 564 height 123
click at [722, 464] on textarea "Please briefly describe your company and any legal needs it may have:" at bounding box center [677, 438] width 564 height 123
click at [639, 490] on textarea "Please briefly describe your company and any legal needs it may have:" at bounding box center [677, 438] width 564 height 123
click at [648, 481] on textarea "Please briefly describe your company and any legal needs it may have:" at bounding box center [677, 438] width 564 height 123
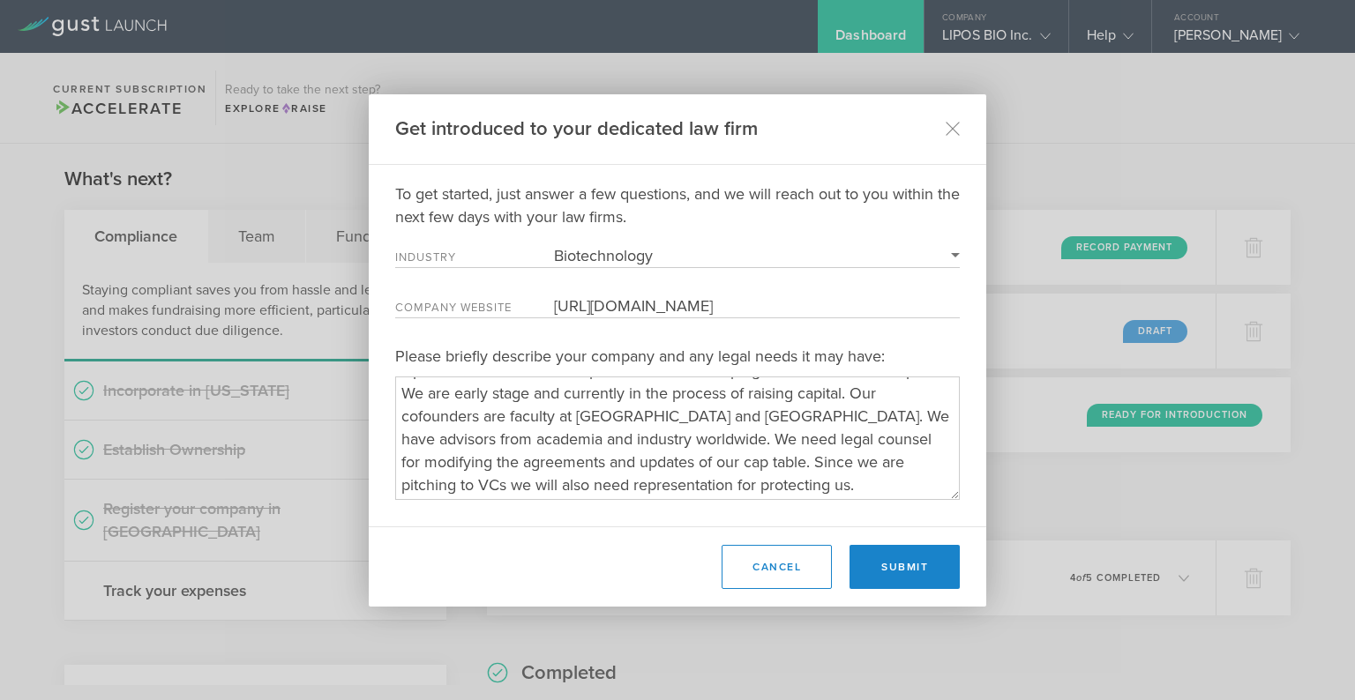
click at [648, 481] on textarea "Please briefly describe your company and any legal needs it may have:" at bounding box center [677, 438] width 564 height 123
click at [714, 483] on textarea "Please briefly describe your company and any legal needs it may have:" at bounding box center [677, 438] width 564 height 123
click at [773, 484] on textarea "Please briefly describe your company and any legal needs it may have:" at bounding box center [677, 438] width 564 height 123
click at [699, 507] on div "To get started, just answer a few questions, and we will reach out to you withi…" at bounding box center [677, 395] width 617 height 424
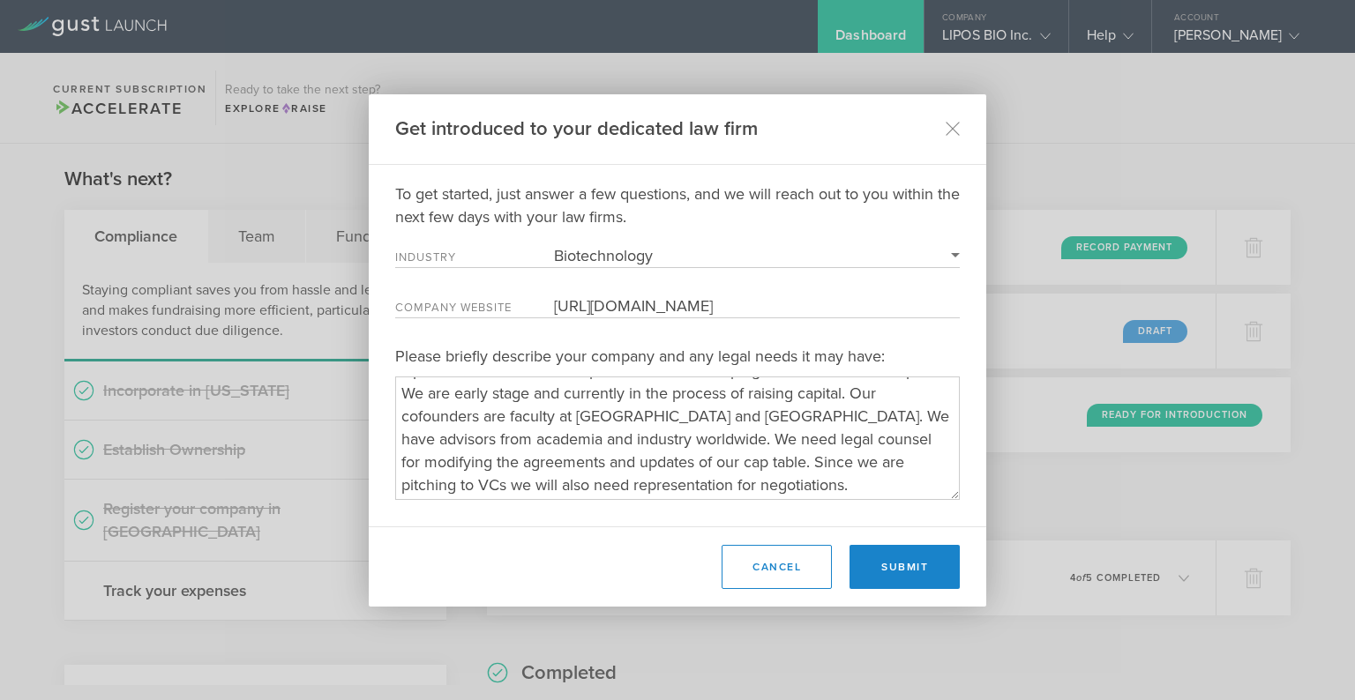
click at [805, 465] on textarea "Please briefly describe your company and any legal needs it may have:" at bounding box center [677, 438] width 564 height 123
click at [795, 475] on textarea "Please briefly describe your company and any legal needs it may have:" at bounding box center [677, 438] width 564 height 123
type textarea "Lipos Bio is a biotech startup focused on developing neuro-immune therapies. We…"
click at [892, 594] on div "Cancel Submit" at bounding box center [677, 567] width 617 height 80
click at [889, 579] on button "Submit" at bounding box center [904, 567] width 110 height 44
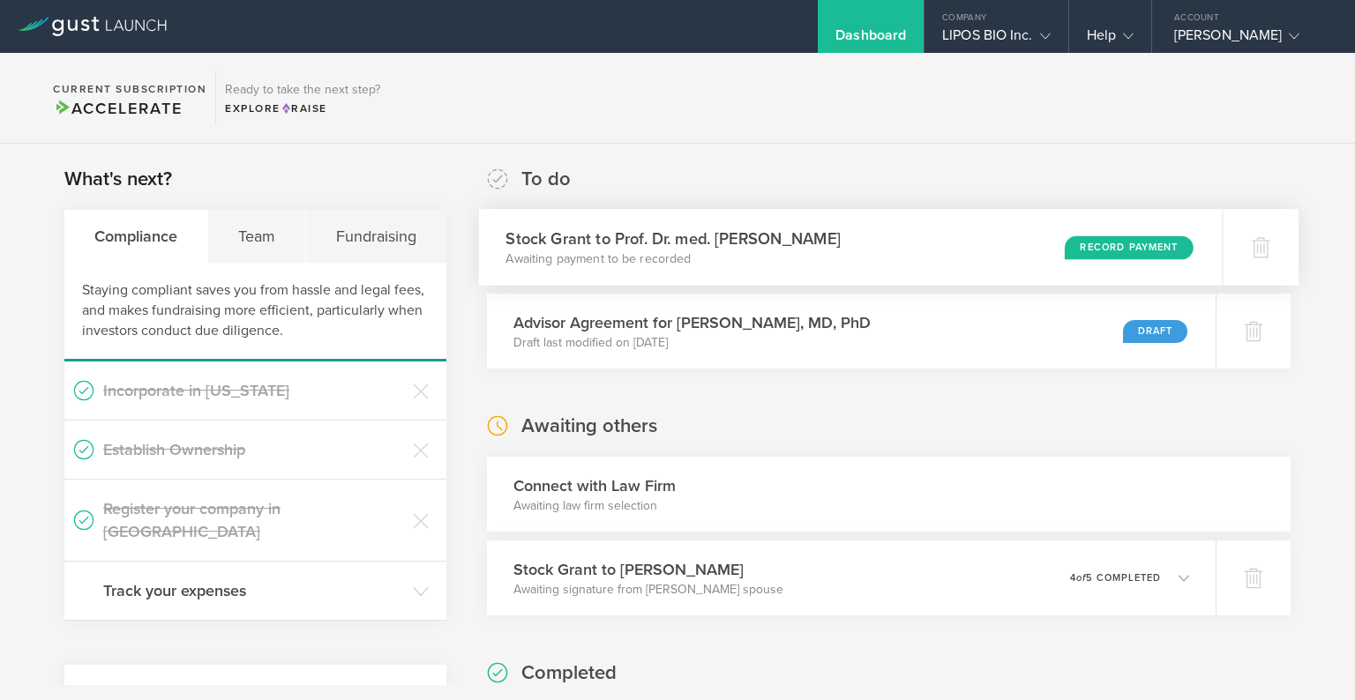
click at [614, 265] on p "Awaiting payment to be recorded" at bounding box center [672, 259] width 334 height 18
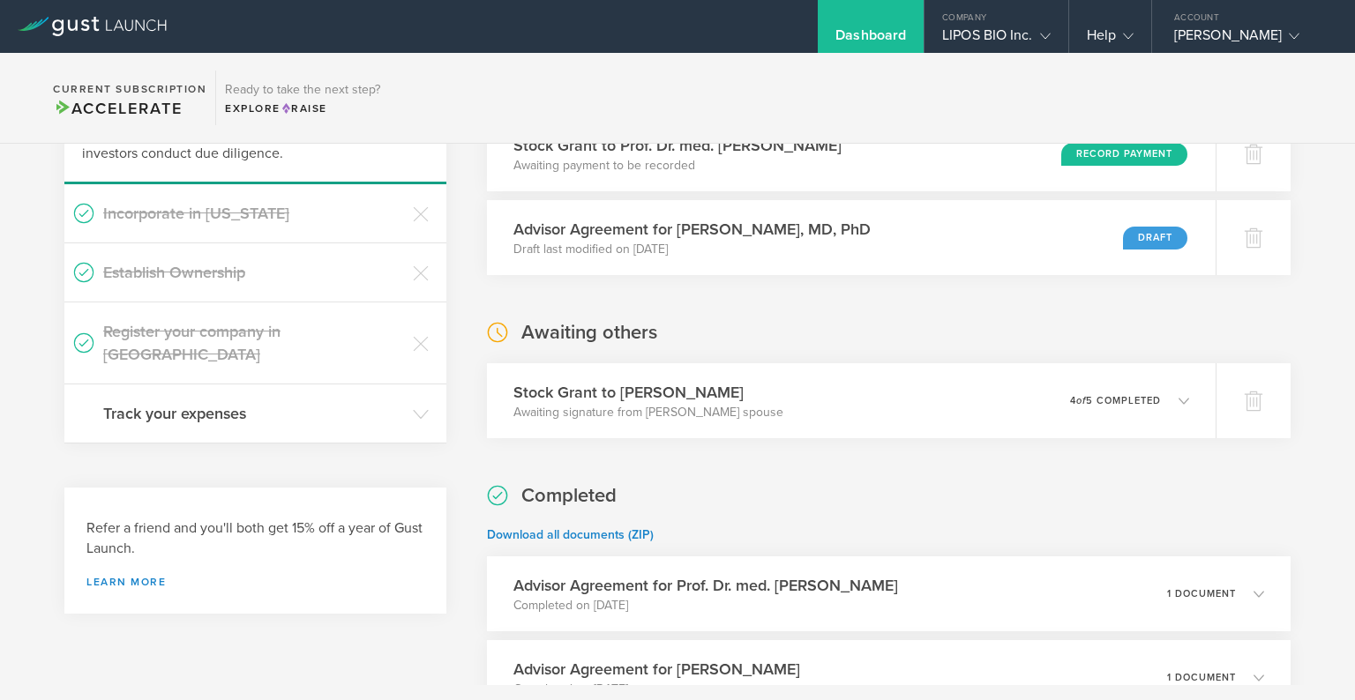
scroll to position [238, 0]
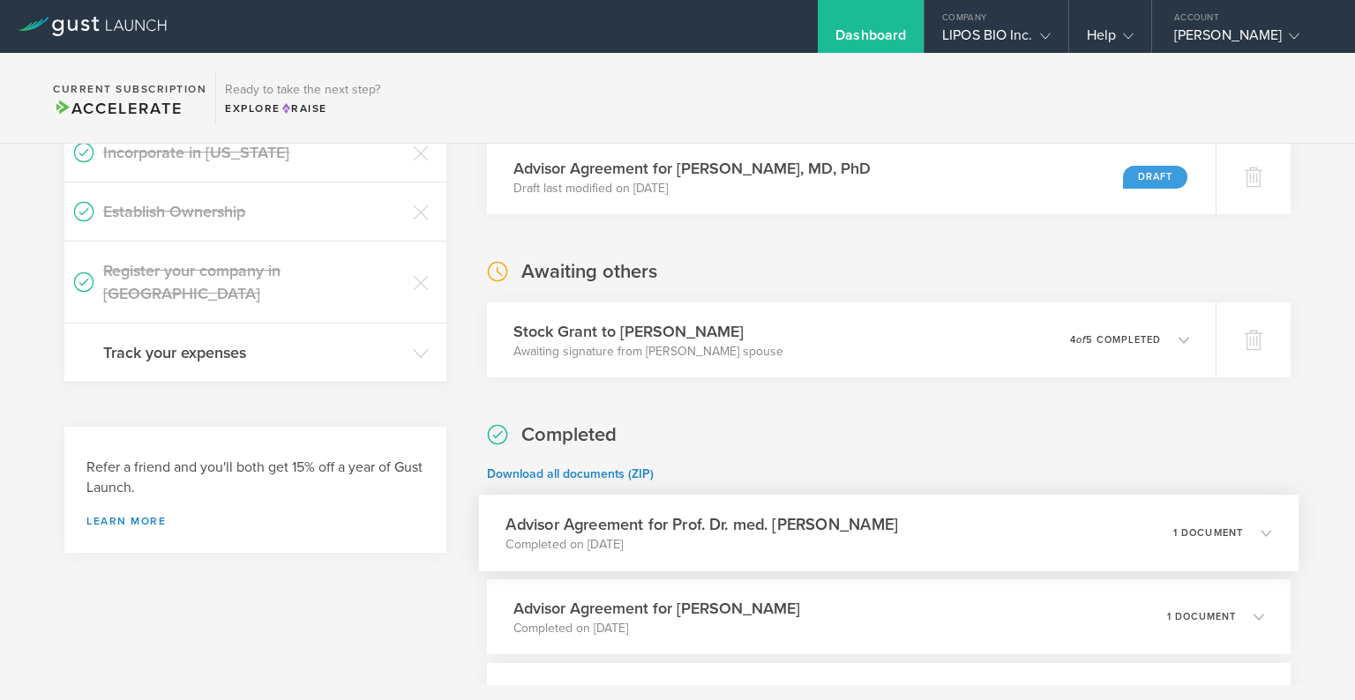
click at [650, 514] on h3 "Advisor Agreement for Prof. Dr. med. [PERSON_NAME]" at bounding box center [701, 524] width 392 height 24
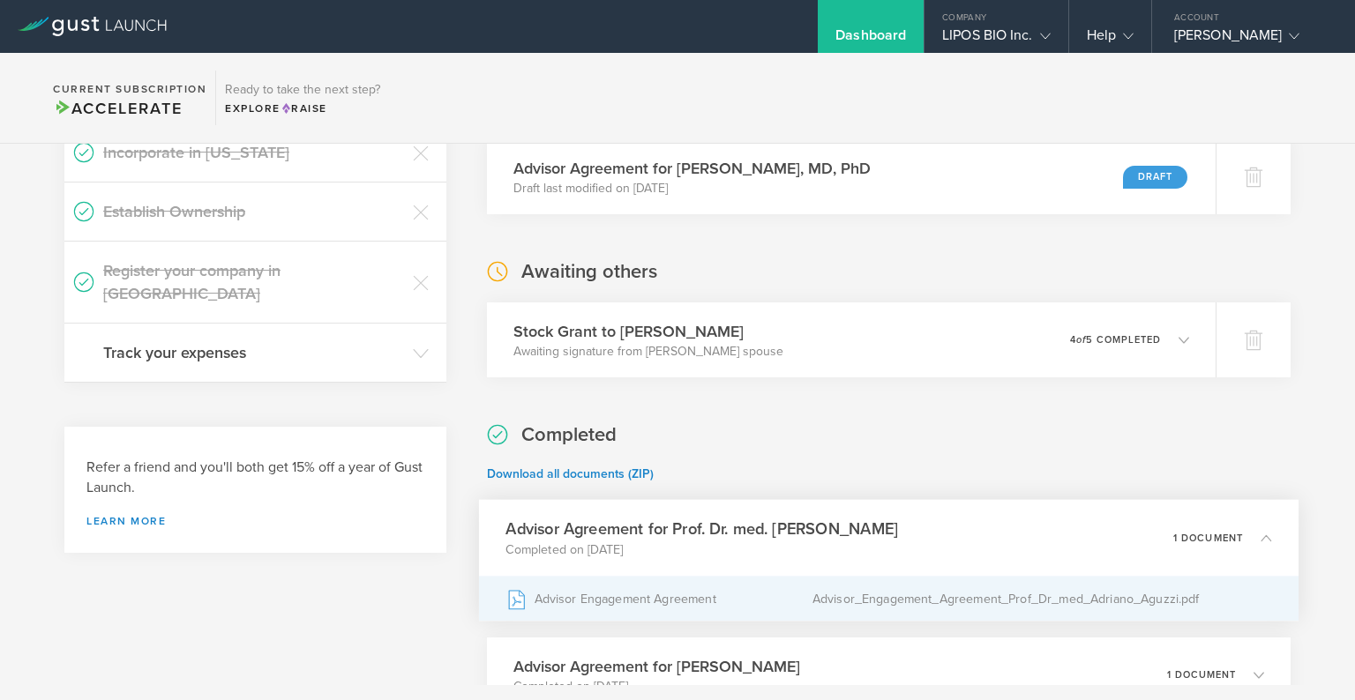
click at [668, 583] on div "Advisor Engagement Agreement" at bounding box center [658, 599] width 306 height 44
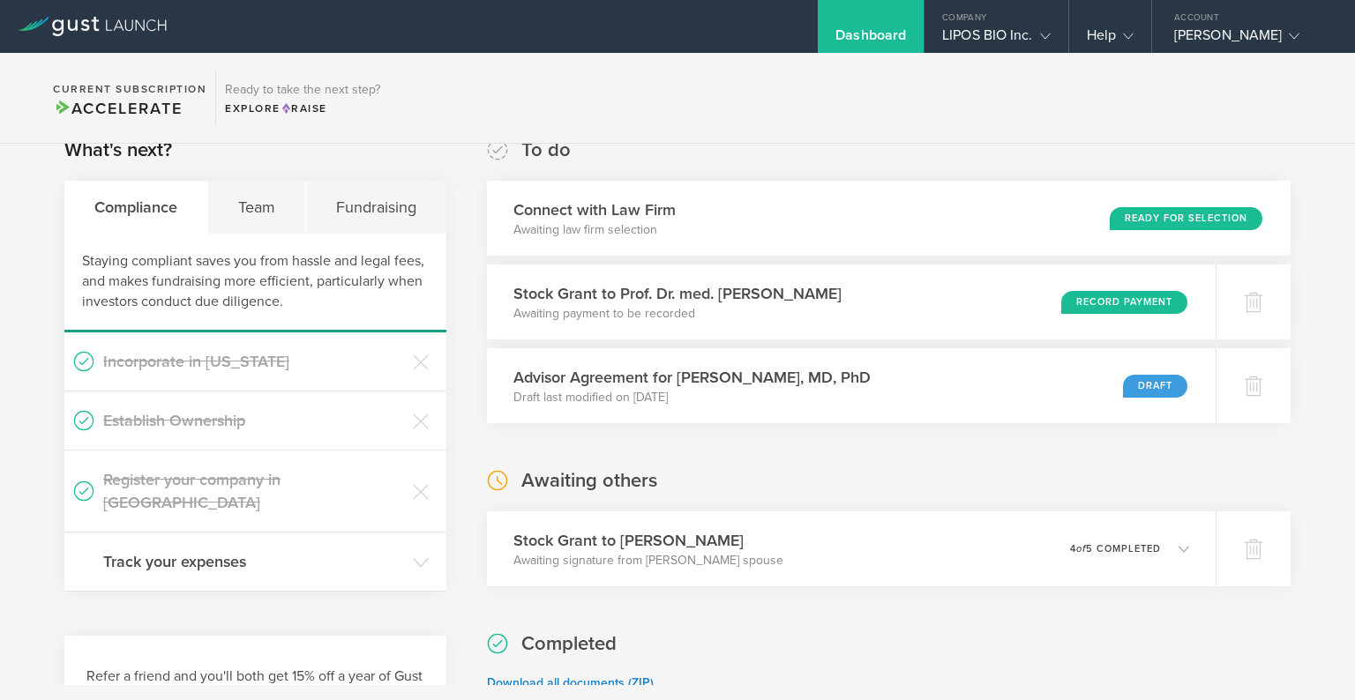
scroll to position [28, 0]
click at [532, 232] on p "Awaiting law firm selection" at bounding box center [588, 231] width 166 height 18
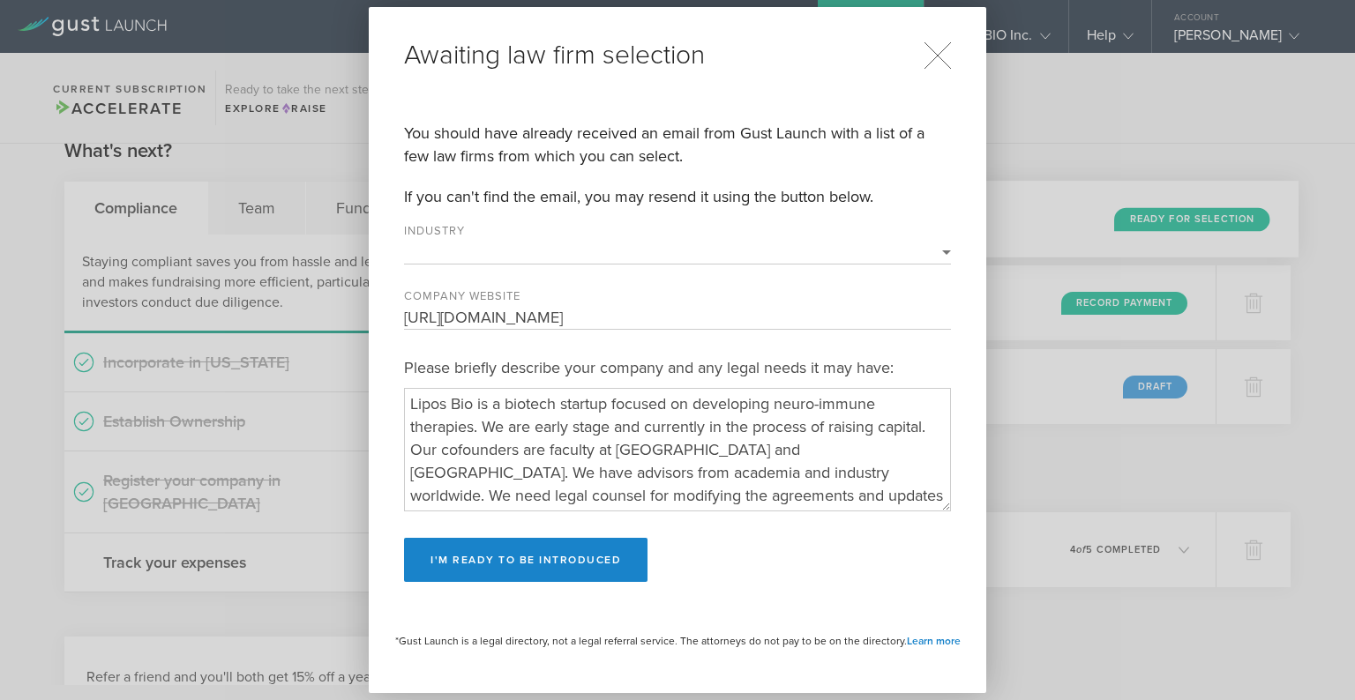
select select "biotechnology"
click at [931, 53] on icon at bounding box center [937, 55] width 28 height 28
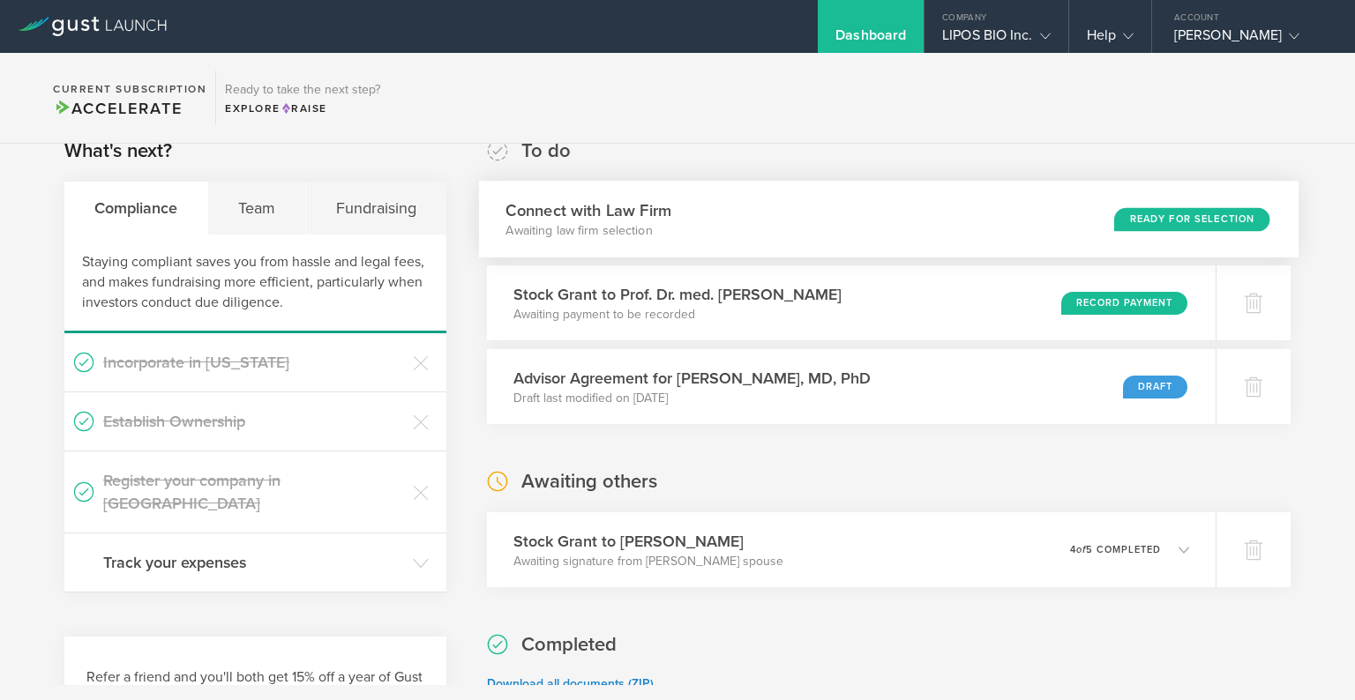
click at [604, 240] on div "Connect with Law Firm Awaiting law firm selection Ready for Selection" at bounding box center [889, 219] width 820 height 77
select select "biotechnology"
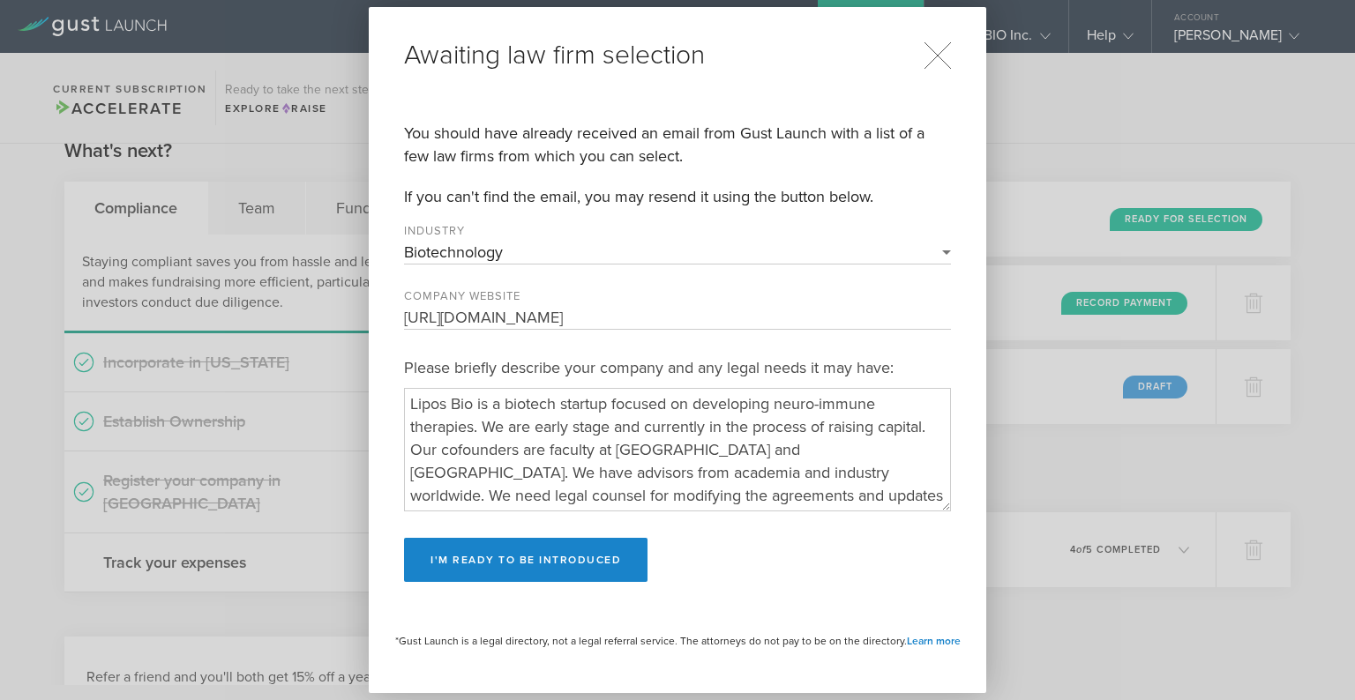
scroll to position [22, 0]
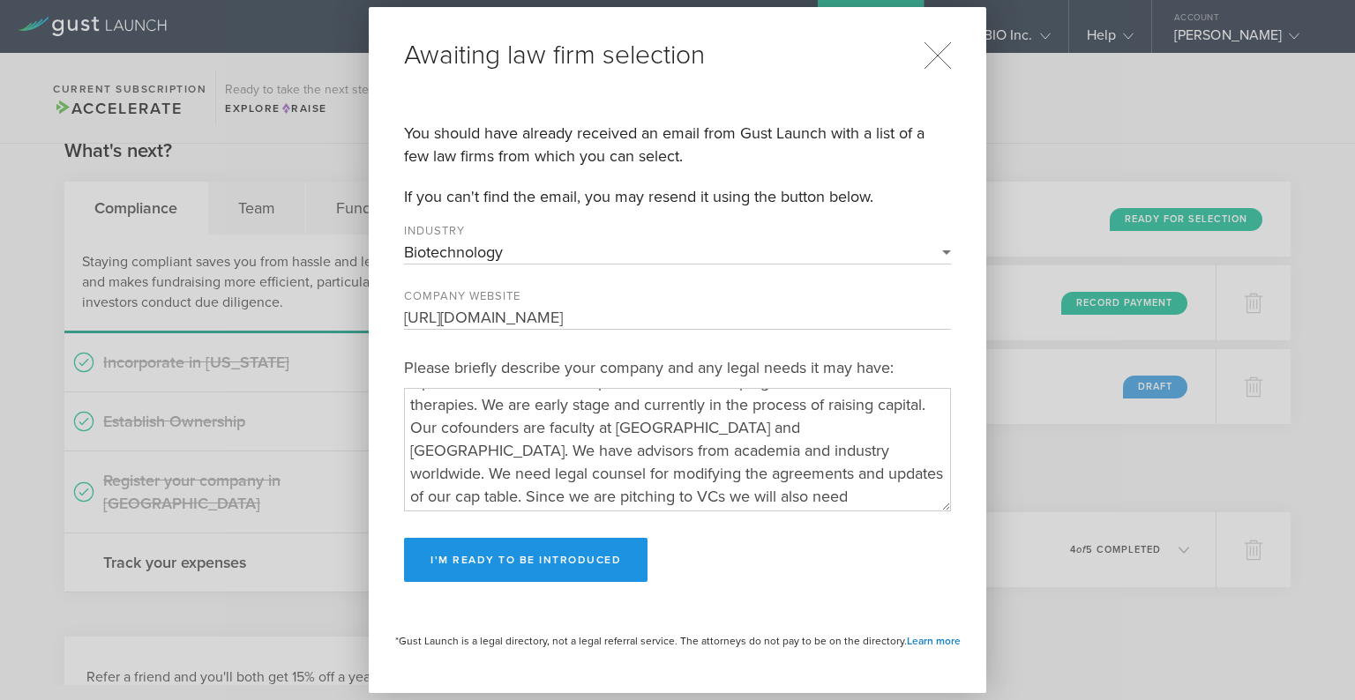
click at [504, 561] on button "I'm ready to be introduced" at bounding box center [525, 560] width 243 height 44
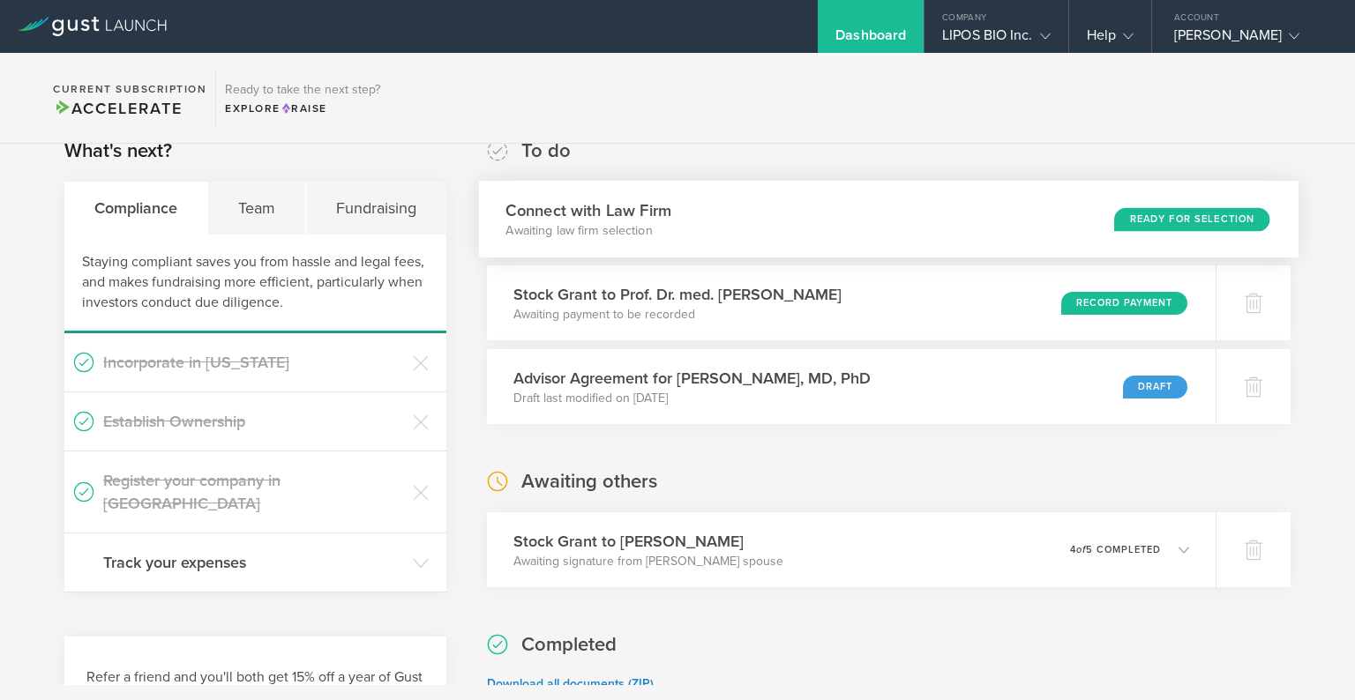
click at [605, 206] on h3 "Connect with Law Firm" at bounding box center [588, 210] width 166 height 24
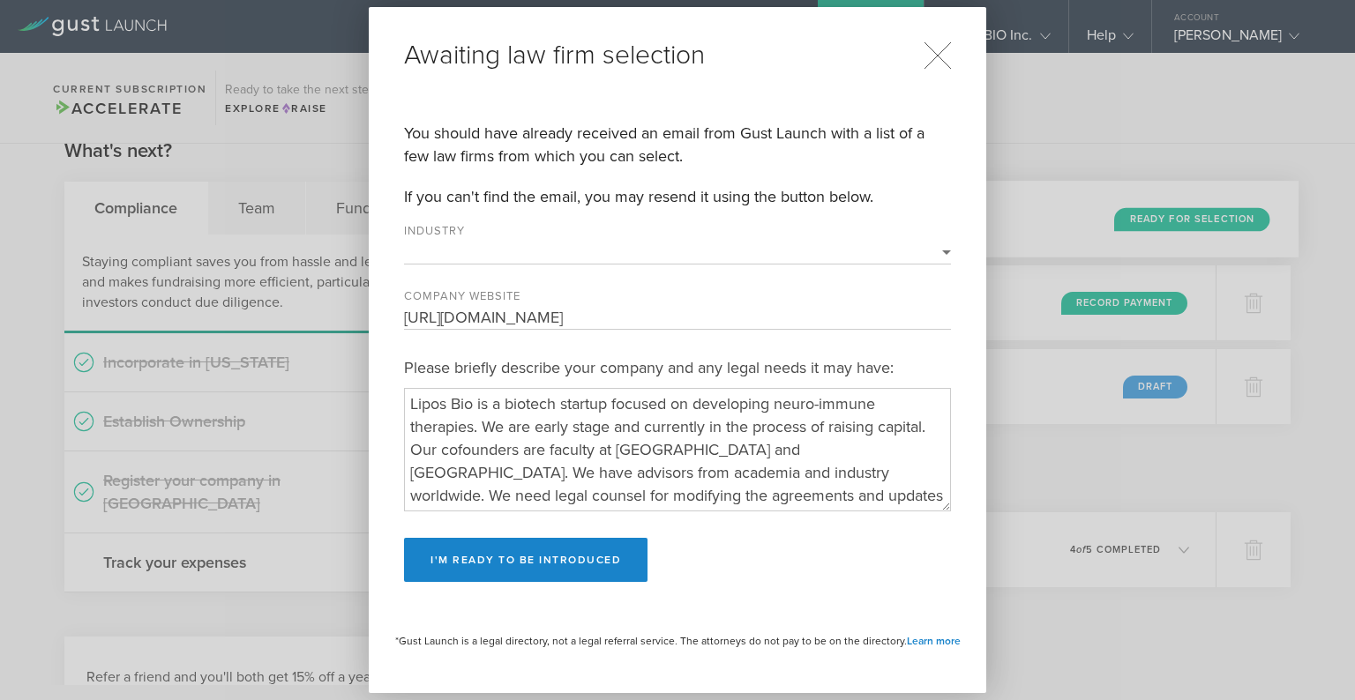
select select "biotechnology"
click at [948, 57] on icon at bounding box center [937, 55] width 28 height 28
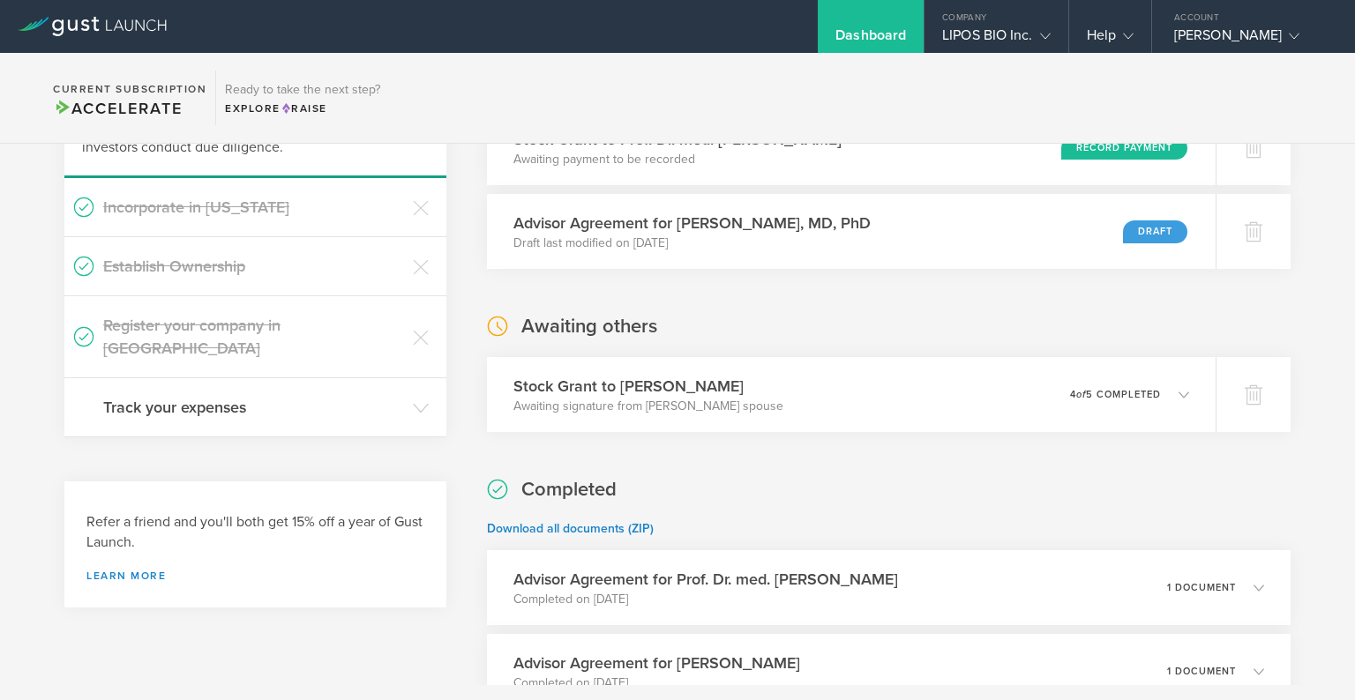
scroll to position [184, 0]
click at [535, 397] on p "Awaiting signature from Brock Reeve’s spouse" at bounding box center [642, 406] width 275 height 18
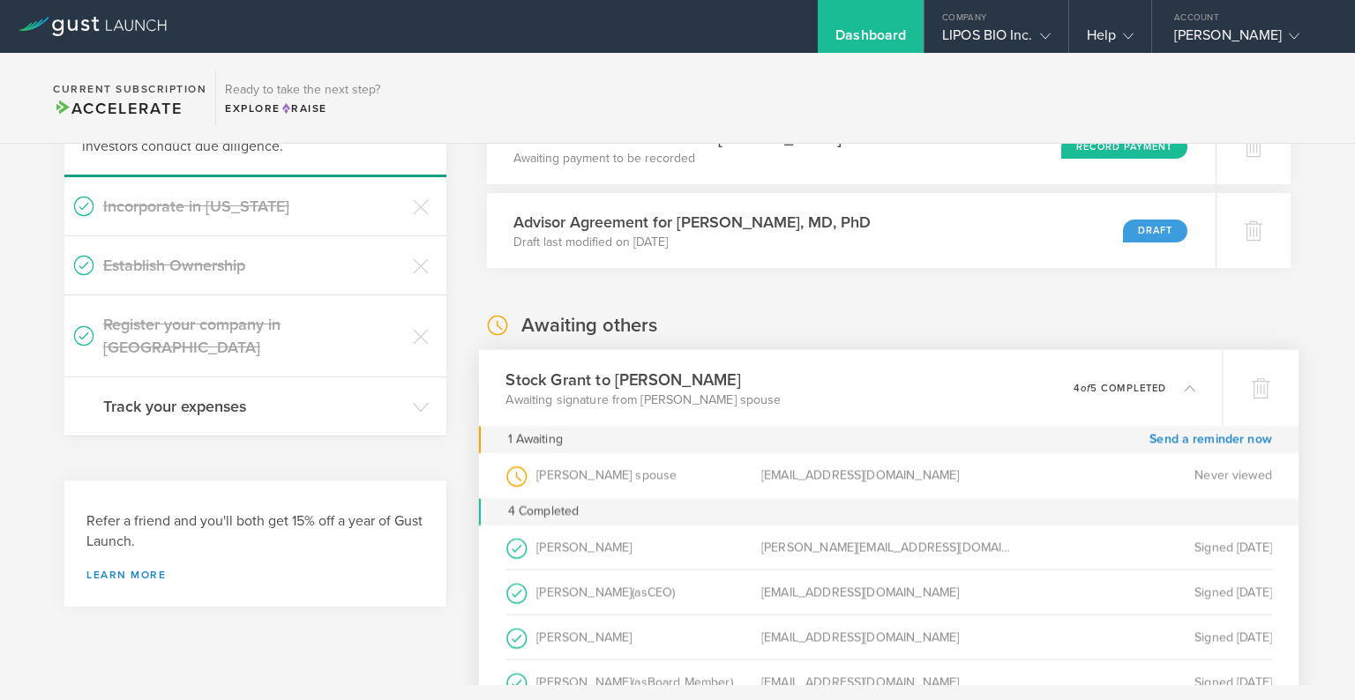
click at [535, 396] on p "Awaiting signature from Brock Reeve’s spouse" at bounding box center [642, 400] width 275 height 18
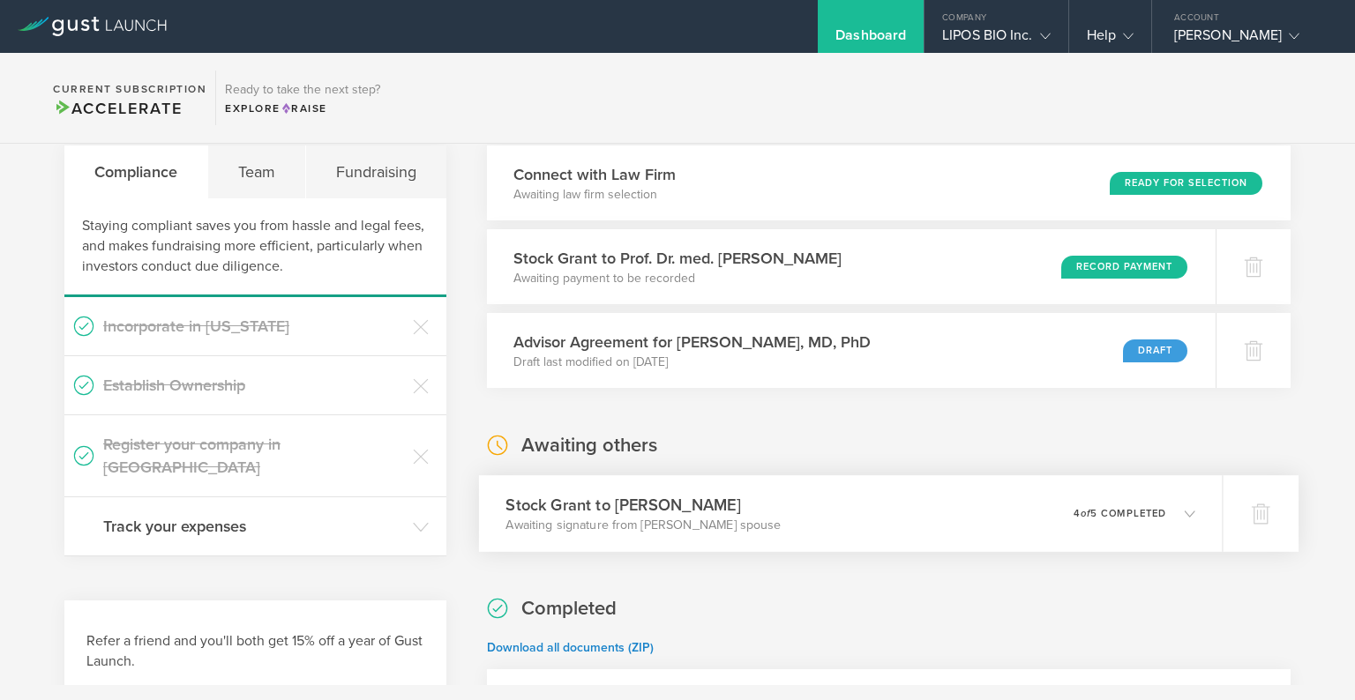
scroll to position [0, 0]
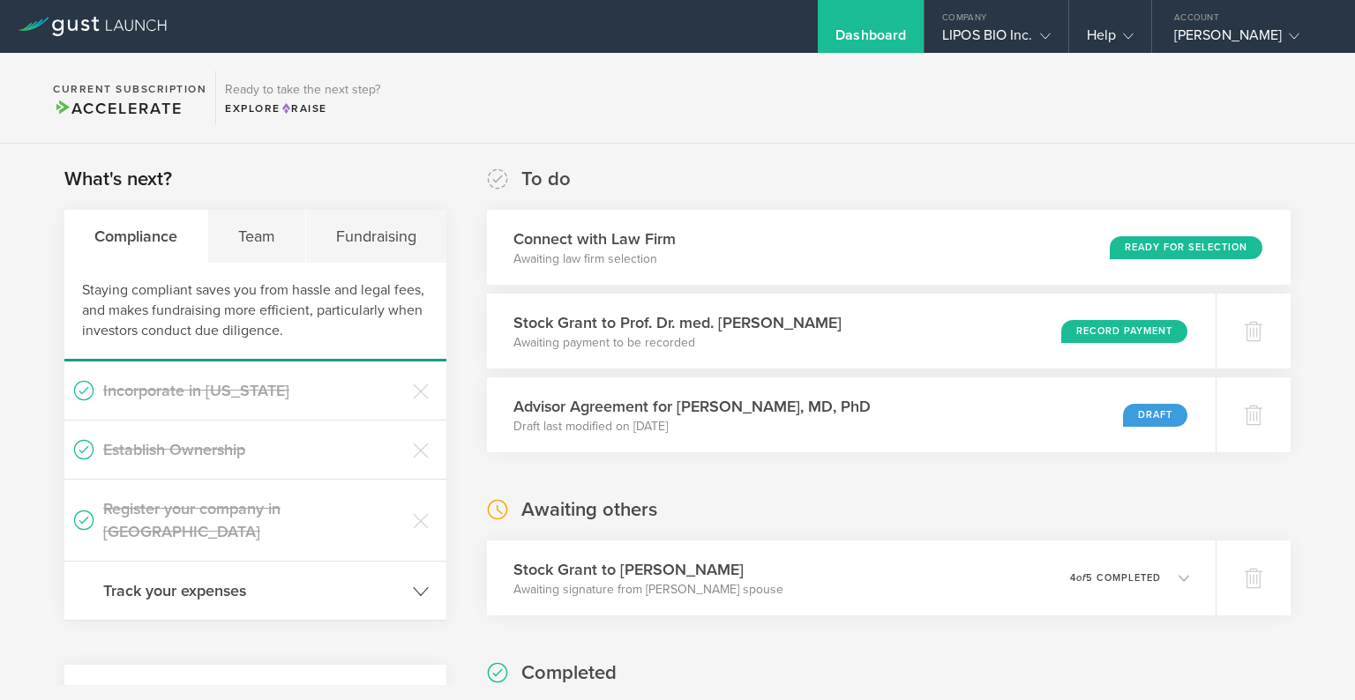
click at [409, 562] on header "Track your expenses" at bounding box center [255, 591] width 382 height 58
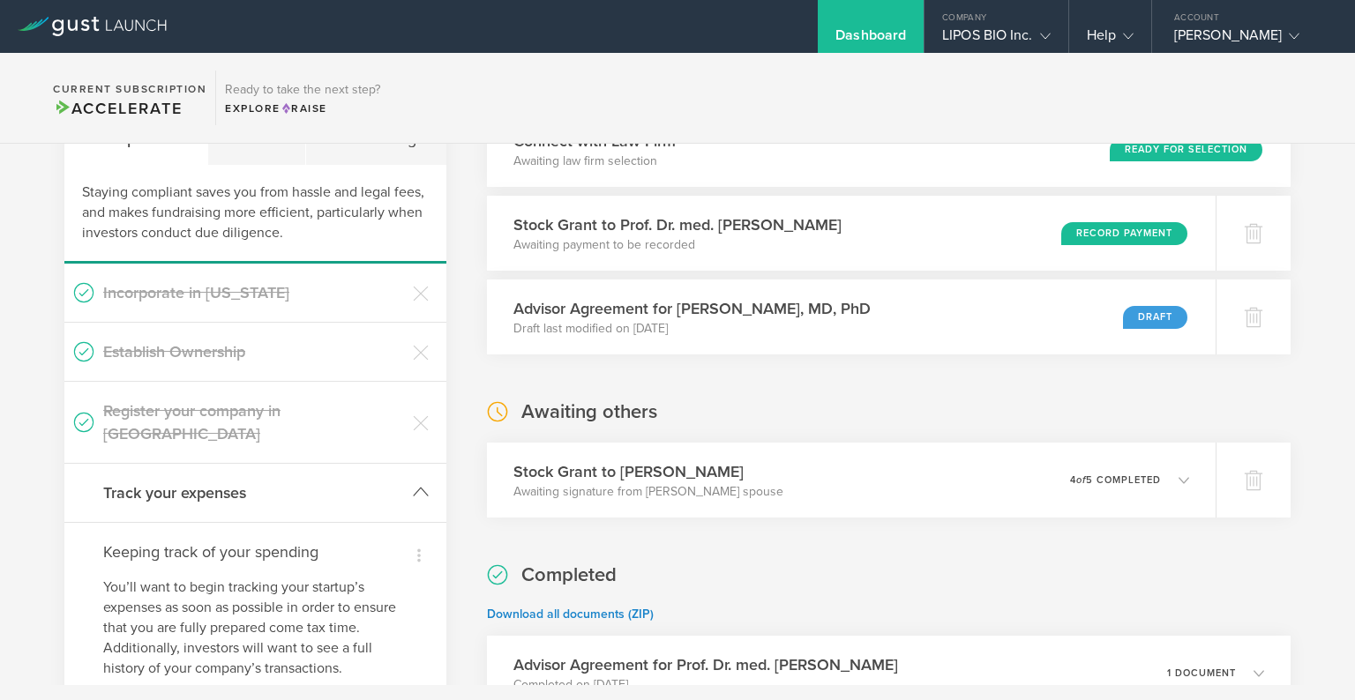
scroll to position [116, 0]
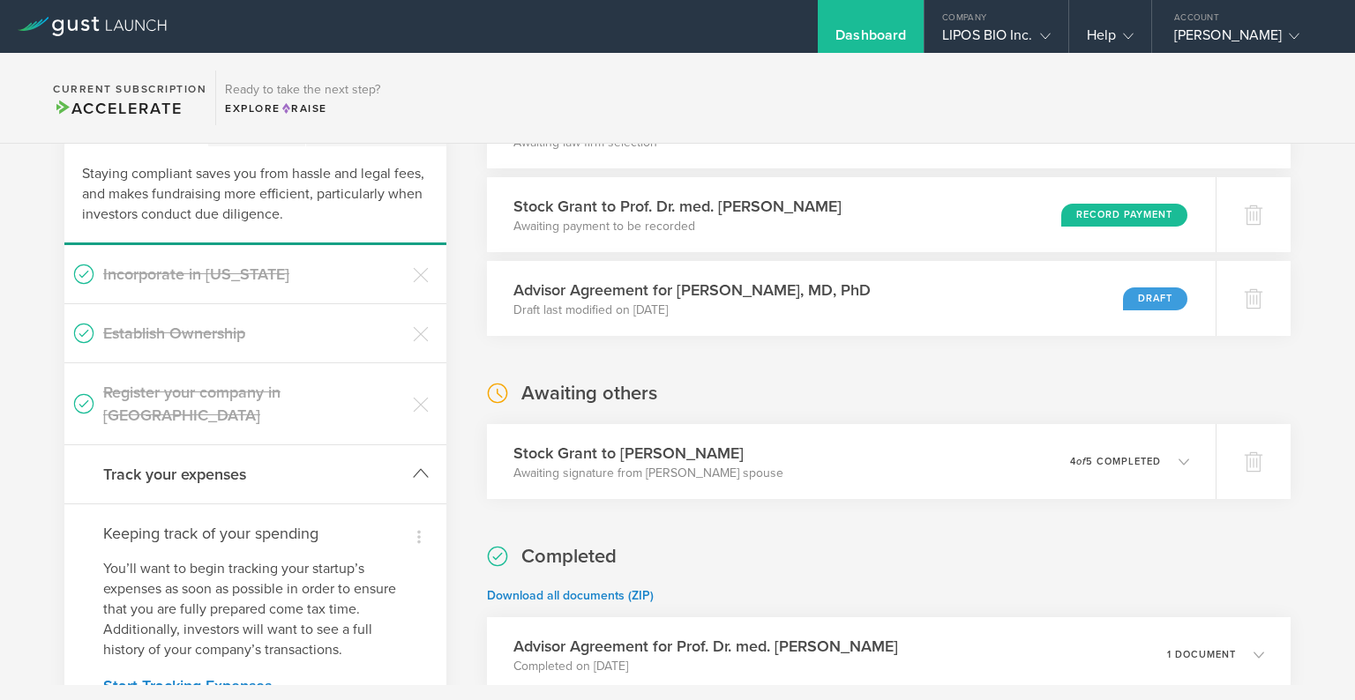
click at [426, 466] on icon at bounding box center [421, 474] width 16 height 16
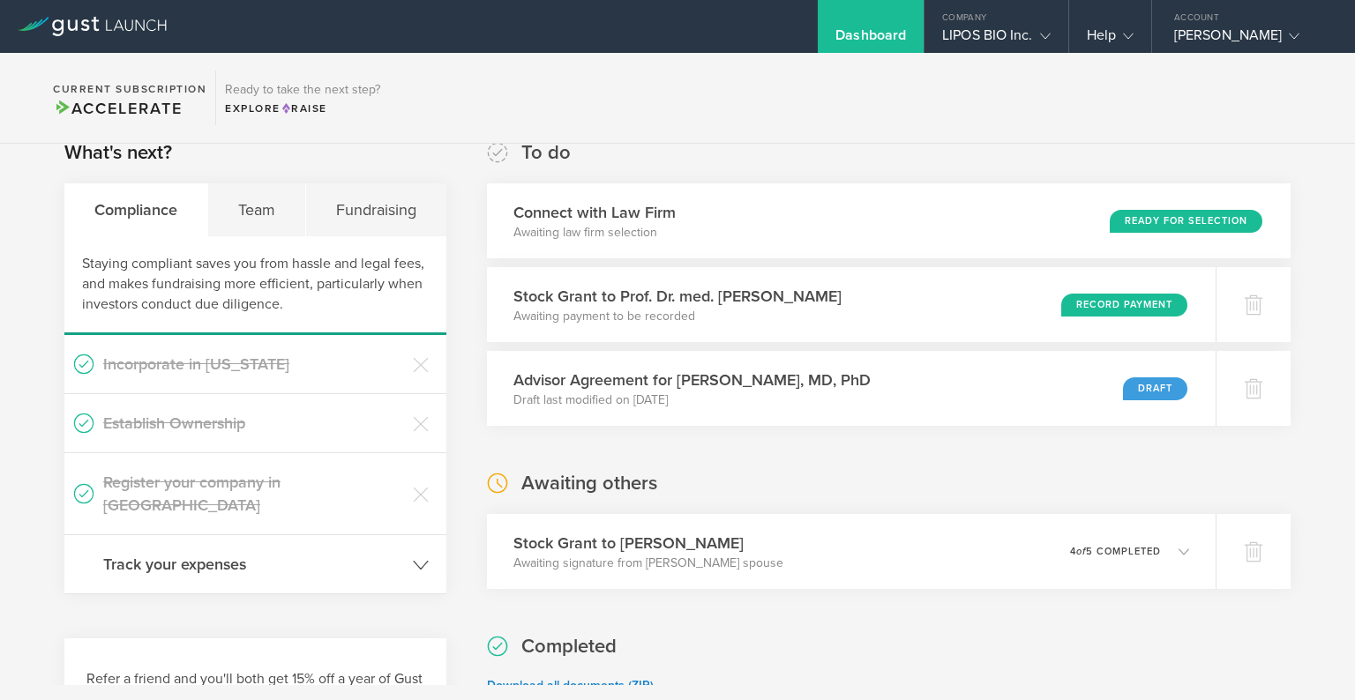
scroll to position [0, 0]
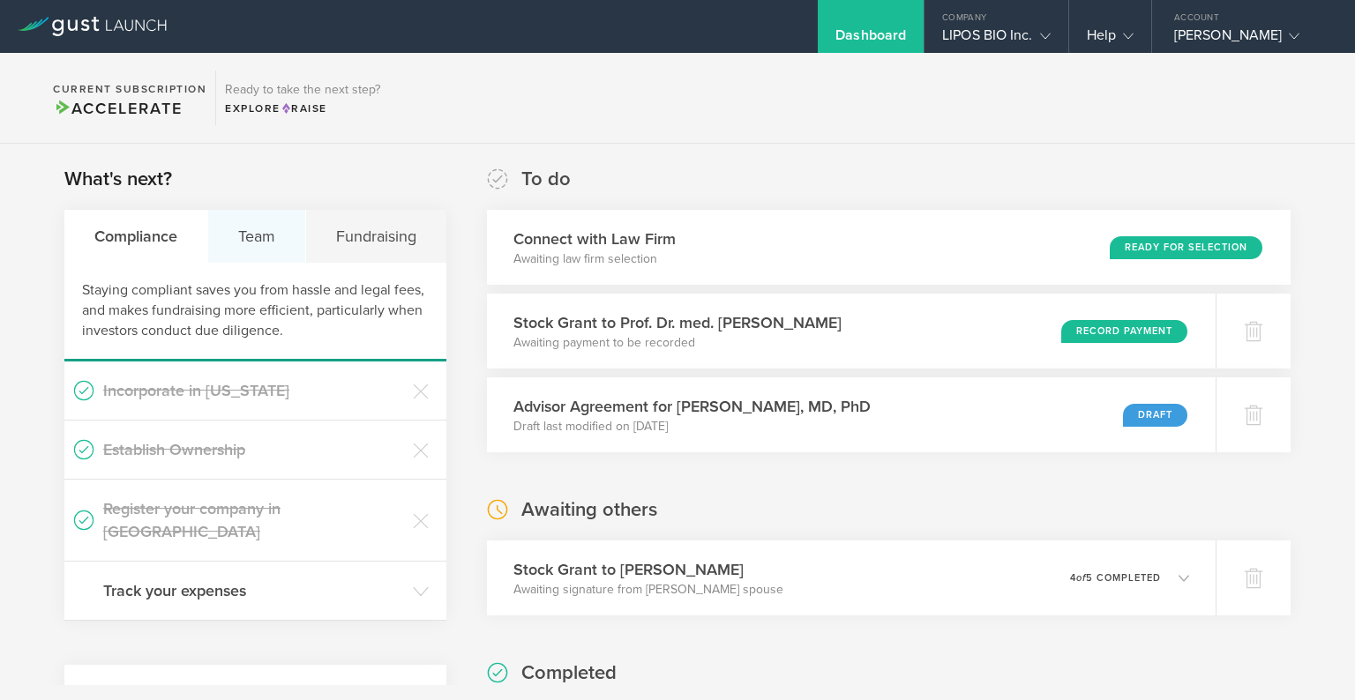
click at [294, 229] on div "Team" at bounding box center [257, 236] width 98 height 53
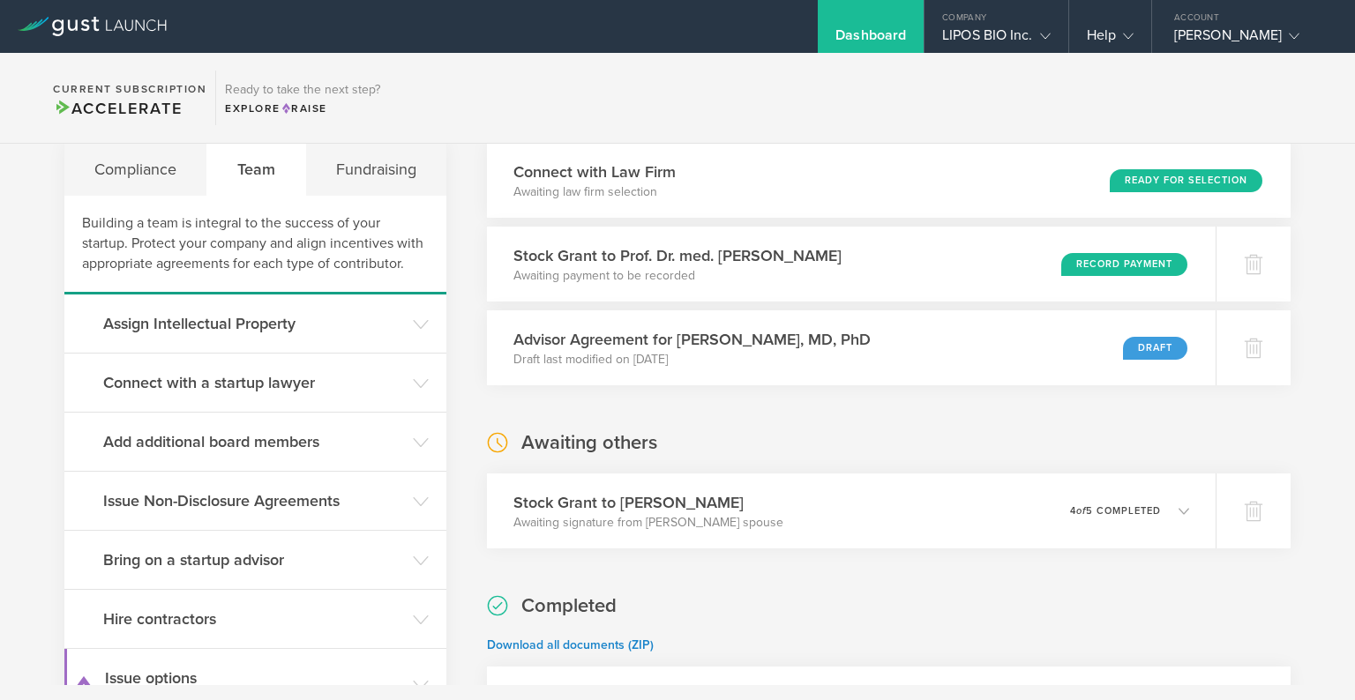
scroll to position [149, 0]
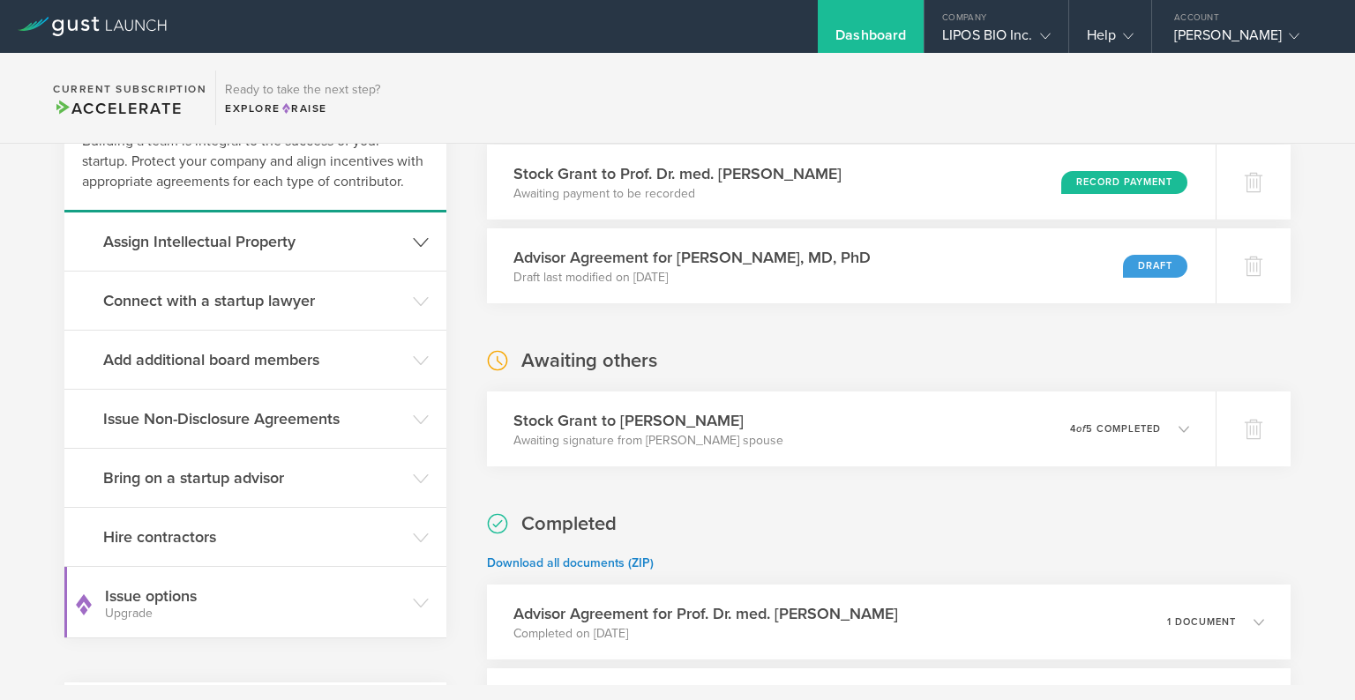
click at [292, 245] on h3 "Assign Intellectual Property" at bounding box center [253, 241] width 301 height 23
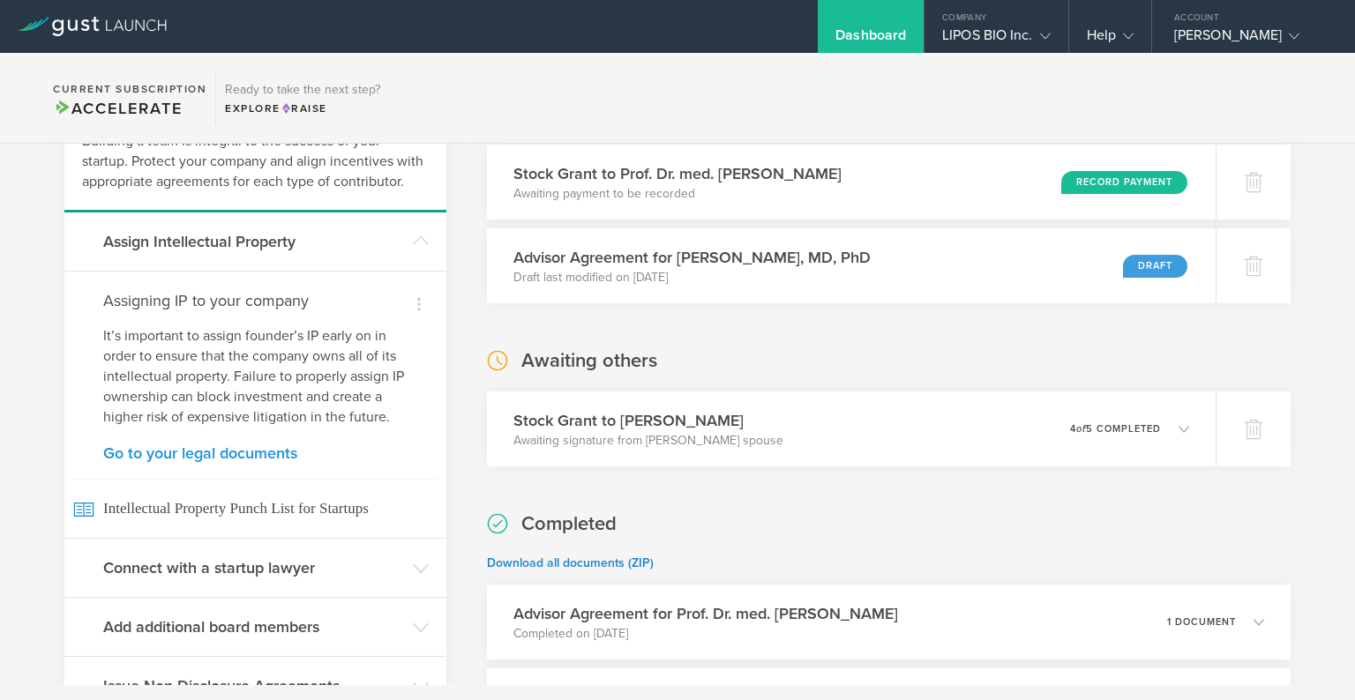
click at [225, 446] on link "Go to your legal documents" at bounding box center [255, 453] width 304 height 16
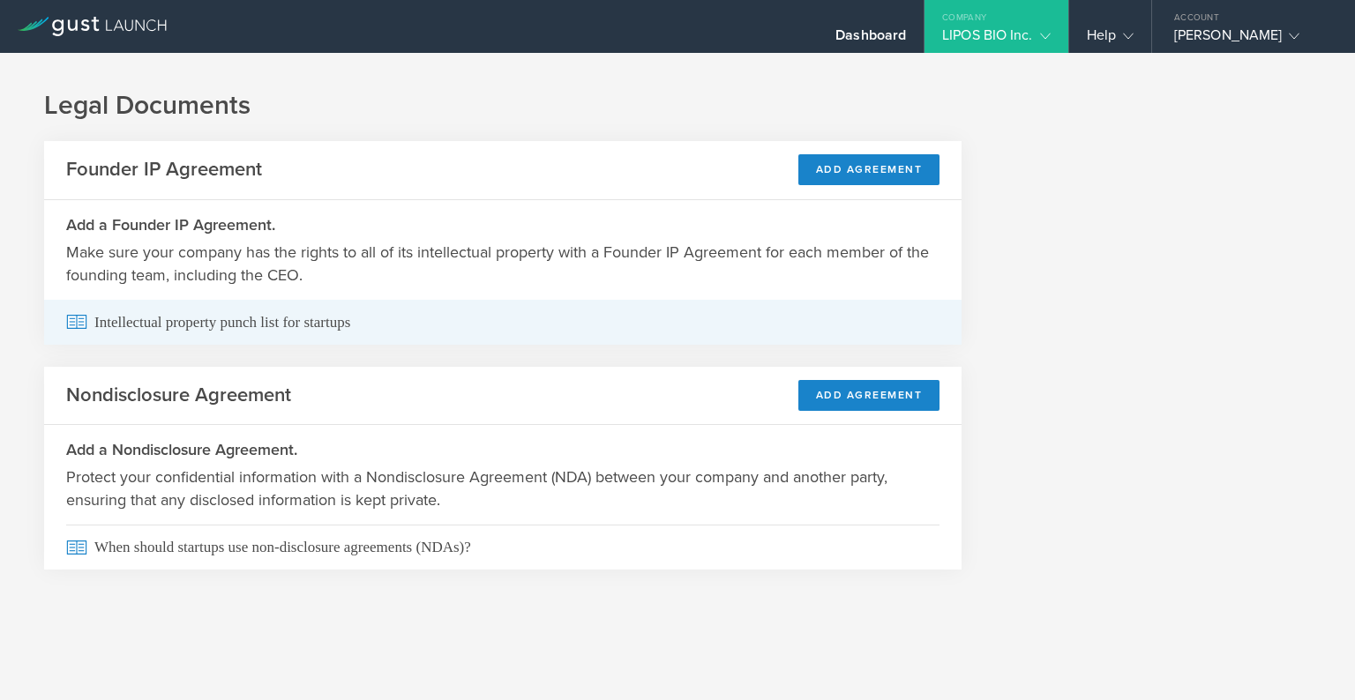
click at [242, 325] on span "Intellectual property punch list for startups" at bounding box center [502, 322] width 873 height 45
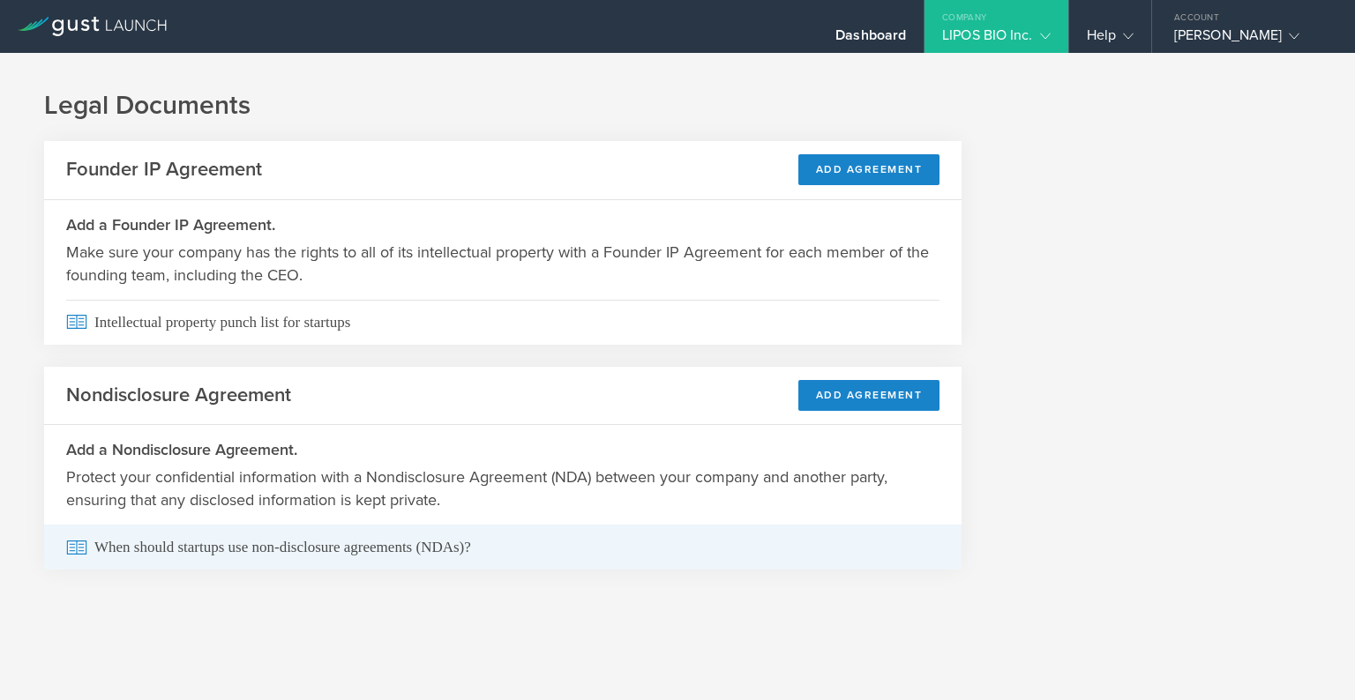
click at [202, 550] on span "When should startups use non-disclosure agreements (NDAs)?" at bounding box center [502, 547] width 873 height 45
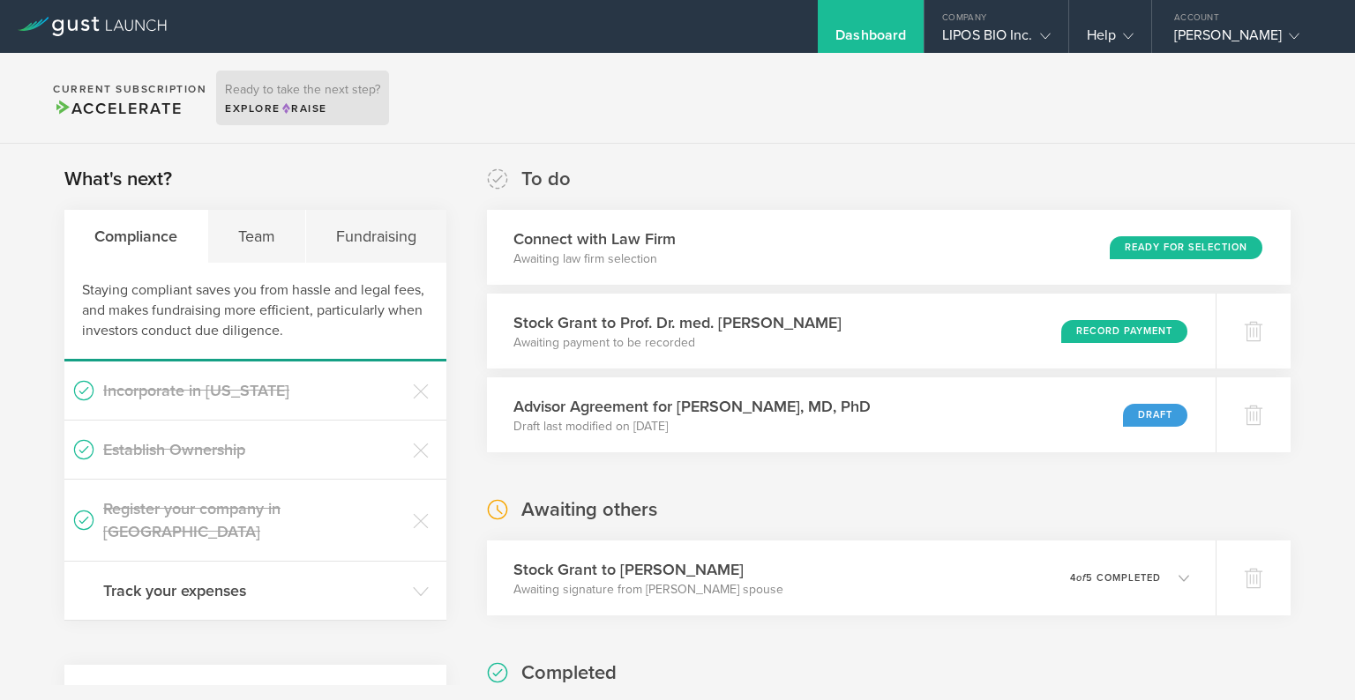
click at [281, 112] on span "Raise" at bounding box center [303, 108] width 47 height 12
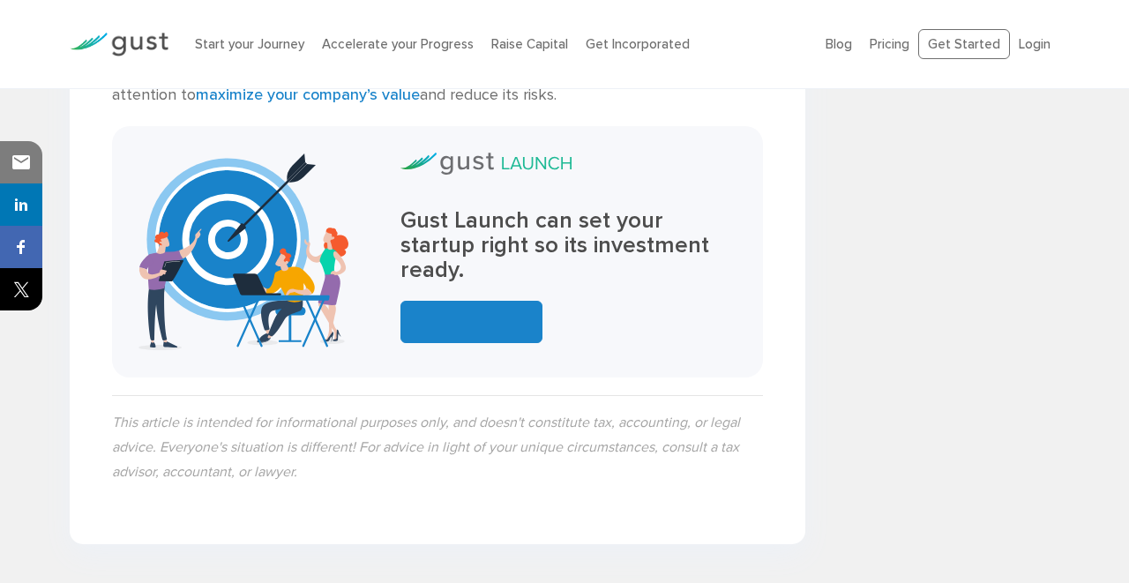
scroll to position [4073, 0]
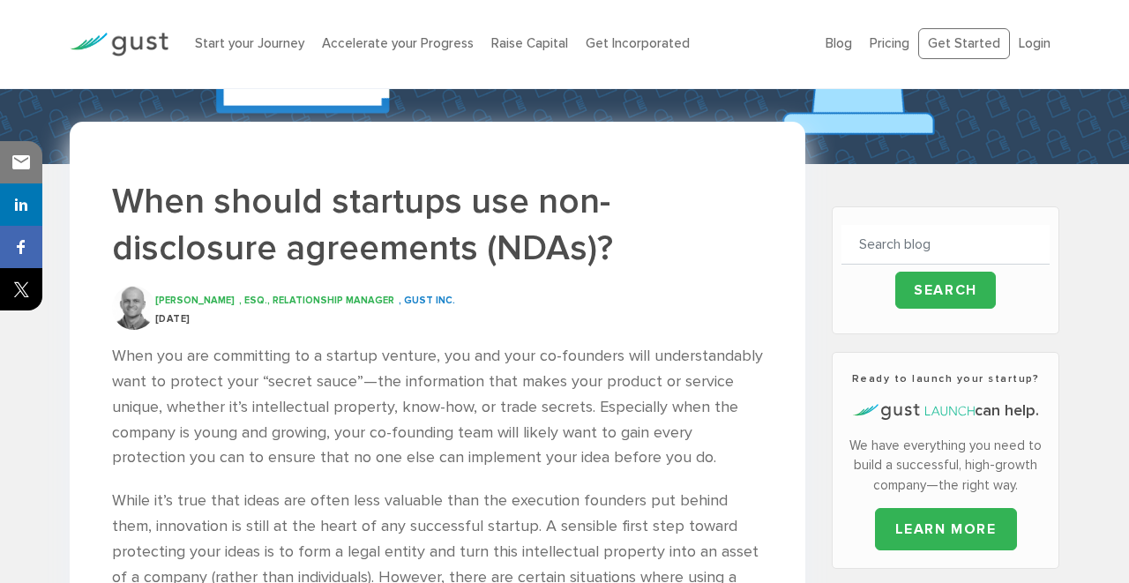
scroll to position [312, 0]
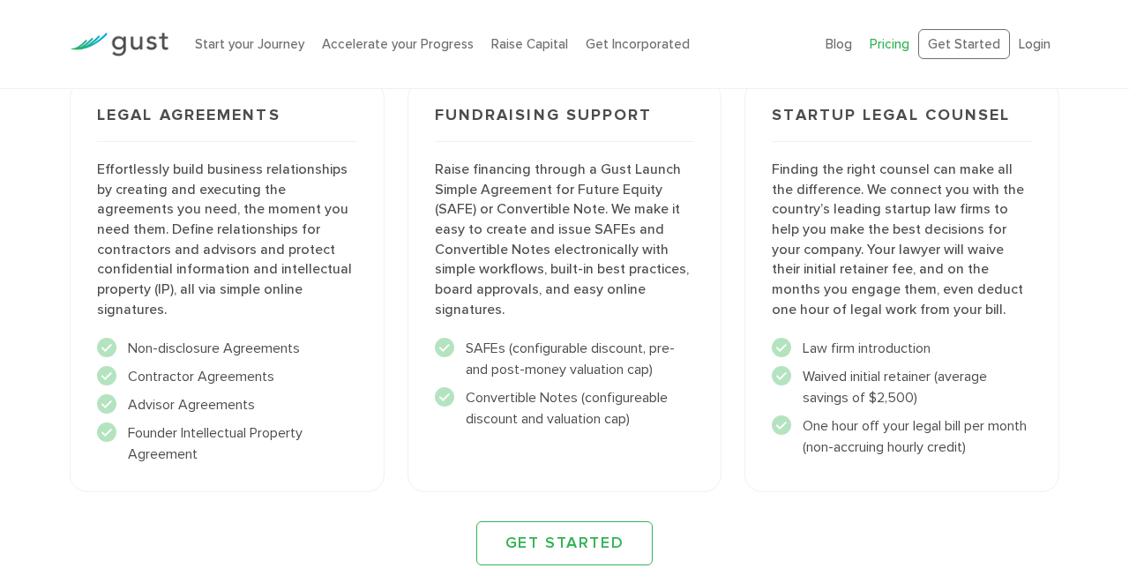
scroll to position [1976, 0]
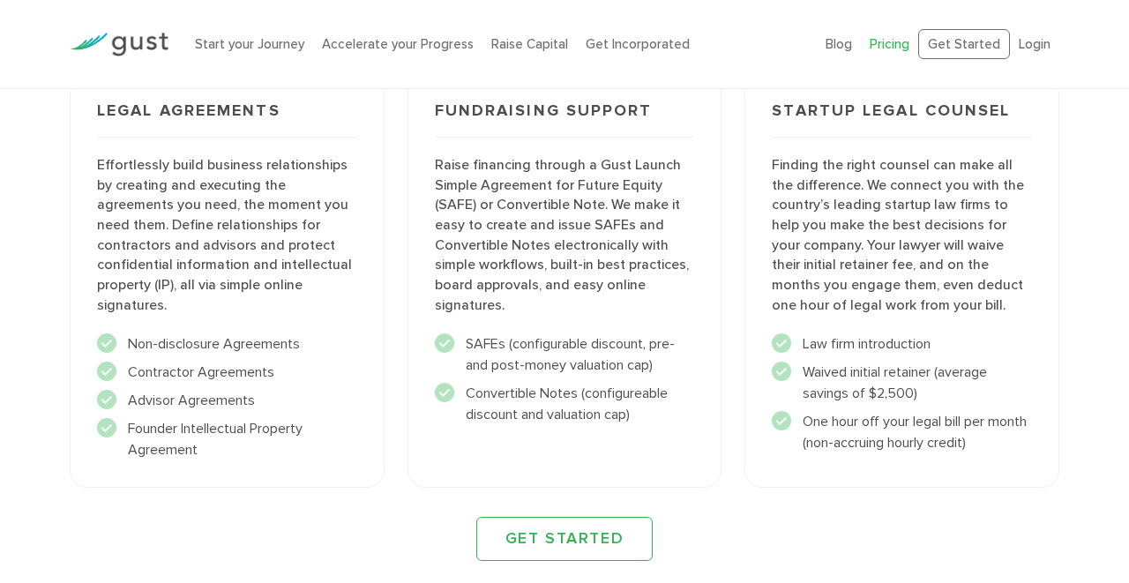
click at [388, 386] on div "Legal Agreements Effortlessly build business relationships by creating and exec…" at bounding box center [227, 281] width 338 height 435
click at [801, 372] on li "Waived initial retainer (average savings of $2,500)" at bounding box center [902, 383] width 260 height 42
drag, startPoint x: 826, startPoint y: 341, endPoint x: 826, endPoint y: 395, distance: 53.8
click at [826, 395] on ul "Law firm introduction" at bounding box center [902, 393] width 260 height 120
click at [826, 395] on li "Waived initial retainer (average savings of $2,500)" at bounding box center [902, 383] width 260 height 42
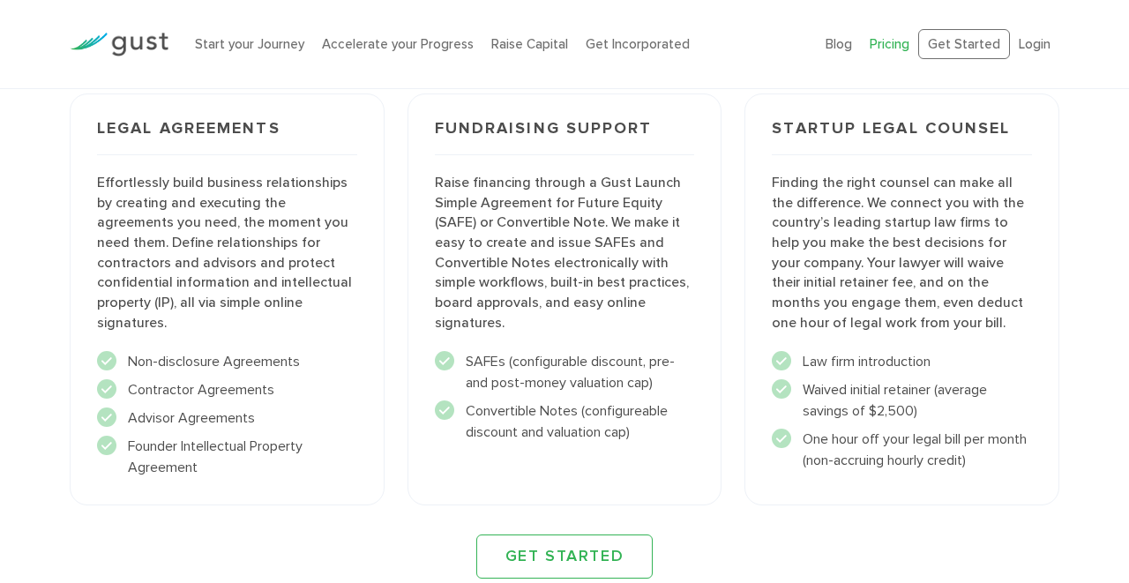
scroll to position [1948, 0]
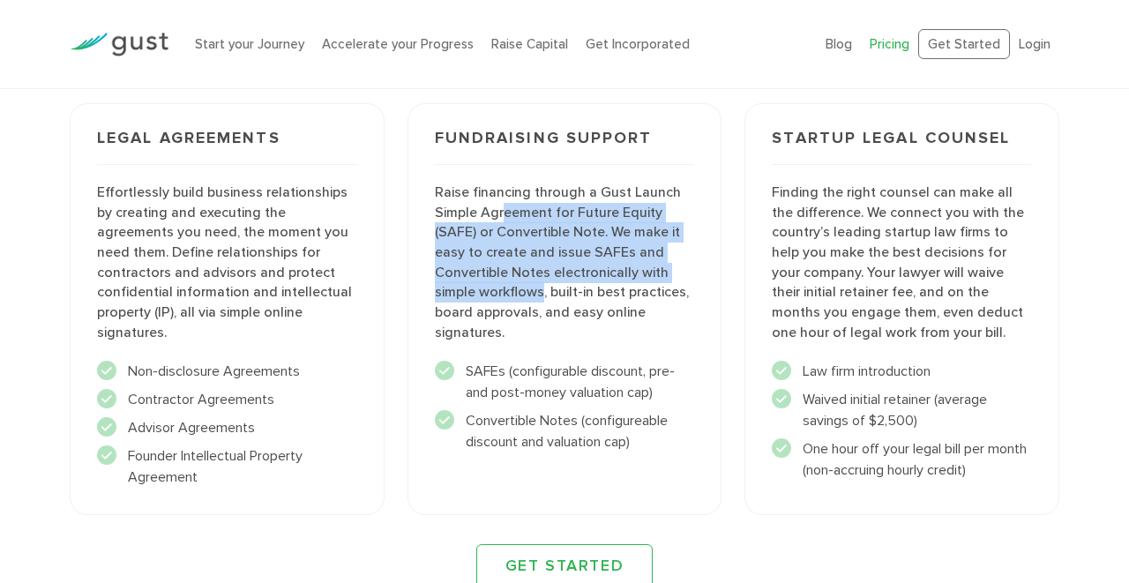
drag, startPoint x: 500, startPoint y: 206, endPoint x: 543, endPoint y: 281, distance: 87.3
click at [543, 281] on p "Raise financing through a Gust Launch Simple Agreement for Future Equity (SAFE)…" at bounding box center [565, 263] width 260 height 161
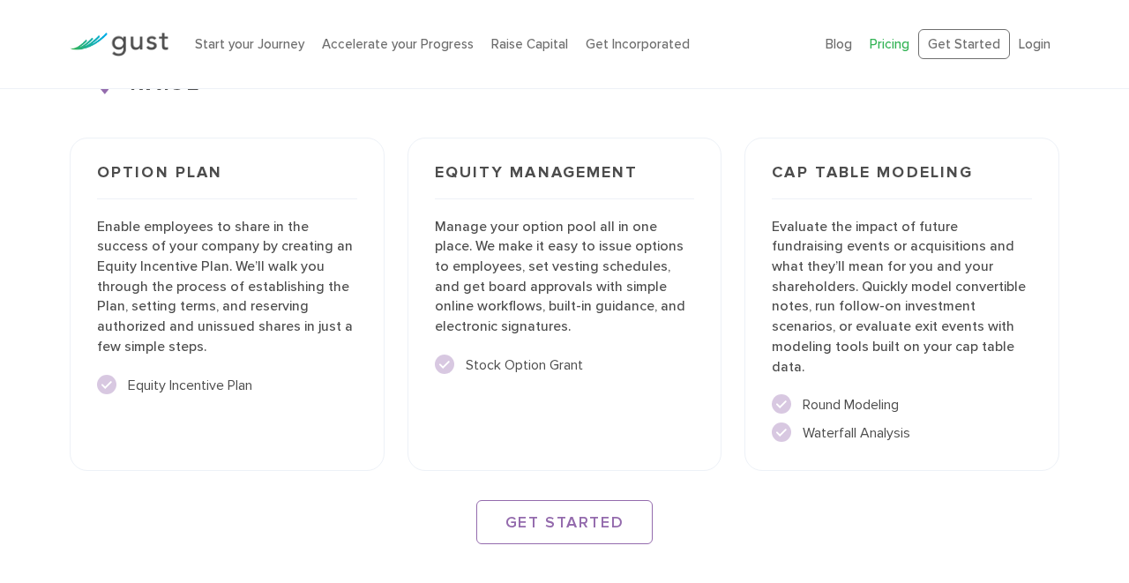
scroll to position [2515, 0]
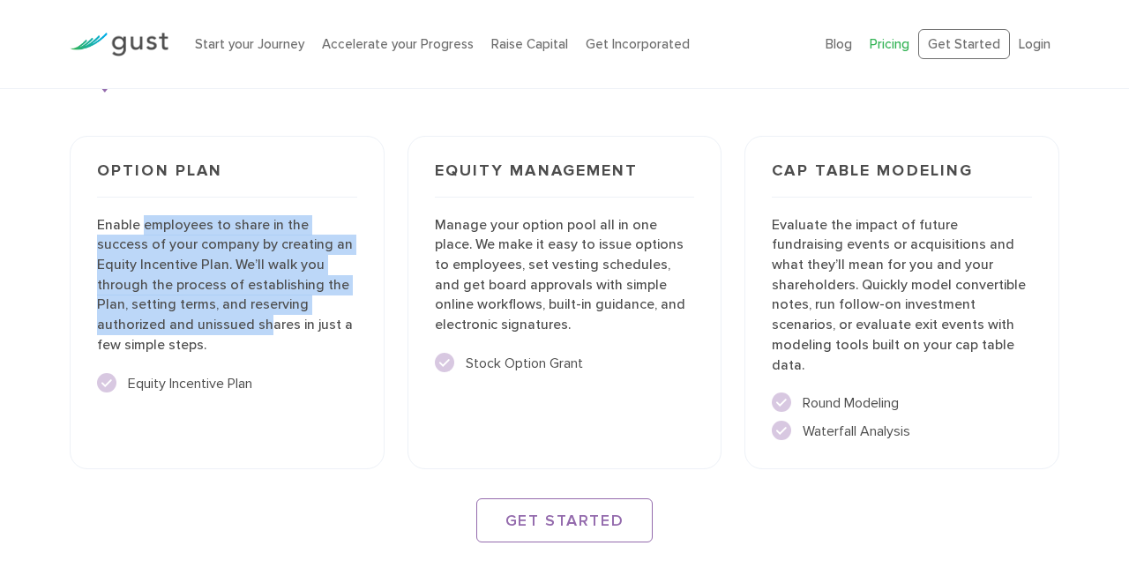
drag, startPoint x: 141, startPoint y: 212, endPoint x: 268, endPoint y: 323, distance: 168.8
click at [268, 323] on p "Enable employees to share in the success of your company by creating an Equity …" at bounding box center [227, 285] width 260 height 140
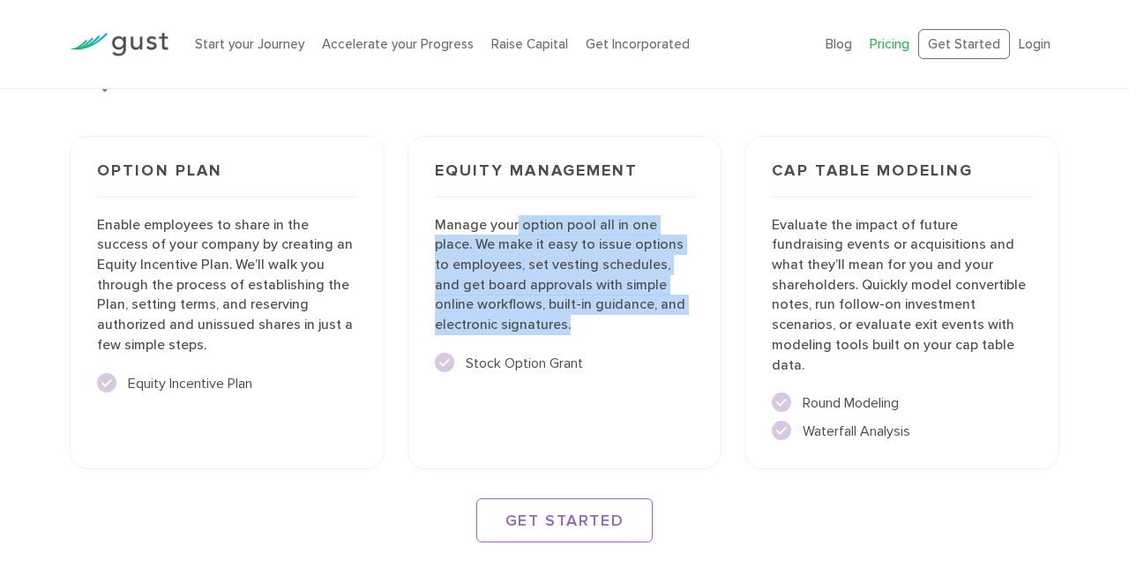
drag, startPoint x: 515, startPoint y: 212, endPoint x: 588, endPoint y: 312, distance: 124.4
click at [588, 312] on p "Manage your option pool all in one place. We make it easy to issue options to e…" at bounding box center [565, 275] width 260 height 120
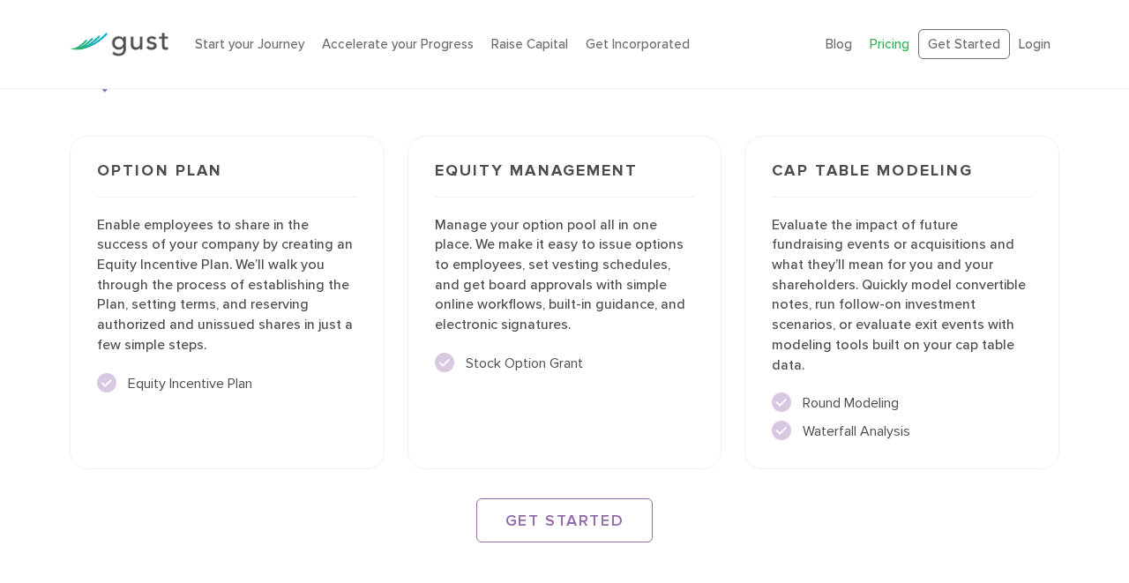
click at [499, 369] on div "Equity Management Manage your option pool all in one place. We make it easy to …" at bounding box center [564, 303] width 315 height 334
click at [456, 365] on li "Stock Option Grant" at bounding box center [565, 363] width 260 height 21
click at [448, 359] on circle at bounding box center [444, 362] width 19 height 19
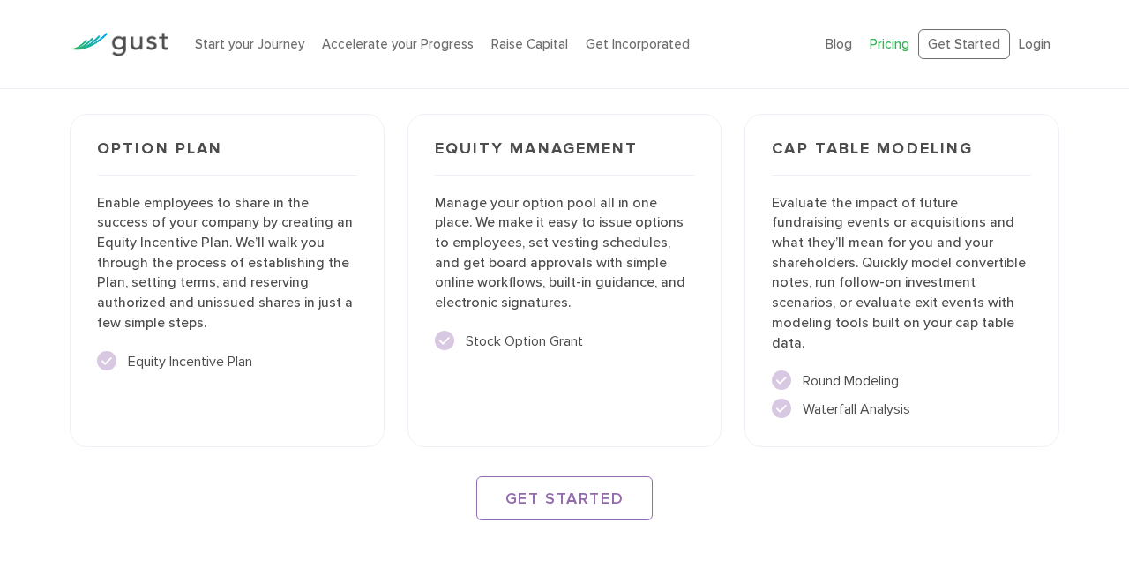
scroll to position [2535, 0]
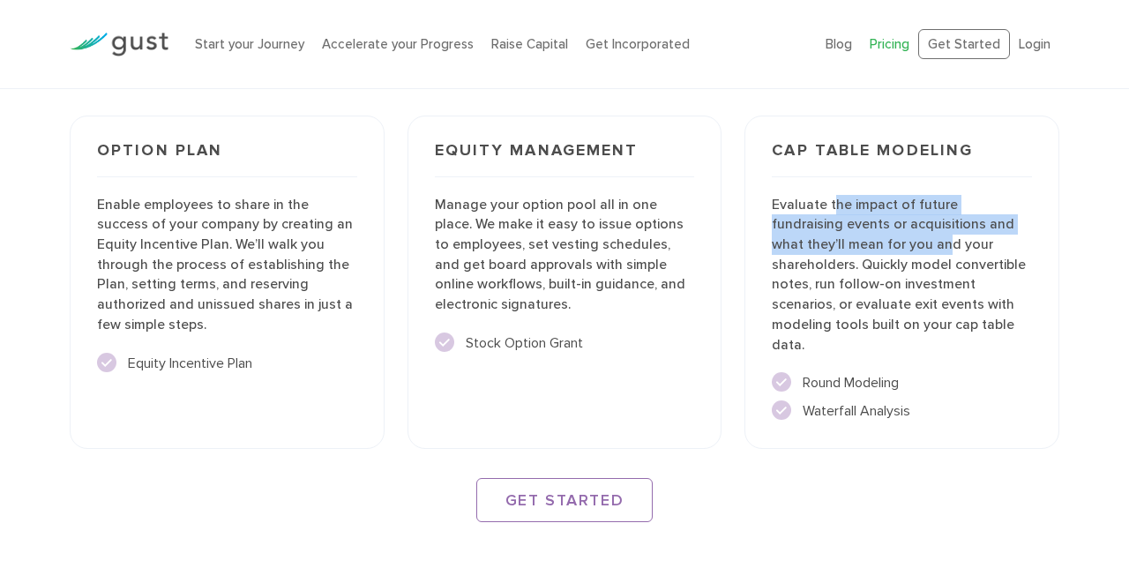
drag, startPoint x: 833, startPoint y: 188, endPoint x: 873, endPoint y: 243, distance: 68.1
click at [873, 243] on p "Evaluate the impact of future fundraising events or acquisitions and what they’…" at bounding box center [902, 275] width 260 height 161
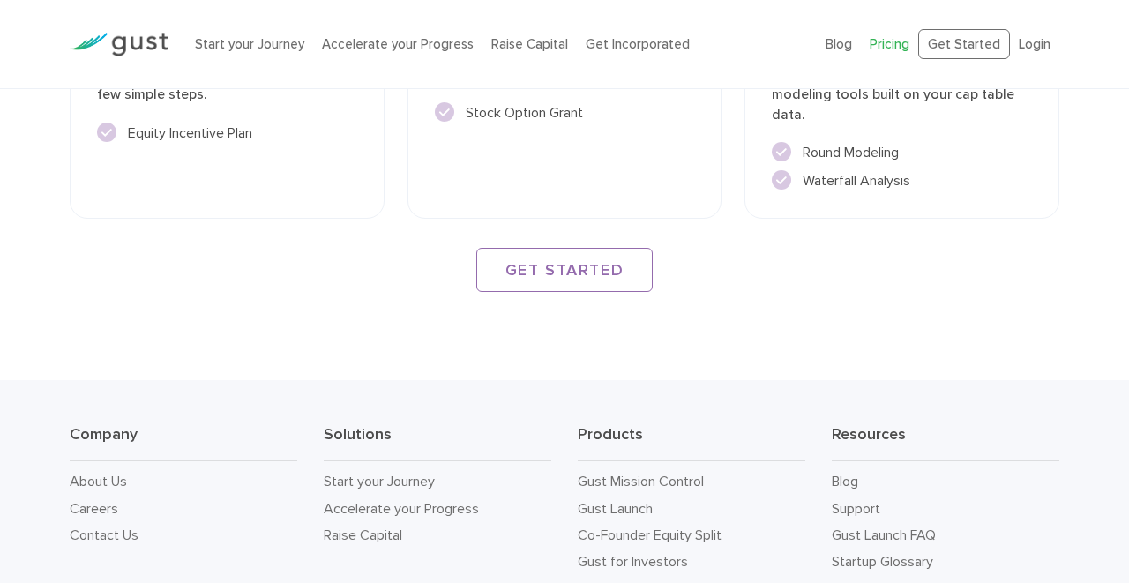
scroll to position [2869, 0]
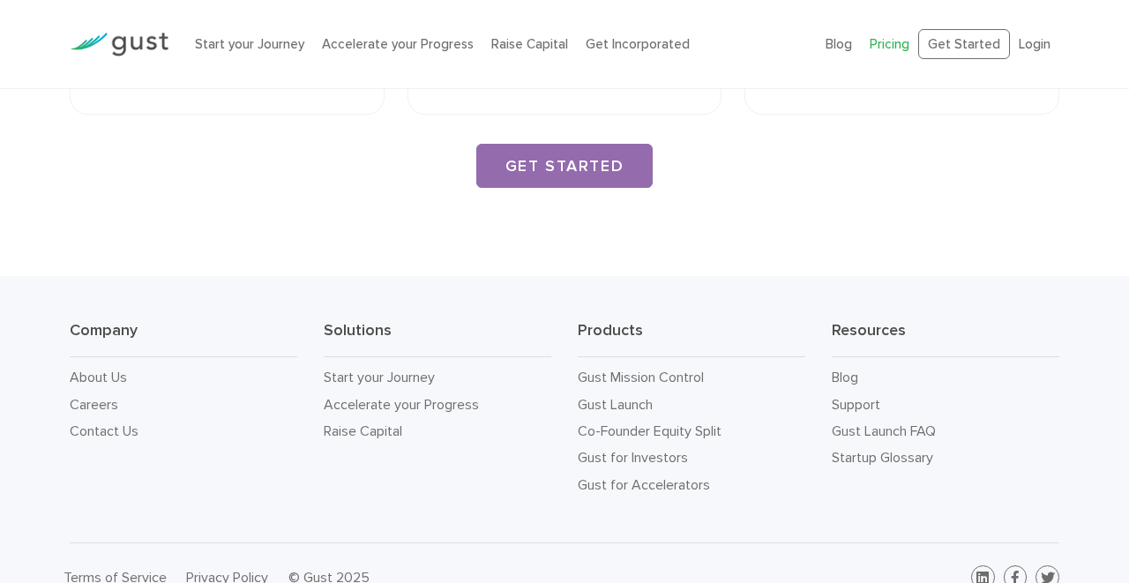
click at [591, 144] on link "GET STARTED" at bounding box center [564, 166] width 176 height 44
